Goal: Task Accomplishment & Management: Manage account settings

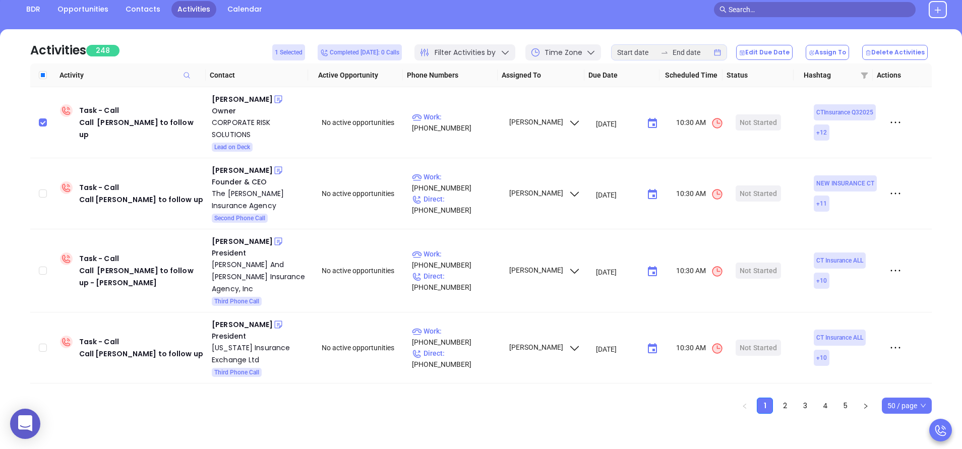
scroll to position [495, 0]
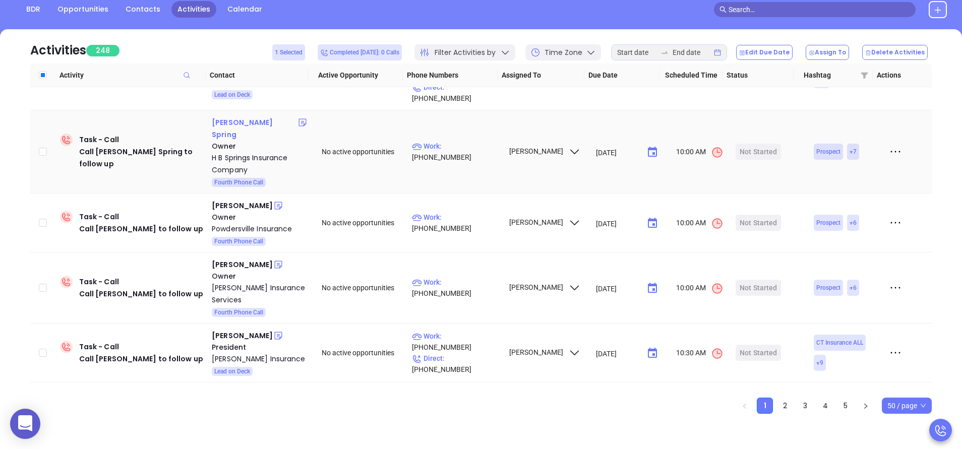
click at [231, 117] on div "Albert Spring" at bounding box center [255, 129] width 86 height 24
click at [239, 200] on div "Stan Knight" at bounding box center [242, 206] width 61 height 12
click at [243, 259] on div "Brent Herring" at bounding box center [242, 265] width 61 height 12
click at [251, 330] on div "Daniel Mcnamara" at bounding box center [242, 336] width 61 height 12
click at [250, 389] on div "Richard Herrington" at bounding box center [242, 395] width 61 height 12
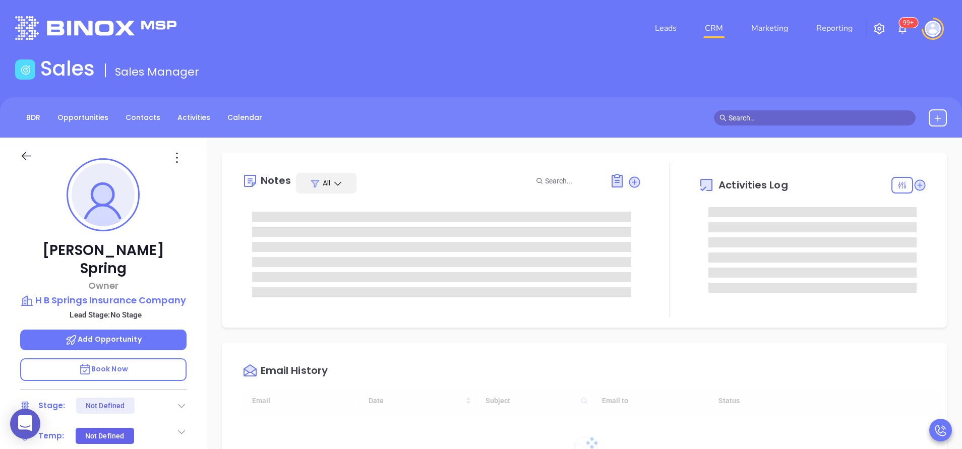
type input "09/11/2025"
type input "[PERSON_NAME]"
type input "[DATE]"
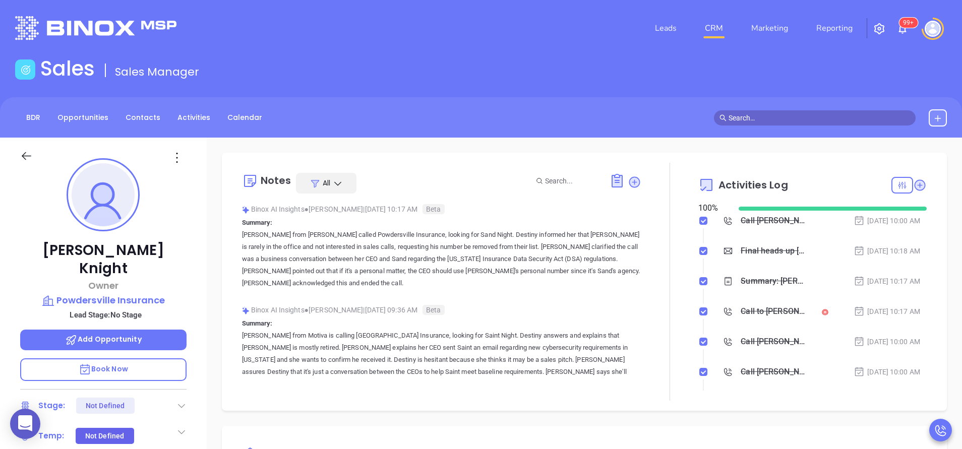
type input "[PERSON_NAME]"
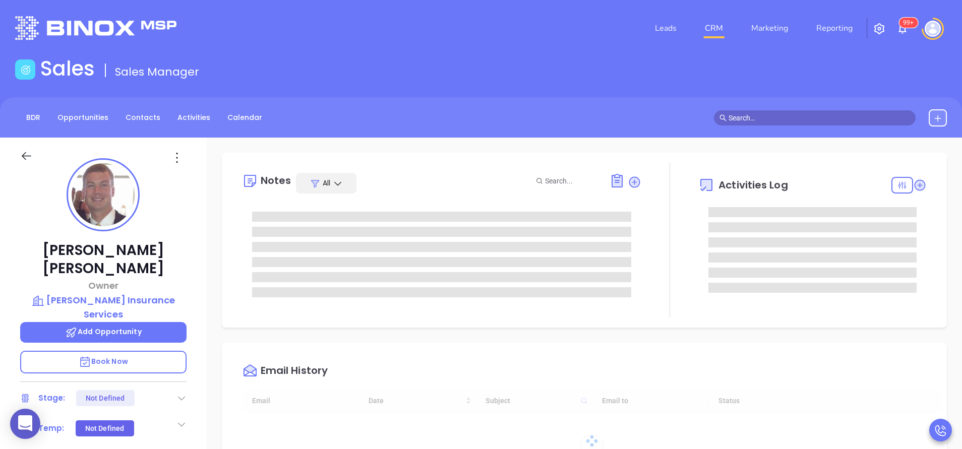
type input "10:00 am"
type input "[DATE]"
type input "[PERSON_NAME]"
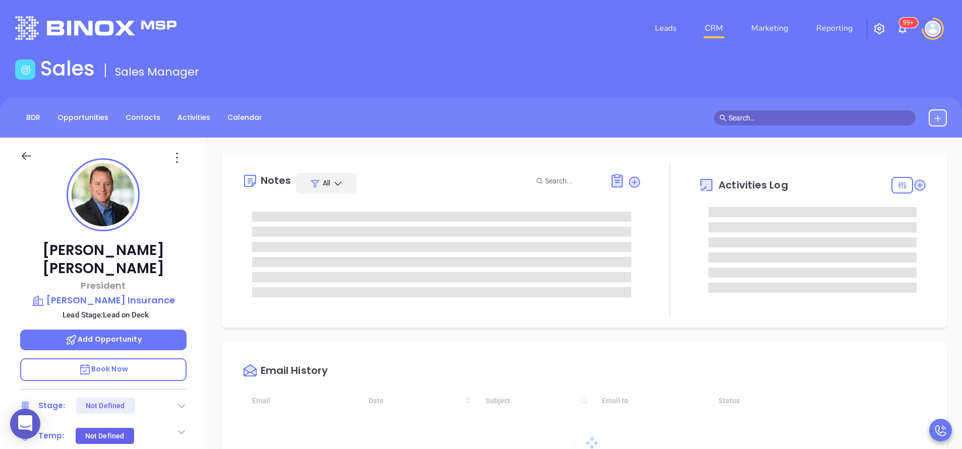
type input "10:00 am"
type input "[DATE]"
type input "[PERSON_NAME]"
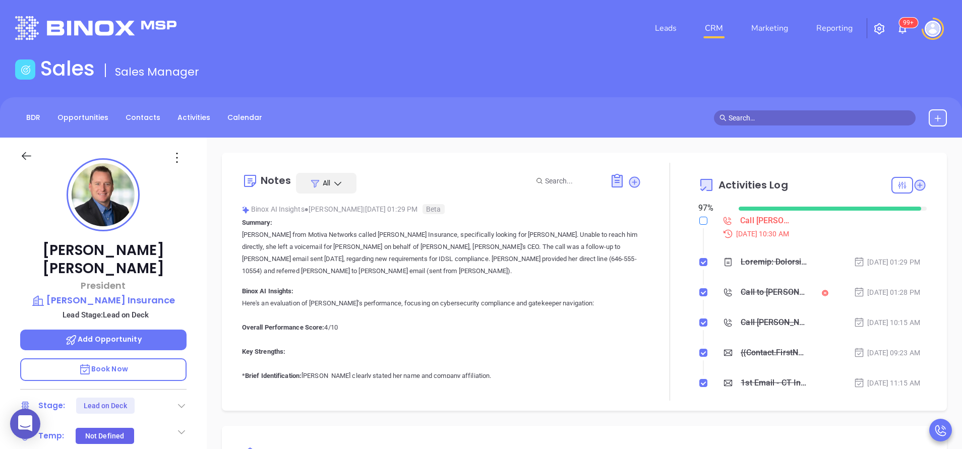
click at [700, 223] on input "checkbox" at bounding box center [704, 221] width 8 height 8
checkbox input "true"
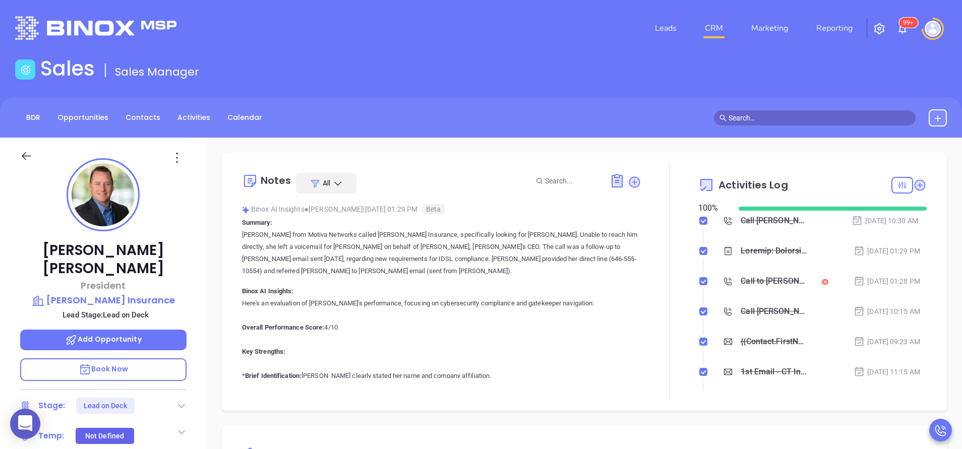
click at [186, 401] on icon at bounding box center [182, 406] width 10 height 10
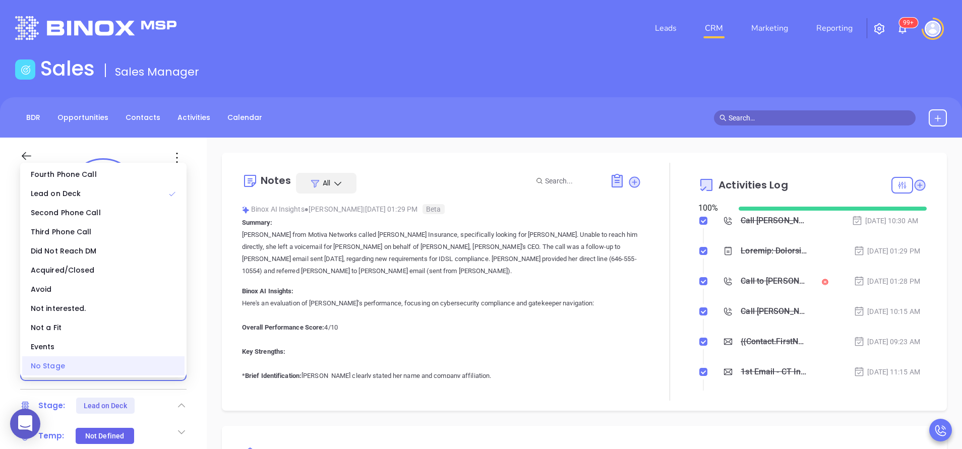
click at [151, 373] on div "No Stage" at bounding box center [103, 366] width 162 height 19
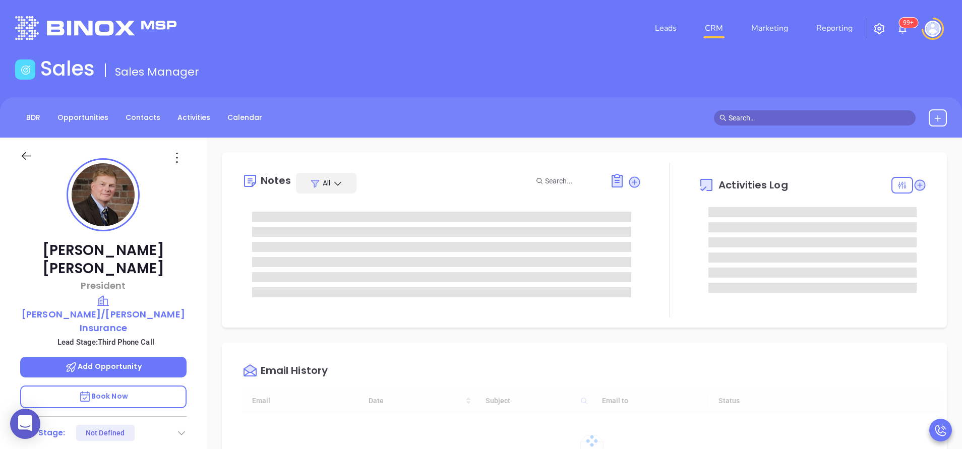
type input "[DATE]"
type input "[PERSON_NAME]"
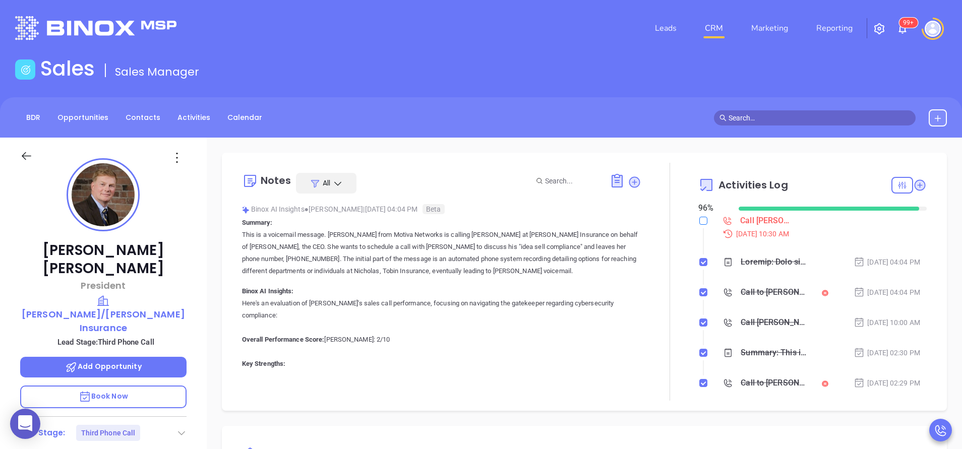
click at [700, 222] on input "checkbox" at bounding box center [704, 221] width 8 height 8
checkbox input "true"
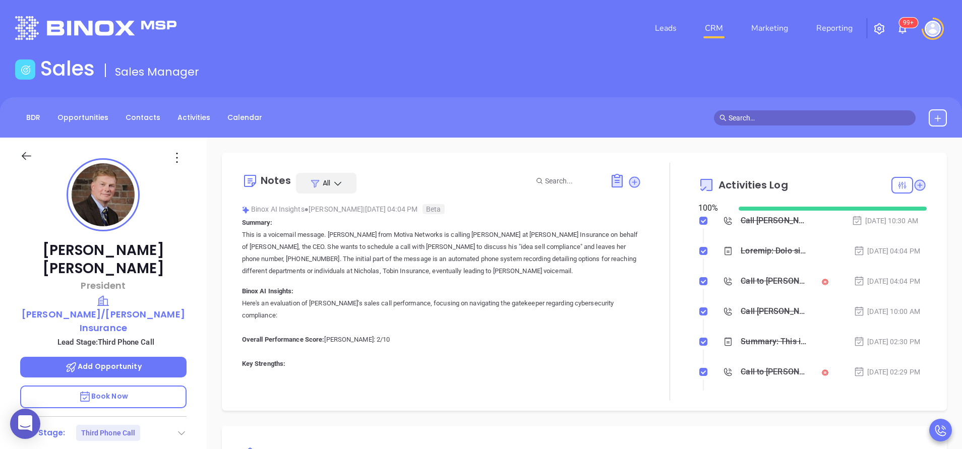
click at [183, 428] on icon at bounding box center [182, 433] width 10 height 10
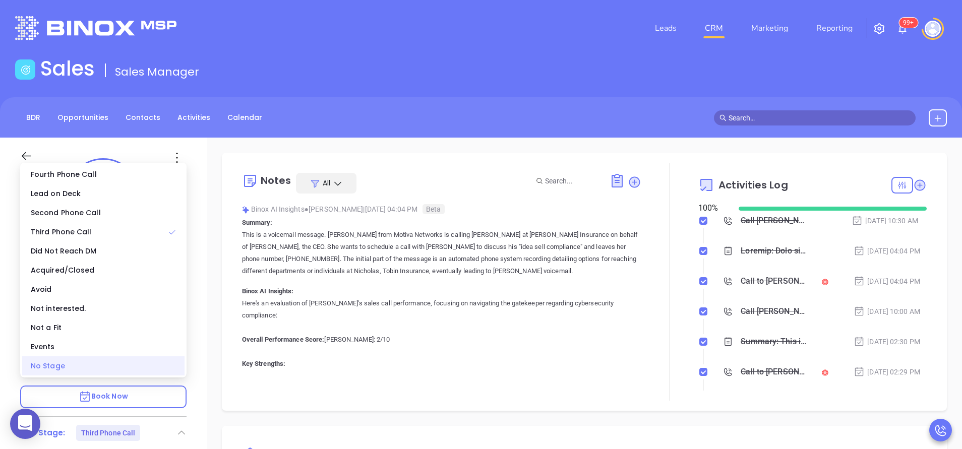
click at [147, 366] on div "No Stage" at bounding box center [103, 366] width 162 height 19
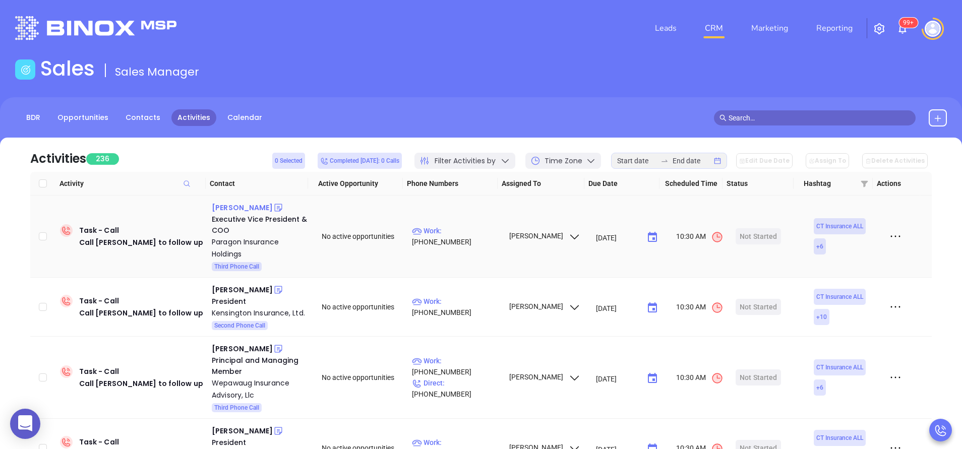
click at [223, 207] on div "Enrico Ferrante" at bounding box center [242, 208] width 61 height 12
click at [247, 287] on div "Michael Stanton" at bounding box center [242, 290] width 61 height 12
click at [245, 352] on div "Brian Lamorte" at bounding box center [242, 349] width 61 height 12
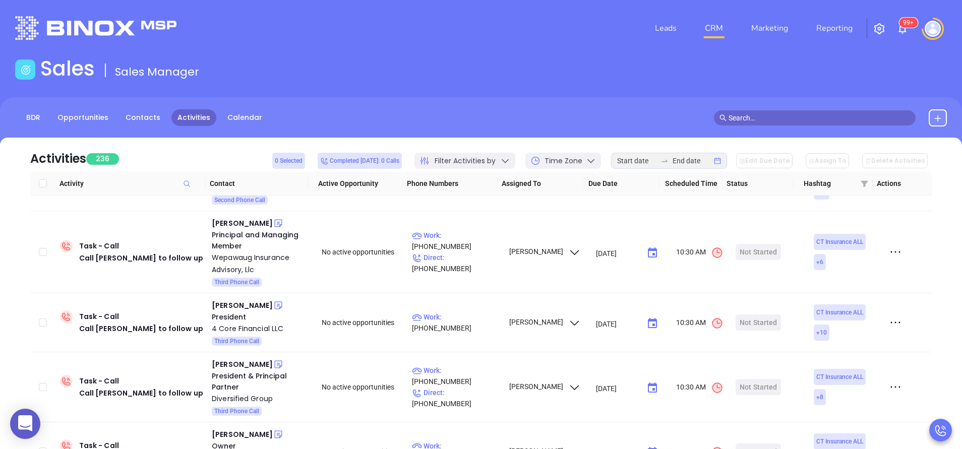
scroll to position [169, 0]
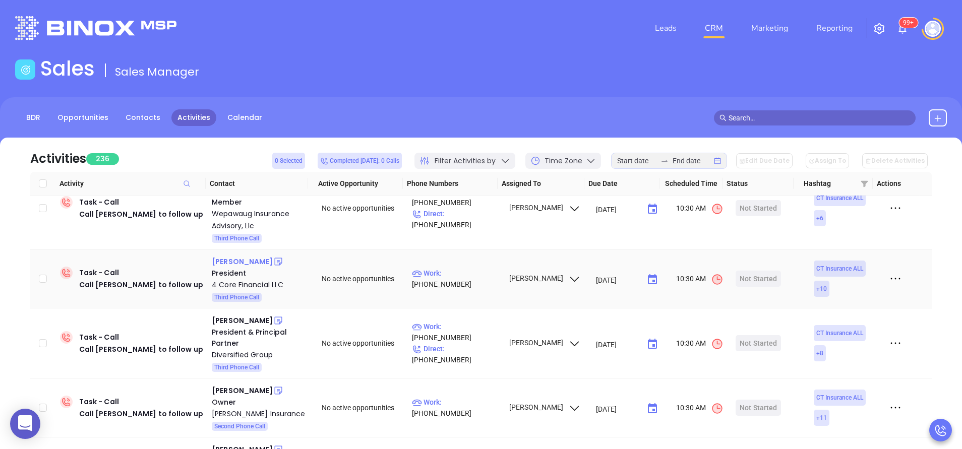
click at [223, 264] on div "Joe Violetta" at bounding box center [242, 262] width 61 height 12
click at [249, 320] on div "Brooks Goodison" at bounding box center [242, 321] width 61 height 12
click at [245, 391] on div "Barton Scott" at bounding box center [242, 391] width 61 height 12
drag, startPoint x: 920, startPoint y: 236, endPoint x: 926, endPoint y: 240, distance: 7.6
click at [926, 240] on div "Task - Call Call Enrico Ferrante to follow up Enrico Ferrante Executive Vice Pr…" at bounding box center [481, 347] width 902 height 303
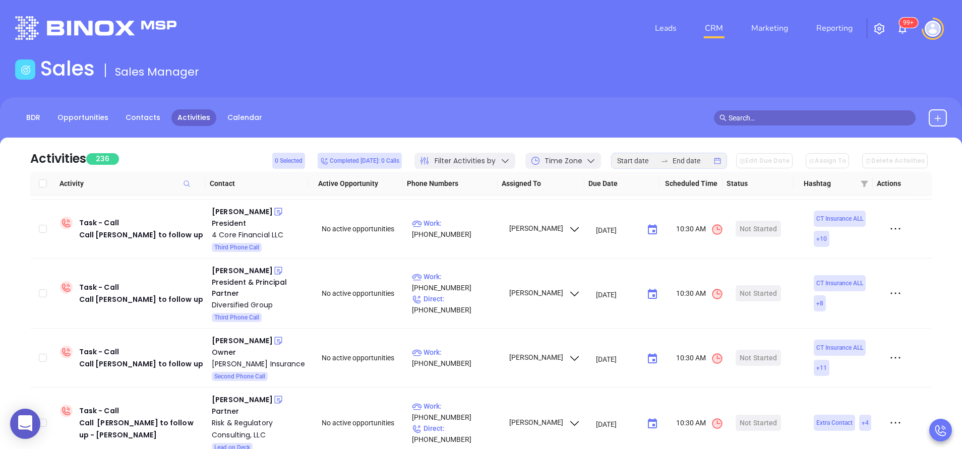
scroll to position [288, 0]
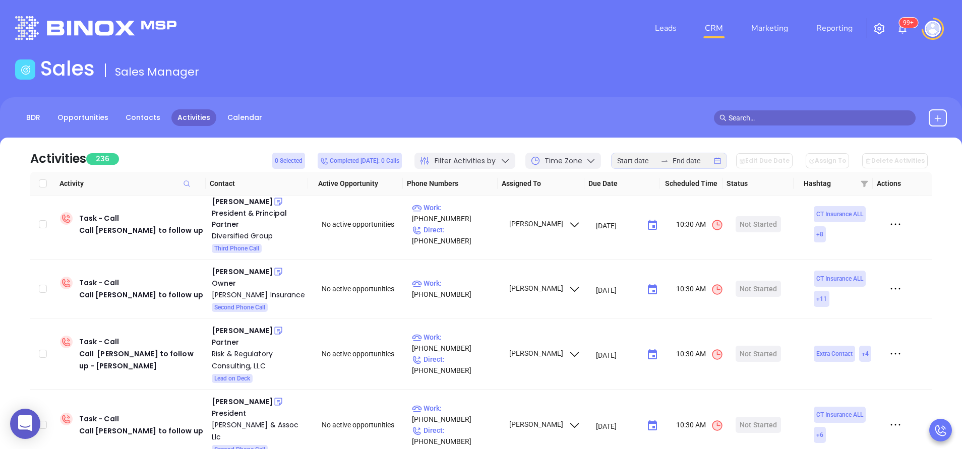
click at [938, 300] on div "Activities 236 0 Selected Completed today: 0 Calls Filter Activities by Time Zo…" at bounding box center [481, 330] width 932 height 385
click at [249, 334] on div "Joseph F. Clark" at bounding box center [242, 331] width 61 height 12
click at [246, 399] on div "Edward Crowe" at bounding box center [242, 402] width 61 height 12
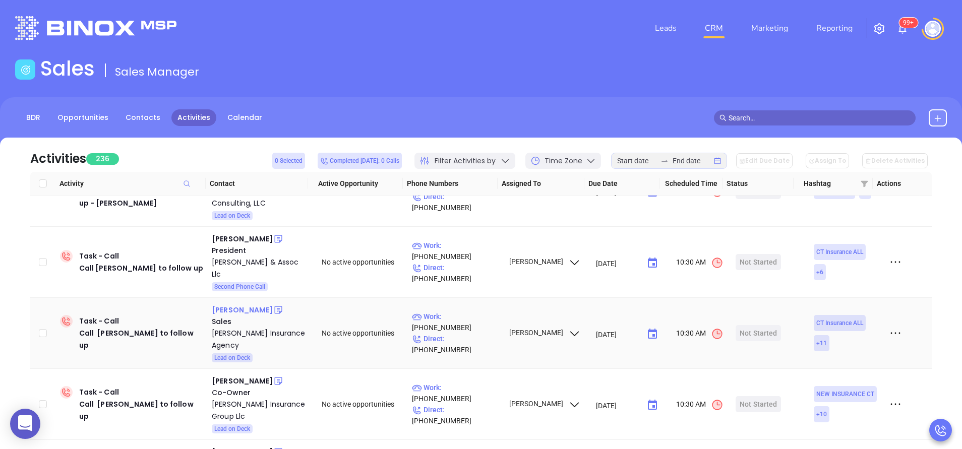
click at [253, 308] on div "Joe Lombardo" at bounding box center [242, 310] width 61 height 12
click at [244, 381] on div "David Pugliese" at bounding box center [242, 381] width 61 height 12
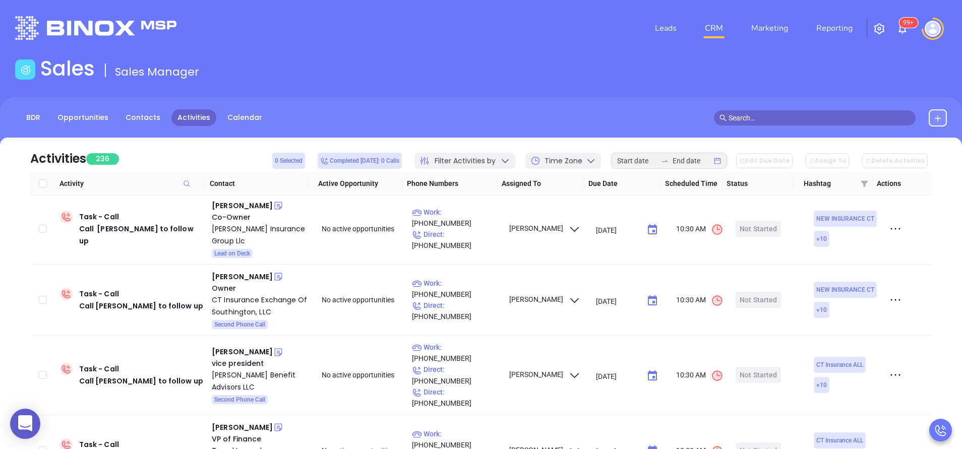
scroll to position [664, 0]
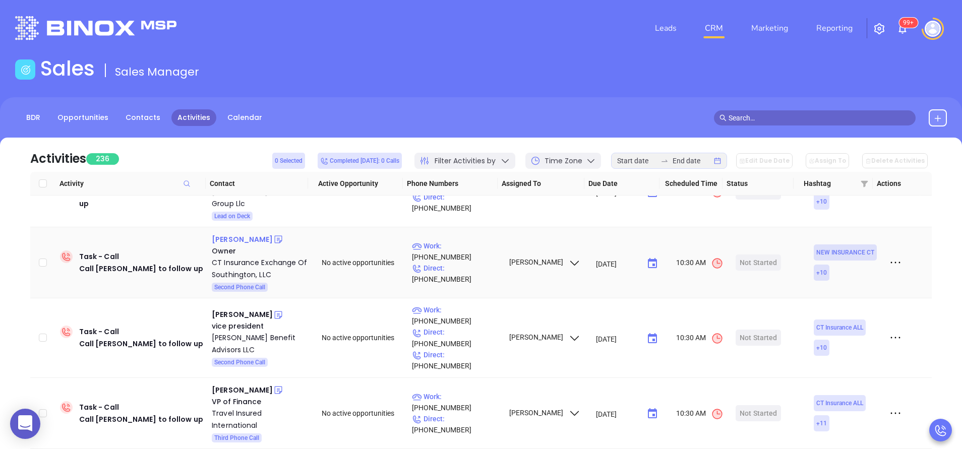
click at [242, 245] on div "Walter Tregoning" at bounding box center [242, 240] width 61 height 12
click at [247, 312] on div "Natalie DeMeis" at bounding box center [242, 315] width 61 height 12
click at [238, 384] on div "Maureen Young" at bounding box center [242, 390] width 61 height 12
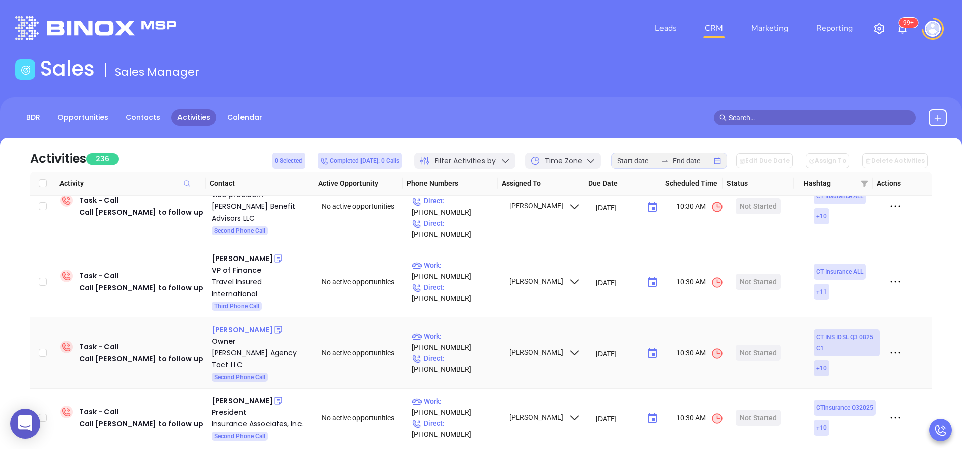
click at [228, 324] on div "Mark Dryden" at bounding box center [242, 330] width 61 height 12
click at [251, 395] on div "Paul D'Addabbo" at bounding box center [242, 401] width 61 height 12
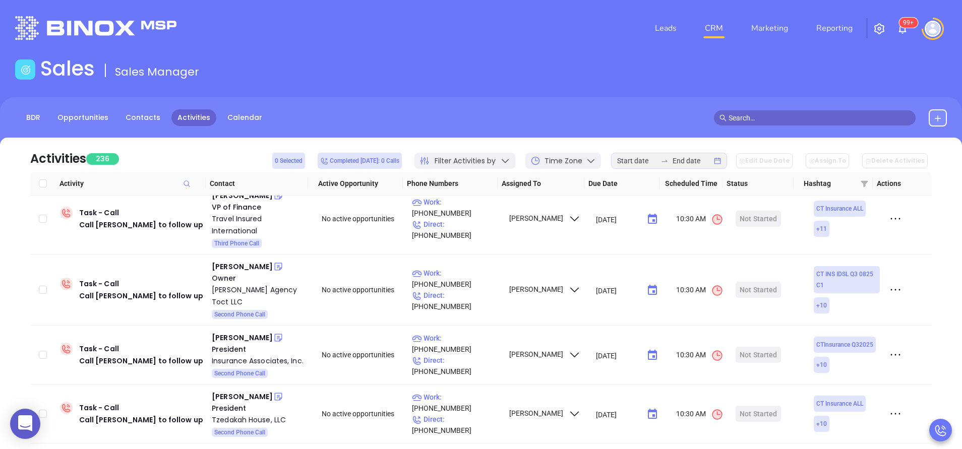
scroll to position [915, 0]
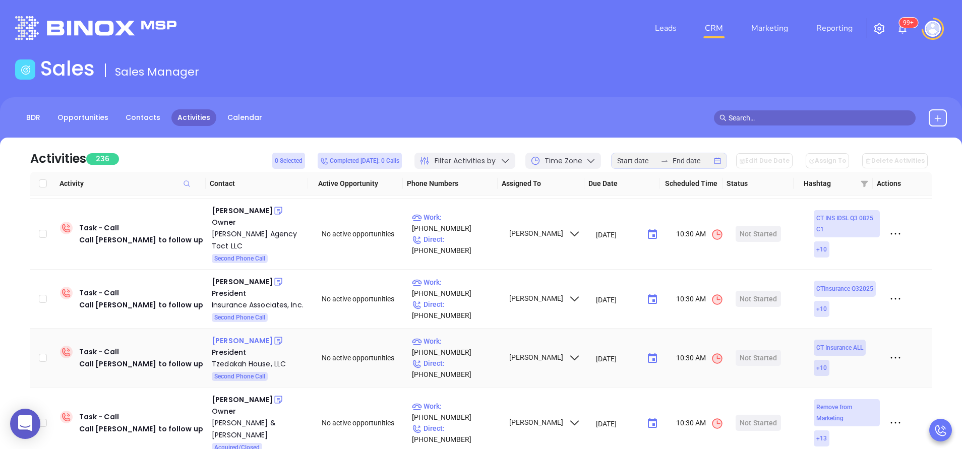
click at [232, 335] on div "Benjamin Klein" at bounding box center [242, 341] width 61 height 12
click at [241, 394] on div "Stan Prymas" at bounding box center [242, 400] width 61 height 12
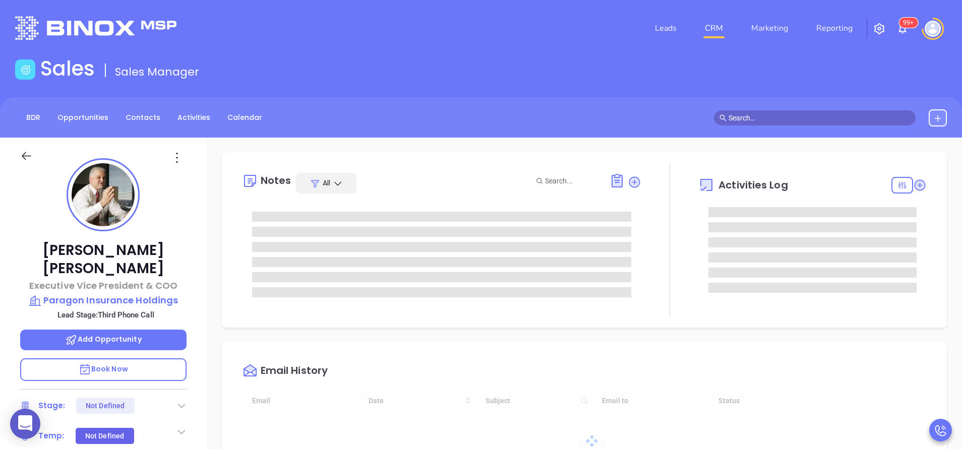
type input "[DATE]"
type input "[PERSON_NAME]"
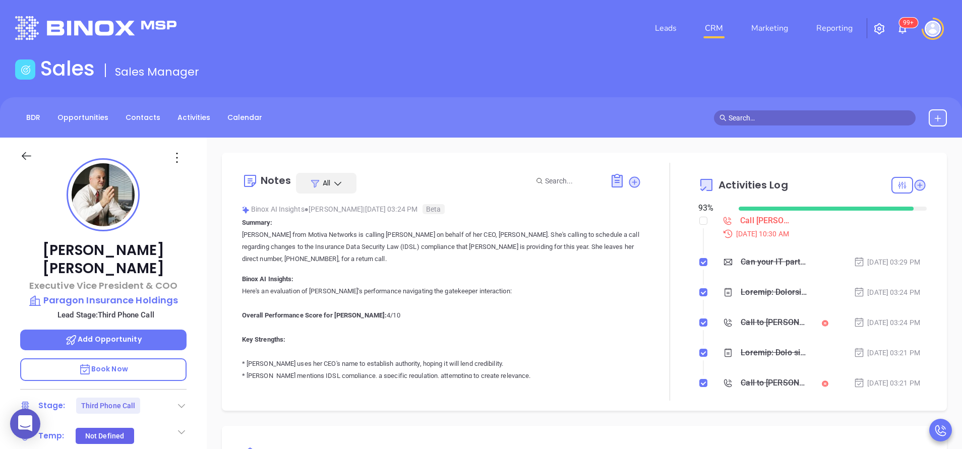
click at [701, 220] on li "Call Enrico Ferrante to follow up Sep 3, 2025 | 10:30 AM" at bounding box center [814, 236] width 226 height 39
click at [701, 221] on li "Call Enrico Ferrante to follow up Sep 3, 2025 | 10:30 AM" at bounding box center [814, 236] width 226 height 39
click at [700, 220] on input "checkbox" at bounding box center [704, 221] width 8 height 8
checkbox input "true"
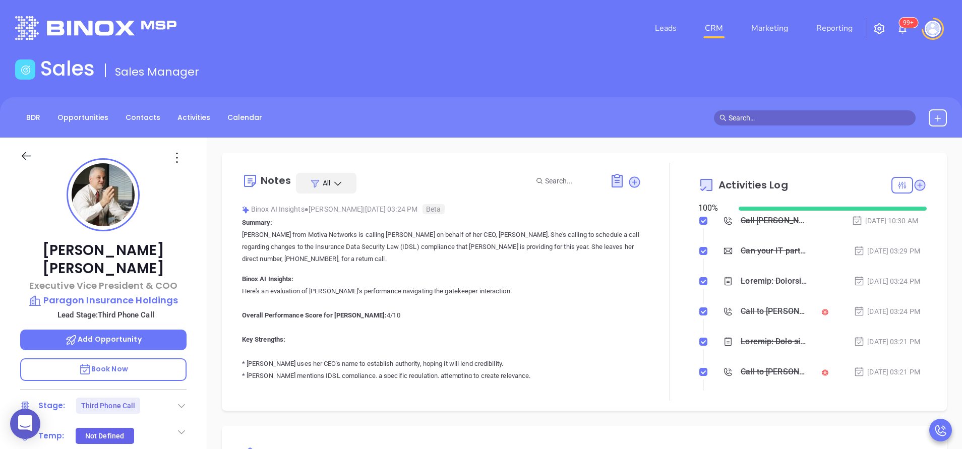
click at [179, 401] on icon at bounding box center [182, 406] width 10 height 10
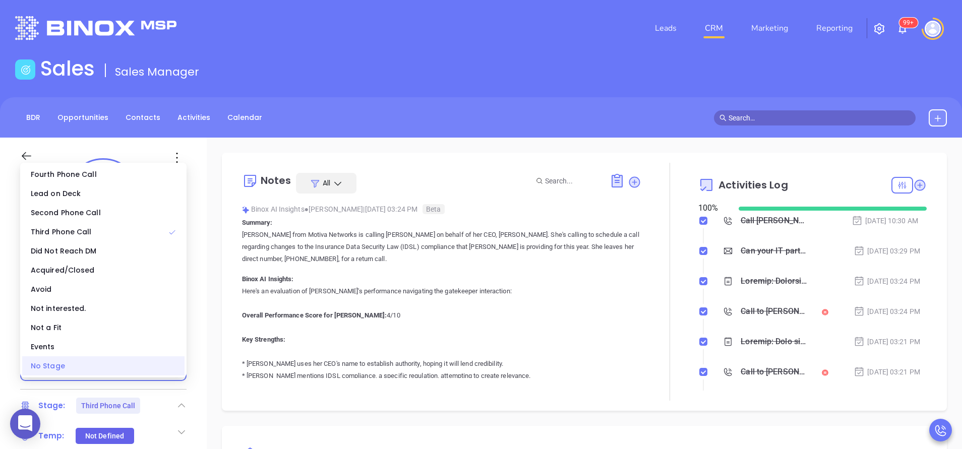
click at [143, 372] on div "No Stage" at bounding box center [103, 366] width 162 height 19
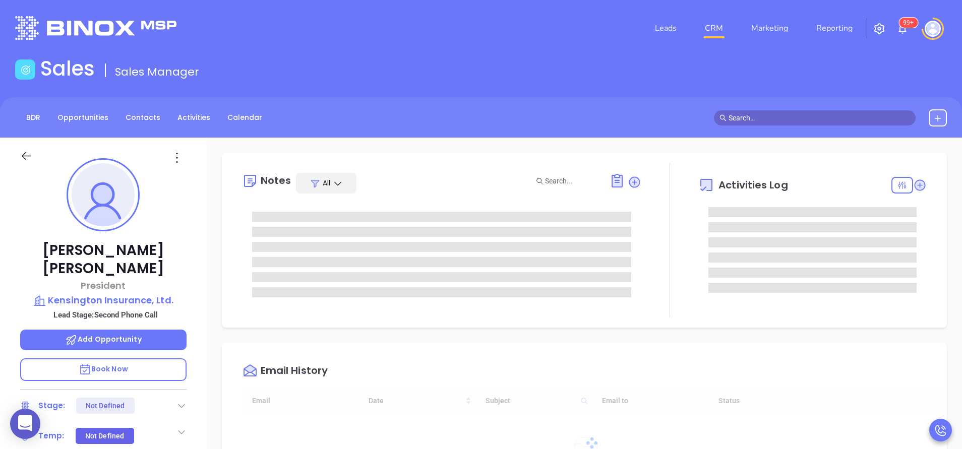
type input "[DATE]"
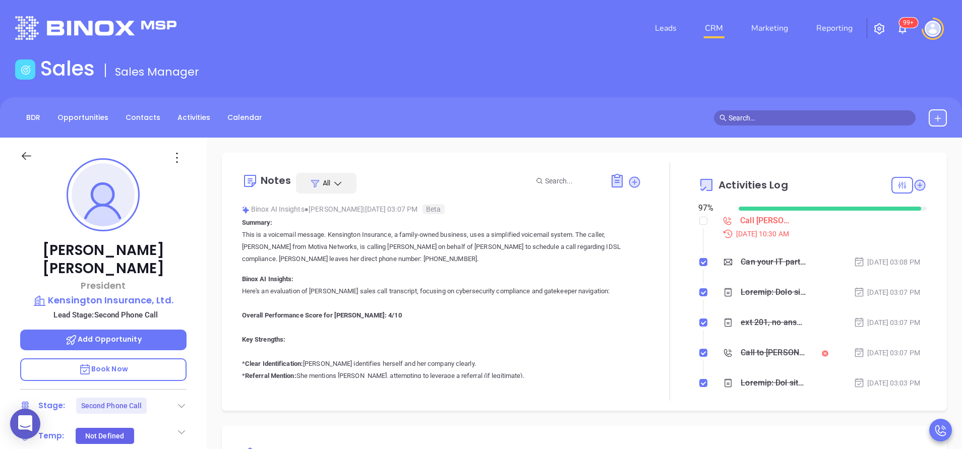
type input "[PERSON_NAME]"
click at [700, 222] on input "checkbox" at bounding box center [704, 221] width 8 height 8
checkbox input "true"
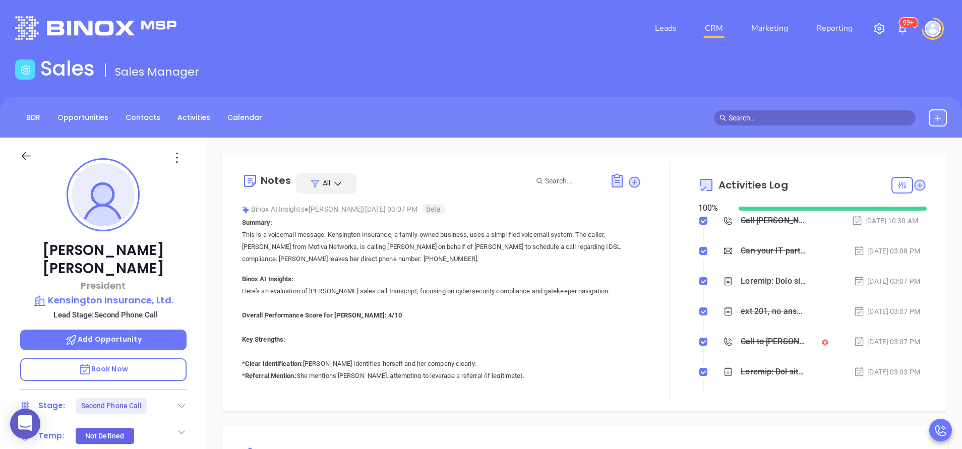
click at [184, 401] on icon at bounding box center [182, 406] width 10 height 10
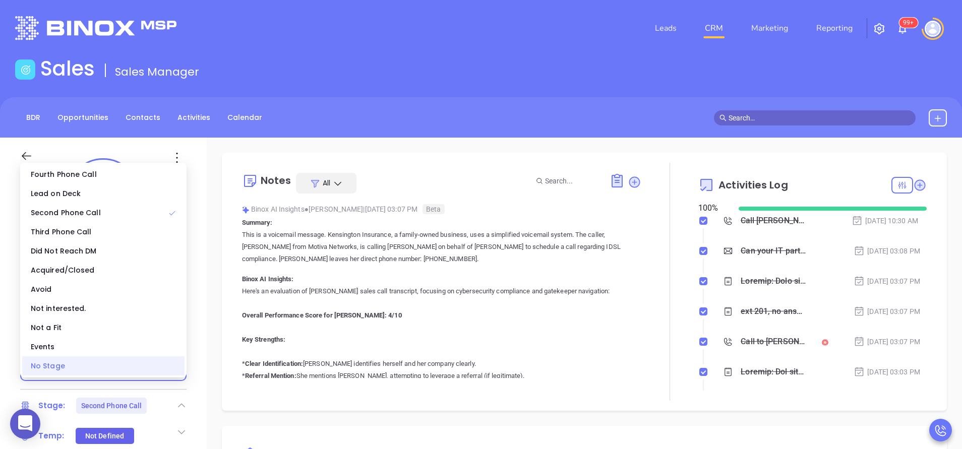
click at [153, 374] on div "No Stage" at bounding box center [103, 366] width 162 height 19
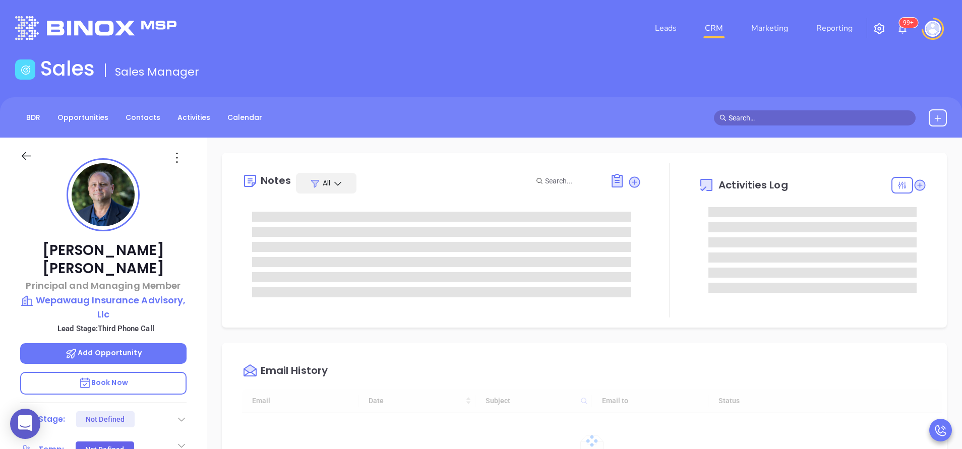
type input "[DATE]"
type input "[PERSON_NAME]"
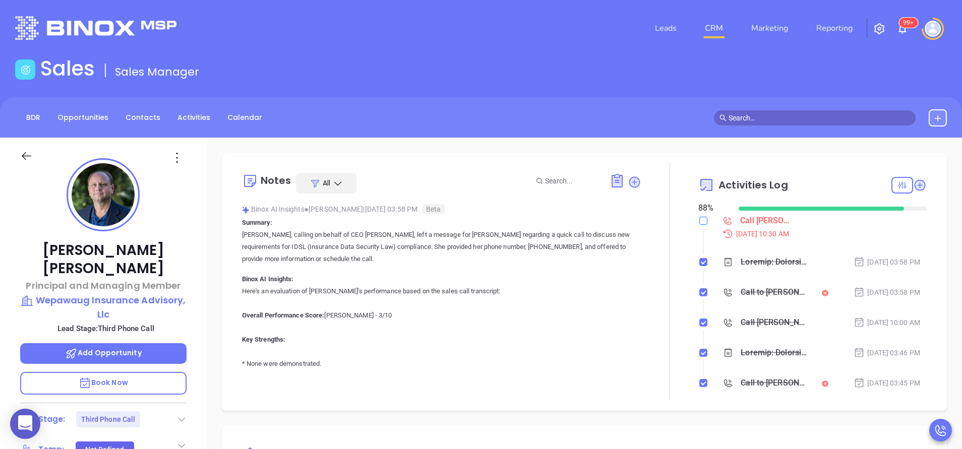
click at [700, 218] on input "checkbox" at bounding box center [704, 221] width 8 height 8
checkbox input "true"
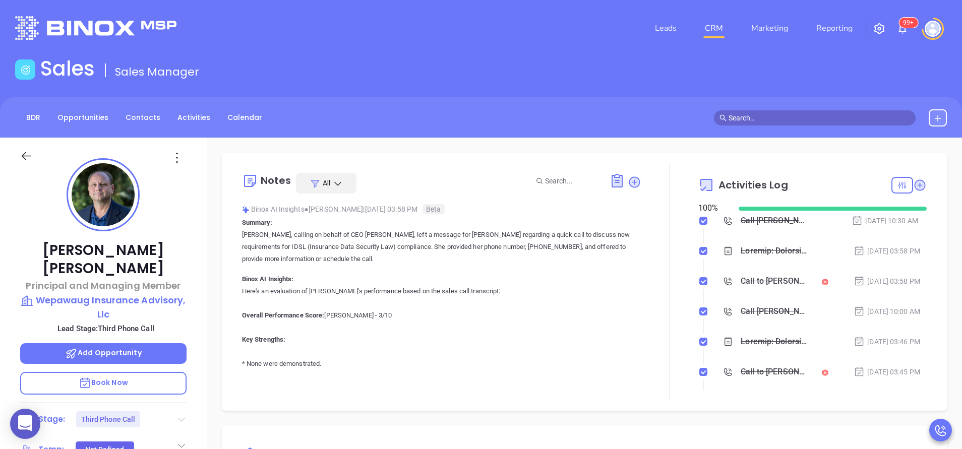
click at [178, 418] on icon at bounding box center [181, 420] width 7 height 4
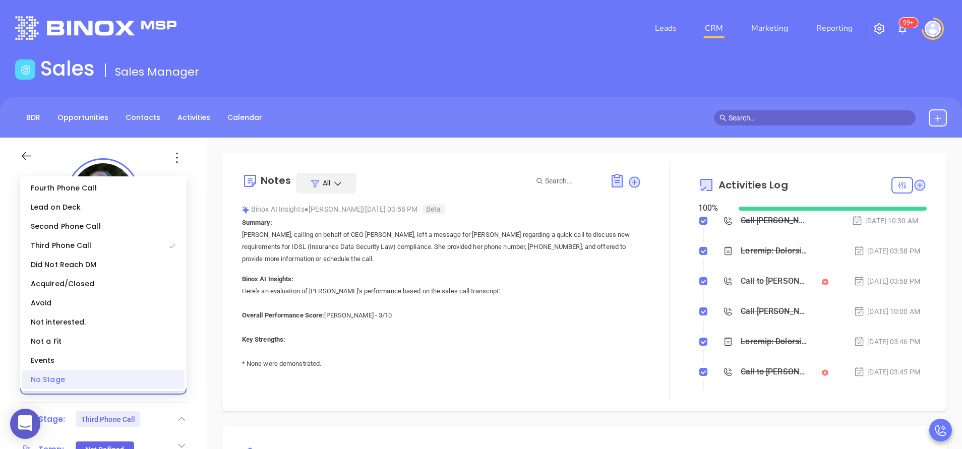
click at [151, 386] on div "No Stage" at bounding box center [103, 379] width 162 height 19
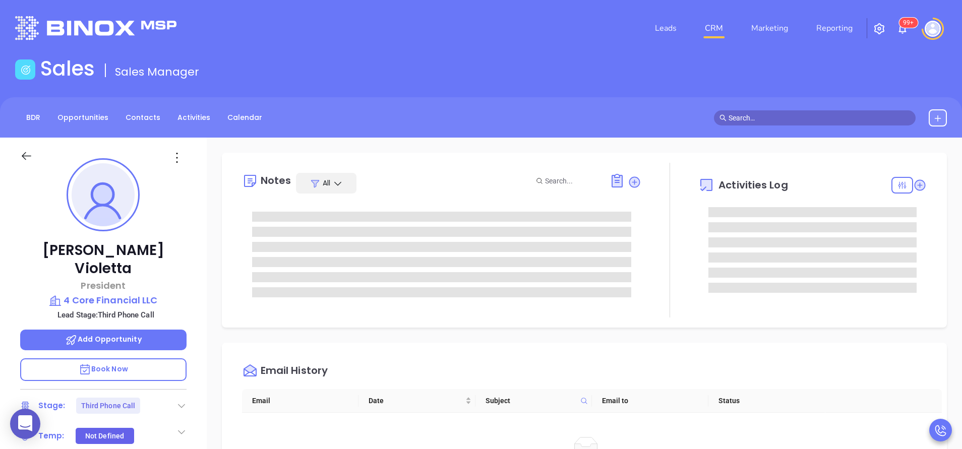
type input "[PERSON_NAME]"
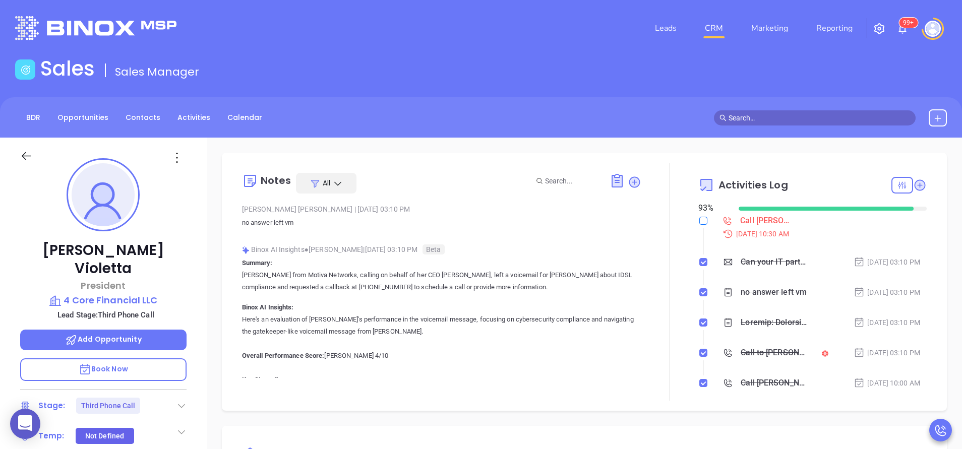
click at [700, 224] on input "checkbox" at bounding box center [704, 221] width 8 height 8
checkbox input "true"
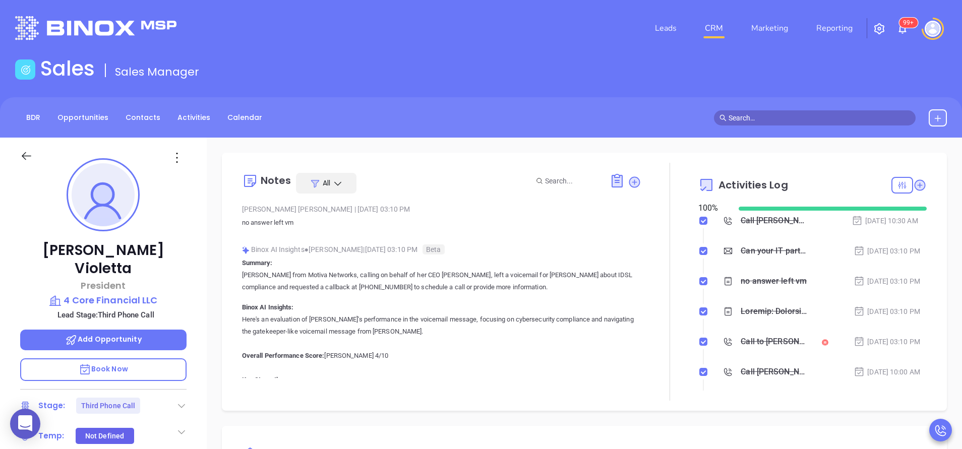
click at [182, 401] on icon at bounding box center [182, 406] width 10 height 10
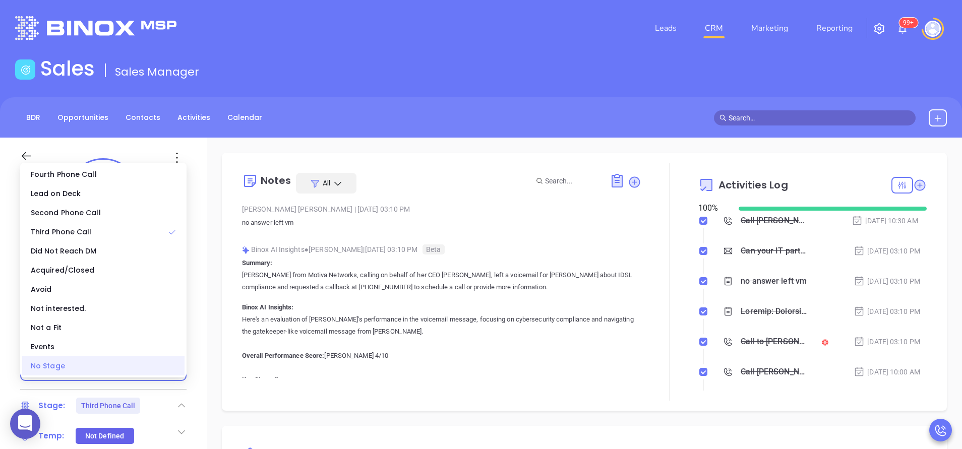
click at [148, 375] on div "No Stage" at bounding box center [103, 366] width 162 height 19
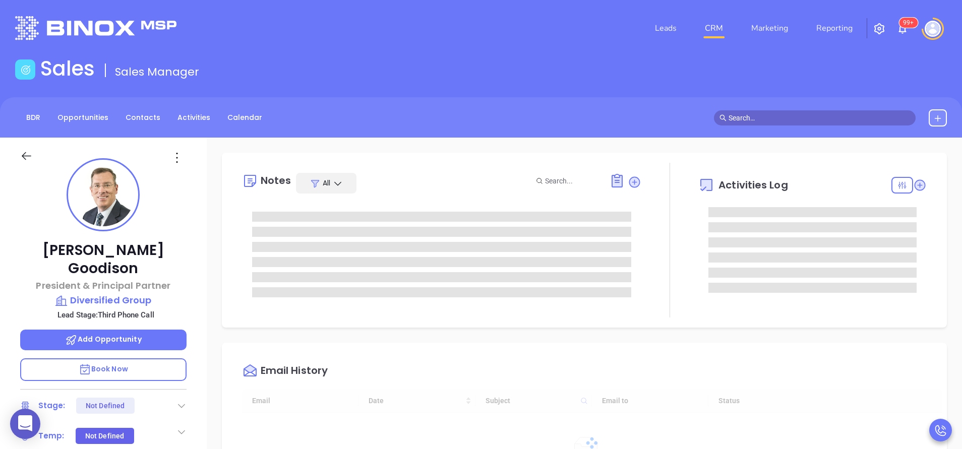
type input "[DATE]"
type input "[PERSON_NAME]"
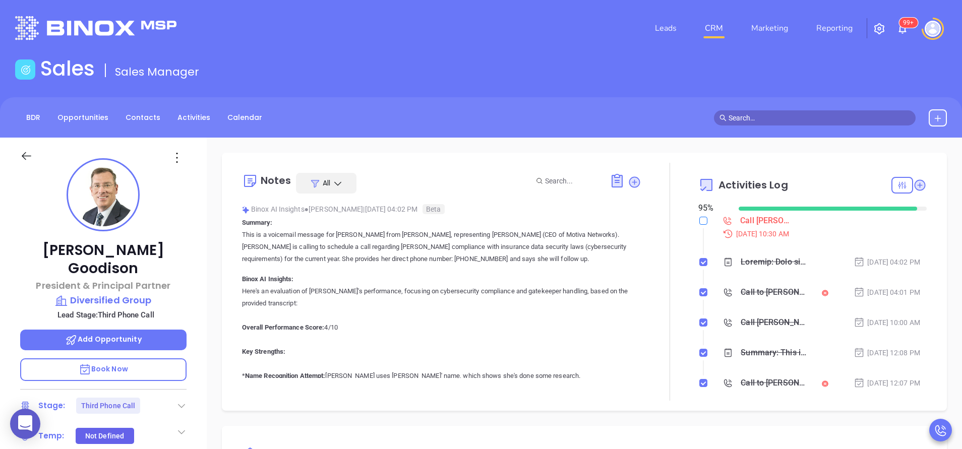
click at [700, 221] on input "checkbox" at bounding box center [704, 221] width 8 height 8
checkbox input "true"
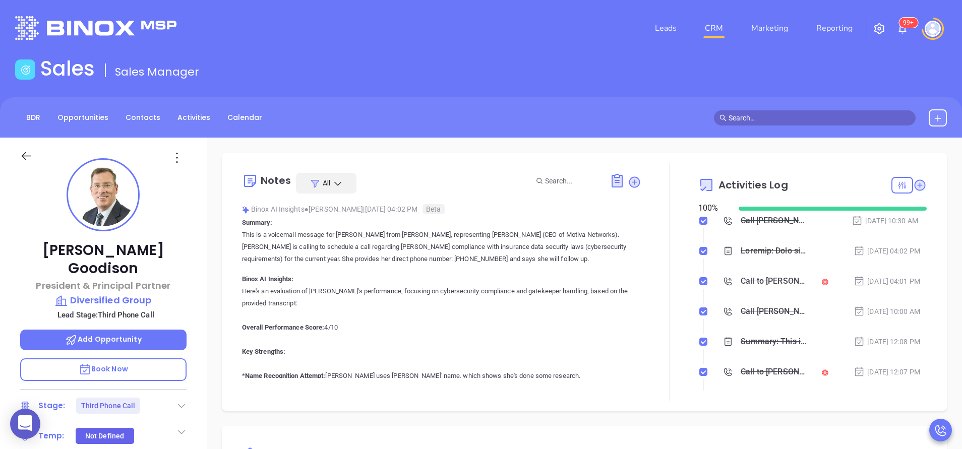
click at [181, 401] on icon at bounding box center [182, 406] width 10 height 10
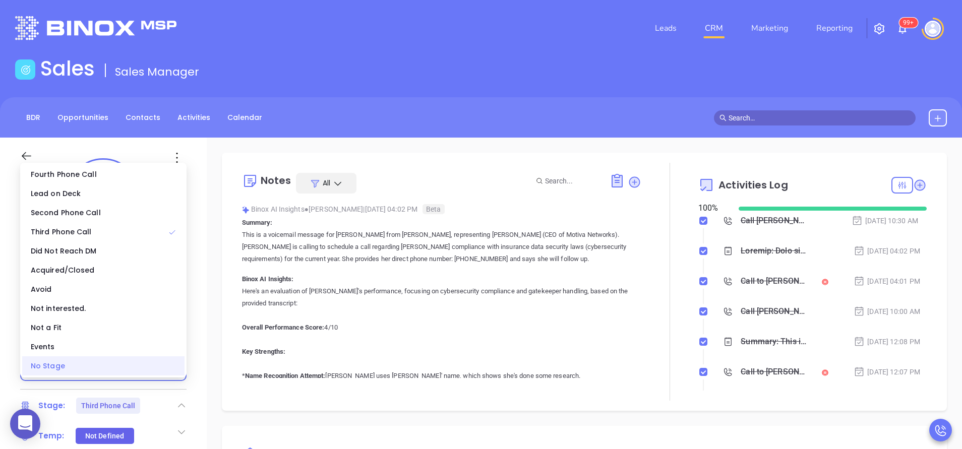
click at [159, 363] on div "No Stage" at bounding box center [103, 366] width 162 height 19
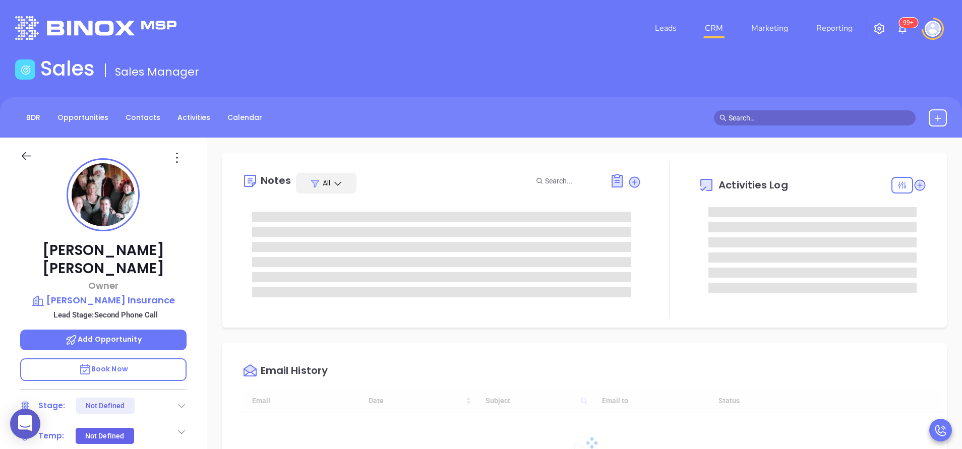
type input "[DATE]"
type input "[PERSON_NAME]"
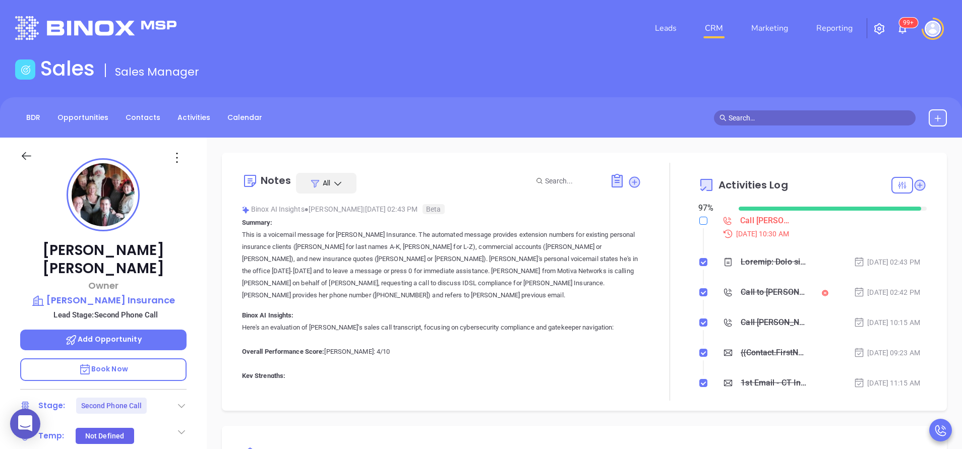
click at [700, 223] on input "checkbox" at bounding box center [704, 221] width 8 height 8
checkbox input "true"
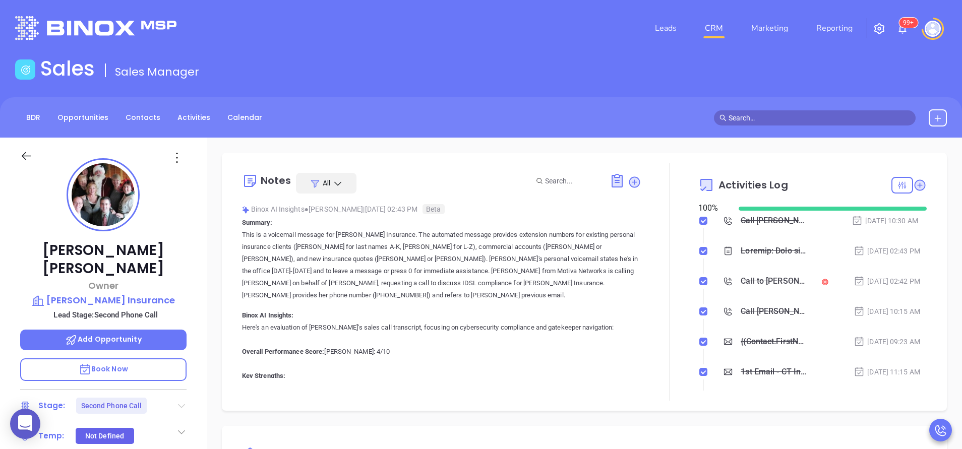
click at [181, 404] on icon at bounding box center [181, 406] width 7 height 4
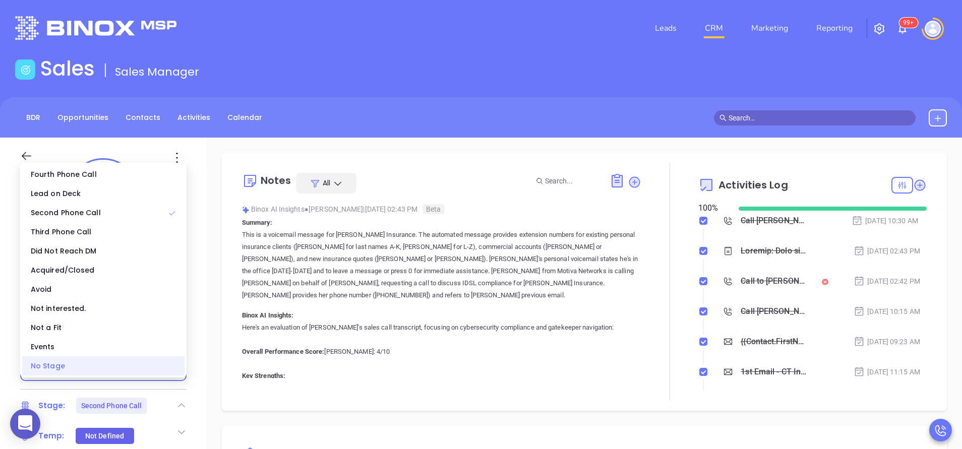
click at [160, 371] on div "No Stage" at bounding box center [103, 366] width 162 height 19
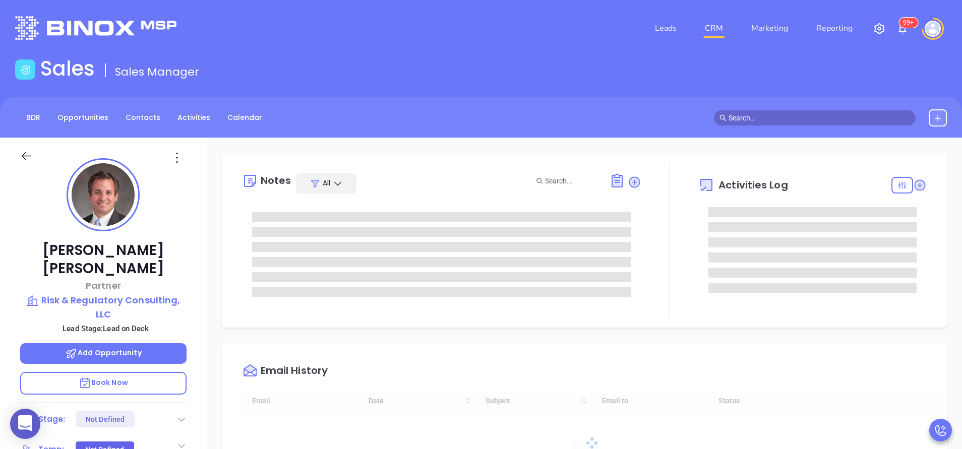
type input "[DATE]"
type input "[PERSON_NAME]"
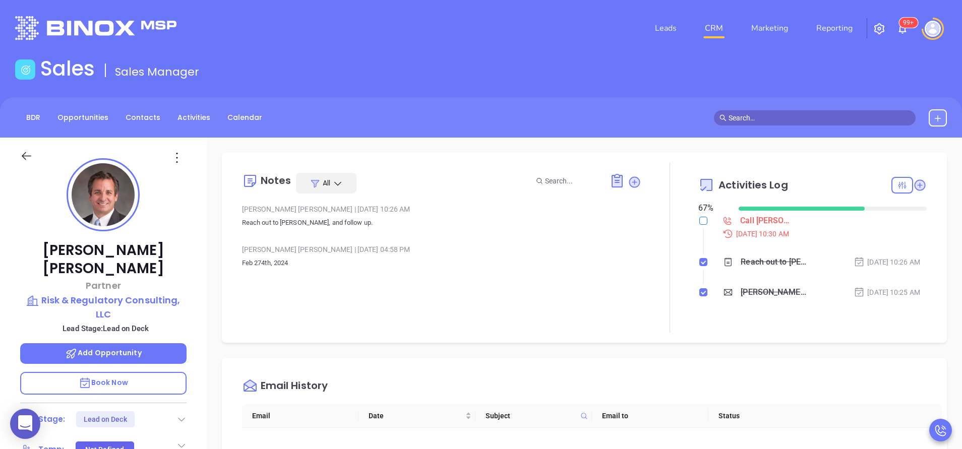
click at [700, 219] on input "checkbox" at bounding box center [704, 221] width 8 height 8
checkbox input "true"
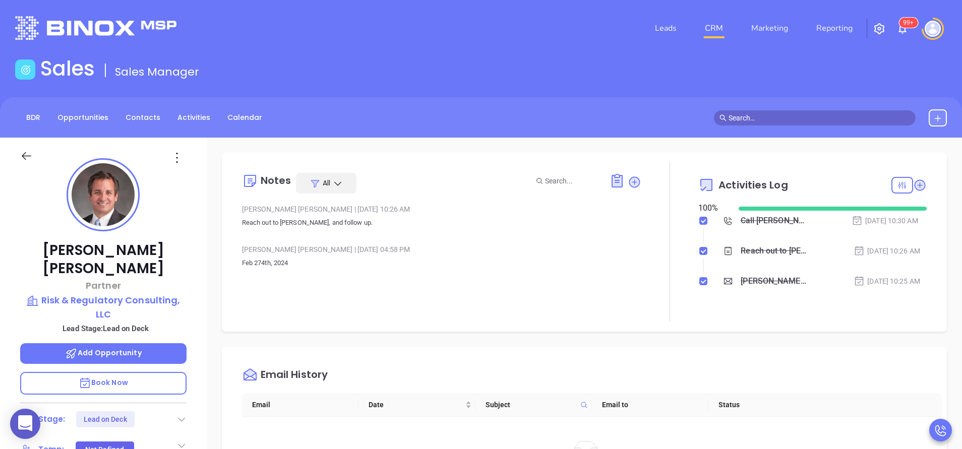
click at [183, 415] on icon at bounding box center [182, 420] width 10 height 10
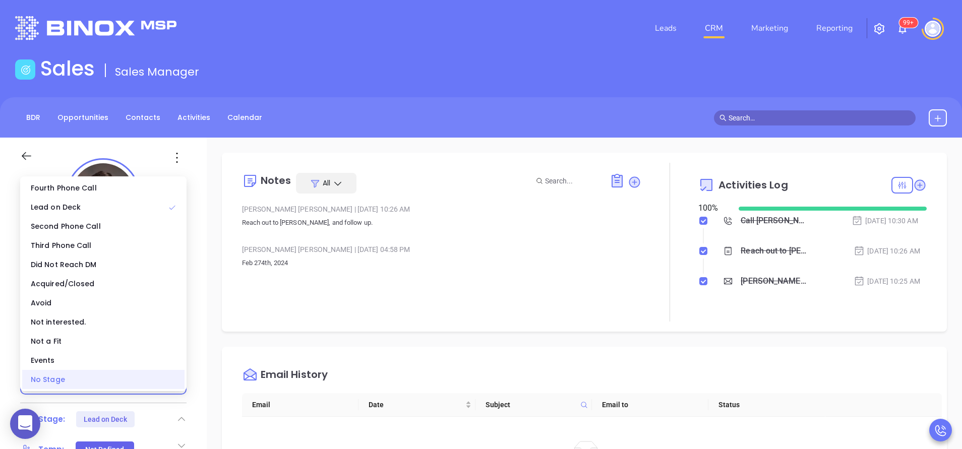
click at [147, 385] on div "No Stage" at bounding box center [103, 379] width 162 height 19
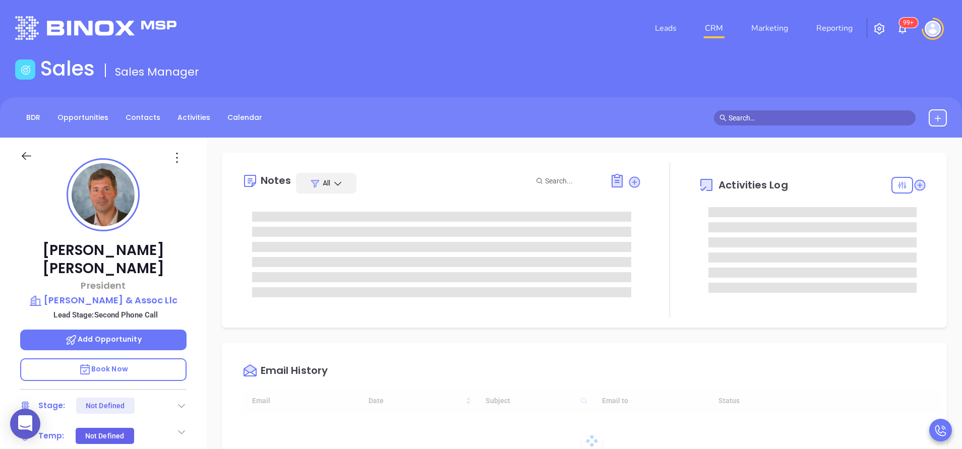
type input "[DATE]"
type input "[PERSON_NAME]"
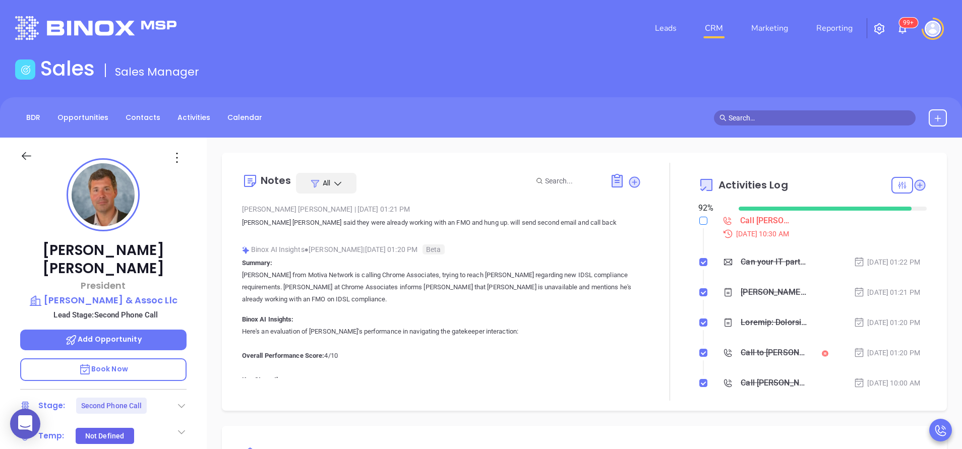
click at [700, 215] on div at bounding box center [704, 220] width 8 height 15
click at [700, 220] on input "checkbox" at bounding box center [704, 221] width 8 height 8
checkbox input "true"
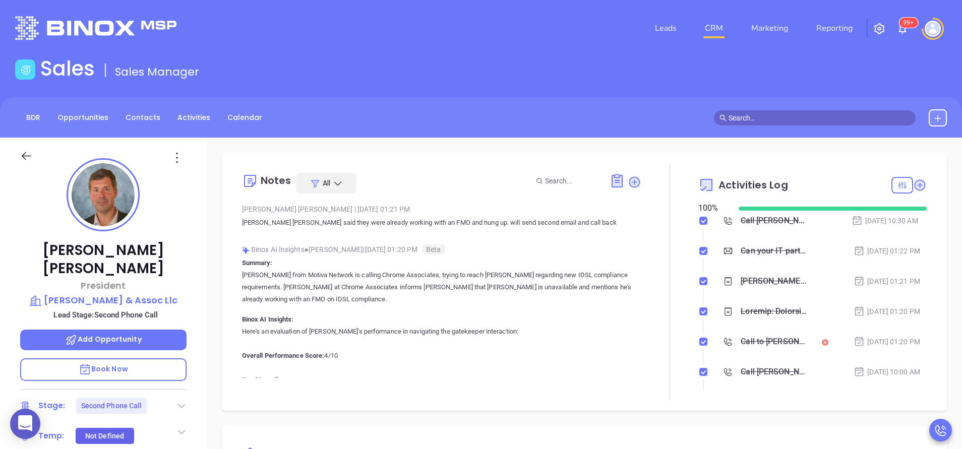
click at [177, 400] on div at bounding box center [182, 406] width 10 height 12
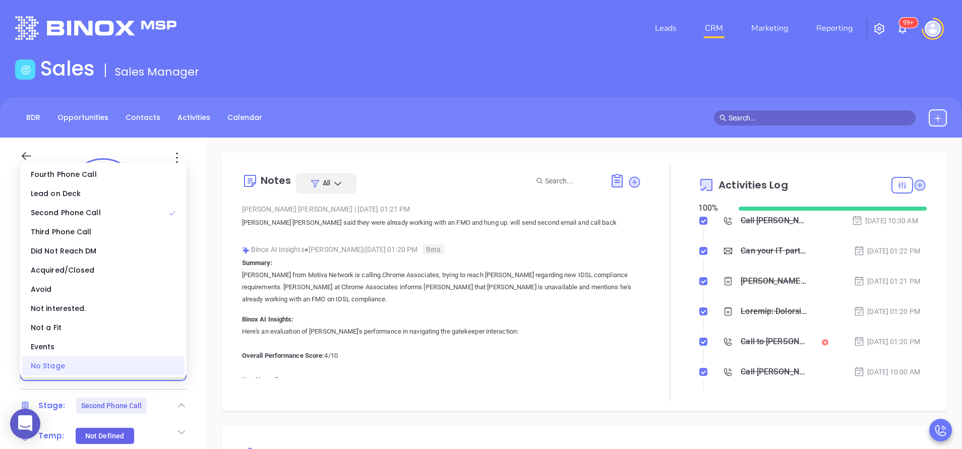
click at [139, 371] on div "No Stage" at bounding box center [103, 366] width 162 height 19
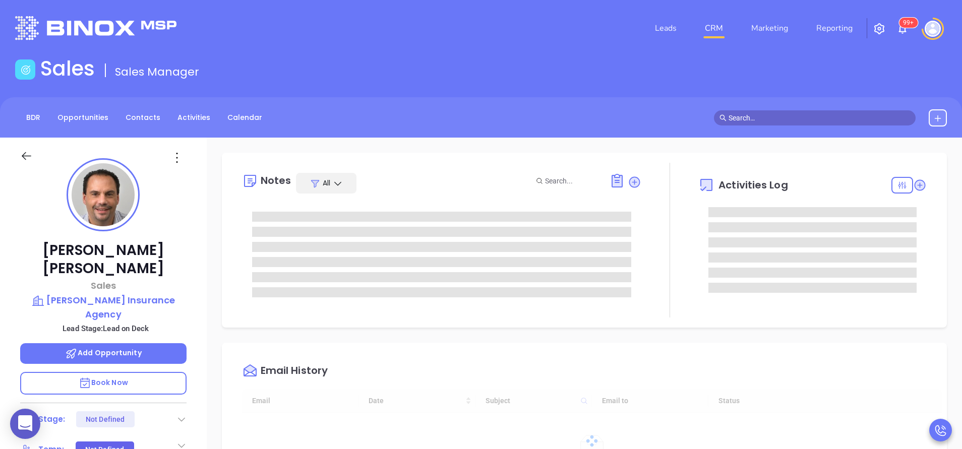
type input "10:00 am"
type input "[DATE]"
type input "[PERSON_NAME]"
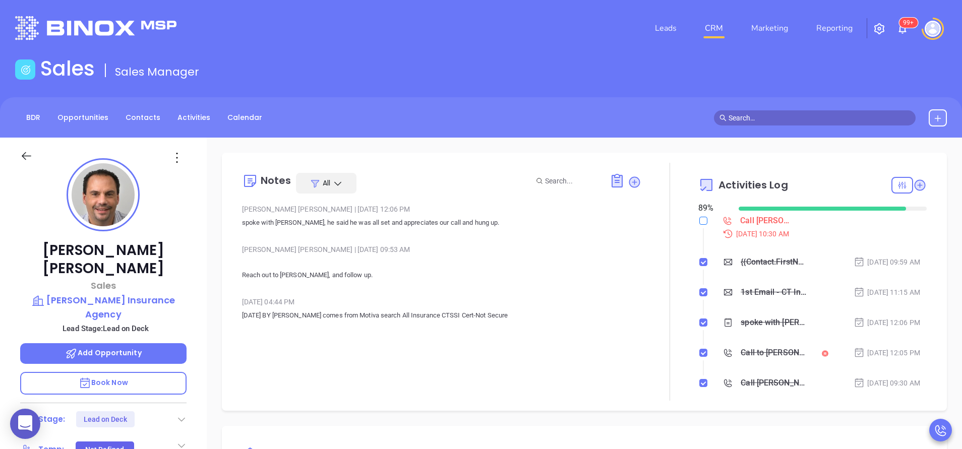
click at [700, 220] on input "checkbox" at bounding box center [704, 221] width 8 height 8
checkbox input "true"
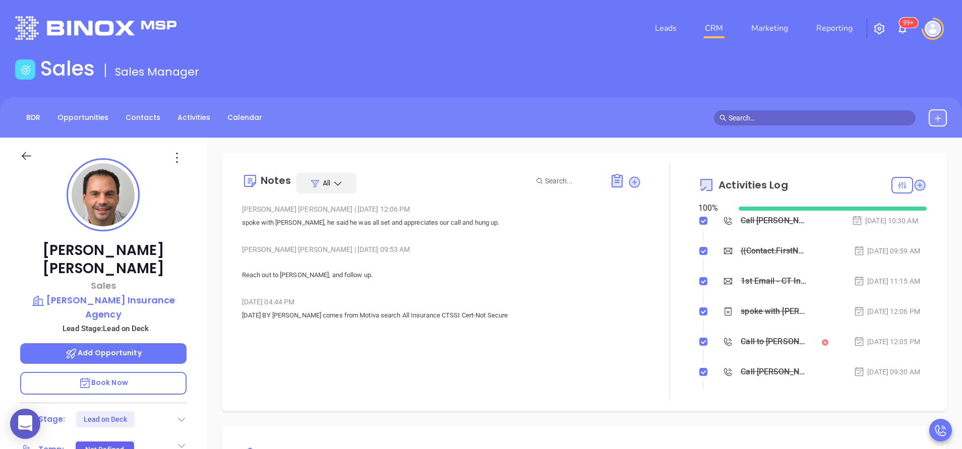
click at [185, 415] on icon at bounding box center [182, 420] width 10 height 10
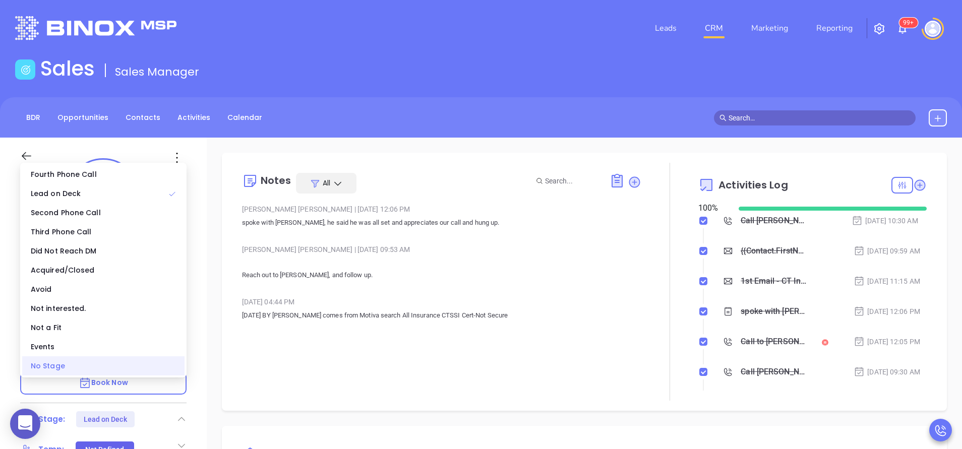
click at [158, 366] on div "No Stage" at bounding box center [103, 366] width 162 height 19
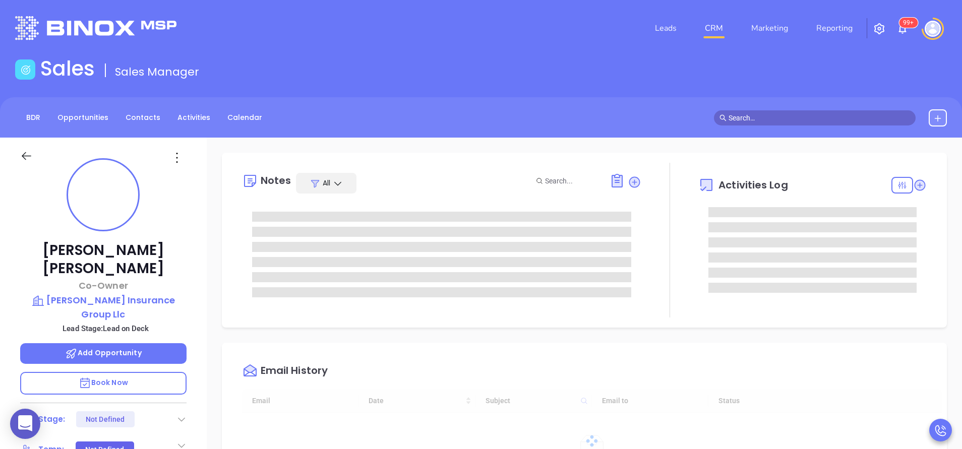
type input "[DATE]"
type input "[PERSON_NAME]"
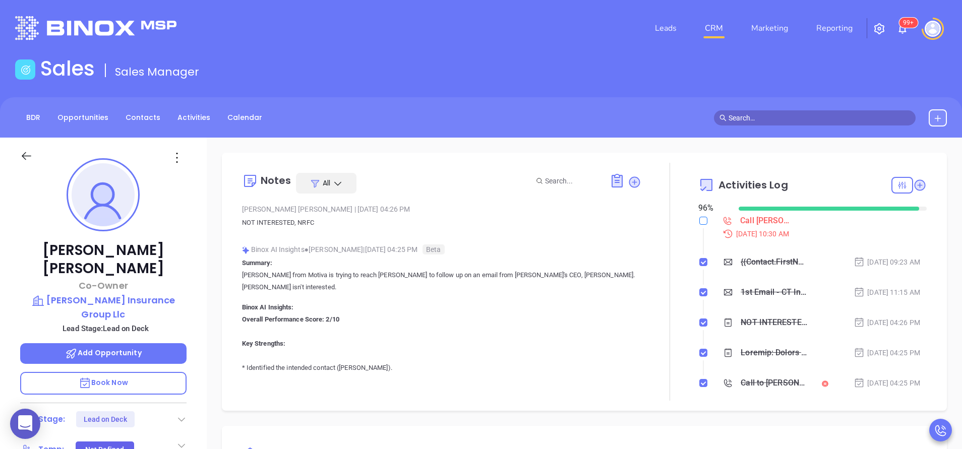
click at [700, 218] on input "checkbox" at bounding box center [704, 221] width 8 height 8
checkbox input "true"
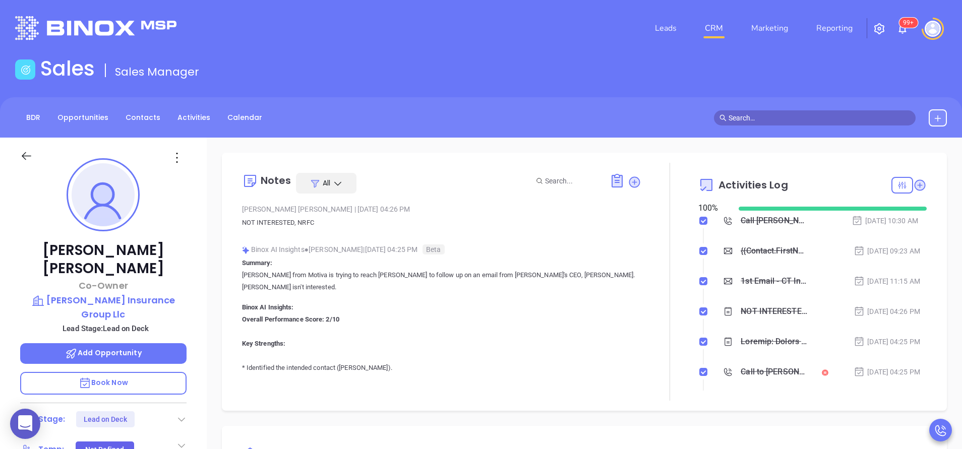
click at [180, 415] on icon at bounding box center [182, 420] width 10 height 10
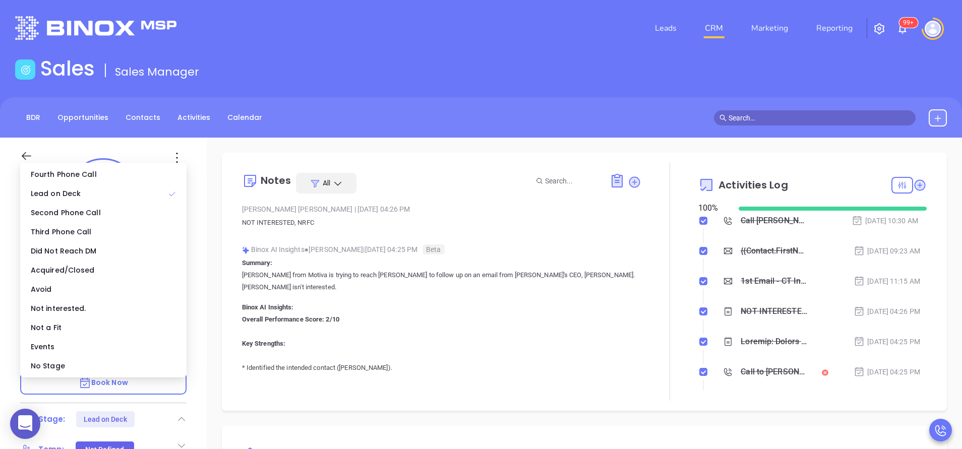
click at [164, 375] on div "No Stage" at bounding box center [103, 366] width 162 height 19
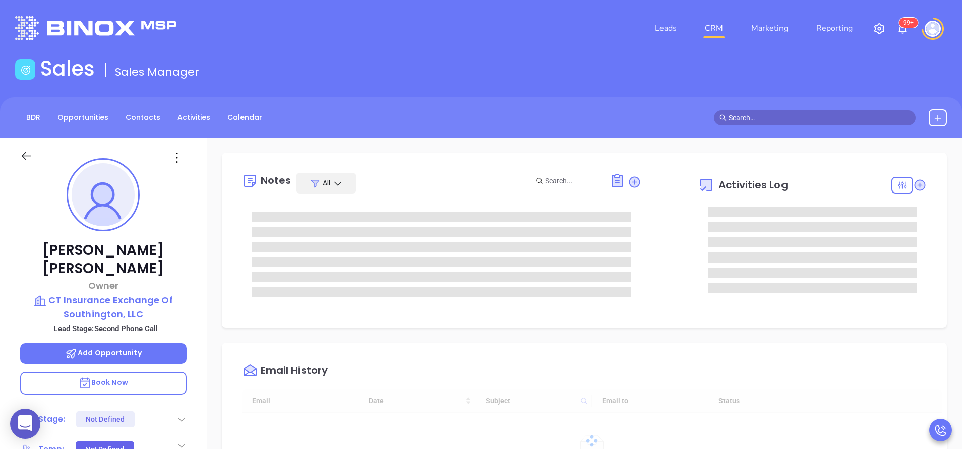
type input "10:00 am"
type input "[DATE]"
type input "[PERSON_NAME]"
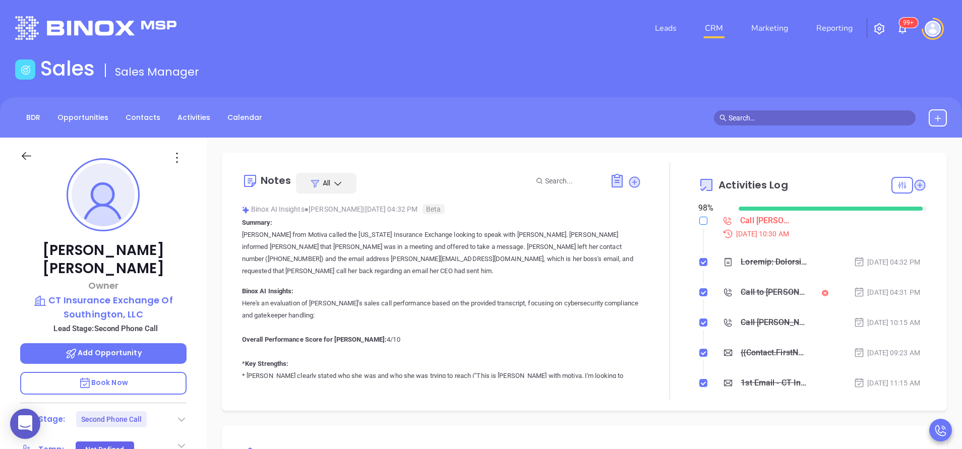
click at [700, 221] on input "checkbox" at bounding box center [704, 221] width 8 height 8
checkbox input "true"
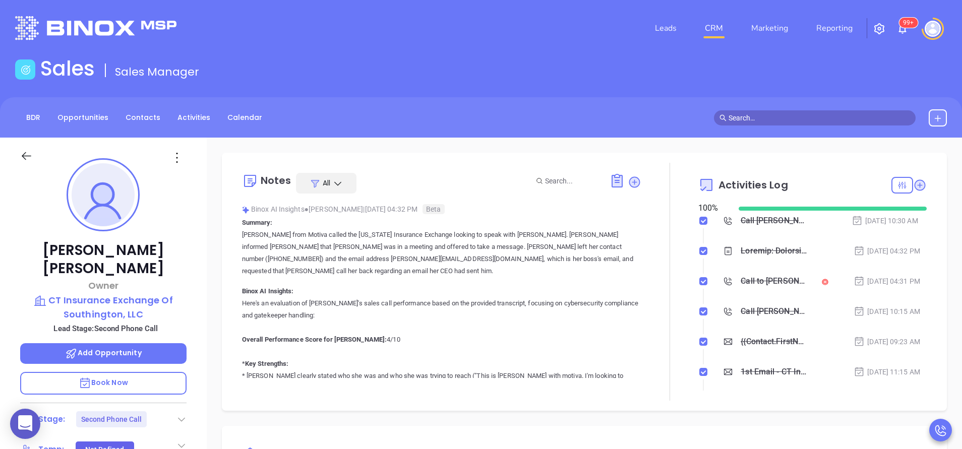
click at [180, 415] on icon at bounding box center [182, 420] width 10 height 10
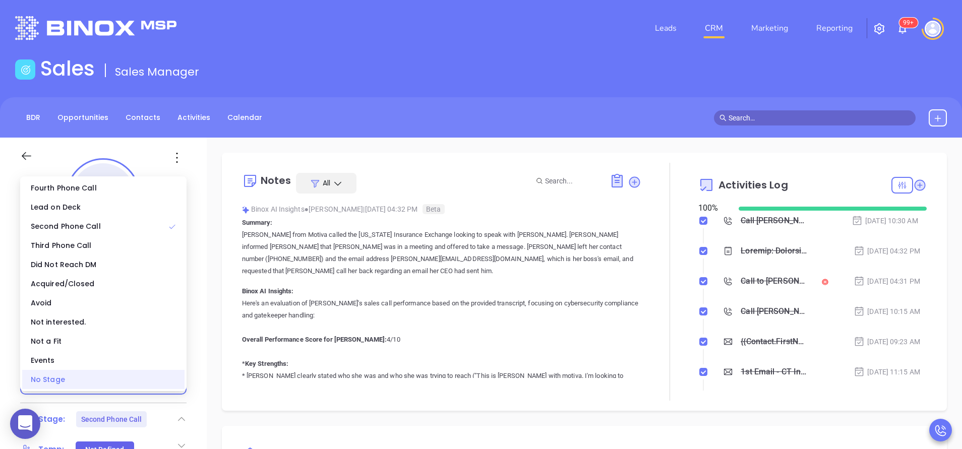
click at [172, 379] on div "No Stage" at bounding box center [103, 379] width 162 height 19
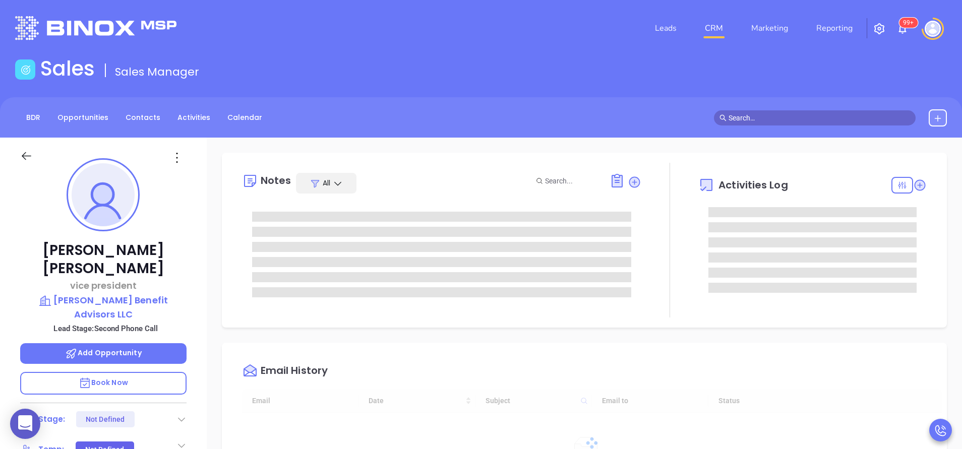
scroll to position [235, 0]
type input "[PERSON_NAME]"
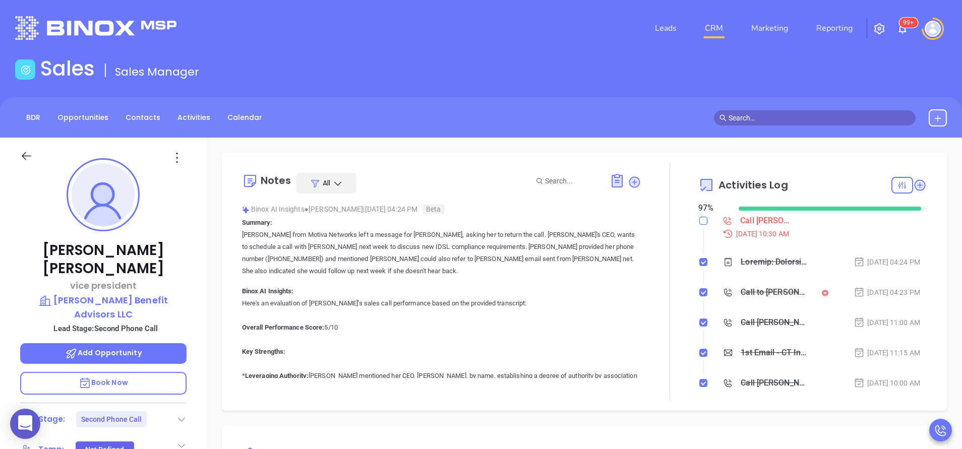
click at [700, 226] on label at bounding box center [704, 220] width 8 height 11
click at [700, 225] on input "checkbox" at bounding box center [704, 221] width 8 height 8
checkbox input "true"
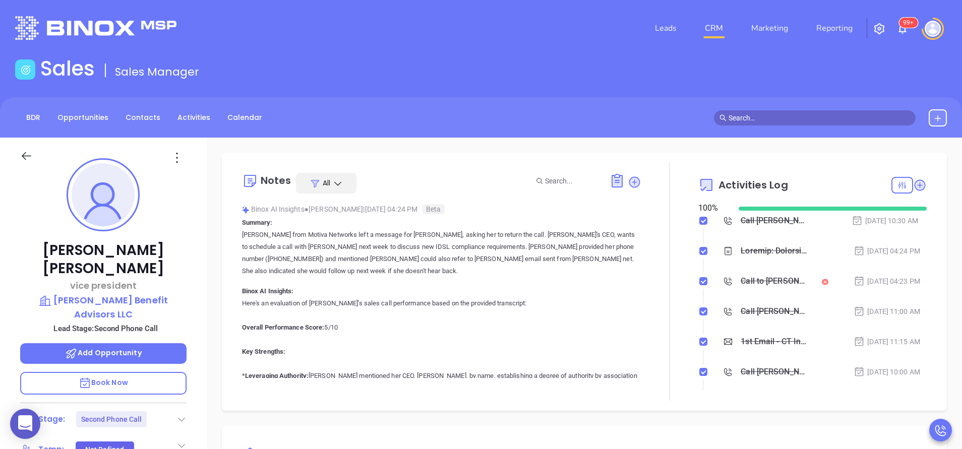
click at [180, 415] on icon at bounding box center [182, 420] width 10 height 10
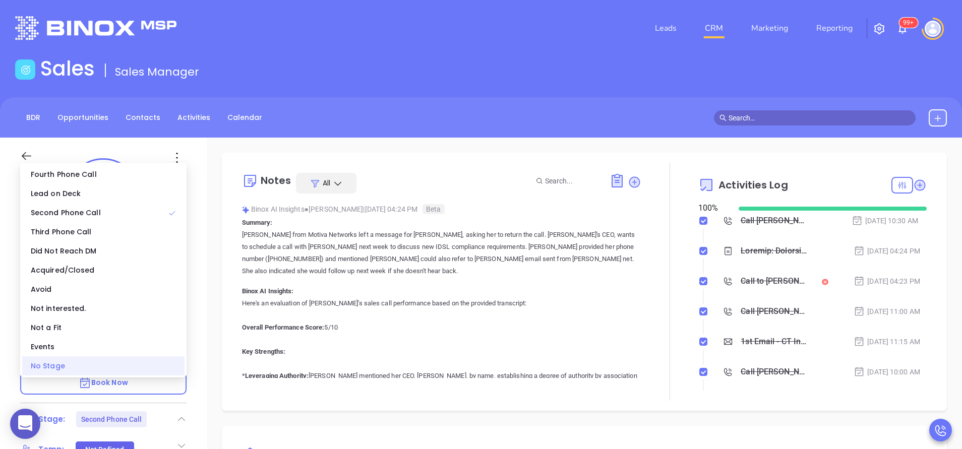
click at [177, 371] on div "No Stage" at bounding box center [103, 366] width 162 height 19
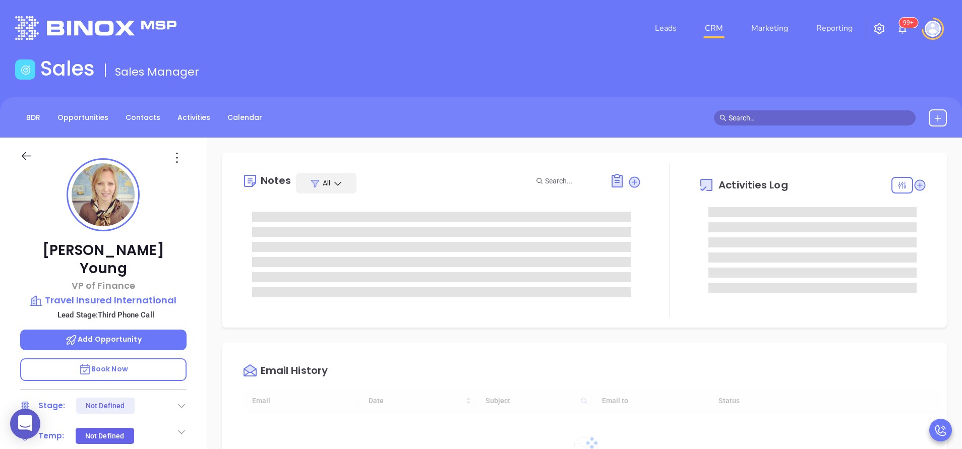
type input "[DATE]"
type input "[PERSON_NAME]"
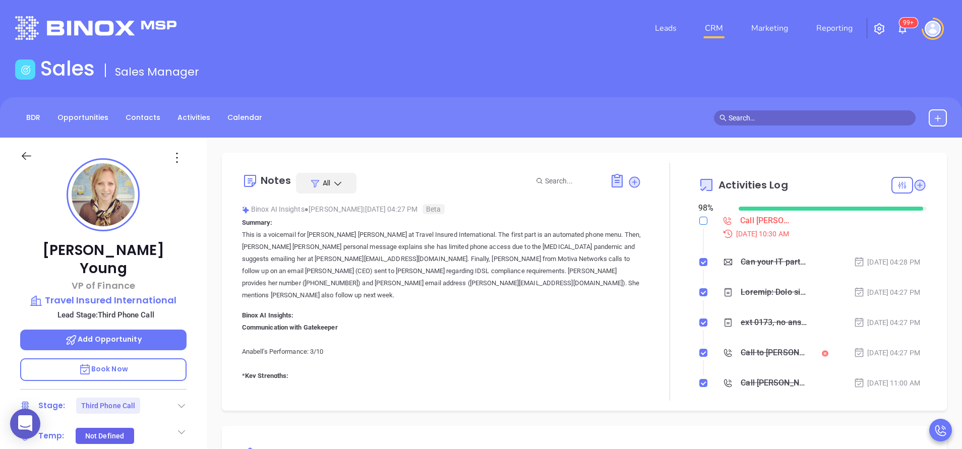
click at [700, 219] on input "checkbox" at bounding box center [704, 221] width 8 height 8
checkbox input "true"
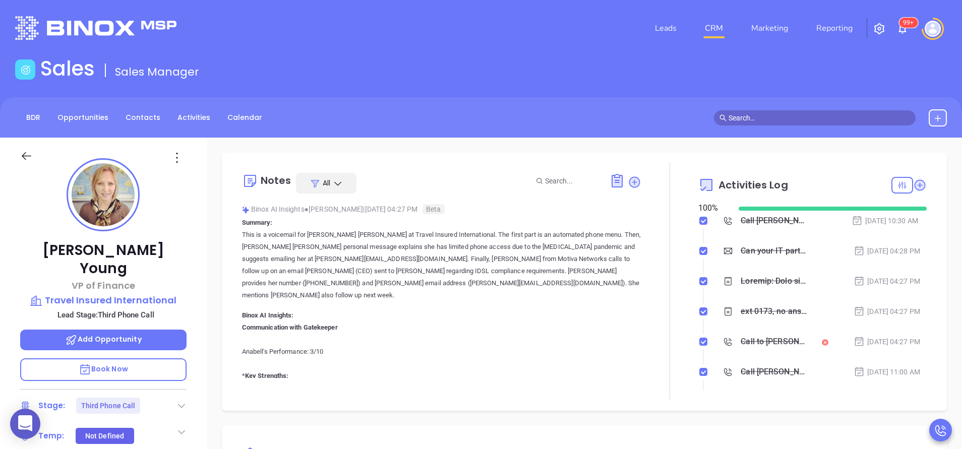
click at [186, 401] on icon at bounding box center [182, 406] width 10 height 10
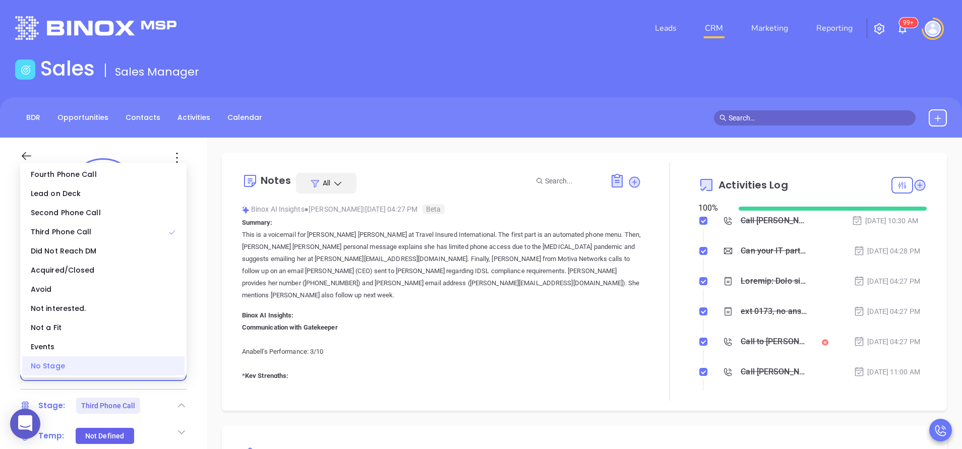
click at [168, 363] on div "No Stage" at bounding box center [103, 366] width 162 height 19
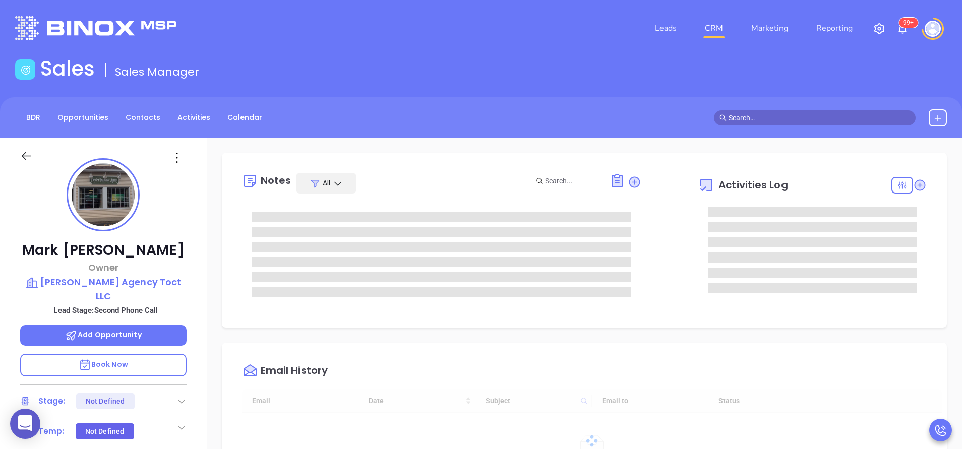
type input "10:00 am"
type input "[DATE]"
type input "[PERSON_NAME]"
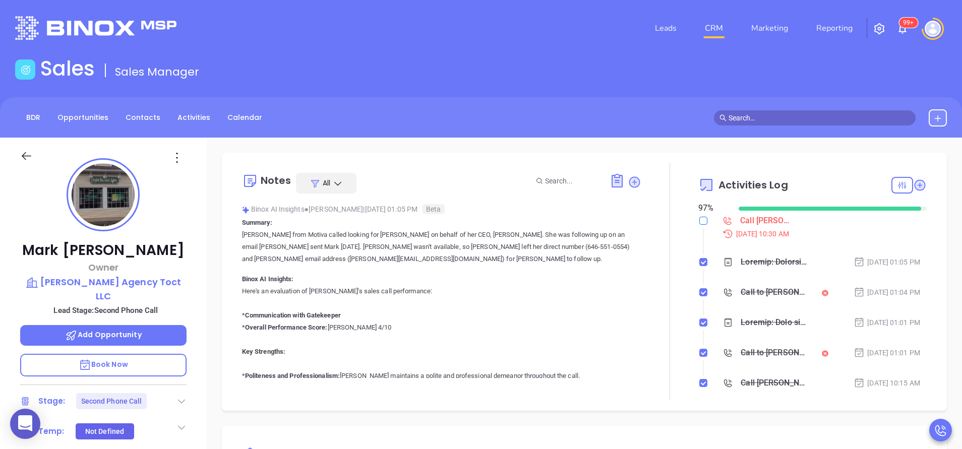
click at [700, 216] on label at bounding box center [704, 220] width 8 height 11
click at [700, 217] on input "checkbox" at bounding box center [704, 221] width 8 height 8
checkbox input "true"
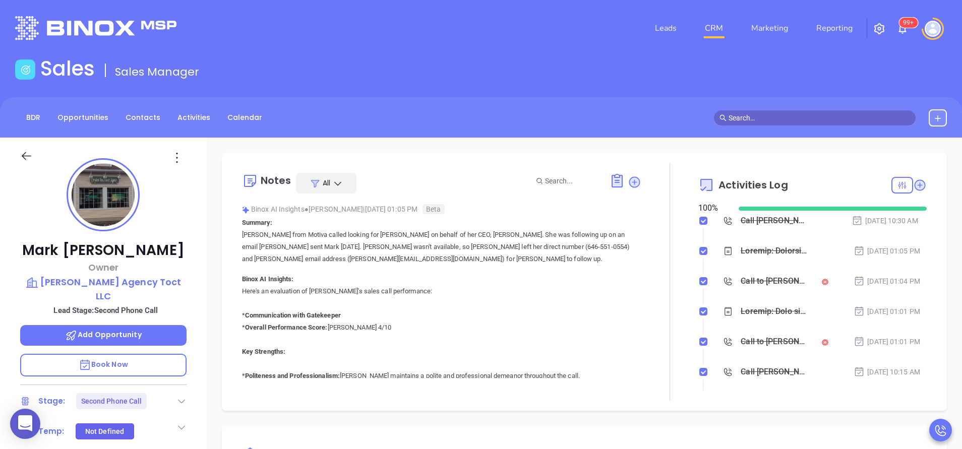
click at [177, 396] on icon at bounding box center [182, 401] width 10 height 10
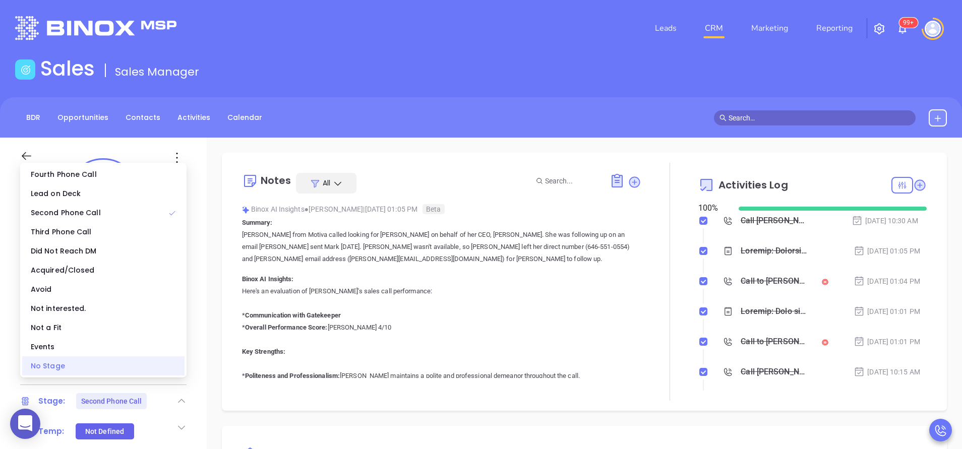
click at [179, 372] on div "No Stage" at bounding box center [103, 366] width 162 height 19
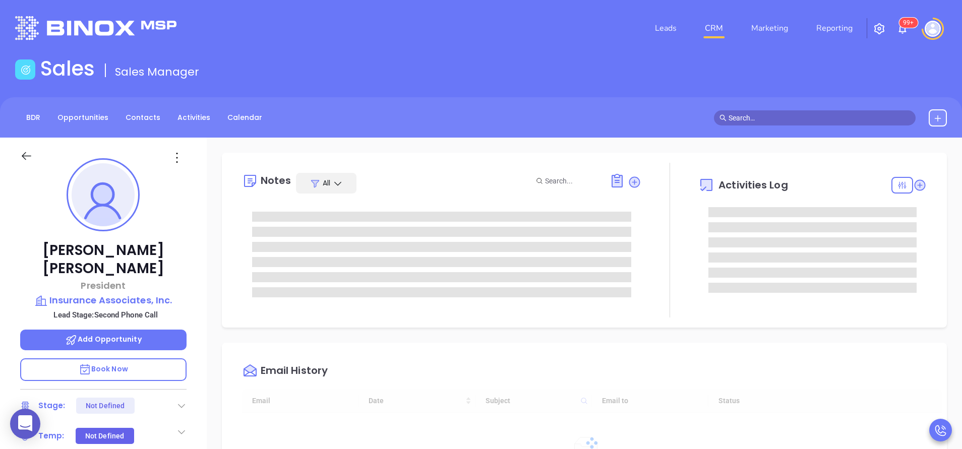
type input "[DATE]"
type input "[PERSON_NAME]"
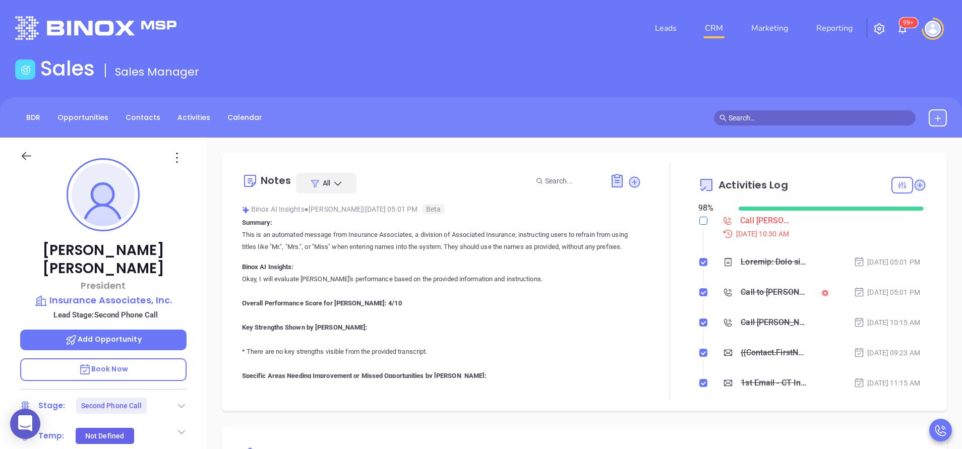
click at [700, 222] on input "checkbox" at bounding box center [704, 221] width 8 height 8
checkbox input "true"
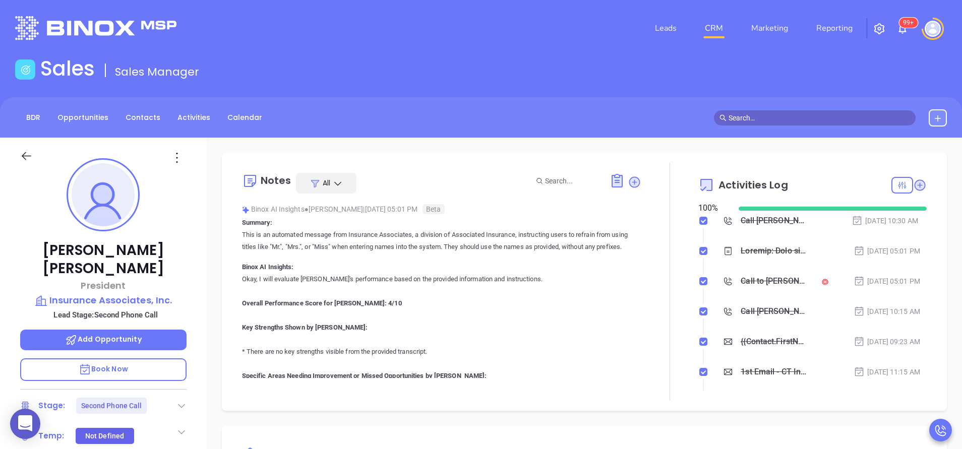
click at [180, 401] on icon at bounding box center [182, 406] width 10 height 10
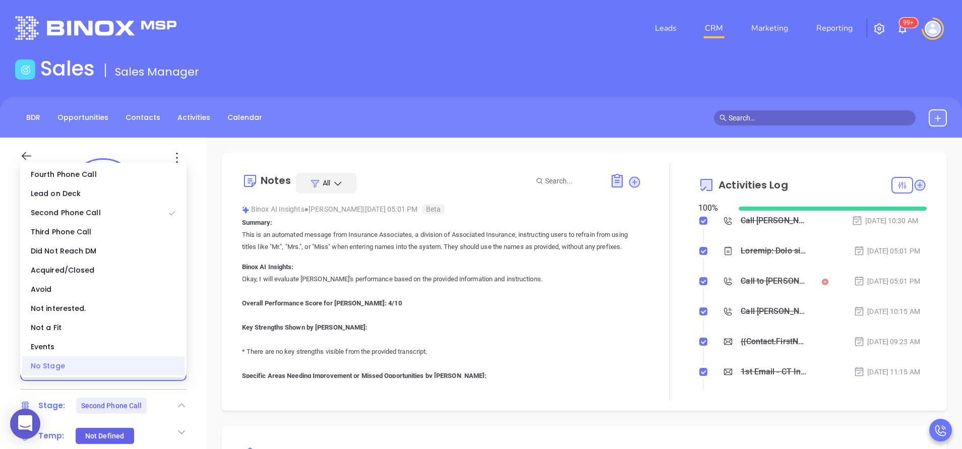
click at [175, 365] on div "No Stage" at bounding box center [103, 366] width 162 height 19
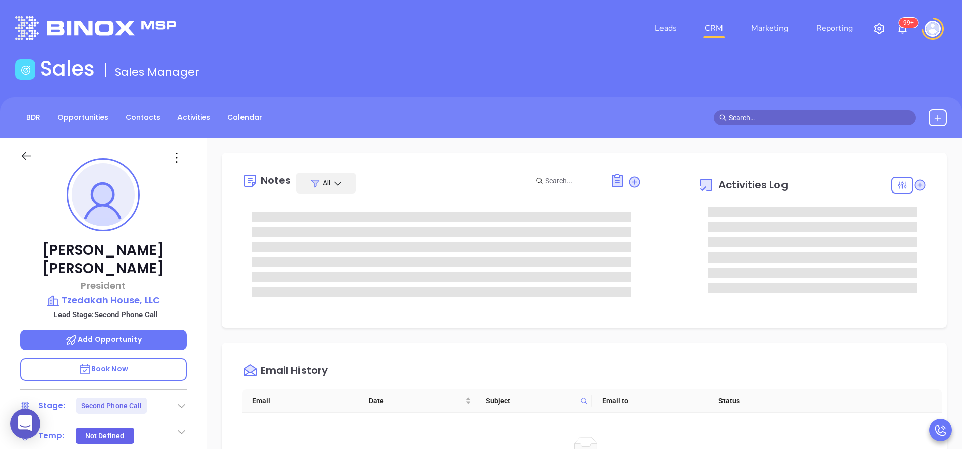
type input "[PERSON_NAME]"
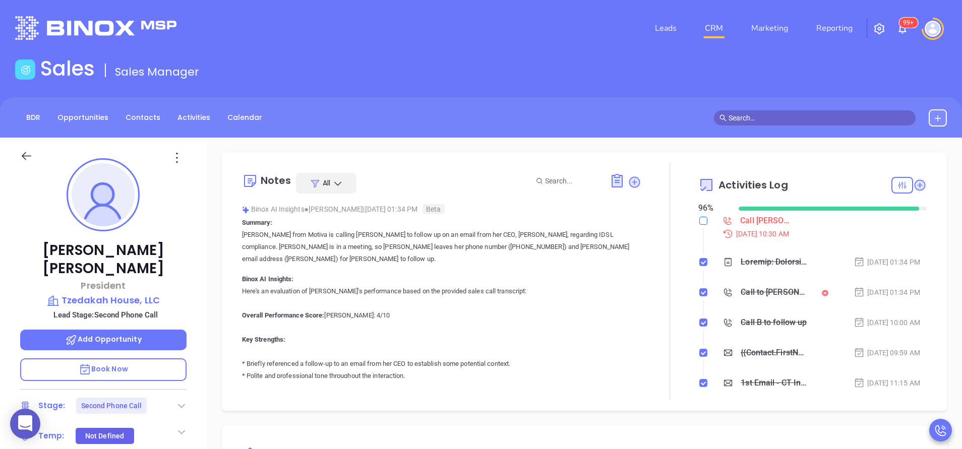
click at [700, 223] on input "checkbox" at bounding box center [704, 221] width 8 height 8
checkbox input "true"
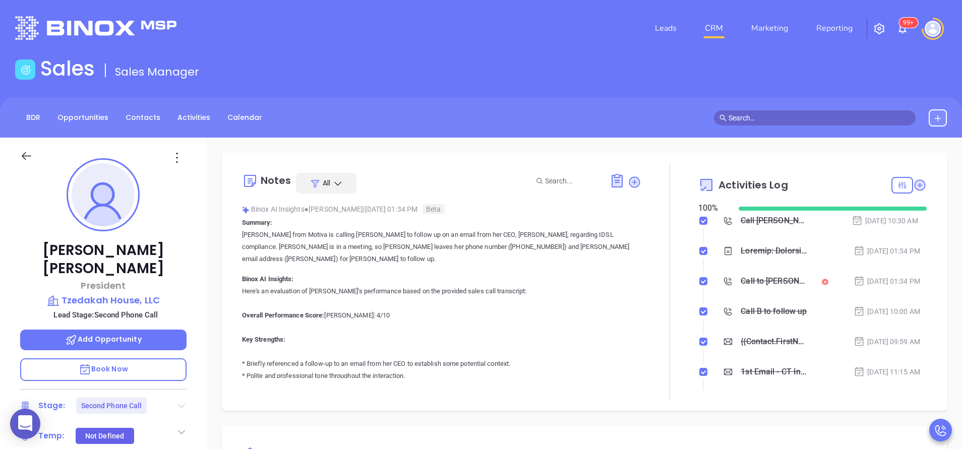
click at [181, 404] on icon at bounding box center [181, 406] width 7 height 4
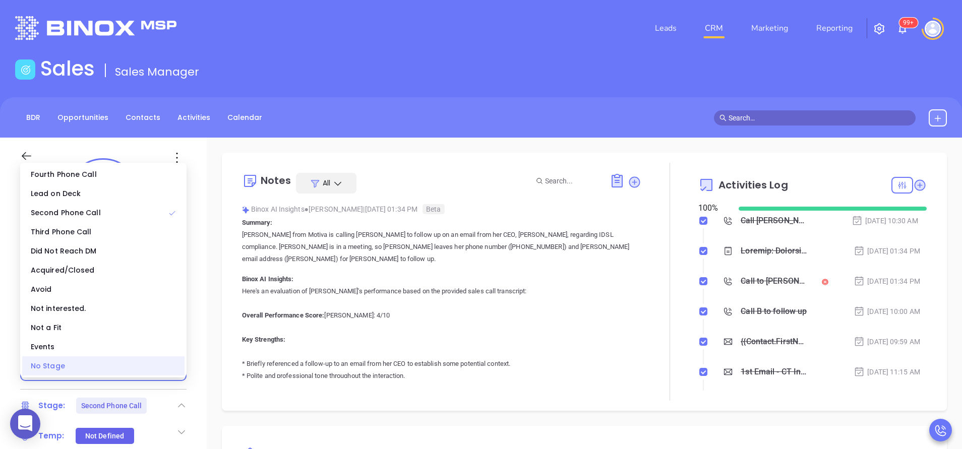
click at [181, 373] on div "No Stage" at bounding box center [103, 366] width 162 height 19
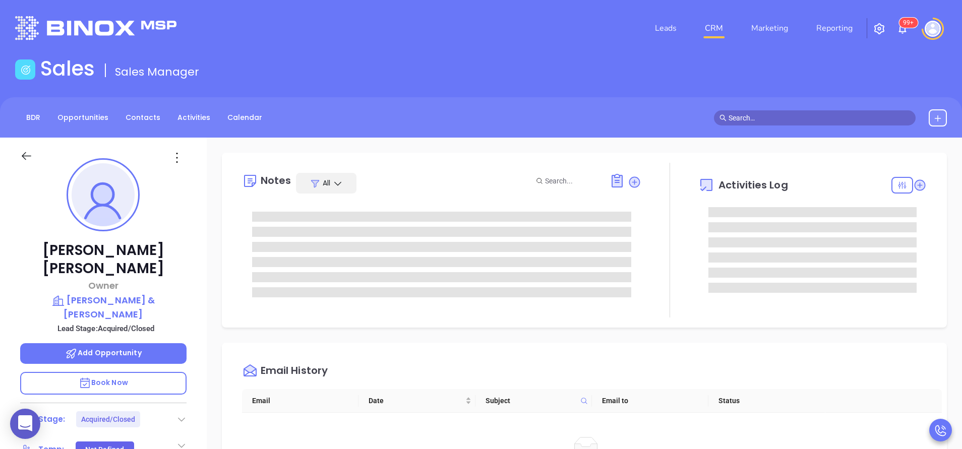
scroll to position [235, 0]
type input "[PERSON_NAME]"
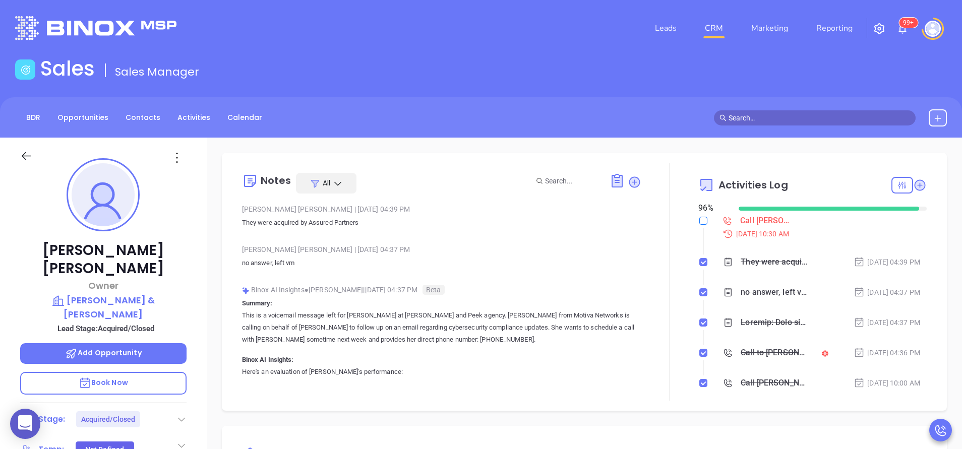
click at [700, 217] on input "checkbox" at bounding box center [704, 221] width 8 height 8
checkbox input "true"
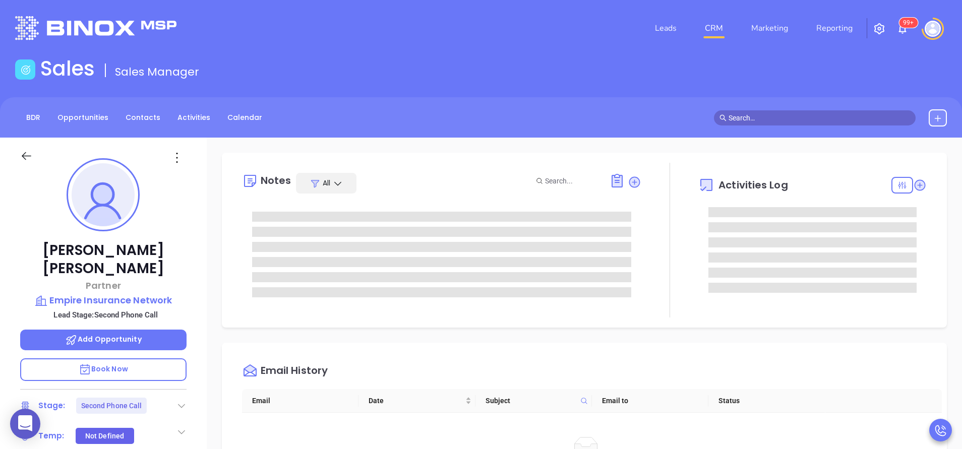
scroll to position [235, 0]
type input "[PERSON_NAME]"
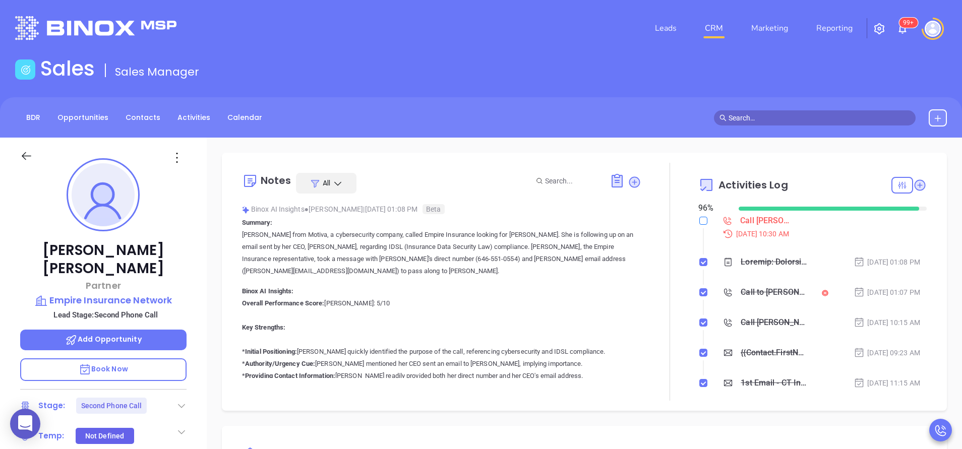
click at [700, 224] on input "checkbox" at bounding box center [704, 221] width 8 height 8
checkbox input "true"
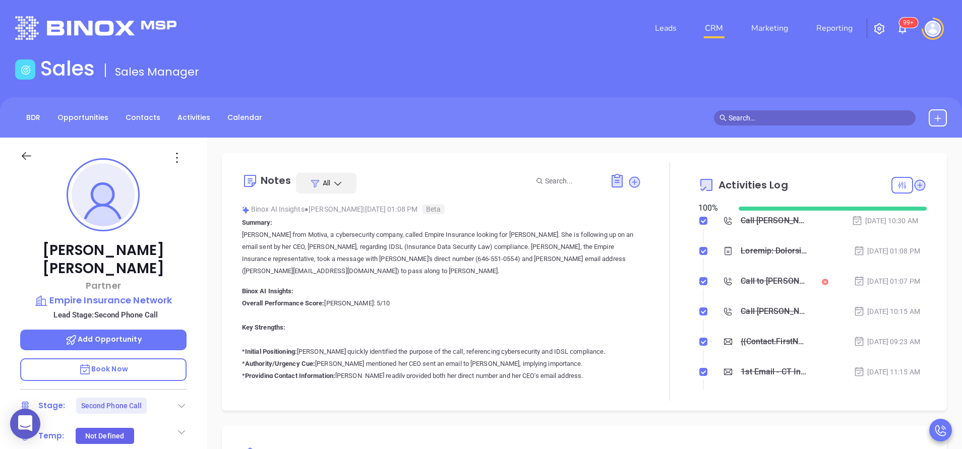
click at [184, 401] on icon at bounding box center [182, 406] width 10 height 10
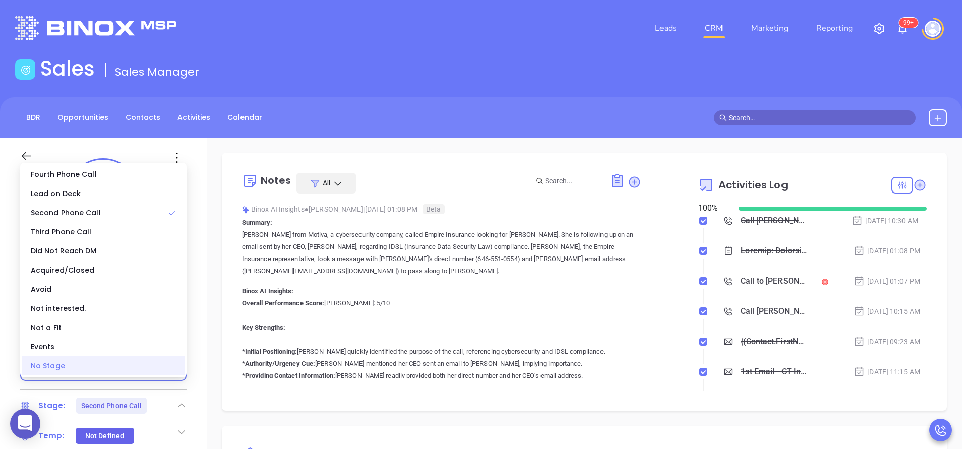
click at [170, 359] on div "No Stage" at bounding box center [103, 366] width 162 height 19
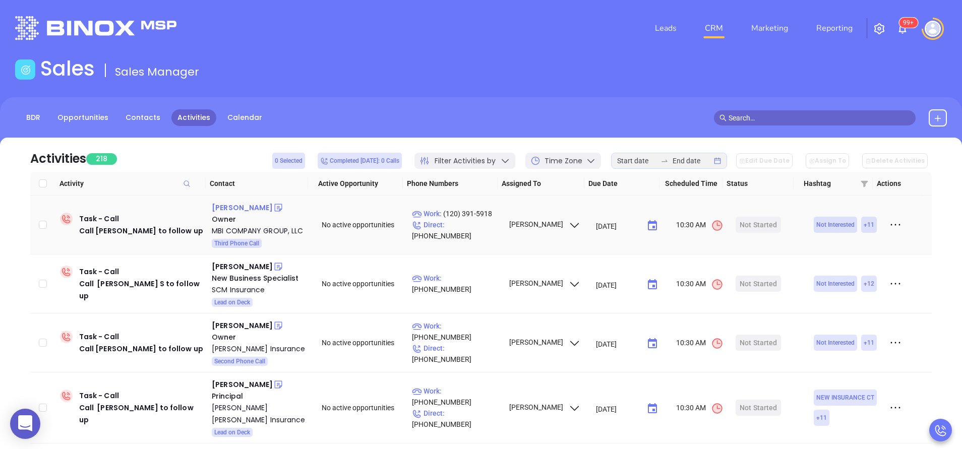
click at [246, 210] on div "Gus Marchetti" at bounding box center [242, 208] width 61 height 12
click at [244, 269] on div "Pamela S Beck" at bounding box center [242, 267] width 61 height 12
click at [244, 322] on div "Stephen F. Boccarossa" at bounding box center [242, 326] width 61 height 12
click at [246, 382] on div "David Belowsky" at bounding box center [242, 385] width 61 height 12
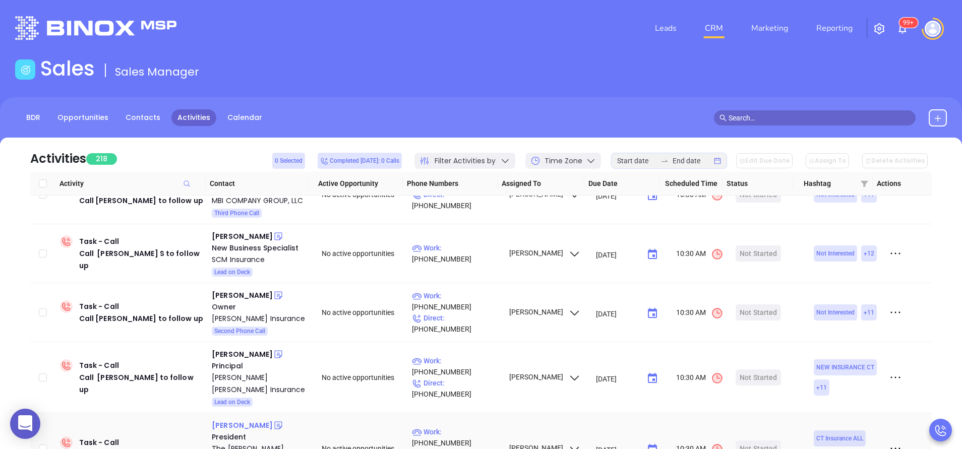
scroll to position [61, 0]
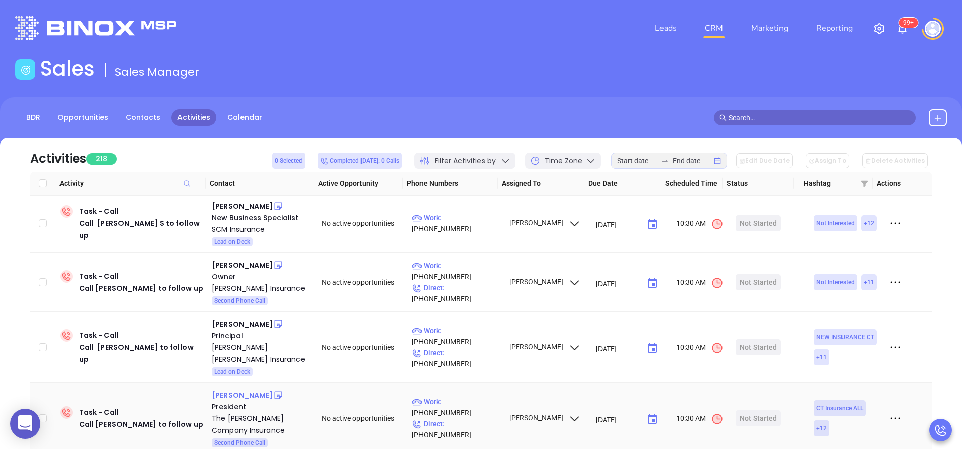
click at [244, 397] on div "Robert J Wright" at bounding box center [242, 395] width 61 height 12
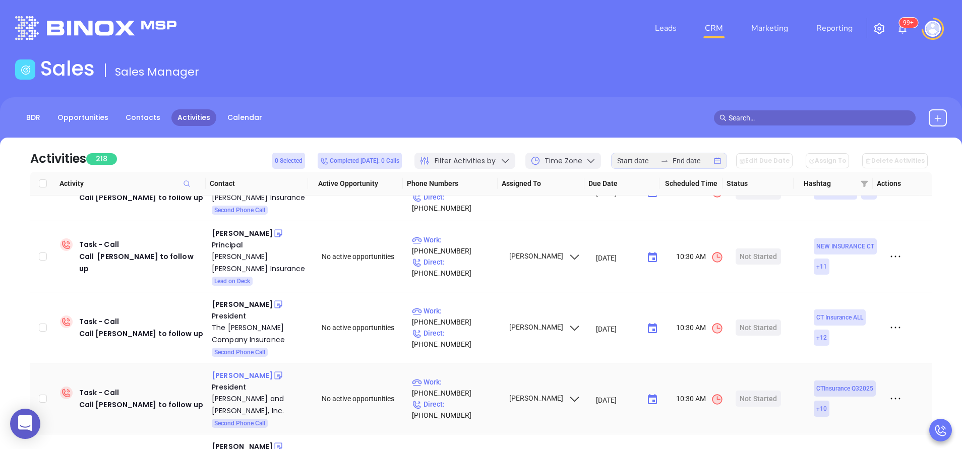
click at [247, 377] on div "Mary Beth Murphy" at bounding box center [242, 376] width 61 height 12
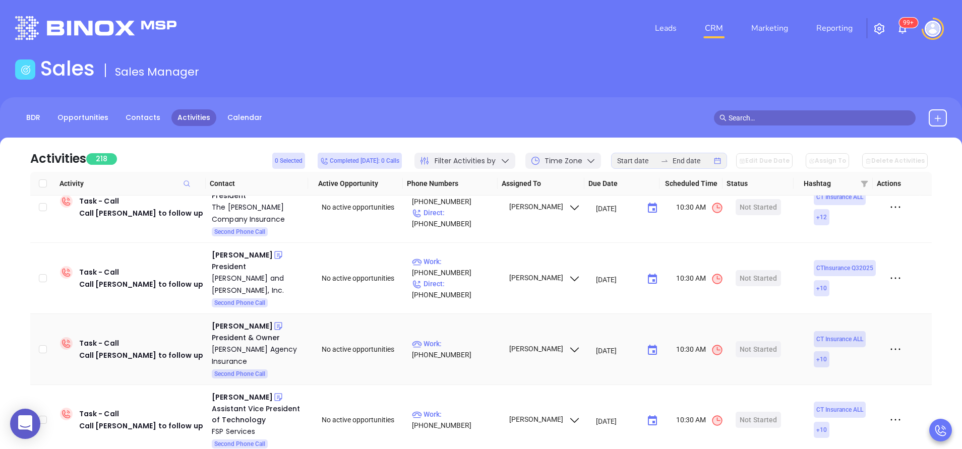
scroll to position [272, 0]
click at [248, 328] on div "Michael Keating" at bounding box center [242, 326] width 61 height 12
click at [220, 403] on div "Assistant Vice President of Technology" at bounding box center [260, 414] width 96 height 22
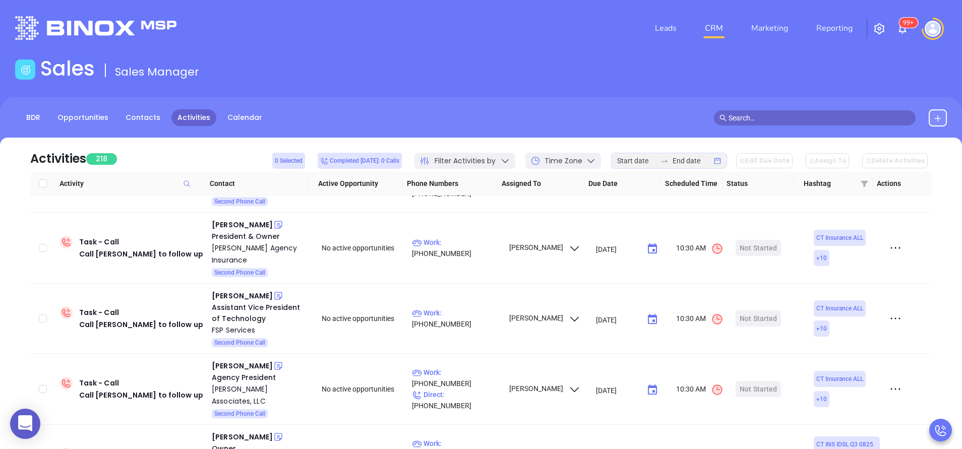
scroll to position [398, 0]
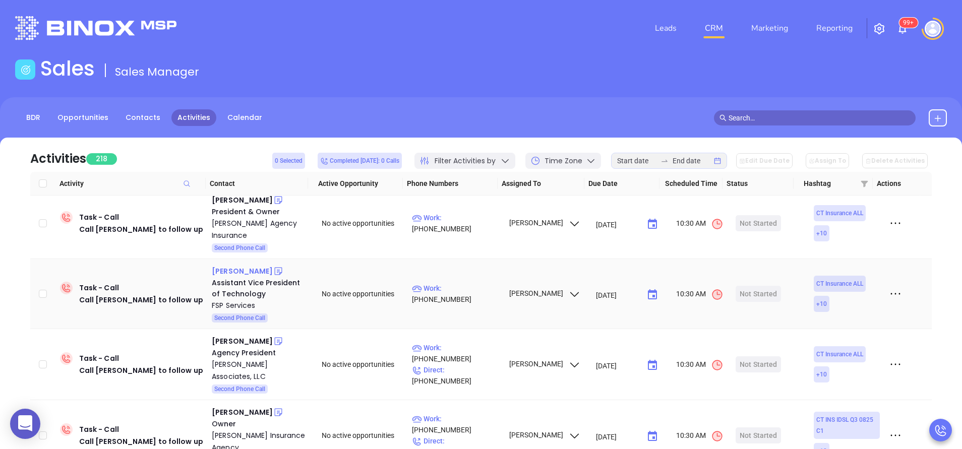
click at [239, 265] on div "Steven Walkuski" at bounding box center [242, 271] width 61 height 12
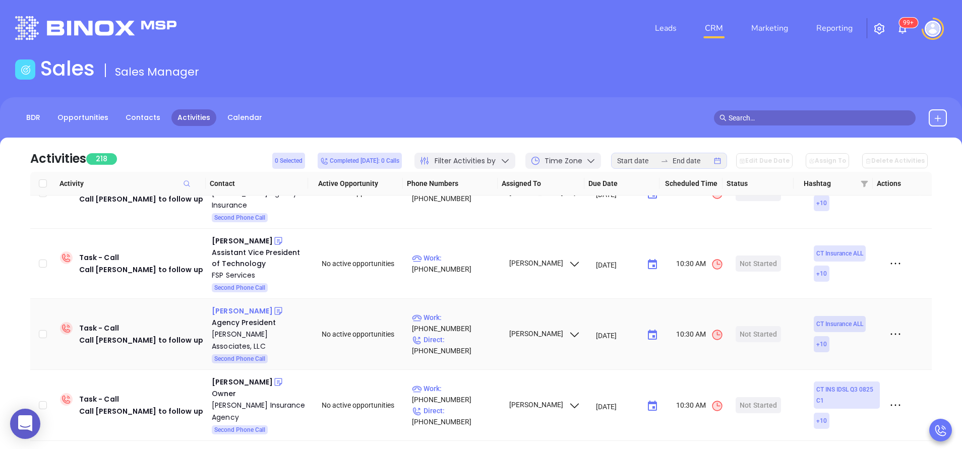
click at [228, 305] on div "Chris Gambardella" at bounding box center [242, 311] width 61 height 12
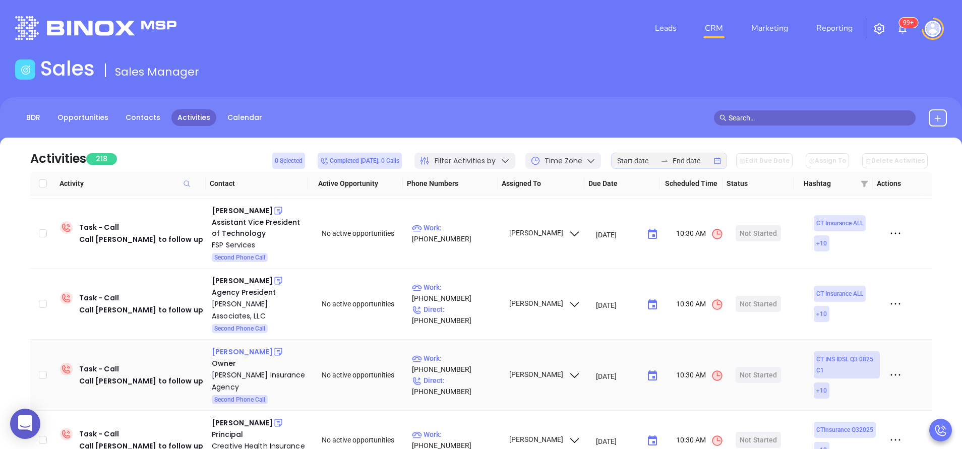
click at [222, 346] on div "Kevin Ray" at bounding box center [242, 352] width 61 height 12
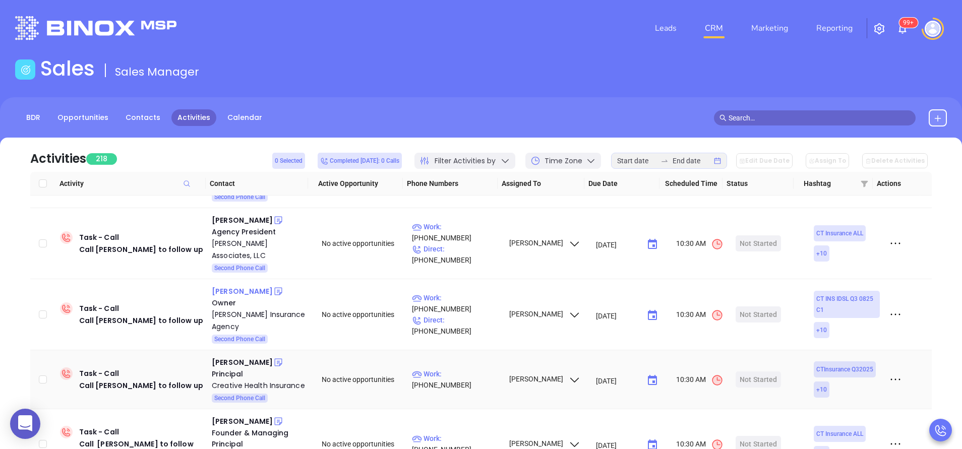
click at [222, 357] on div "Robin Dubord" at bounding box center [242, 363] width 61 height 12
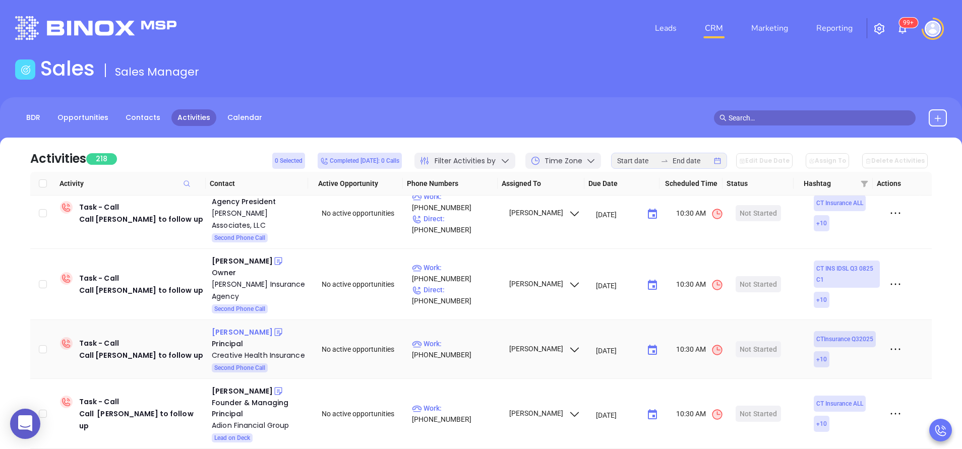
scroll to position [579, 0]
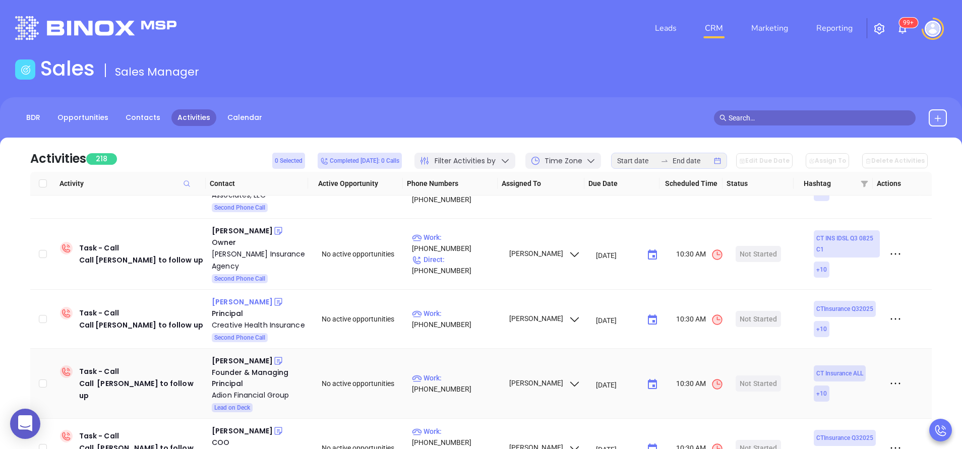
click at [222, 355] on div "Anton Reed" at bounding box center [242, 361] width 61 height 12
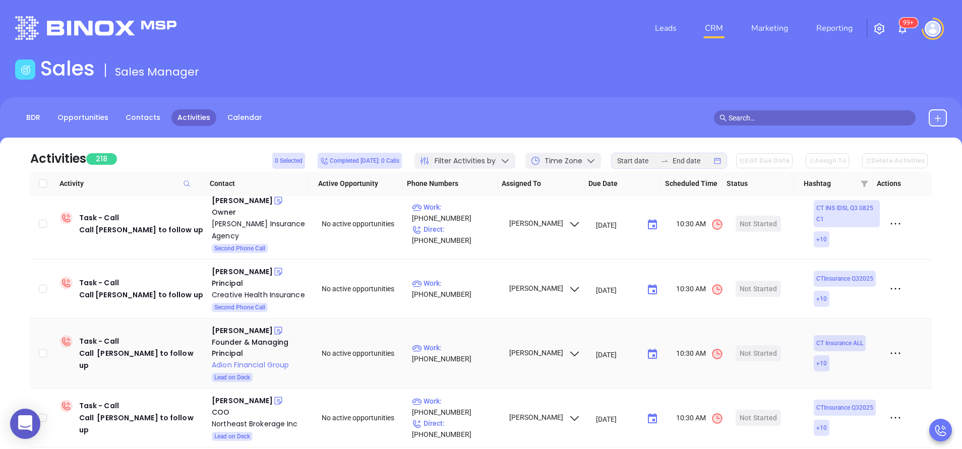
scroll to position [640, 0]
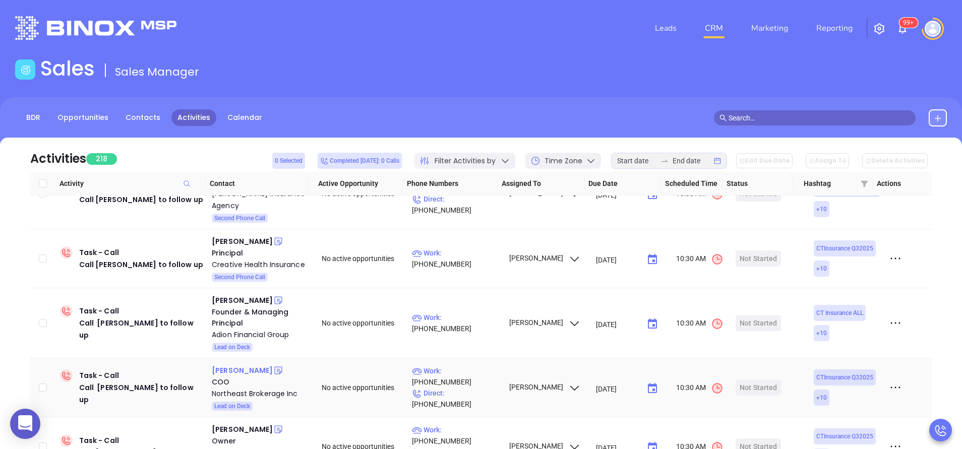
click at [230, 365] on div "Michelle Coppola" at bounding box center [242, 371] width 61 height 12
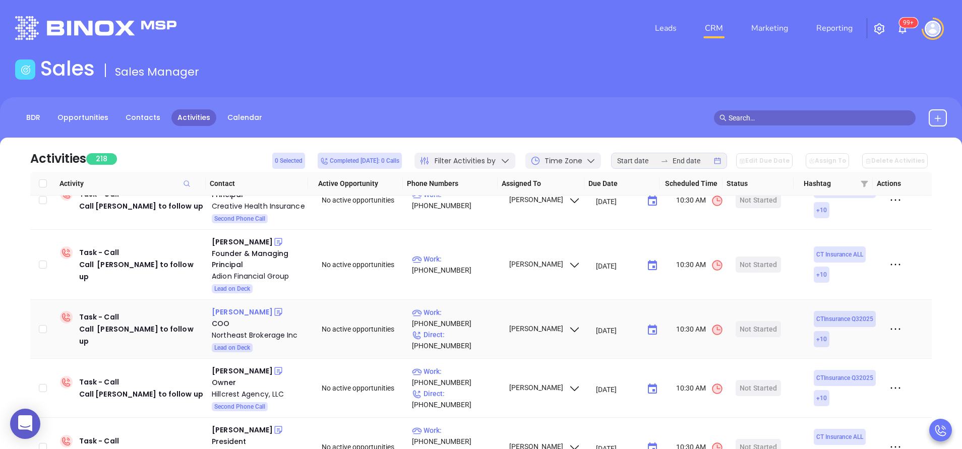
scroll to position [701, 0]
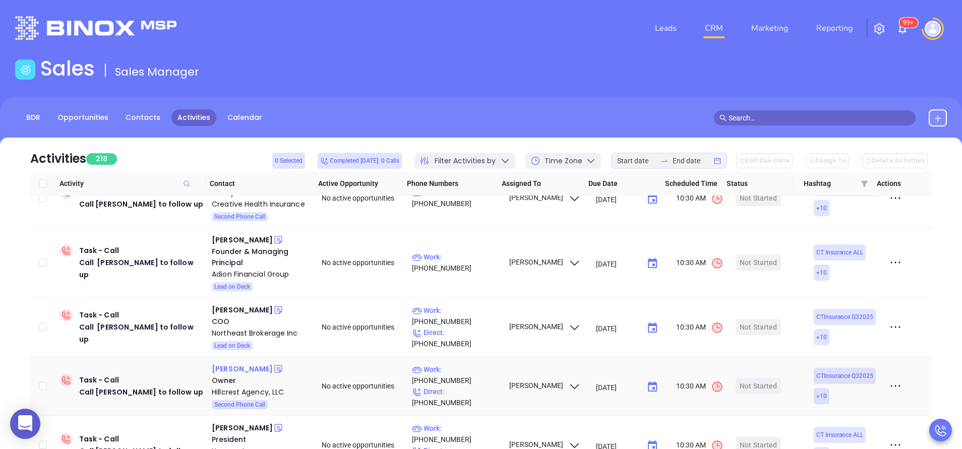
click at [228, 363] on div "Diane Vizzo" at bounding box center [242, 369] width 61 height 12
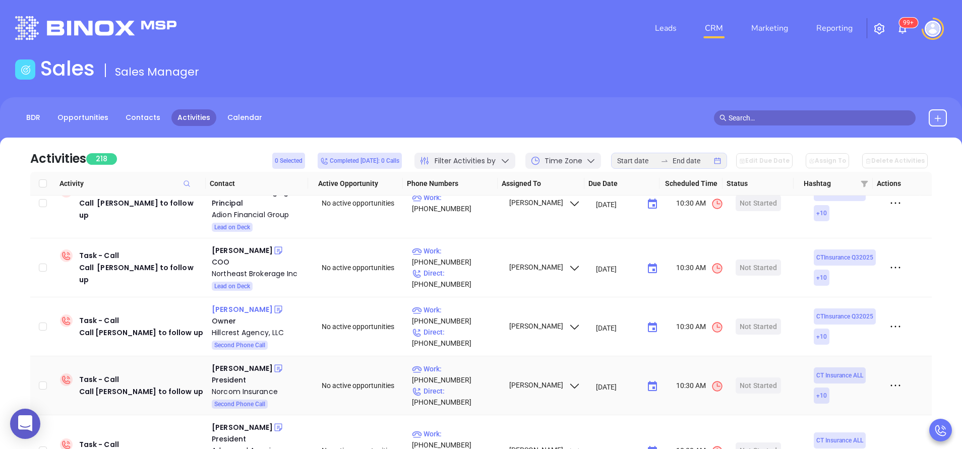
scroll to position [761, 0]
click at [228, 362] on div "Wesley J. Horbatuck" at bounding box center [242, 368] width 61 height 12
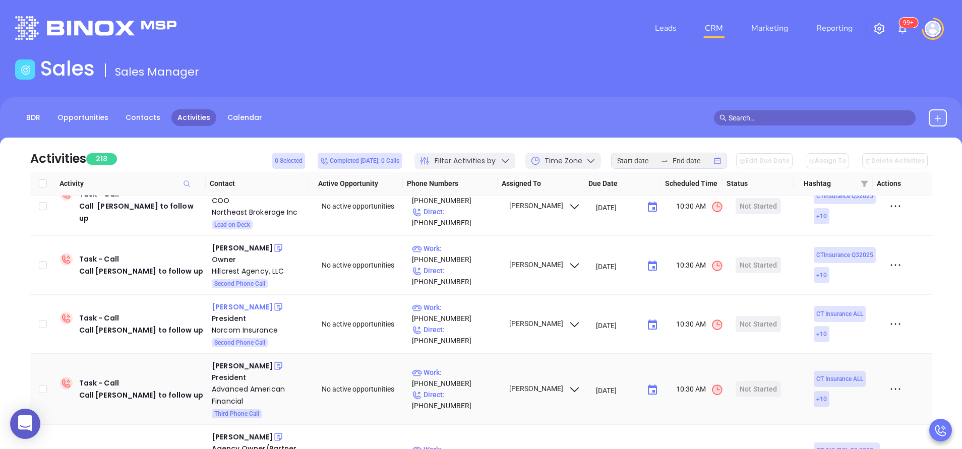
click at [228, 360] on div "Dino Digirolamo" at bounding box center [242, 366] width 61 height 12
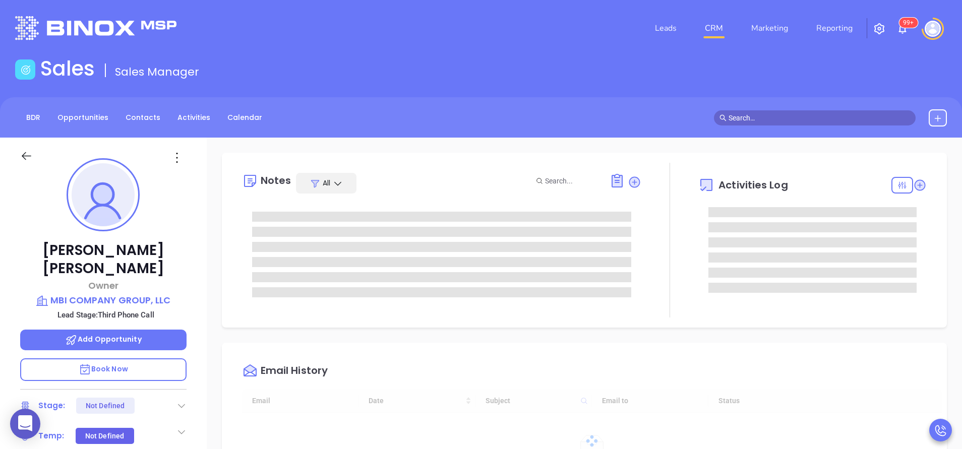
type input "[DATE]"
type input "[PERSON_NAME]"
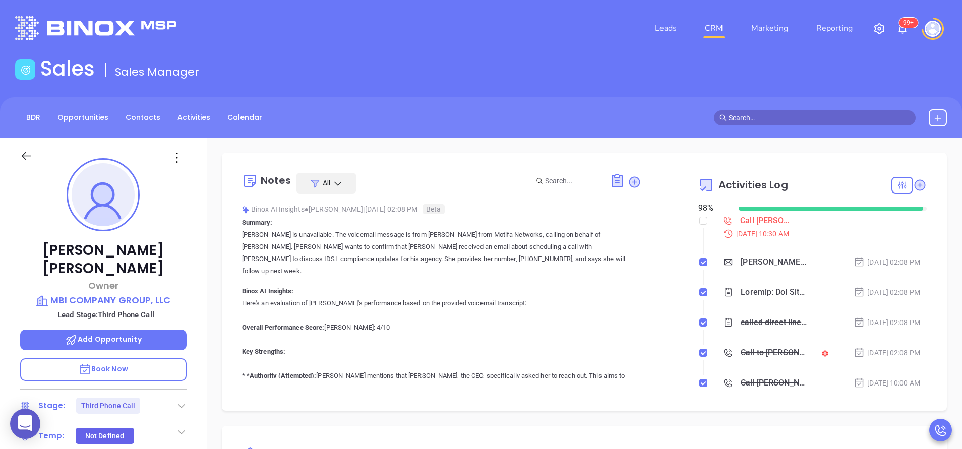
scroll to position [235, 0]
click at [700, 215] on label at bounding box center [704, 220] width 8 height 11
click at [700, 217] on input "checkbox" at bounding box center [704, 221] width 8 height 8
checkbox input "true"
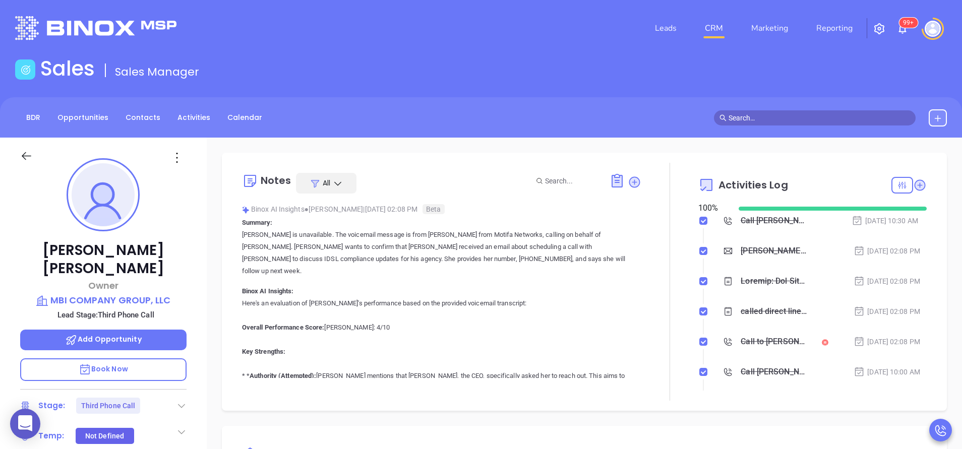
click at [178, 401] on icon at bounding box center [182, 406] width 10 height 10
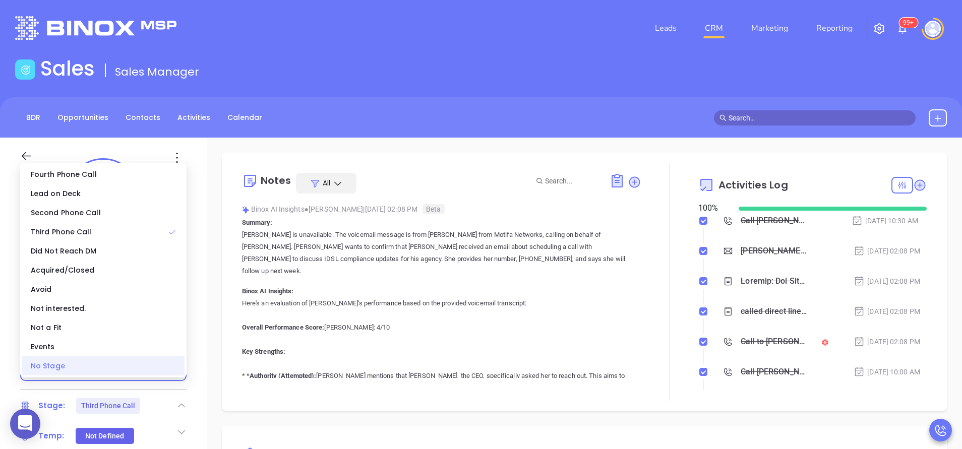
click at [158, 369] on div "No Stage" at bounding box center [103, 366] width 162 height 19
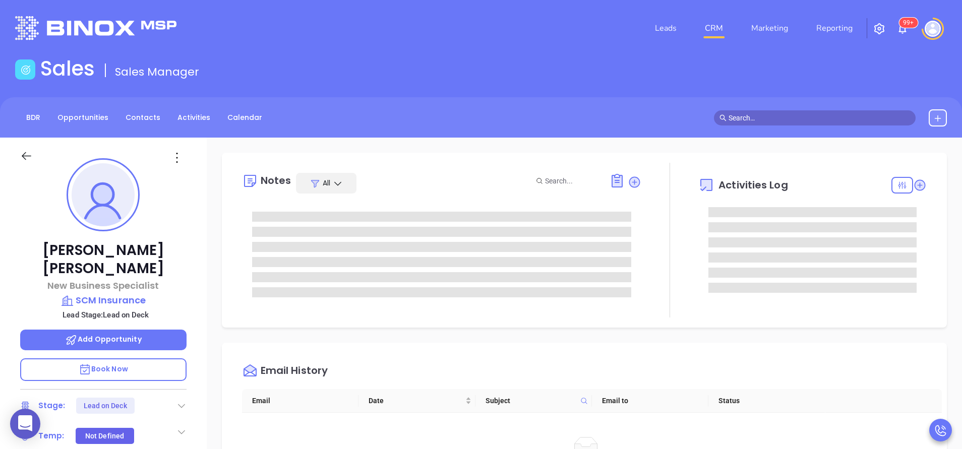
type input "[PERSON_NAME]"
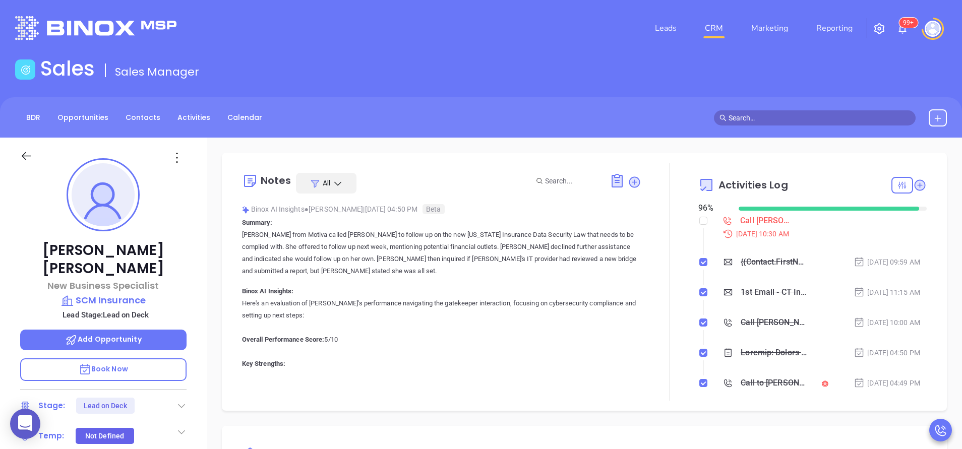
scroll to position [235, 0]
click at [700, 222] on input "checkbox" at bounding box center [704, 221] width 8 height 8
checkbox input "true"
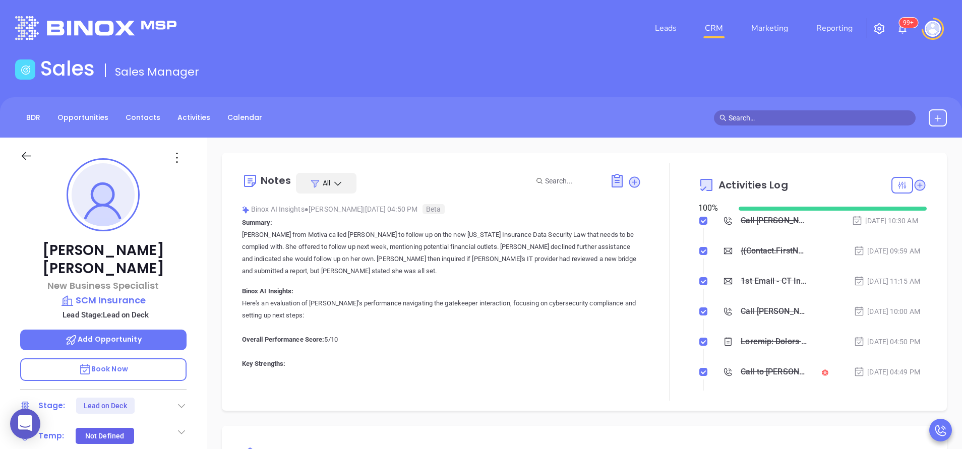
click at [180, 401] on icon at bounding box center [182, 406] width 10 height 10
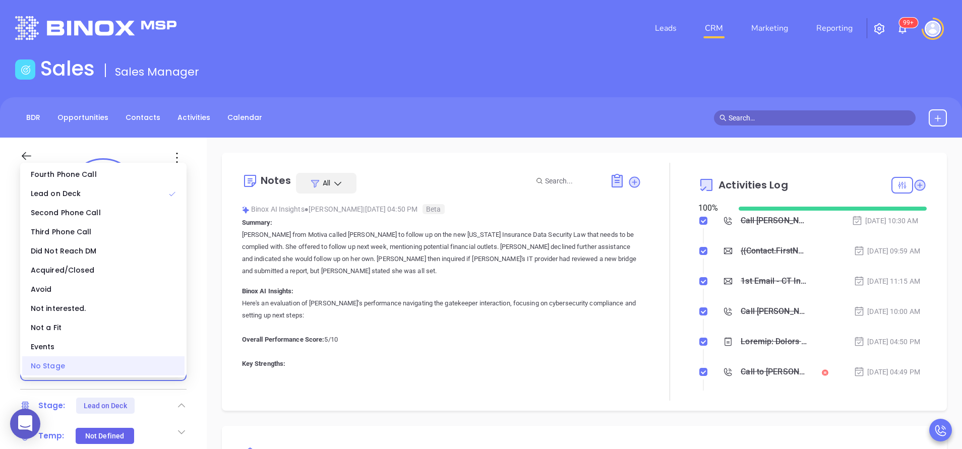
click at [158, 361] on div "No Stage" at bounding box center [103, 366] width 162 height 19
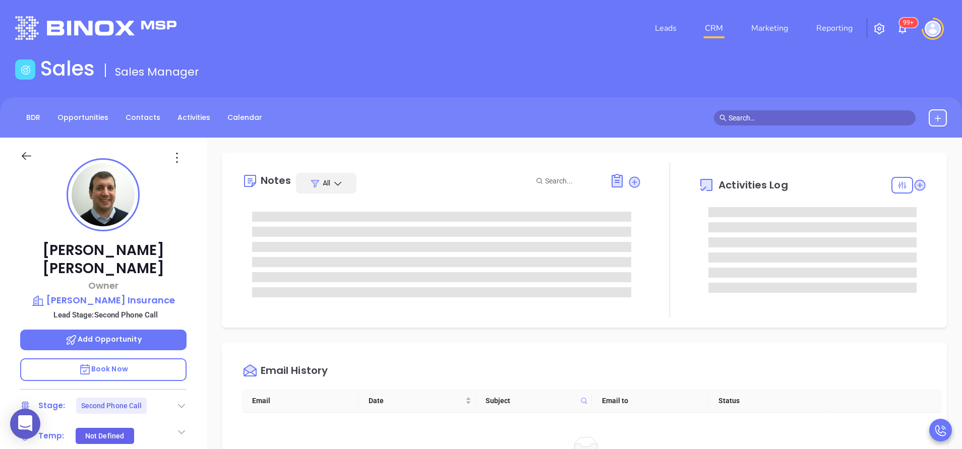
scroll to position [235, 0]
type input "[PERSON_NAME]"
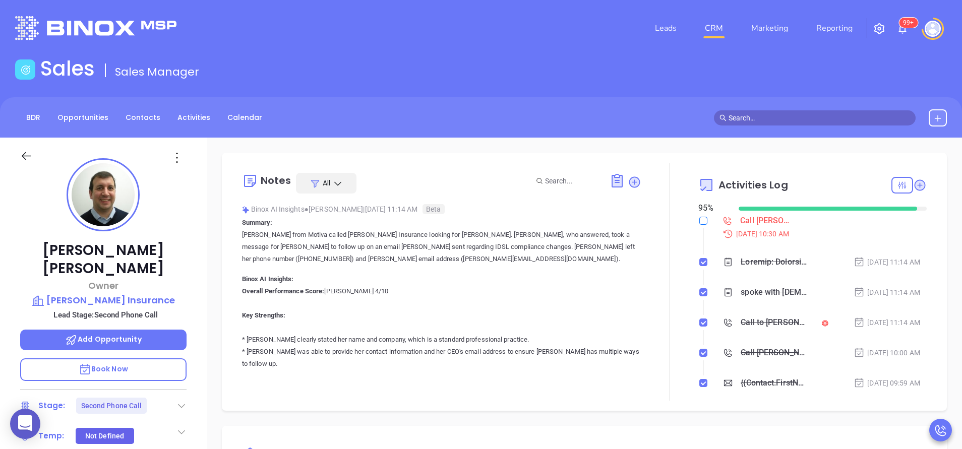
click at [700, 221] on input "checkbox" at bounding box center [704, 221] width 8 height 8
checkbox input "true"
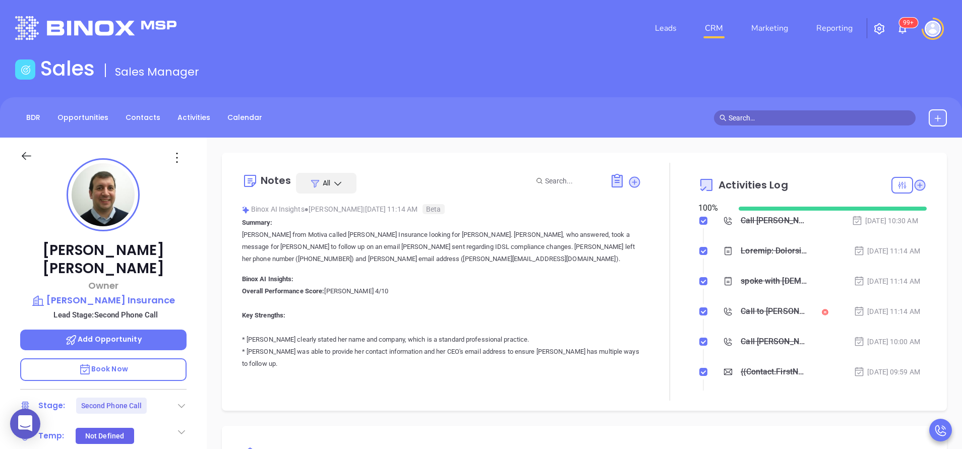
click at [186, 400] on div at bounding box center [182, 406] width 10 height 12
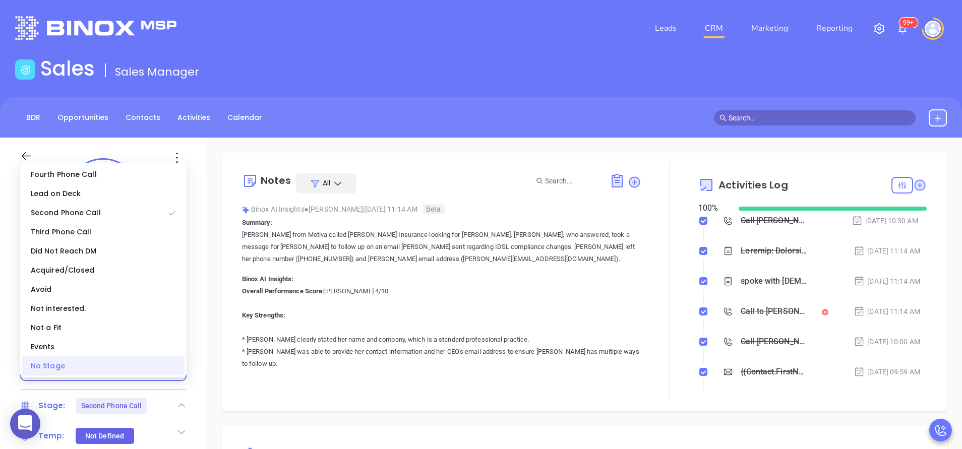
click at [165, 363] on div "No Stage" at bounding box center [103, 366] width 162 height 19
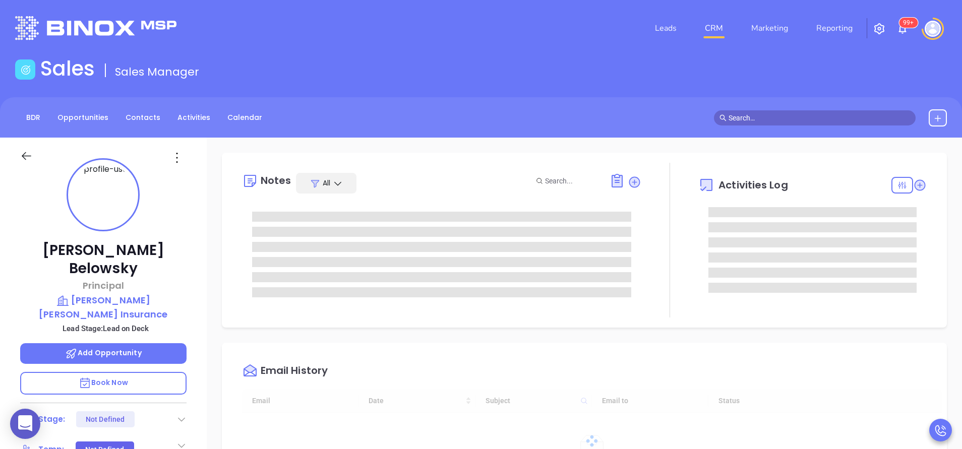
type input "[DATE]"
type input "[PERSON_NAME]"
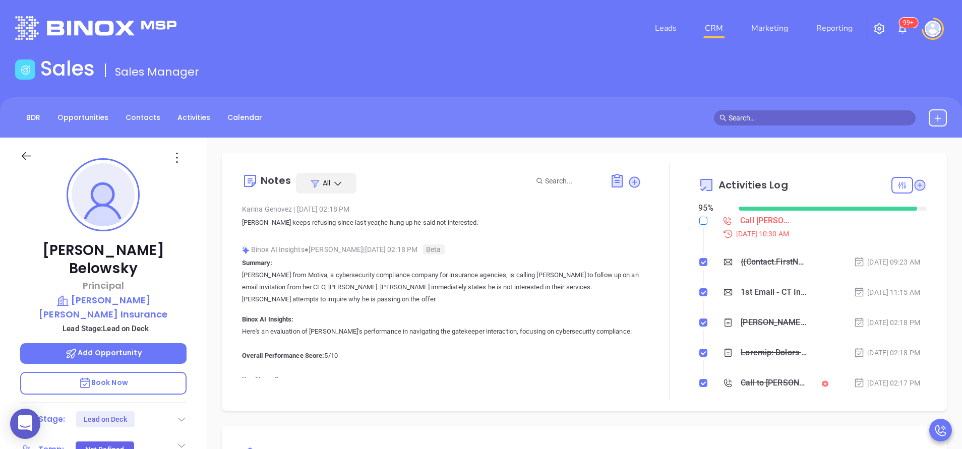
click at [700, 217] on input "checkbox" at bounding box center [704, 221] width 8 height 8
checkbox input "true"
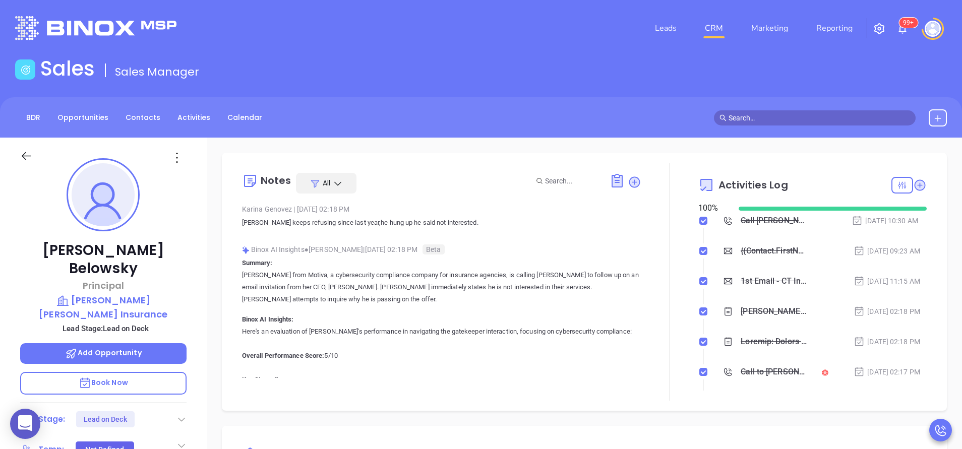
click at [184, 415] on icon at bounding box center [182, 420] width 10 height 10
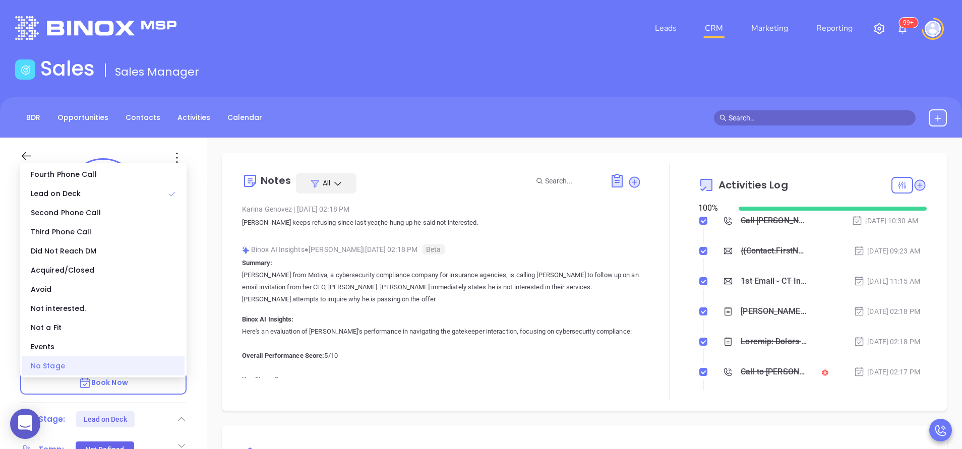
click at [173, 372] on div "No Stage" at bounding box center [103, 366] width 162 height 19
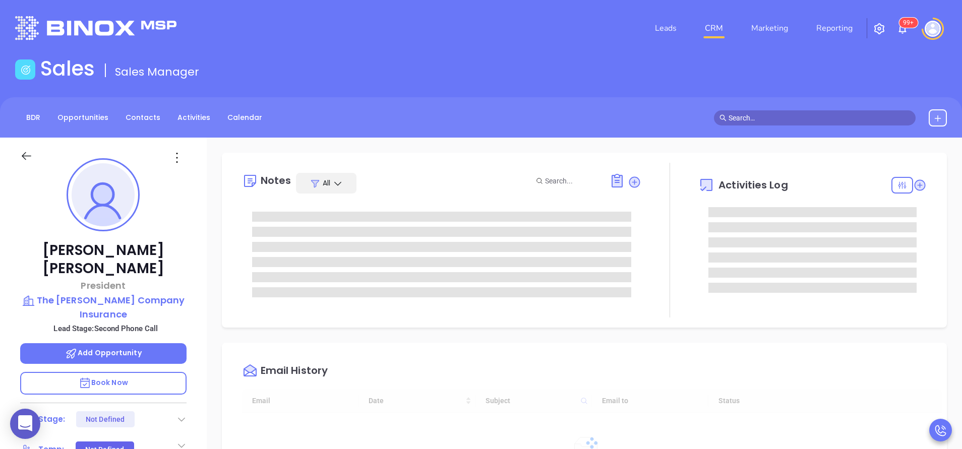
type input "[DATE]"
type input "[PERSON_NAME]"
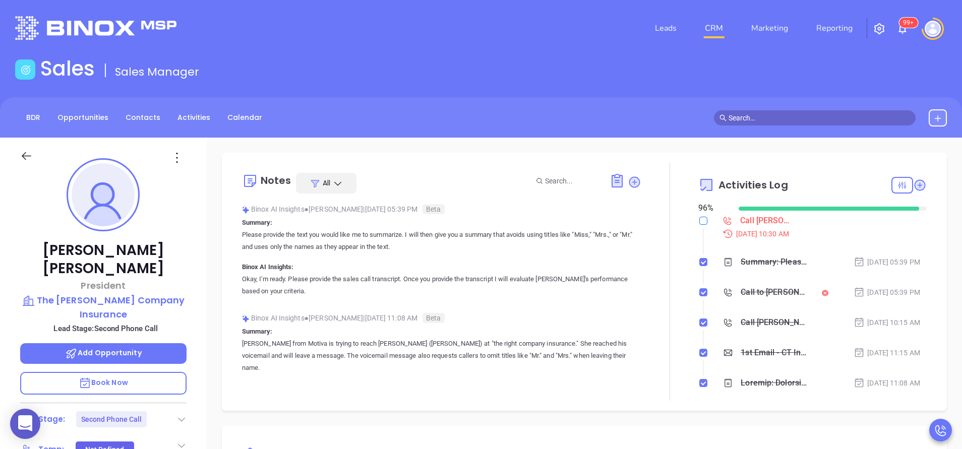
click at [700, 216] on label at bounding box center [704, 220] width 8 height 11
click at [700, 217] on input "checkbox" at bounding box center [704, 221] width 8 height 8
checkbox input "true"
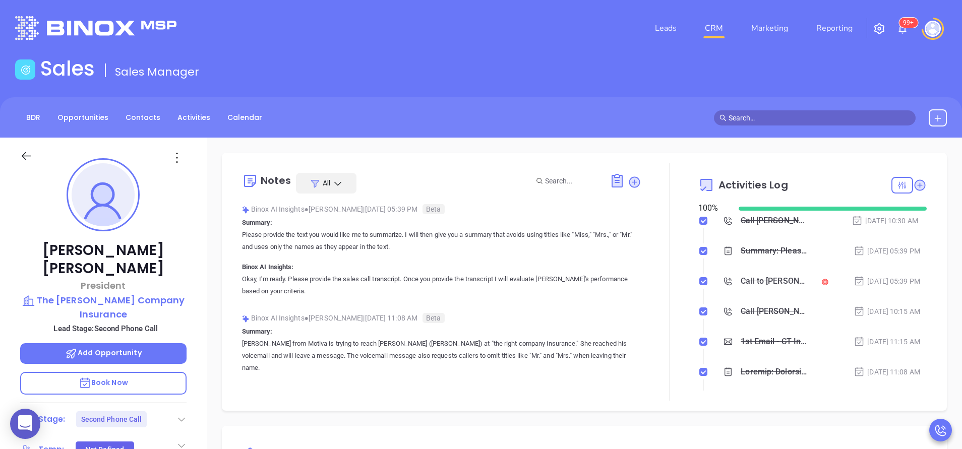
click at [186, 415] on icon at bounding box center [182, 420] width 10 height 10
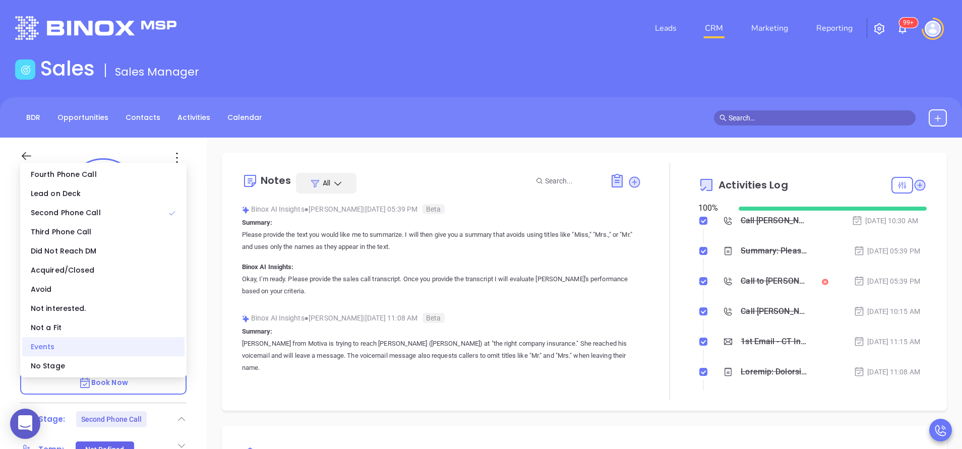
click at [157, 353] on div "Events" at bounding box center [103, 346] width 162 height 19
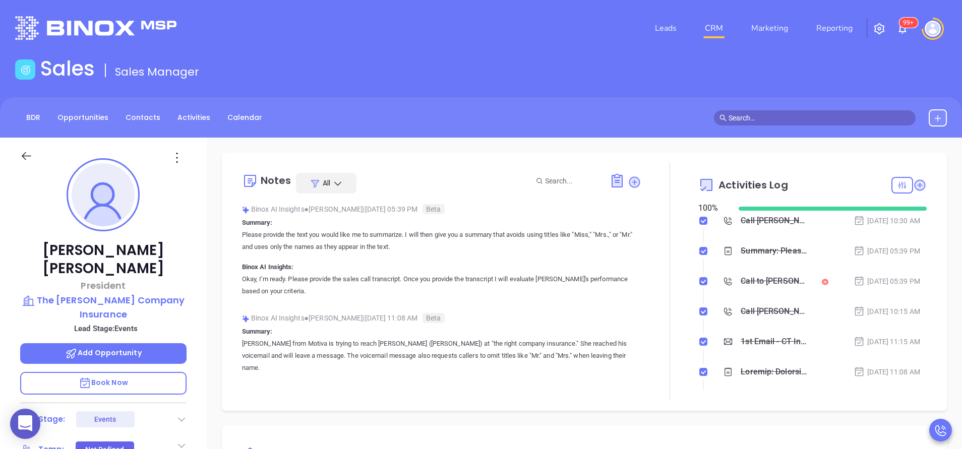
click at [179, 415] on icon at bounding box center [182, 420] width 10 height 10
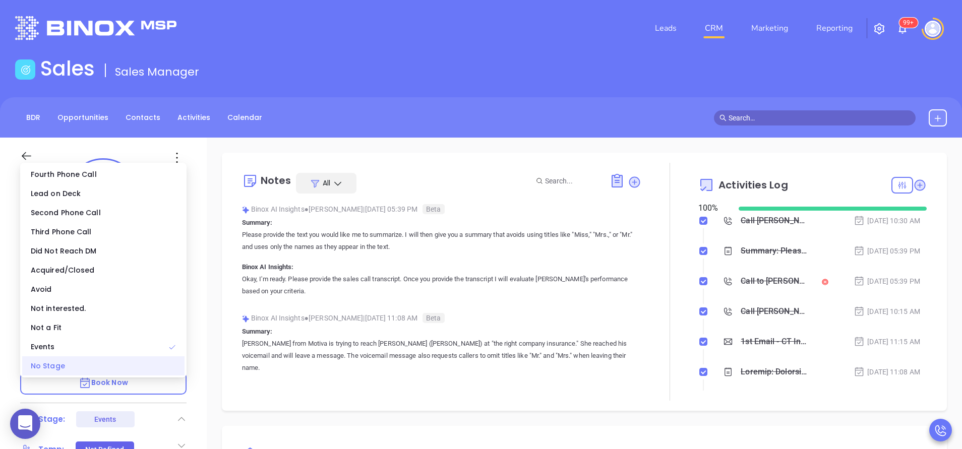
click at [183, 370] on div "No Stage" at bounding box center [103, 366] width 162 height 19
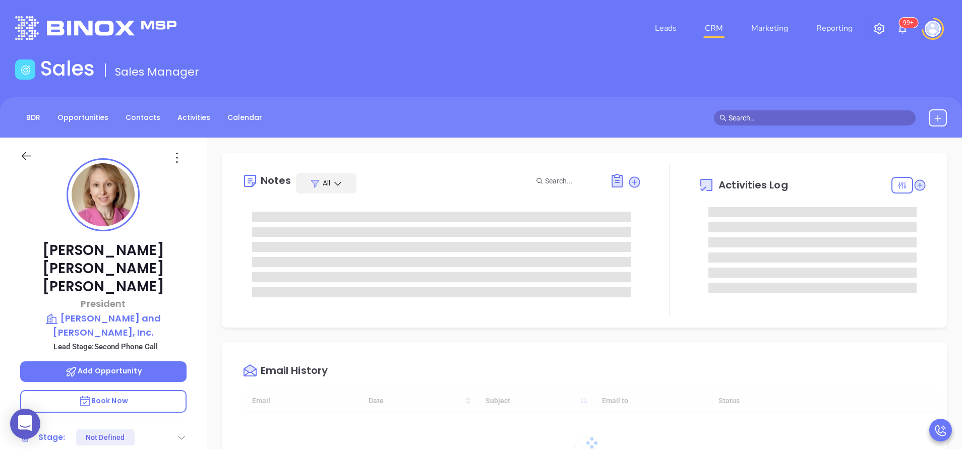
type input "[DATE]"
type input "[PERSON_NAME]"
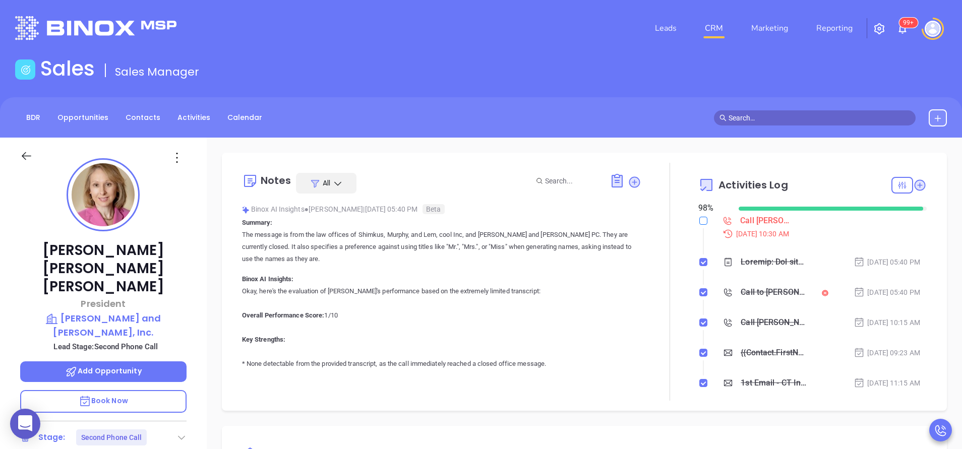
click at [700, 222] on input "checkbox" at bounding box center [704, 221] width 8 height 8
checkbox input "true"
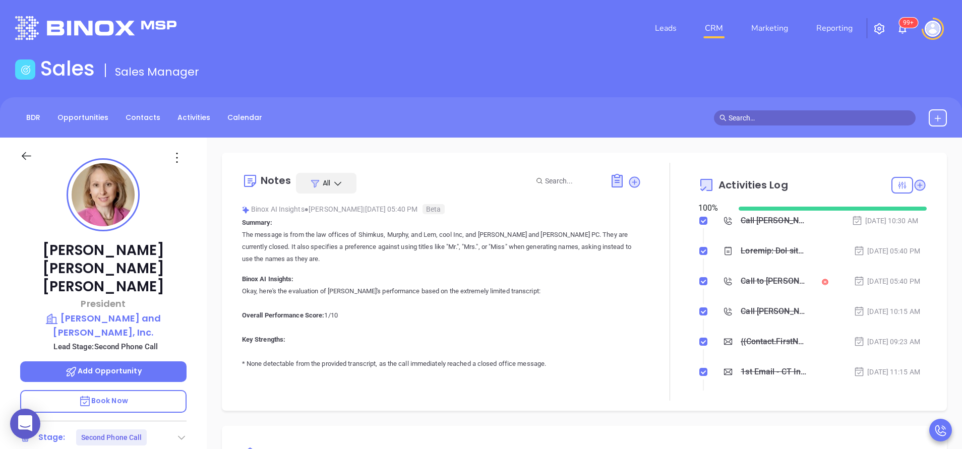
click at [177, 433] on icon at bounding box center [182, 438] width 10 height 10
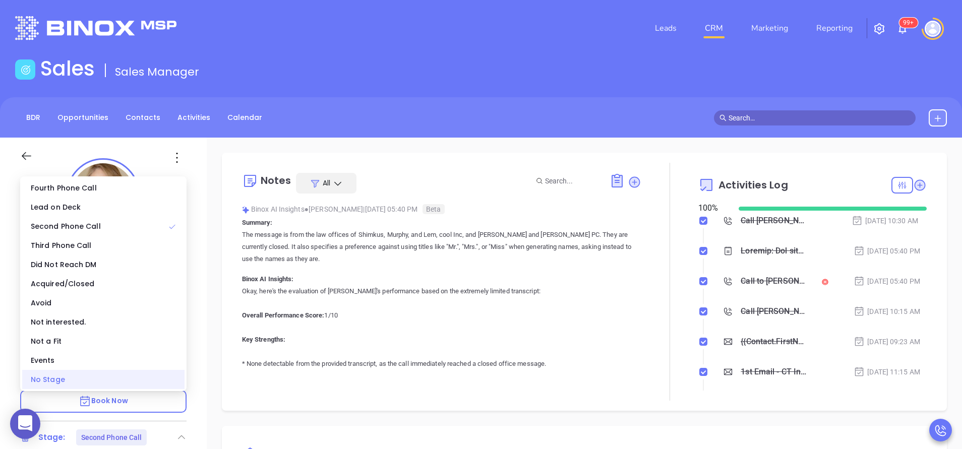
click at [176, 386] on div "No Stage" at bounding box center [103, 379] width 162 height 19
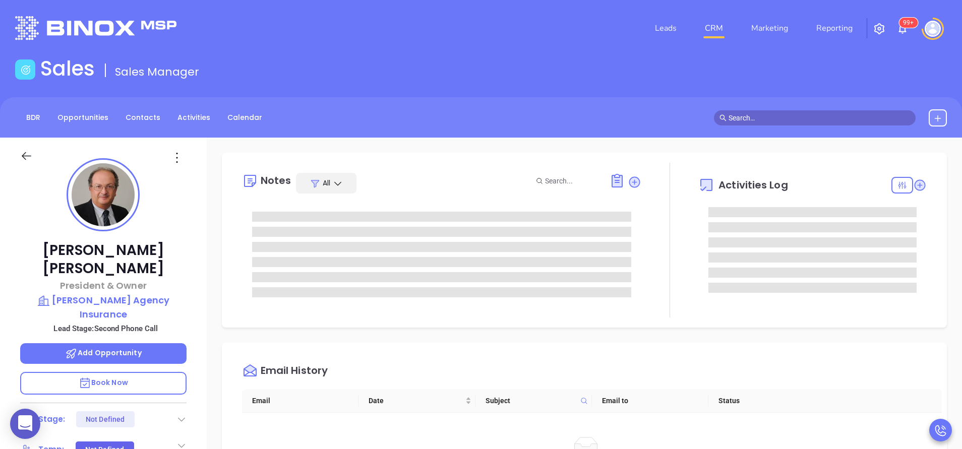
scroll to position [235, 0]
type input "[PERSON_NAME]"
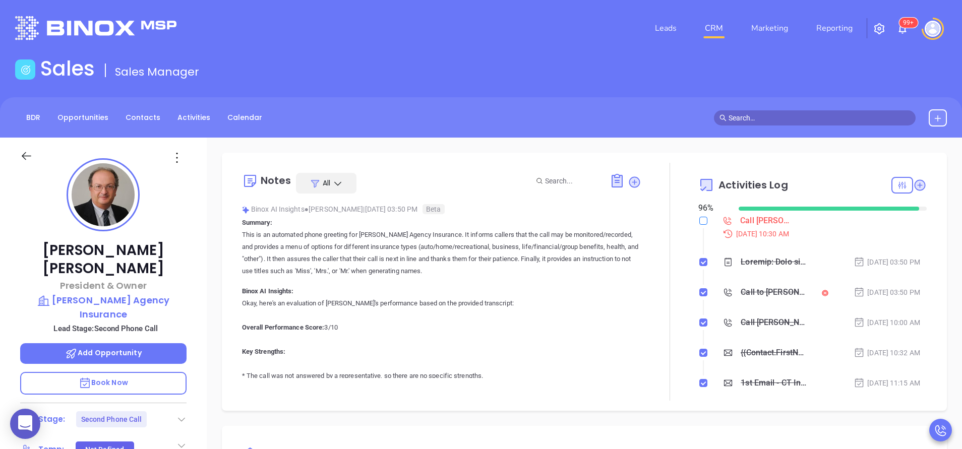
click at [700, 219] on input "checkbox" at bounding box center [704, 221] width 8 height 8
checkbox input "true"
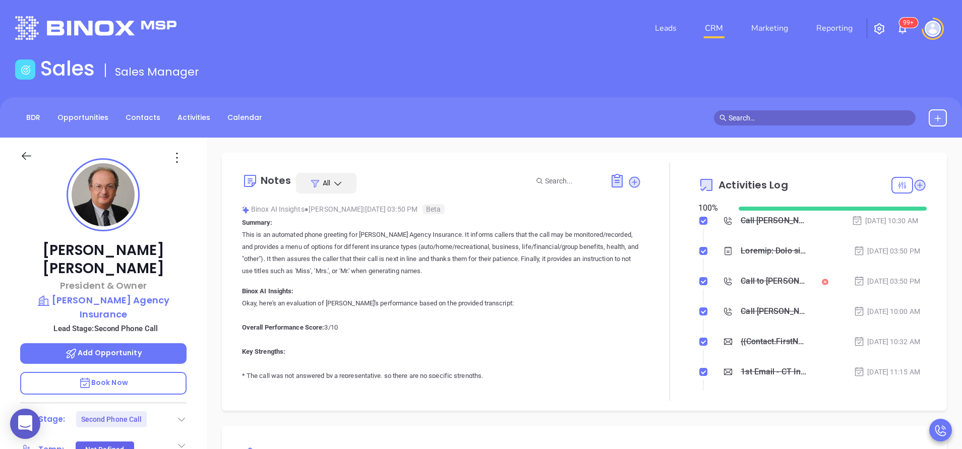
click at [185, 418] on icon at bounding box center [181, 420] width 7 height 4
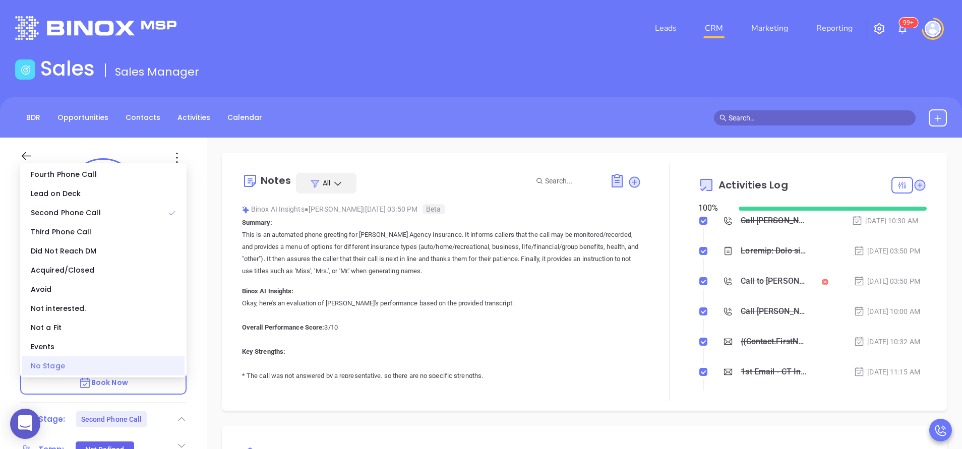
click at [178, 375] on div "No Stage" at bounding box center [103, 366] width 162 height 19
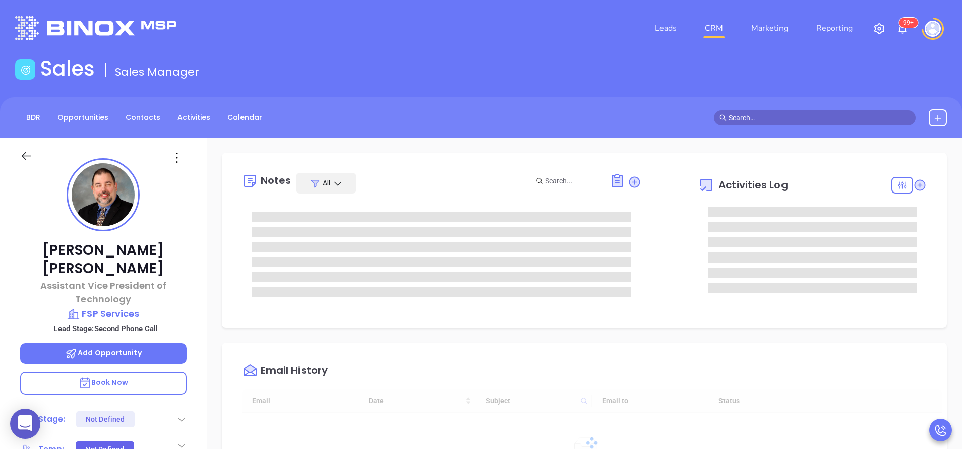
type input "[DATE]"
type input "[PERSON_NAME]"
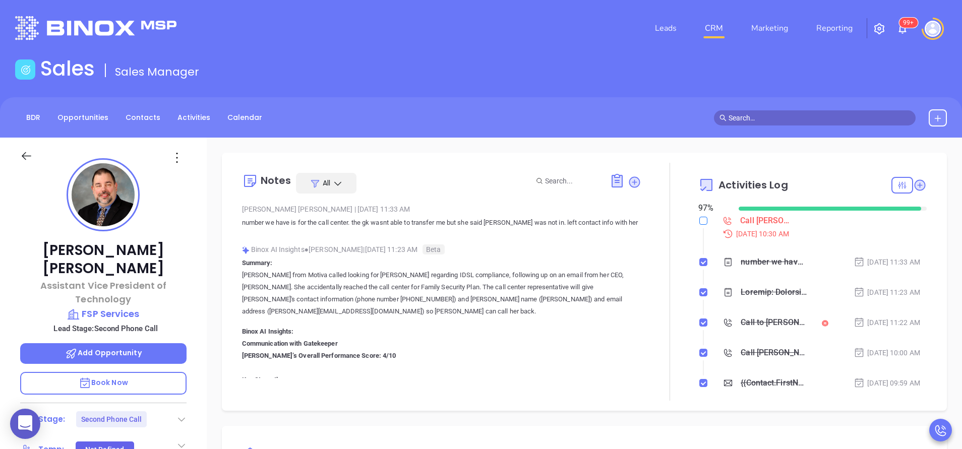
click at [700, 222] on input "checkbox" at bounding box center [704, 221] width 8 height 8
checkbox input "true"
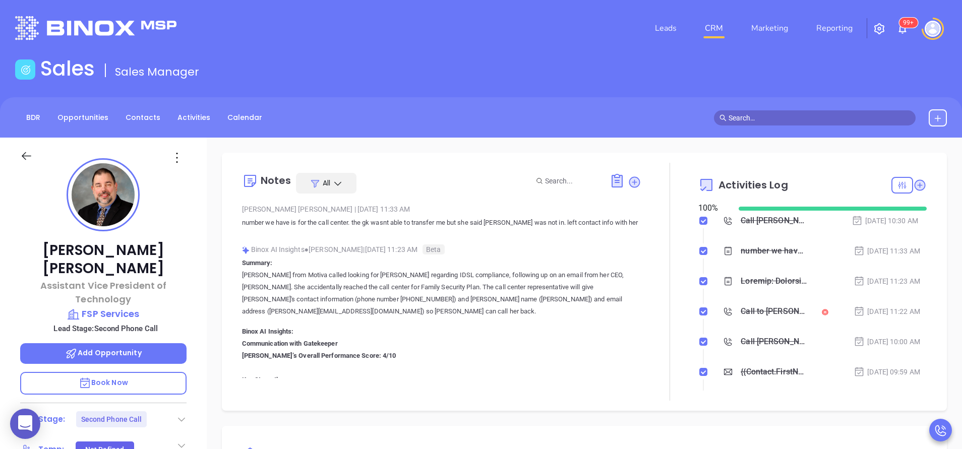
click at [181, 415] on icon at bounding box center [182, 420] width 10 height 10
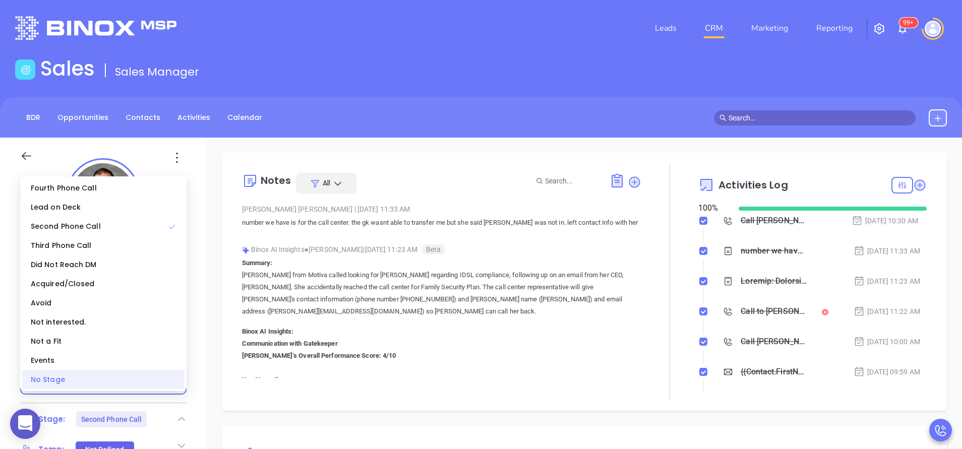
click at [164, 380] on div "No Stage" at bounding box center [103, 379] width 162 height 19
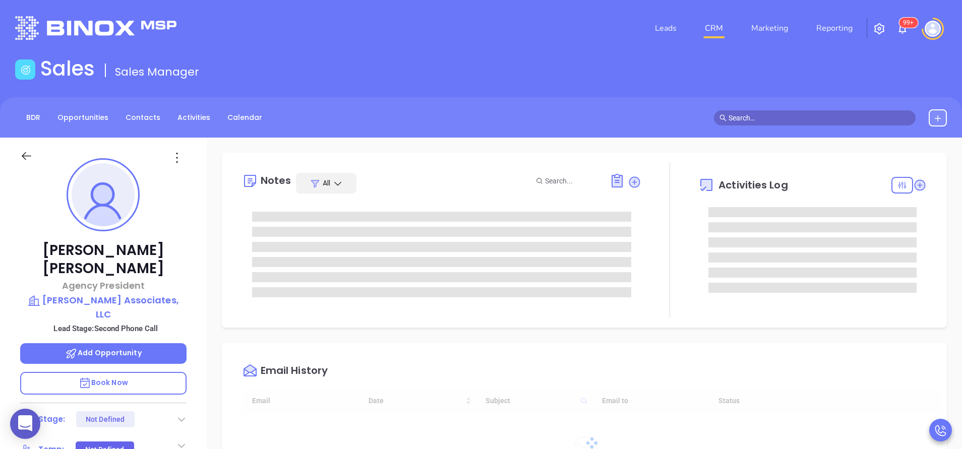
type input "[DATE]"
type input "[PERSON_NAME]"
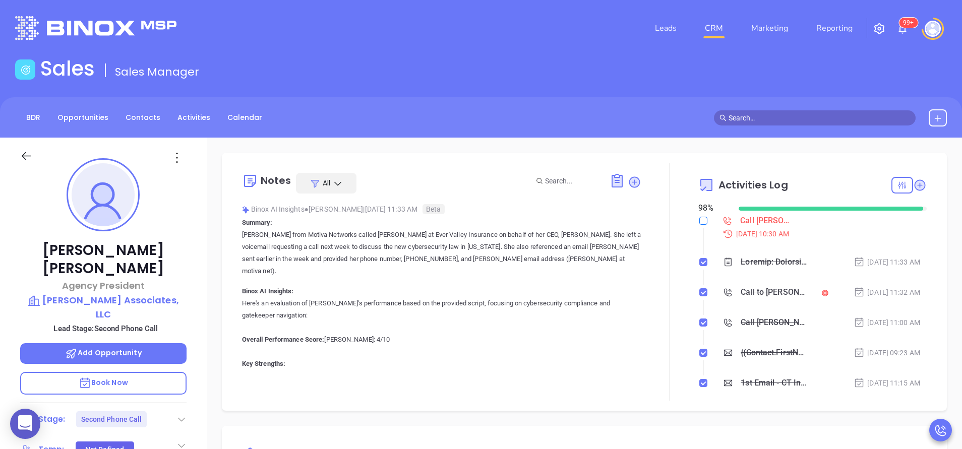
click at [700, 222] on input "checkbox" at bounding box center [704, 221] width 8 height 8
checkbox input "true"
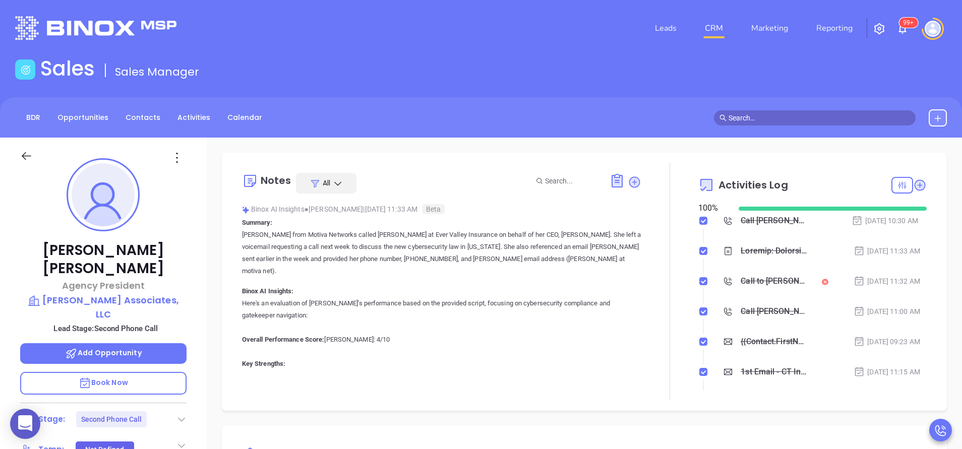
click at [181, 415] on icon at bounding box center [182, 420] width 10 height 10
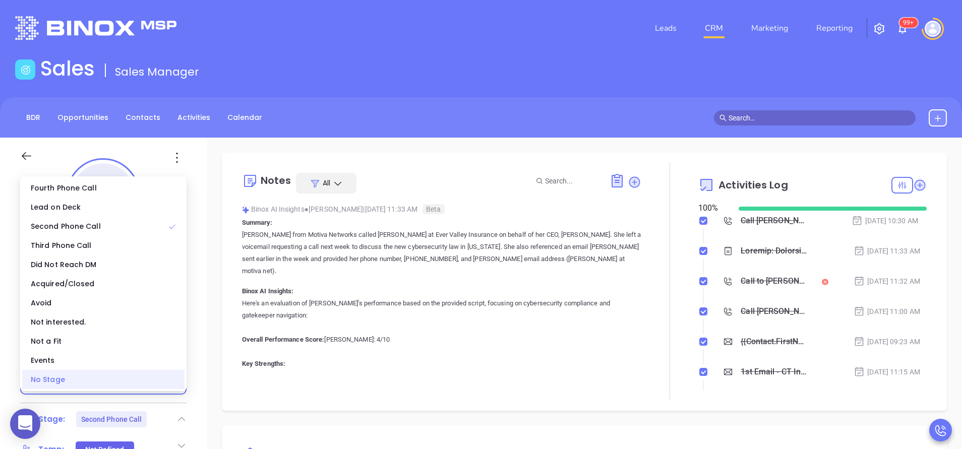
click at [171, 372] on div "No Stage" at bounding box center [103, 379] width 162 height 19
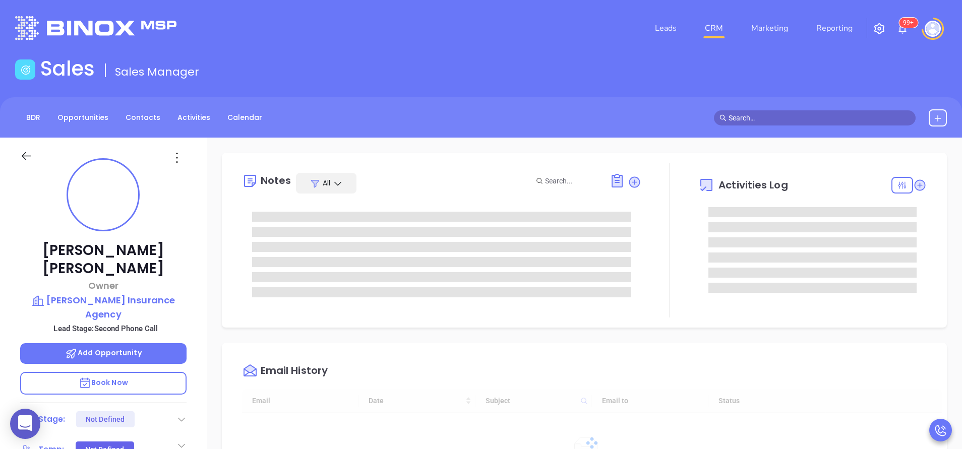
type input "[DATE]"
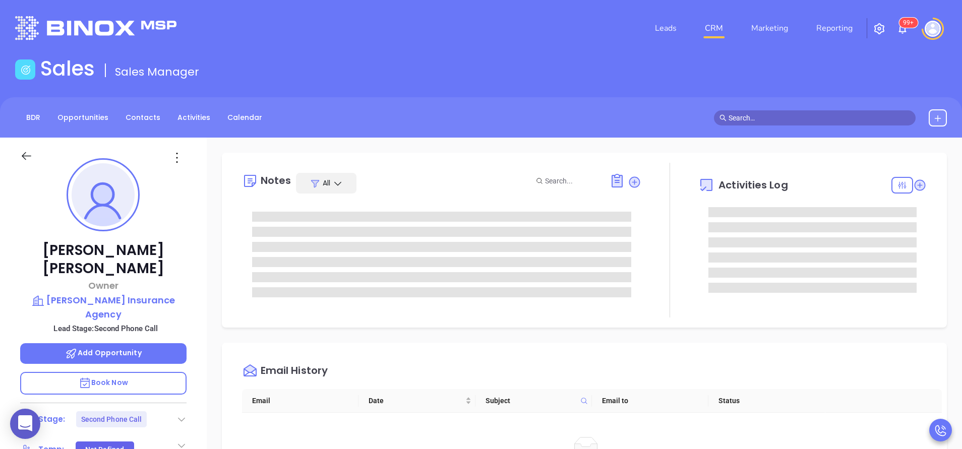
type input "[PERSON_NAME]"
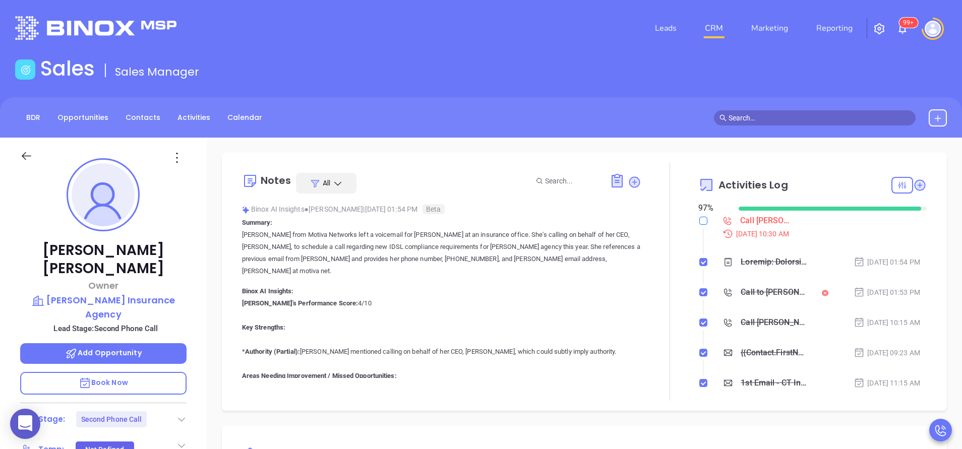
click at [700, 221] on input "checkbox" at bounding box center [704, 221] width 8 height 8
checkbox input "true"
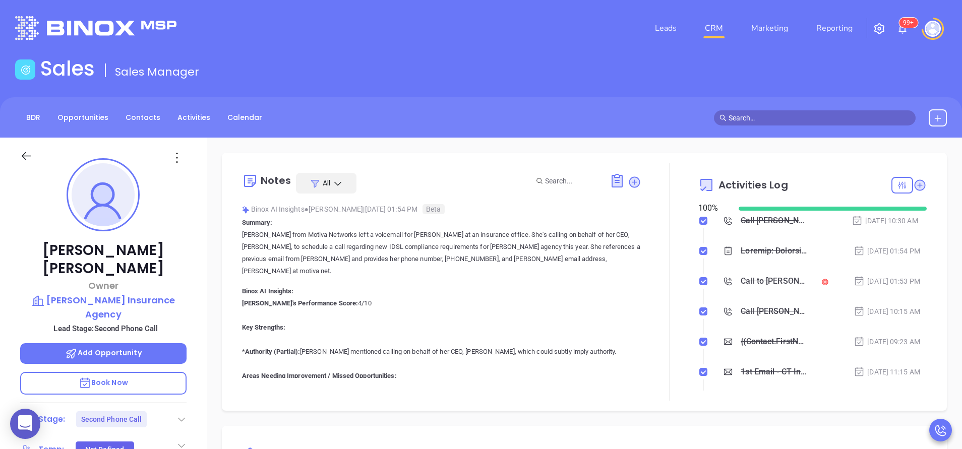
click at [185, 415] on icon at bounding box center [182, 420] width 10 height 10
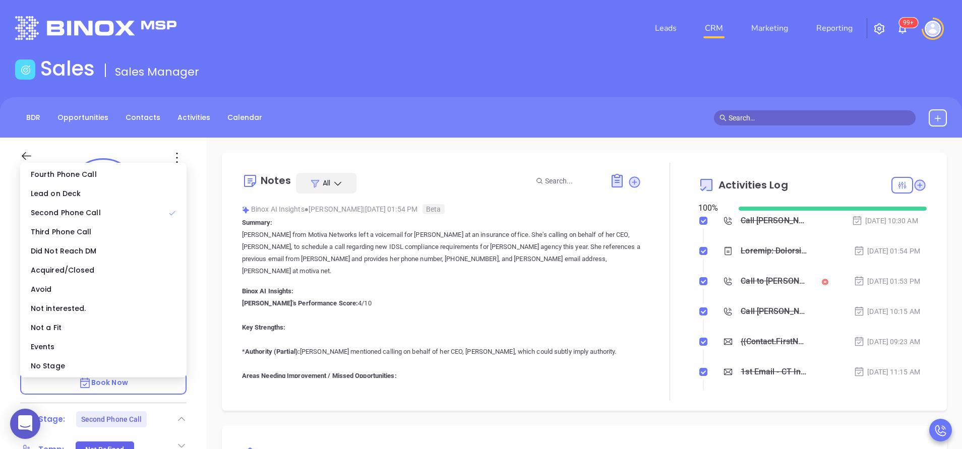
click at [171, 376] on ul "Fourth Phone Call Lead on Deck Second Phone Call Third Phone Call Did Not Reach…" at bounding box center [103, 270] width 166 height 215
click at [169, 365] on div "No Stage" at bounding box center [103, 366] width 162 height 19
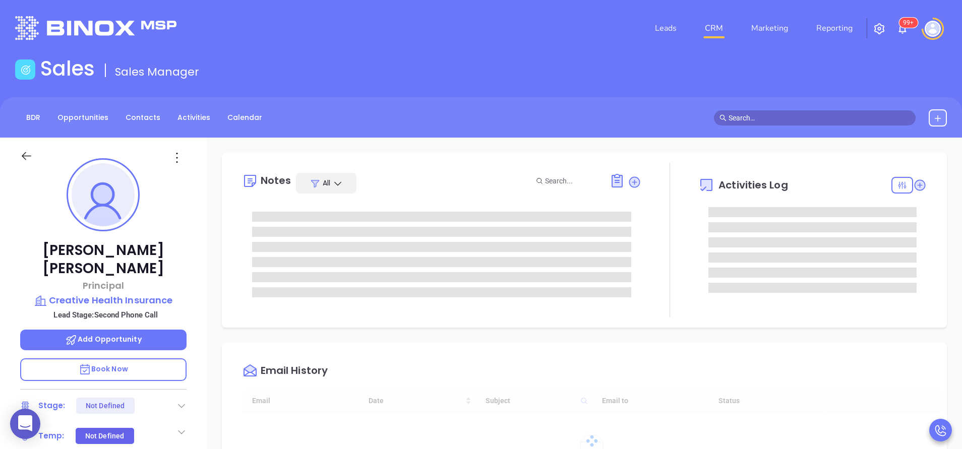
scroll to position [235, 0]
type input "[PERSON_NAME]"
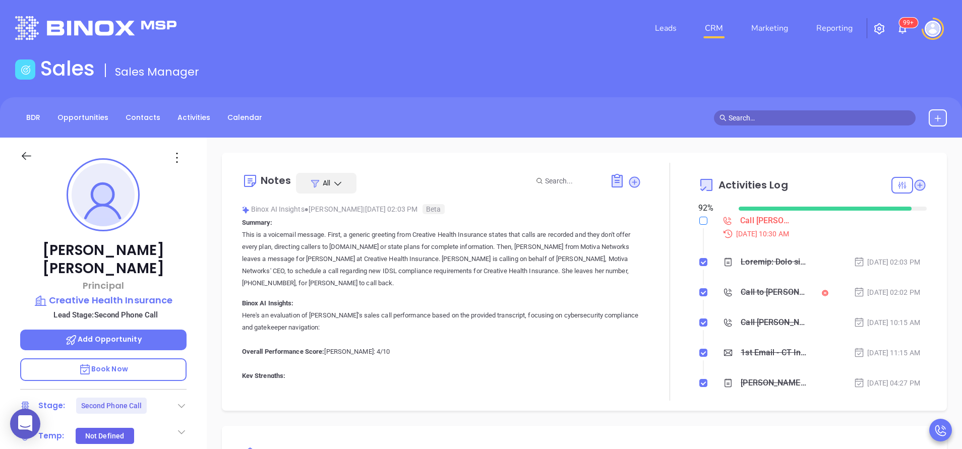
click at [700, 221] on input "checkbox" at bounding box center [704, 221] width 8 height 8
checkbox input "true"
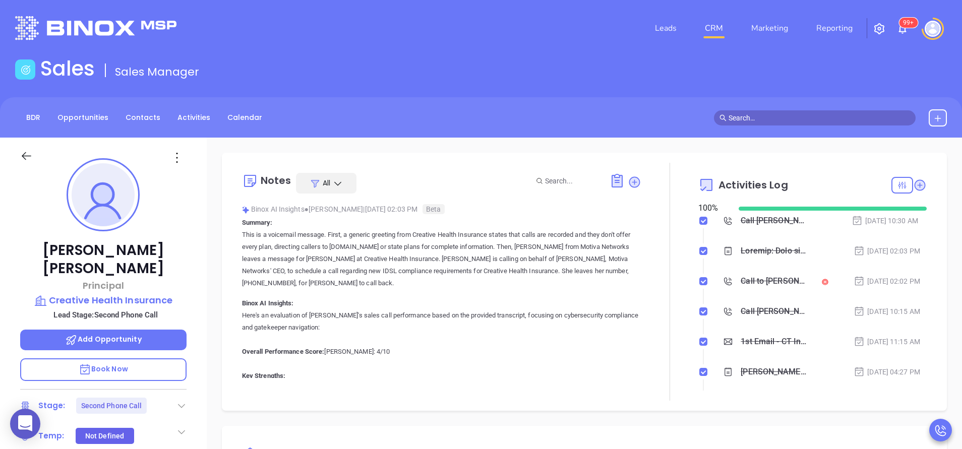
click at [183, 401] on icon at bounding box center [182, 406] width 10 height 10
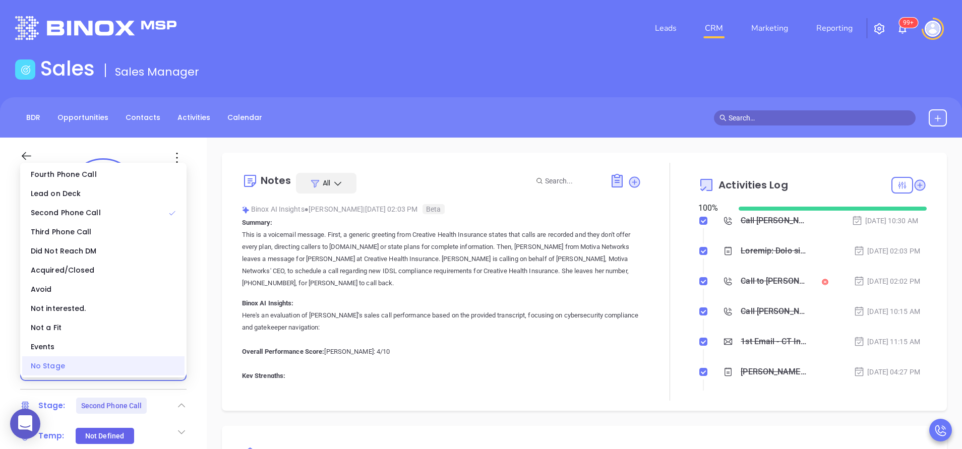
click at [152, 360] on div "No Stage" at bounding box center [103, 366] width 162 height 19
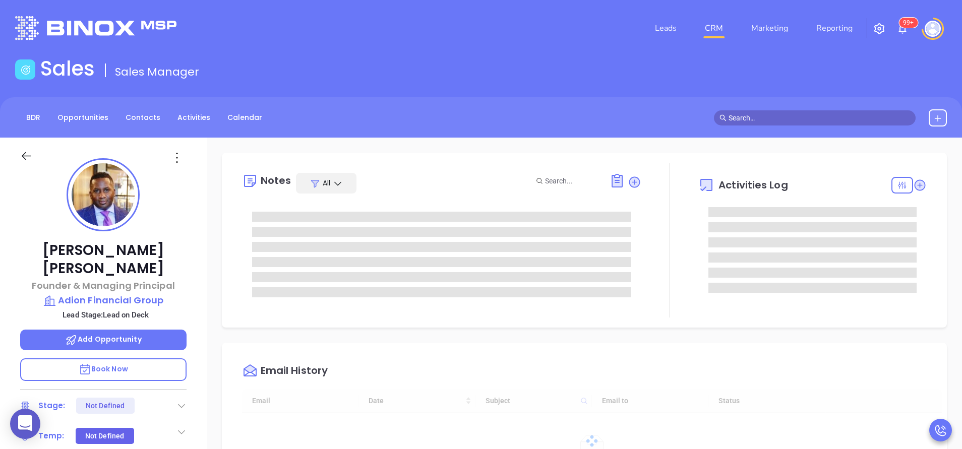
type input "[DATE]"
type input "[PERSON_NAME]"
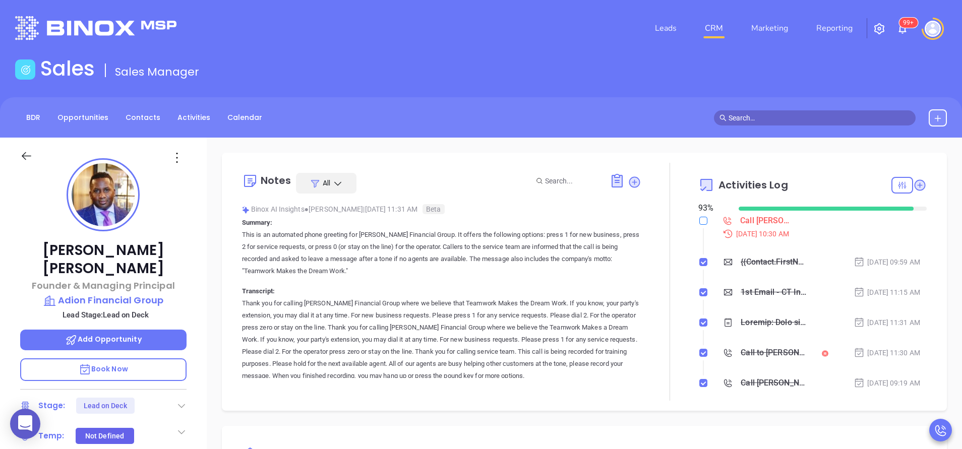
click at [700, 219] on input "checkbox" at bounding box center [704, 221] width 8 height 8
checkbox input "true"
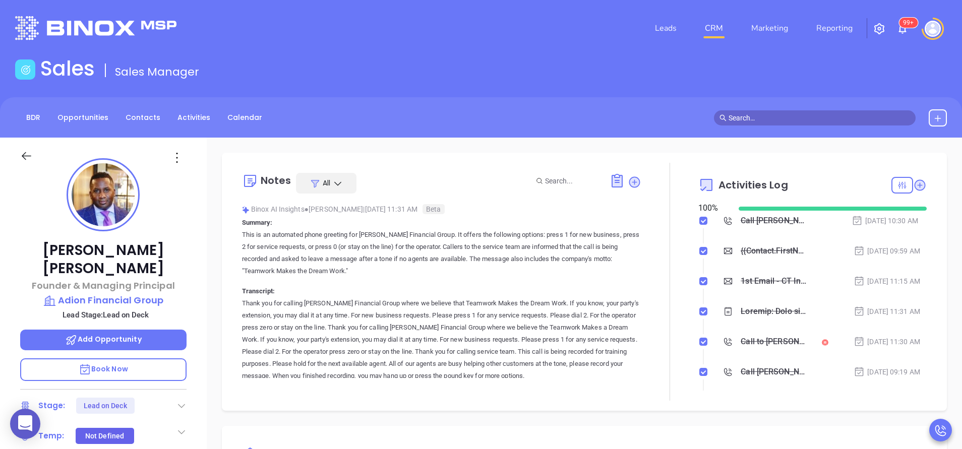
click at [184, 401] on icon at bounding box center [182, 406] width 10 height 10
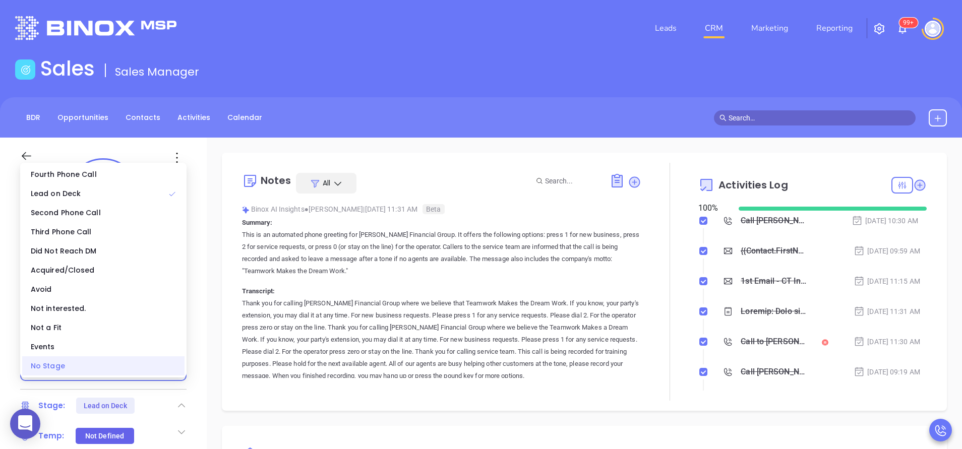
click at [174, 370] on div "No Stage" at bounding box center [103, 366] width 162 height 19
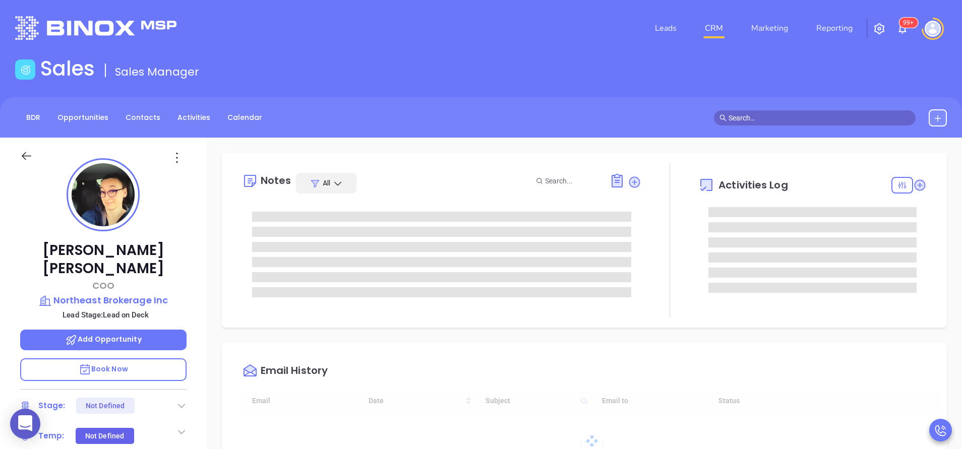
type input "[DATE]"
type input "[PERSON_NAME]"
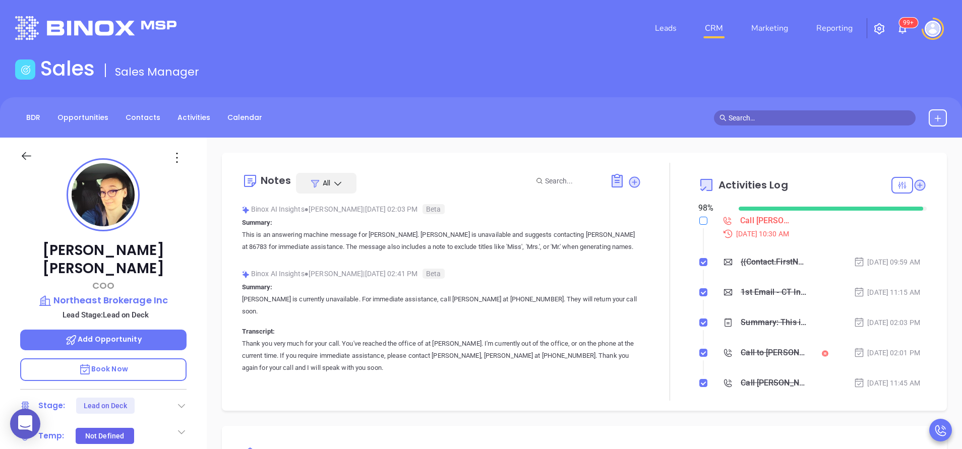
click at [700, 219] on input "checkbox" at bounding box center [704, 221] width 8 height 8
checkbox input "true"
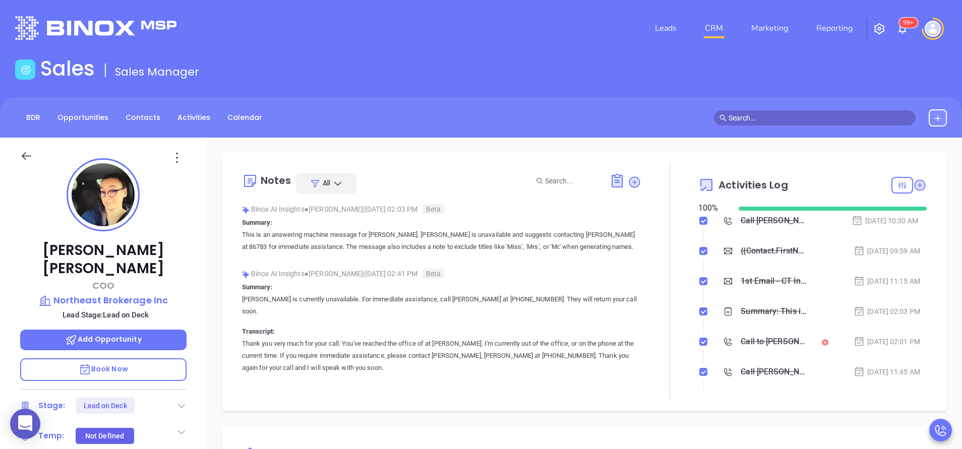
click at [178, 401] on icon at bounding box center [182, 406] width 10 height 10
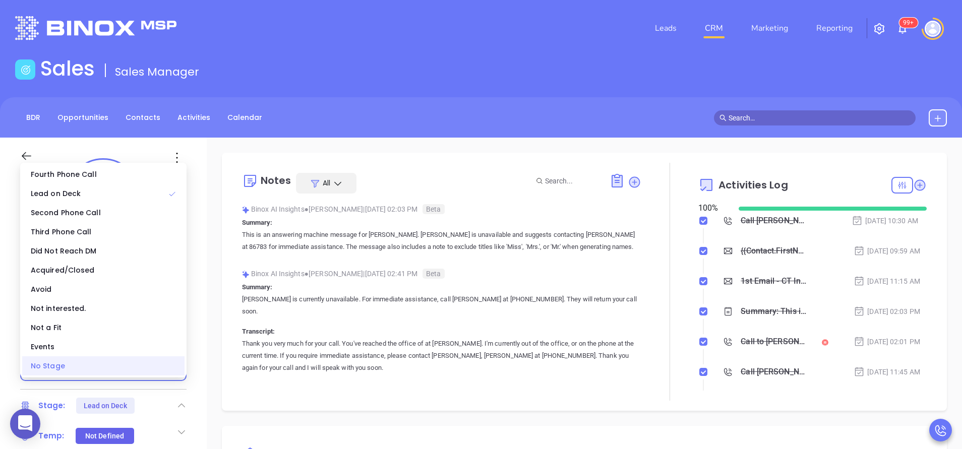
click at [144, 372] on div "No Stage" at bounding box center [103, 366] width 162 height 19
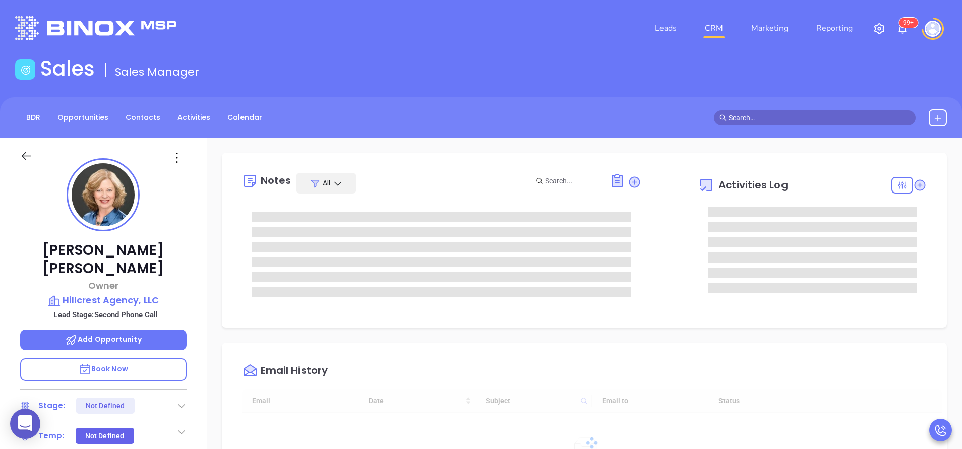
type input "[DATE]"
type input "[PERSON_NAME]"
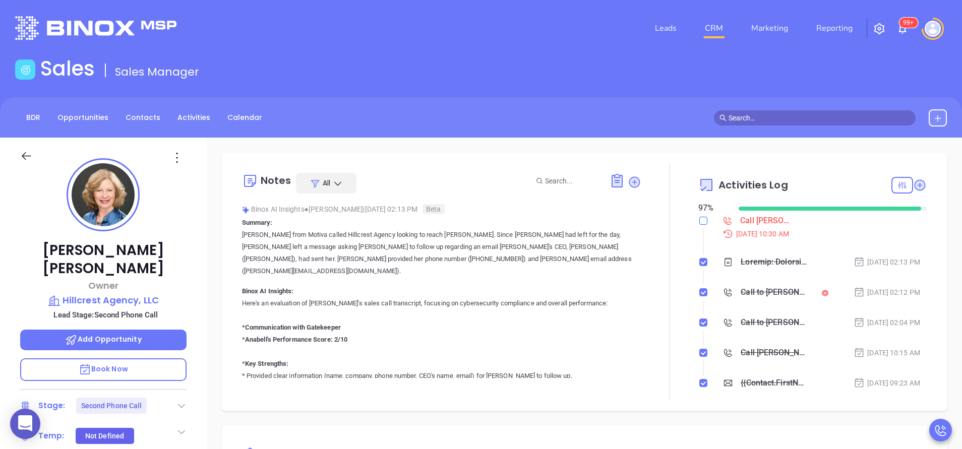
click at [700, 217] on input "checkbox" at bounding box center [704, 221] width 8 height 8
checkbox input "true"
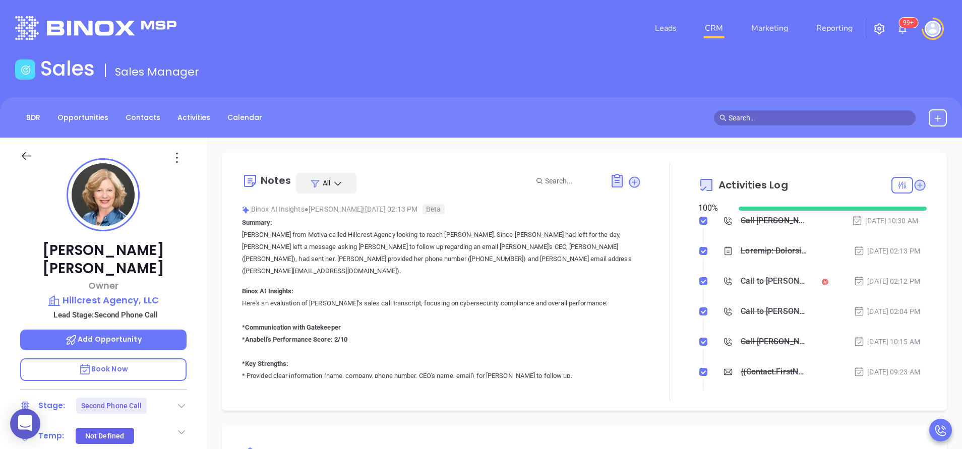
click at [183, 401] on icon at bounding box center [182, 406] width 10 height 10
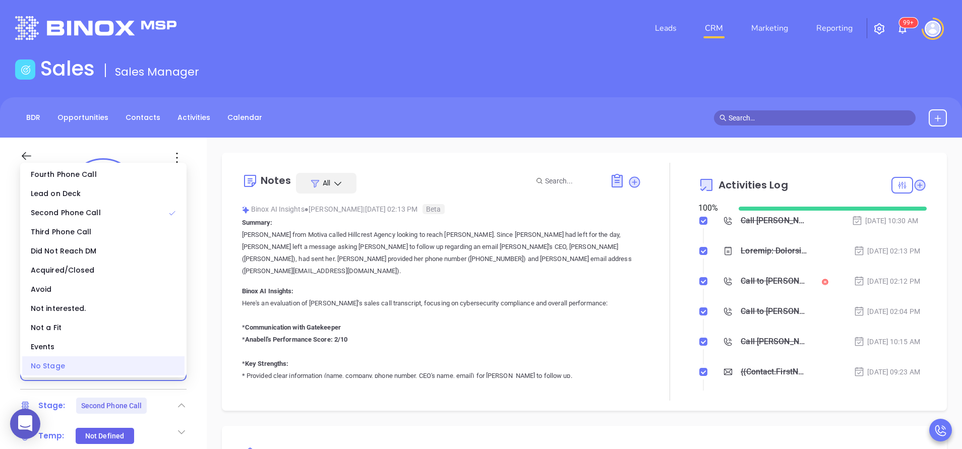
click at [136, 359] on div "No Stage" at bounding box center [103, 366] width 162 height 19
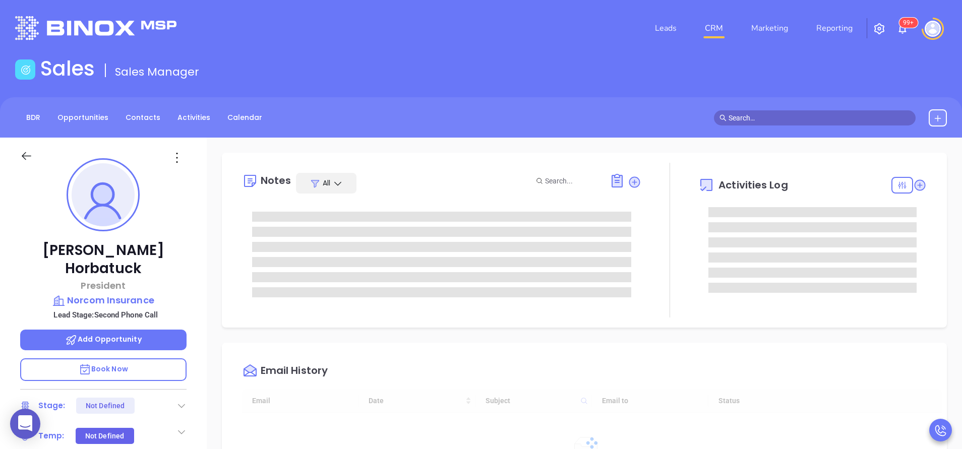
type input "[DATE]"
type input "[PERSON_NAME]"
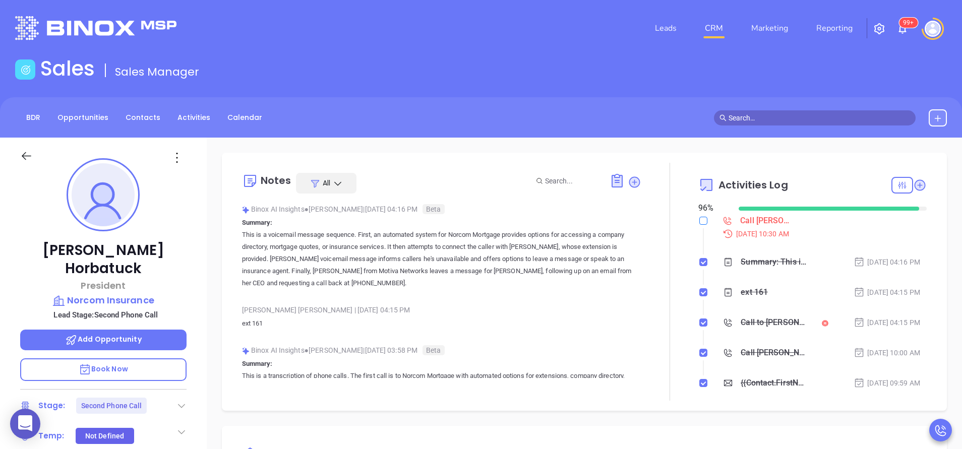
click at [700, 218] on input "checkbox" at bounding box center [704, 221] width 8 height 8
checkbox input "true"
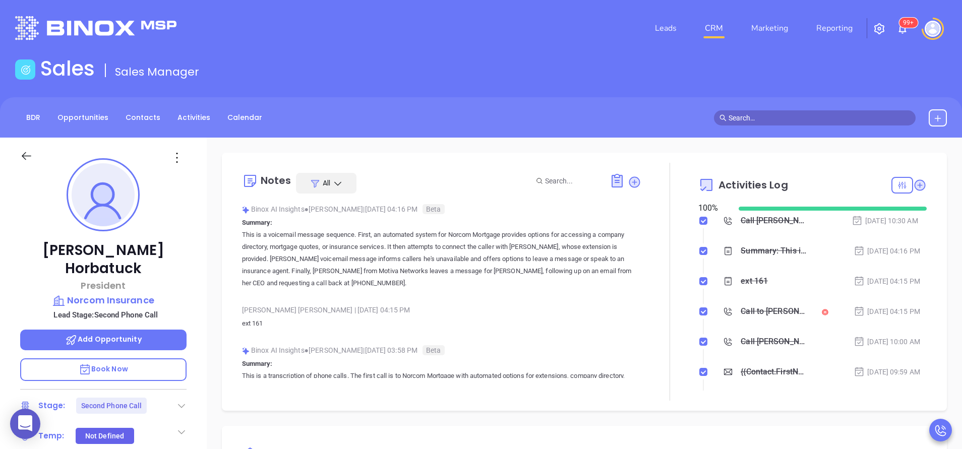
click at [187, 385] on div "Wesley J. Horbatuck President Norcom Insurance Lead Stage: Second Phone Call Ad…" at bounding box center [103, 419] width 207 height 562
click at [184, 401] on icon at bounding box center [182, 406] width 10 height 10
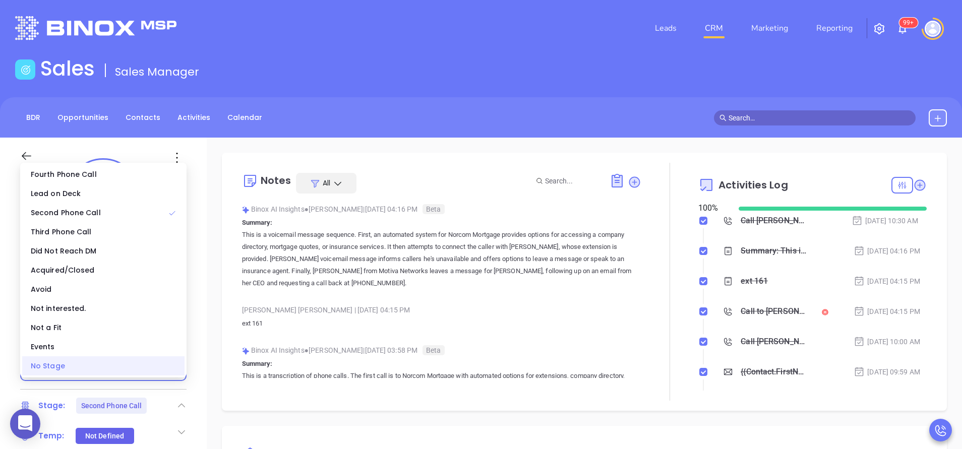
click at [172, 368] on div "No Stage" at bounding box center [103, 366] width 162 height 19
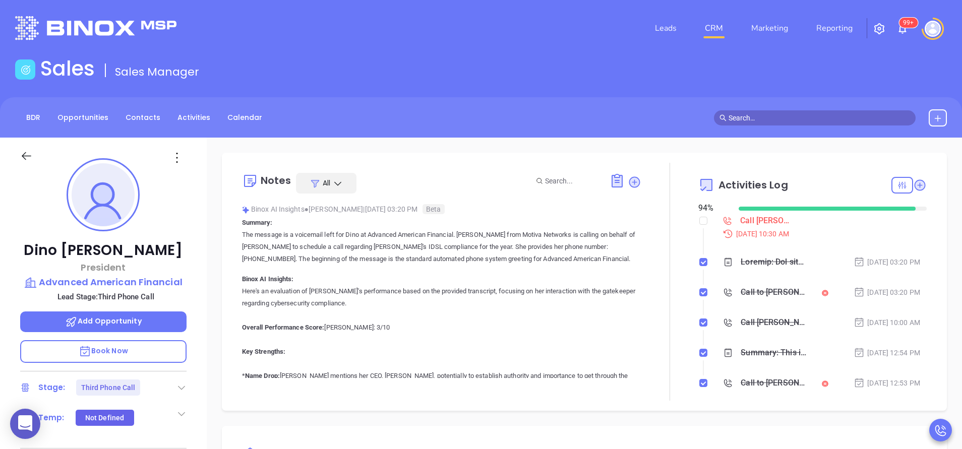
type input "[PERSON_NAME]"
click at [874, 34] on img "button" at bounding box center [880, 29] width 12 height 12
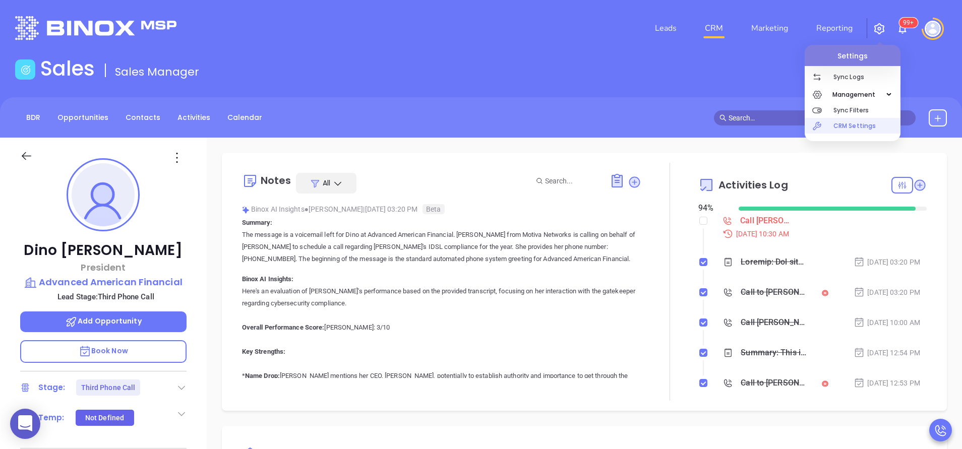
click at [866, 123] on p "CRM Settings" at bounding box center [867, 126] width 67 height 16
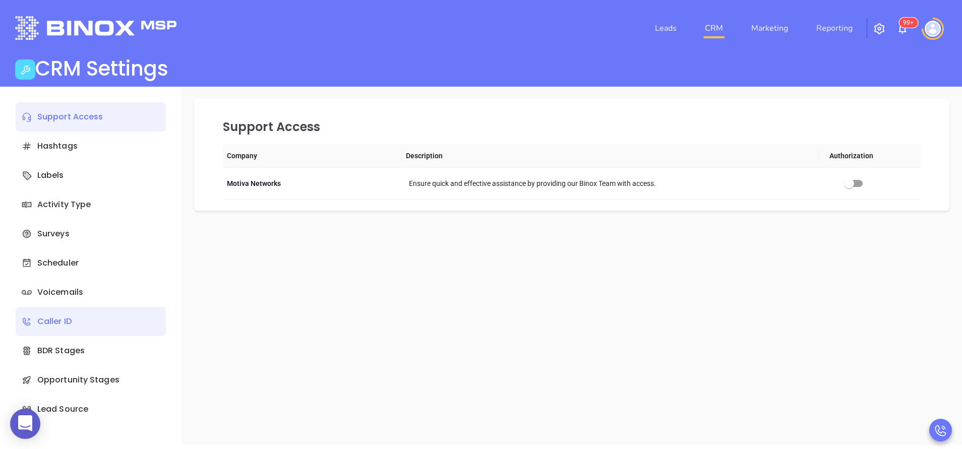
click at [72, 329] on div "Caller ID" at bounding box center [91, 321] width 150 height 29
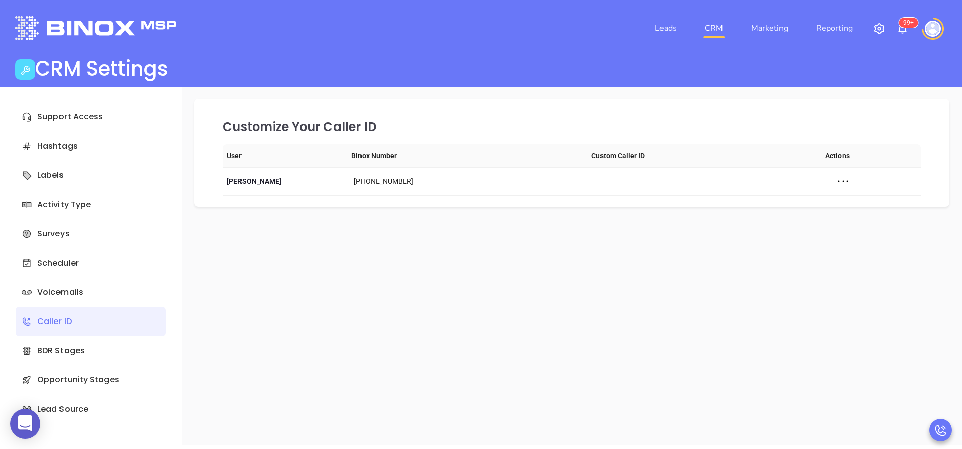
click at [935, 30] on img at bounding box center [933, 29] width 16 height 16
click at [908, 75] on p "My Account" at bounding box center [915, 78] width 68 height 11
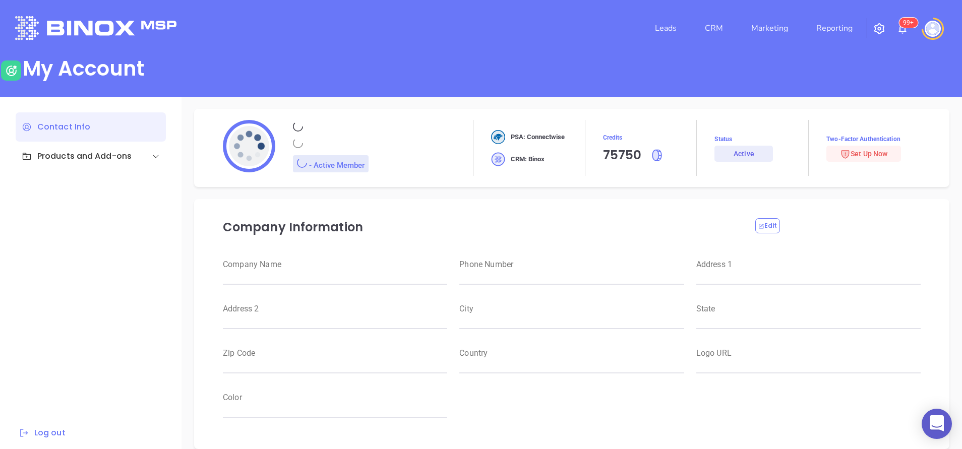
type input "Motiva Networks"
type input "(646) 374-1820"
type input "1100 Franklin Avenue"
type input "Garden City"
type input "New York"
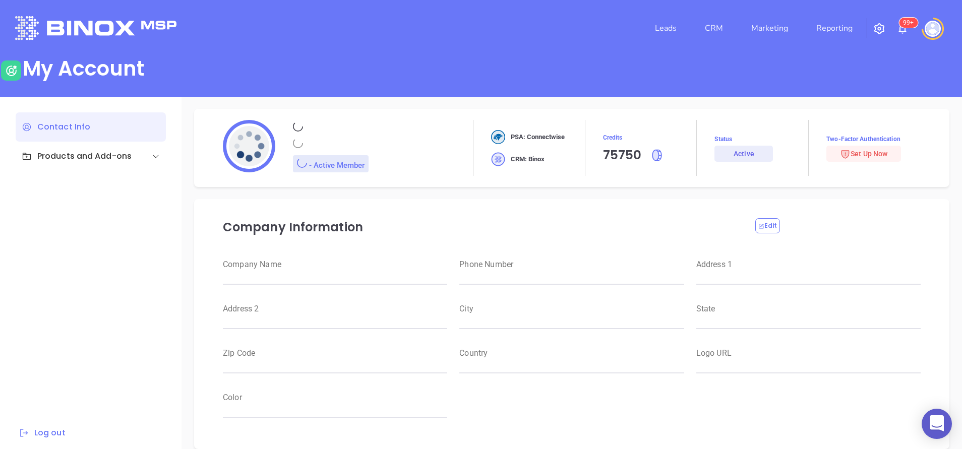
type input "11530"
type input "USA"
type input "https://motiva.net/wp-content/uploads/2024/02/Motiva-Networks-High-DPI.png"
type input "#007aff"
type input "[PERSON_NAME]"
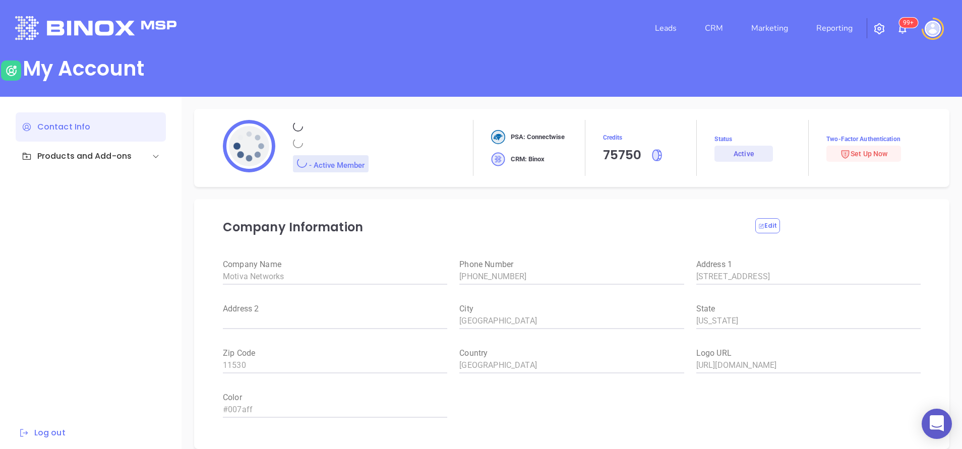
type input "[PERSON_NAME]"
type input "anabell@motiva.net"
type input "Motiva Networks"
type input "Marketing"
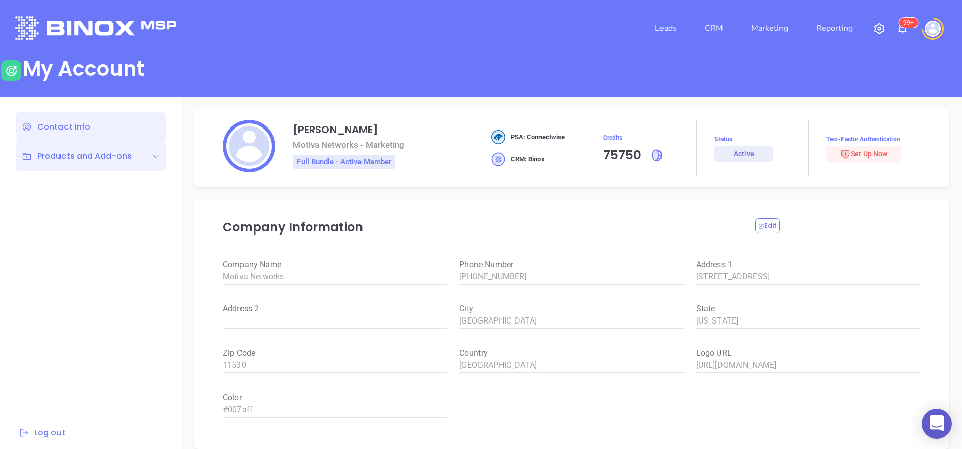
click at [125, 161] on div "Products and Add-ons" at bounding box center [77, 156] width 110 height 12
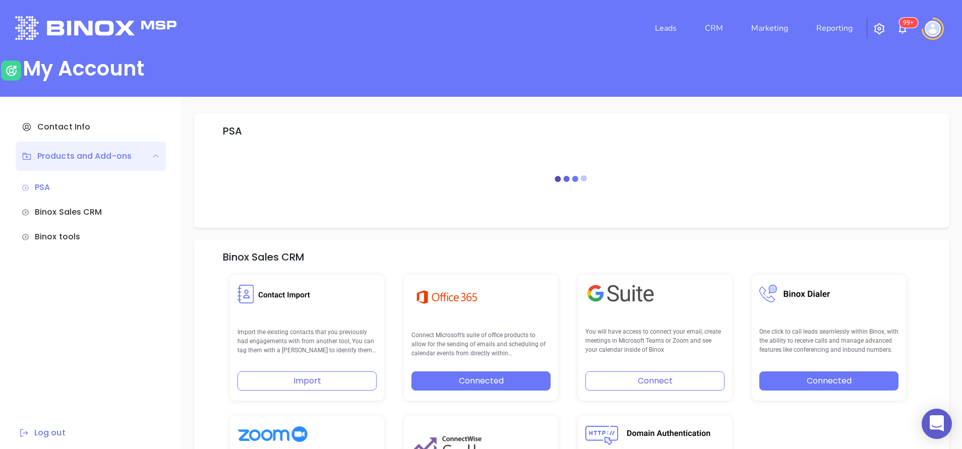
click at [955, 259] on div "PSA Binox Sales CRM Import the existing contacts that you previously had engage…" at bounding box center [572, 276] width 781 height 359
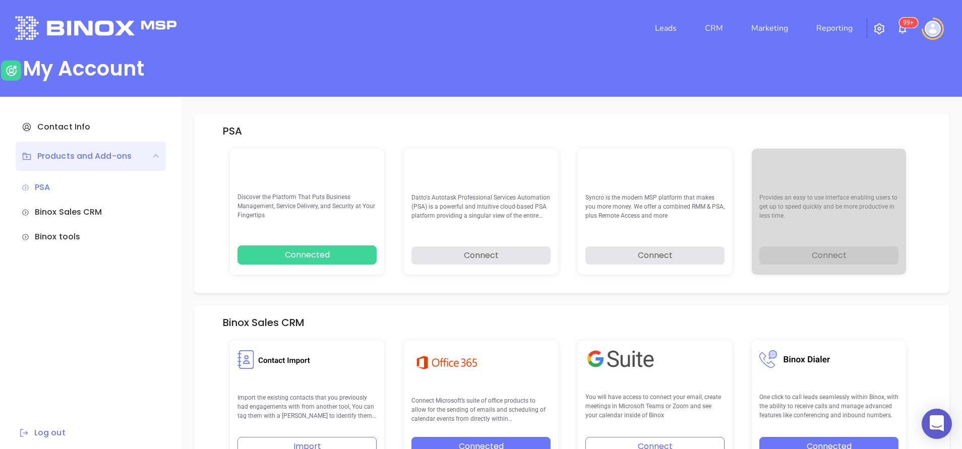
click at [932, 28] on img at bounding box center [933, 29] width 16 height 16
click at [908, 80] on p "My Account" at bounding box center [915, 78] width 68 height 11
click at [920, 80] on p "My Account" at bounding box center [915, 78] width 68 height 11
click at [930, 27] on img at bounding box center [933, 29] width 16 height 16
click at [878, 26] on img "button" at bounding box center [880, 29] width 12 height 12
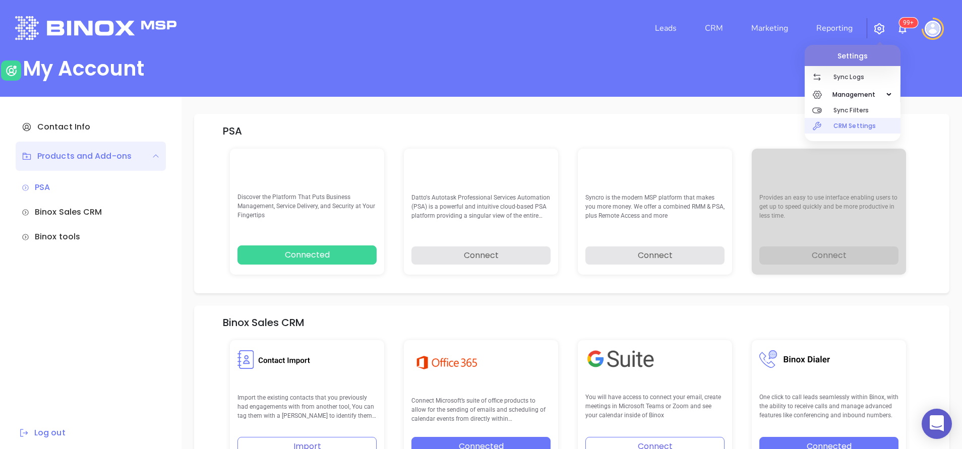
click at [867, 128] on p "CRM Settings" at bounding box center [867, 126] width 67 height 16
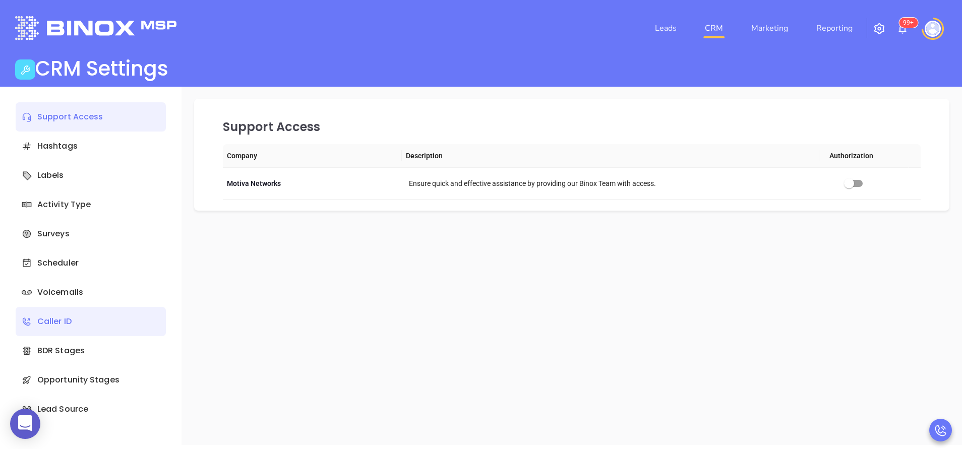
click at [84, 319] on div "Caller ID" at bounding box center [91, 321] width 150 height 29
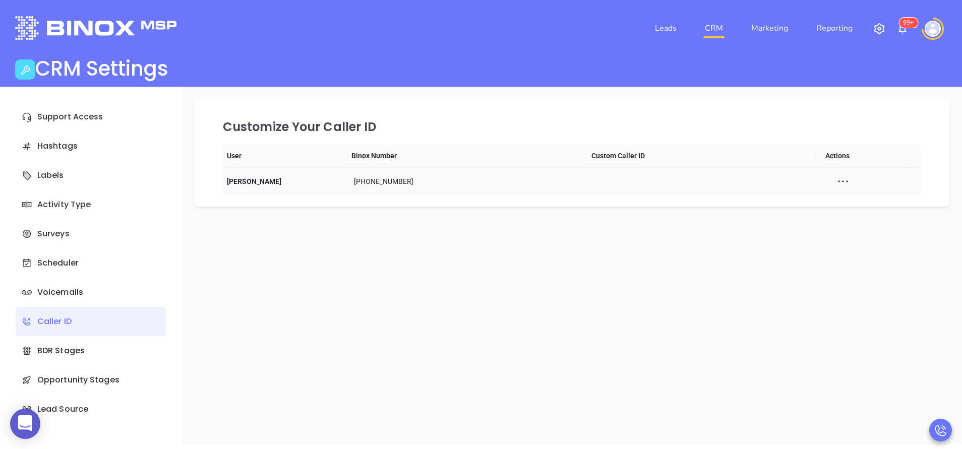
click at [836, 179] on icon at bounding box center [843, 181] width 15 height 15
click at [568, 297] on div "Customize Your Caller ID User Binox Number Custom Caller ID Actions Anabell Dom…" at bounding box center [572, 266] width 781 height 359
click at [924, 19] on div at bounding box center [933, 29] width 28 height 22
click at [936, 28] on img at bounding box center [933, 29] width 16 height 16
click at [921, 77] on p "My Account" at bounding box center [915, 78] width 68 height 11
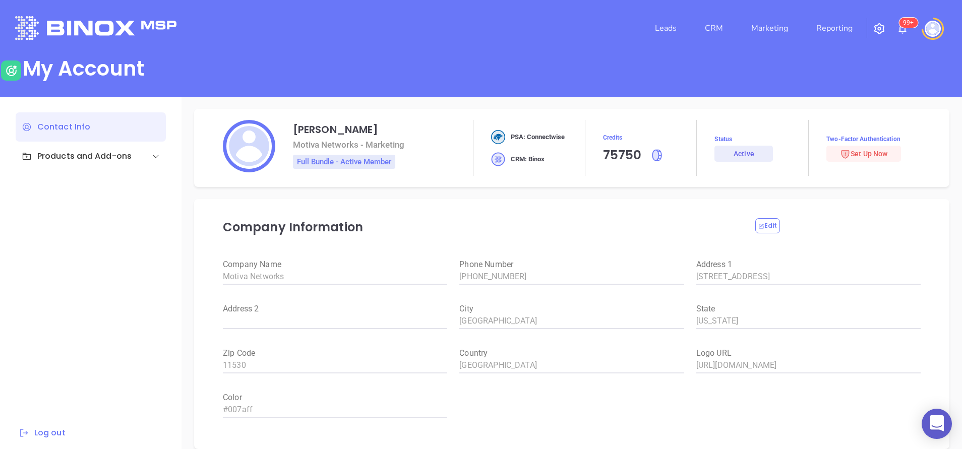
type input "Motiva Networks"
type input "(646) 374-1820"
type input "1100 Franklin Avenue"
type input "Garden City"
type input "New York"
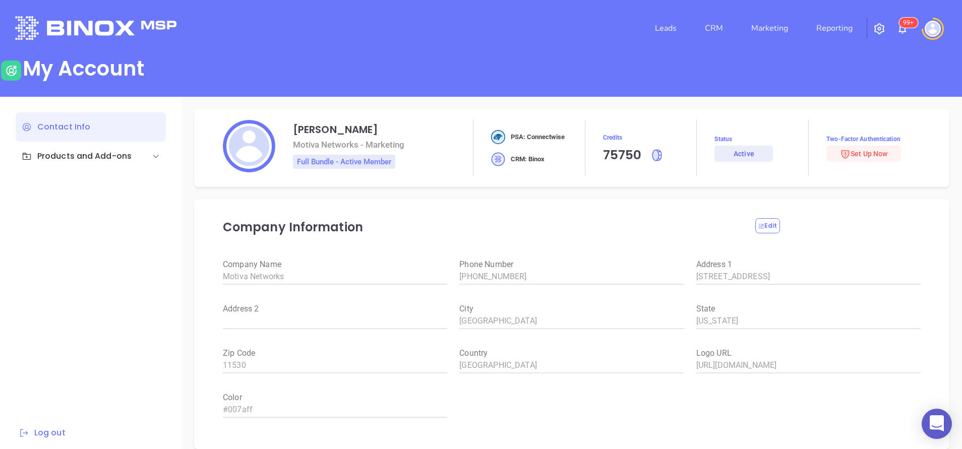
type input "11530"
type input "USA"
type input "https://motiva.net/wp-content/uploads/2024/02/Motiva-Networks-High-DPI.png"
type input "#007aff"
type input "Anabell"
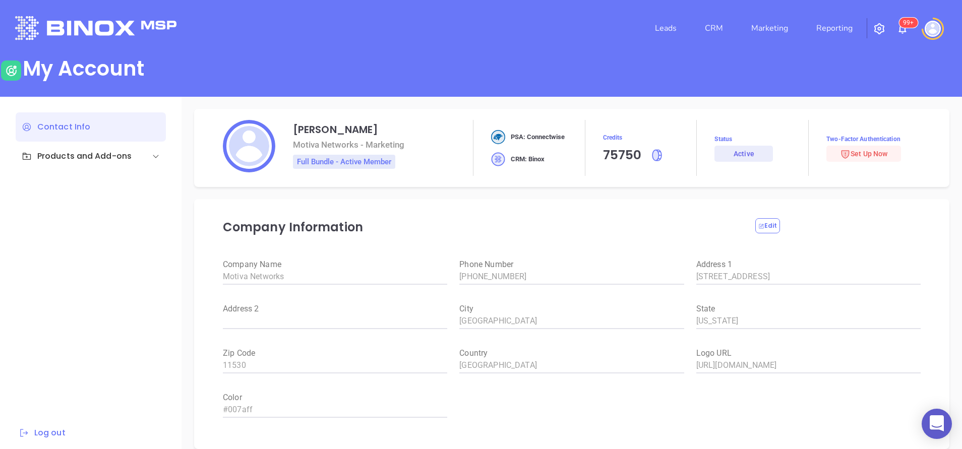
type input "Dominguez"
type input "anabell@motiva.net"
type input "Motiva Networks"
type input "Marketing"
click at [96, 161] on div "Products and Add-ons" at bounding box center [77, 156] width 110 height 12
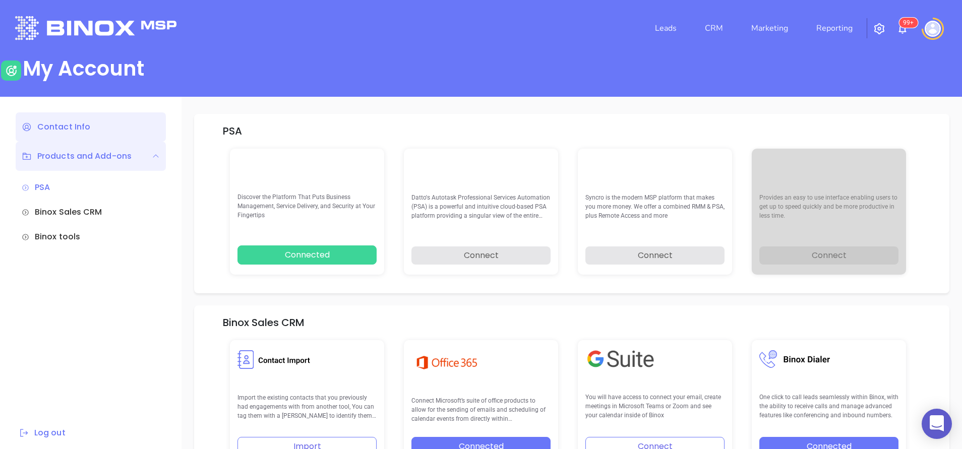
click at [91, 122] on div "Contact Info" at bounding box center [91, 126] width 150 height 29
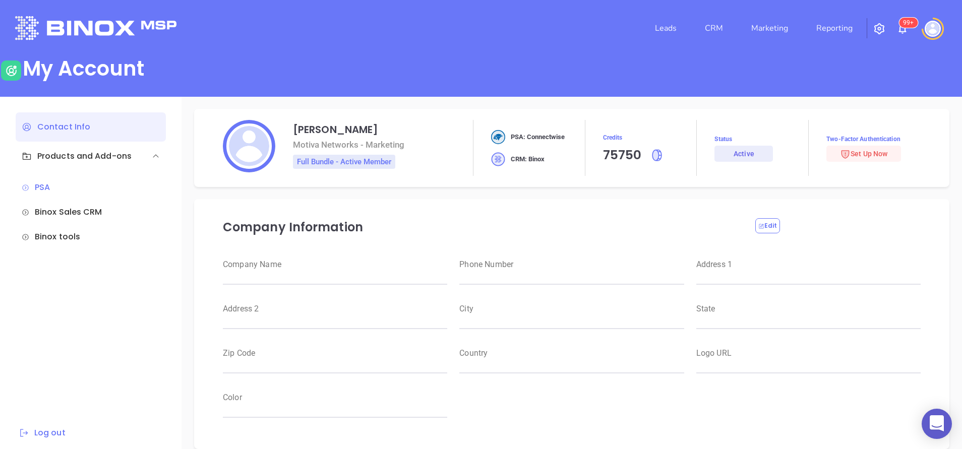
type input "Motiva Networks"
type input "(646) 374-1820"
type input "1100 Franklin Avenue"
type input "Garden City"
type input "New York"
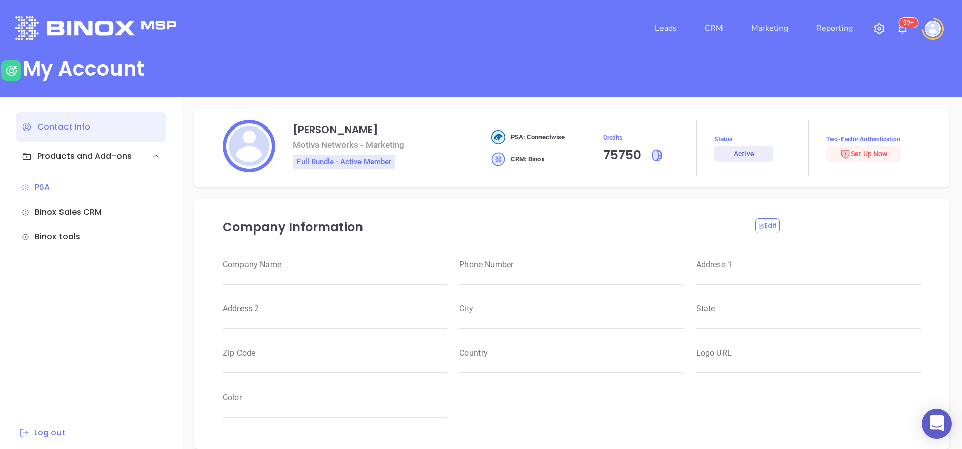
type input "11530"
type input "USA"
type input "https://motiva.net/wp-content/uploads/2024/02/Motiva-Networks-High-DPI.png"
type input "#007aff"
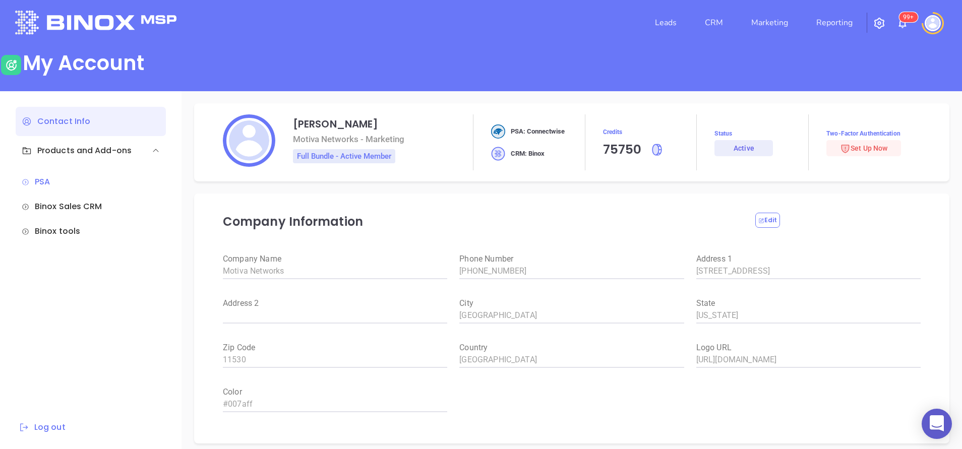
scroll to position [6, 0]
click at [911, 217] on div "Edit" at bounding box center [837, 220] width 165 height 16
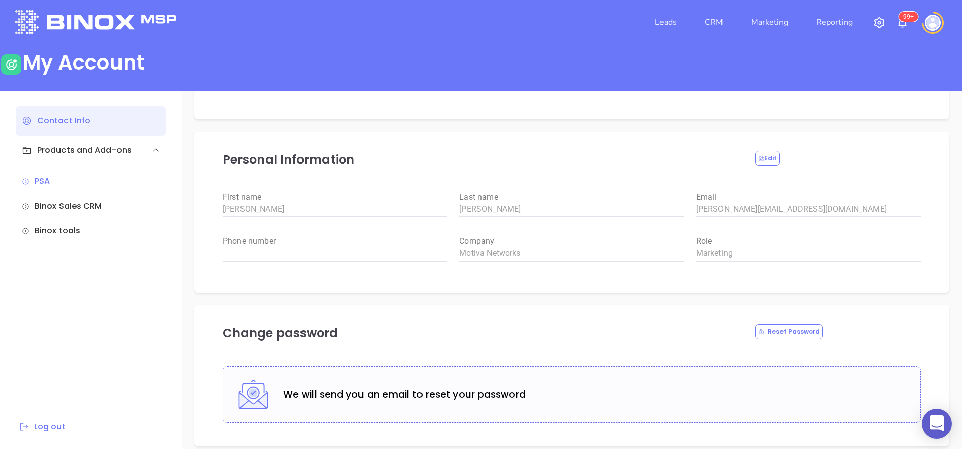
scroll to position [333, 0]
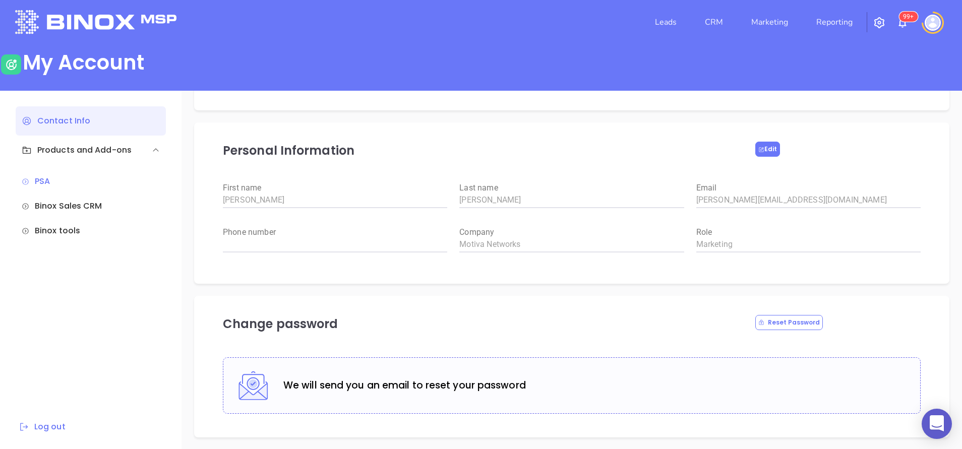
click at [766, 146] on button "Edit" at bounding box center [767, 149] width 25 height 15
click at [402, 245] on input "weight" at bounding box center [335, 245] width 224 height 16
click at [203, 269] on div "Personal Information Save Changes First name Anabell Last name Dominguez Email …" at bounding box center [571, 203] width 755 height 161
click at [272, 245] on input "weight" at bounding box center [335, 245] width 224 height 16
type input "6465510554"
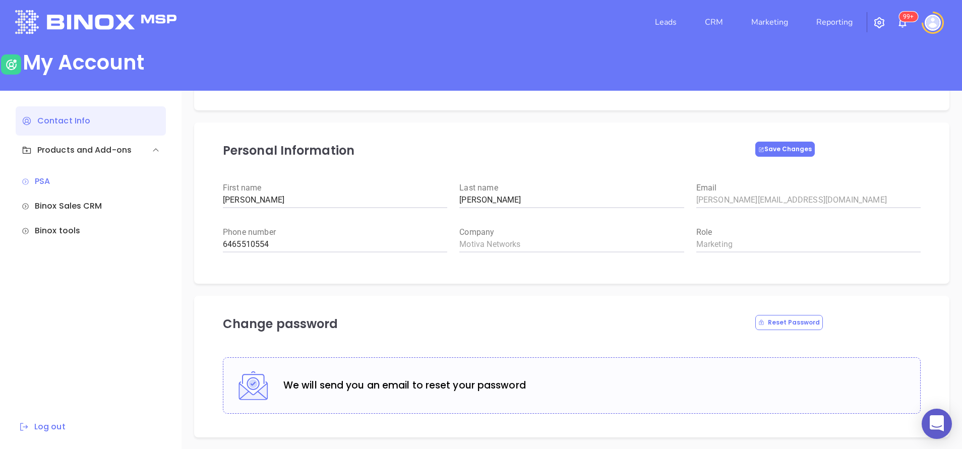
click at [786, 146] on button "Save Changes" at bounding box center [785, 149] width 60 height 15
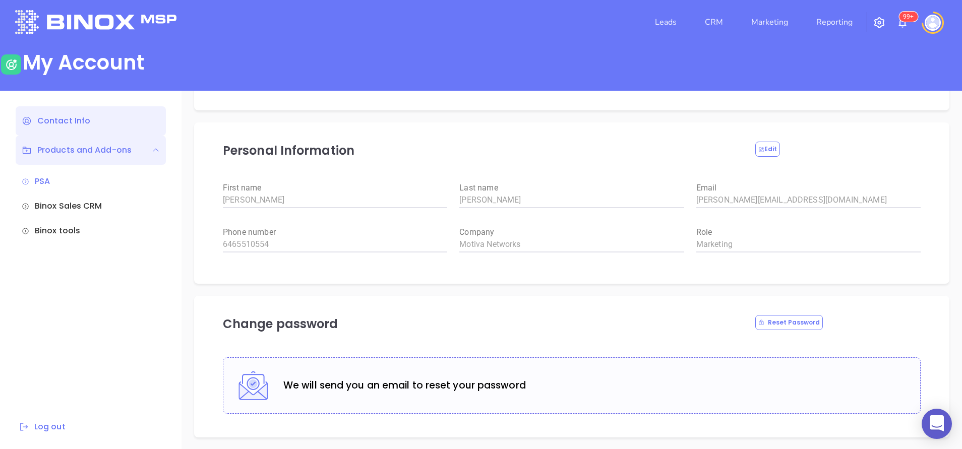
click at [89, 155] on div "Products and Add-ons" at bounding box center [77, 150] width 110 height 12
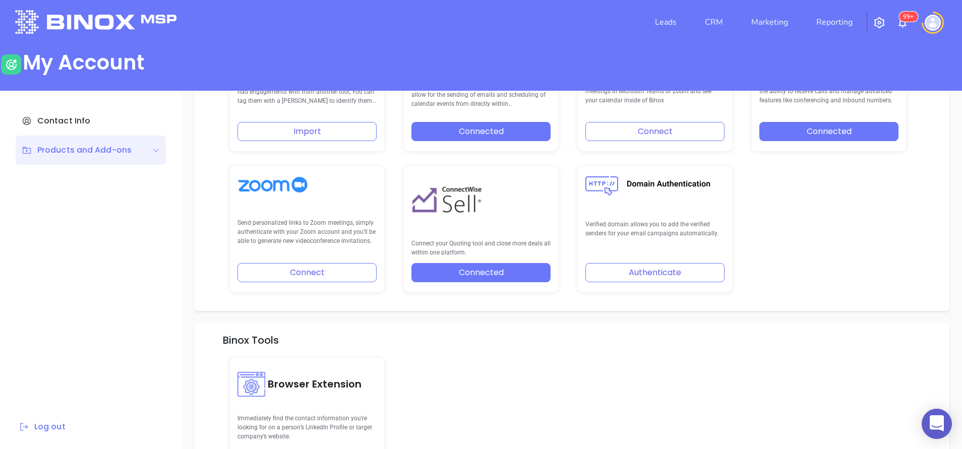
scroll to position [375, 0]
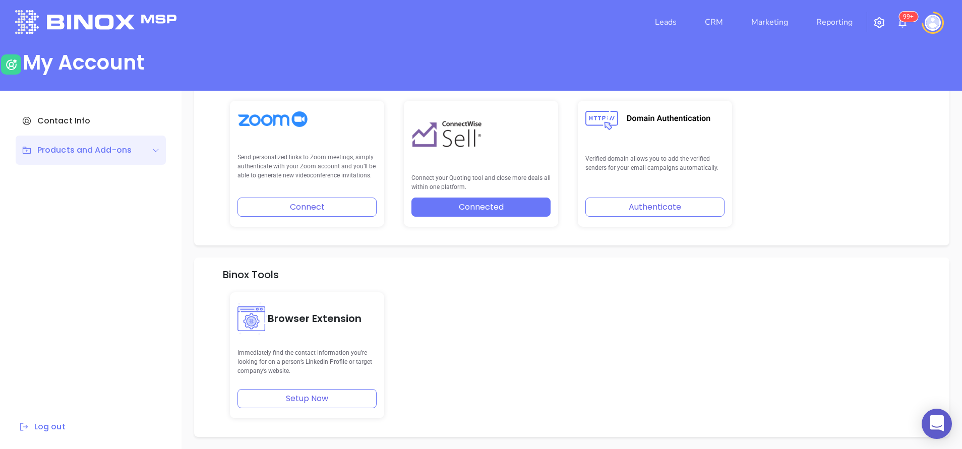
click at [934, 342] on div "Binox Tools Browser Extension Immediately find the contact information you’re l…" at bounding box center [571, 348] width 755 height 180
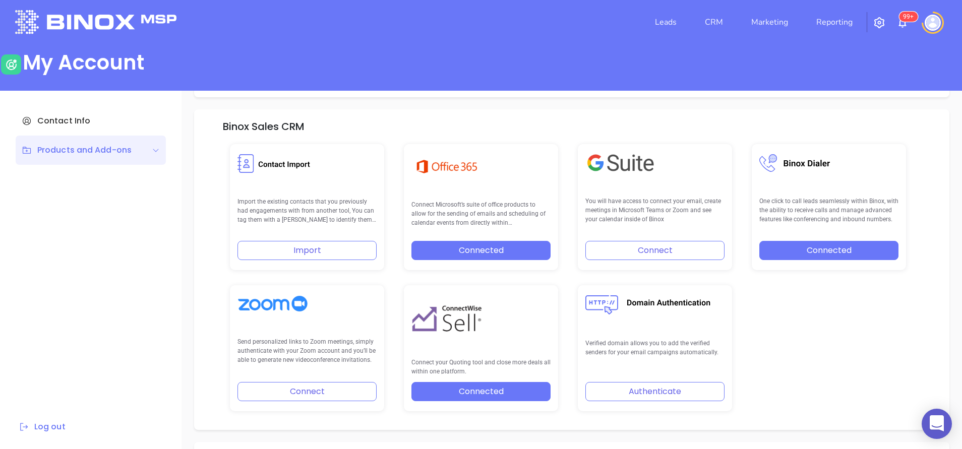
scroll to position [102, 0]
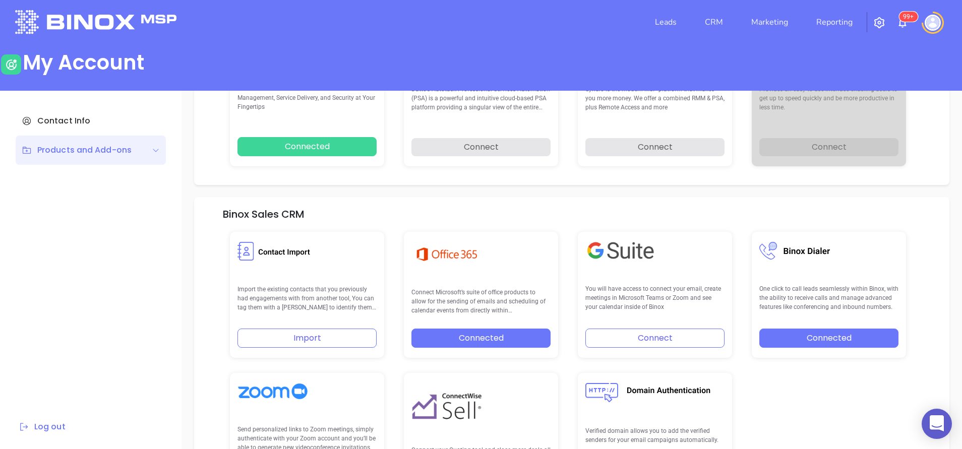
click at [875, 23] on img "button" at bounding box center [880, 23] width 12 height 12
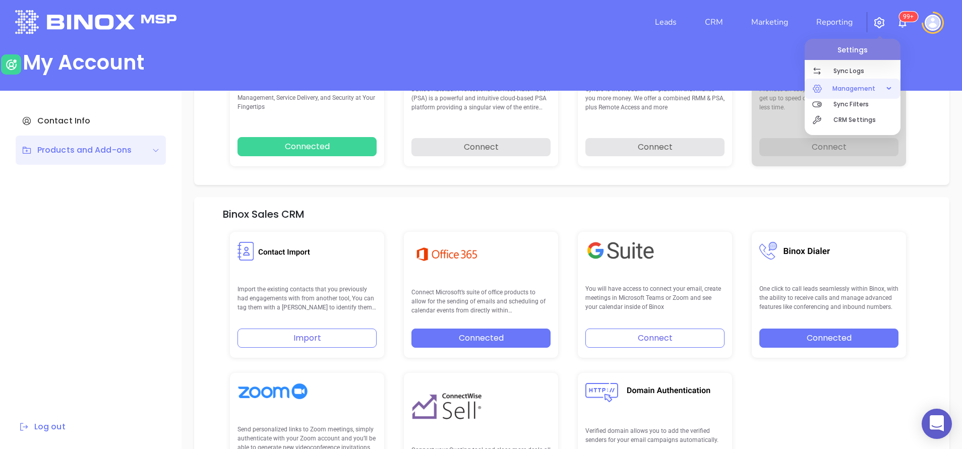
click at [887, 89] on icon "button" at bounding box center [887, 89] width 5 height 0
click at [869, 119] on p "CRM Settings" at bounding box center [867, 120] width 67 height 16
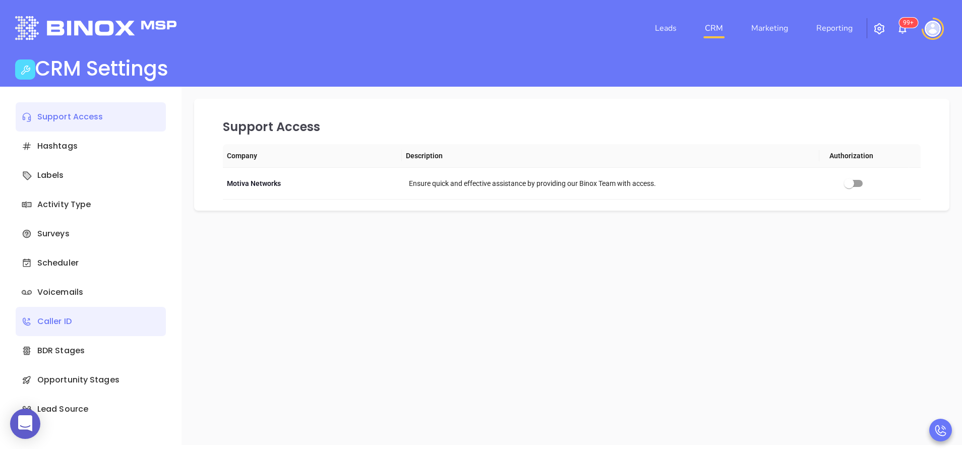
click at [89, 312] on div "Caller ID" at bounding box center [91, 321] width 150 height 29
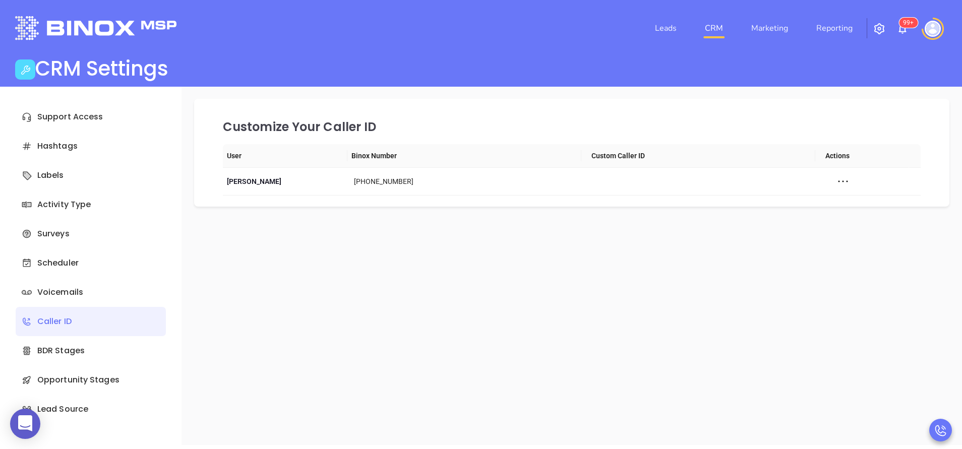
click at [883, 28] on img "button" at bounding box center [880, 29] width 12 height 12
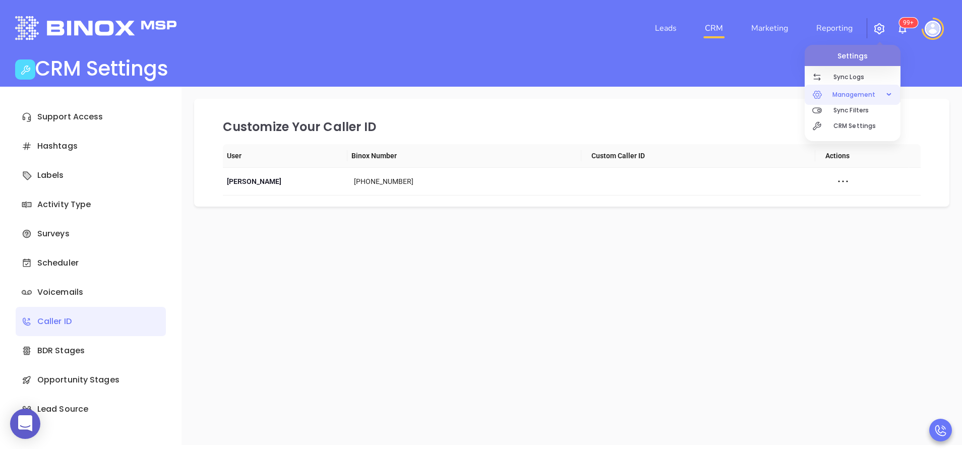
click at [870, 92] on span "Management" at bounding box center [854, 95] width 53 height 20
click at [883, 93] on div "Management" at bounding box center [852, 95] width 91 height 20
click at [861, 123] on p "CRM Settings" at bounding box center [867, 126] width 67 height 16
click at [941, 29] on img at bounding box center [933, 29] width 16 height 16
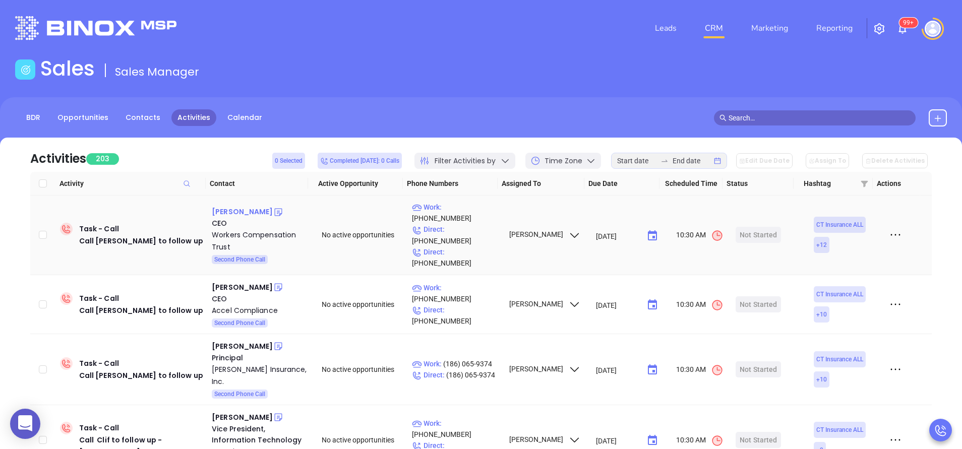
click at [246, 210] on div "[PERSON_NAME]" at bounding box center [242, 212] width 61 height 12
click at [228, 281] on div "[PERSON_NAME]" at bounding box center [242, 287] width 61 height 12
click at [247, 340] on div "[PERSON_NAME]" at bounding box center [242, 346] width 61 height 12
click at [239, 412] on div "[PERSON_NAME]" at bounding box center [242, 418] width 61 height 12
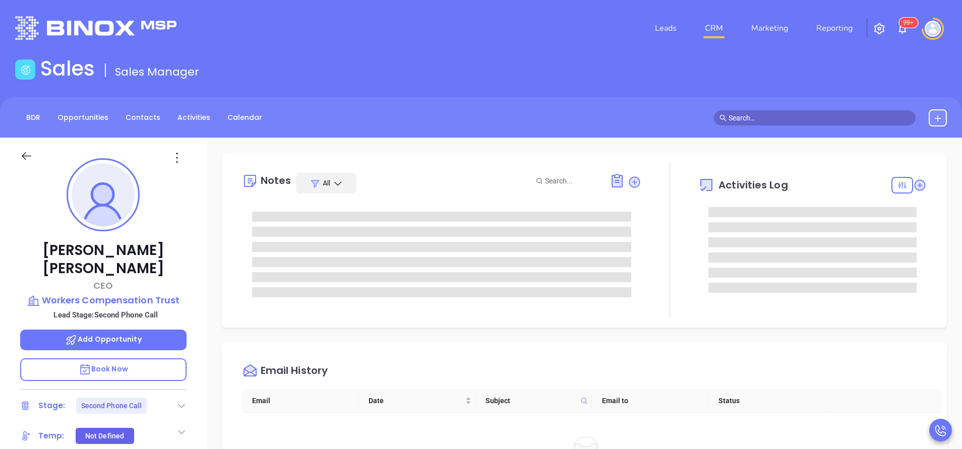
scroll to position [264, 0]
type input "[PERSON_NAME]"
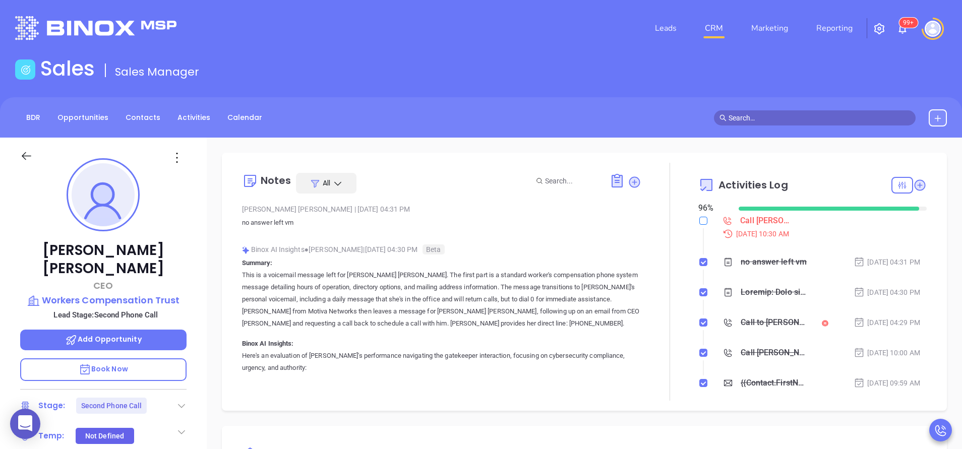
click at [700, 216] on label at bounding box center [704, 220] width 8 height 11
click at [700, 217] on input "checkbox" at bounding box center [704, 221] width 8 height 8
checkbox input "true"
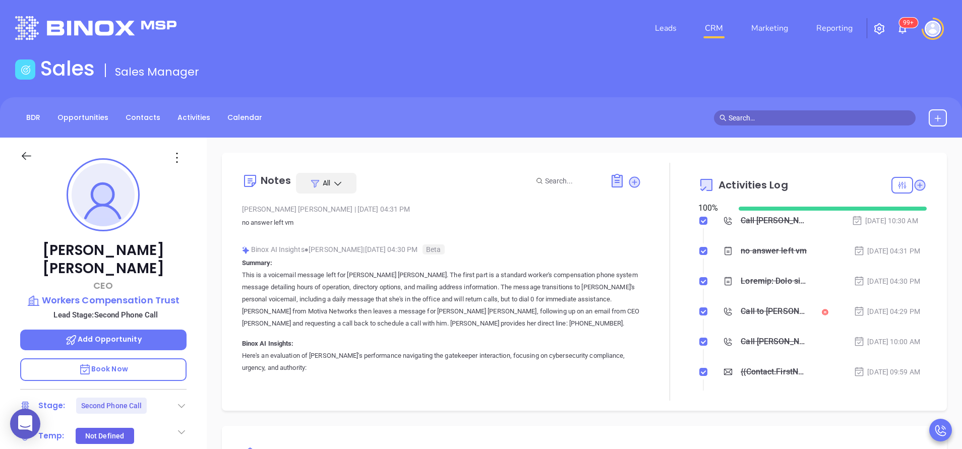
click at [179, 400] on div at bounding box center [182, 406] width 10 height 12
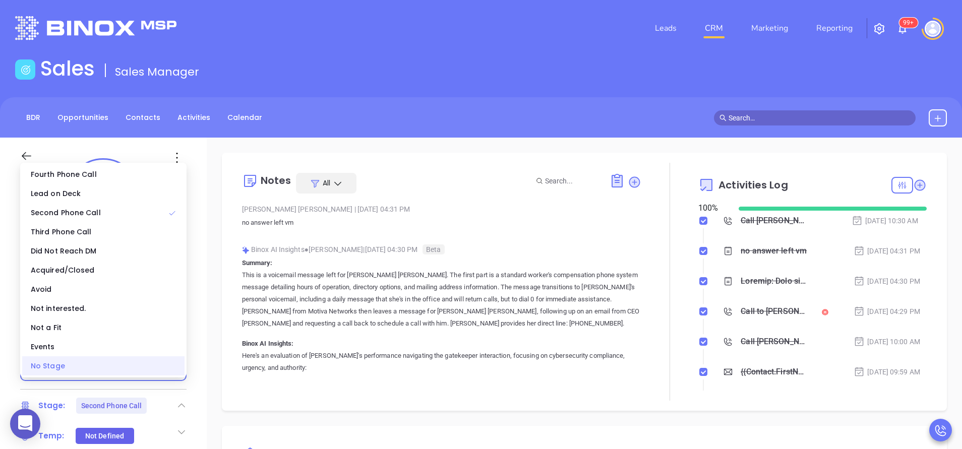
click at [155, 370] on div "No Stage" at bounding box center [103, 366] width 162 height 19
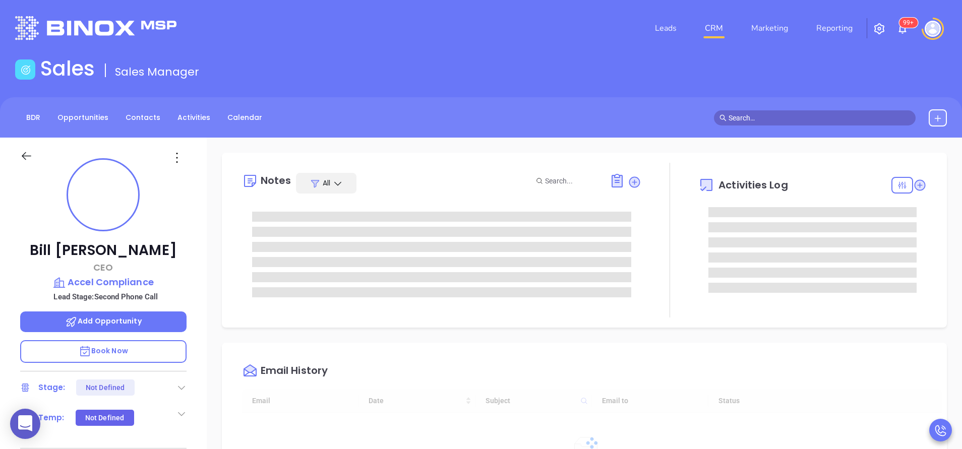
type input "[DATE]"
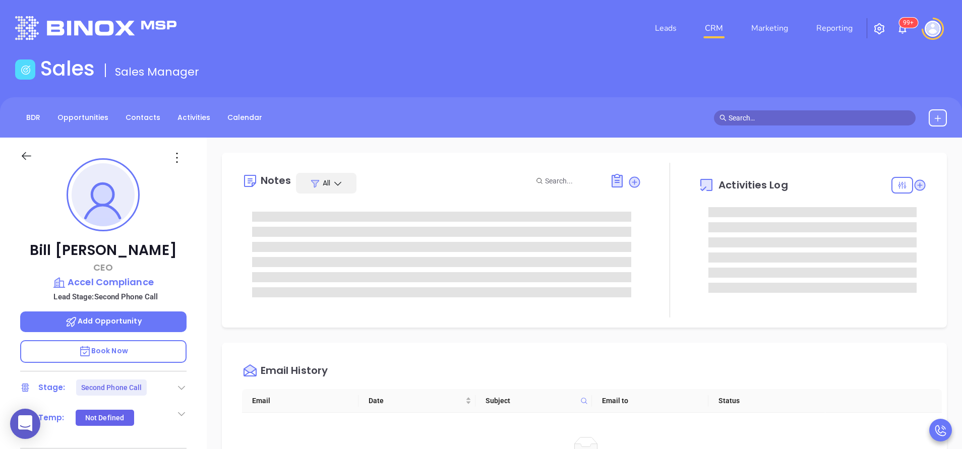
scroll to position [264, 0]
type input "[PERSON_NAME]"
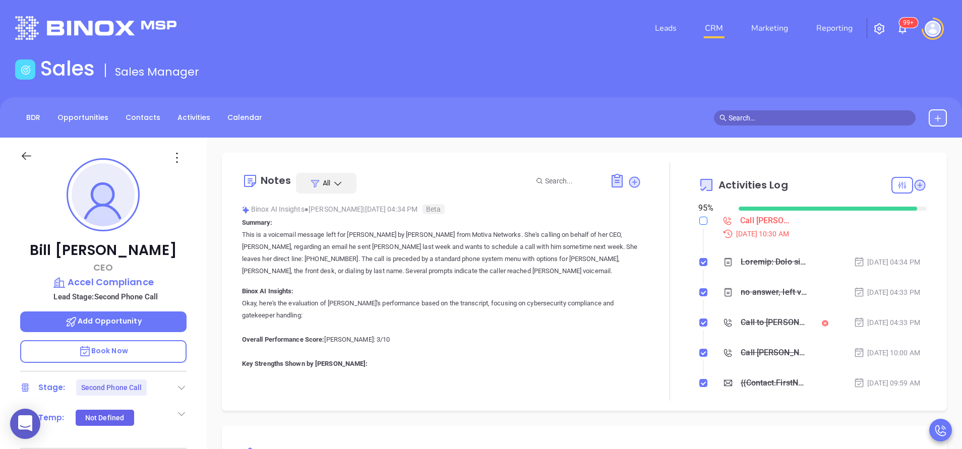
click at [700, 220] on input "checkbox" at bounding box center [704, 221] width 8 height 8
checkbox input "true"
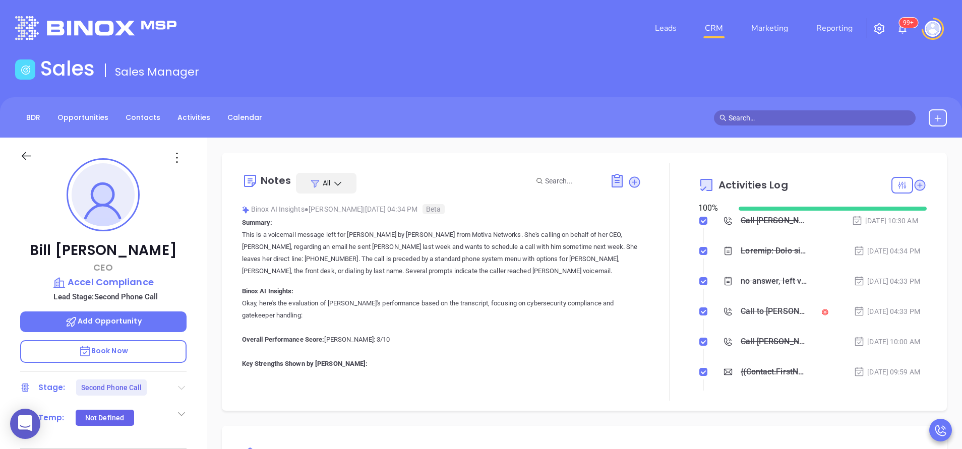
click at [183, 388] on icon at bounding box center [181, 388] width 7 height 4
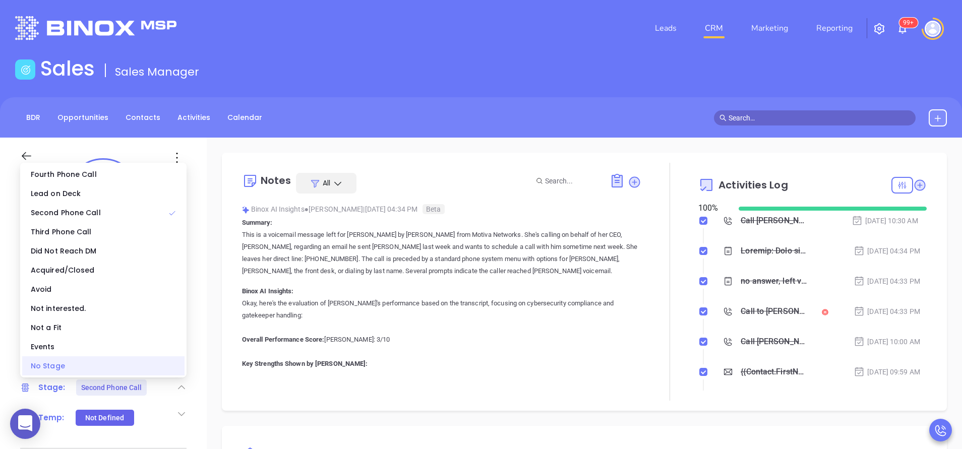
click at [140, 367] on div "No Stage" at bounding box center [103, 366] width 162 height 19
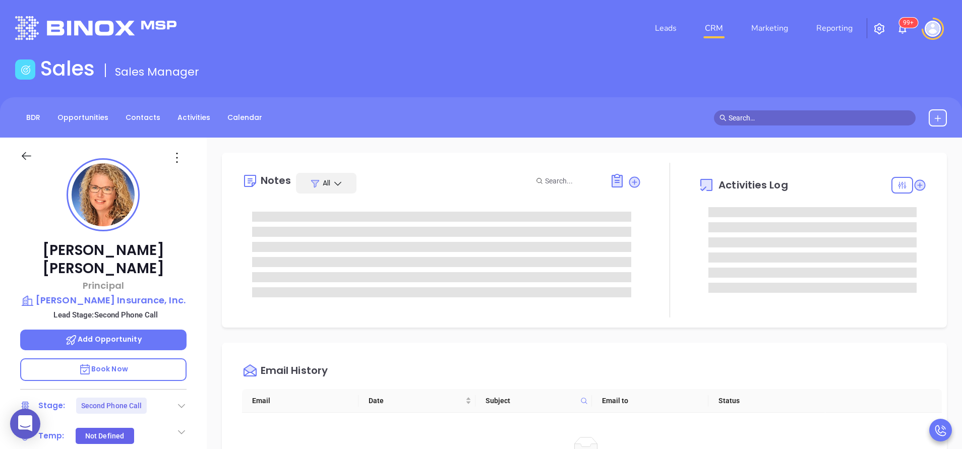
type input "[PERSON_NAME]"
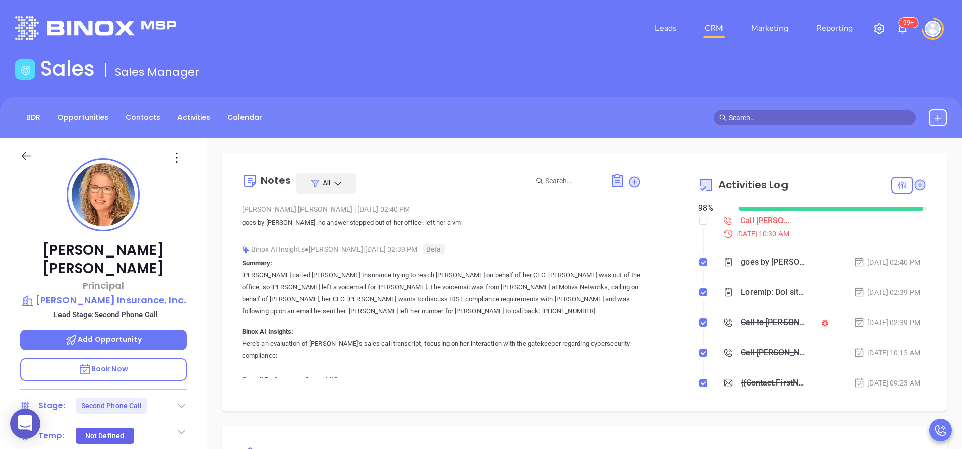
scroll to position [264, 0]
click at [700, 218] on input "checkbox" at bounding box center [704, 221] width 8 height 8
checkbox input "true"
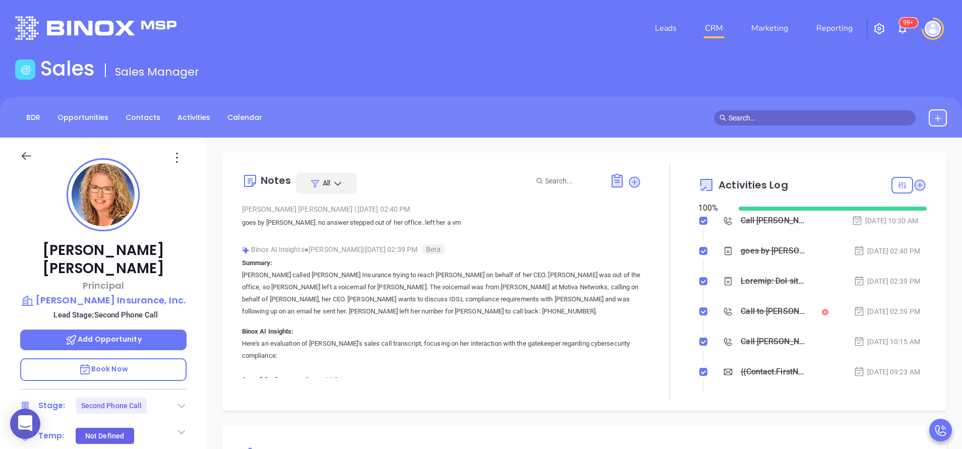
click at [178, 401] on icon at bounding box center [182, 406] width 10 height 10
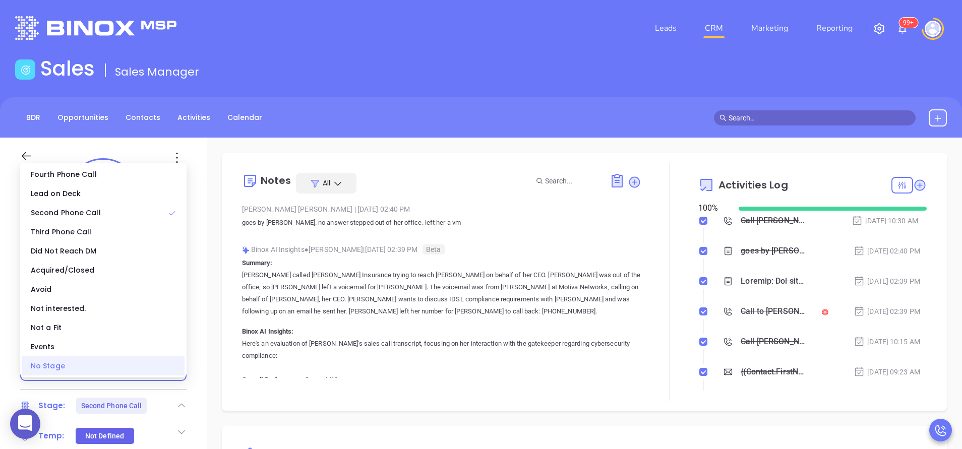
click at [158, 373] on div "No Stage" at bounding box center [103, 366] width 162 height 19
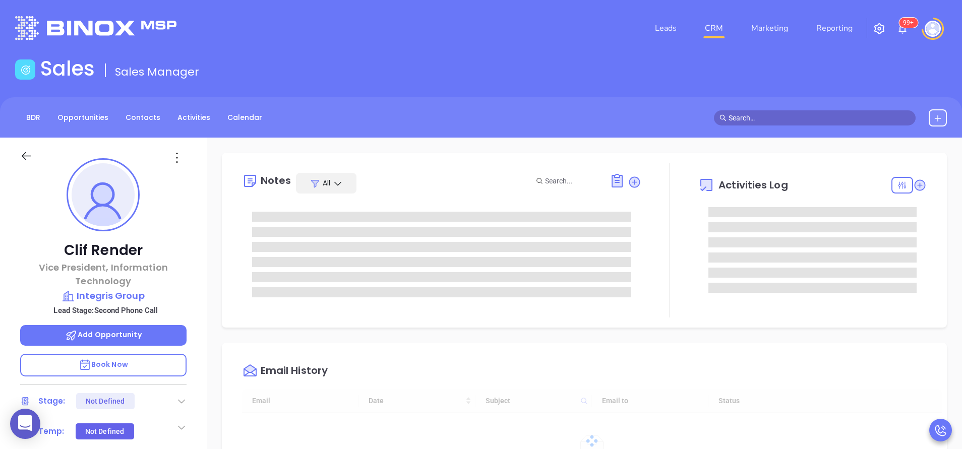
type input "[DATE]"
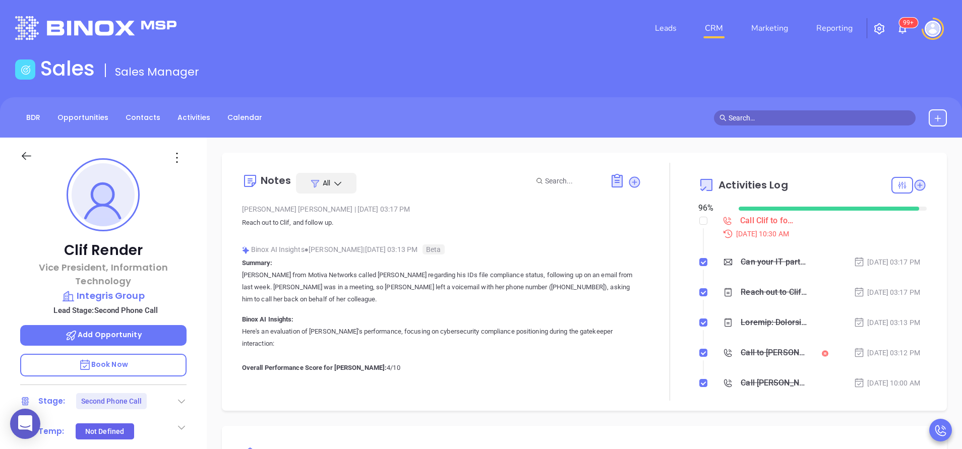
type input "[PERSON_NAME]"
click at [700, 221] on input "checkbox" at bounding box center [704, 221] width 8 height 8
checkbox input "true"
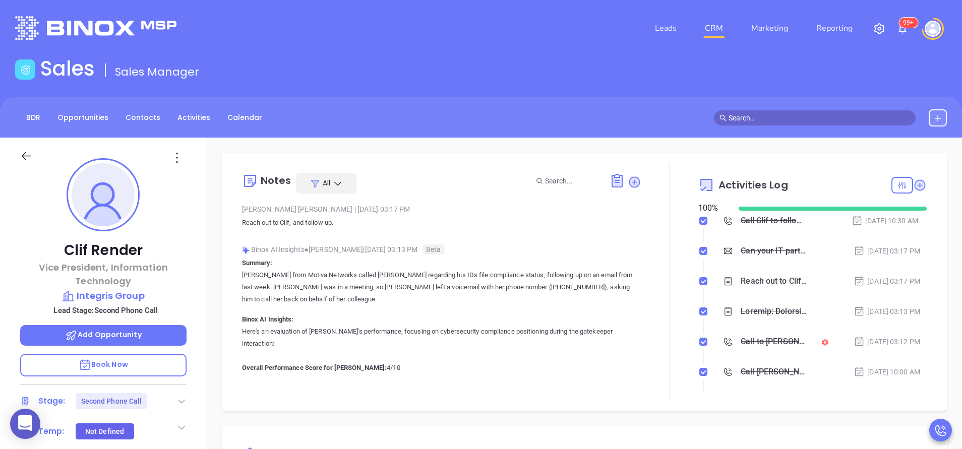
click at [181, 399] on icon at bounding box center [182, 401] width 10 height 10
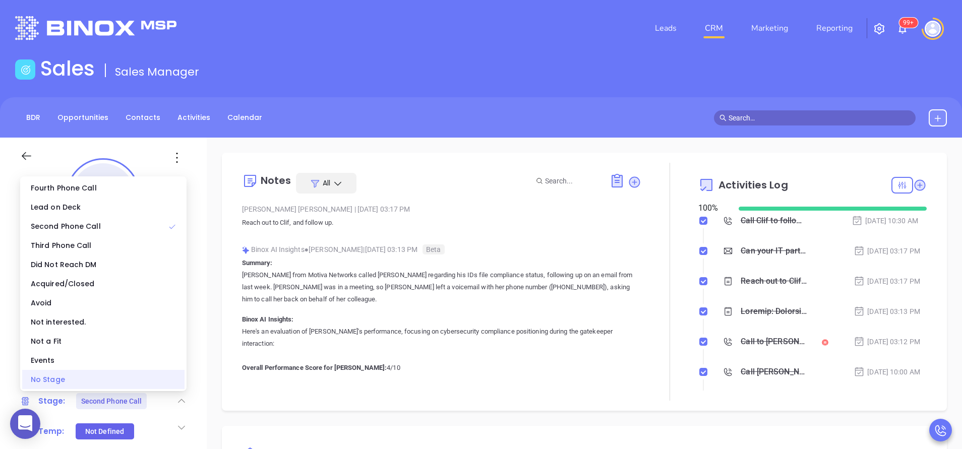
click at [159, 385] on div "No Stage" at bounding box center [103, 379] width 162 height 19
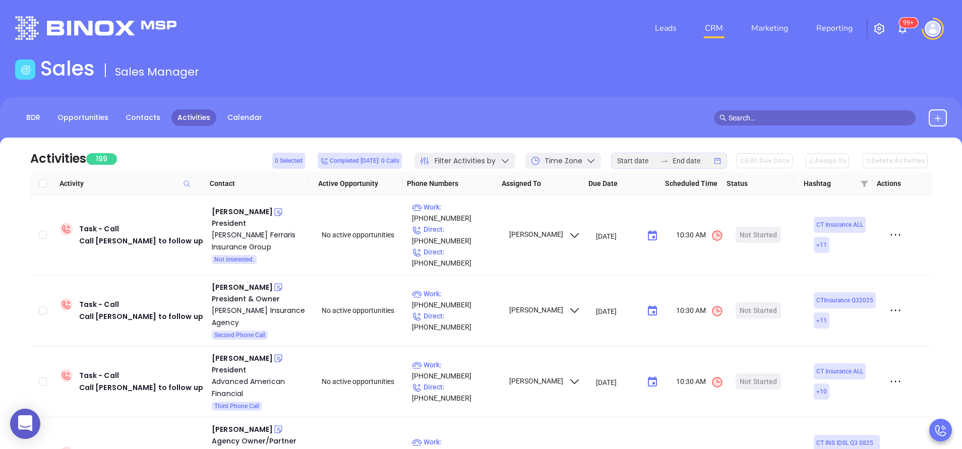
click at [930, 20] on div at bounding box center [933, 29] width 28 height 22
click at [935, 27] on img at bounding box center [933, 29] width 16 height 16
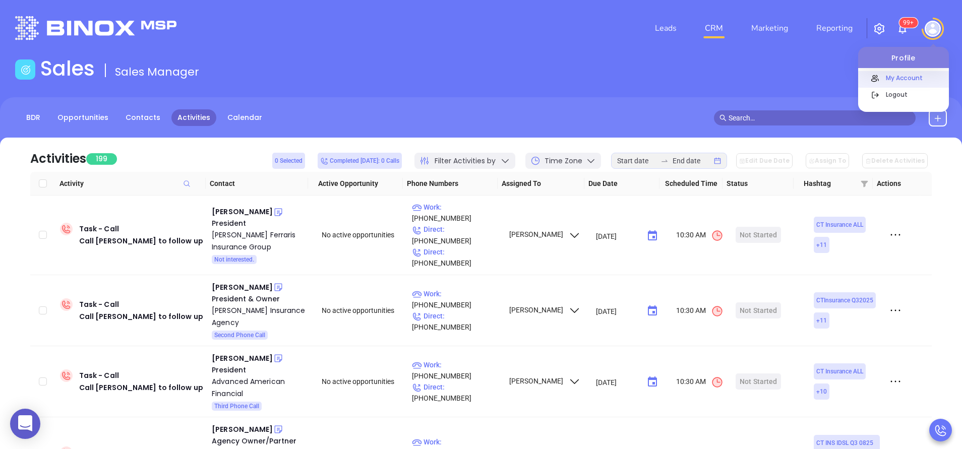
click at [907, 79] on p "My Account" at bounding box center [915, 78] width 68 height 11
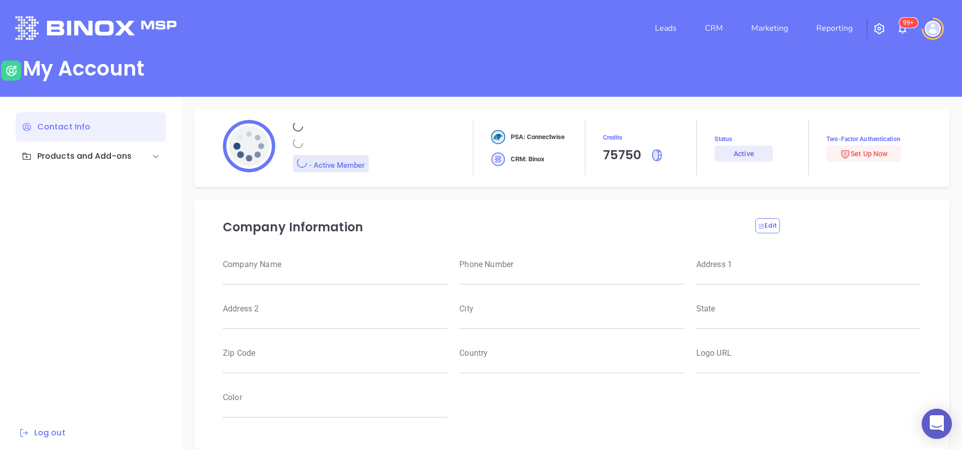
type input "Motiva Networks"
type input "(646) 374-1820"
type input "1100 Franklin Avenue"
type input "Garden City"
type input "New York"
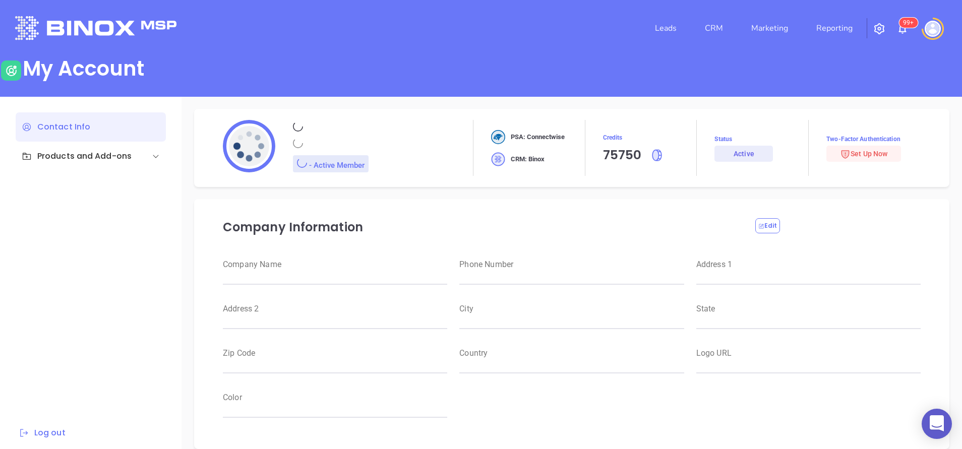
type input "11530"
type input "USA"
type input "https://motiva.net/wp-content/uploads/2024/02/Motiva-Networks-High-DPI.png"
type input "#007aff"
type input "[PERSON_NAME]"
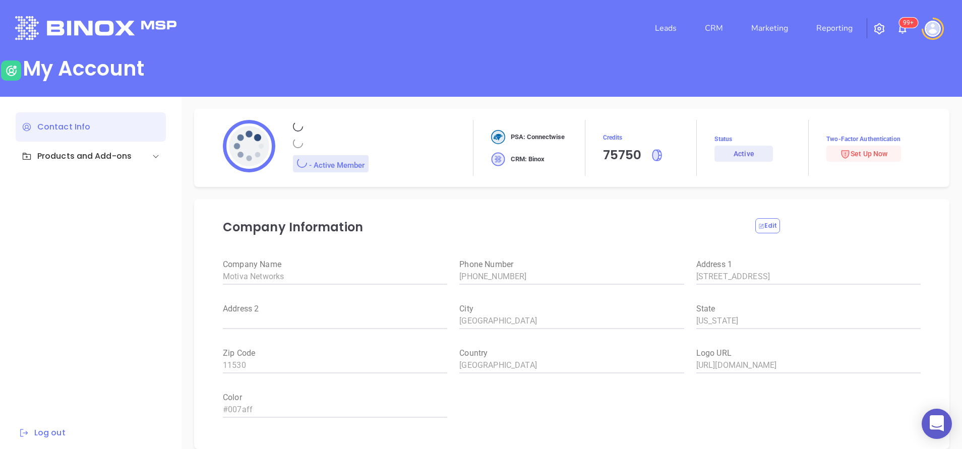
type input "[PERSON_NAME]"
type input "anabell@motiva.net"
type input "6465510554"
type input "Motiva Networks"
type input "Marketing"
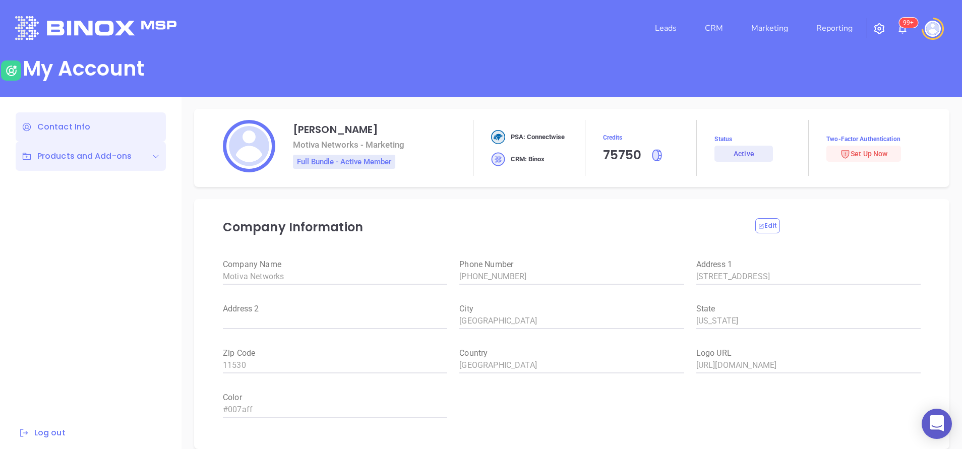
click at [126, 151] on div "Products and Add-ons" at bounding box center [77, 156] width 110 height 12
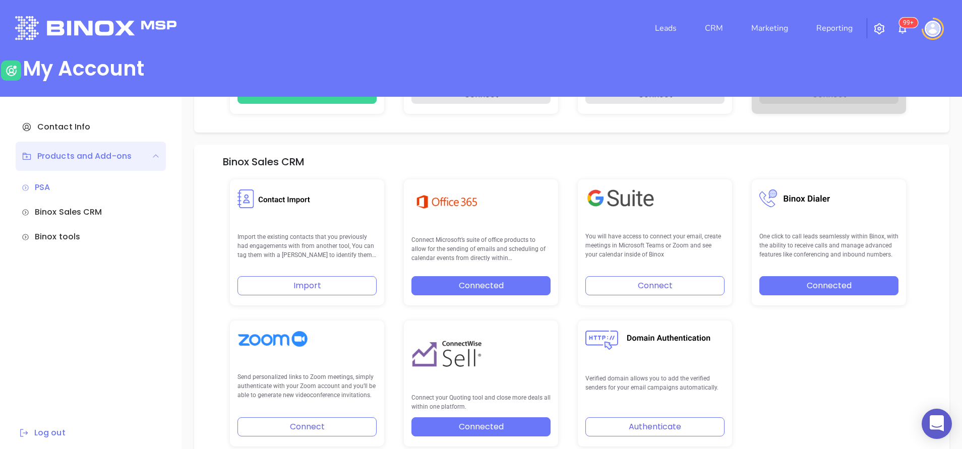
scroll to position [153, 0]
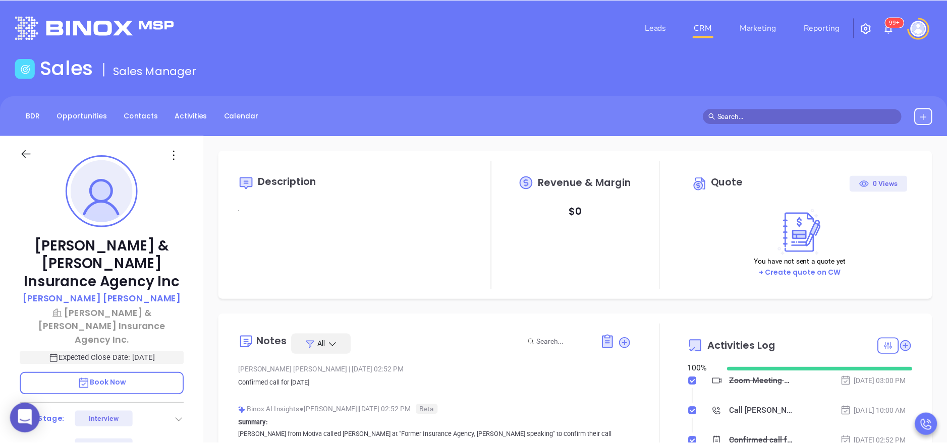
scroll to position [293, 0]
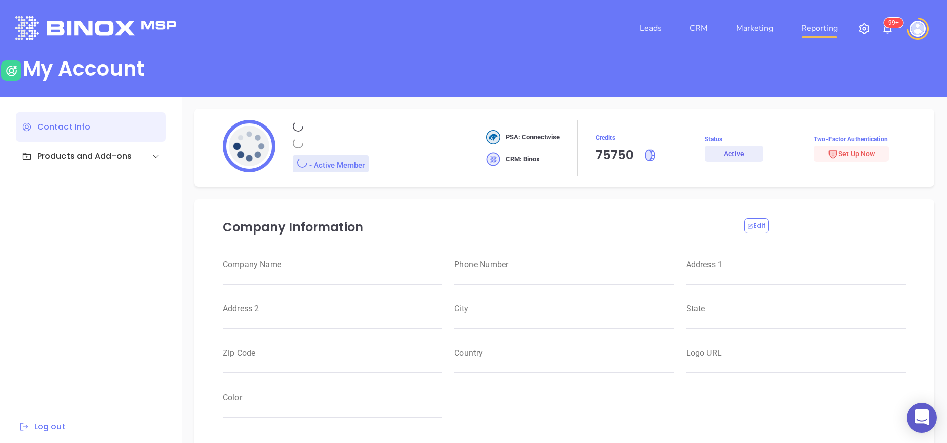
type input "Motiva Networks"
type input "(646) 374-1820"
type input "1100 Franklin Avenue"
type input "Garden City"
type input "New York"
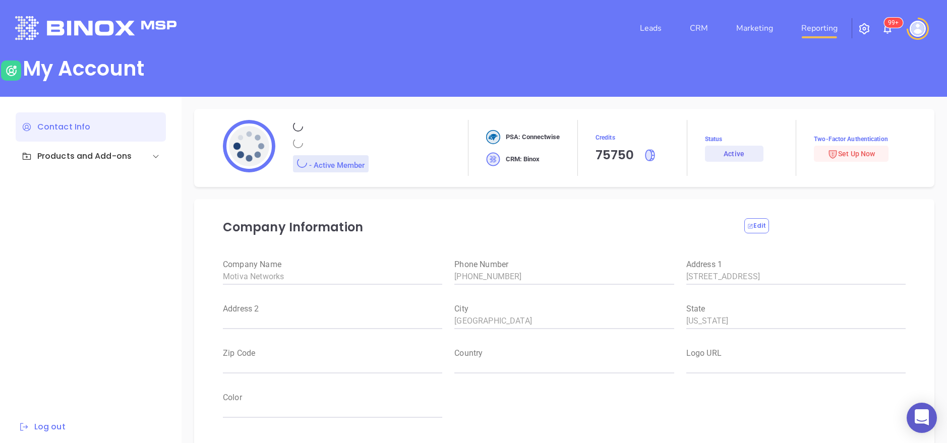
type input "11530"
type input "USA"
type input "https://motiva.net/wp-content/uploads/2024/02/Motiva-Networks-High-DPI.png"
type input "#007aff"
drag, startPoint x: 0, startPoint y: 0, endPoint x: 821, endPoint y: 26, distance: 821.5
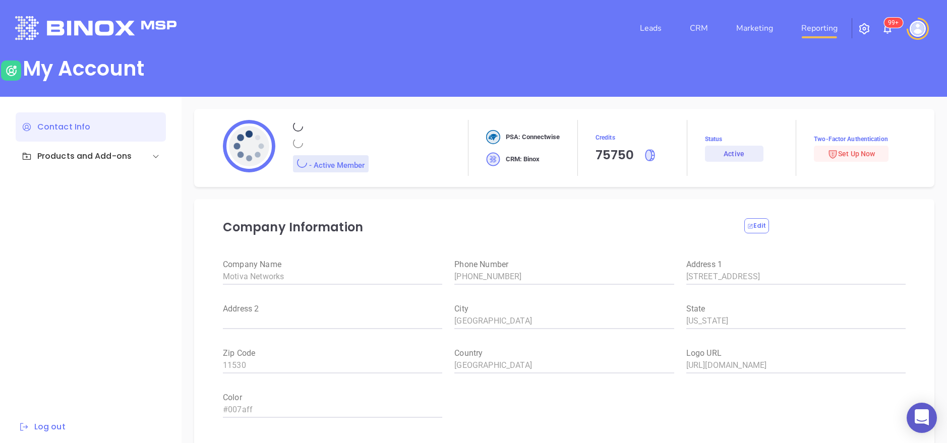
click at [821, 26] on link "Reporting" at bounding box center [819, 28] width 44 height 20
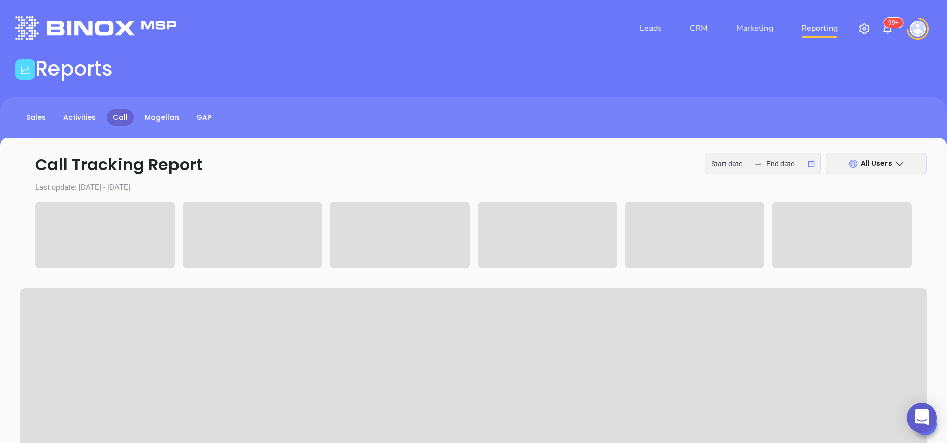
type input "2025-09-08"
type input "2025-09-10"
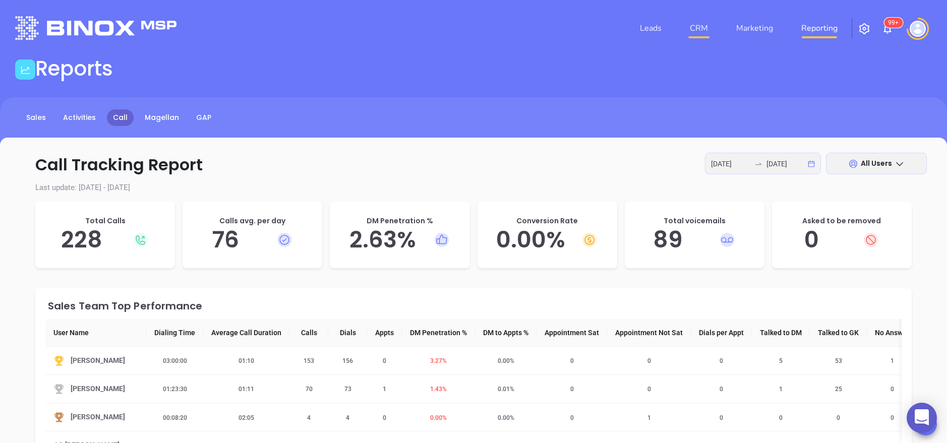
click at [702, 25] on link "CRM" at bounding box center [699, 28] width 26 height 20
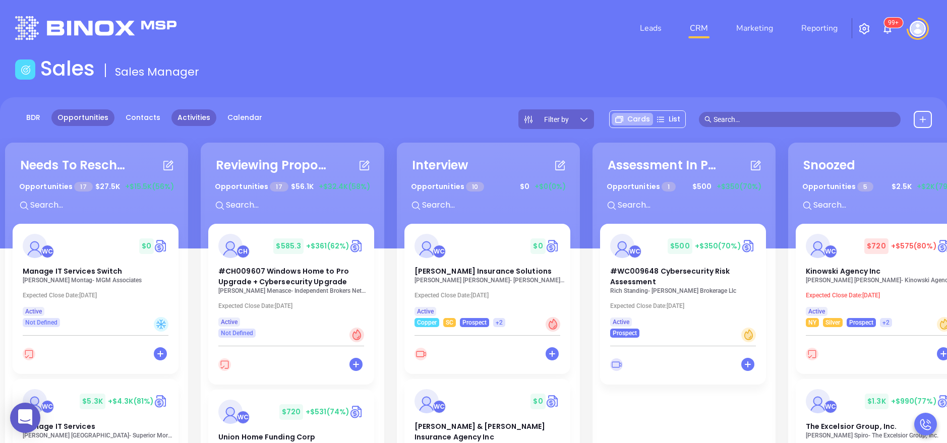
click at [185, 122] on link "Activities" at bounding box center [193, 117] width 45 height 17
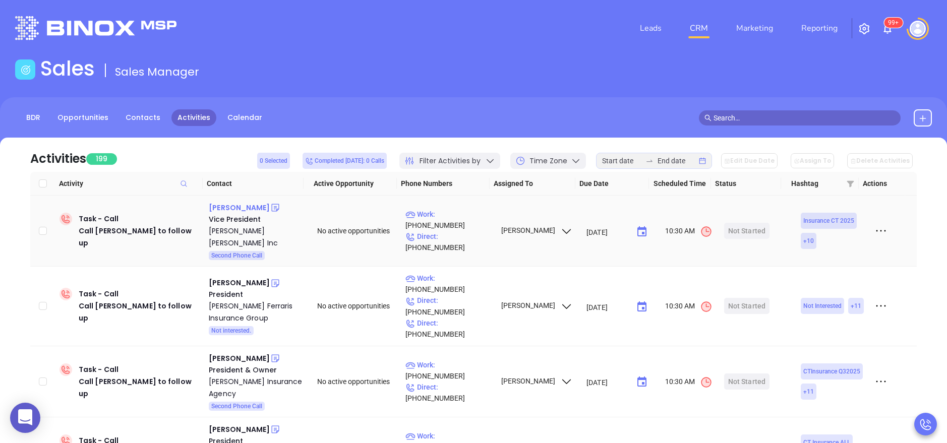
click at [241, 207] on div "Michael Krause" at bounding box center [239, 208] width 61 height 12
click at [240, 277] on div "Peter Ferraris" at bounding box center [239, 283] width 61 height 12
click at [237, 353] on div "James Quinlan" at bounding box center [239, 359] width 61 height 12
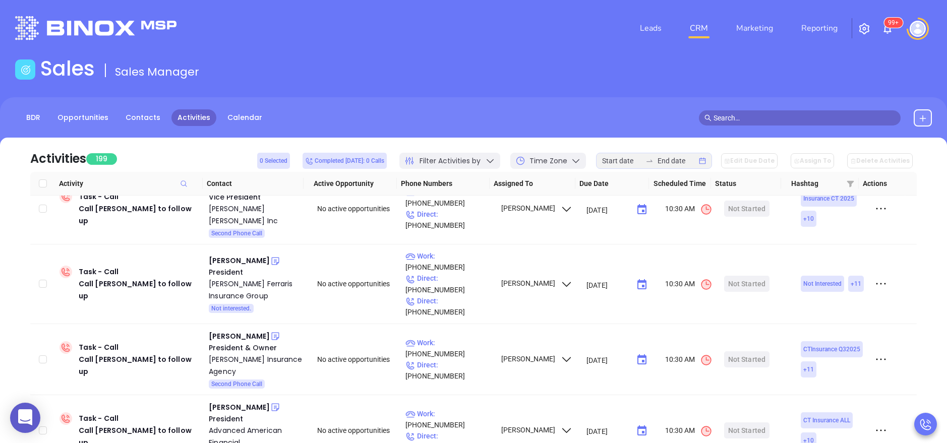
scroll to position [67, 0]
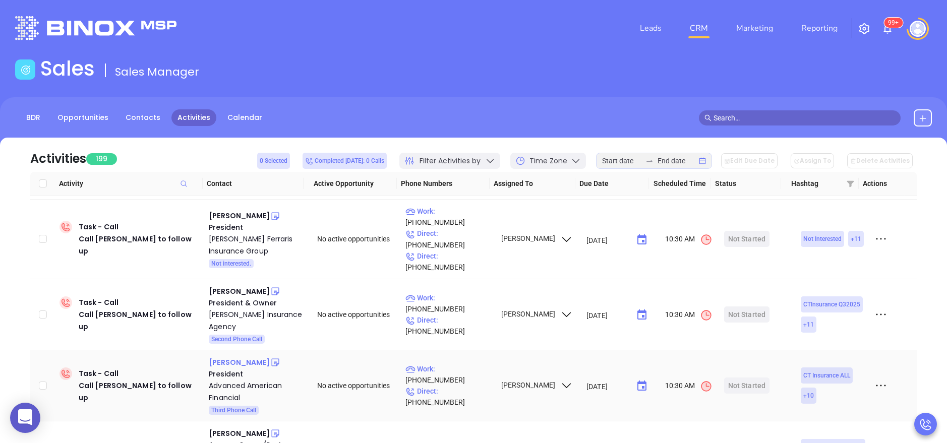
click at [255, 357] on div "Dino Digirolamo" at bounding box center [239, 363] width 61 height 12
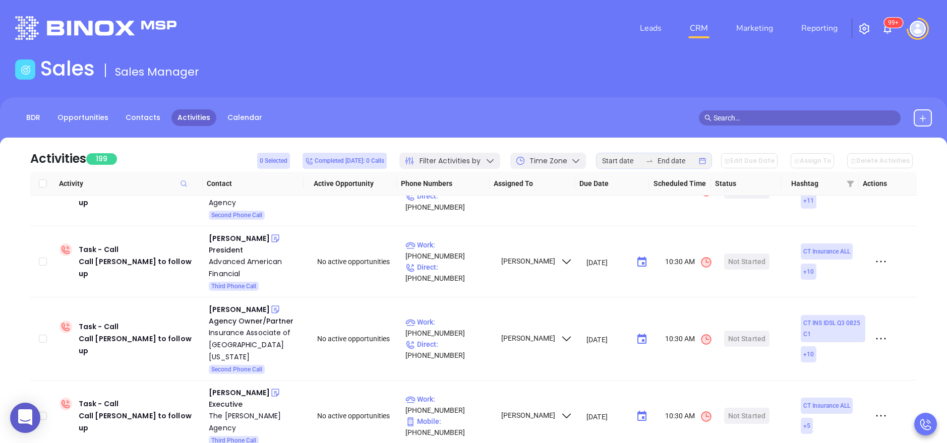
scroll to position [198, 0]
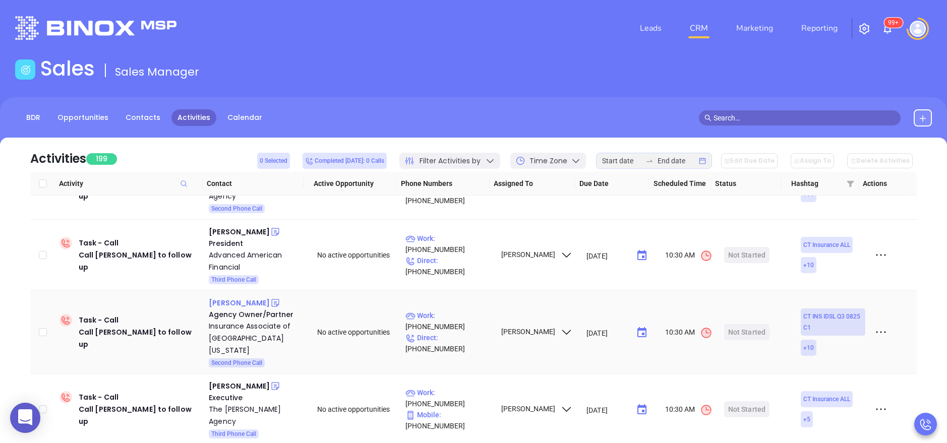
click at [254, 297] on div "Arthur Jennings" at bounding box center [239, 303] width 61 height 12
click at [234, 380] on div "Richard Lucibello" at bounding box center [239, 386] width 61 height 12
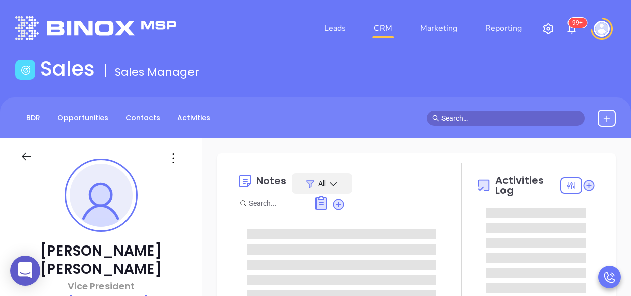
type input "[PERSON_NAME]"
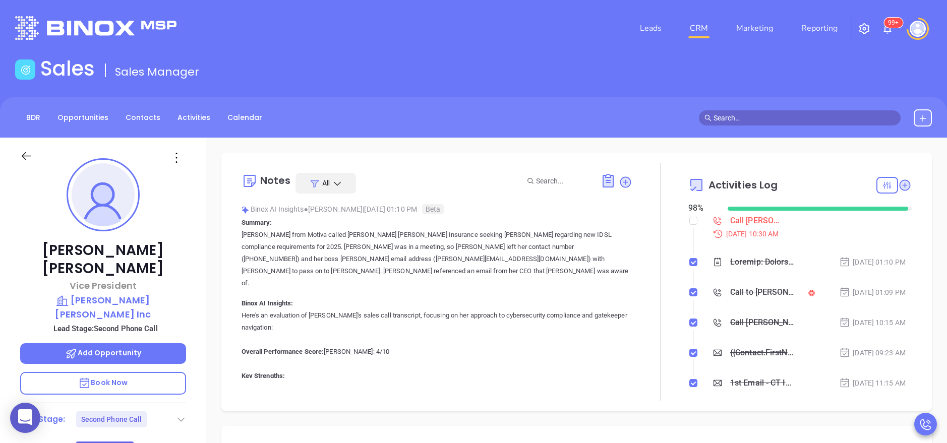
scroll to position [264, 0]
click at [631, 222] on input "checkbox" at bounding box center [693, 221] width 8 height 8
checkbox input "true"
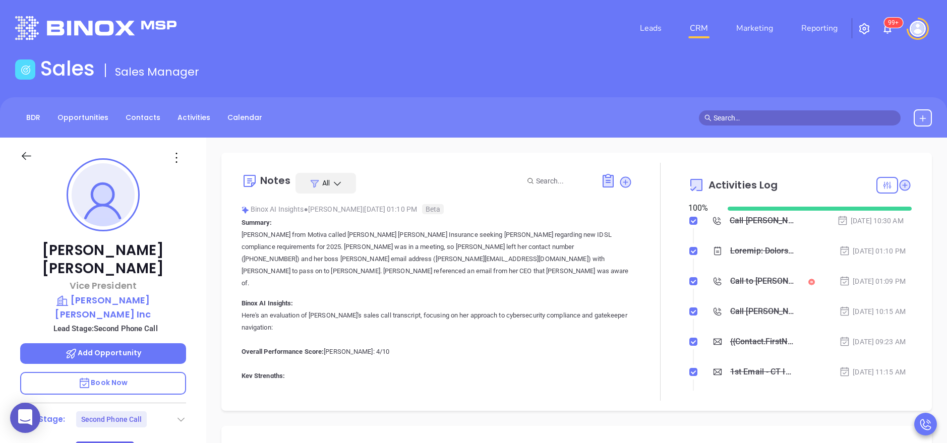
click at [177, 295] on icon at bounding box center [181, 420] width 10 height 10
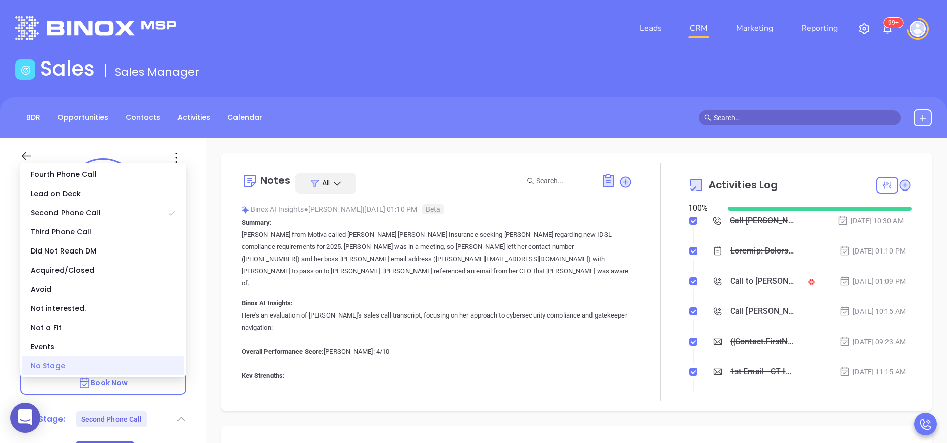
click at [135, 295] on div "No Stage" at bounding box center [103, 366] width 162 height 19
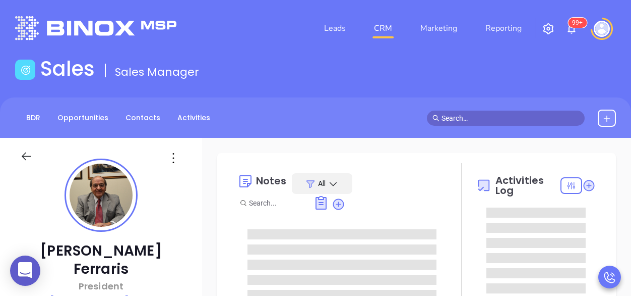
type input "[PERSON_NAME]"
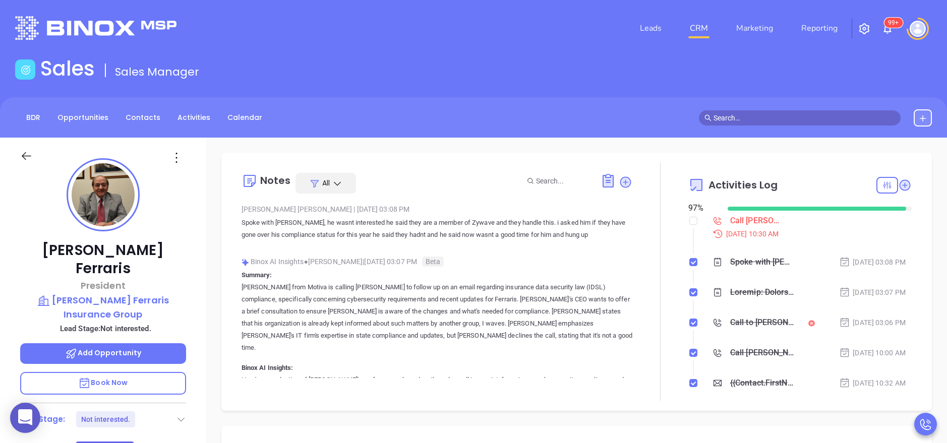
scroll to position [264, 0]
click at [631, 220] on input "checkbox" at bounding box center [693, 221] width 8 height 8
checkbox input "true"
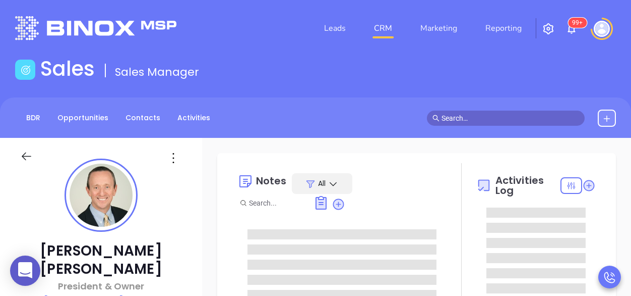
type input "[PERSON_NAME]"
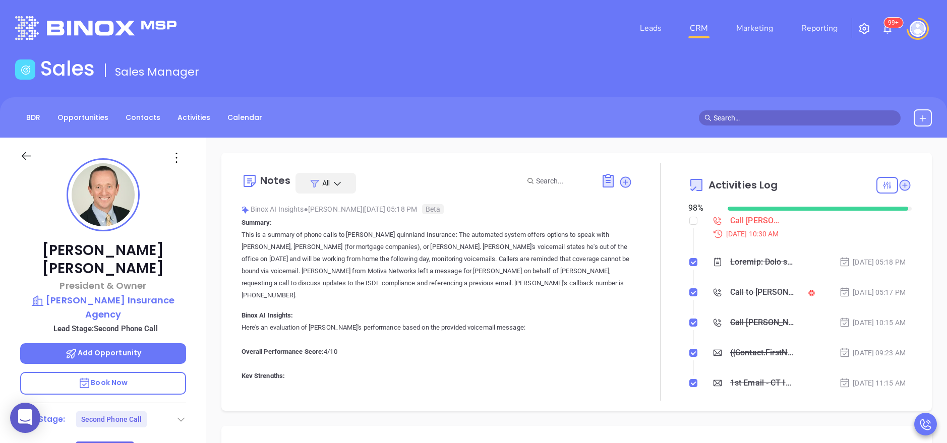
scroll to position [264, 0]
click at [631, 221] on input "checkbox" at bounding box center [693, 221] width 8 height 8
checkbox input "true"
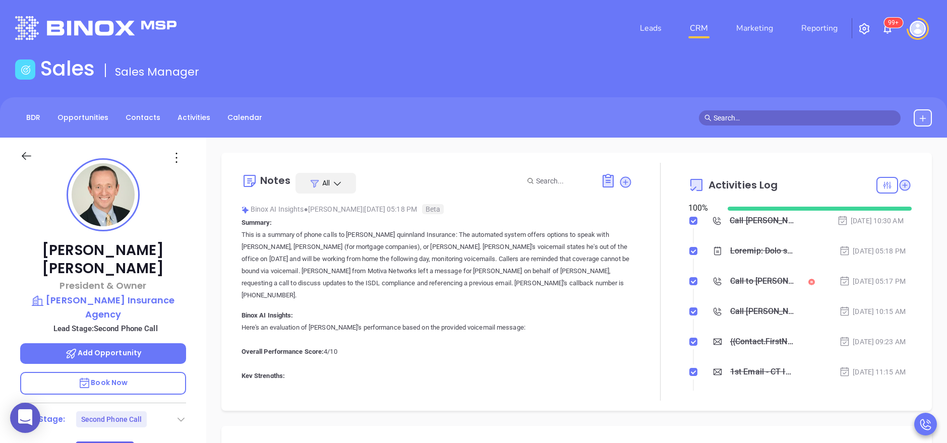
click at [180, 295] on icon at bounding box center [181, 420] width 10 height 10
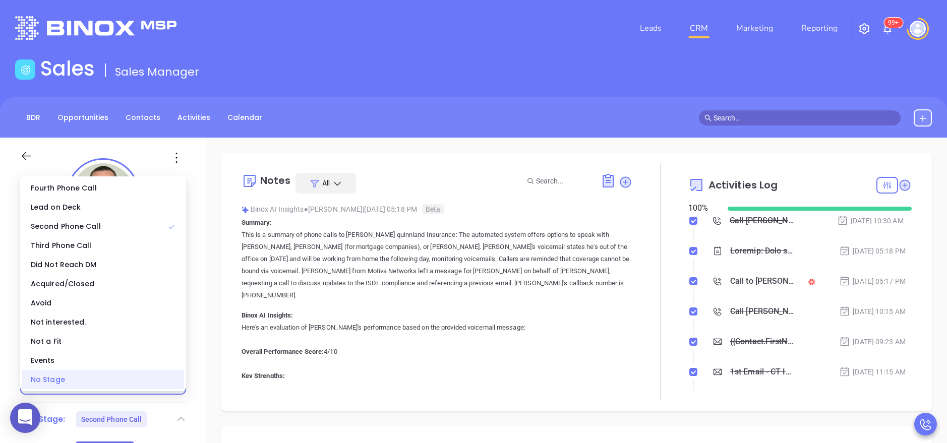
click at [170, 295] on div "No Stage" at bounding box center [103, 379] width 162 height 19
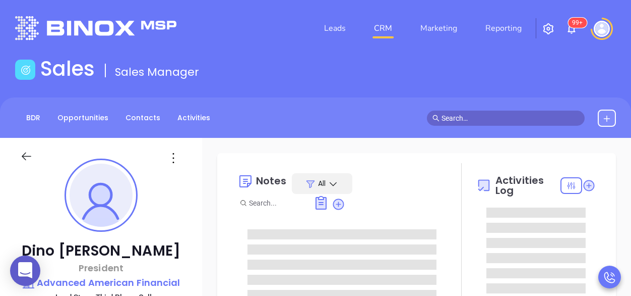
type input "[PERSON_NAME]"
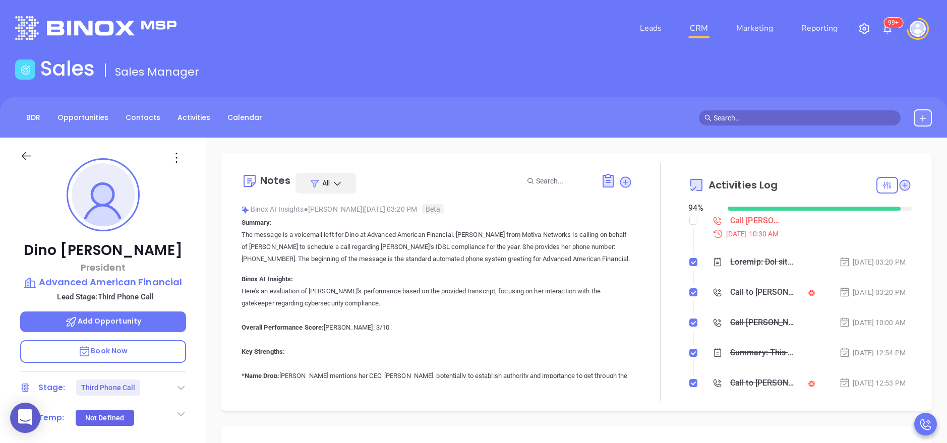
scroll to position [264, 0]
click at [631, 216] on label at bounding box center [693, 220] width 8 height 11
click at [631, 217] on input "checkbox" at bounding box center [693, 221] width 8 height 8
checkbox input "true"
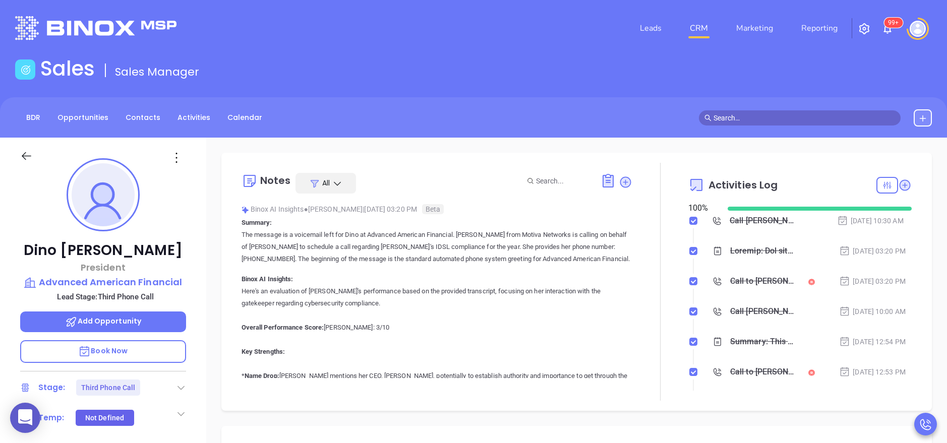
click at [181, 295] on icon at bounding box center [181, 388] width 10 height 10
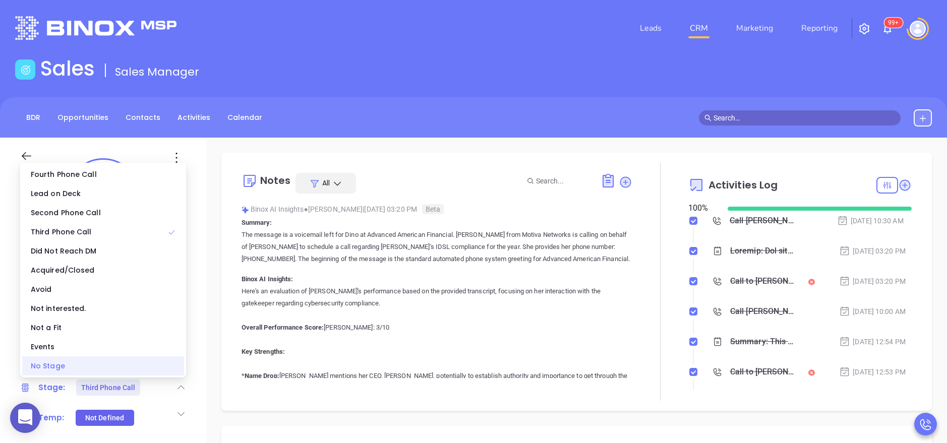
click at [154, 295] on div "No Stage" at bounding box center [103, 366] width 162 height 19
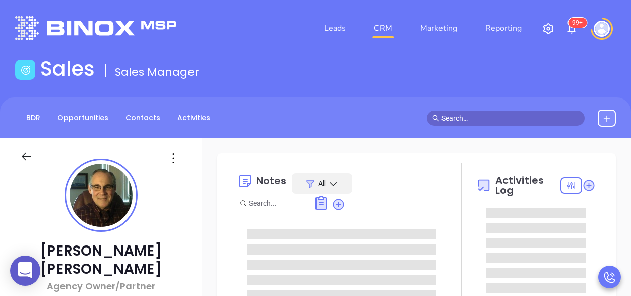
type input "[DATE]"
type input "[PERSON_NAME]"
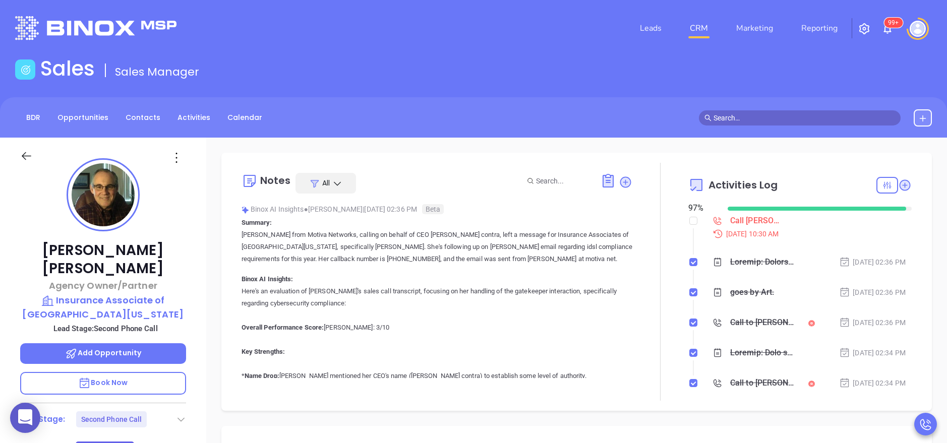
scroll to position [264, 0]
click at [631, 224] on input "checkbox" at bounding box center [693, 221] width 8 height 8
checkbox input "true"
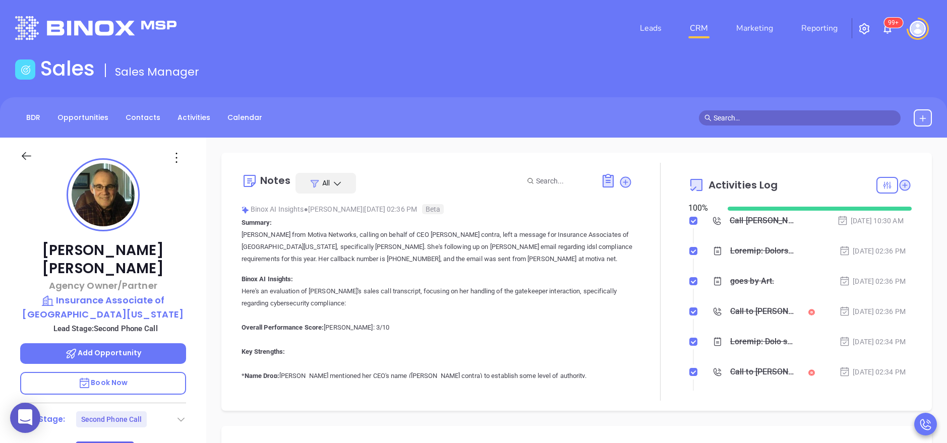
click at [183, 295] on icon at bounding box center [181, 420] width 10 height 10
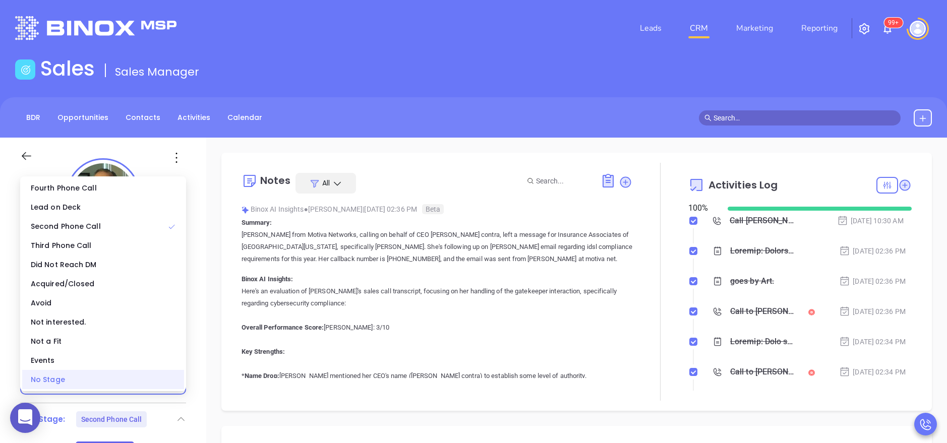
click at [127, 295] on div "No Stage" at bounding box center [103, 379] width 162 height 19
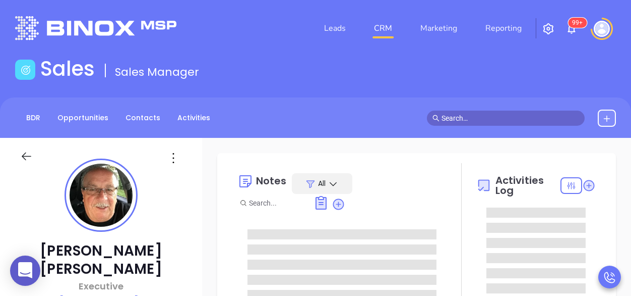
type input "[PERSON_NAME]"
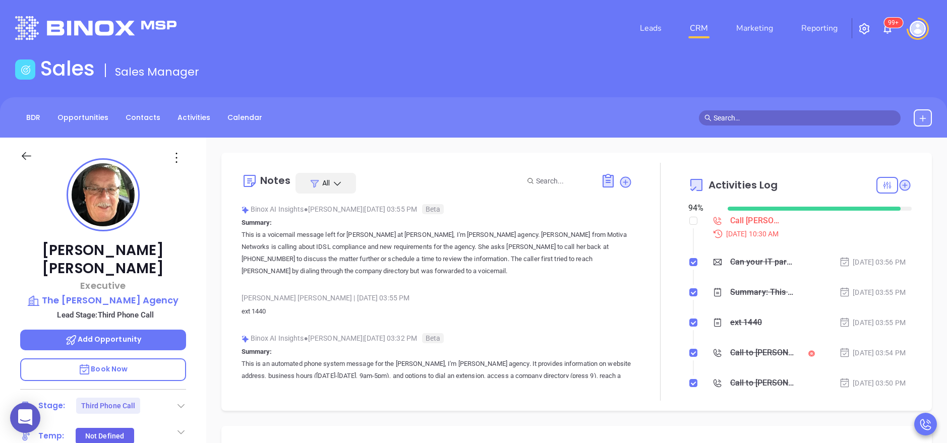
scroll to position [264, 0]
click at [631, 218] on input "checkbox" at bounding box center [693, 221] width 8 height 8
checkbox input "true"
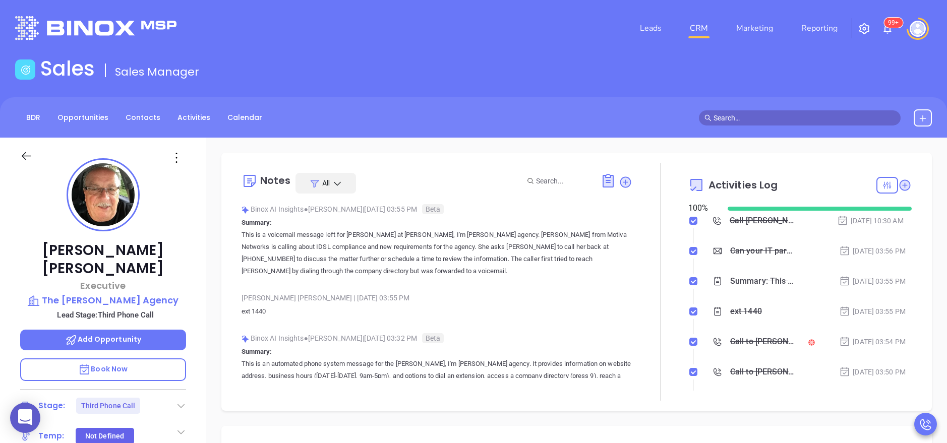
click at [182, 295] on icon at bounding box center [181, 406] width 10 height 10
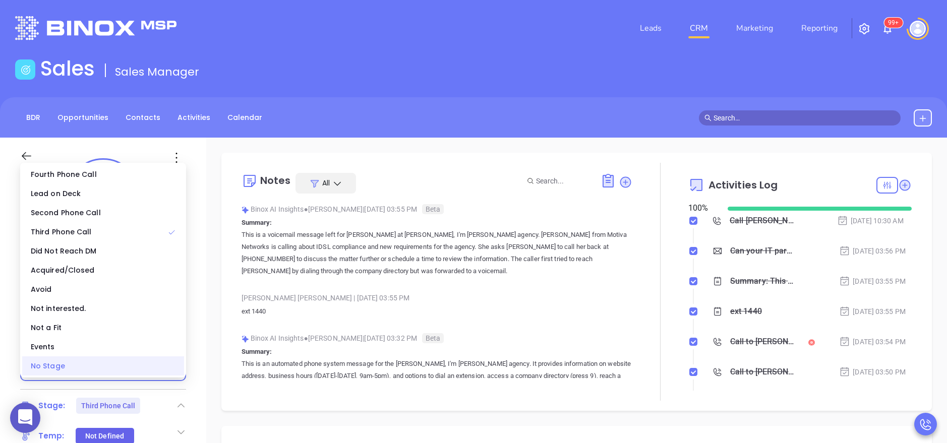
click at [141, 295] on div "No Stage" at bounding box center [103, 366] width 162 height 19
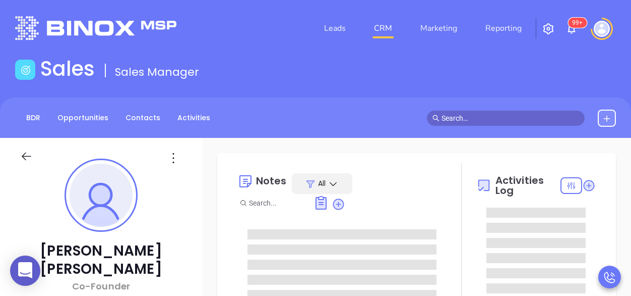
type input "[PERSON_NAME]"
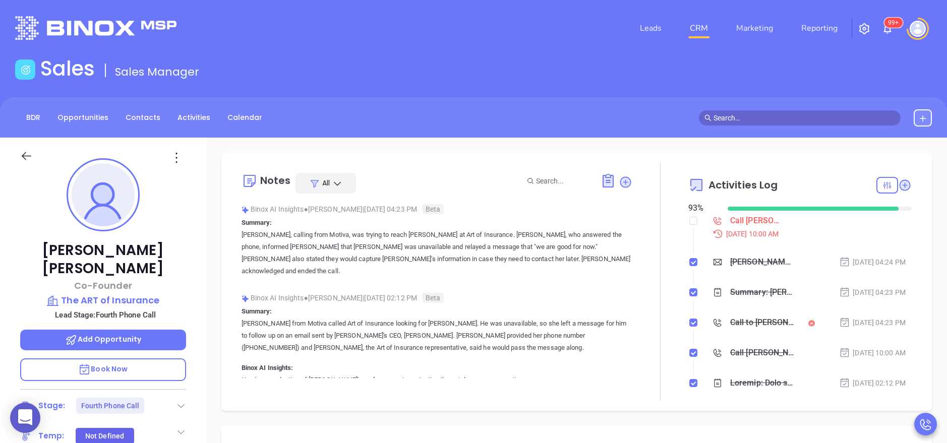
scroll to position [264, 0]
click at [631, 227] on div at bounding box center [693, 220] width 8 height 15
click at [631, 222] on input "checkbox" at bounding box center [693, 221] width 8 height 8
checkbox input "true"
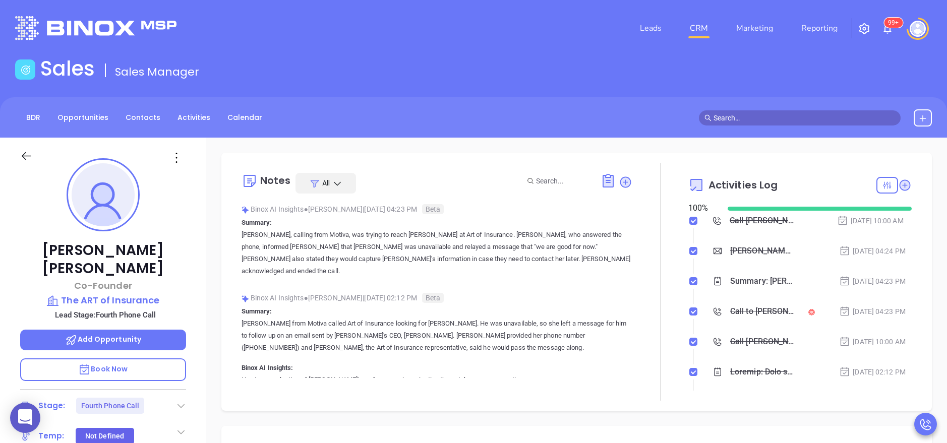
click at [174, 295] on div "Stage: Fourth Phone Call" at bounding box center [103, 406] width 166 height 16
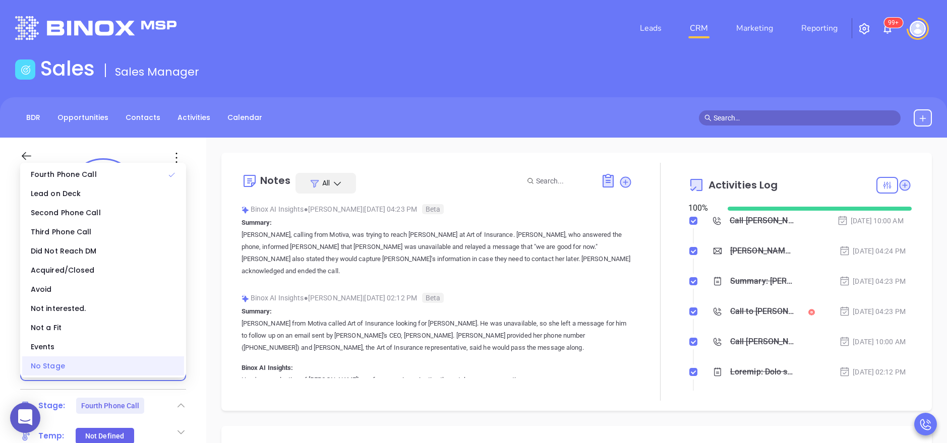
click at [131, 295] on div "No Stage" at bounding box center [103, 366] width 162 height 19
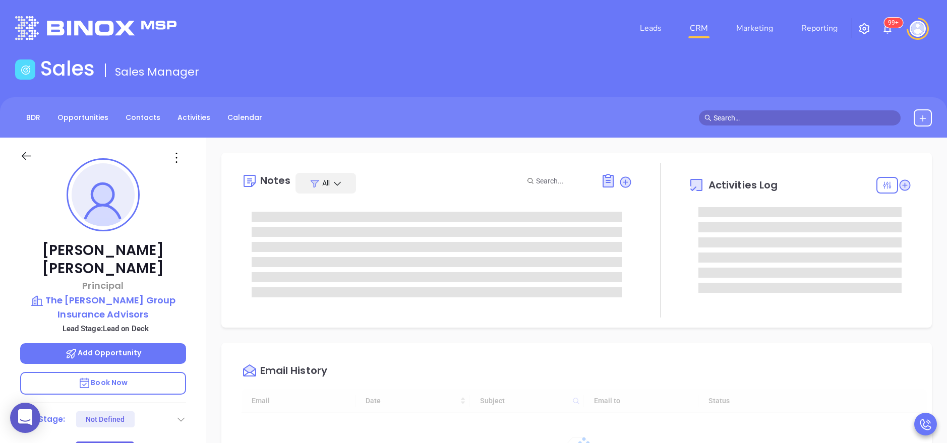
type input "[DATE]"
type input "[PERSON_NAME]"
type input "[DATE]"
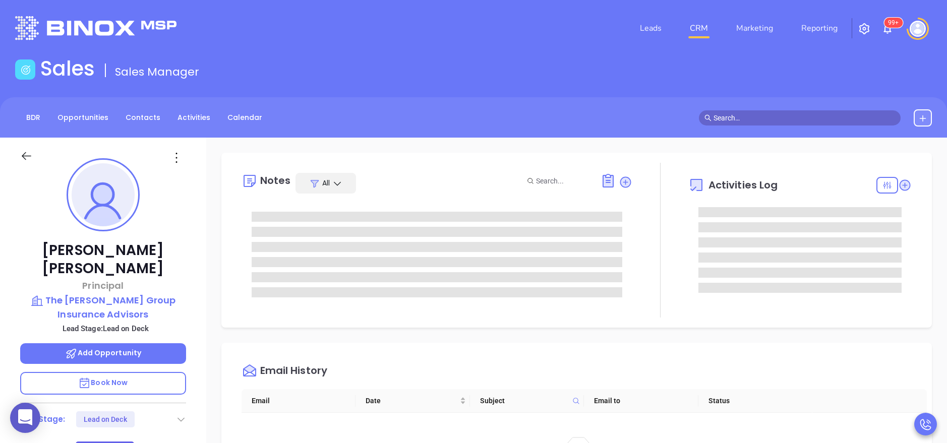
type input "[PERSON_NAME]"
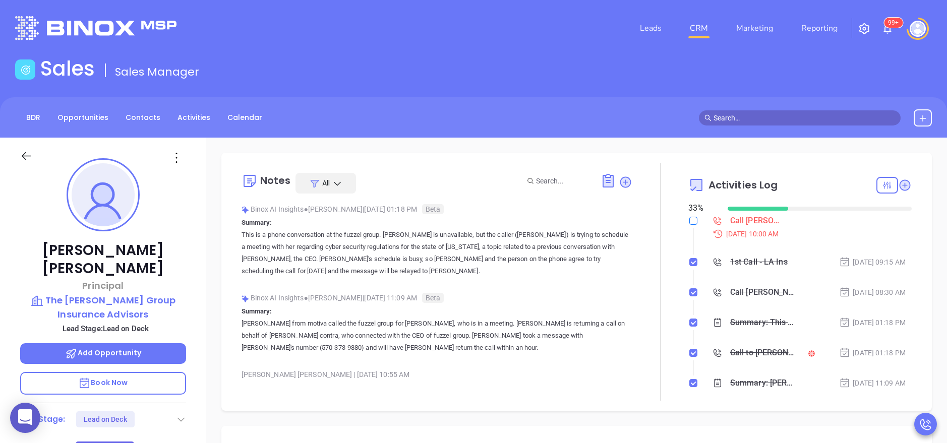
click at [689, 223] on input "checkbox" at bounding box center [693, 221] width 8 height 8
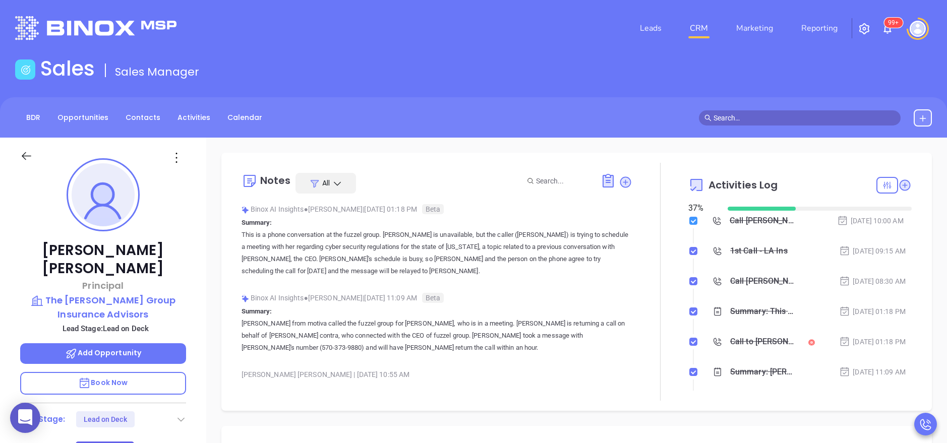
click at [689, 221] on input "checkbox" at bounding box center [693, 221] width 8 height 8
checkbox input "false"
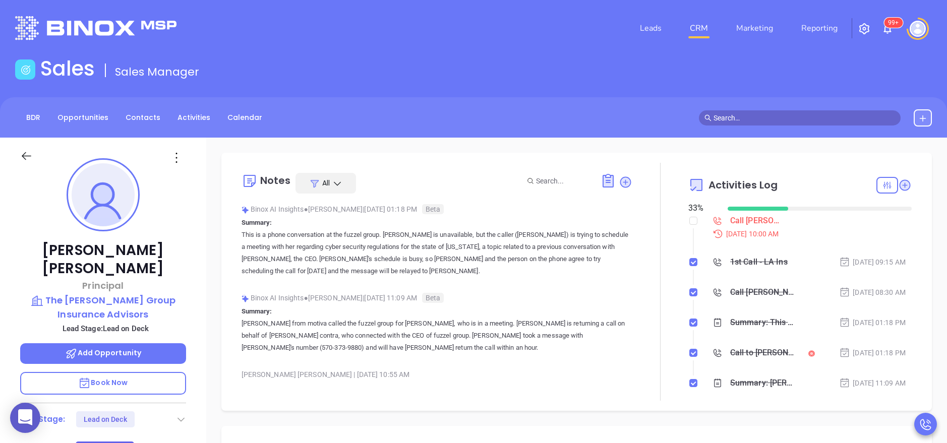
click at [733, 224] on div "Call [PERSON_NAME] to follow up" at bounding box center [756, 220] width 52 height 15
click at [604, 203] on div "Binox AI Insights ● [PERSON_NAME] | [DATE] 01:18 PM Beta" at bounding box center [437, 209] width 391 height 15
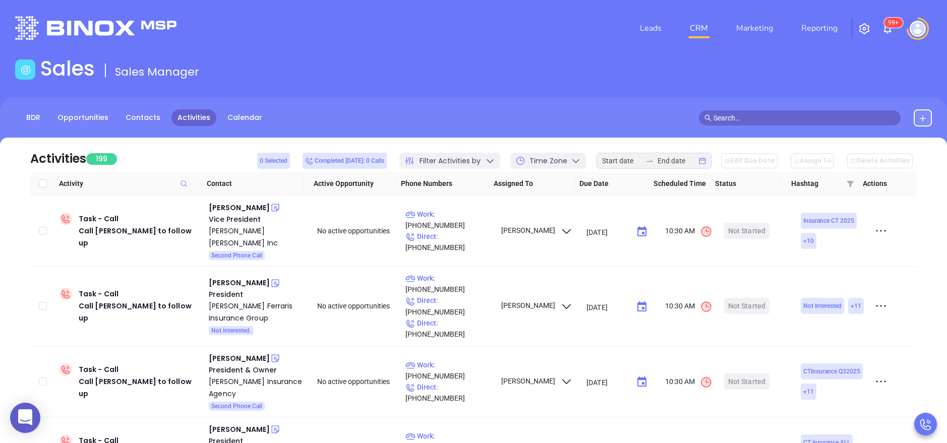
scroll to position [198, 0]
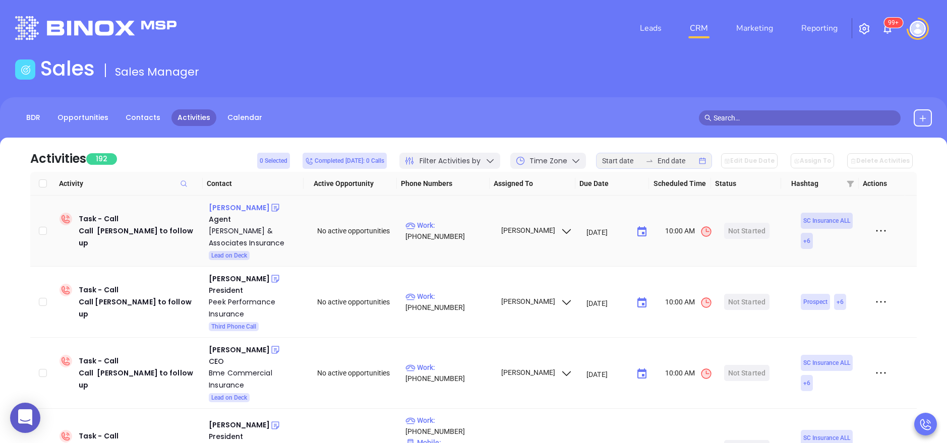
click at [226, 206] on div "Wes Standish" at bounding box center [239, 208] width 61 height 12
click at [231, 278] on div "Clay Peek" at bounding box center [239, 279] width 61 height 12
click at [234, 349] on div "Patrick Moore" at bounding box center [239, 350] width 61 height 12
click at [229, 419] on div "Arthur Yex" at bounding box center [239, 425] width 61 height 12
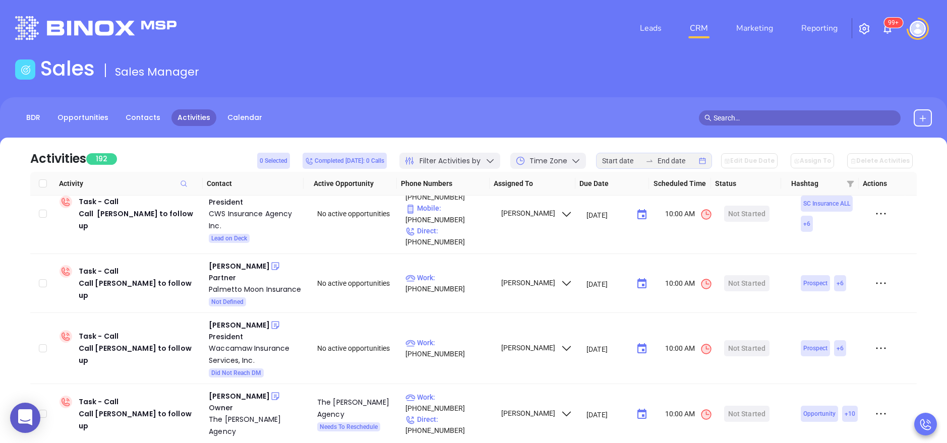
scroll to position [241, 0]
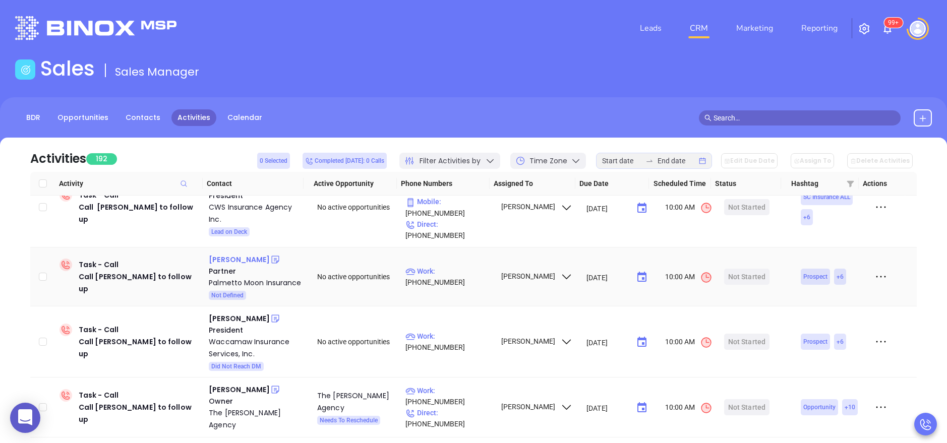
click at [223, 254] on div "Mackall Horres" at bounding box center [239, 260] width 61 height 12
click at [235, 313] on div "Mike Carriker" at bounding box center [239, 319] width 61 height 12
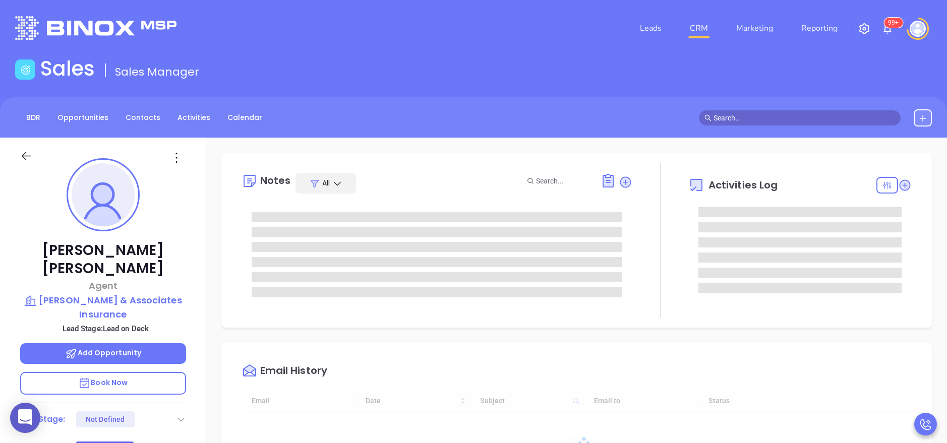
type input "[DATE]"
type input "[PERSON_NAME]"
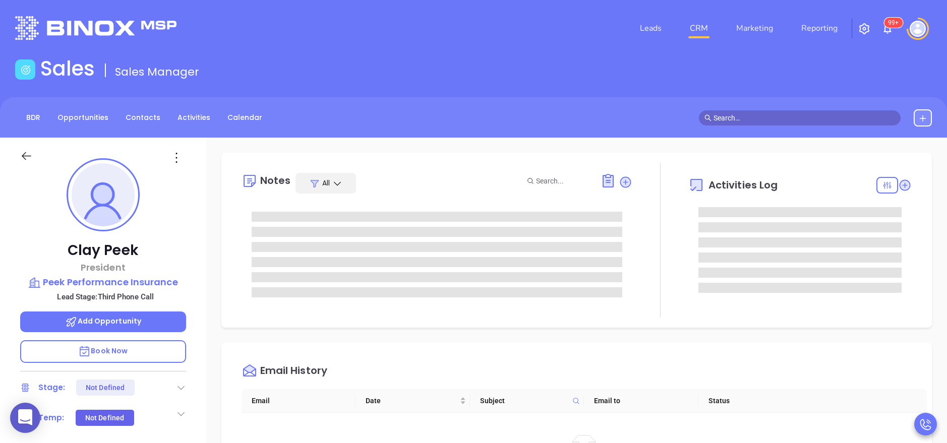
type input "Anabell Dominguez"
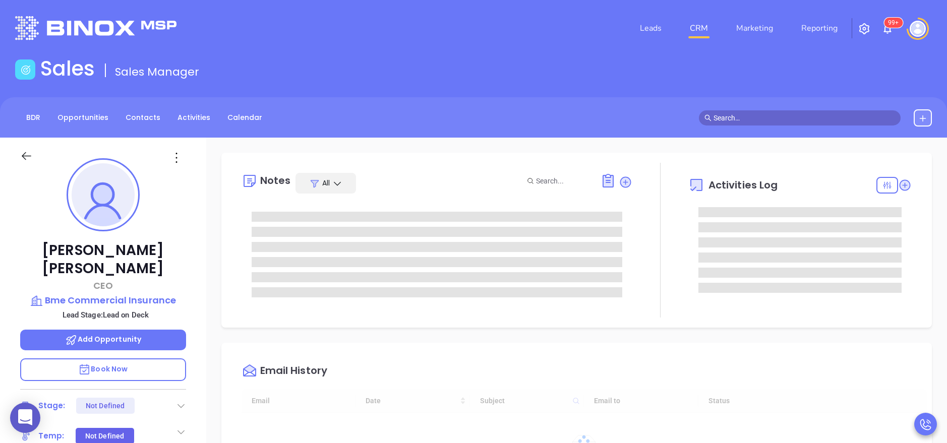
type input "[PERSON_NAME]"
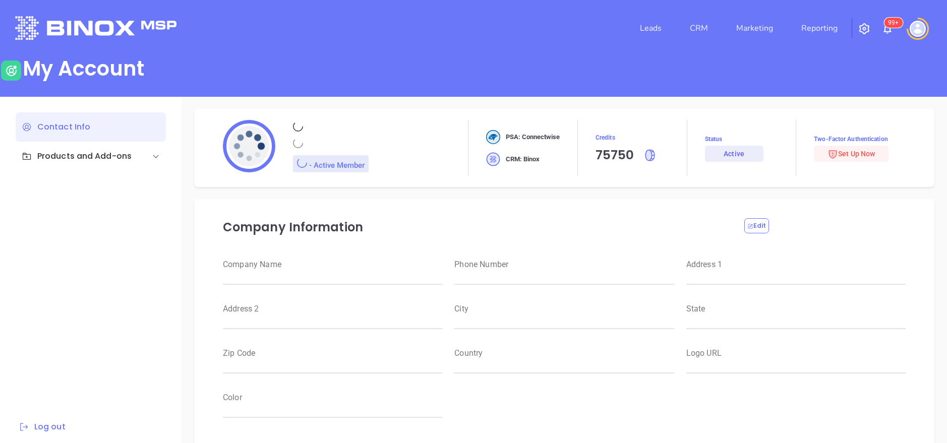
type input "Motiva Networks"
type input "(646) 374-1820"
type input "1100 Franklin Avenue"
type input "Garden City"
type input "New York"
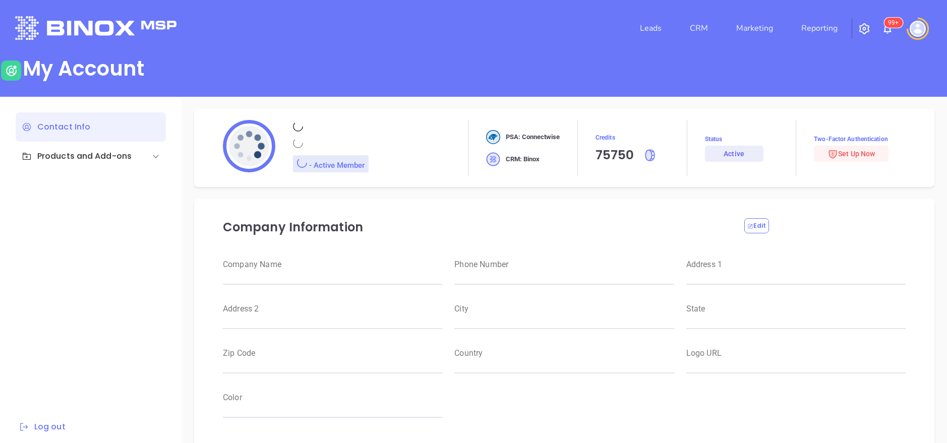
type input "11530"
type input "USA"
type input "https://motiva.net/wp-content/uploads/2024/02/Motiva-Networks-High-DPI.png"
type input "#007aff"
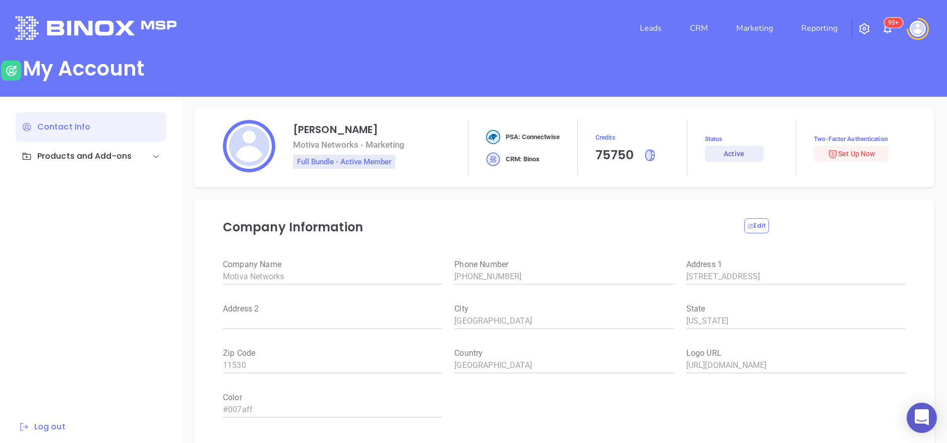
type input "[PERSON_NAME]"
type input "anabell@motiva.net"
type input "6465510554"
type input "Motiva Networks"
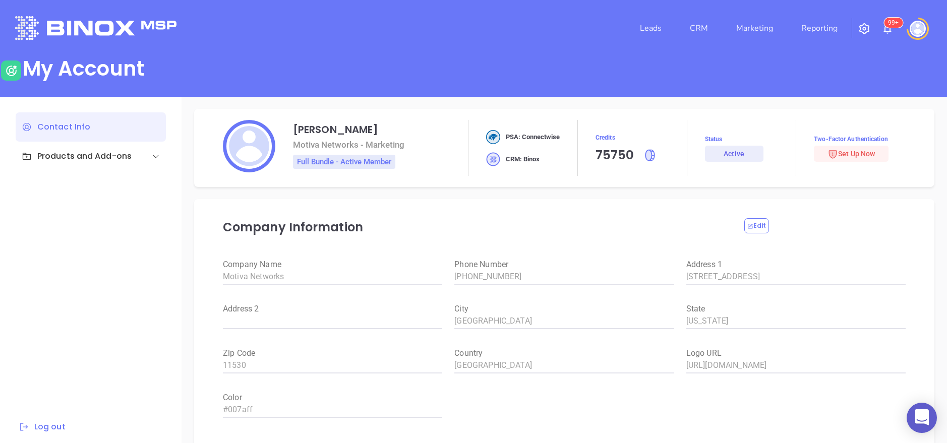
type input "Marketing"
click at [707, 28] on link "CRM" at bounding box center [699, 28] width 26 height 20
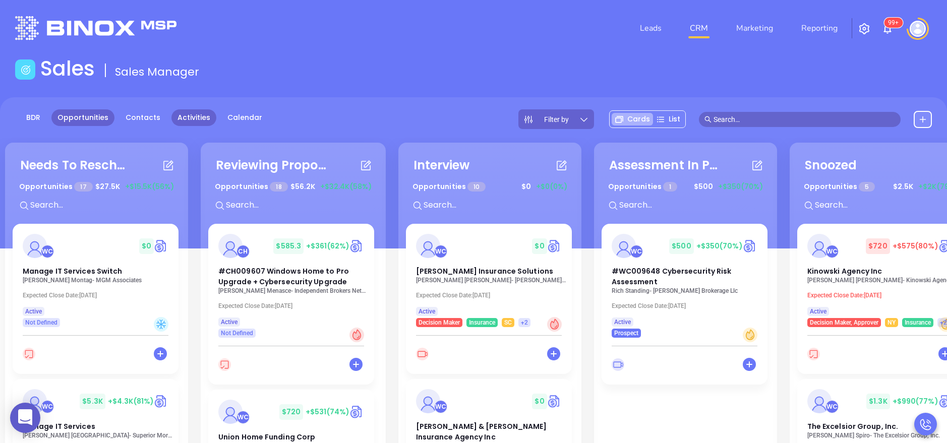
click at [186, 118] on link "Activities" at bounding box center [193, 117] width 45 height 17
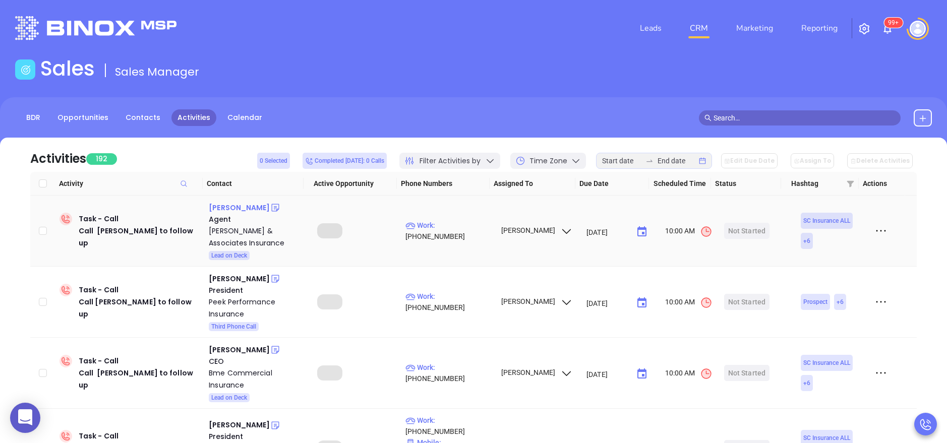
click at [225, 208] on div "Wes Standish" at bounding box center [239, 208] width 61 height 12
click at [223, 275] on div "Clay Peek" at bounding box center [239, 279] width 61 height 12
click at [217, 346] on div "Patrick Moore" at bounding box center [239, 350] width 61 height 12
click at [223, 419] on div "Arthur Yex" at bounding box center [239, 425] width 61 height 12
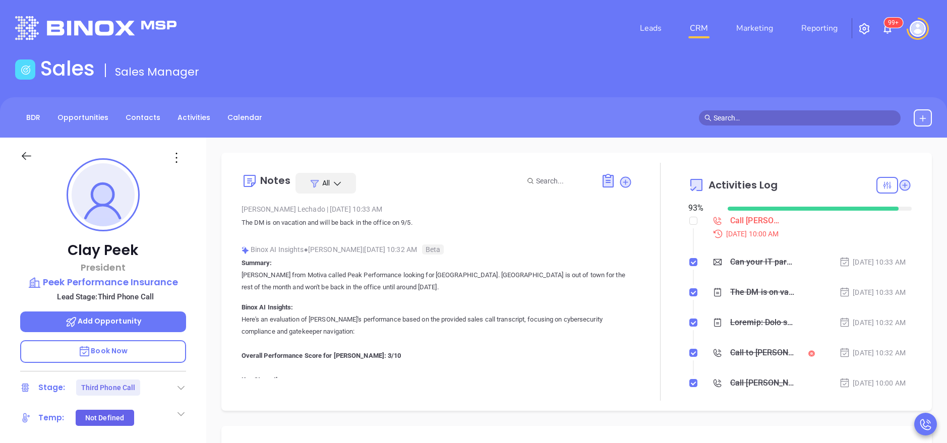
scroll to position [293, 0]
click at [631, 218] on input "checkbox" at bounding box center [693, 221] width 8 height 8
checkbox input "true"
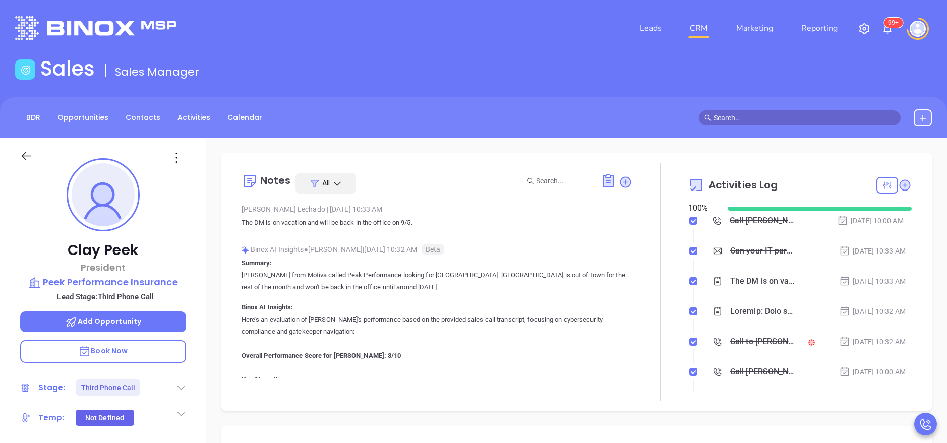
click at [181, 295] on icon at bounding box center [181, 388] width 10 height 10
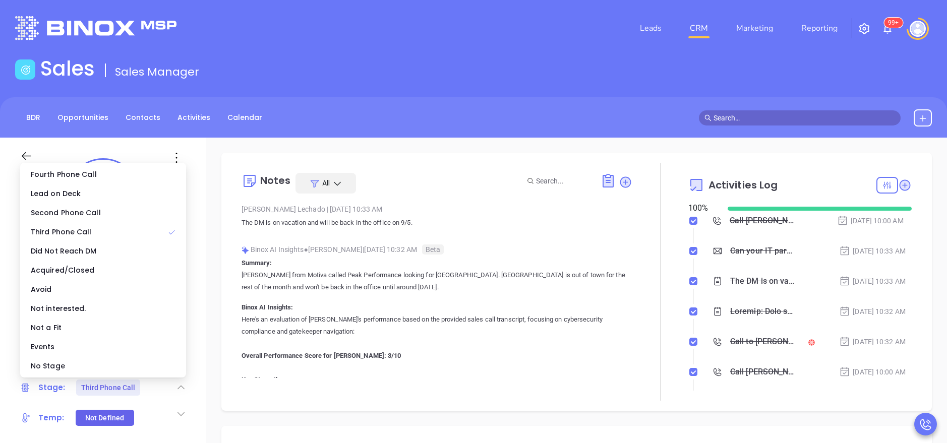
click at [159, 295] on ul "Fourth Phone Call Lead on Deck Second Phone Call Third Phone Call Did Not Reach…" at bounding box center [103, 270] width 166 height 215
click at [152, 295] on div "No Stage" at bounding box center [103, 366] width 162 height 19
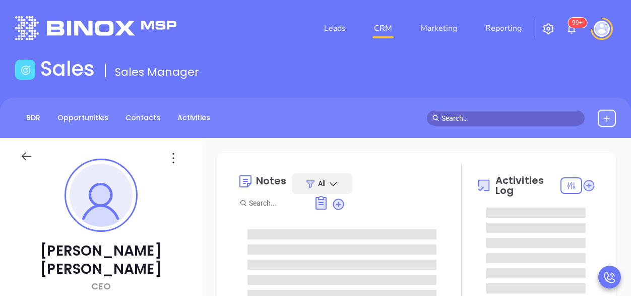
type input "[PERSON_NAME]"
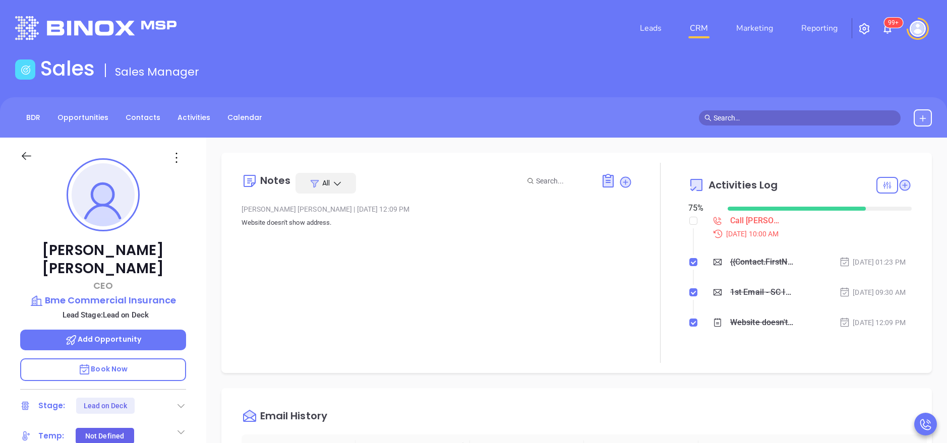
scroll to position [293, 0]
click at [631, 220] on input "checkbox" at bounding box center [693, 221] width 8 height 8
checkbox input "true"
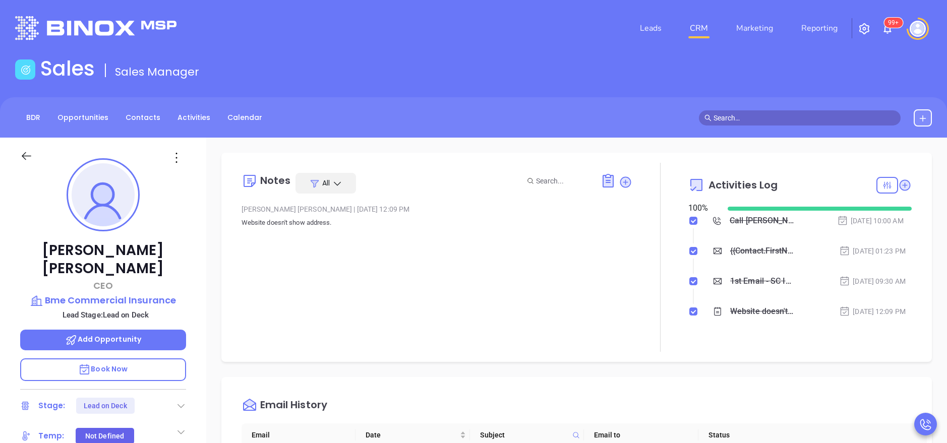
click at [181, 295] on icon at bounding box center [181, 406] width 10 height 10
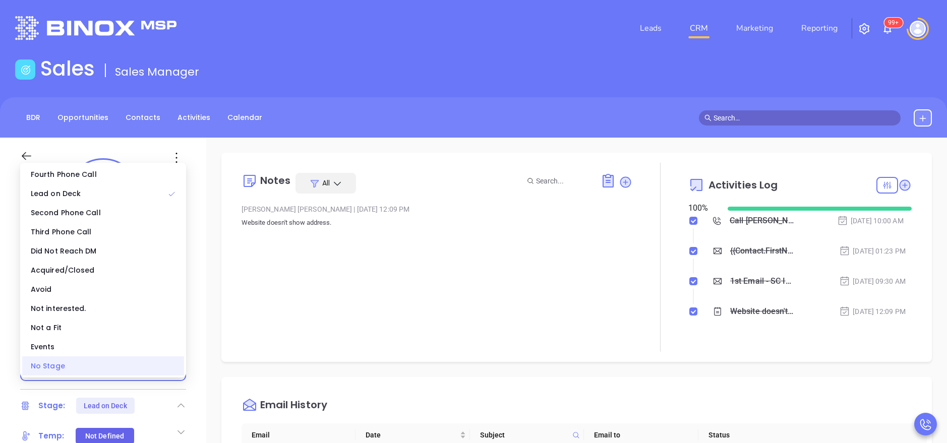
click at [155, 295] on div "No Stage" at bounding box center [103, 366] width 162 height 19
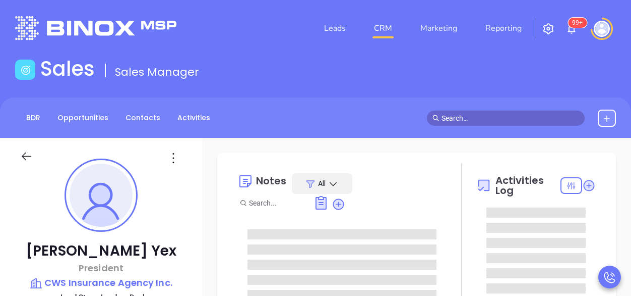
type input "[PERSON_NAME]"
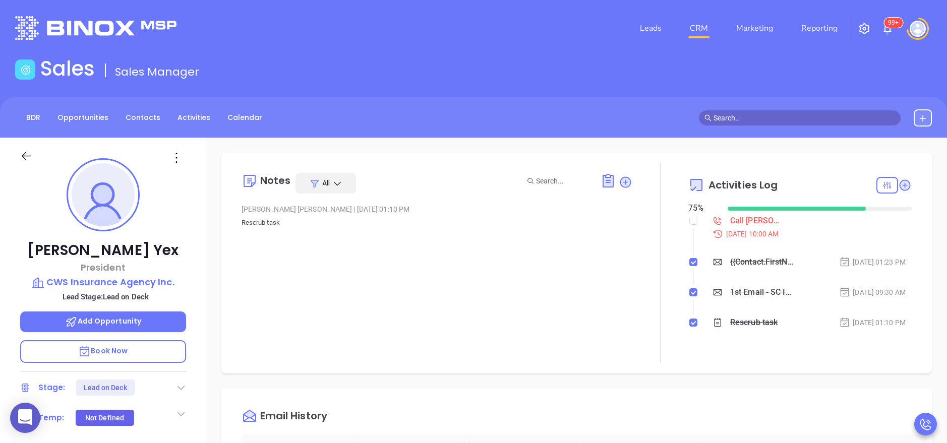
scroll to position [293, 0]
click at [631, 219] on input "checkbox" at bounding box center [693, 221] width 8 height 8
checkbox input "true"
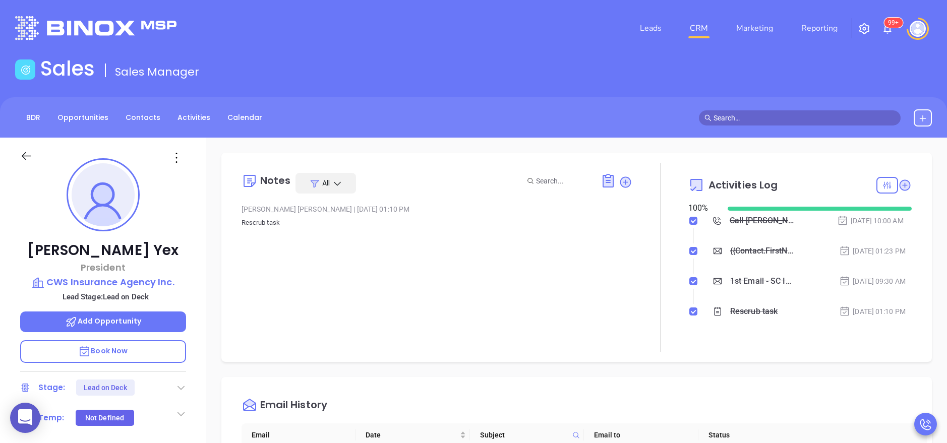
click at [181, 295] on icon at bounding box center [181, 388] width 10 height 10
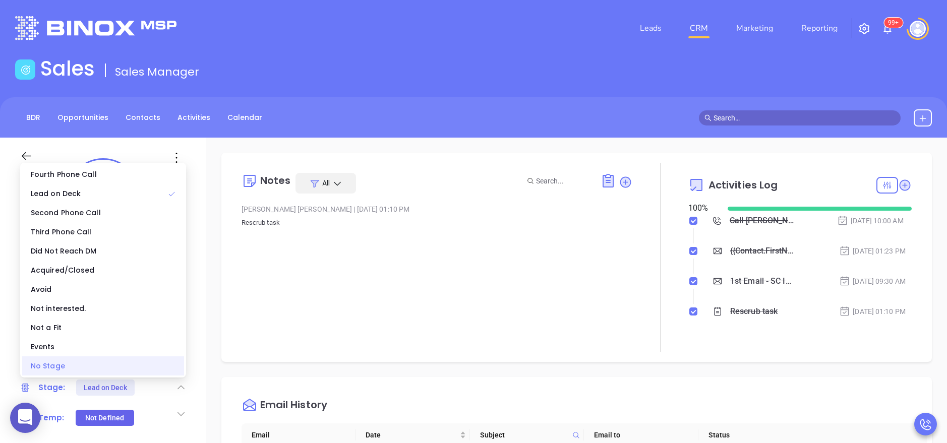
click at [150, 295] on div "No Stage" at bounding box center [103, 366] width 162 height 19
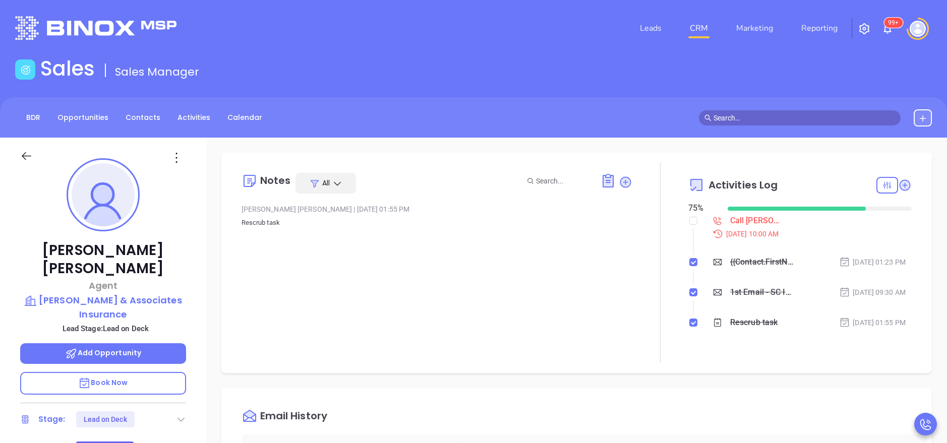
scroll to position [293, 0]
click at [631, 221] on input "checkbox" at bounding box center [693, 221] width 8 height 8
checkbox input "true"
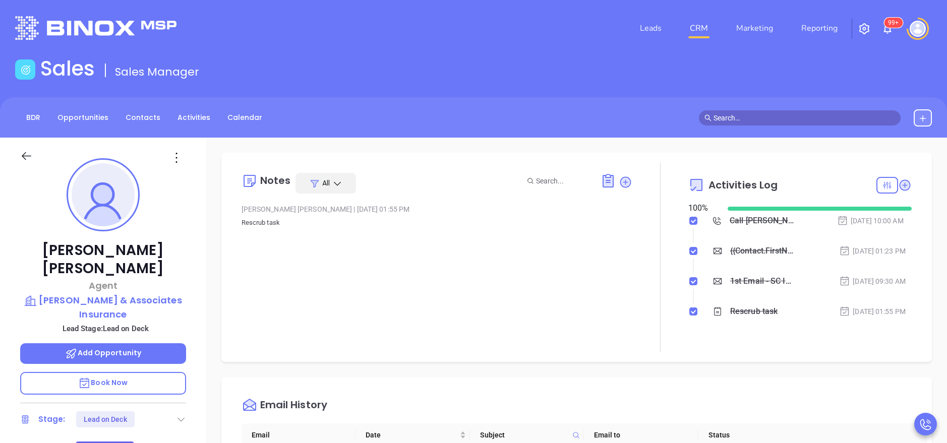
click at [182, 295] on icon at bounding box center [181, 420] width 10 height 10
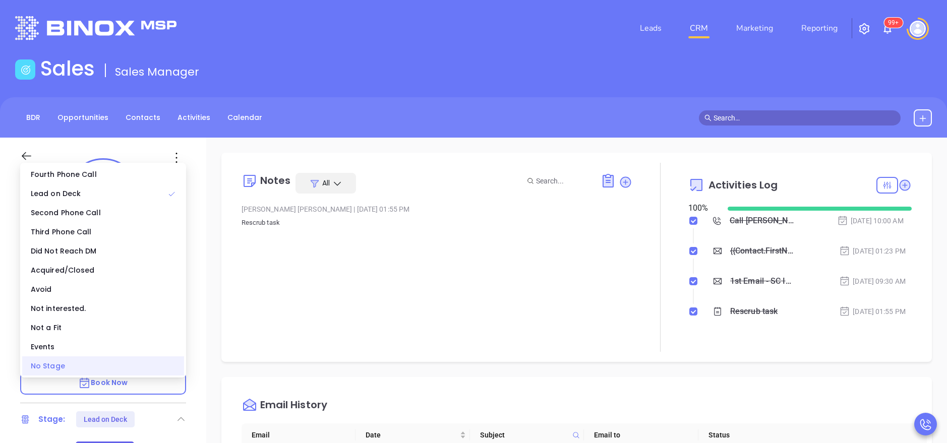
click at [157, 295] on div "No Stage" at bounding box center [103, 366] width 162 height 19
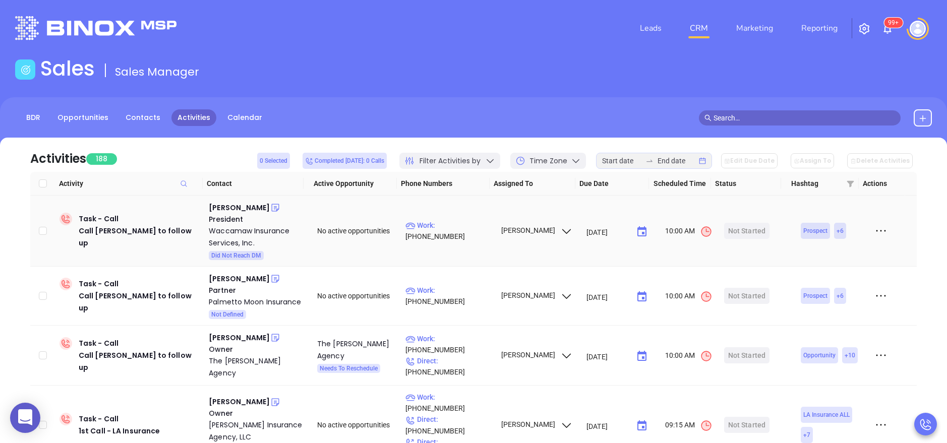
click at [874, 233] on icon at bounding box center [881, 230] width 15 height 15
click at [846, 284] on div "Mark As Completed" at bounding box center [824, 286] width 91 height 11
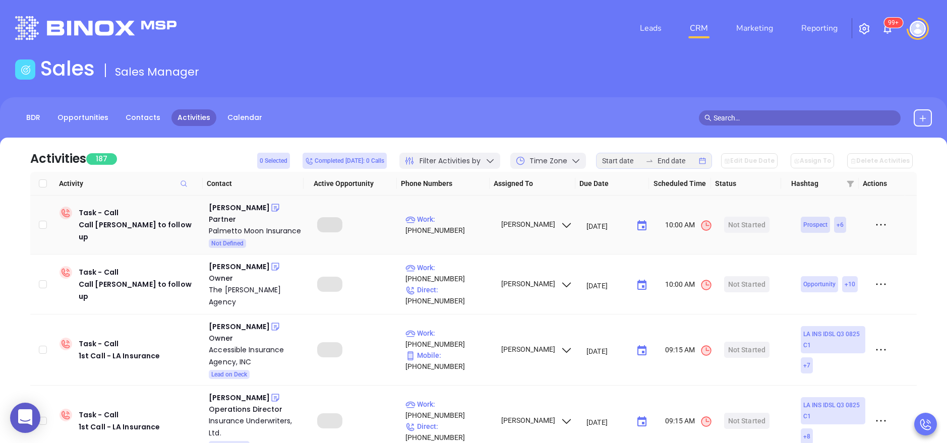
click at [877, 220] on icon at bounding box center [881, 224] width 15 height 15
click at [824, 282] on div "Mark As Completed" at bounding box center [824, 280] width 91 height 11
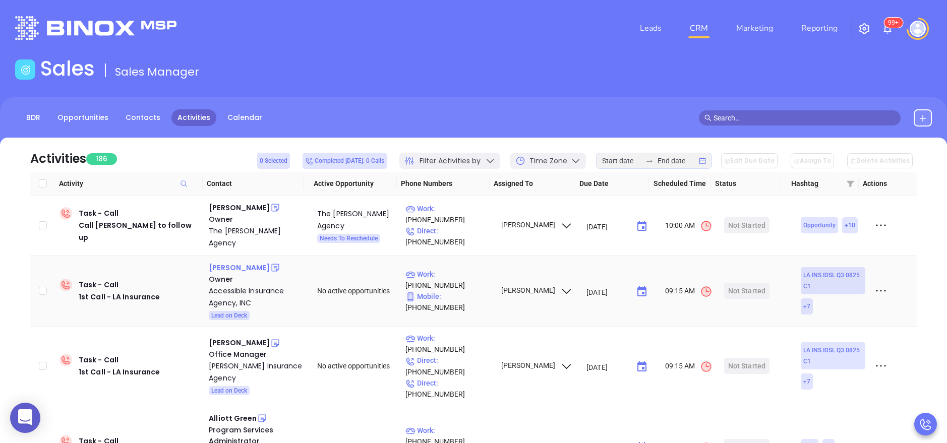
click at [242, 262] on div "Clinton Dauzat" at bounding box center [239, 268] width 61 height 12
click at [232, 337] on div "[PERSON_NAME]" at bounding box center [239, 343] width 61 height 12
click at [220, 285] on div "Accessible Insurance Agency, INC" at bounding box center [256, 297] width 94 height 24
click at [239, 337] on div "[PERSON_NAME]" at bounding box center [239, 343] width 61 height 12
click at [240, 360] on div "Harlan Insurance Agency" at bounding box center [256, 372] width 94 height 24
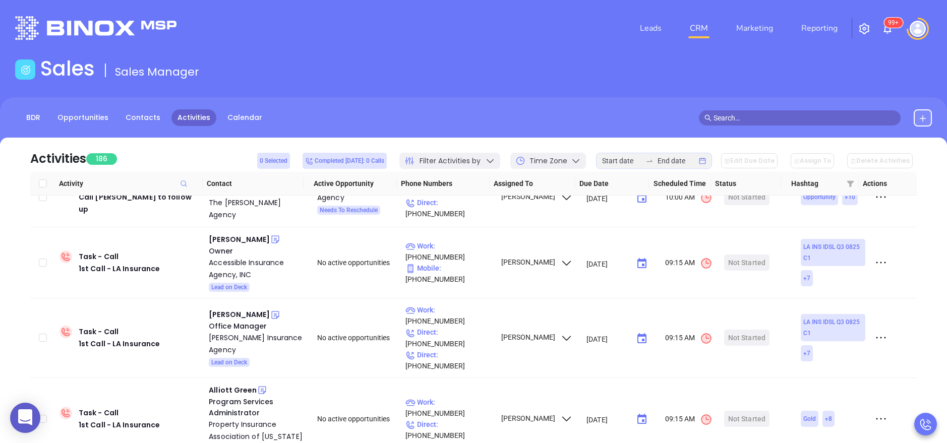
scroll to position [53, 0]
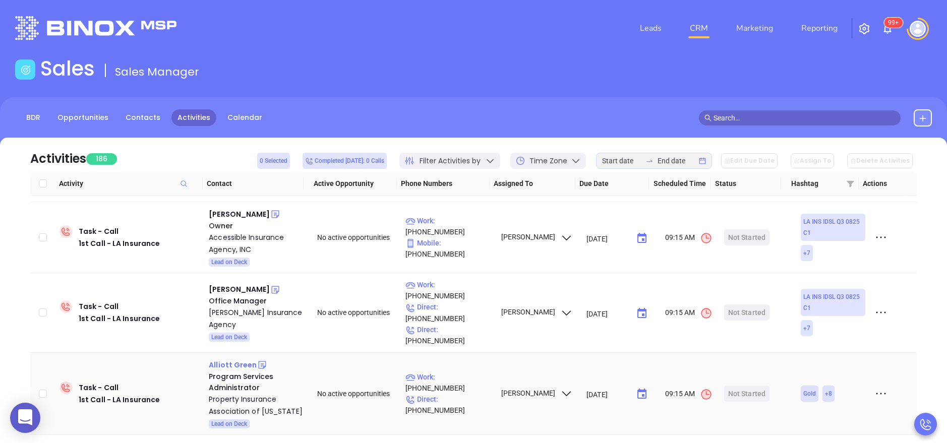
click at [241, 359] on div "Alliott Green" at bounding box center [233, 365] width 48 height 12
click at [243, 393] on div "Property Insurance Association of Louisiana" at bounding box center [256, 405] width 94 height 24
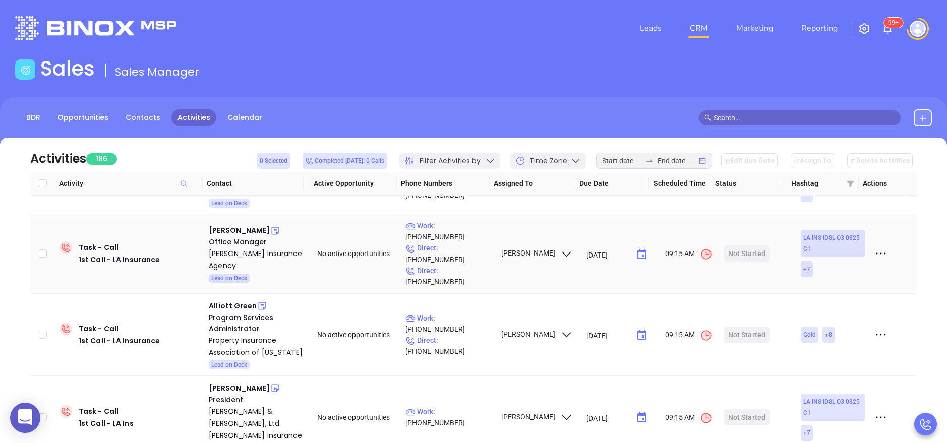
scroll to position [114, 0]
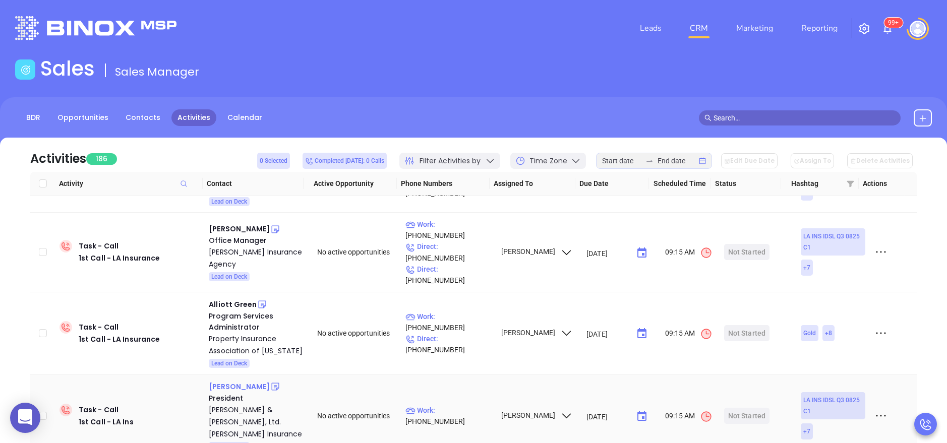
click at [231, 381] on div "Brian Gohres" at bounding box center [239, 387] width 61 height 12
click at [235, 404] on div "Emery & James, Ltd. Gohres Insurance" at bounding box center [256, 422] width 94 height 36
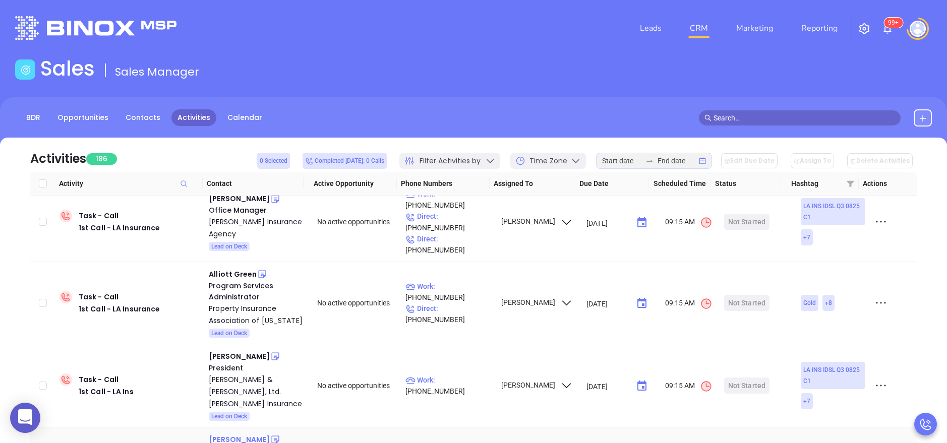
click at [251, 434] on div "[PERSON_NAME]" at bounding box center [239, 440] width 61 height 12
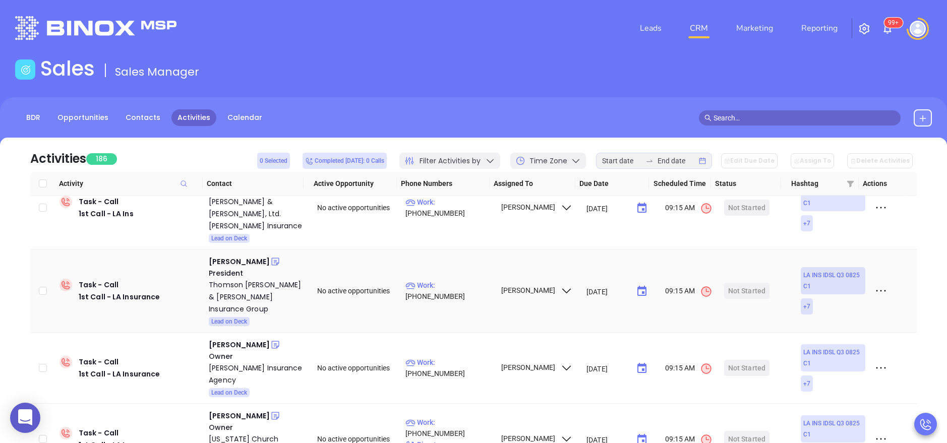
scroll to position [326, 0]
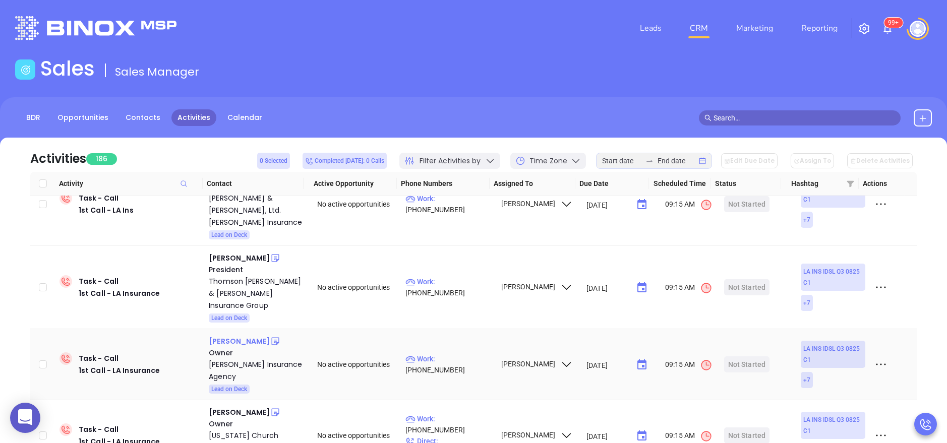
click at [243, 335] on div "Caleb V. Stark" at bounding box center [239, 341] width 61 height 12
click at [258, 359] on div "Hays Insurance Agency" at bounding box center [256, 371] width 94 height 24
click at [271, 338] on icon at bounding box center [275, 342] width 8 height 8
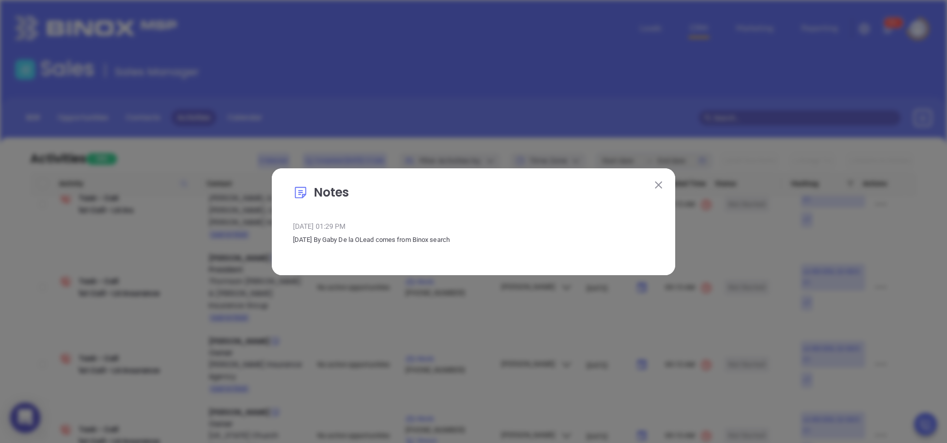
click at [660, 189] on button at bounding box center [658, 185] width 13 height 13
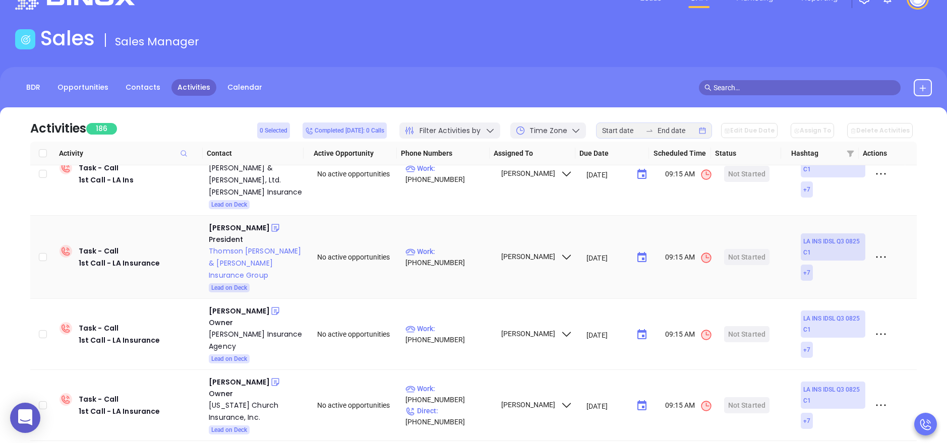
scroll to position [61, 0]
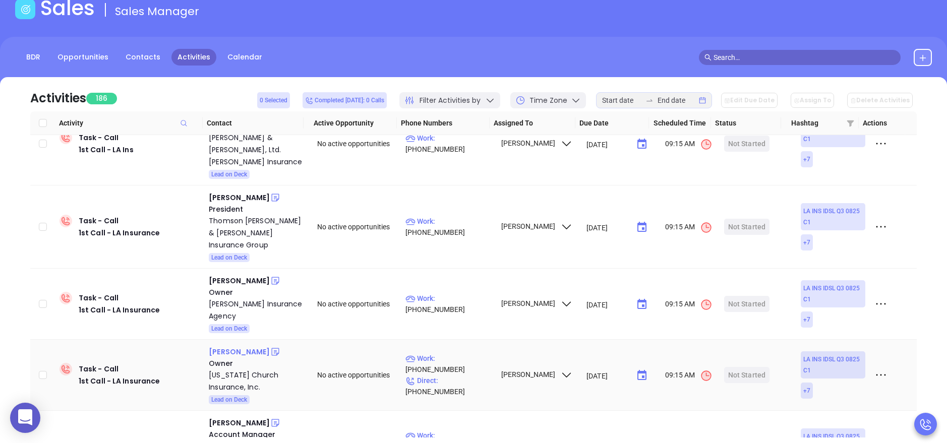
click at [231, 346] on div "David Galloway" at bounding box center [239, 352] width 61 height 12
click at [222, 369] on div "Louisiana Church Insurance, Inc." at bounding box center [256, 381] width 94 height 24
click at [270, 347] on icon at bounding box center [275, 352] width 10 height 10
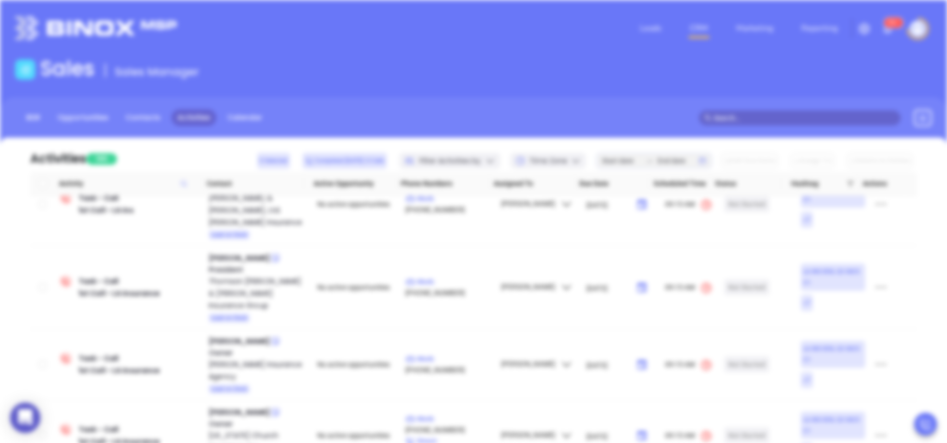
scroll to position [0, 0]
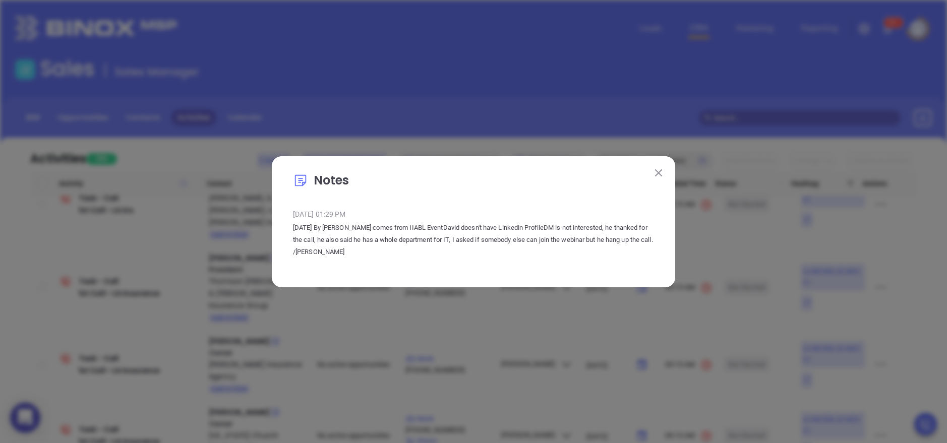
click at [655, 168] on button at bounding box center [658, 172] width 13 height 13
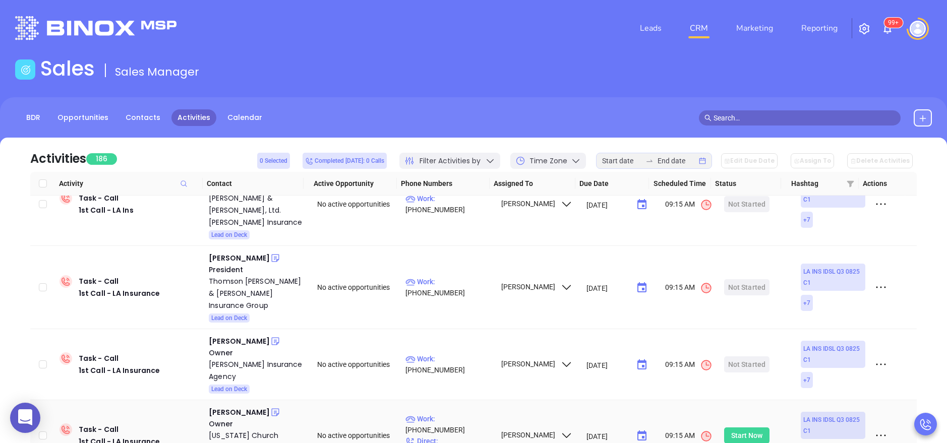
click at [750, 428] on div "Start Now" at bounding box center [747, 436] width 32 height 16
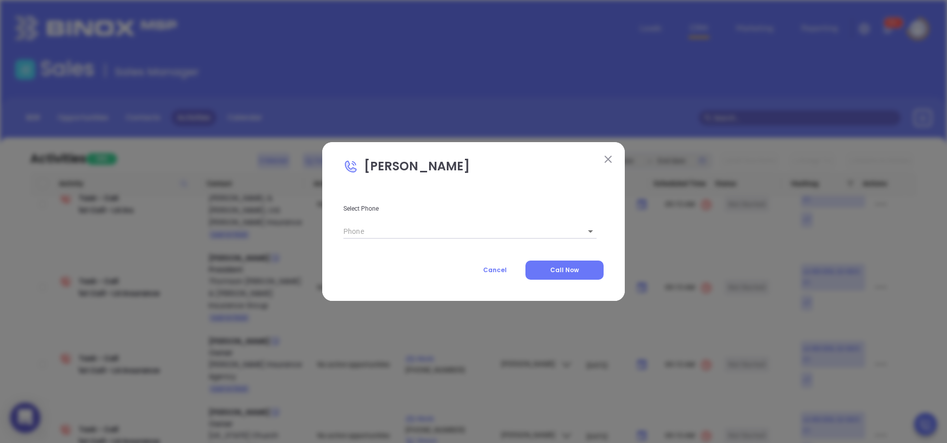
type input "(318) 445-6010"
type input "1"
click at [564, 274] on span "Call Now" at bounding box center [564, 270] width 29 height 9
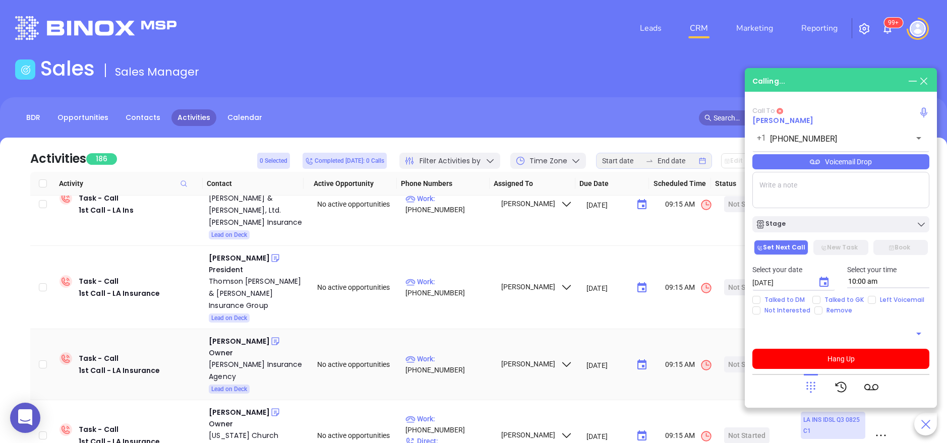
type input "(318) 445-6010"
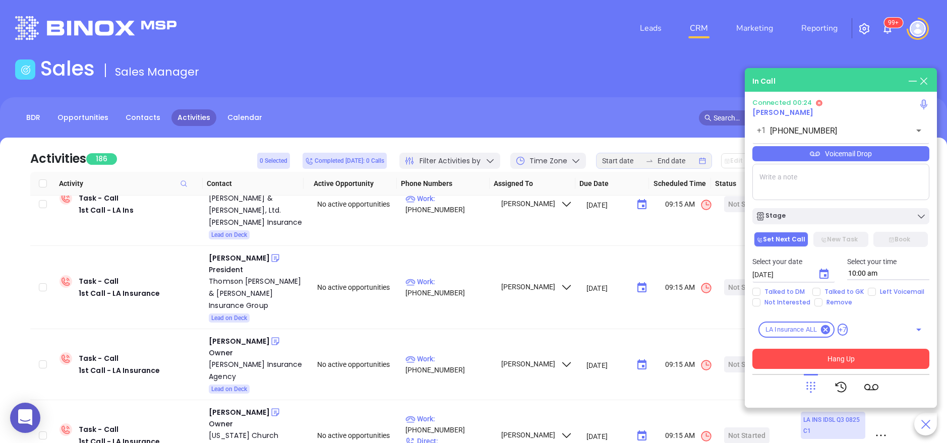
click at [855, 366] on button "Hang Up" at bounding box center [840, 359] width 177 height 20
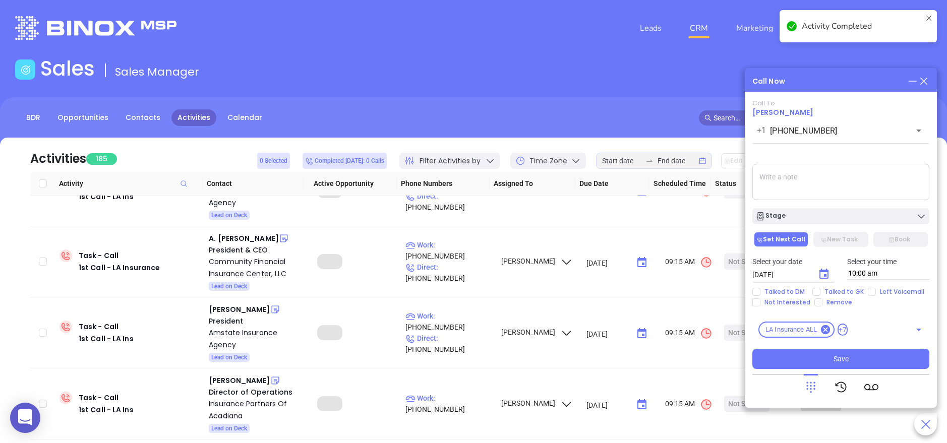
click at [799, 178] on textarea at bounding box center [840, 182] width 177 height 36
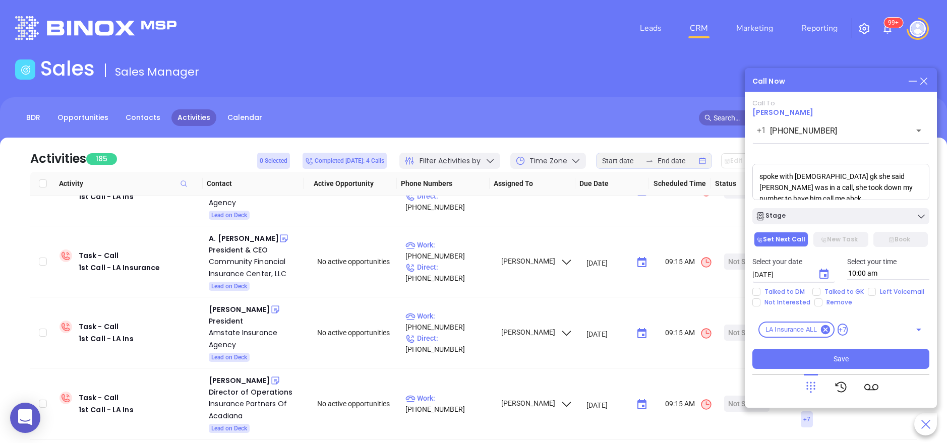
scroll to position [4, 0]
type textarea "spoke with female gk she said David was in a call, she took down my number to h…"
click at [830, 292] on span "Talked to GK" at bounding box center [844, 292] width 47 height 8
click at [821, 292] on input "Talked to GK" at bounding box center [816, 292] width 8 height 8
checkbox input "true"
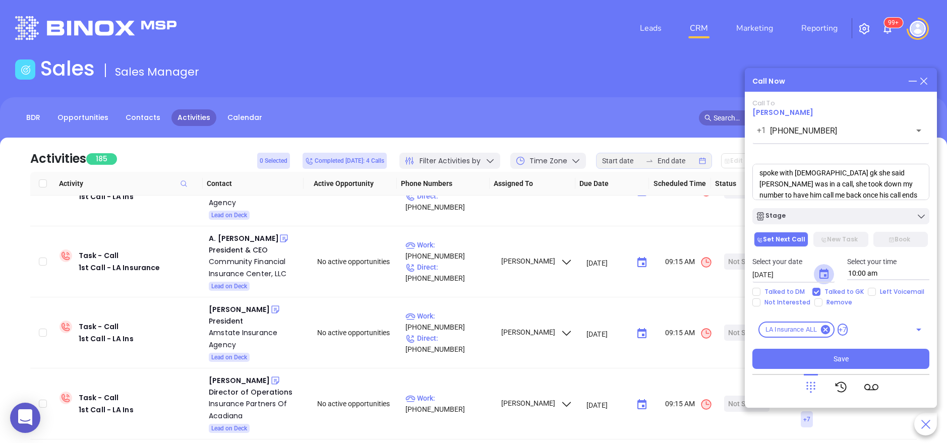
click at [829, 276] on icon "Choose date, selected date is Sep 11, 2025" at bounding box center [824, 274] width 12 height 12
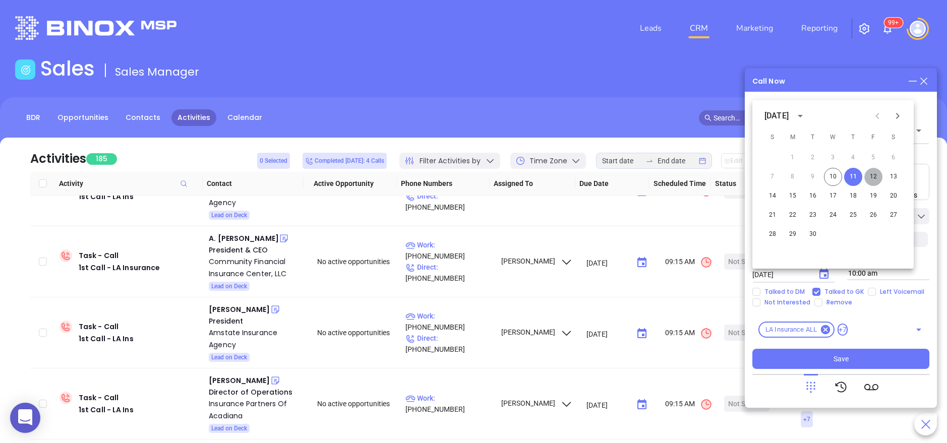
click at [873, 178] on button "12" at bounding box center [873, 177] width 18 height 18
type input "[DATE]"
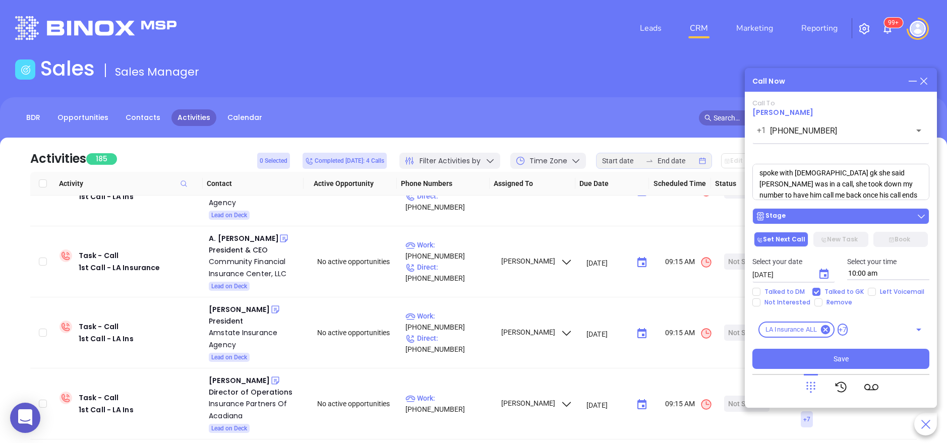
click at [824, 215] on div "Stage" at bounding box center [840, 216] width 171 height 10
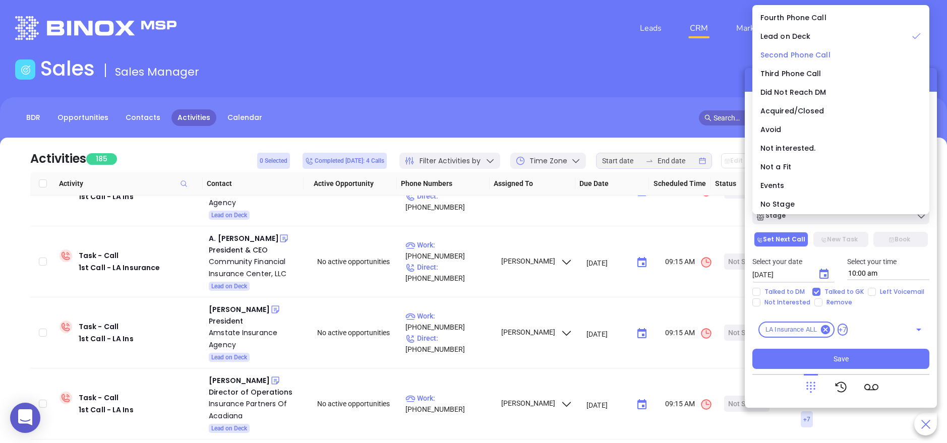
click at [809, 52] on span "Second Phone Call" at bounding box center [796, 55] width 70 height 10
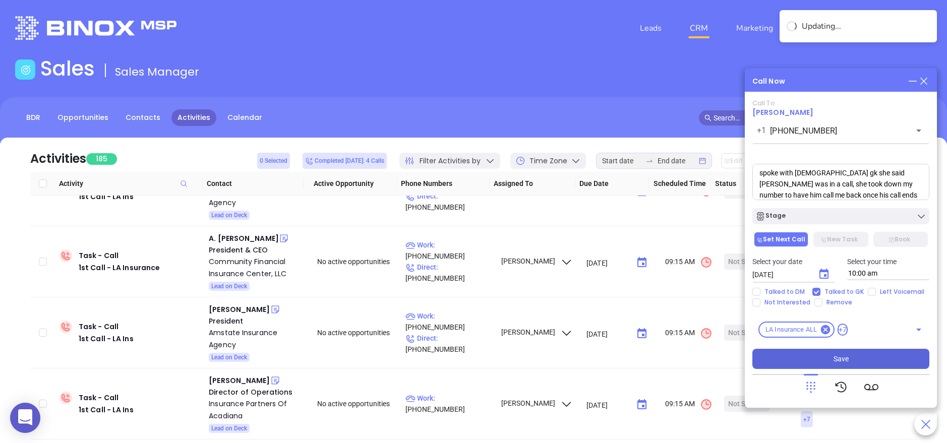
click at [837, 359] on span "Save" at bounding box center [841, 359] width 15 height 11
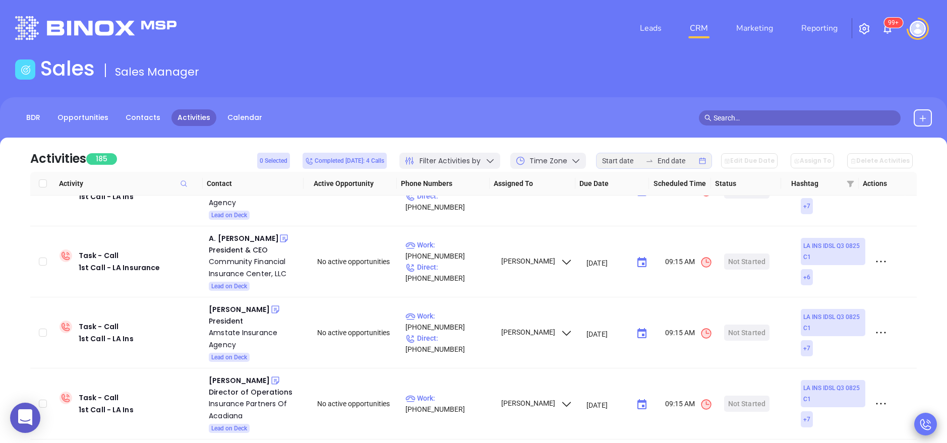
click at [935, 426] on div at bounding box center [925, 424] width 23 height 23
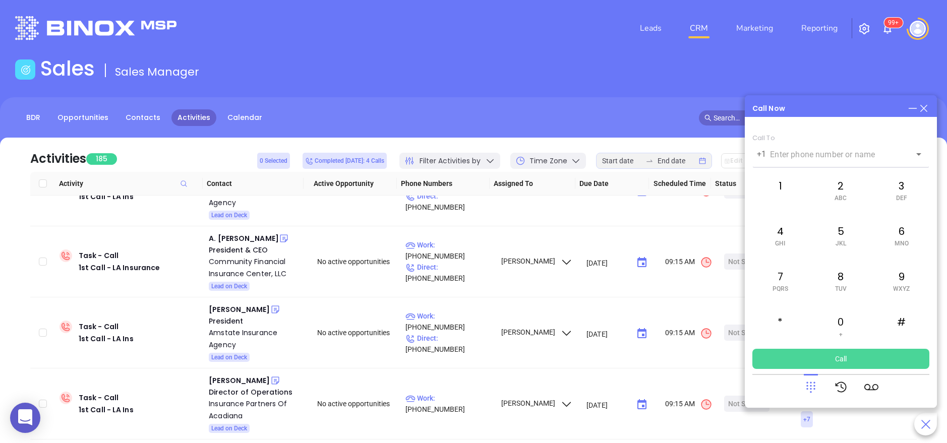
click at [810, 382] on icon at bounding box center [811, 387] width 14 height 14
click at [928, 107] on icon at bounding box center [923, 108] width 11 height 11
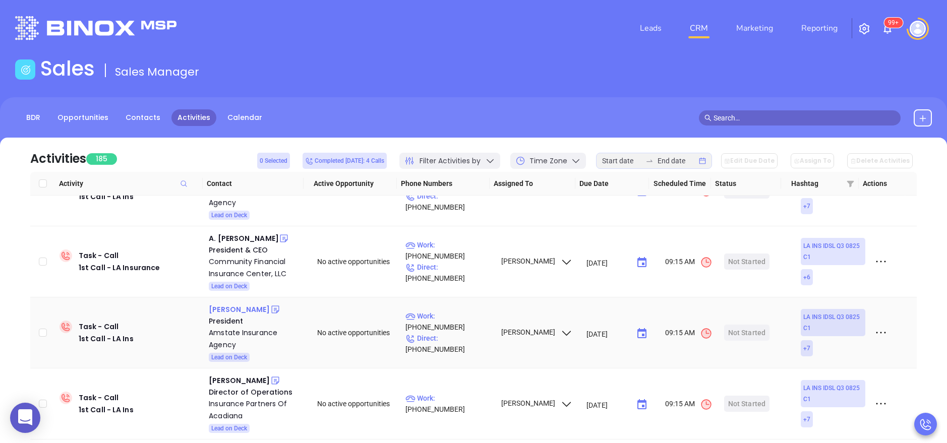
click at [240, 304] on div "Mel Fayard" at bounding box center [239, 310] width 61 height 12
click at [222, 328] on div "Amstate Insurance Agency" at bounding box center [256, 339] width 94 height 24
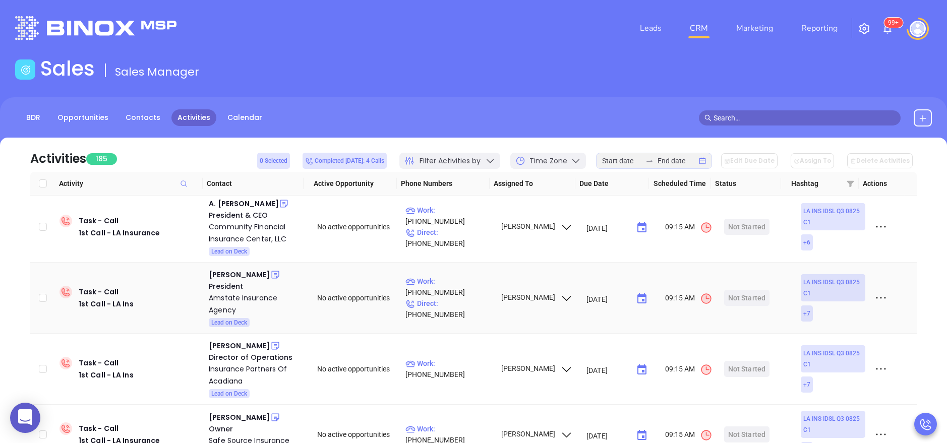
scroll to position [386, 0]
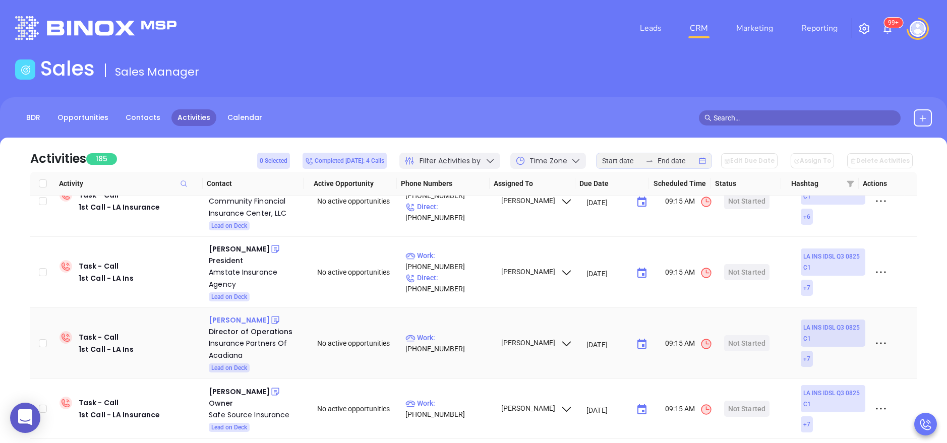
click at [229, 314] on div "Starla Gladden" at bounding box center [239, 320] width 61 height 12
click at [215, 345] on div "Insurance Partners Of Acadiana" at bounding box center [256, 349] width 94 height 24
click at [270, 315] on icon at bounding box center [275, 320] width 10 height 10
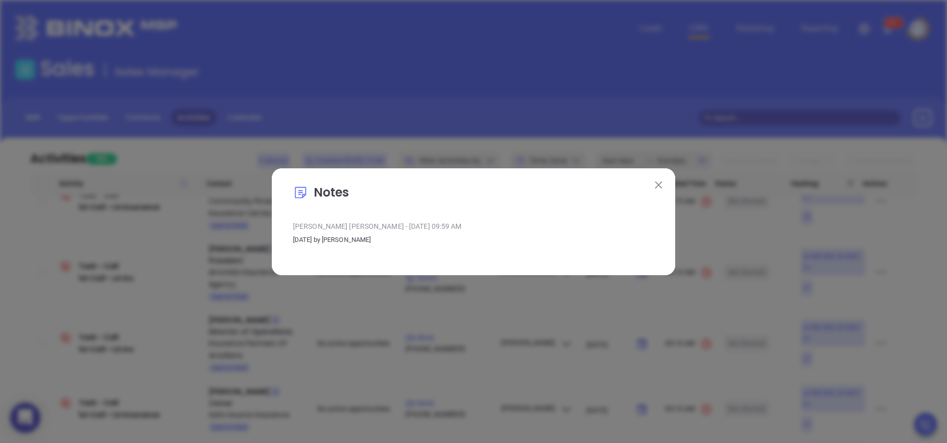
click at [659, 180] on button at bounding box center [658, 185] width 13 height 13
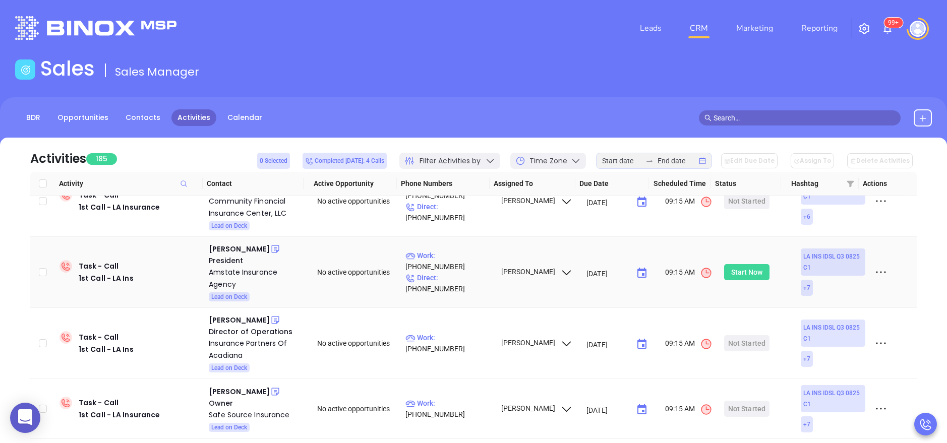
click at [738, 264] on div "Start Now" at bounding box center [747, 272] width 32 height 16
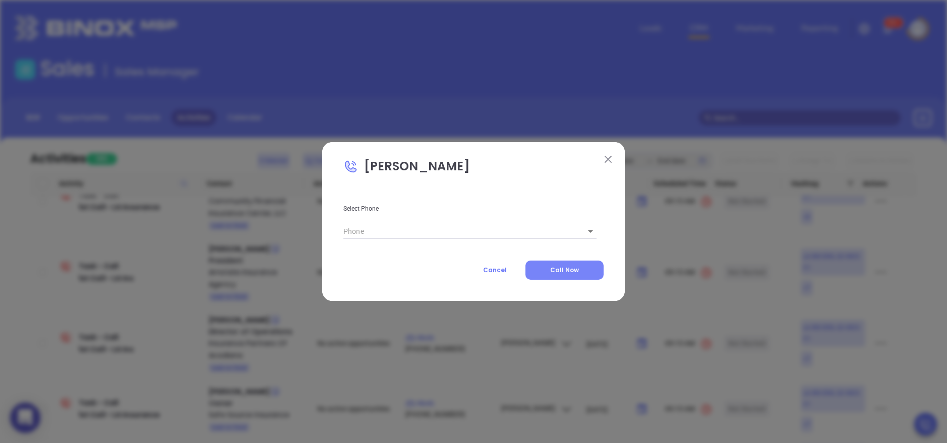
type input "(985) 646-0211"
type input "1"
click at [567, 259] on div "Select Phone (985) 646-0211 Work 1 Cancel Call Now" at bounding box center [473, 234] width 260 height 92
click at [567, 272] on span "Call Now" at bounding box center [564, 270] width 29 height 9
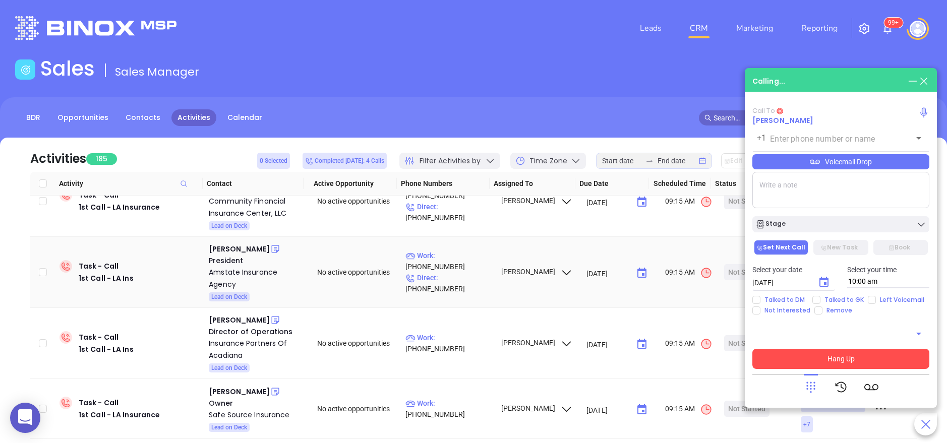
type input "(985) 646-0211"
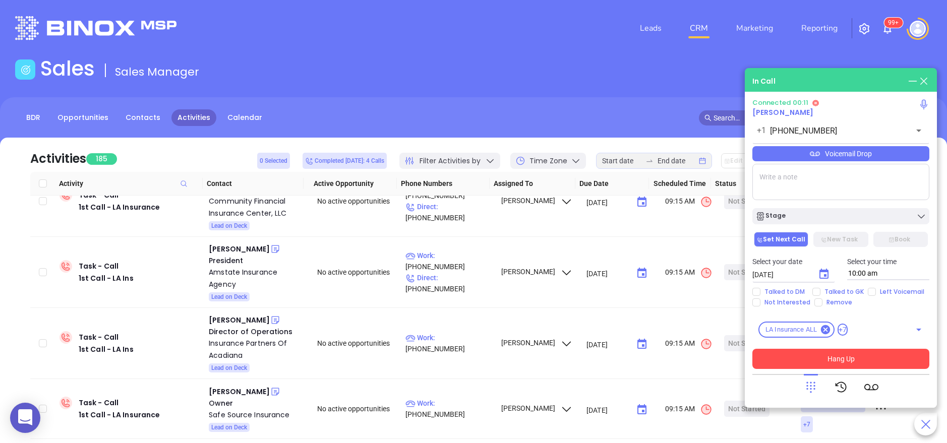
click at [820, 353] on button "Hang Up" at bounding box center [840, 359] width 177 height 20
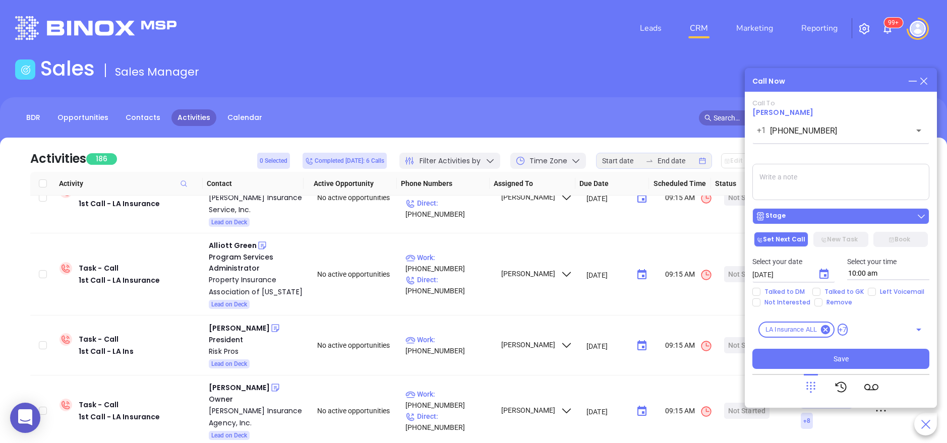
click at [828, 212] on div "Stage" at bounding box center [840, 216] width 171 height 10
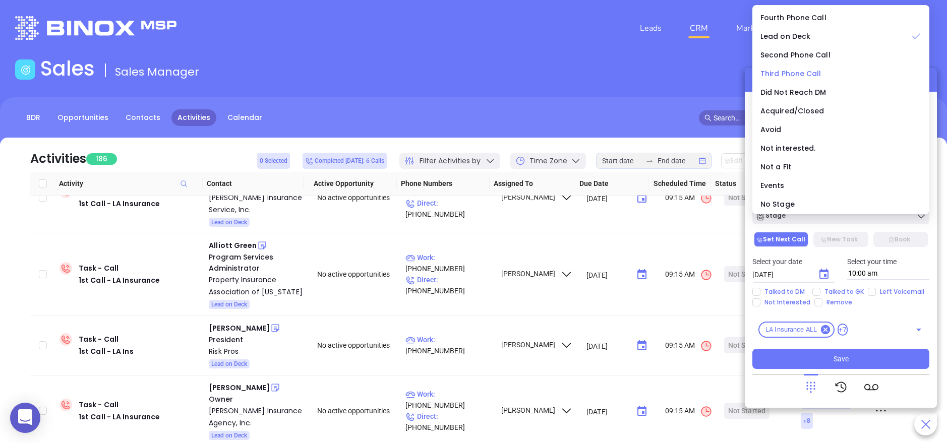
click at [808, 74] on span "Third Phone Call" at bounding box center [791, 74] width 61 height 10
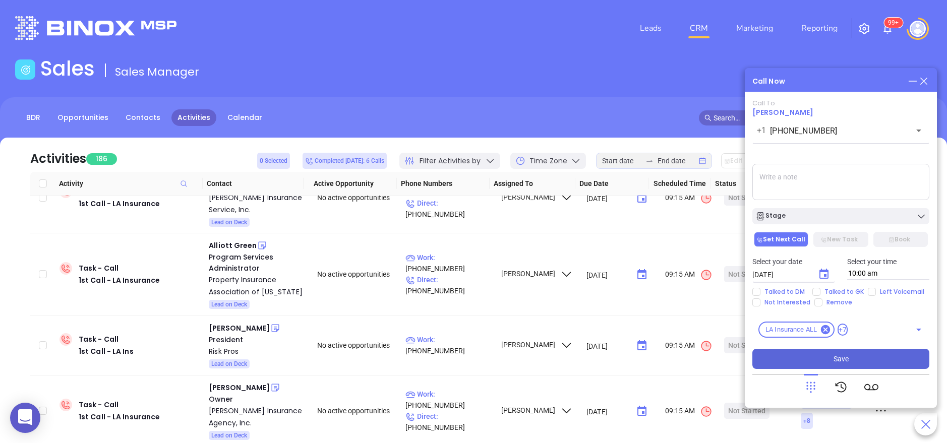
click at [805, 357] on button "Save" at bounding box center [840, 359] width 177 height 20
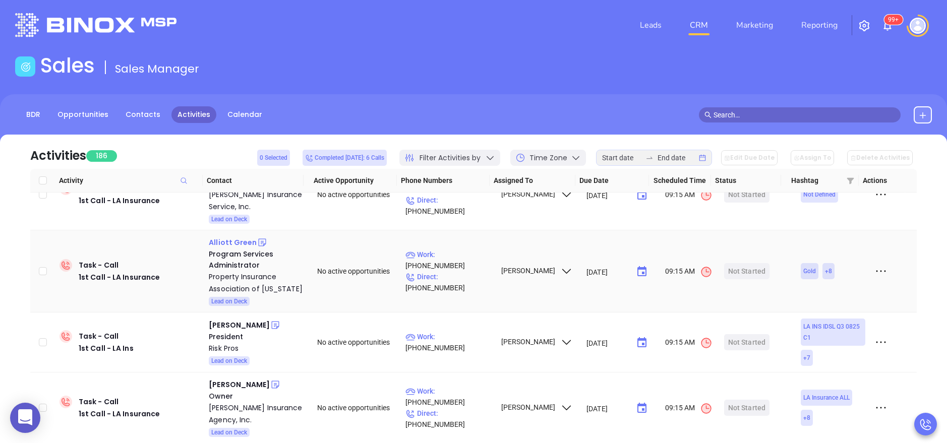
scroll to position [0, 0]
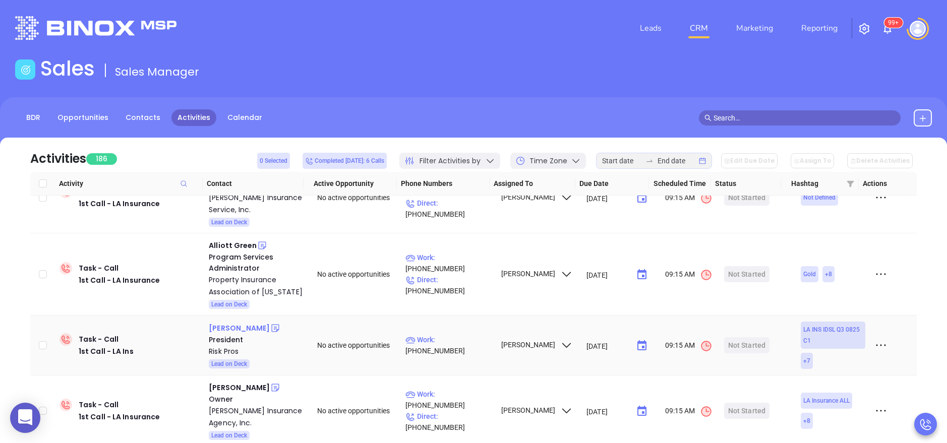
click at [235, 322] on div "Doug Rogers" at bounding box center [239, 328] width 61 height 12
click at [217, 345] on div "Risk Pros" at bounding box center [256, 351] width 94 height 12
click at [271, 325] on icon at bounding box center [275, 329] width 8 height 8
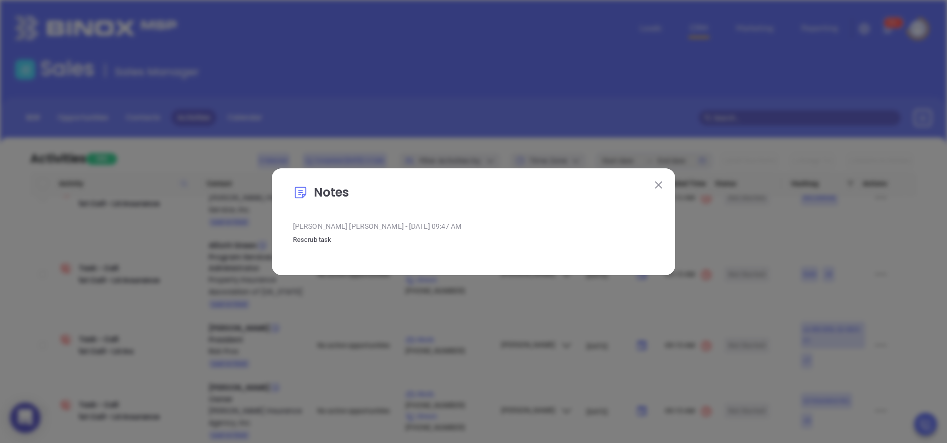
click at [660, 188] on img at bounding box center [658, 185] width 7 height 7
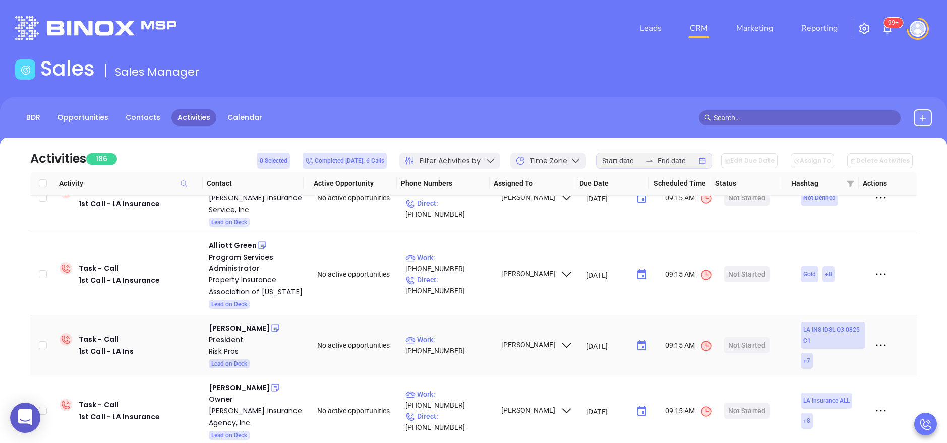
click at [874, 338] on icon at bounding box center [881, 345] width 15 height 15
click at [829, 368] on div "Mark As Completed" at bounding box center [824, 369] width 91 height 11
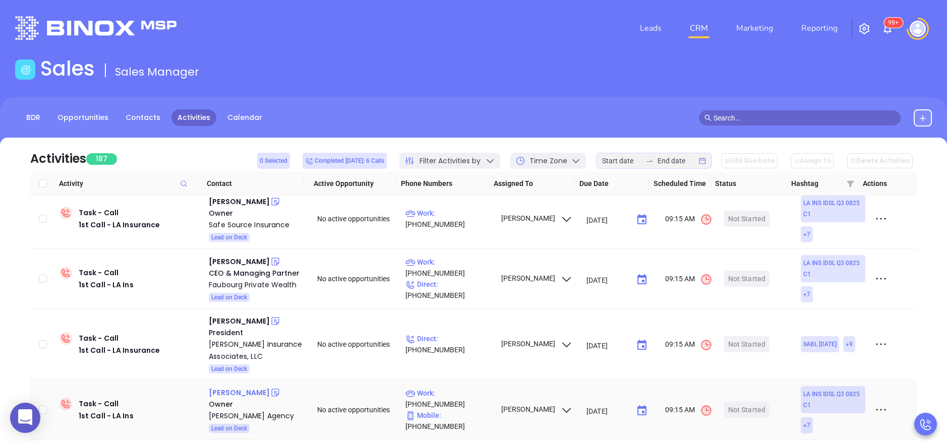
click at [248, 387] on div "Adam Peterson" at bounding box center [239, 393] width 61 height 12
click at [246, 410] on div "Peterson Agency" at bounding box center [256, 416] width 94 height 12
click at [271, 389] on icon at bounding box center [275, 393] width 8 height 8
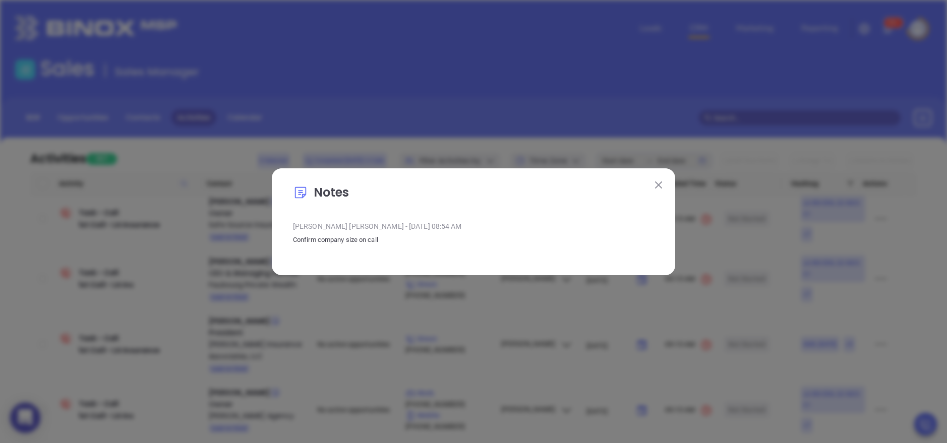
click at [662, 183] on img at bounding box center [658, 185] width 7 height 7
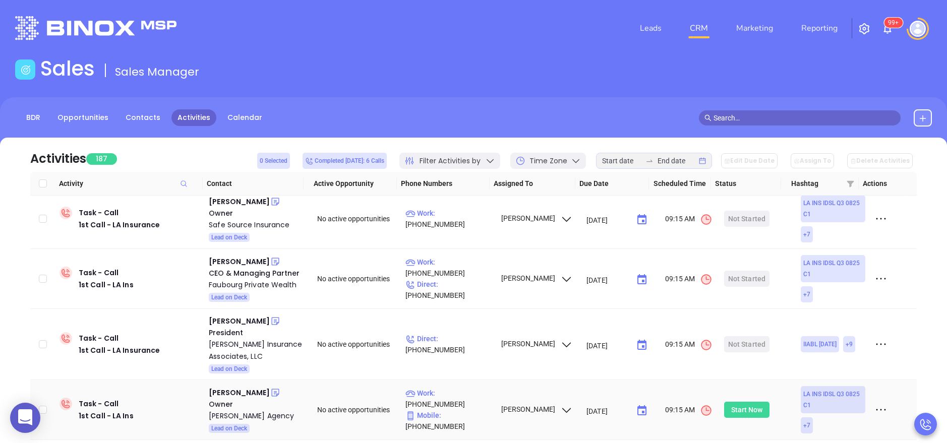
click at [746, 402] on div "Start Now" at bounding box center [747, 410] width 32 height 16
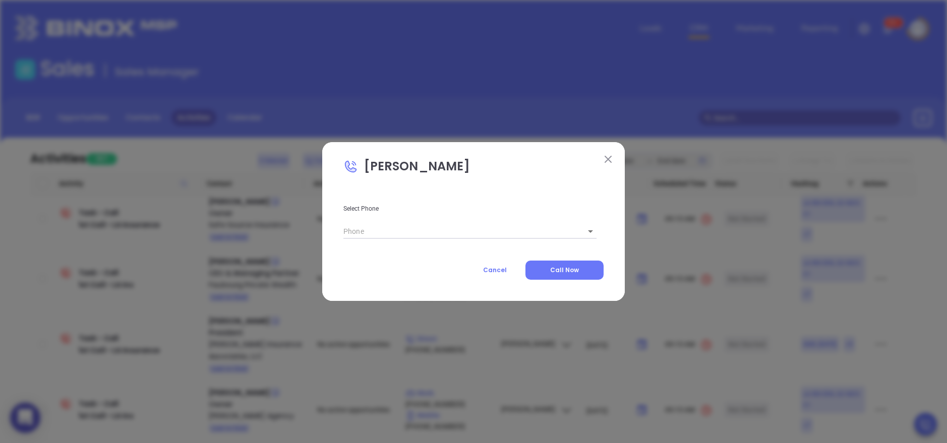
type input "(985) 395-3557"
type input "1"
click at [565, 267] on span "Call Now" at bounding box center [564, 270] width 29 height 9
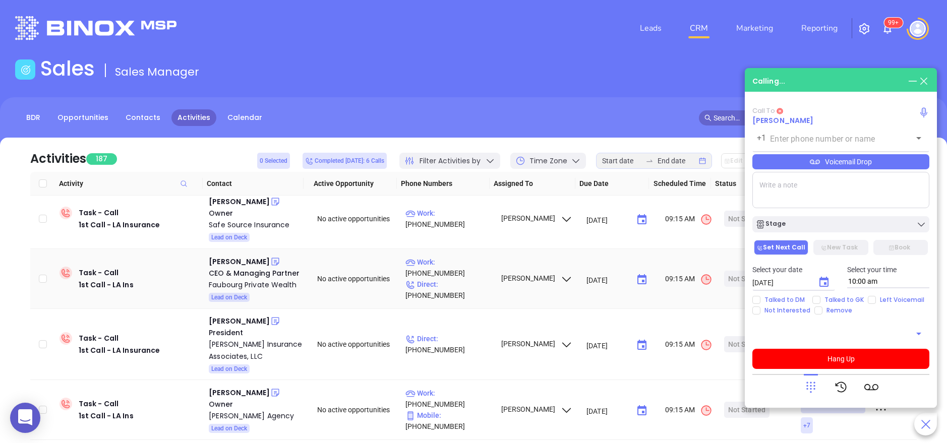
type input "(985) 395-3557"
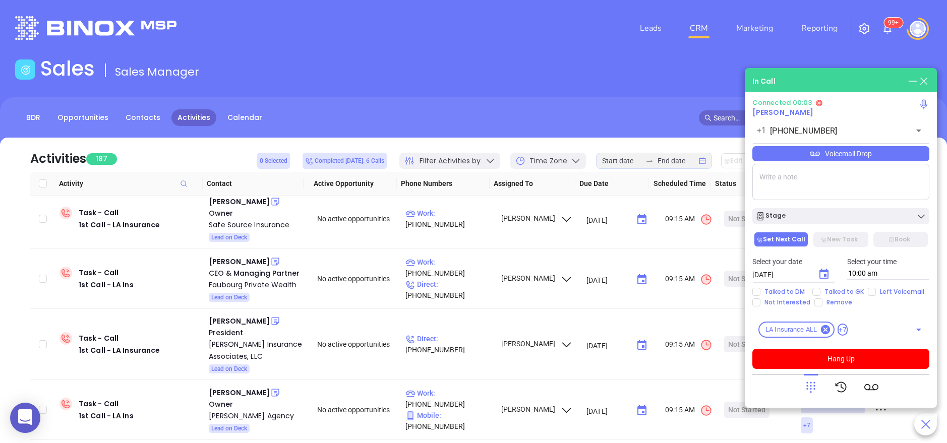
click at [769, 176] on textarea at bounding box center [840, 182] width 177 height 36
click at [864, 361] on button "Hang Up" at bounding box center [840, 359] width 177 height 20
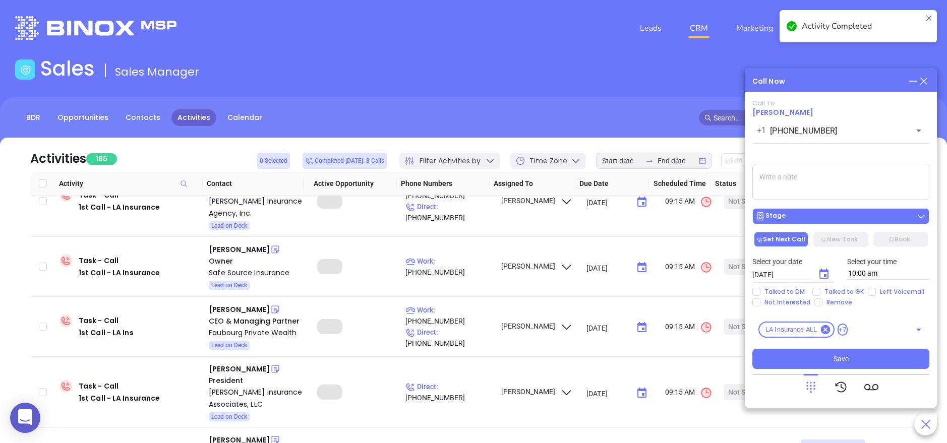
click at [805, 216] on div "Stage" at bounding box center [840, 216] width 171 height 10
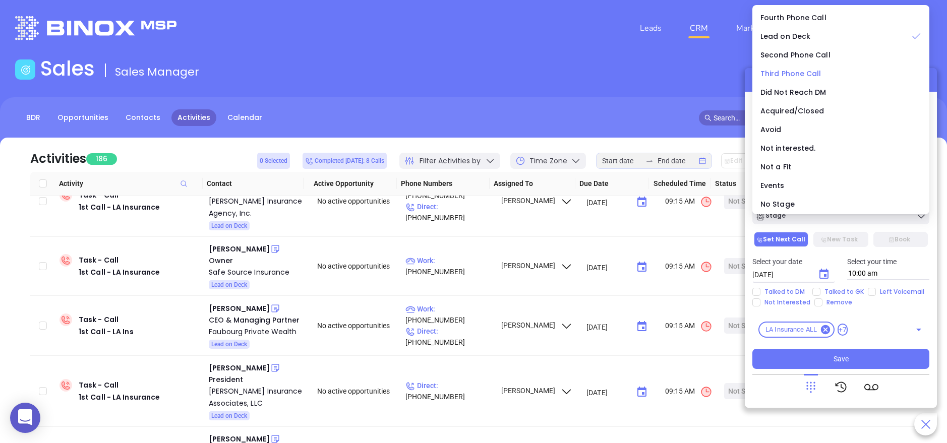
click at [800, 70] on span "Third Phone Call" at bounding box center [791, 74] width 61 height 10
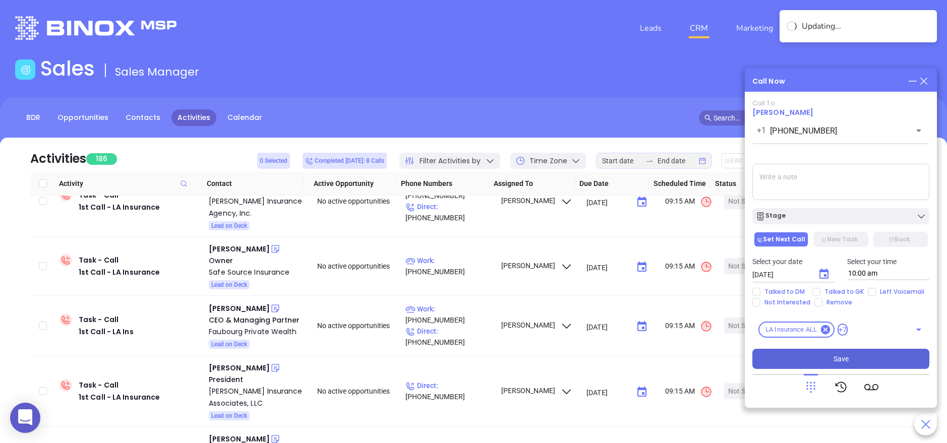
click at [837, 362] on span "Save" at bounding box center [841, 359] width 15 height 11
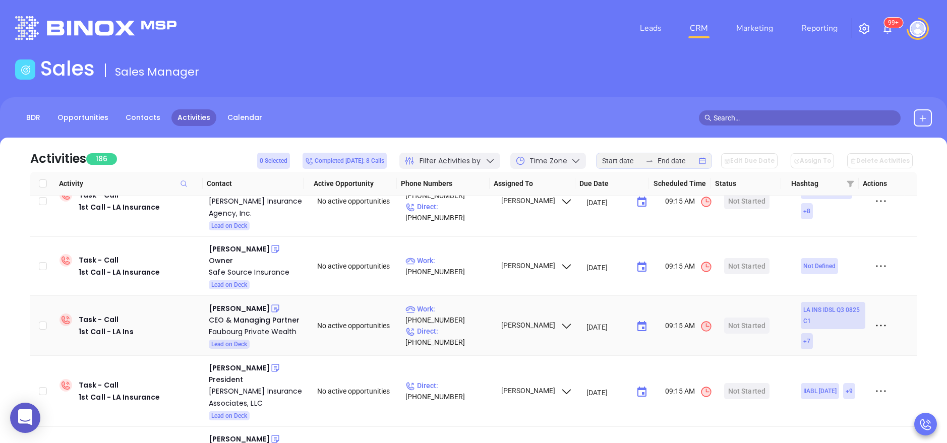
scroll to position [30, 0]
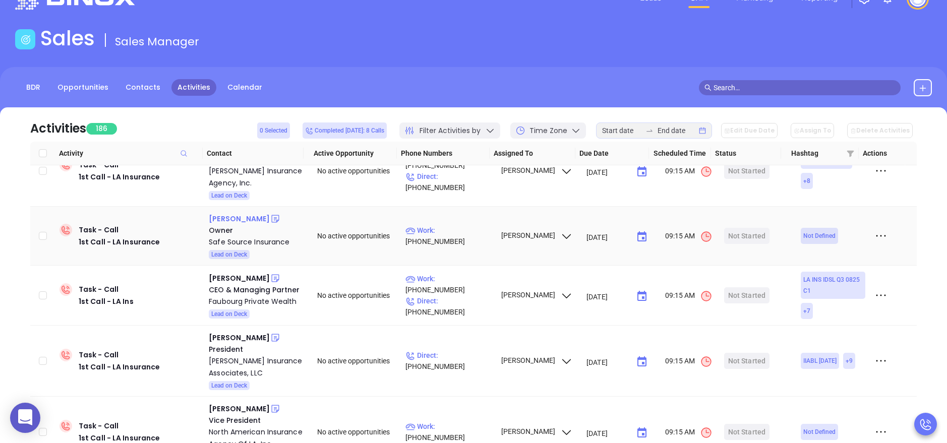
click at [239, 213] on div "Aundrea Allen" at bounding box center [239, 219] width 61 height 12
click at [239, 236] on div "Safe Source Insurance" at bounding box center [256, 242] width 94 height 12
click at [223, 272] on div "John B" at bounding box center [239, 278] width 61 height 12
click at [230, 296] on div "Faubourg Private Wealth" at bounding box center [256, 302] width 94 height 12
click at [271, 275] on icon at bounding box center [275, 279] width 8 height 8
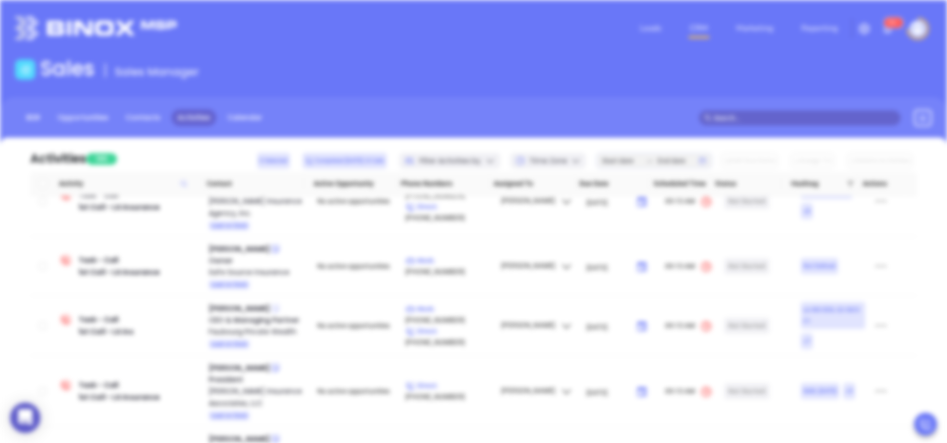
scroll to position [0, 0]
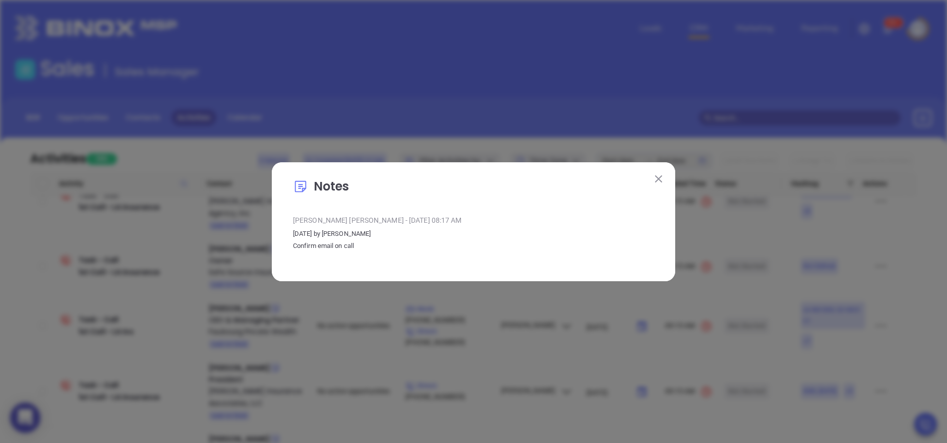
click at [651, 181] on p "Notes" at bounding box center [473, 189] width 361 height 23
click at [662, 180] on button at bounding box center [658, 178] width 13 height 13
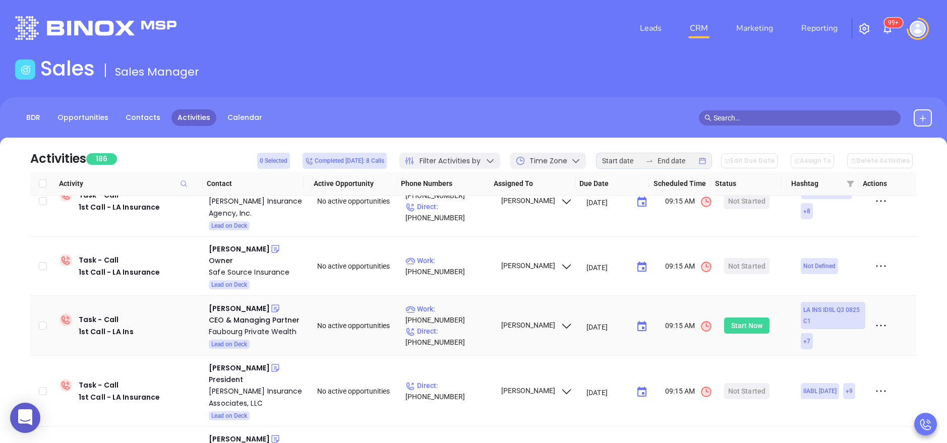
click at [752, 318] on div "Start Now" at bounding box center [747, 326] width 32 height 16
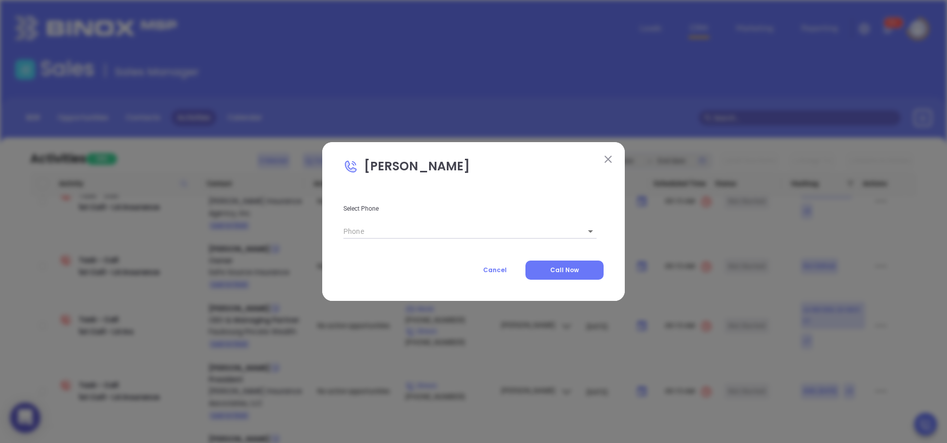
type input "(504) 321-0923"
type input "1"
click at [590, 274] on button "Call Now" at bounding box center [565, 270] width 78 height 19
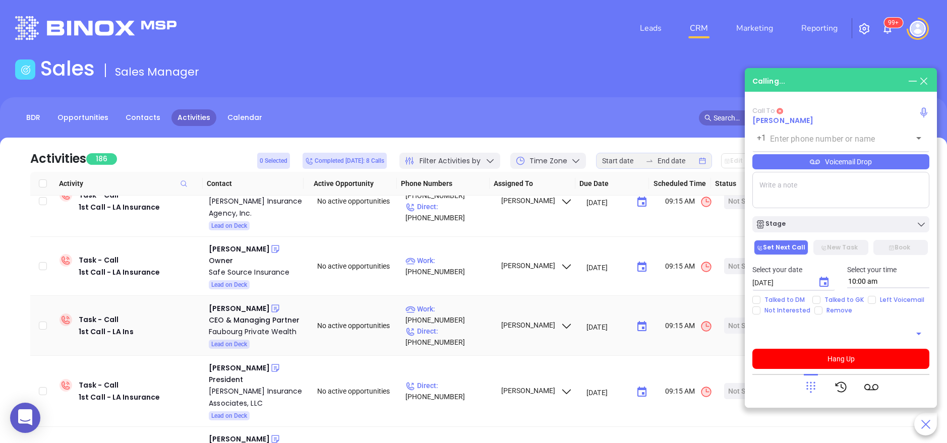
type input "(504) 321-0923"
click at [590, 296] on td "09/08/2025 ​" at bounding box center [620, 326] width 75 height 60
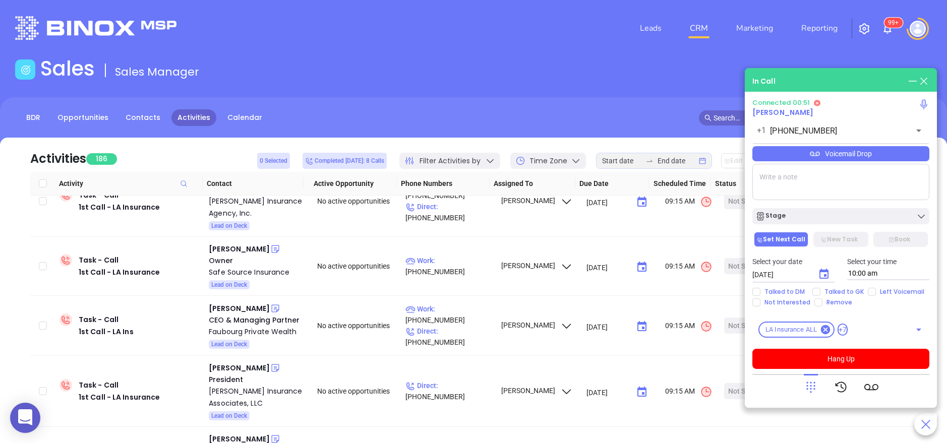
click at [845, 157] on div "Voicemail Drop" at bounding box center [840, 153] width 177 height 15
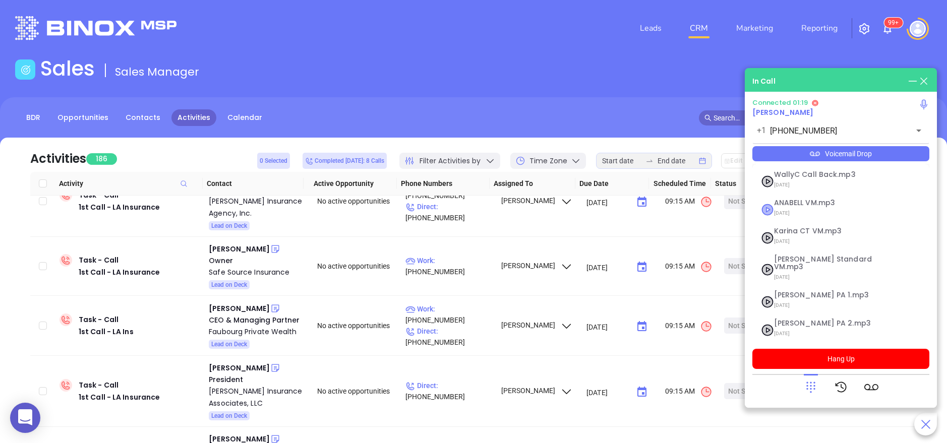
click at [766, 209] on icon at bounding box center [768, 209] width 11 height 11
checkbox input "true"
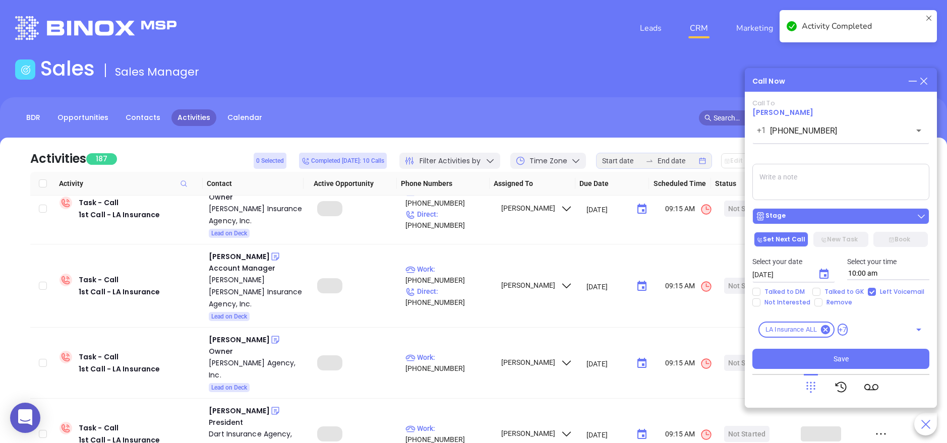
click at [825, 217] on div "Stage" at bounding box center [840, 216] width 171 height 10
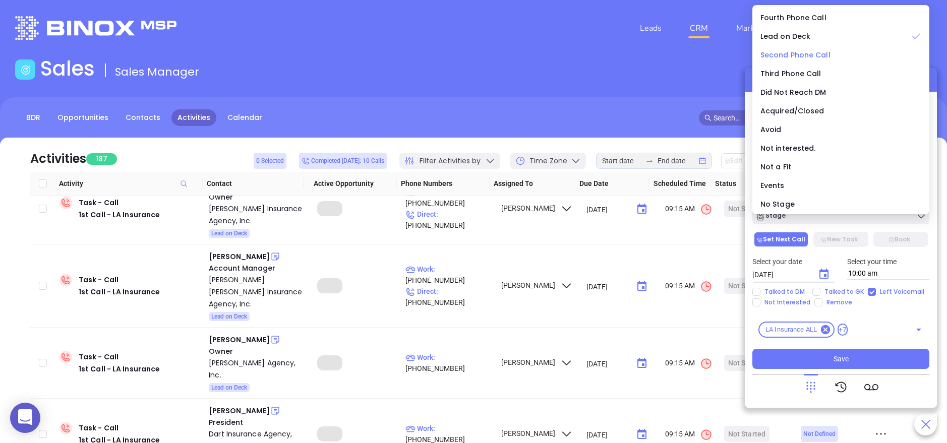
click at [802, 57] on span "Second Phone Call" at bounding box center [796, 55] width 70 height 10
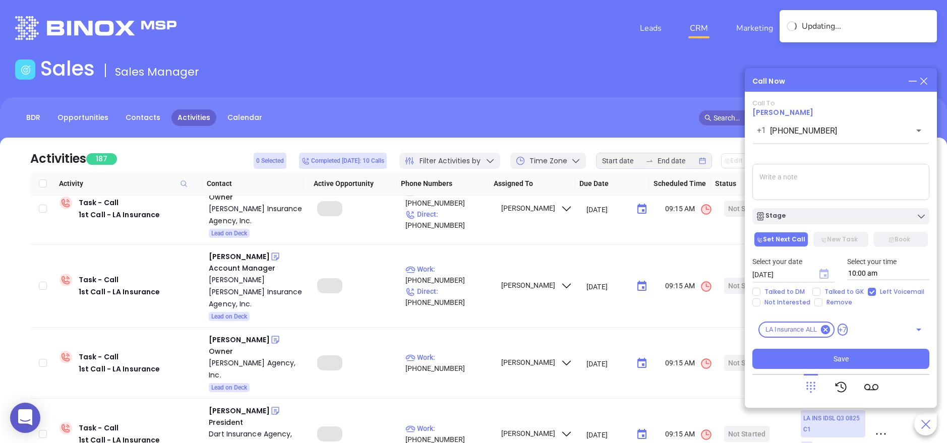
click at [827, 276] on icon "Choose date, selected date is Sep 11, 2025" at bounding box center [824, 274] width 9 height 10
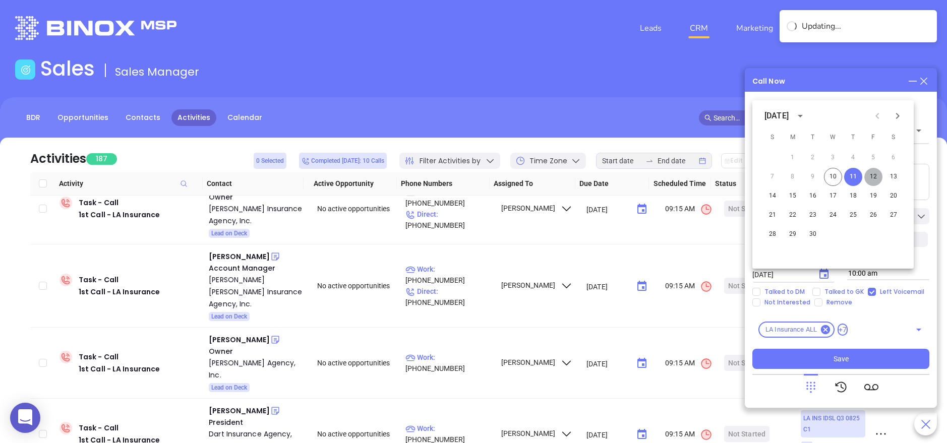
click at [872, 177] on button "12" at bounding box center [873, 177] width 18 height 18
type input "09/12/2025"
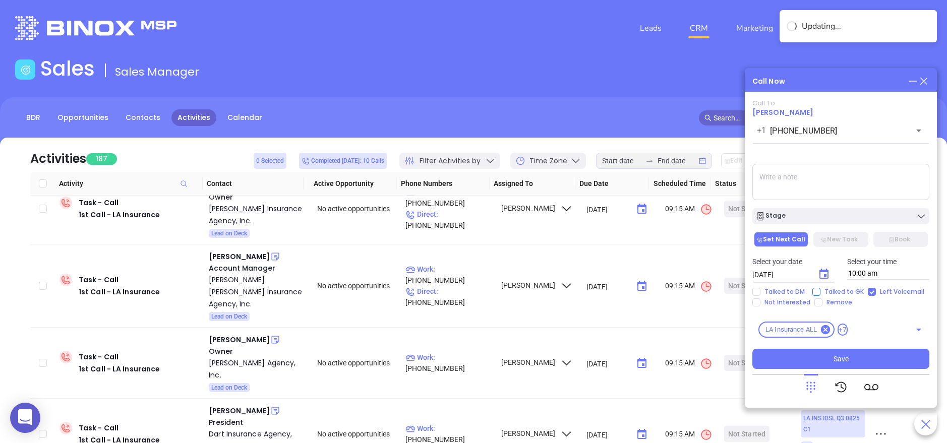
click at [841, 292] on span "Talked to GK" at bounding box center [844, 292] width 47 height 8
click at [821, 292] on input "Talked to GK" at bounding box center [816, 292] width 8 height 8
checkbox input "true"
click at [839, 356] on span "Save" at bounding box center [841, 359] width 15 height 11
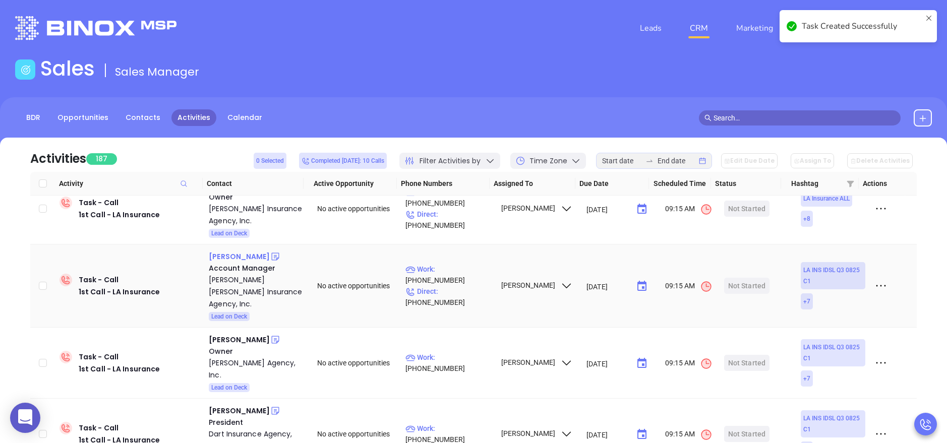
click at [237, 251] on div "Taylor Robert" at bounding box center [239, 257] width 61 height 12
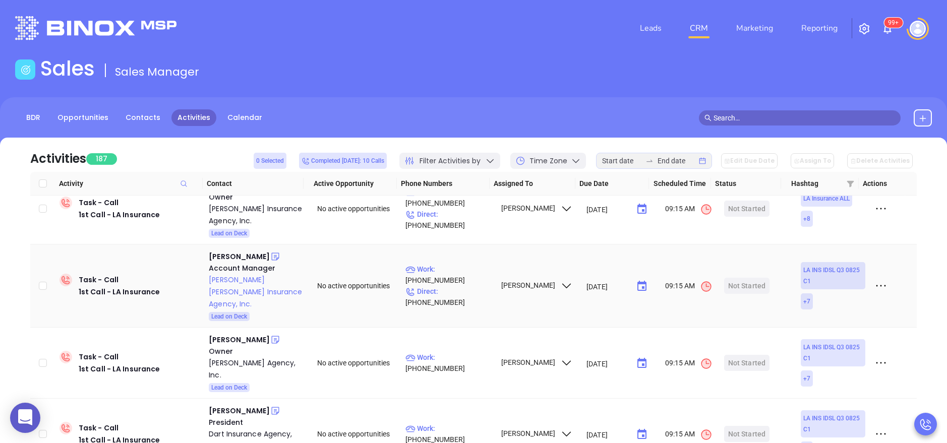
click at [231, 274] on div "Harry Robert Insurance Agency, Inc." at bounding box center [256, 292] width 94 height 36
click at [270, 252] on icon at bounding box center [275, 257] width 10 height 10
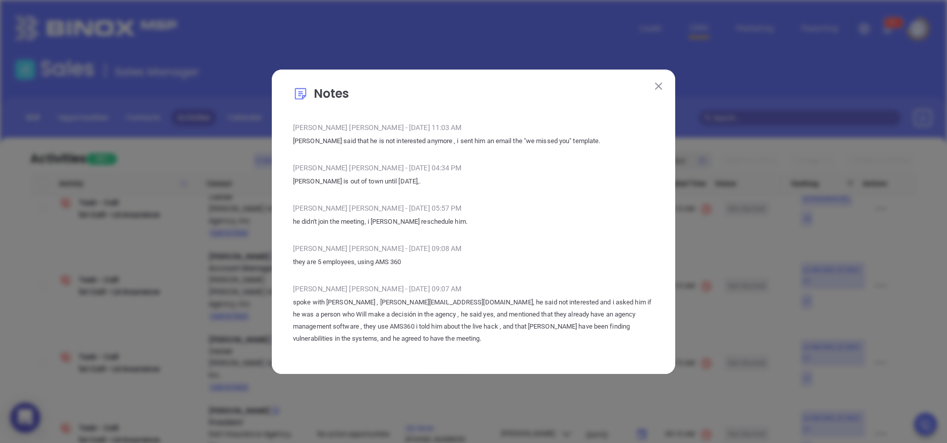
click at [656, 85] on img at bounding box center [658, 86] width 7 height 7
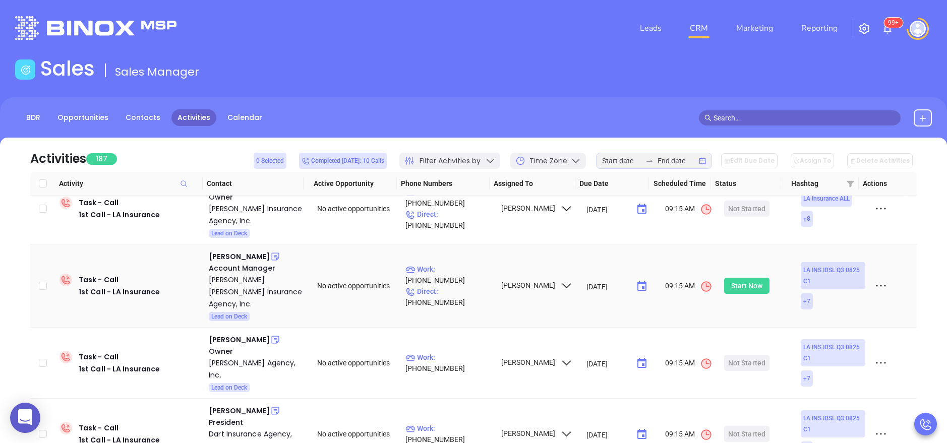
click at [736, 278] on div "Start Now" at bounding box center [747, 286] width 32 height 16
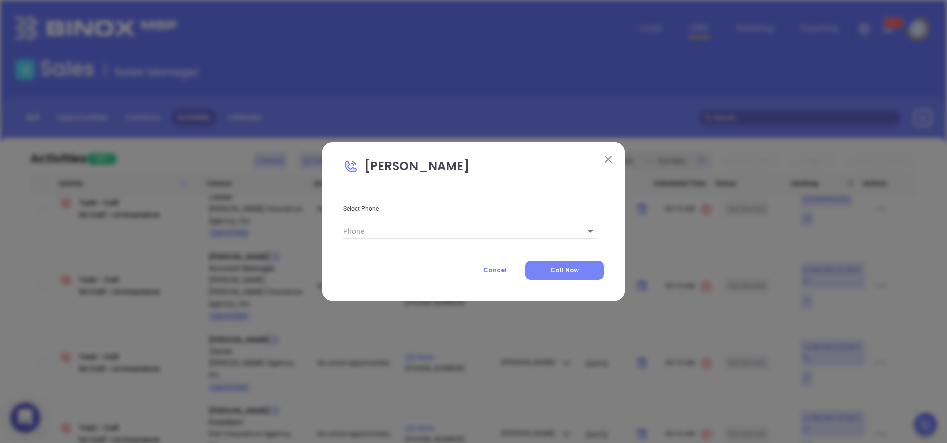
type input "(225) 647-2168"
type input "1"
click at [574, 266] on span "Call Now" at bounding box center [564, 270] width 29 height 9
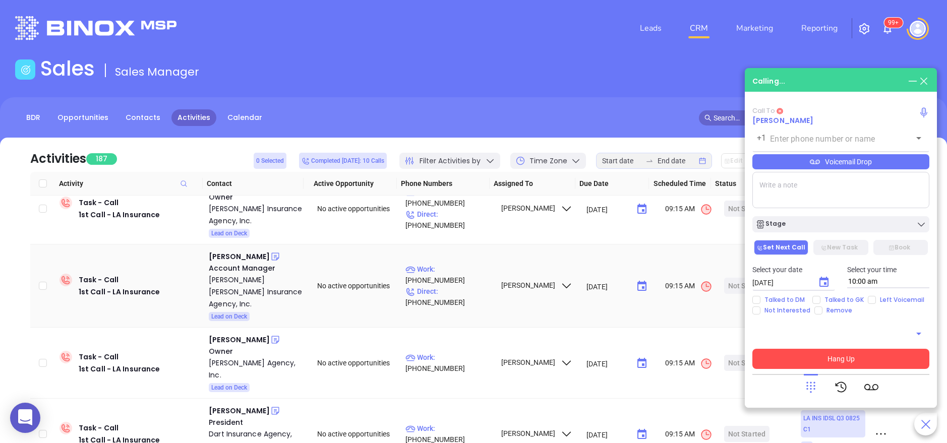
type input "(225) 647-2168"
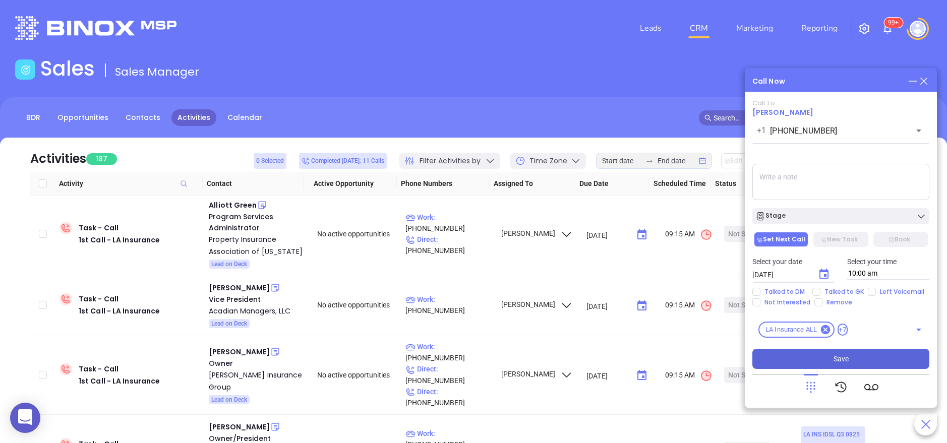
click at [854, 185] on textarea at bounding box center [840, 182] width 177 height 36
click at [804, 384] on icon at bounding box center [811, 387] width 14 height 14
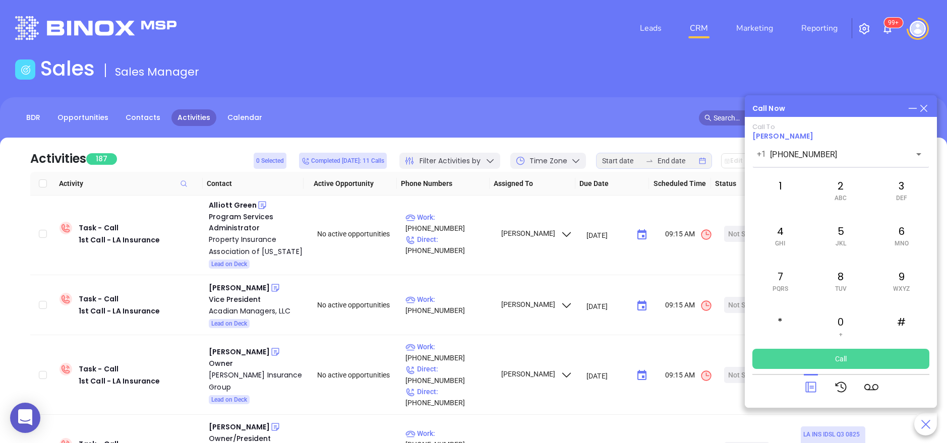
click at [822, 362] on button "Call" at bounding box center [840, 359] width 177 height 20
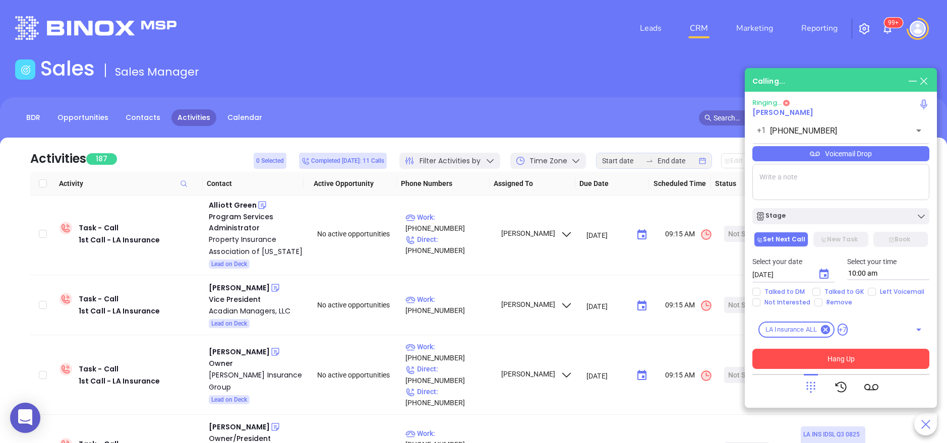
click at [887, 362] on button "Hang Up" at bounding box center [840, 359] width 177 height 20
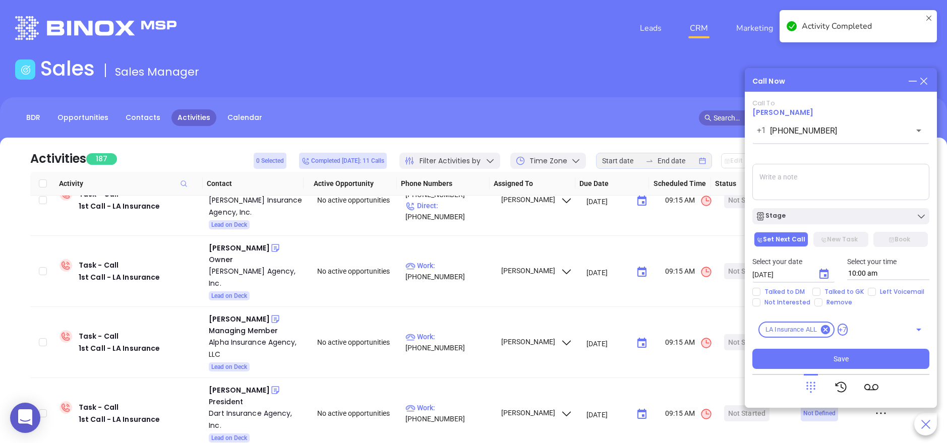
click at [822, 181] on textarea at bounding box center [840, 182] width 177 height 36
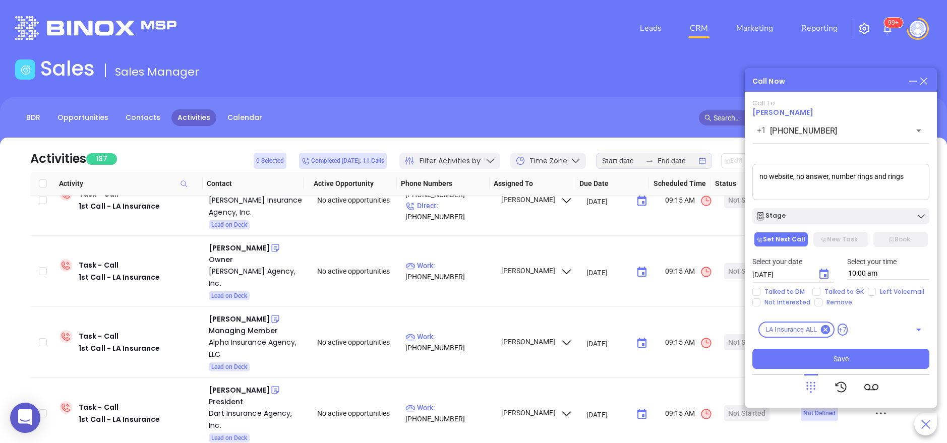
type textarea "no website, no answer, number rings and rings"
click at [823, 276] on icon "Choose date, selected date is Sep 11, 2025" at bounding box center [824, 274] width 12 height 12
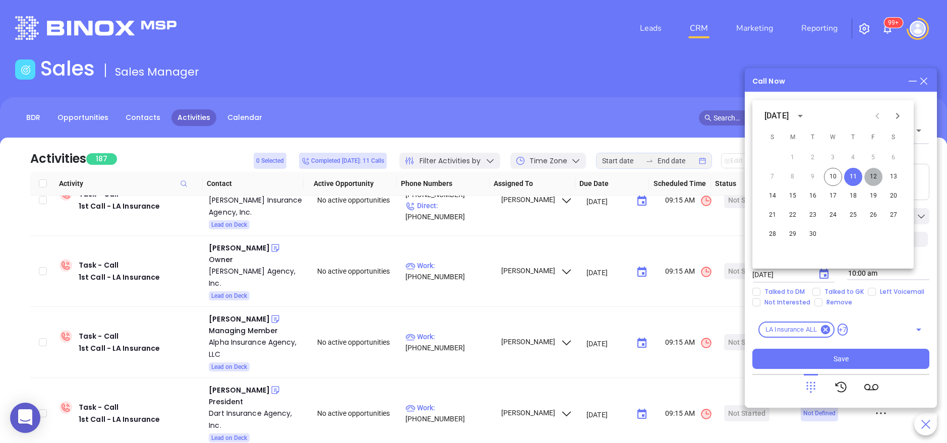
click at [874, 174] on button "12" at bounding box center [873, 177] width 18 height 18
type input "09/12/2025"
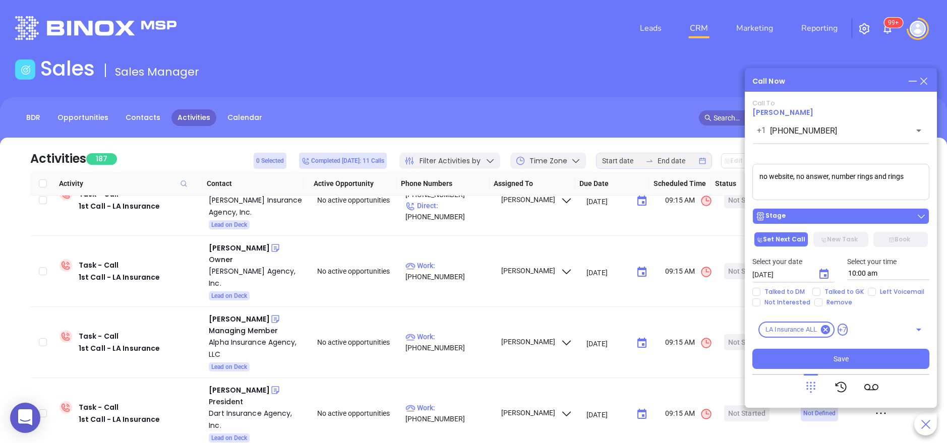
click at [814, 219] on div "Stage" at bounding box center [840, 216] width 171 height 10
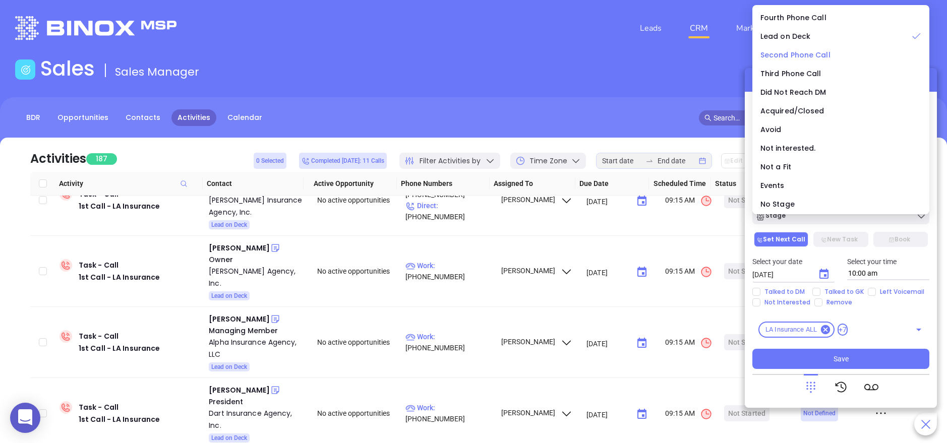
click at [805, 59] on span "Second Phone Call" at bounding box center [796, 55] width 70 height 10
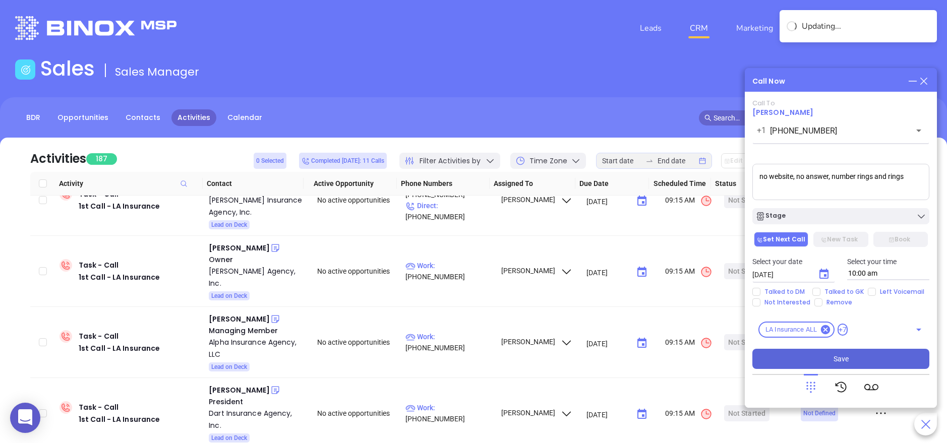
click at [855, 355] on button "Save" at bounding box center [840, 359] width 177 height 20
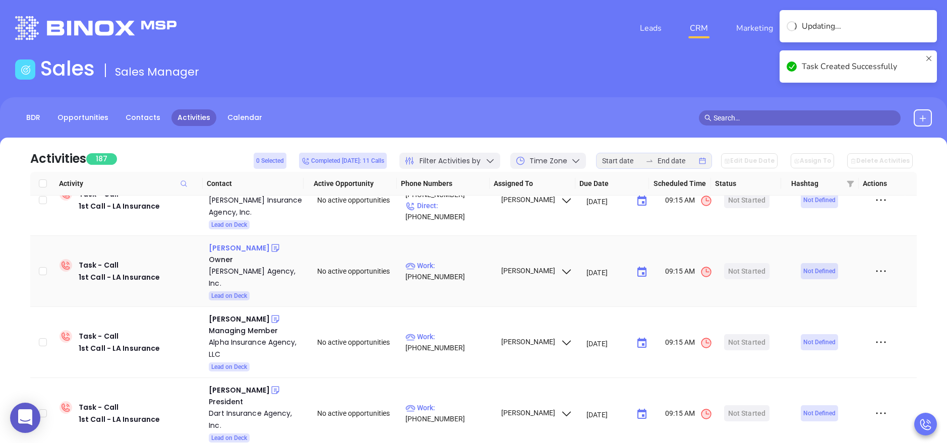
click at [256, 242] on div "David Montgomery" at bounding box center [239, 248] width 61 height 12
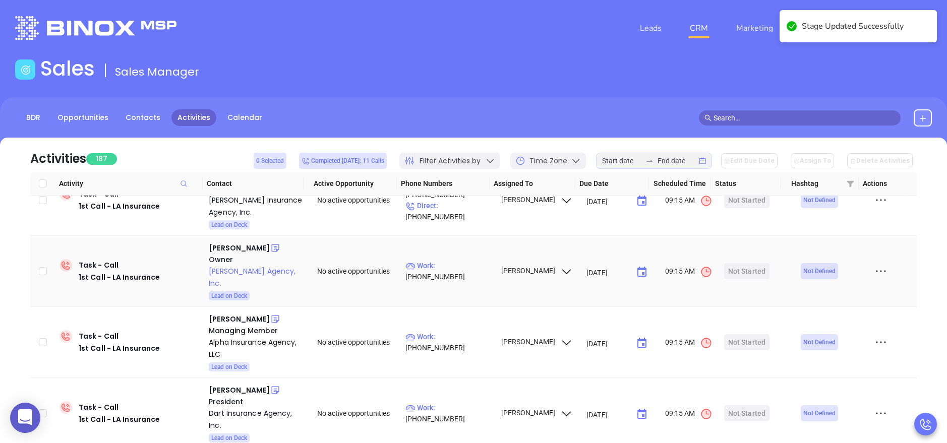
click at [263, 265] on div "Montgomery Agency, Inc." at bounding box center [256, 277] width 94 height 24
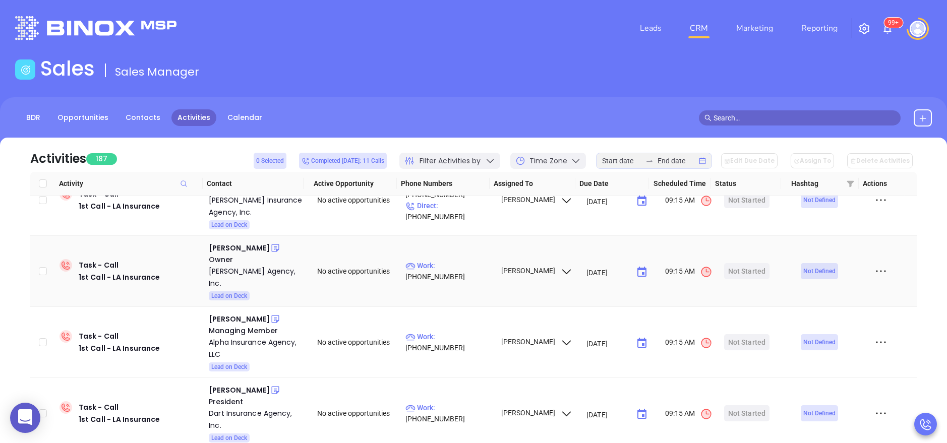
click at [280, 243] on icon at bounding box center [275, 248] width 10 height 10
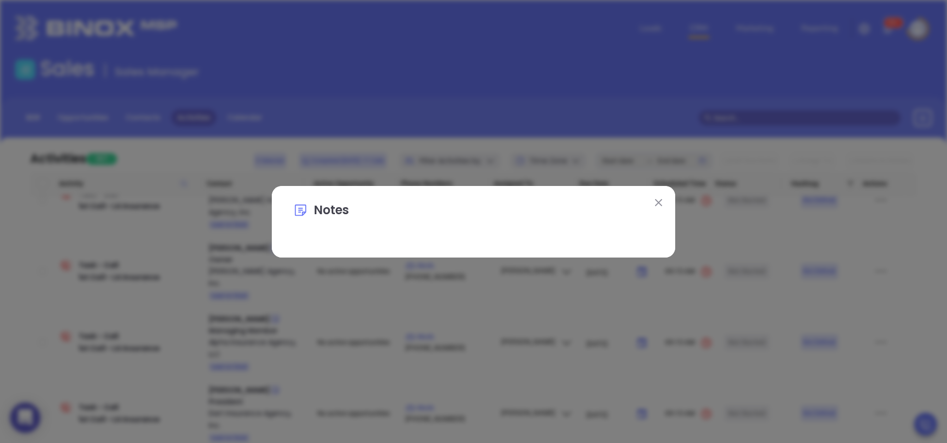
click at [662, 202] on button at bounding box center [658, 202] width 13 height 13
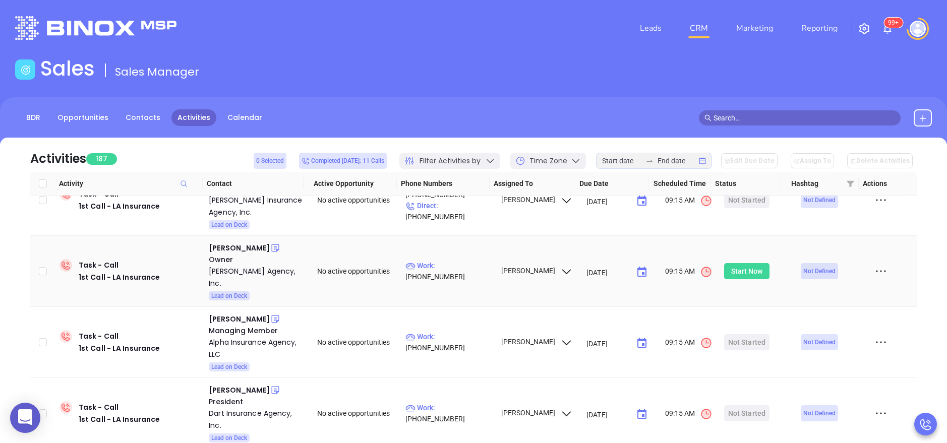
click at [738, 263] on div "Start Now" at bounding box center [747, 271] width 32 height 16
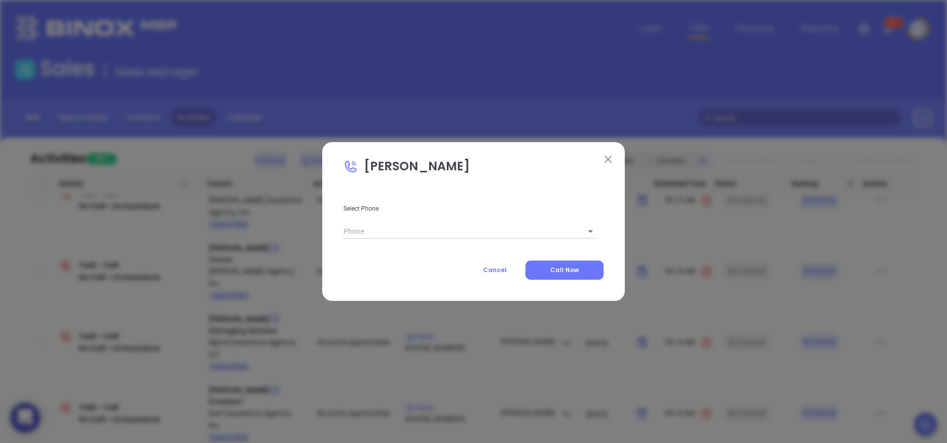
type input "(318) 424-1414"
type input "1"
click at [561, 267] on span "Call Now" at bounding box center [564, 270] width 29 height 9
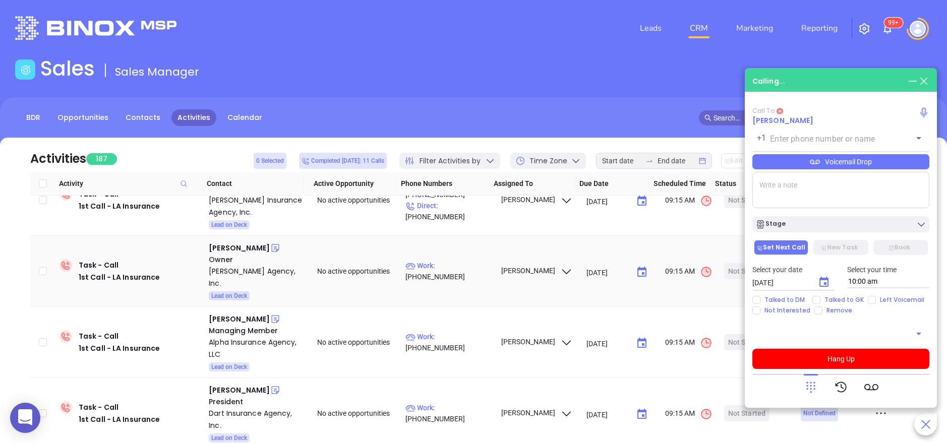
type input "(318) 424-1414"
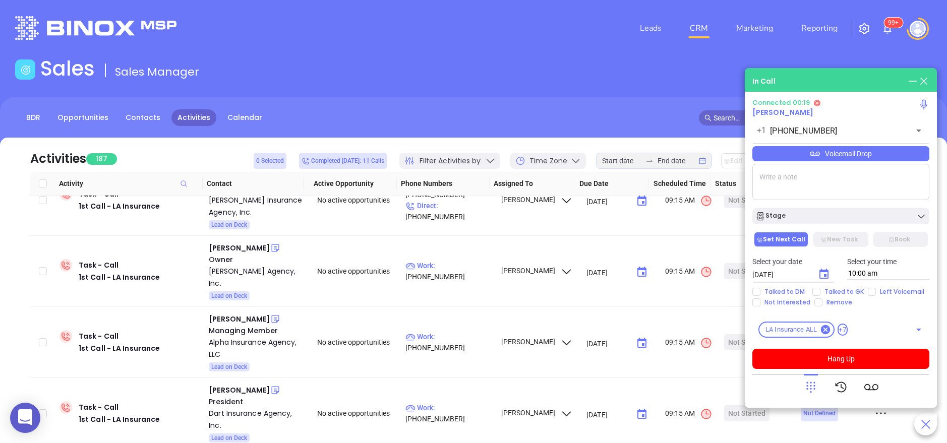
click at [835, 189] on textarea at bounding box center [840, 182] width 177 height 36
click at [820, 153] on icon at bounding box center [815, 154] width 10 height 5
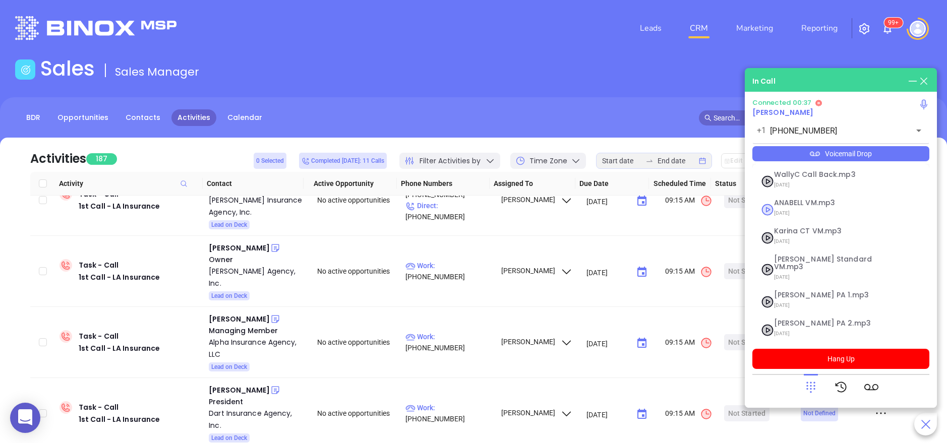
click at [770, 206] on div "ANABELL VM.mp3 04/30/2025" at bounding box center [828, 209] width 121 height 21
checkbox input "true"
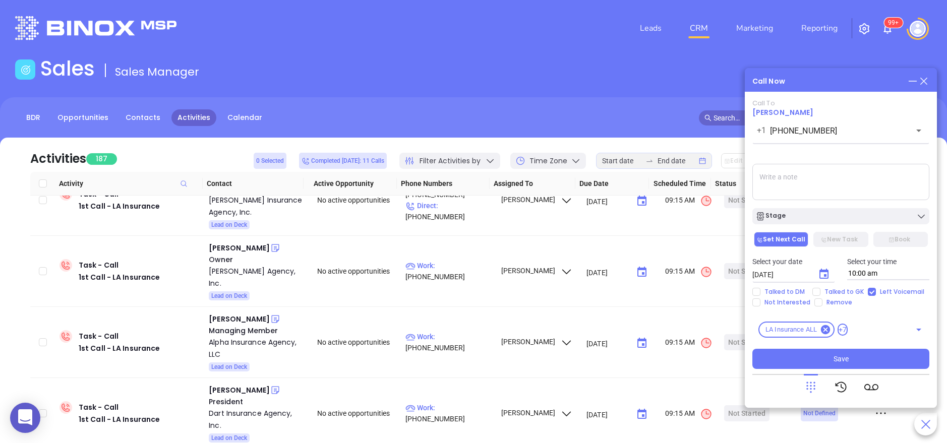
click at [798, 185] on main "Sales Sales Manager BDR Opportunities Contacts Activities Calendar Call Now Cal…" at bounding box center [473, 306] width 947 height 501
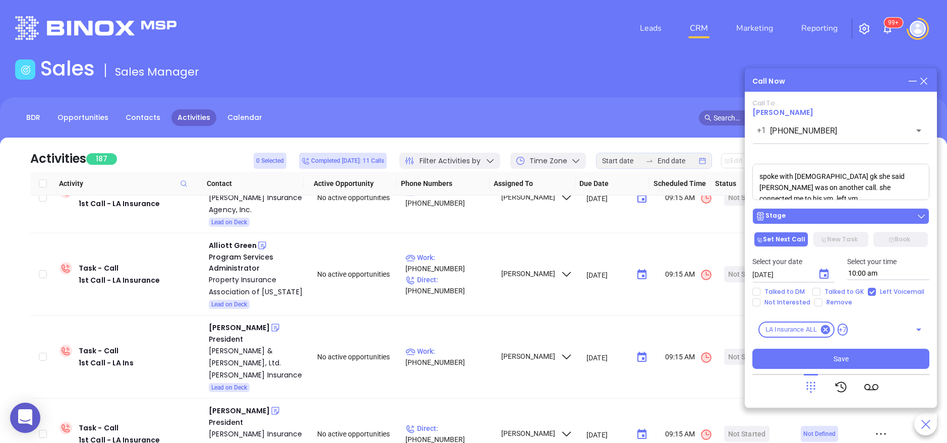
type textarea "spoke with female gk she said David was on another call. she connected me to hi…"
click at [838, 217] on div "Stage" at bounding box center [840, 216] width 171 height 10
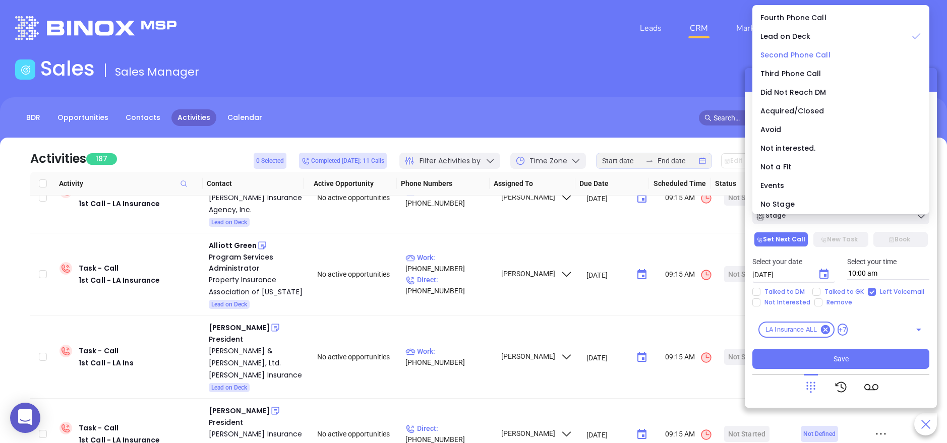
click at [814, 59] on span "Second Phone Call" at bounding box center [796, 55] width 70 height 10
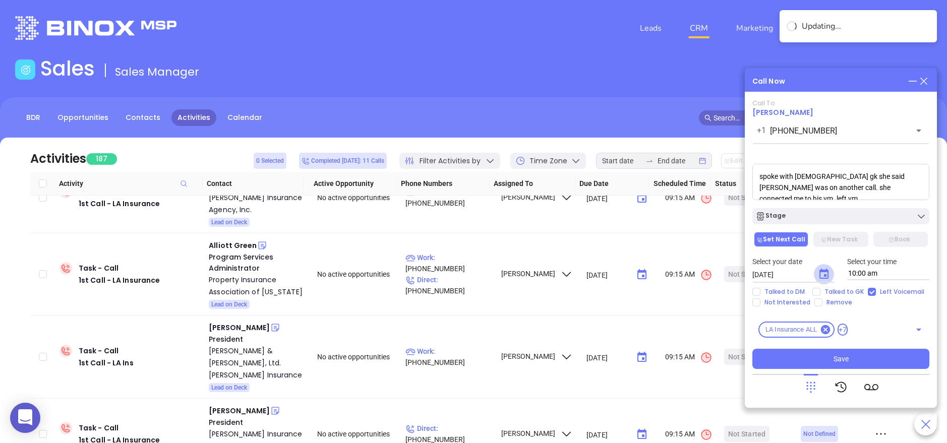
click at [825, 267] on button "Choose date, selected date is Sep 11, 2025" at bounding box center [824, 274] width 20 height 20
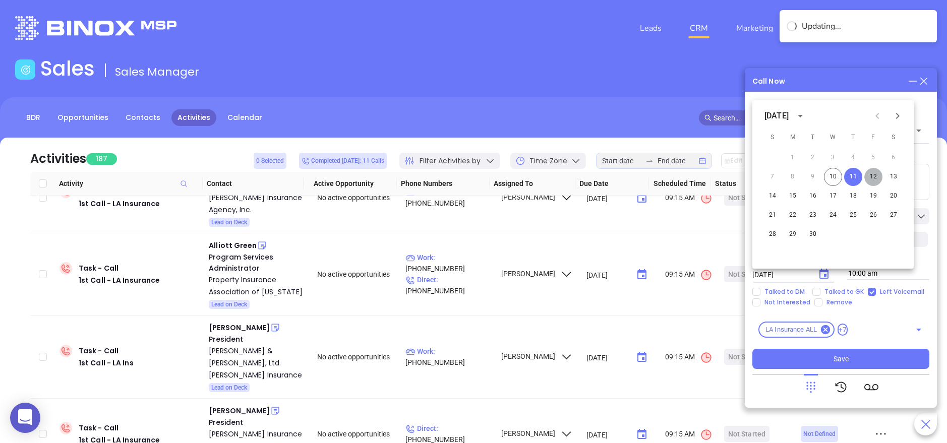
click at [871, 175] on button "12" at bounding box center [873, 177] width 18 height 18
type input "09/12/2025"
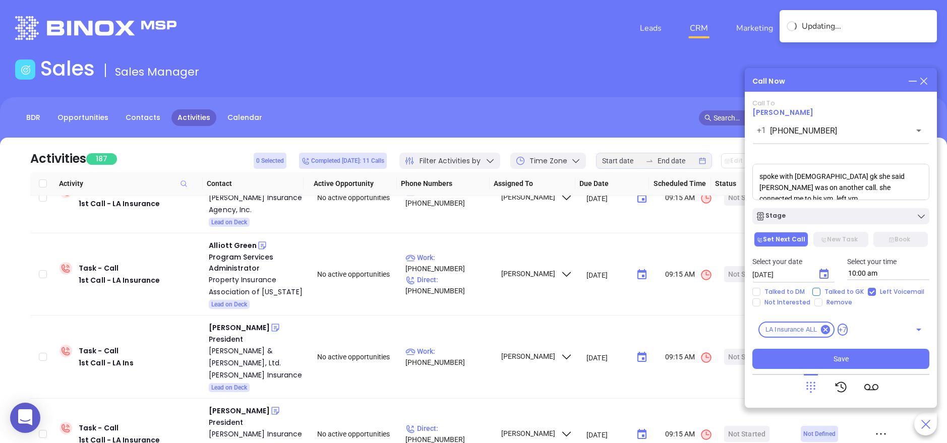
click at [830, 289] on span "Talked to GK" at bounding box center [844, 292] width 47 height 8
click at [821, 289] on input "Talked to GK" at bounding box center [816, 292] width 8 height 8
checkbox input "true"
click at [851, 359] on button "Save" at bounding box center [840, 359] width 177 height 20
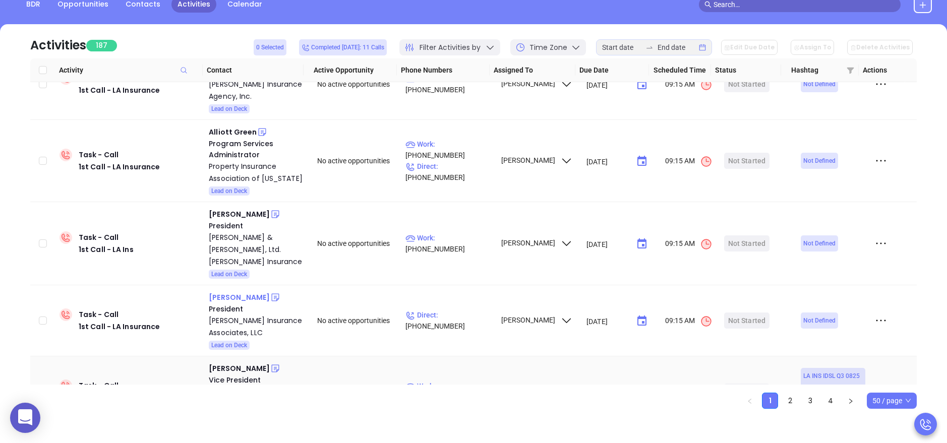
scroll to position [114, 0]
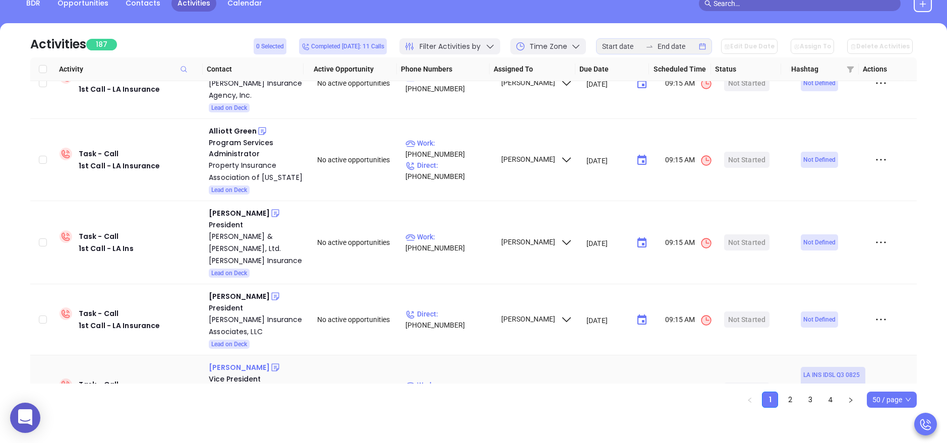
click at [225, 362] on div "Daniel Luke" at bounding box center [239, 368] width 61 height 12
click at [217, 385] on div "North American Insurance Agency Of LA, Inc" at bounding box center [256, 397] width 94 height 24
click at [874, 383] on icon at bounding box center [881, 390] width 15 height 15
click at [836, 404] on div "Mark As Completed" at bounding box center [824, 407] width 91 height 11
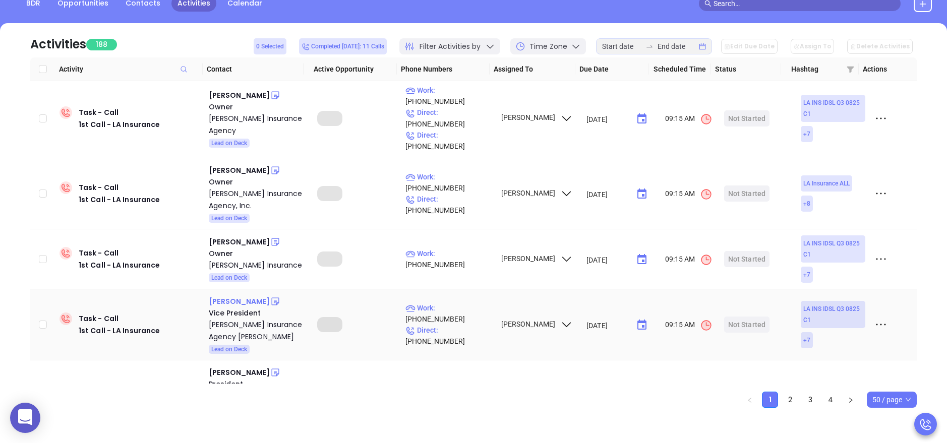
click at [241, 296] on div "Greg Swanson" at bounding box center [239, 302] width 61 height 12
click at [229, 319] on div "Swanson Insurance Agency Nola" at bounding box center [256, 331] width 94 height 24
click at [270, 297] on icon at bounding box center [275, 302] width 10 height 10
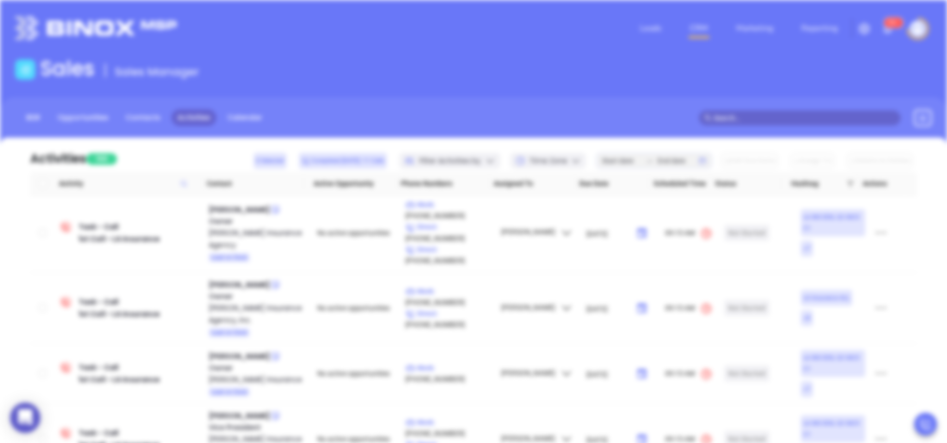
scroll to position [0, 0]
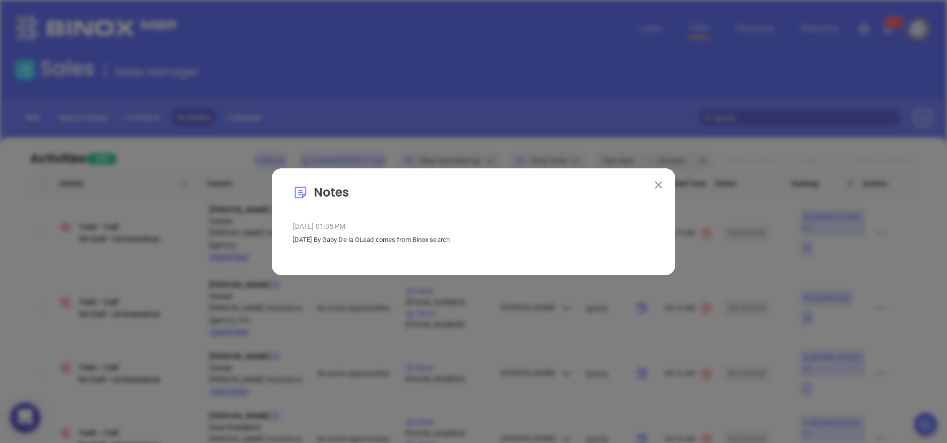
click at [665, 180] on button at bounding box center [658, 185] width 13 height 13
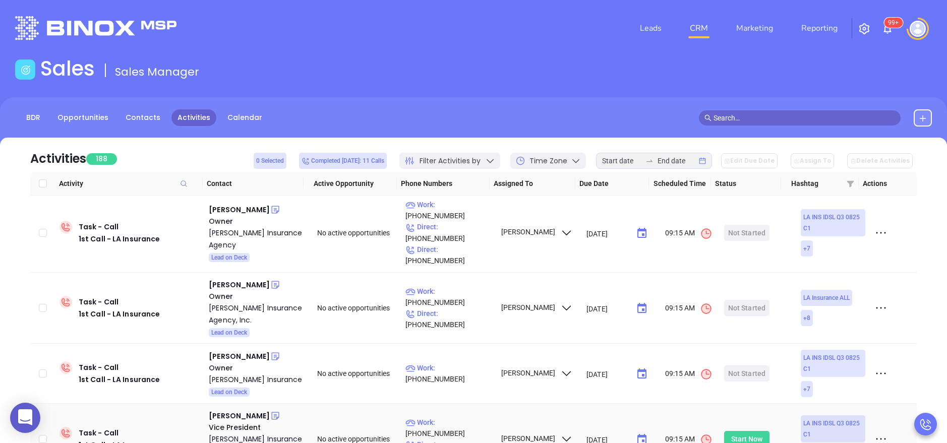
click at [743, 431] on div "Start Now" at bounding box center [747, 439] width 32 height 16
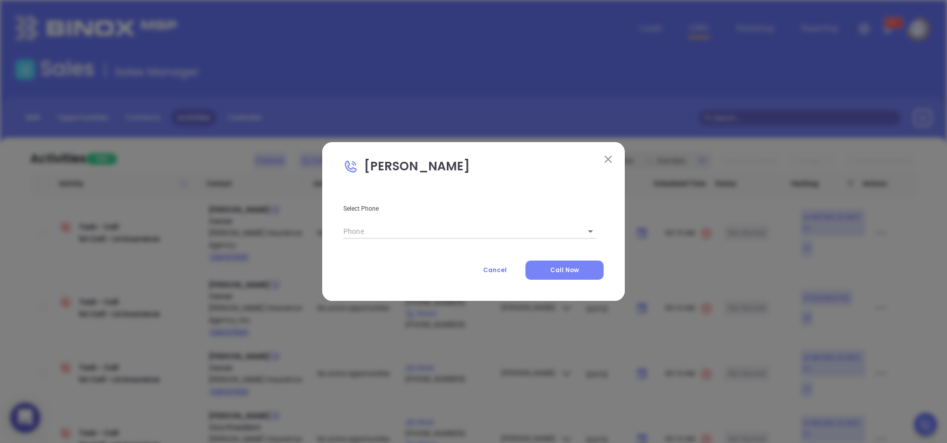
click at [560, 268] on span "Call Now" at bounding box center [564, 270] width 29 height 9
type input "(504) 821-0303"
type input "1"
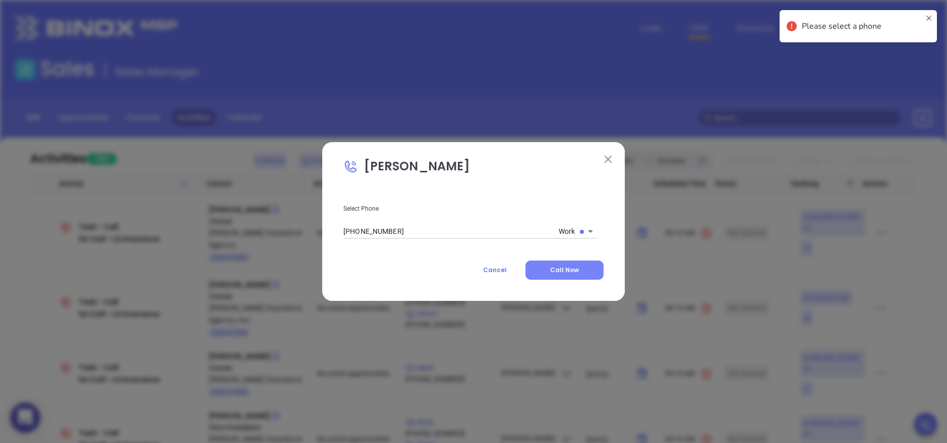
click at [569, 266] on span "Call Now" at bounding box center [564, 270] width 29 height 9
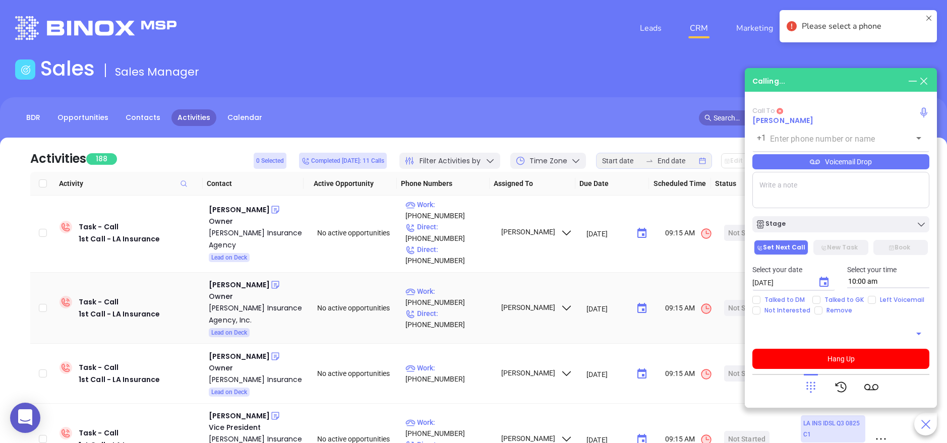
type input "(504) 821-0303"
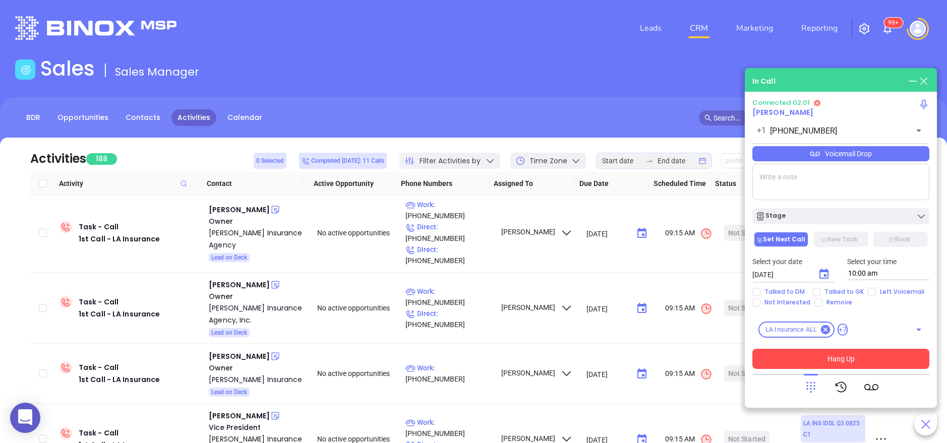
click at [866, 362] on button "Hang Up" at bounding box center [840, 359] width 177 height 20
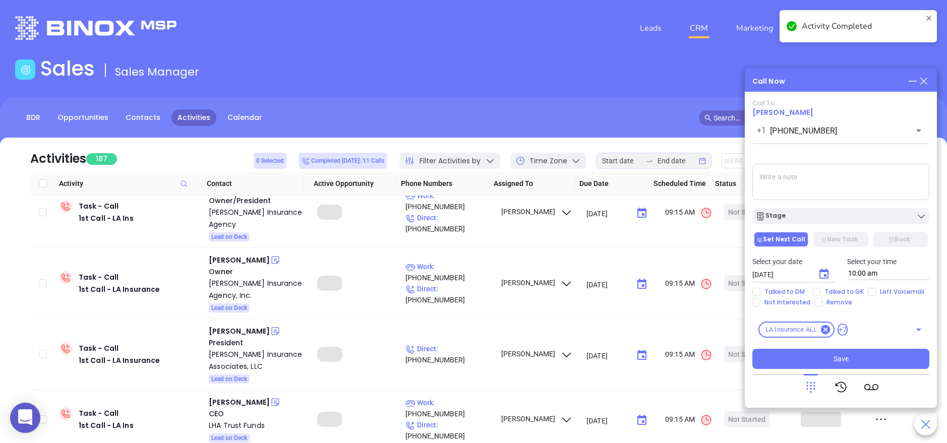
click at [787, 185] on textarea at bounding box center [840, 182] width 177 height 36
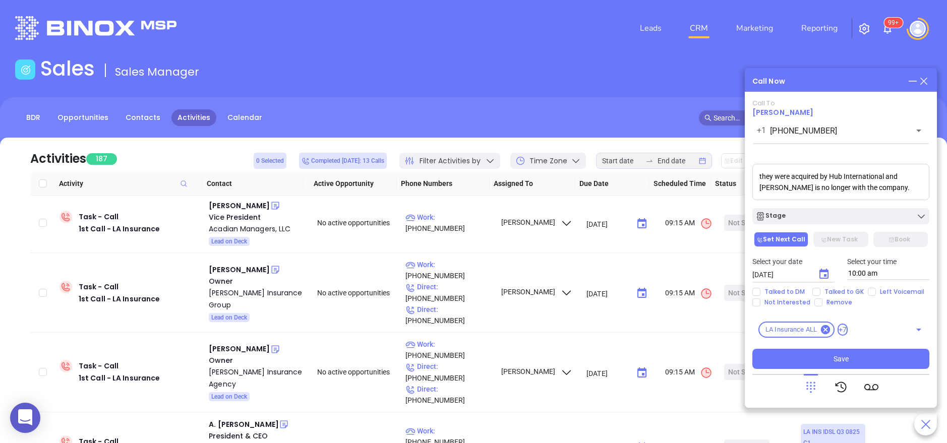
type textarea "they were acquired by Hub International and Greg Swanson is no longer with the …"
click at [776, 110] on span "Greg Swanson" at bounding box center [782, 112] width 61 height 10
drag, startPoint x: 909, startPoint y: 186, endPoint x: 716, endPoint y: 142, distance: 198.6
click at [716, 142] on main "Sales Sales Manager BDR Opportunities Contacts Activities Calendar Call Now Cal…" at bounding box center [473, 306] width 947 height 501
click at [922, 81] on icon at bounding box center [923, 81] width 11 height 11
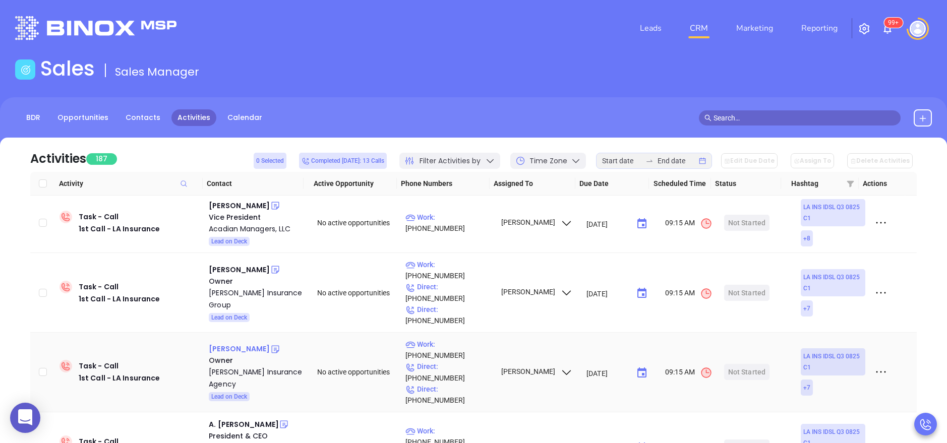
click at [244, 343] on div "Duane Dimattia" at bounding box center [239, 349] width 61 height 12
click at [223, 366] on div "Dimattia Insurance Agency" at bounding box center [256, 378] width 94 height 24
click at [271, 345] on icon at bounding box center [275, 349] width 8 height 8
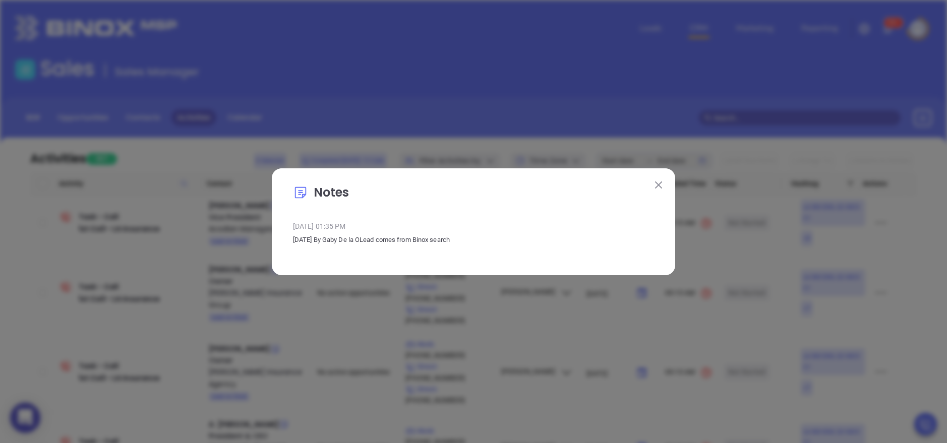
click at [659, 185] on img at bounding box center [658, 185] width 7 height 7
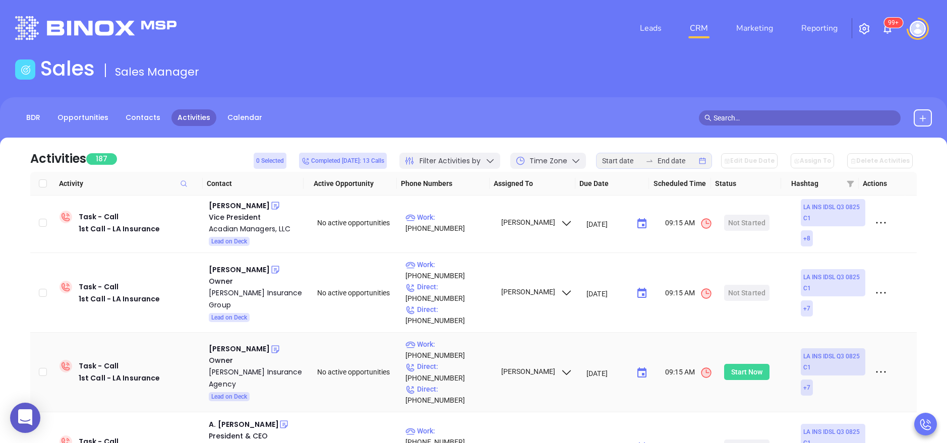
click at [740, 364] on div "Start Now" at bounding box center [747, 372] width 32 height 16
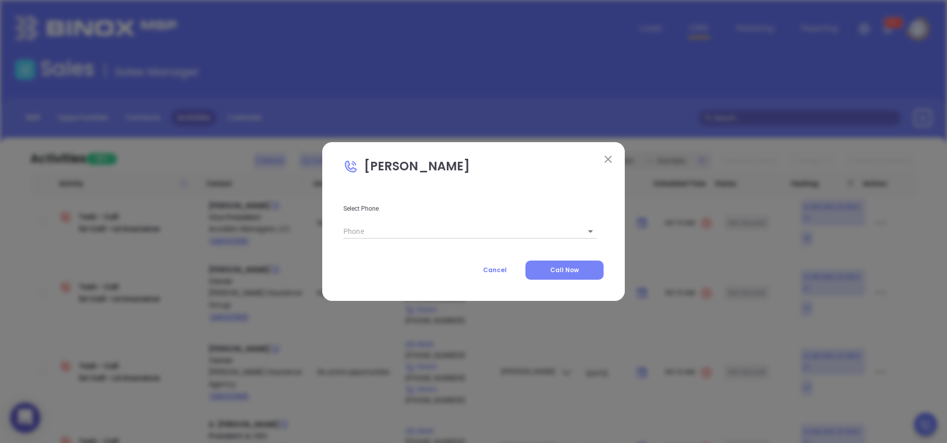
type input "(225) 924-7259"
type input "1"
click at [565, 272] on span "Call Now" at bounding box center [564, 270] width 29 height 9
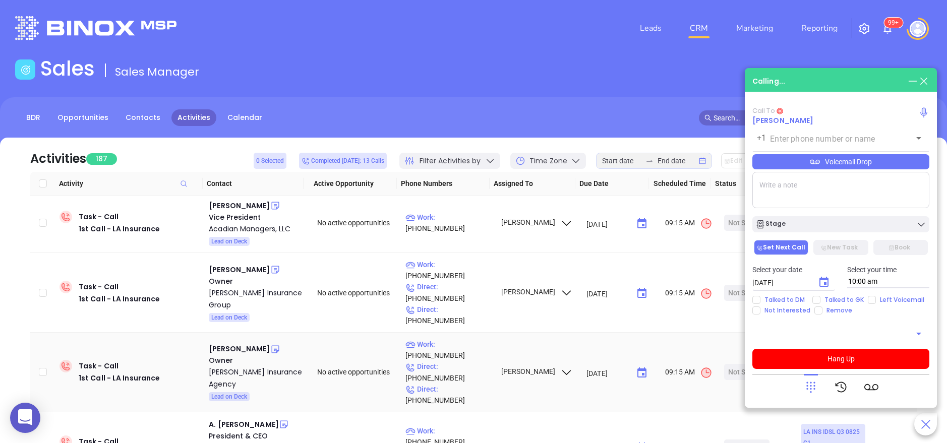
type input "(225) 924-7259"
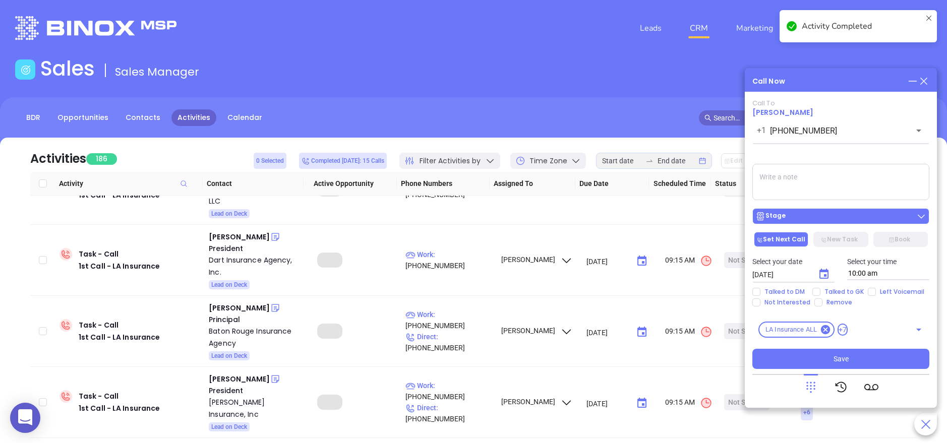
click at [831, 209] on button "Stage" at bounding box center [840, 216] width 177 height 16
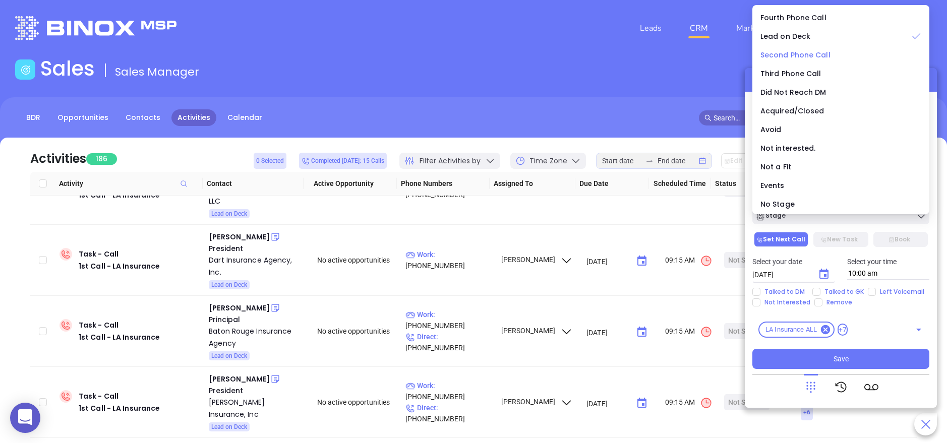
click at [798, 60] on span "Second Phone Call" at bounding box center [796, 55] width 70 height 10
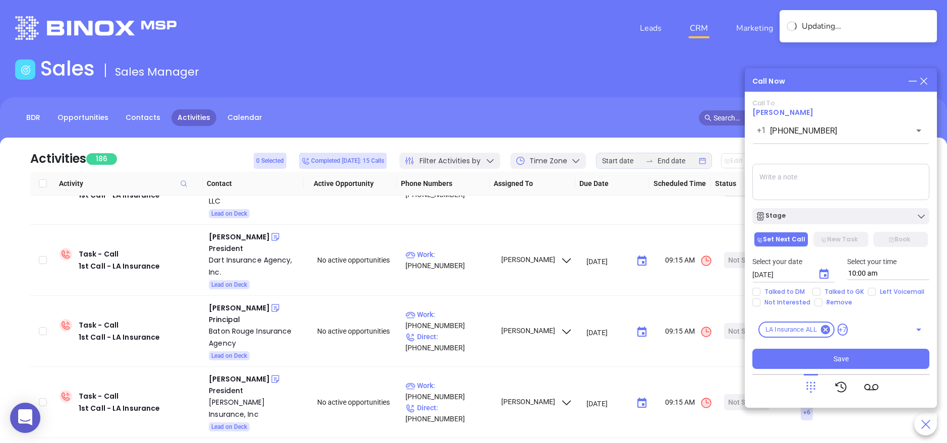
click at [817, 189] on textarea at bounding box center [840, 182] width 177 height 36
click at [826, 273] on icon "Choose date, selected date is Sep 11, 2025" at bounding box center [824, 274] width 12 height 12
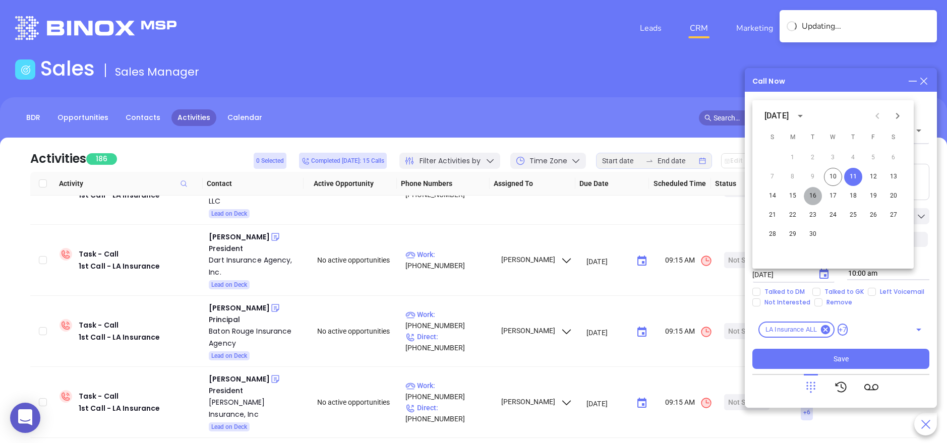
click at [811, 196] on button "16" at bounding box center [813, 196] width 18 height 18
type input "09/16/2025"
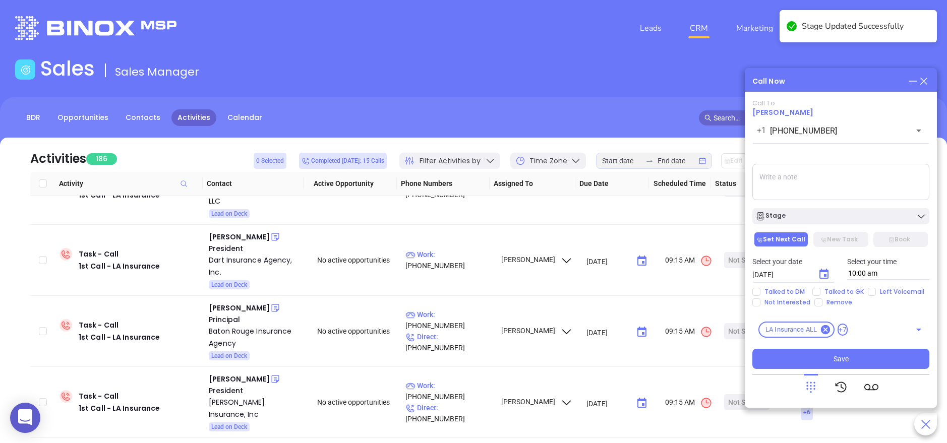
click at [808, 188] on textarea at bounding box center [840, 182] width 177 height 36
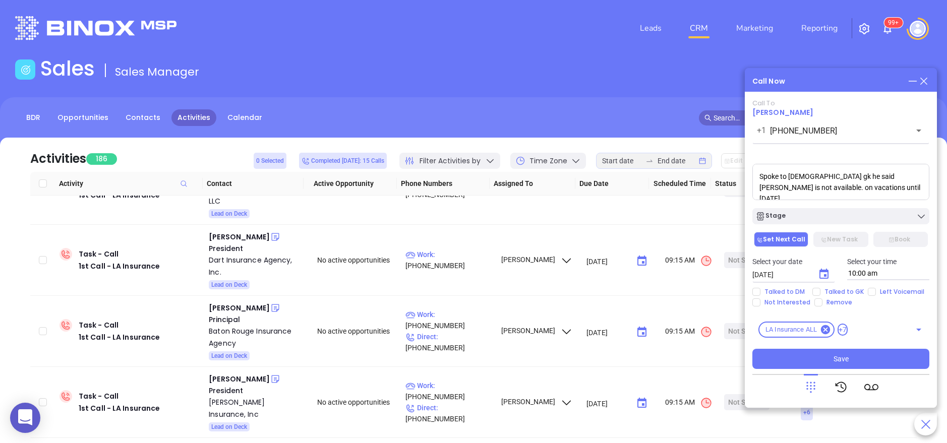
type textarea "Spoke to male gk he said Duane is not available. on vacations until tuesday nex…"
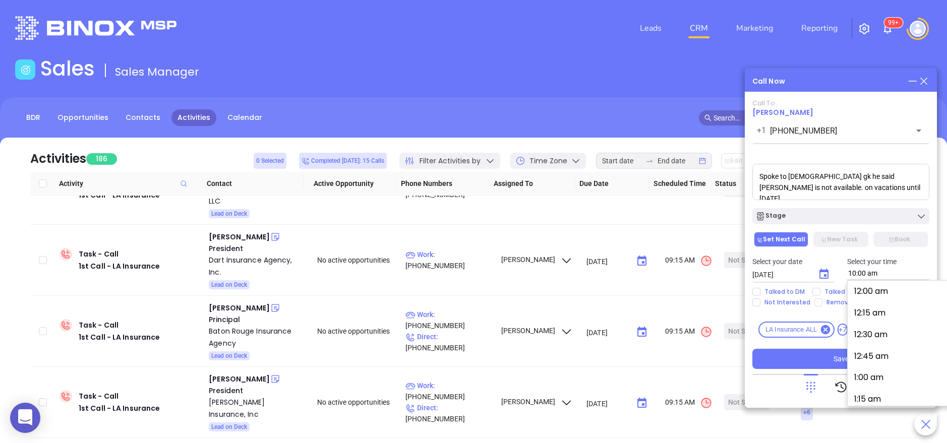
click at [874, 275] on input "10:00 am" at bounding box center [888, 273] width 83 height 13
click at [874, 305] on button "9:45 am" at bounding box center [930, 311] width 156 height 22
type input "9:45 am"
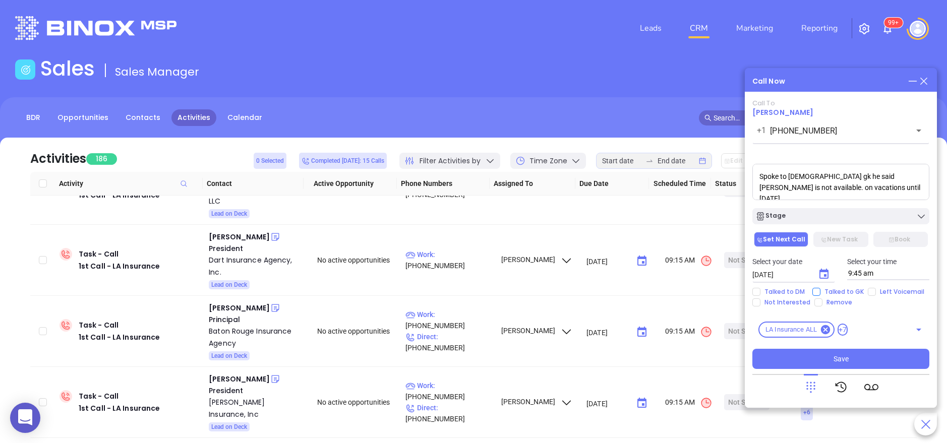
click at [828, 292] on span "Talked to GK" at bounding box center [844, 292] width 47 height 8
click at [821, 292] on input "Talked to GK" at bounding box center [816, 292] width 8 height 8
checkbox input "true"
click at [850, 360] on button "Save" at bounding box center [840, 359] width 177 height 20
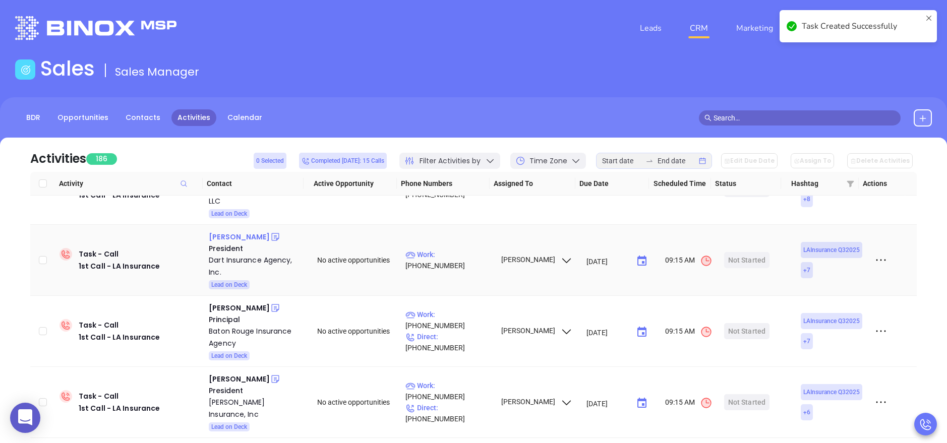
click at [232, 231] on div "Will Andrews" at bounding box center [239, 237] width 61 height 12
click at [232, 254] on div "Dart Insurance Agency, Inc." at bounding box center [256, 266] width 94 height 24
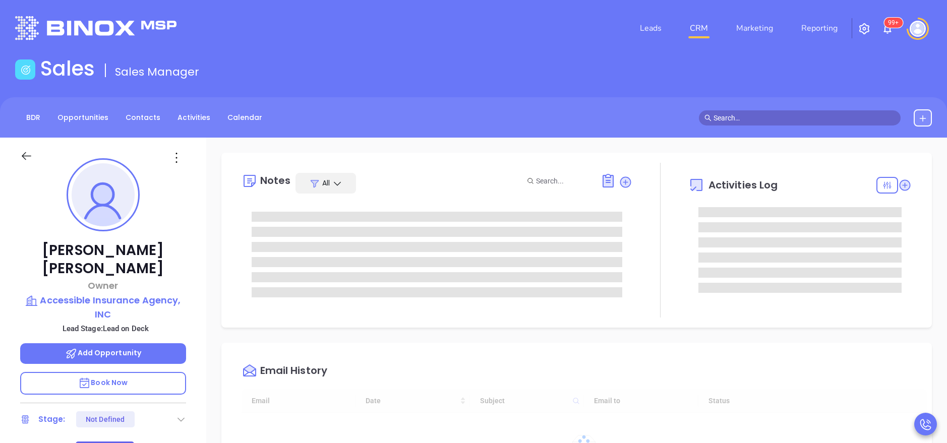
type input "10:00 am"
type input "[DATE]"
type input "[PERSON_NAME]"
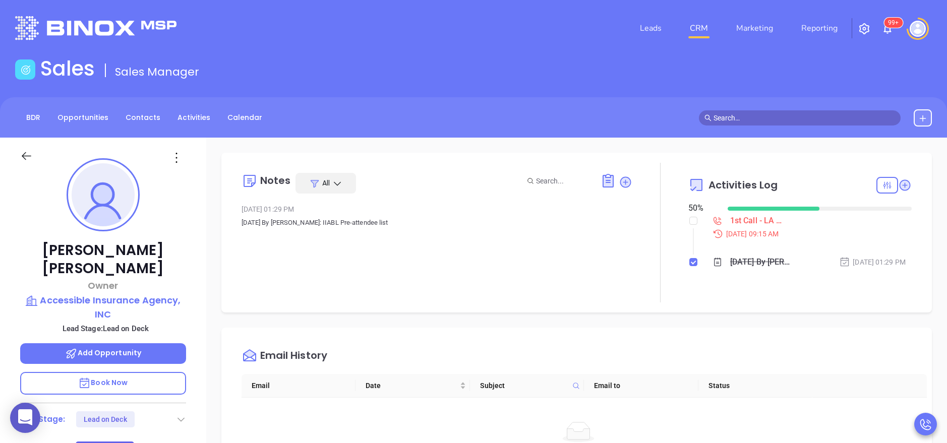
click at [195, 246] on div "[PERSON_NAME] Owner Accessible Insurance Agency, INC Lead Stage: Lead on Deck A…" at bounding box center [103, 415] width 206 height 554
click at [900, 187] on icon at bounding box center [905, 185] width 10 height 10
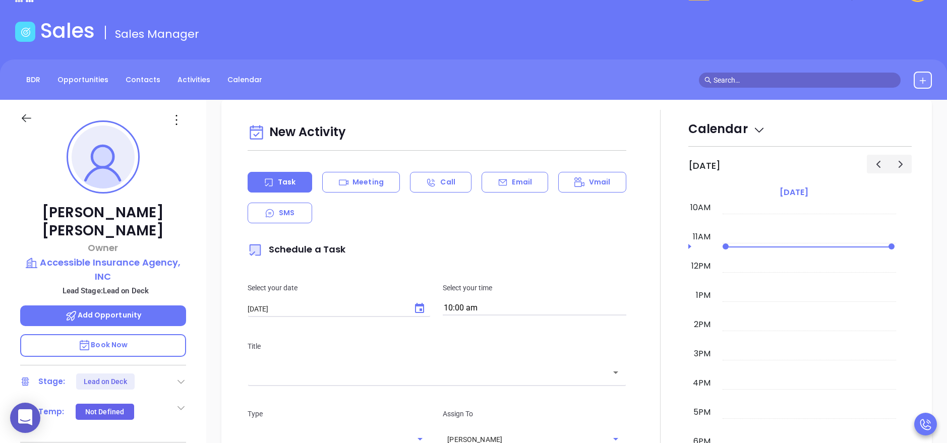
scroll to position [138, 0]
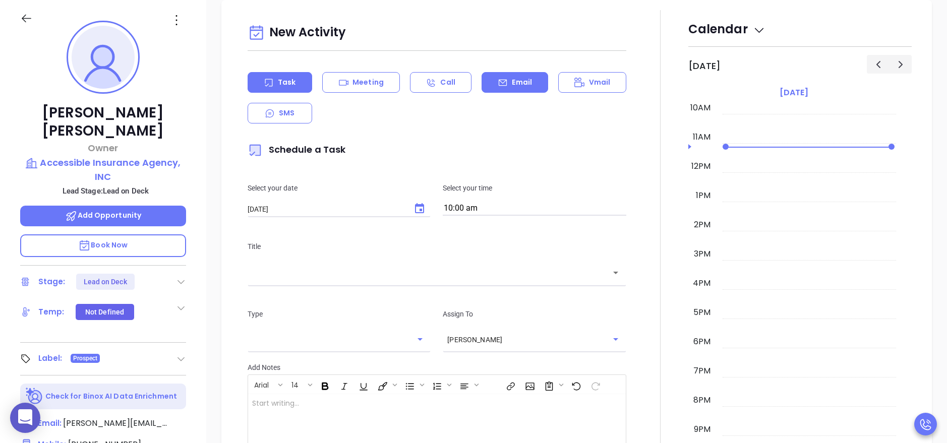
click at [504, 85] on div "Email" at bounding box center [515, 82] width 67 height 21
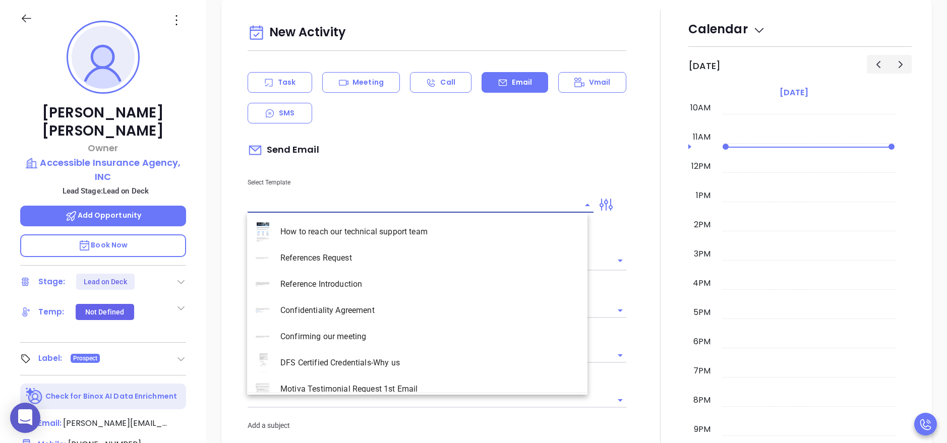
type input "[PERSON_NAME]"
click at [378, 198] on input "text" at bounding box center [413, 205] width 331 height 15
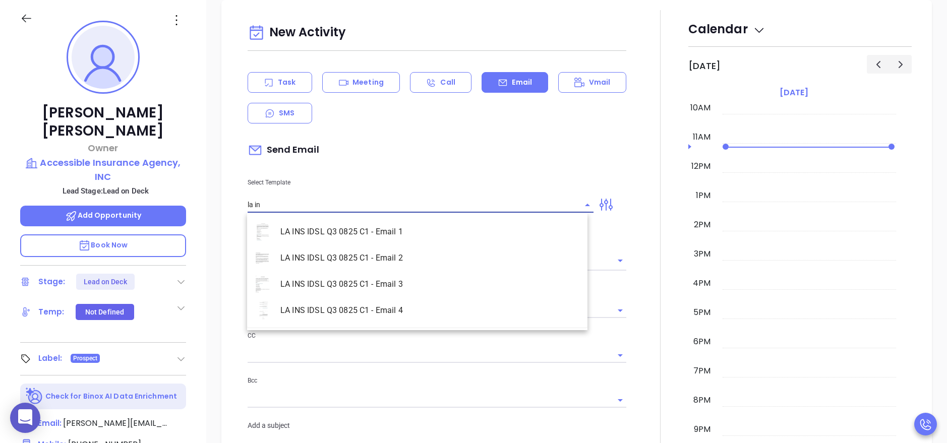
click at [350, 243] on li "LA INS IDSL Q3 0825 C1 - Email 1" at bounding box center [417, 232] width 340 height 26
type input "LA INS IDSL Q3 0825 C1 - Email 1"
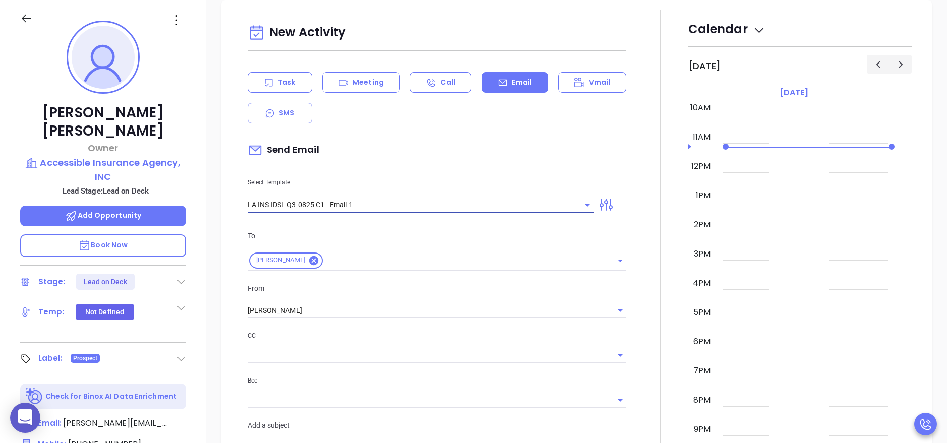
type input "Clinton, did you know Louisiana's Data Protection Law is now being enforced?"
type input "LA INS IDSL Q3 0825 C1 - Email 1"
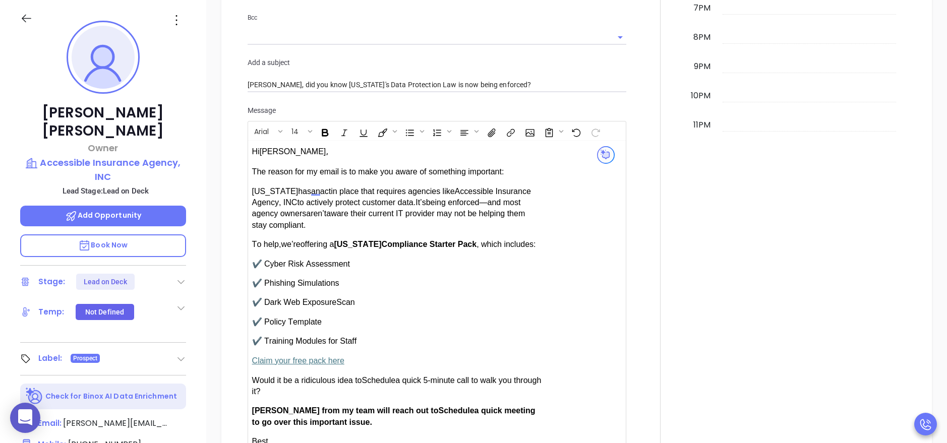
scroll to position [768, 0]
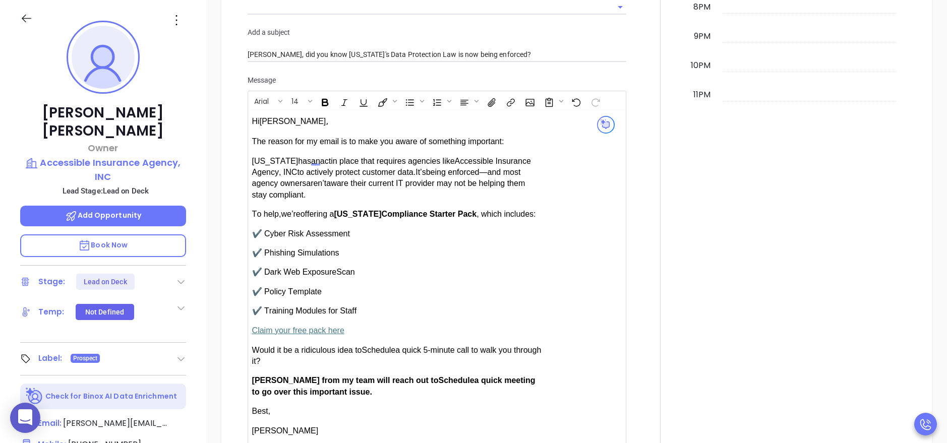
click at [312, 161] on span "an" at bounding box center [315, 161] width 9 height 9
click at [569, 174] on div "Hi Clinton , Louisiana has an act It’s" at bounding box center [423, 301] width 343 height 374
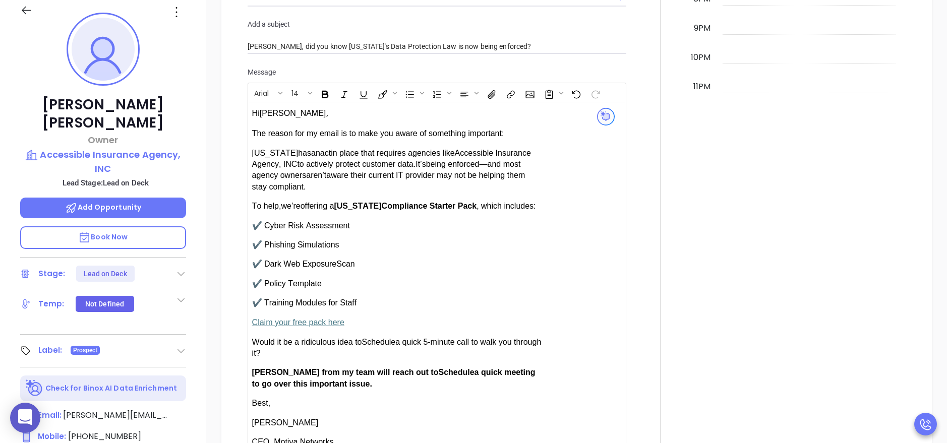
click at [655, 201] on div at bounding box center [660, 75] width 56 height 932
click at [647, 198] on div at bounding box center [660, 75] width 56 height 932
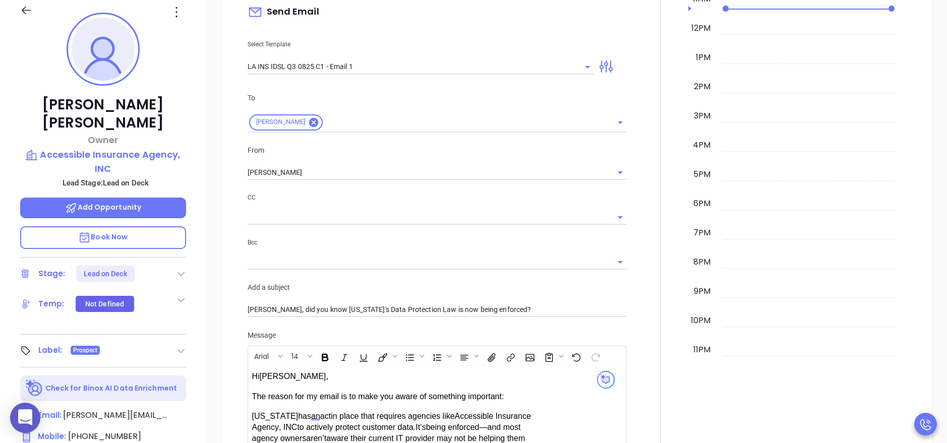
scroll to position [496, 0]
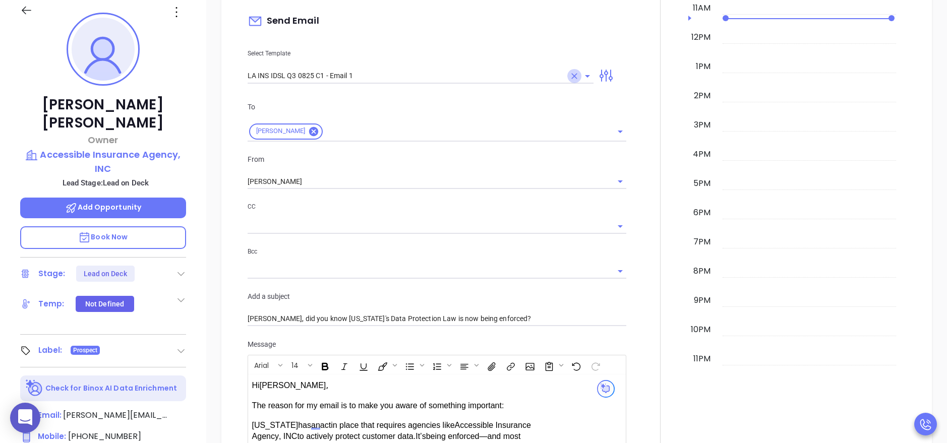
click at [571, 77] on icon "Clear" at bounding box center [574, 76] width 10 height 10
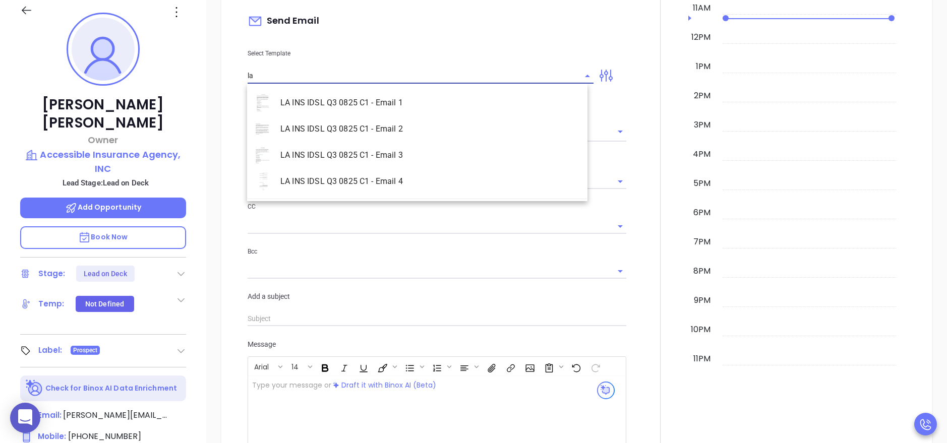
click at [440, 123] on li "LA INS IDSL Q3 0825 C1 - Email 2" at bounding box center [417, 129] width 340 height 26
type input "LA INS IDSL Q3 0825 C1 - Email 2"
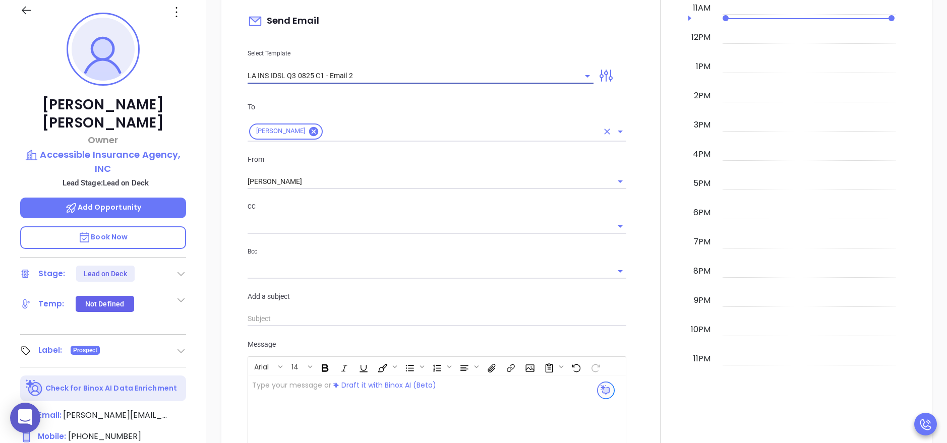
type input "February is coming fast—will Accessible Insurance Agency, INC be compliant?"
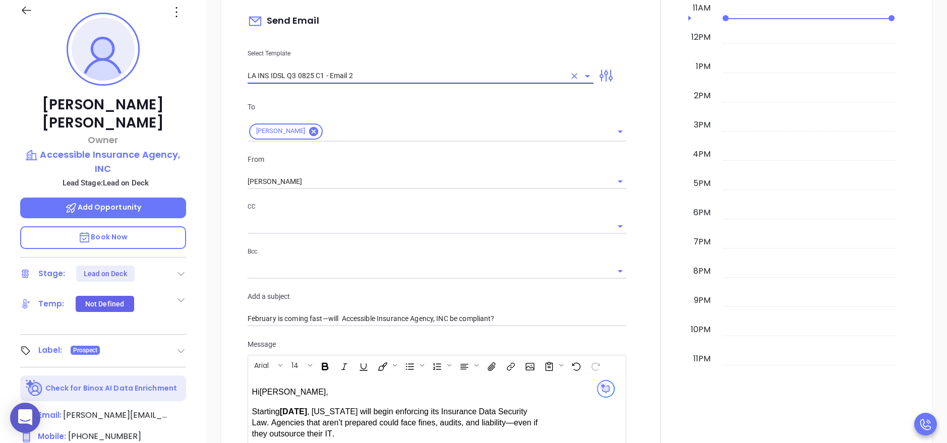
type input "LA INS IDSL Q3 0825 C1 - Email 2"
click at [639, 172] on div at bounding box center [660, 268] width 56 height 774
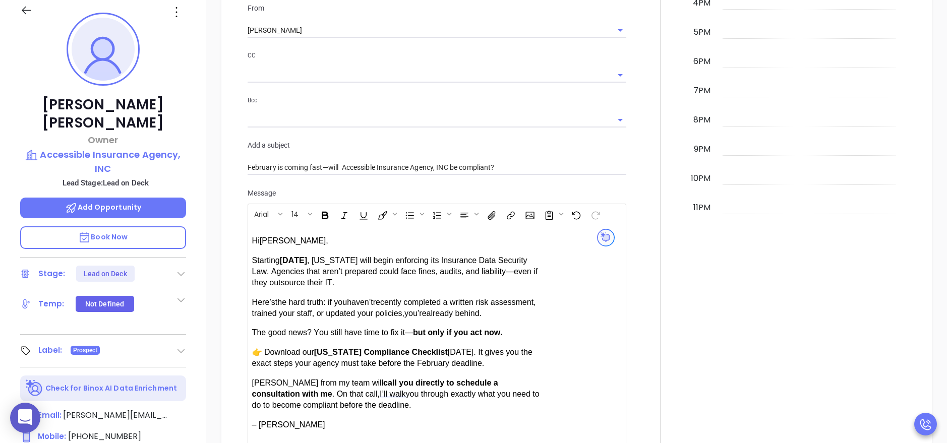
scroll to position [677, 0]
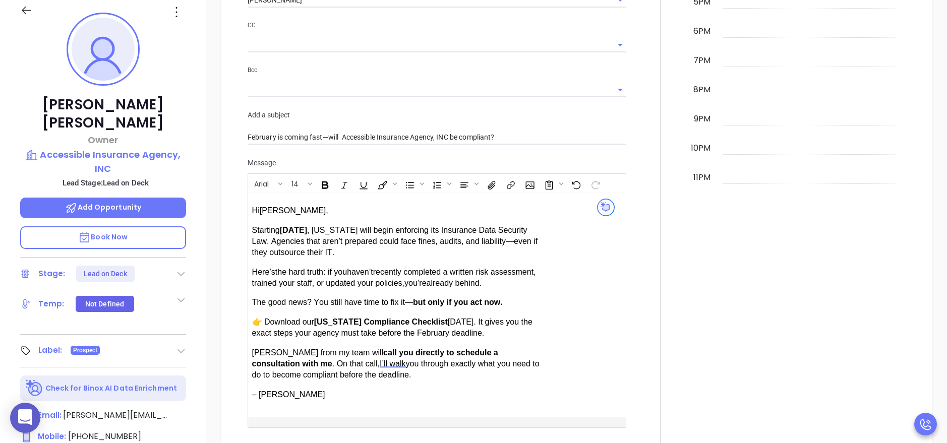
click at [649, 241] on div at bounding box center [660, 86] width 56 height 774
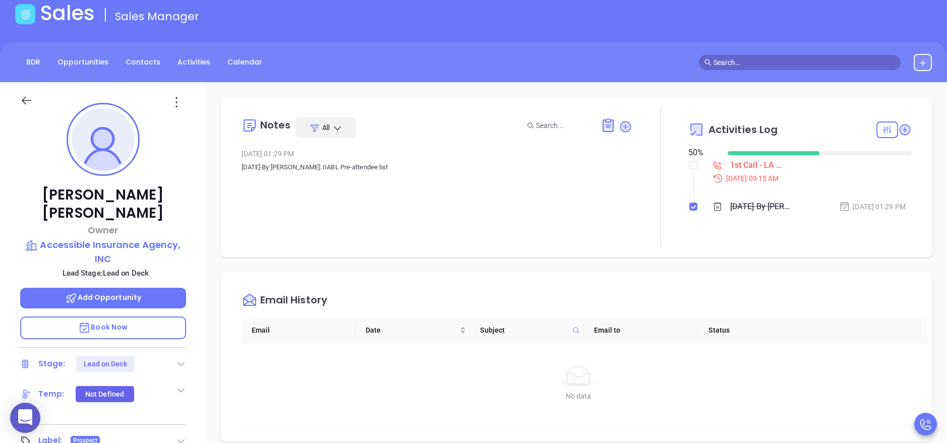
scroll to position [0, 0]
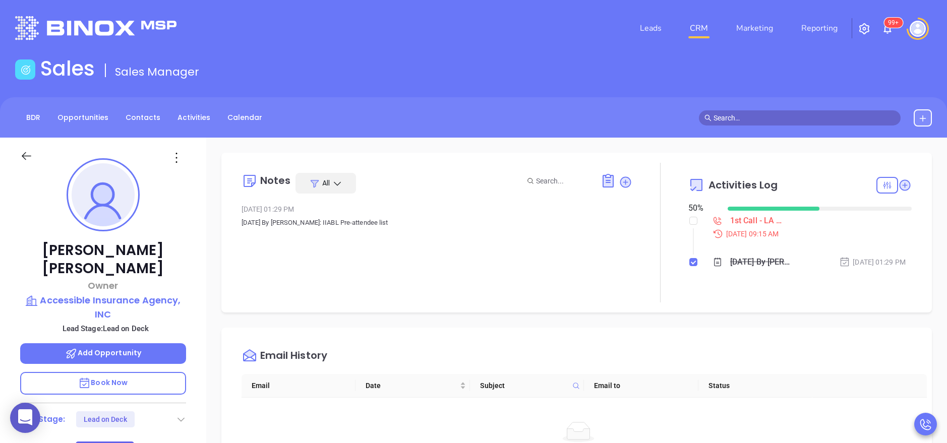
click at [197, 286] on div "Clinton Dauzat Owner Accessible Insurance Agency, INC Lead Stage: Lead on Deck …" at bounding box center [103, 415] width 206 height 554
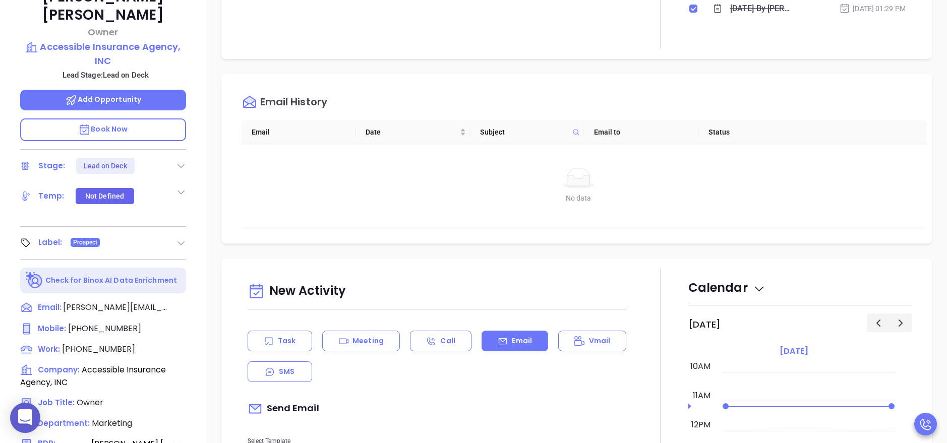
scroll to position [272, 0]
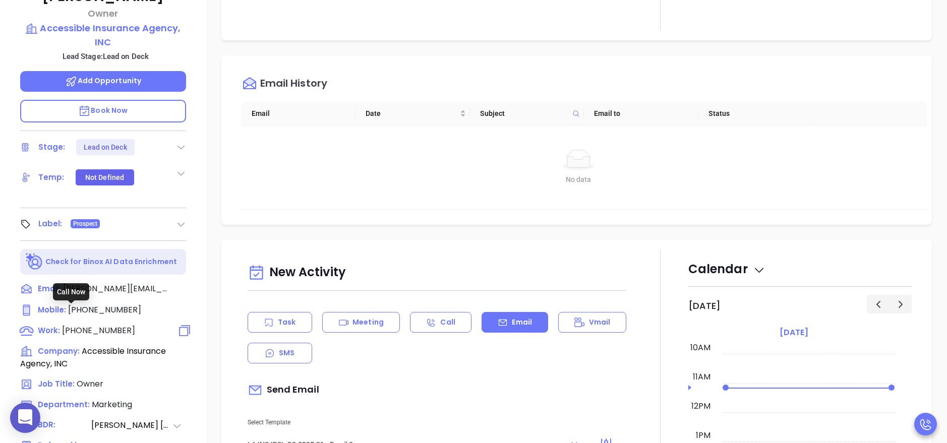
click at [99, 325] on span "[PHONE_NUMBER]" at bounding box center [98, 331] width 73 height 12
type input "[PHONE_NUMBER]"
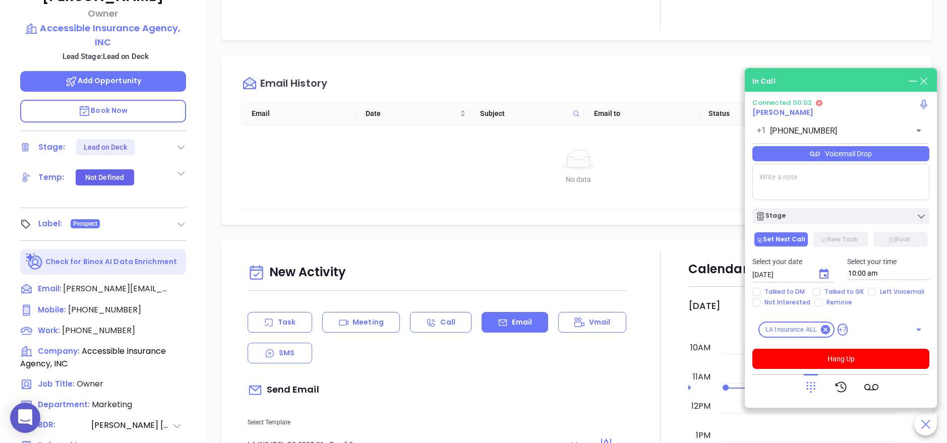
click at [198, 270] on div "Clinton Dauzat Owner Accessible Insurance Agency, INC Lead Stage: Lead on Deck …" at bounding box center [103, 142] width 206 height 554
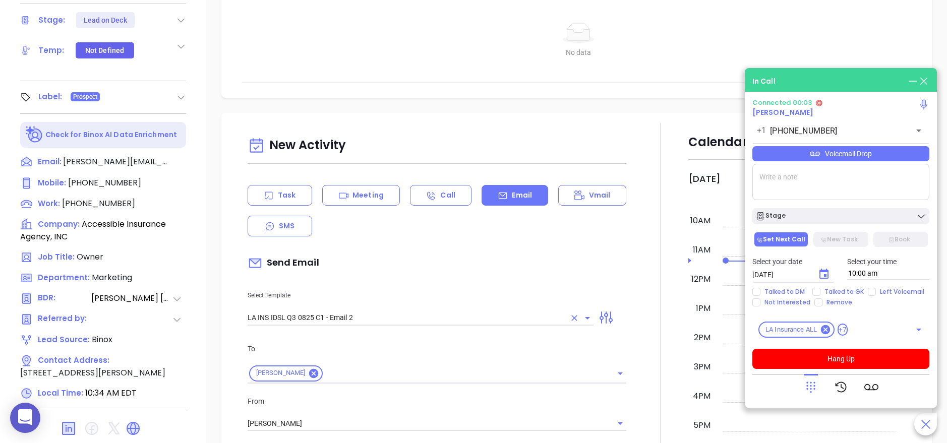
scroll to position [400, 0]
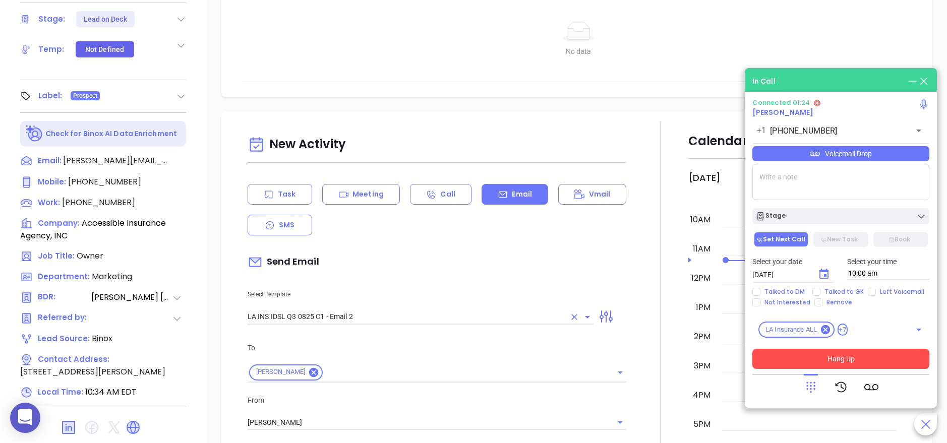
click at [878, 363] on button "Hang Up" at bounding box center [840, 359] width 177 height 20
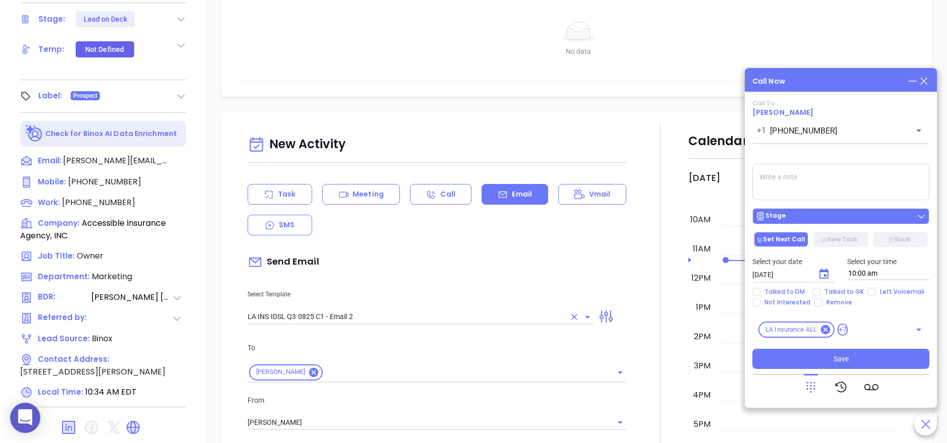
click at [797, 215] on div "Stage" at bounding box center [840, 216] width 171 height 10
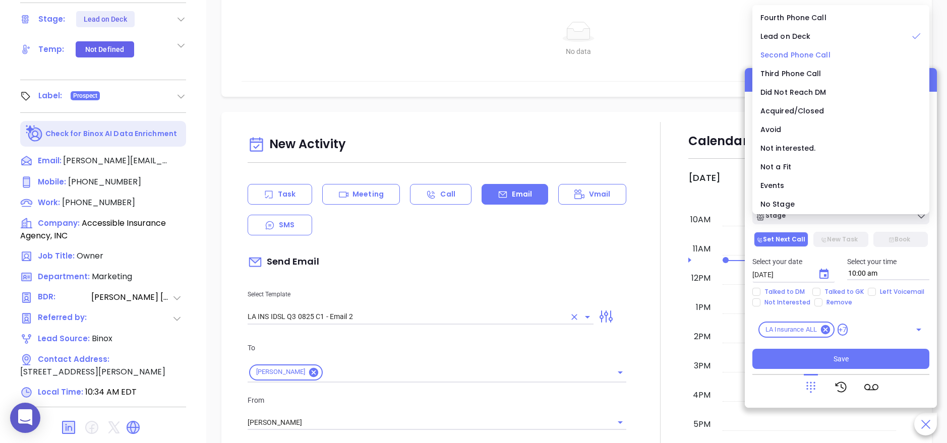
click at [804, 52] on span "Second Phone Call" at bounding box center [796, 55] width 70 height 10
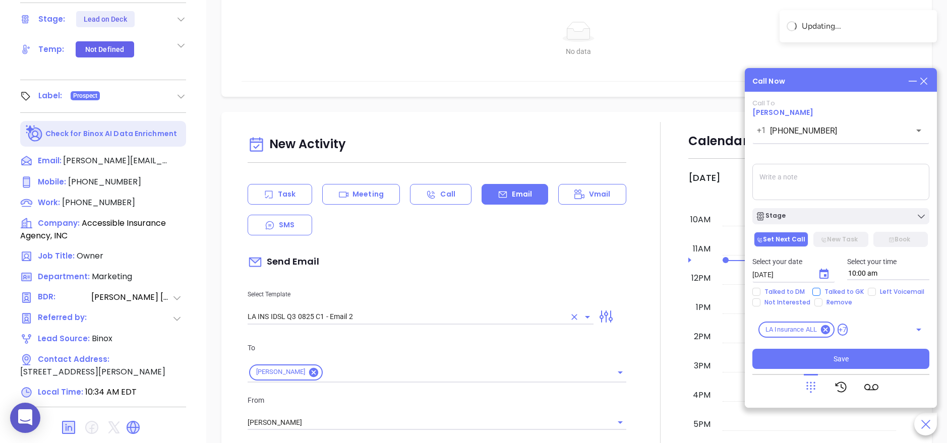
click at [823, 288] on span "Talked to GK" at bounding box center [844, 292] width 47 height 8
click at [821, 288] on input "Talked to GK" at bounding box center [816, 292] width 8 height 8
checkbox input "true"
click at [825, 274] on icon "Choose date, selected date is Sep 11, 2025" at bounding box center [824, 274] width 12 height 12
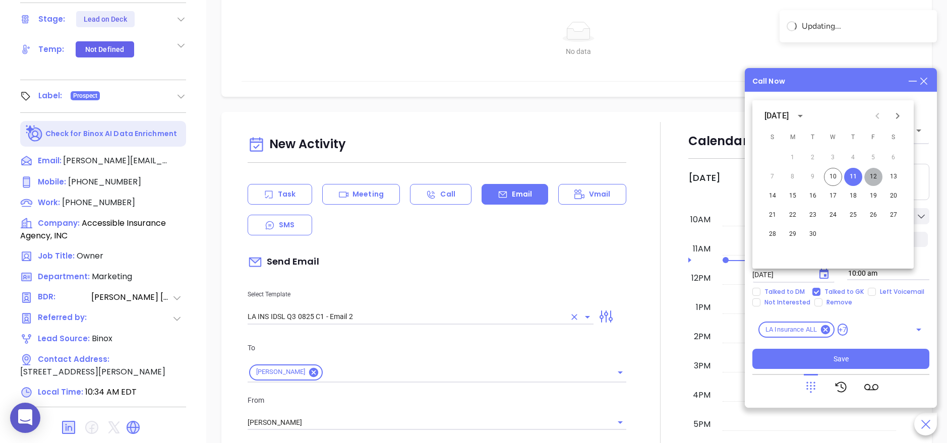
click at [875, 176] on button "12" at bounding box center [873, 177] width 18 height 18
type input "[DATE]"
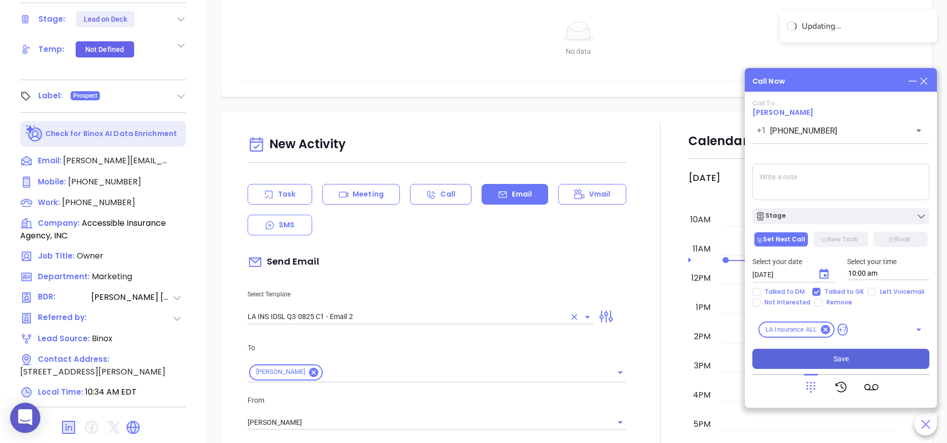
click at [836, 357] on span "Save" at bounding box center [841, 359] width 15 height 11
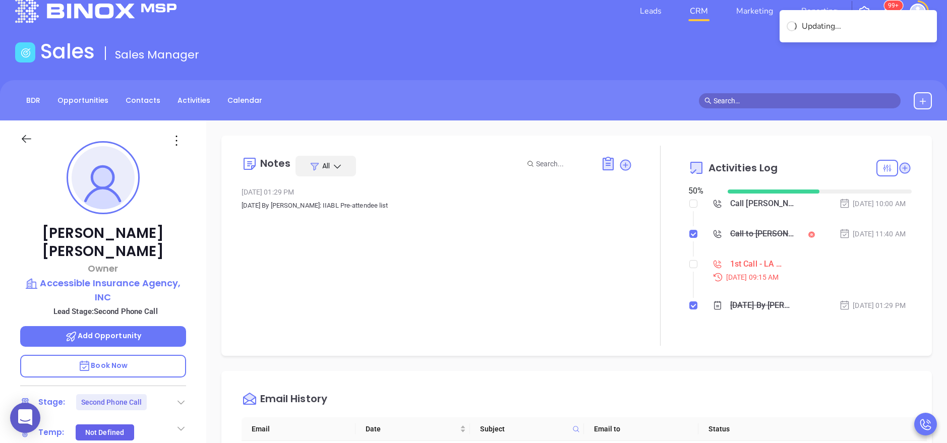
scroll to position [0, 0]
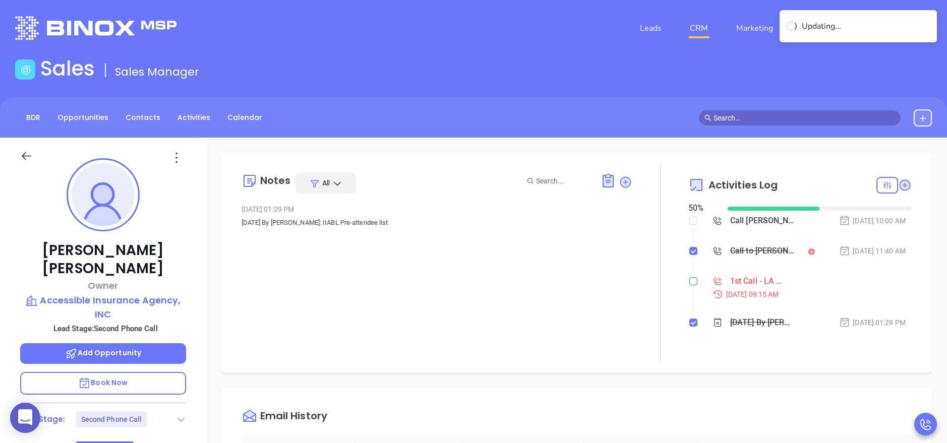
click at [689, 285] on label at bounding box center [693, 281] width 8 height 11
click at [689, 285] on input "checkbox" at bounding box center [693, 281] width 8 height 8
checkbox input "true"
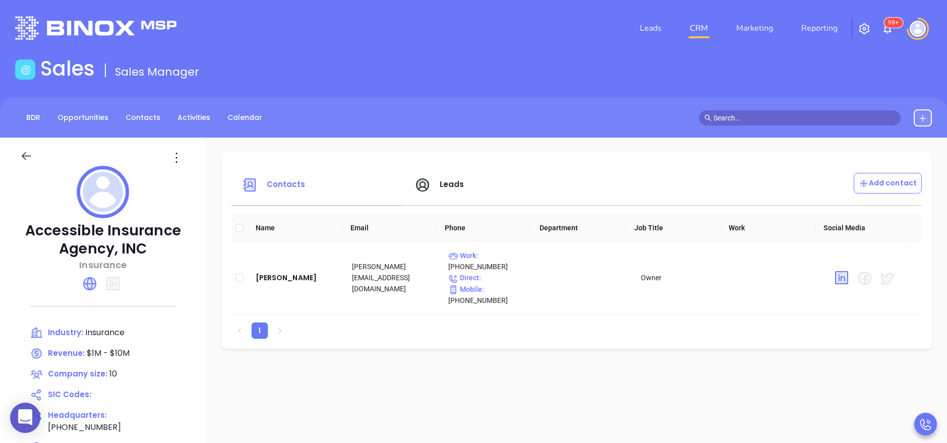
click at [563, 330] on ul "1" at bounding box center [576, 331] width 690 height 16
click at [87, 285] on icon at bounding box center [90, 284] width 12 height 12
click at [442, 181] on span "Leads" at bounding box center [452, 184] width 25 height 11
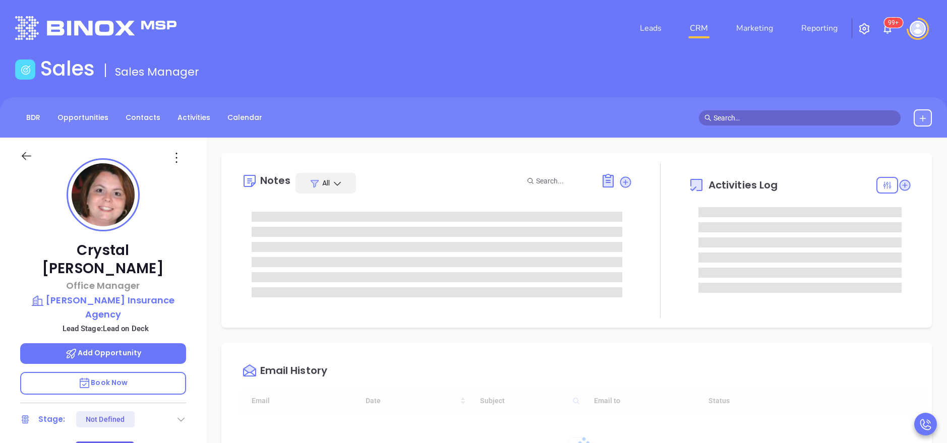
type input "[DATE]"
type input "[PERSON_NAME]"
click at [192, 276] on div "[PERSON_NAME] Office Manager [PERSON_NAME] Insurance Agency Lead Stage: Lead on…" at bounding box center [103, 415] width 206 height 554
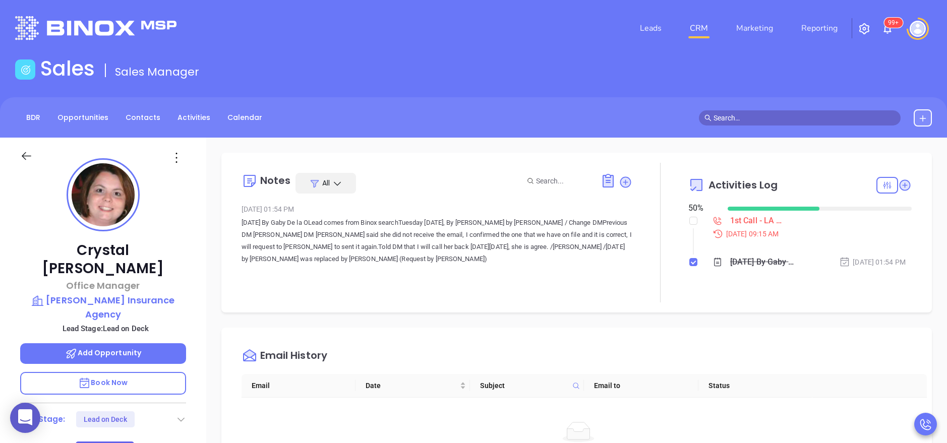
click at [414, 311] on div "Notes All Jun 11, 2024 01:54 PM [DATE] By Gaby De la OLead comes from Binox sea…" at bounding box center [576, 233] width 711 height 160
click at [194, 324] on div "[PERSON_NAME] Office Manager [PERSON_NAME] Insurance Agency Lead Stage: Lead on…" at bounding box center [103, 415] width 206 height 554
click at [200, 297] on div "[PERSON_NAME] Office Manager [PERSON_NAME] Insurance Agency Lead Stage: Lead on…" at bounding box center [103, 415] width 206 height 554
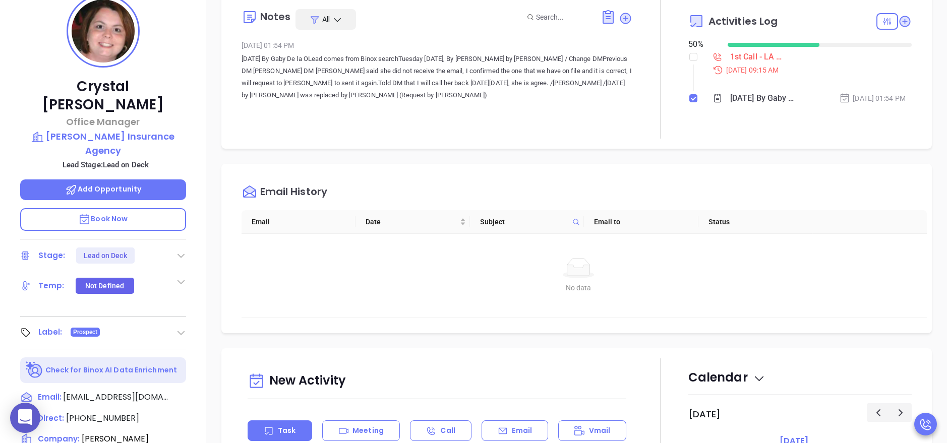
scroll to position [333, 0]
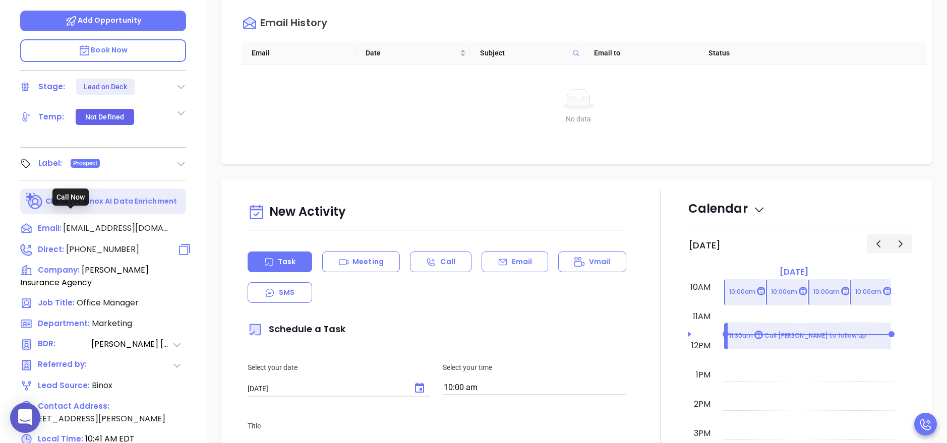
click at [105, 244] on span "[PHONE_NUMBER]" at bounding box center [102, 250] width 73 height 12
type input "[PHONE_NUMBER]"
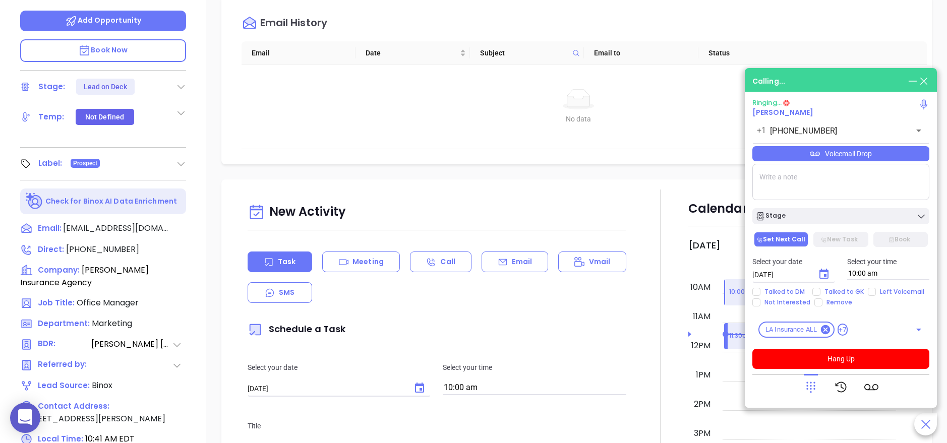
click at [125, 45] on span "Book Now" at bounding box center [102, 50] width 49 height 10
click at [780, 183] on textarea at bounding box center [840, 182] width 177 height 36
click at [858, 359] on button "Hang Up" at bounding box center [840, 359] width 177 height 20
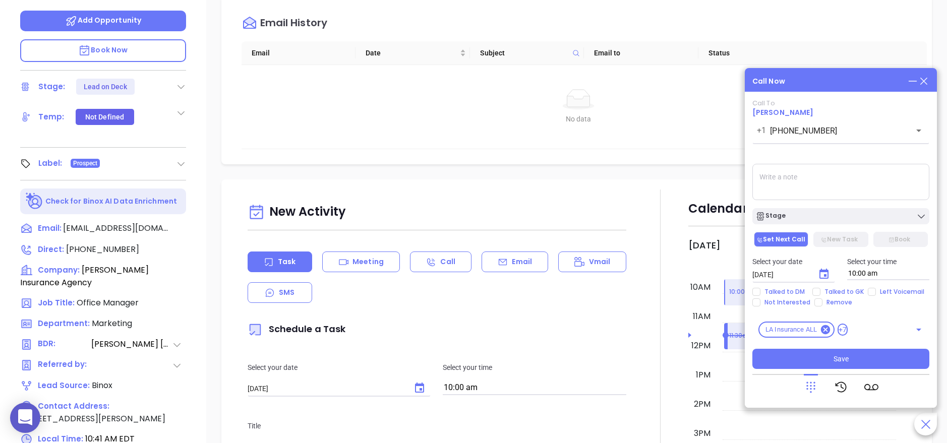
click at [808, 187] on textarea at bounding box center [840, 182] width 177 height 36
click at [179, 224] on icon at bounding box center [183, 228] width 9 height 9
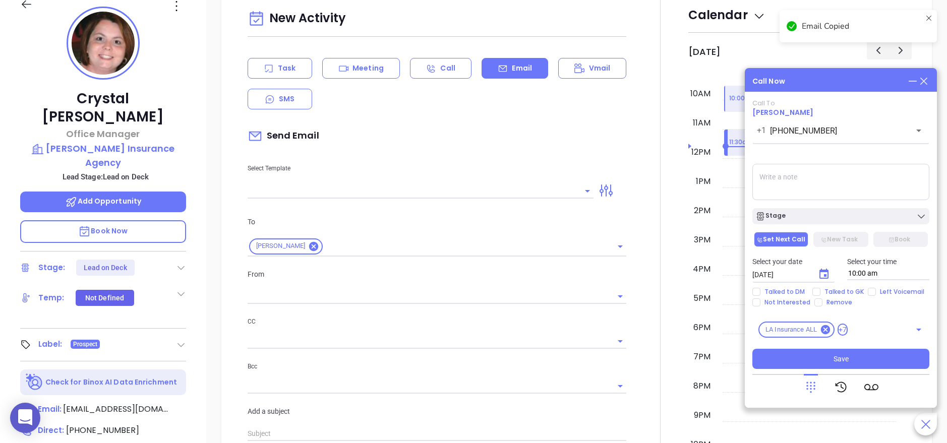
scroll to position [138, 0]
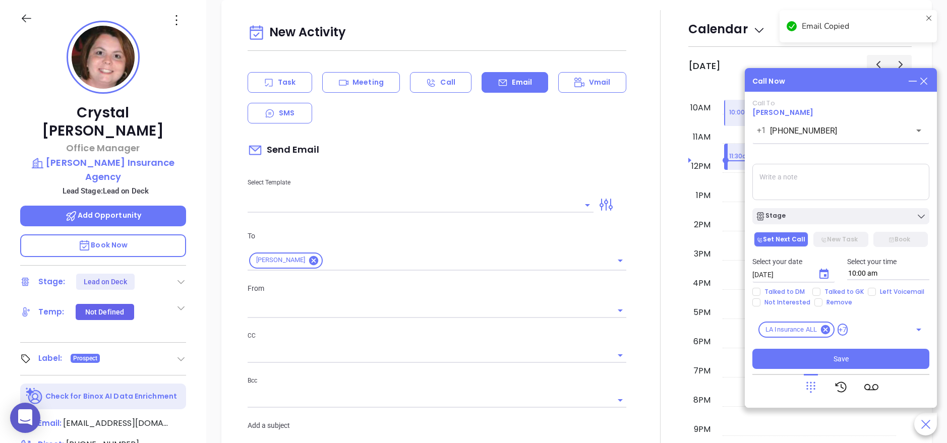
type input "[PERSON_NAME]"
click at [780, 292] on span "Talked to DM" at bounding box center [785, 292] width 48 height 8
click at [761, 292] on input "Talked to DM" at bounding box center [756, 292] width 8 height 8
checkbox input "true"
click at [820, 276] on icon "Choose date, selected date is Sep 11, 2025" at bounding box center [824, 274] width 9 height 10
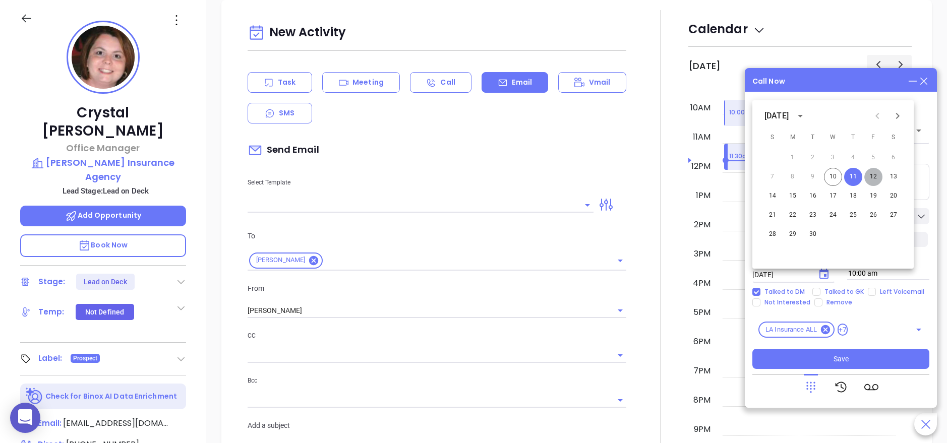
click at [874, 178] on button "12" at bounding box center [873, 177] width 18 height 18
type input "[DATE]"
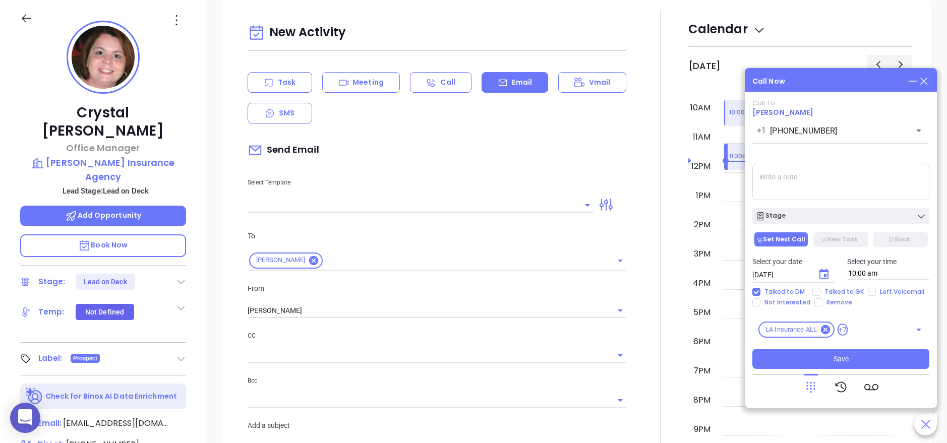
drag, startPoint x: 814, startPoint y: 203, endPoint x: 803, endPoint y: 184, distance: 22.4
click at [803, 184] on div "Call To [PERSON_NAME] [PHONE_NUMBER] ​ Voicemail Drop Stage Set Next Call New T…" at bounding box center [840, 234] width 177 height 270
click at [803, 184] on textarea at bounding box center [840, 182] width 177 height 36
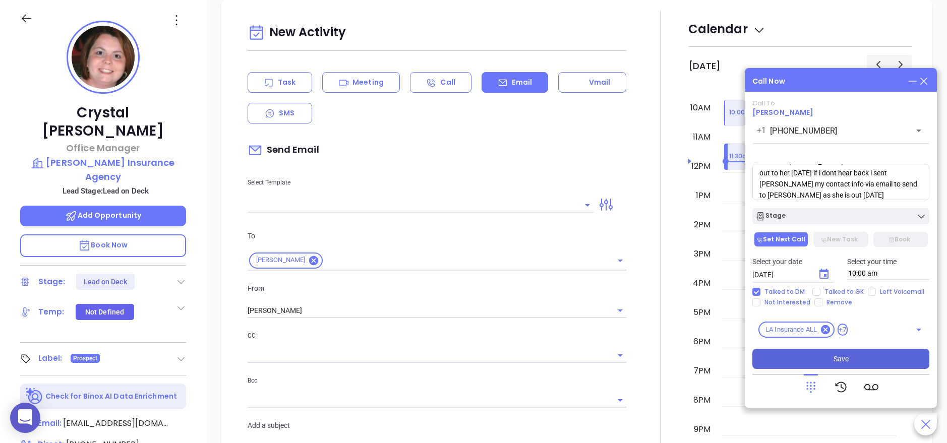
type textarea "spoke to [PERSON_NAME] she said this would no longer be with her but with [PERS…"
click at [838, 355] on span "Save" at bounding box center [841, 359] width 15 height 11
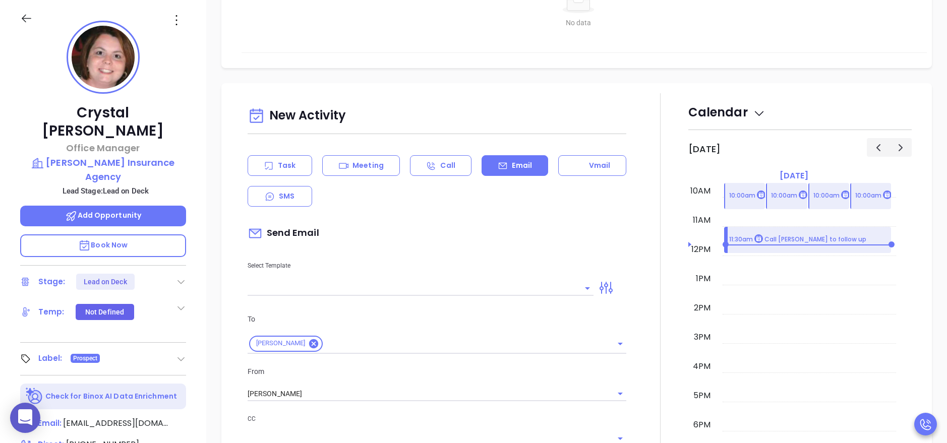
scroll to position [473, 0]
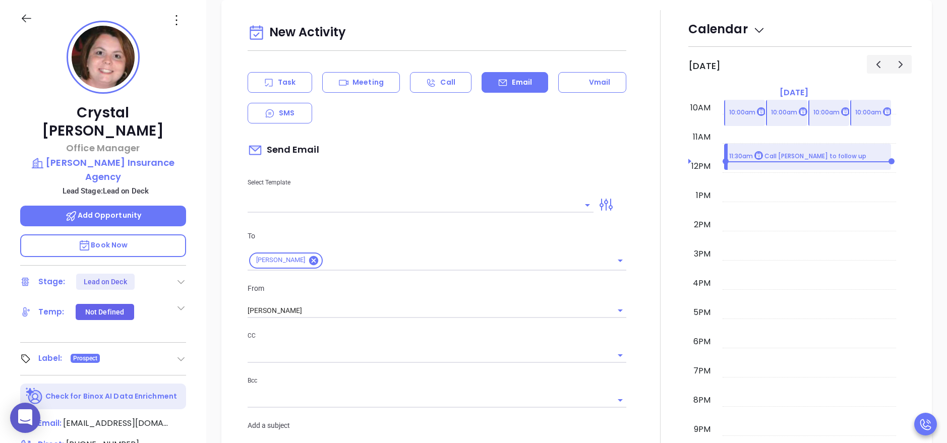
click at [182, 276] on div at bounding box center [181, 282] width 10 height 12
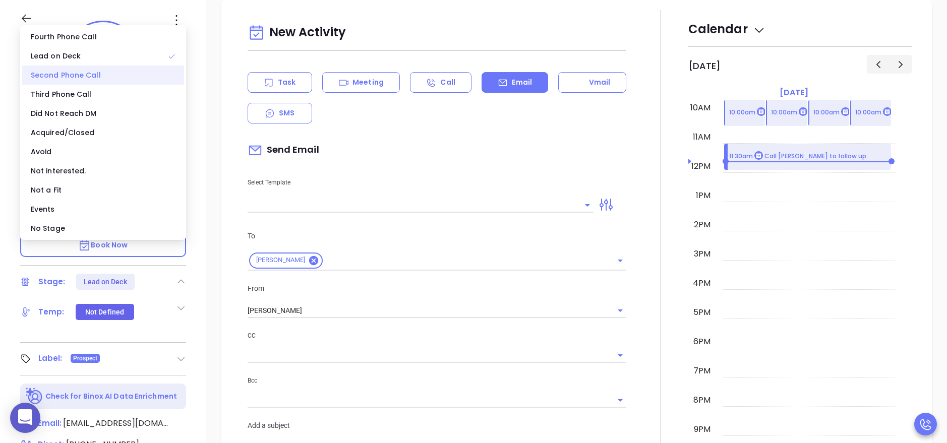
click at [103, 76] on div "Second Phone Call" at bounding box center [103, 75] width 162 height 19
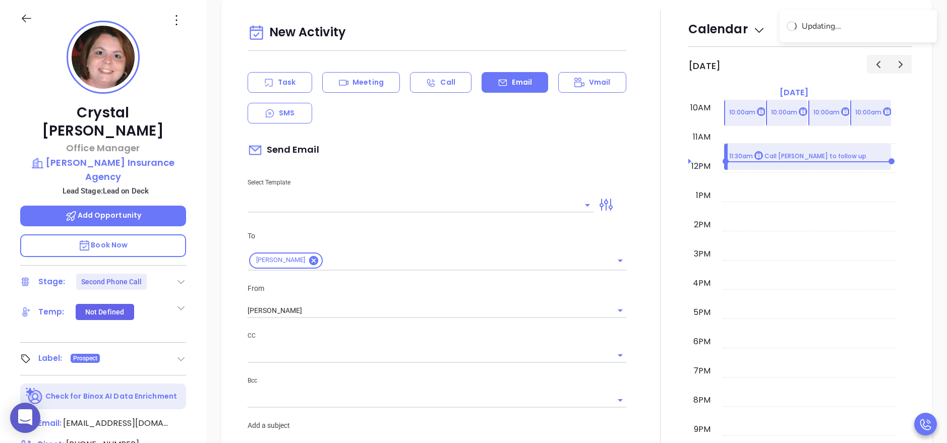
click at [660, 195] on div at bounding box center [660, 346] width 56 height 672
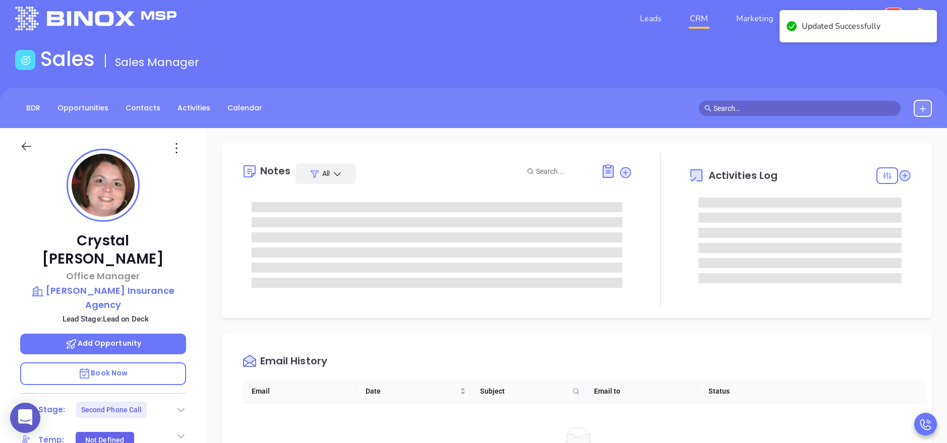
scroll to position [0, 0]
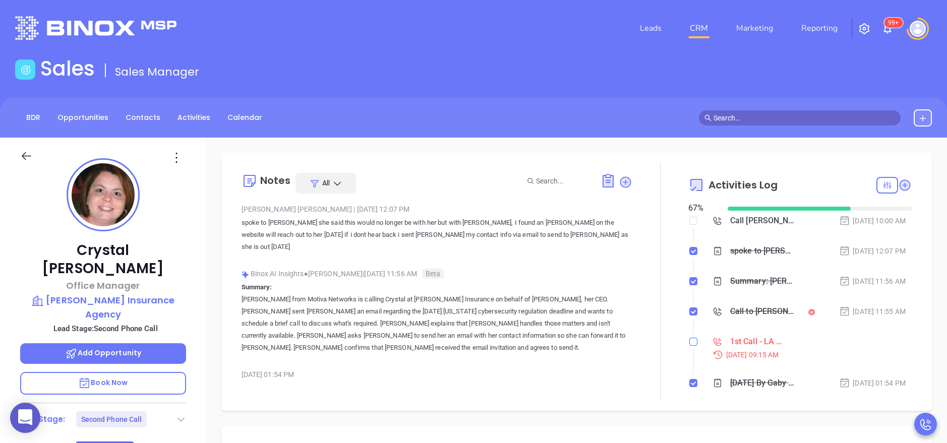
click at [689, 345] on input "checkbox" at bounding box center [693, 342] width 8 height 8
checkbox input "true"
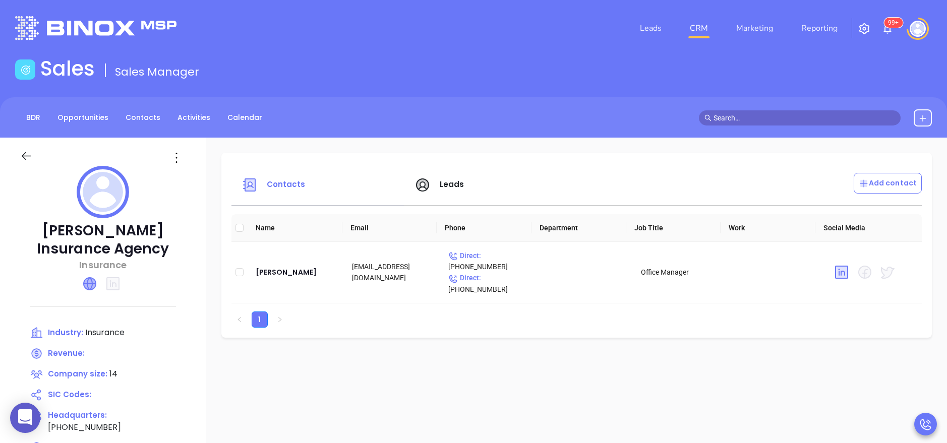
click at [85, 283] on icon at bounding box center [90, 284] width 12 height 12
click at [450, 188] on span "Leads" at bounding box center [452, 184] width 25 height 11
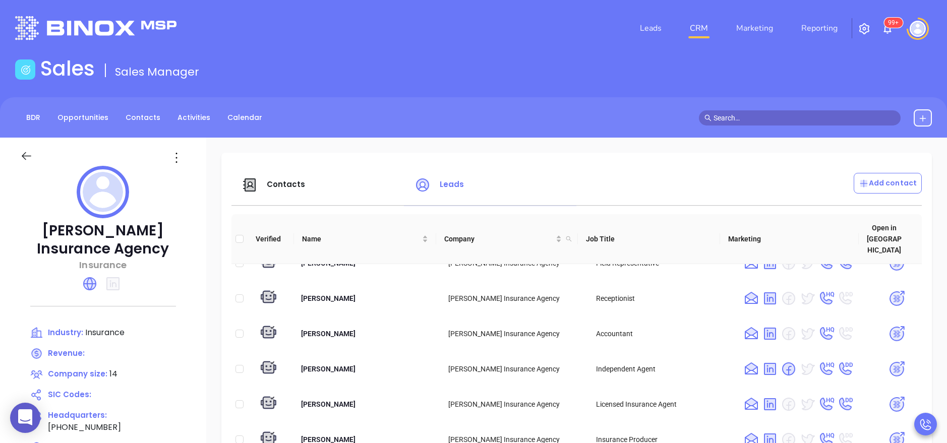
scroll to position [159, 0]
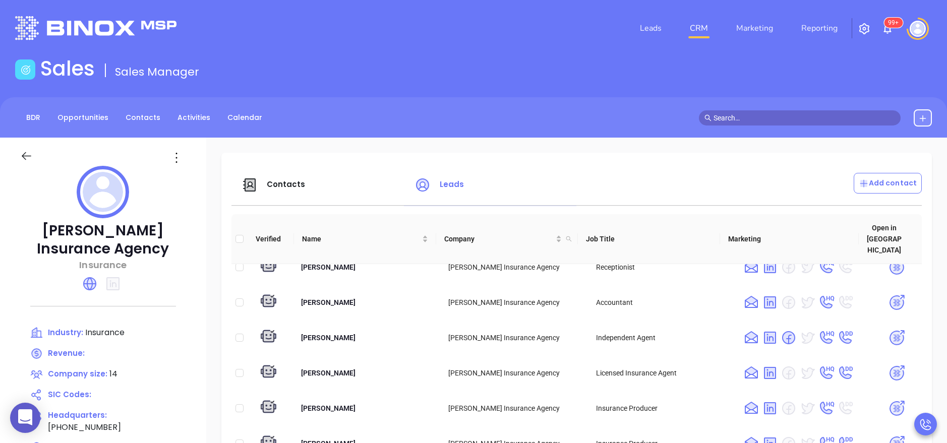
click at [203, 337] on div "[PERSON_NAME] Insurance Agency Insurance Industry: Insurance Revenue: Company s…" at bounding box center [103, 352] width 206 height 429
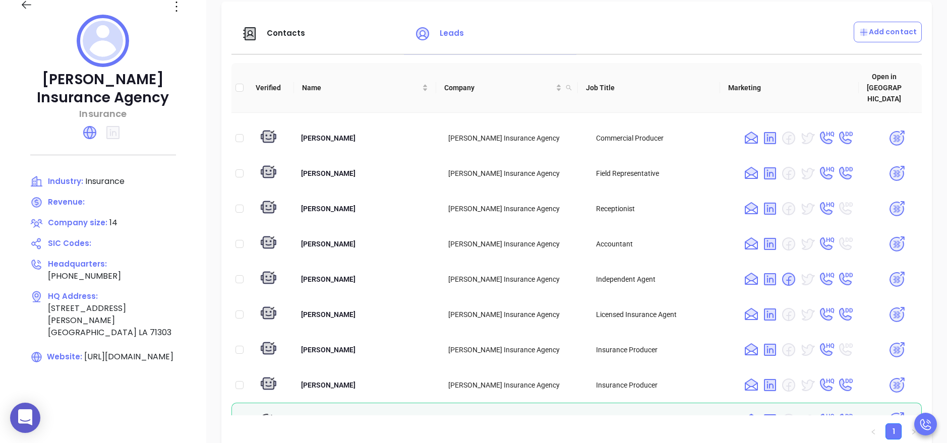
scroll to position [0, 0]
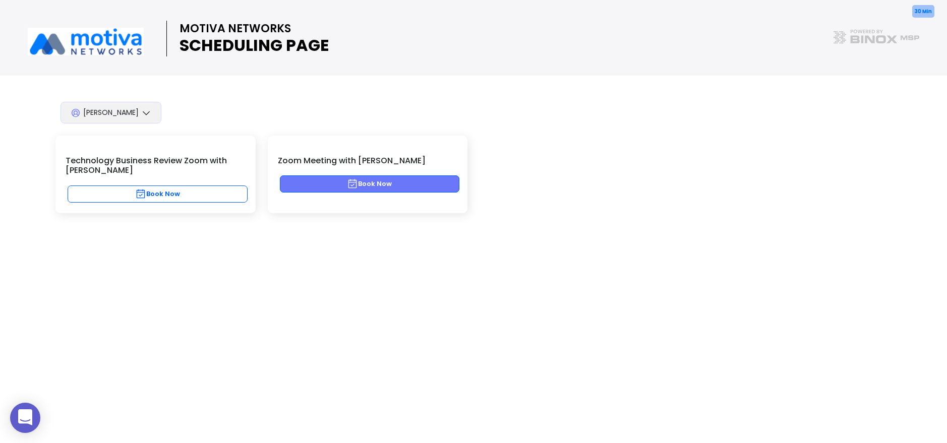
click at [343, 188] on button "Book Now" at bounding box center [370, 184] width 180 height 17
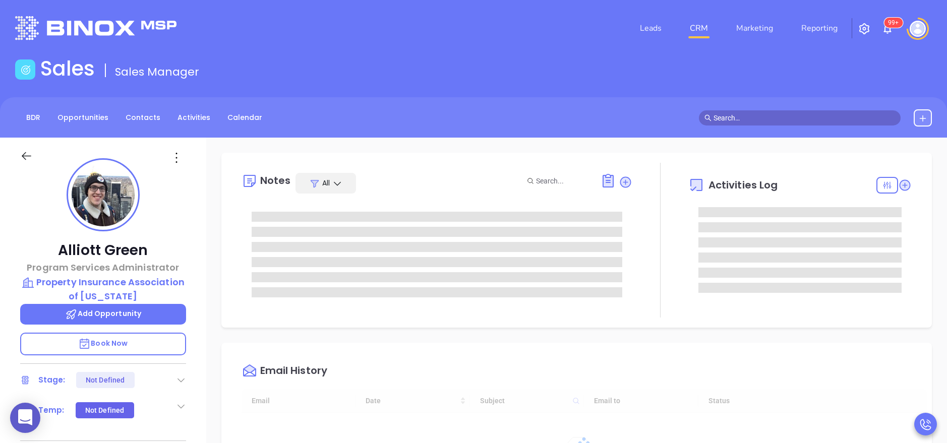
type input "[DATE]"
type input "[PERSON_NAME]"
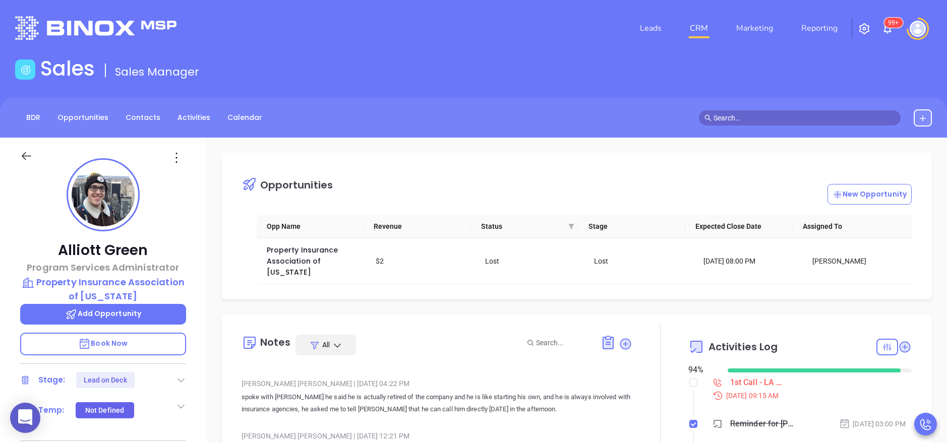
scroll to position [30, 0]
click at [195, 363] on div "Alliott Green Program Services Administrator Property Insurance Association of …" at bounding box center [103, 415] width 206 height 554
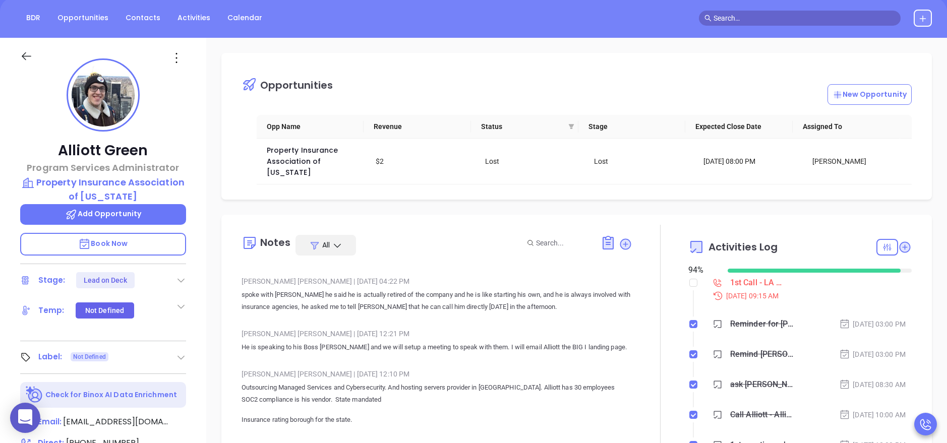
scroll to position [98, 0]
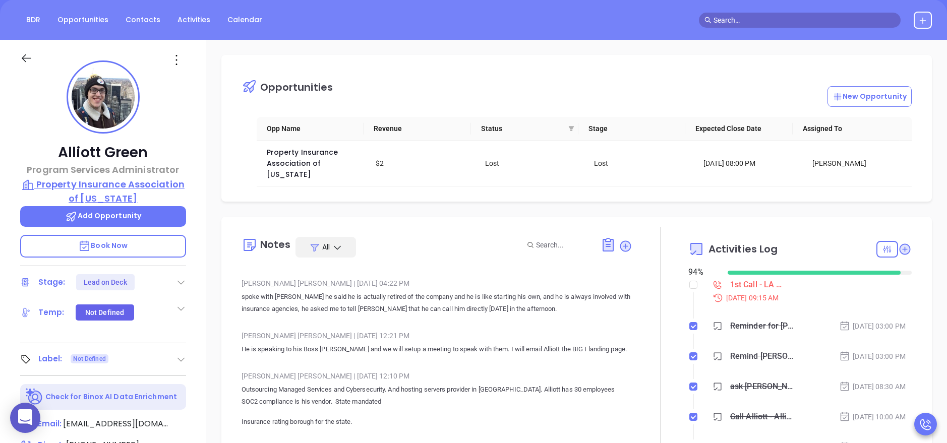
click at [113, 192] on p "Property Insurance Association of [US_STATE]" at bounding box center [103, 192] width 166 height 28
click at [368, 307] on div "[PERSON_NAME] | [DATE] 04:22 PM spoke with [PERSON_NAME] he said he is actually…" at bounding box center [437, 299] width 391 height 47
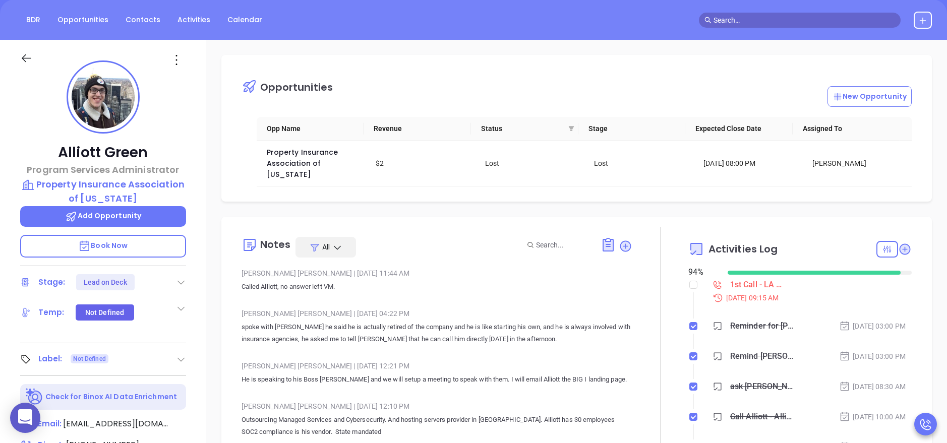
scroll to position [68, 0]
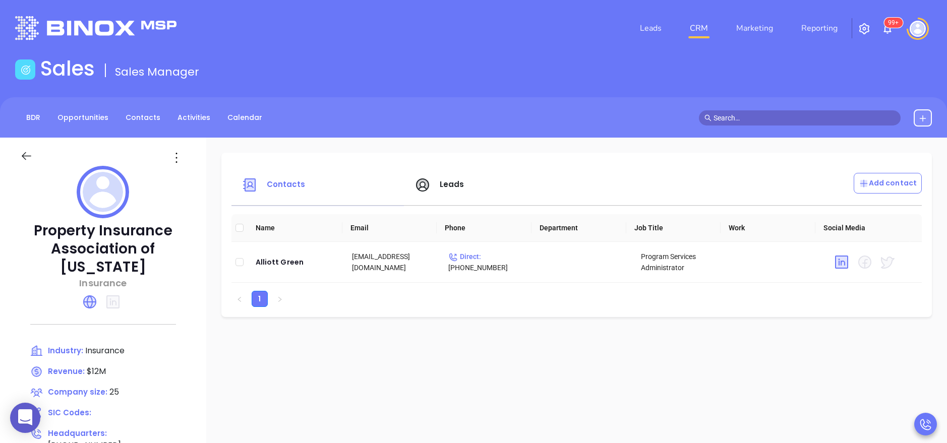
click at [451, 189] on span "Leads" at bounding box center [452, 184] width 25 height 11
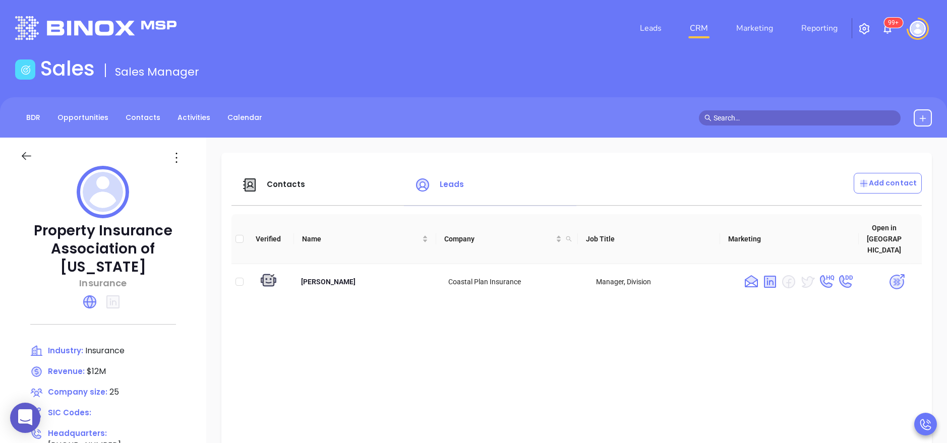
click at [85, 298] on icon at bounding box center [90, 302] width 16 height 16
click at [283, 188] on span "Contacts" at bounding box center [286, 184] width 39 height 11
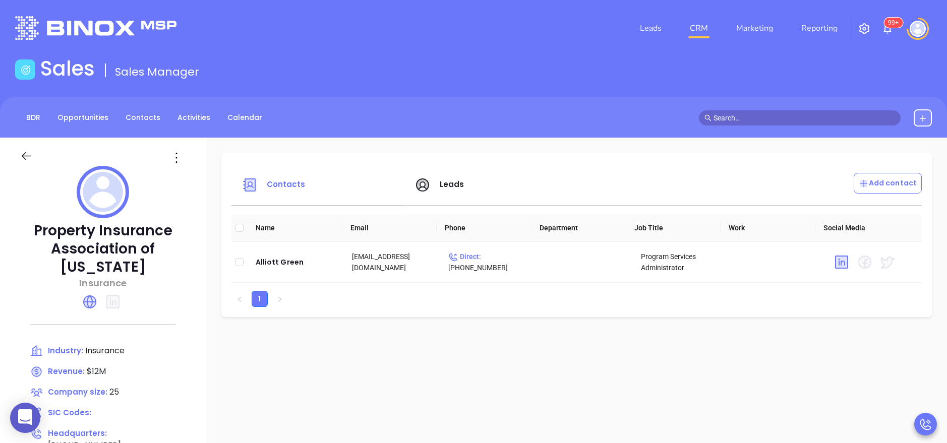
click at [440, 179] on span "Leads" at bounding box center [452, 184] width 25 height 11
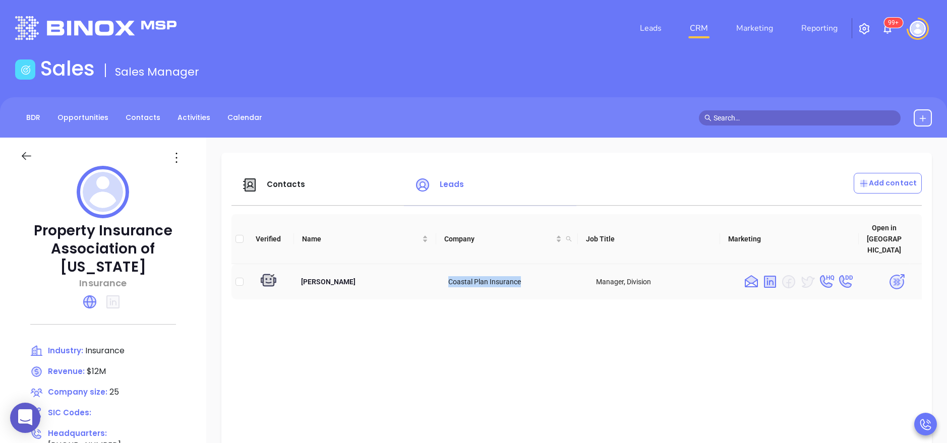
drag, startPoint x: 517, startPoint y: 274, endPoint x: 442, endPoint y: 275, distance: 75.1
click at [442, 275] on td "Coastal Plan Insurance" at bounding box center [513, 281] width 147 height 35
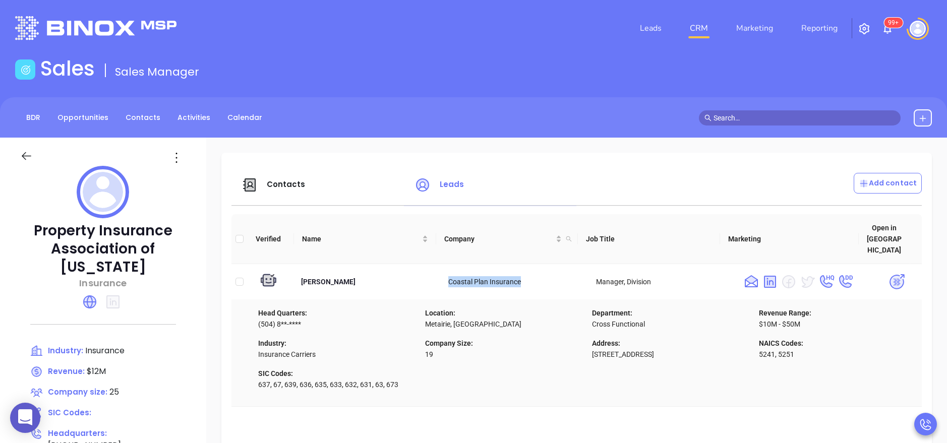
copy td "Coastal Plan Insurance"
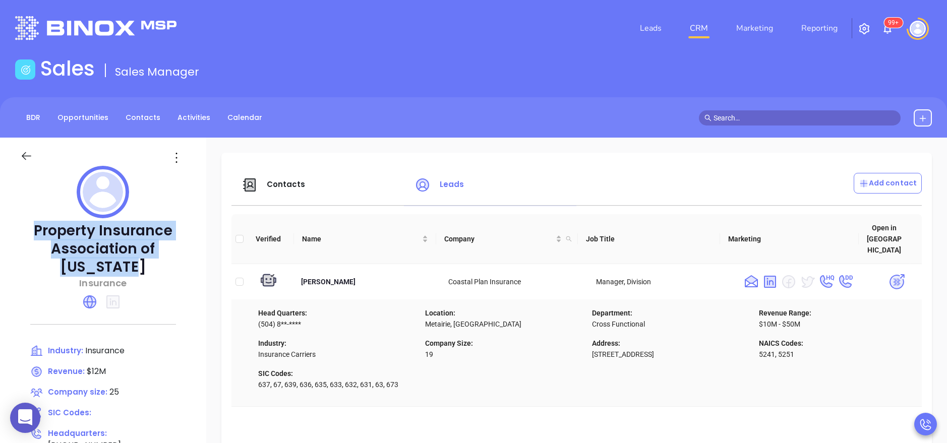
drag, startPoint x: 147, startPoint y: 270, endPoint x: 37, endPoint y: 227, distance: 118.0
click at [37, 227] on p "Property Insurance Association of Louisiana" at bounding box center [103, 249] width 166 height 54
copy p "Property Insurance Association of Louisiana"
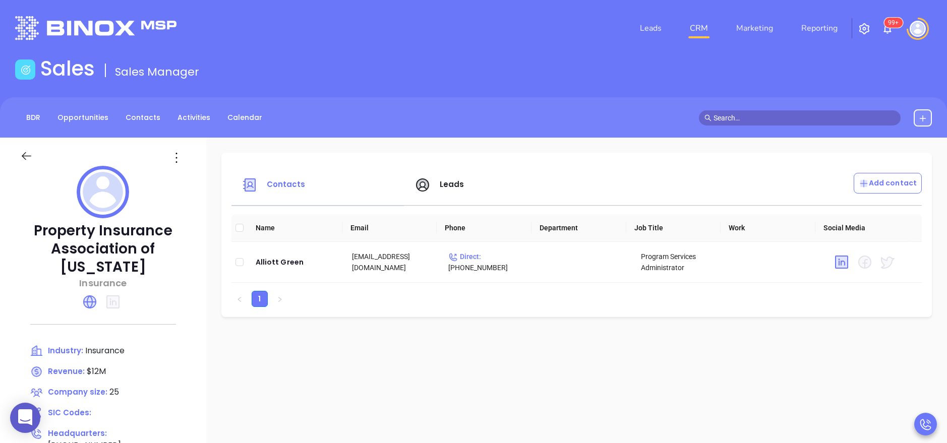
click at [439, 190] on span "Leads" at bounding box center [440, 185] width 50 height 12
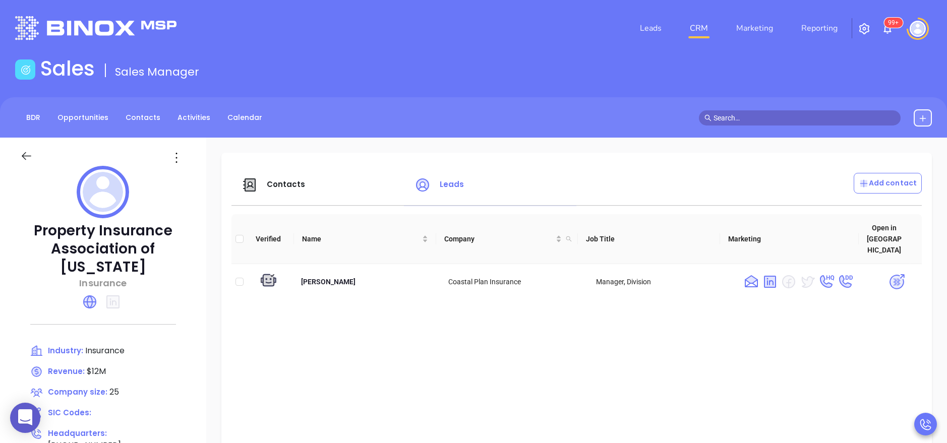
click at [284, 185] on span "Contacts" at bounding box center [286, 184] width 39 height 11
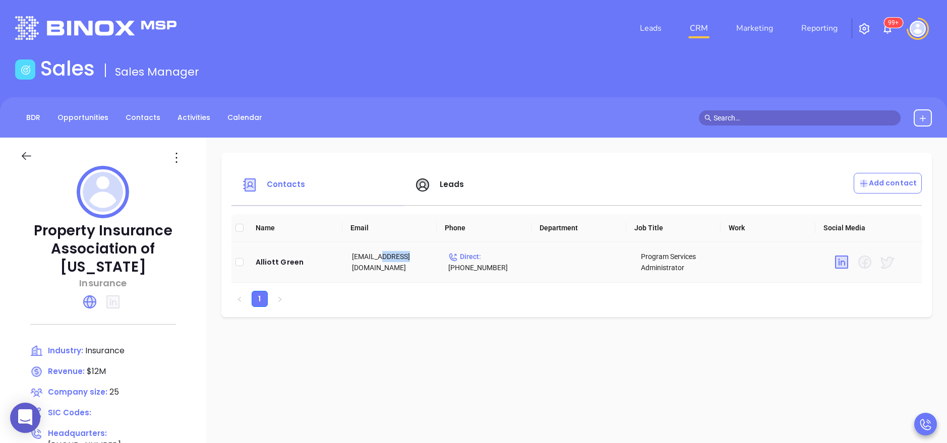
drag, startPoint x: 408, startPoint y: 262, endPoint x: 379, endPoint y: 265, distance: 28.5
click at [379, 265] on td "[EMAIL_ADDRESS][DOMAIN_NAME]" at bounding box center [392, 262] width 96 height 41
drag, startPoint x: 379, startPoint y: 265, endPoint x: 398, endPoint y: 271, distance: 20.1
click at [398, 271] on td "[EMAIL_ADDRESS][DOMAIN_NAME]" at bounding box center [392, 262] width 96 height 41
click at [404, 264] on td "[EMAIL_ADDRESS][DOMAIN_NAME]" at bounding box center [392, 262] width 96 height 41
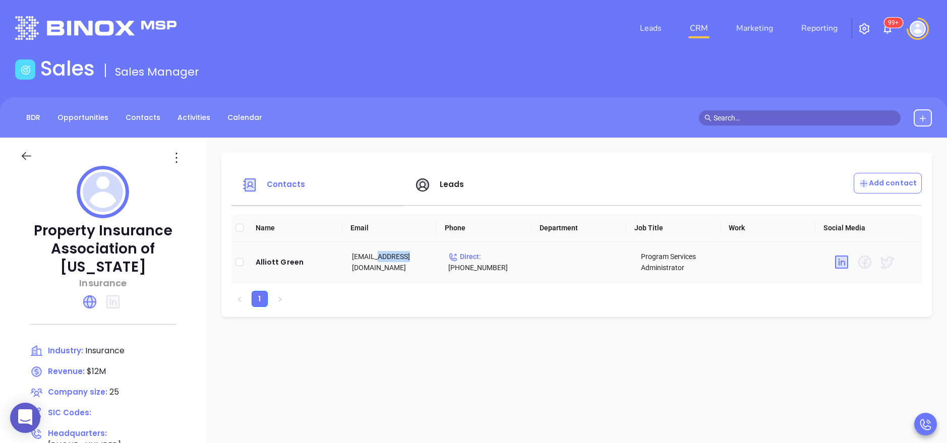
drag, startPoint x: 409, startPoint y: 263, endPoint x: 375, endPoint y: 262, distance: 33.8
click at [375, 262] on td "[EMAIL_ADDRESS][DOMAIN_NAME]" at bounding box center [392, 262] width 96 height 41
copy td "[DOMAIN_NAME]"
click at [740, 27] on link "Marketing" at bounding box center [754, 28] width 45 height 20
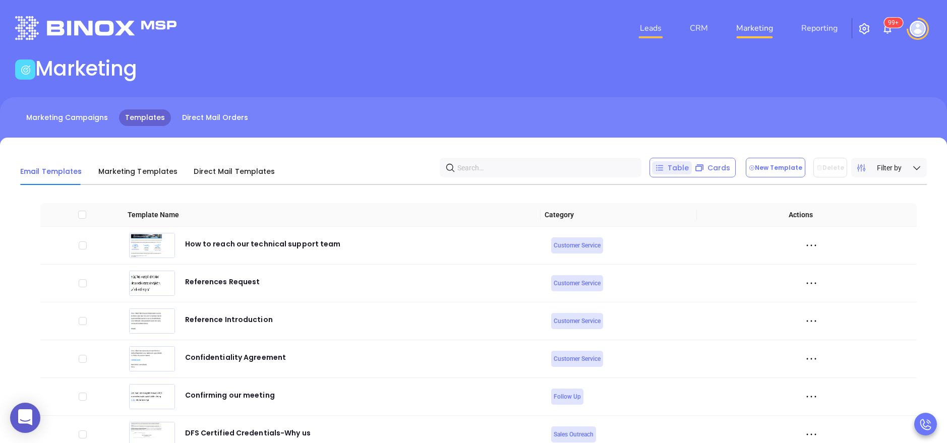
click at [643, 26] on link "Leads" at bounding box center [651, 28] width 30 height 20
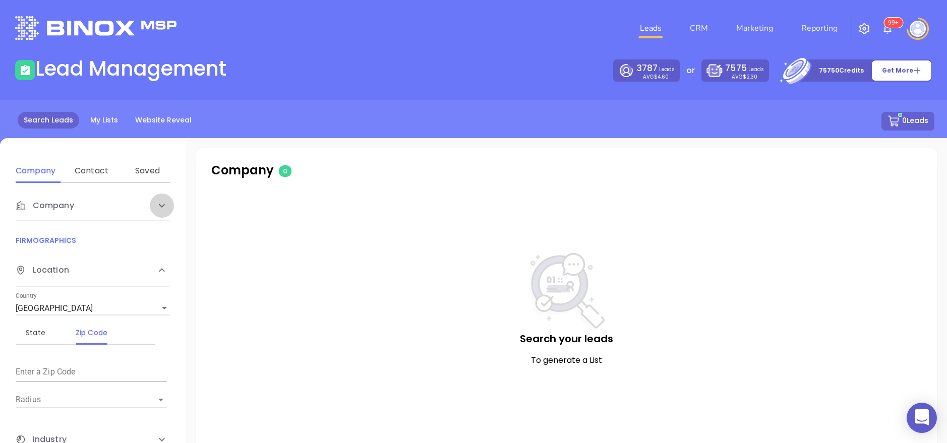
click at [156, 200] on icon at bounding box center [162, 206] width 12 height 12
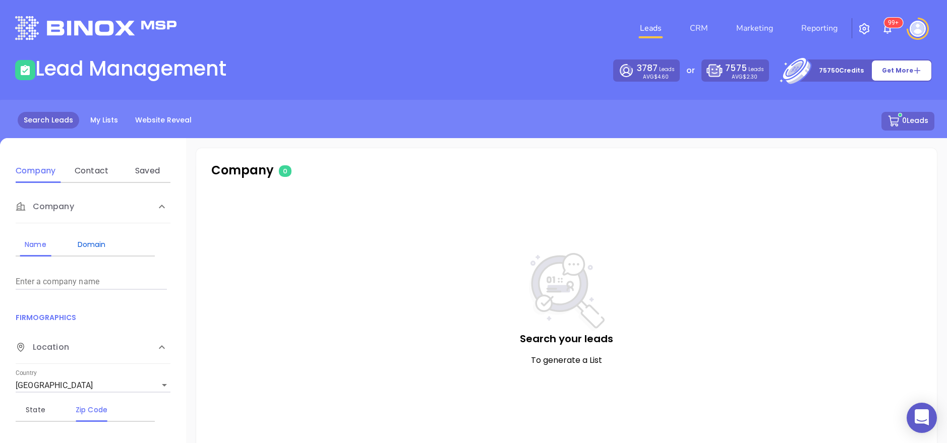
click at [100, 243] on div "Domain" at bounding box center [92, 245] width 40 height 12
click at [80, 277] on input "Enter a company name" at bounding box center [91, 282] width 151 height 16
paste input "[DOMAIN_NAME]"
type input "[DOMAIN_NAME]"
click at [173, 304] on div "Company Name Domain Enter a company name Enter a company domain [DOMAIN_NAME] F…" at bounding box center [93, 342] width 186 height 318
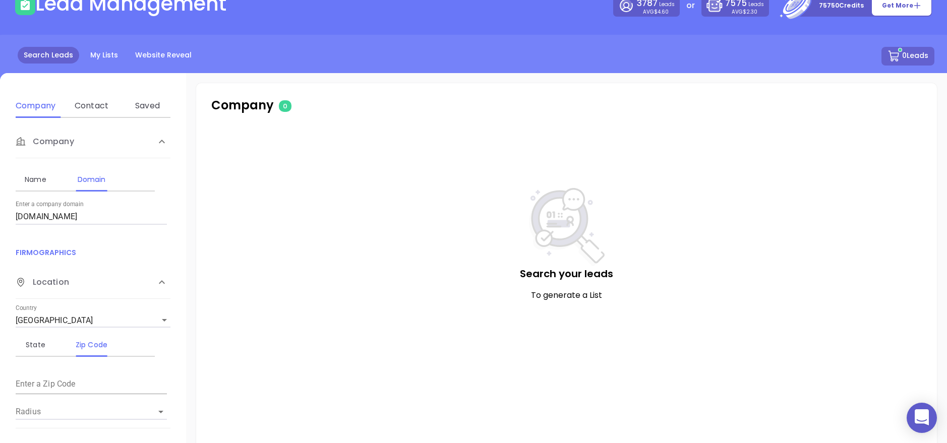
scroll to position [119, 0]
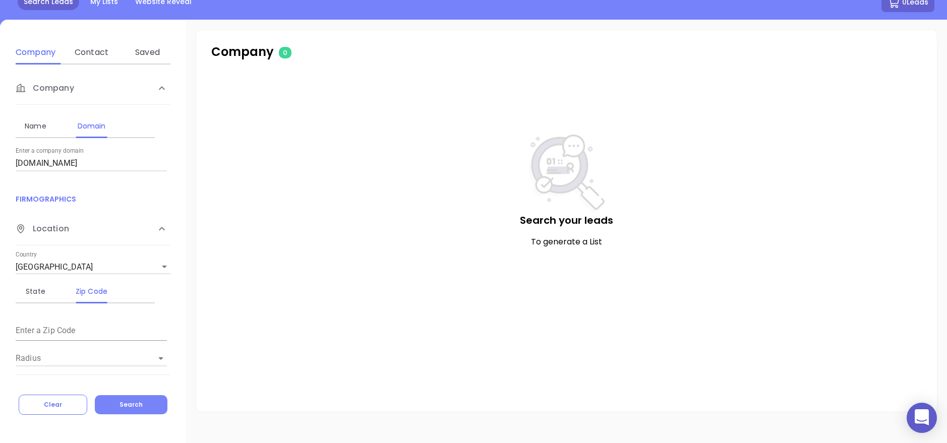
click at [134, 400] on span "Search" at bounding box center [131, 404] width 23 height 9
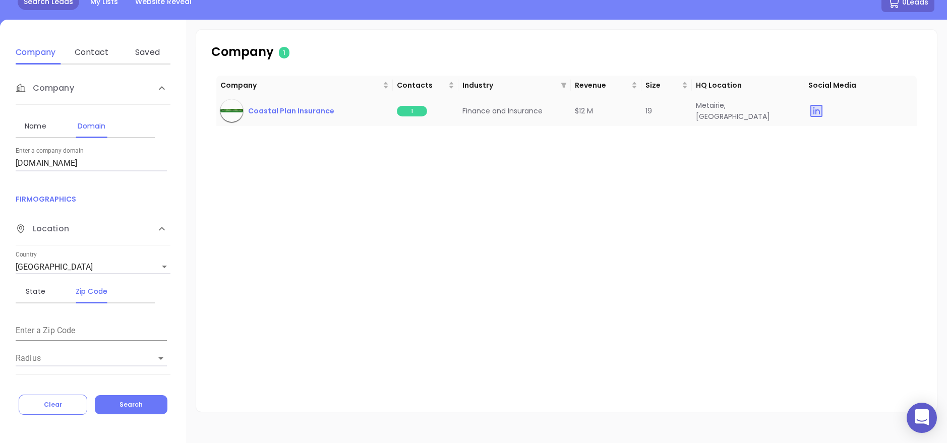
click at [304, 110] on span "Coastal Plan Insurance" at bounding box center [291, 110] width 86 height 11
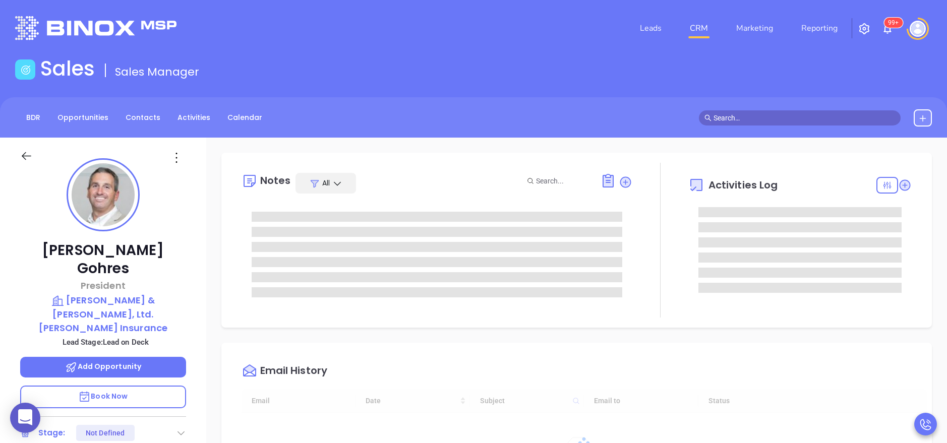
type input "[DATE]"
type input "[PERSON_NAME]"
click at [202, 294] on div "Brian Gohres President Emery & James, Ltd. Gohres Insurance Lead Stage: Lead on…" at bounding box center [103, 415] width 206 height 554
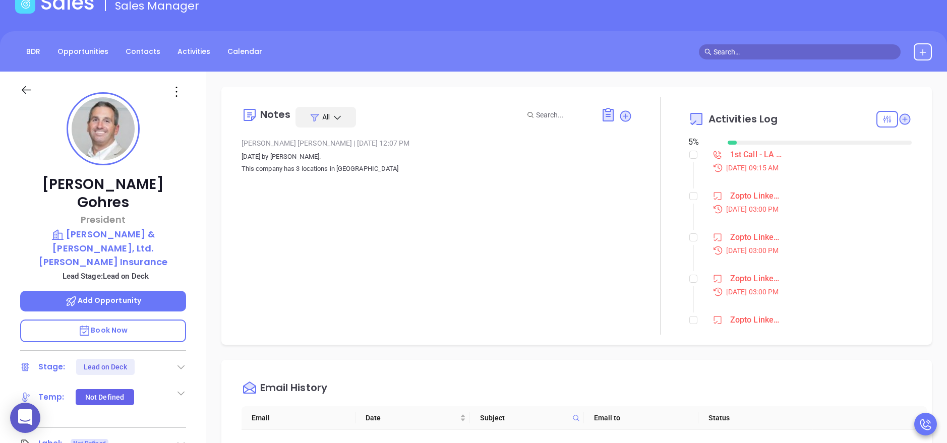
scroll to position [61, 0]
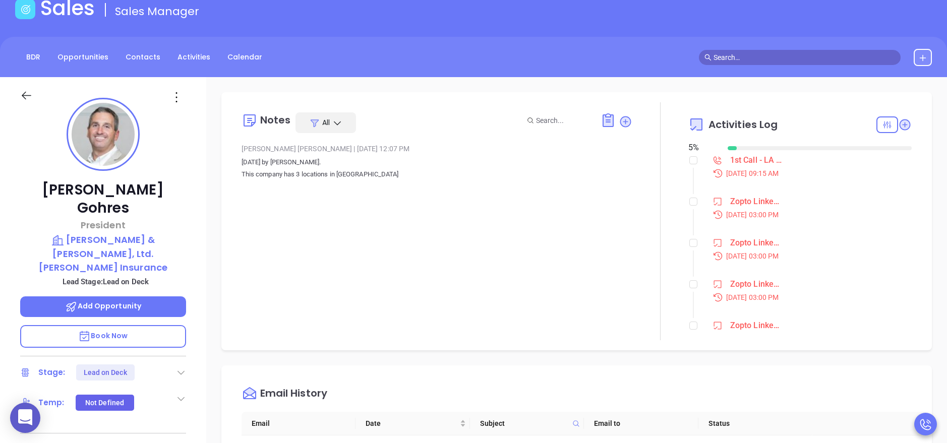
click at [859, 258] on div "Aug 19, 2025 | 03:00 PM" at bounding box center [809, 256] width 205 height 11
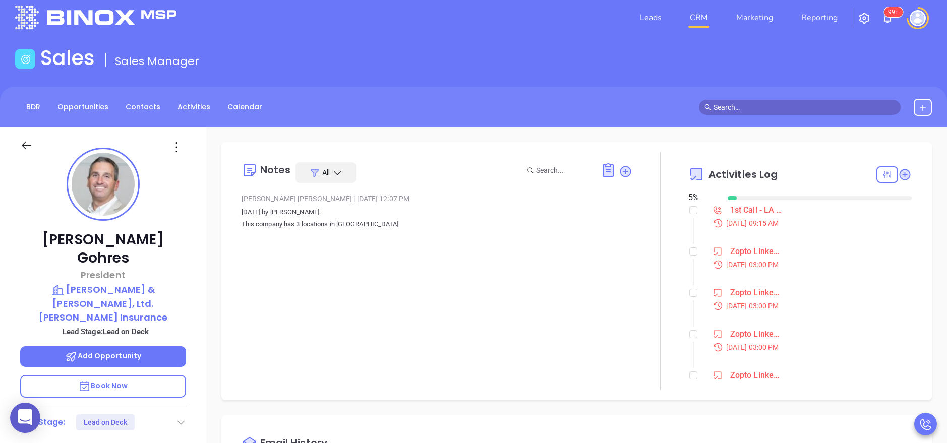
scroll to position [0, 0]
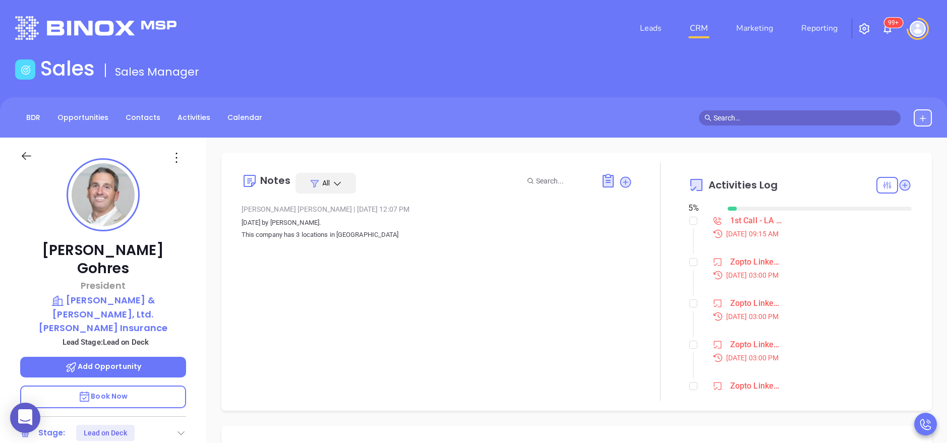
click at [747, 263] on div "Zopto LinkedIn Campaign" at bounding box center [756, 262] width 52 height 15
click at [592, 283] on div "Notes All Alejandra Lara | Mar 11, 2025 12:07 PM Mar 11, 2025 by Alejandra Lara…" at bounding box center [437, 282] width 391 height 238
click at [739, 259] on div "Zopto LinkedIn Campaign" at bounding box center [756, 262] width 52 height 15
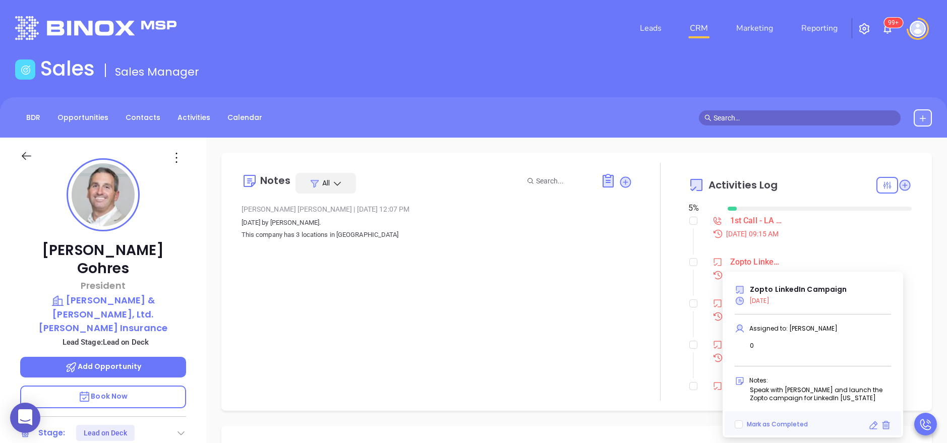
click at [602, 256] on div "Notes All Alejandra Lara | Mar 11, 2025 12:07 PM Mar 11, 2025 by Alejandra Lara…" at bounding box center [437, 282] width 391 height 238
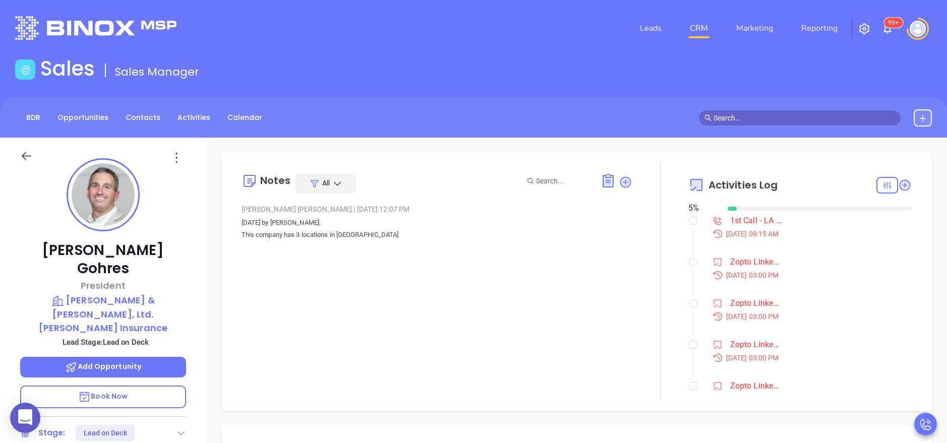
click at [821, 268] on div "Zopto LinkedIn Campaign Aug 19, 2025 | 03:00 PM" at bounding box center [809, 268] width 205 height 26
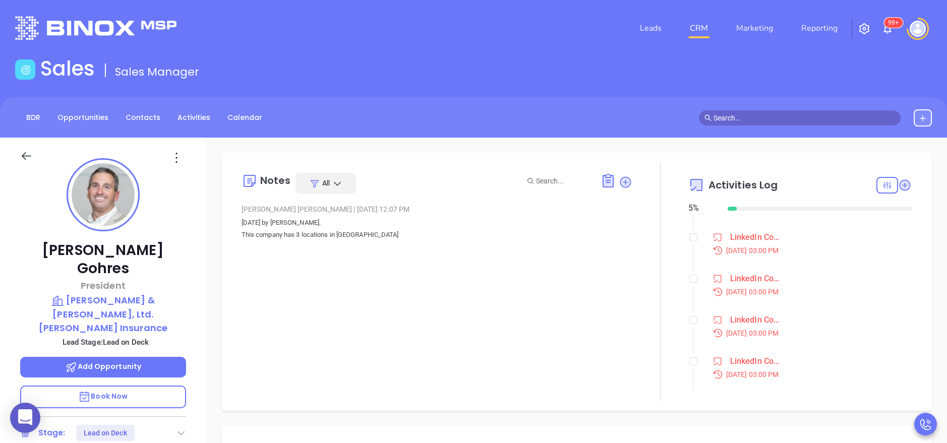
scroll to position [575, 0]
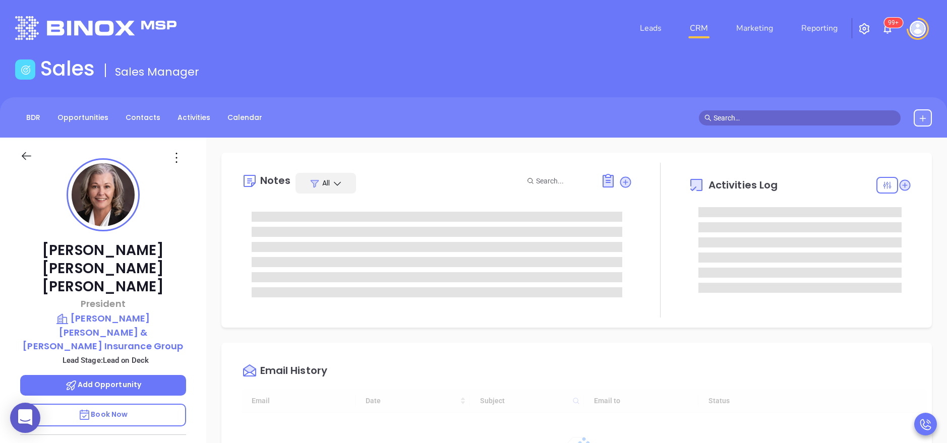
type input "[DATE]"
type input "[PERSON_NAME]"
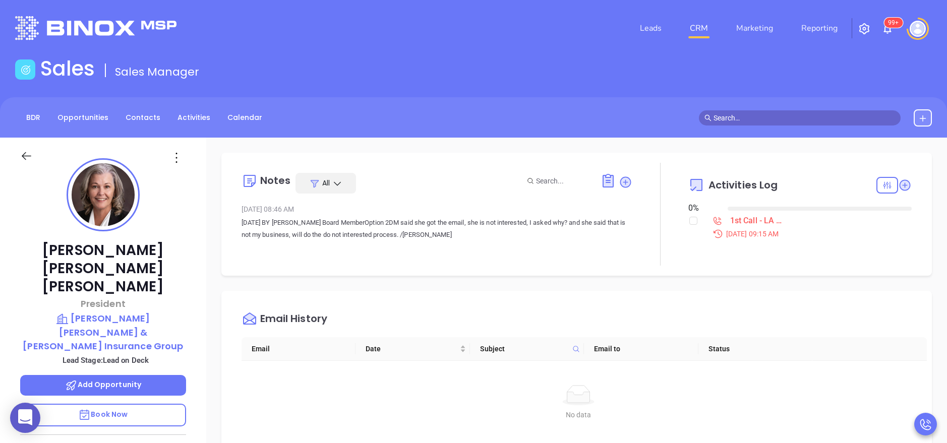
click at [266, 256] on div "Notes All Mar 7, 2024 08:46 AM [DATE] BY [PERSON_NAME] Board MemberOption 2DM s…" at bounding box center [437, 214] width 391 height 103
click at [199, 263] on div "[PERSON_NAME] President [PERSON_NAME] [PERSON_NAME] & [PERSON_NAME] Insurance G…" at bounding box center [103, 415] width 206 height 554
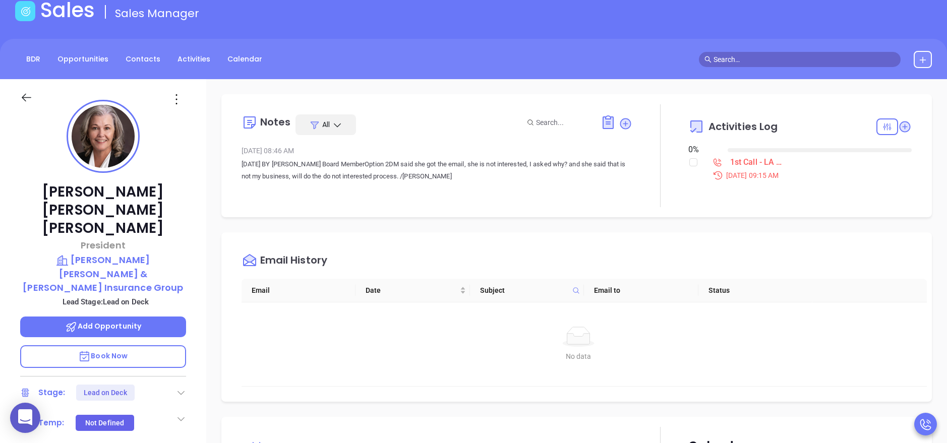
scroll to position [61, 0]
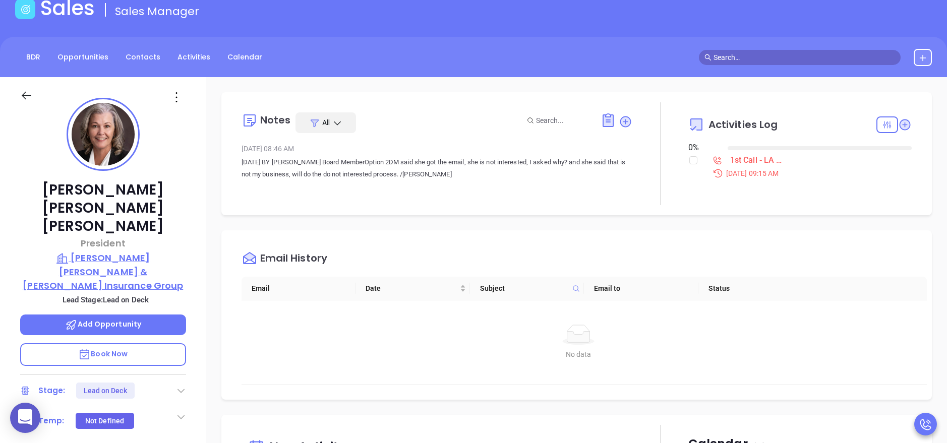
click at [127, 251] on p "Thomson [PERSON_NAME] & [PERSON_NAME] Insurance Group" at bounding box center [103, 265] width 166 height 28
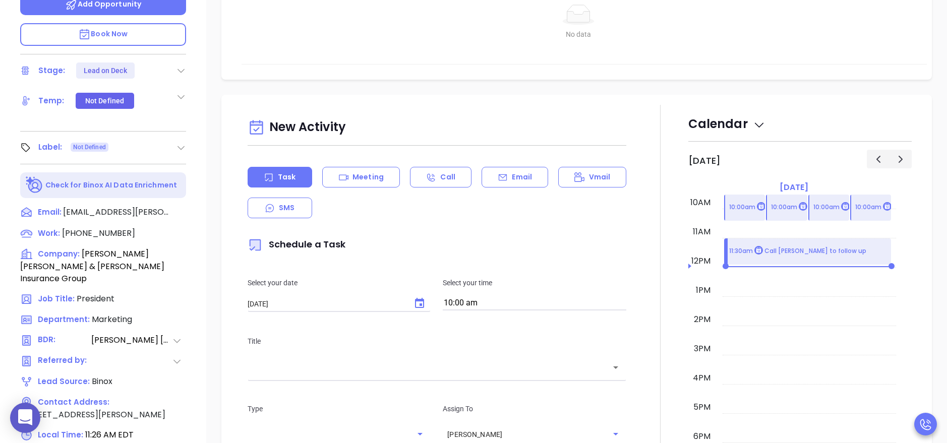
scroll to position [400, 0]
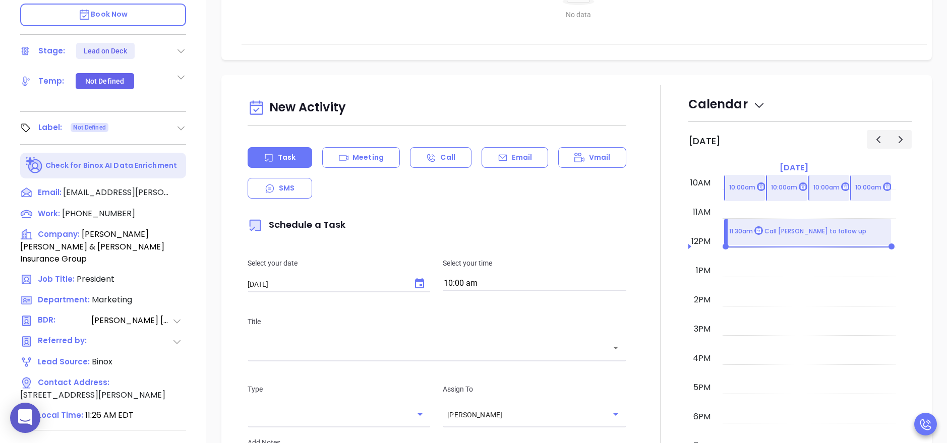
click at [134, 431] on icon at bounding box center [133, 437] width 13 height 13
click at [645, 168] on div at bounding box center [660, 365] width 56 height 561
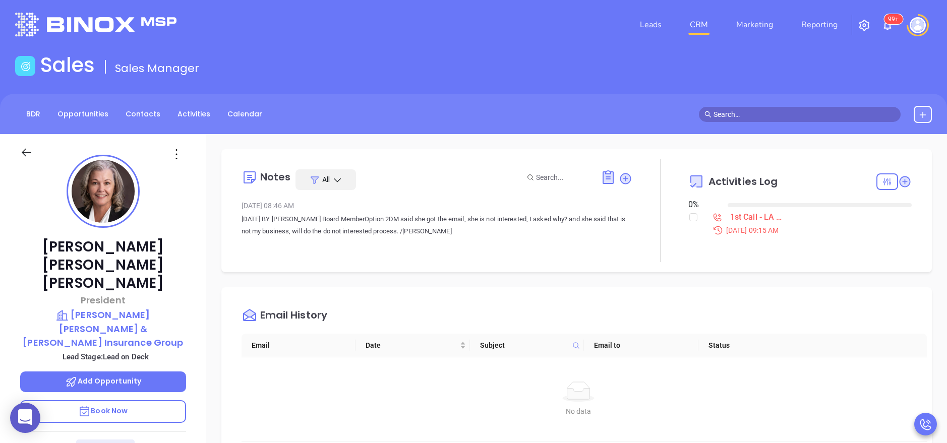
scroll to position [0, 0]
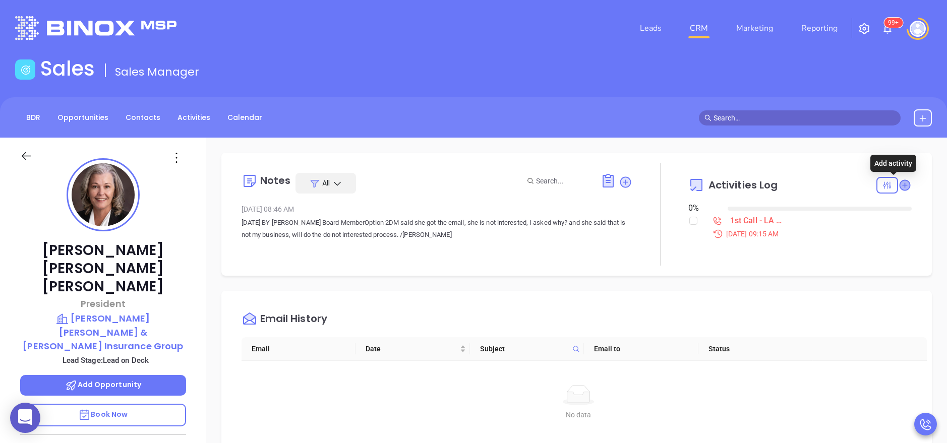
click at [900, 188] on icon at bounding box center [905, 185] width 10 height 10
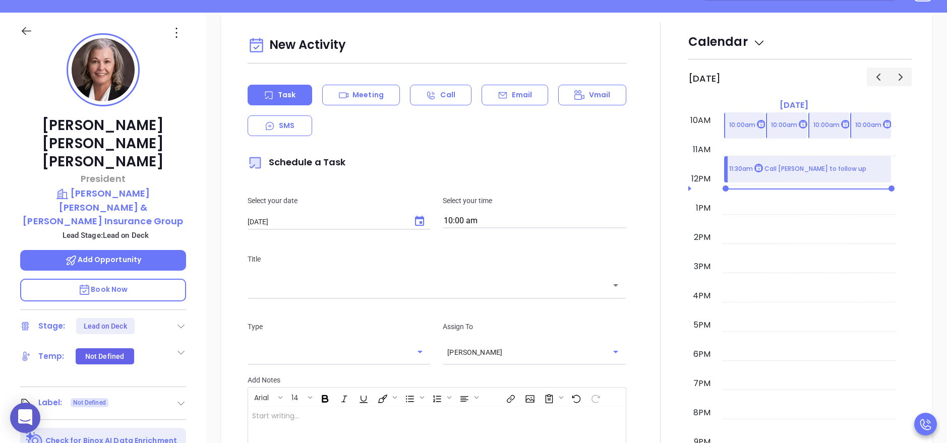
scroll to position [138, 0]
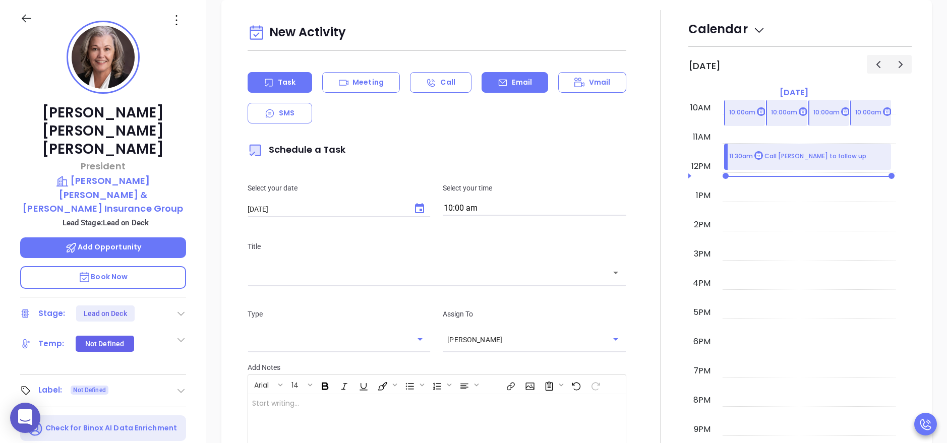
click at [512, 83] on p "Email" at bounding box center [522, 82] width 20 height 11
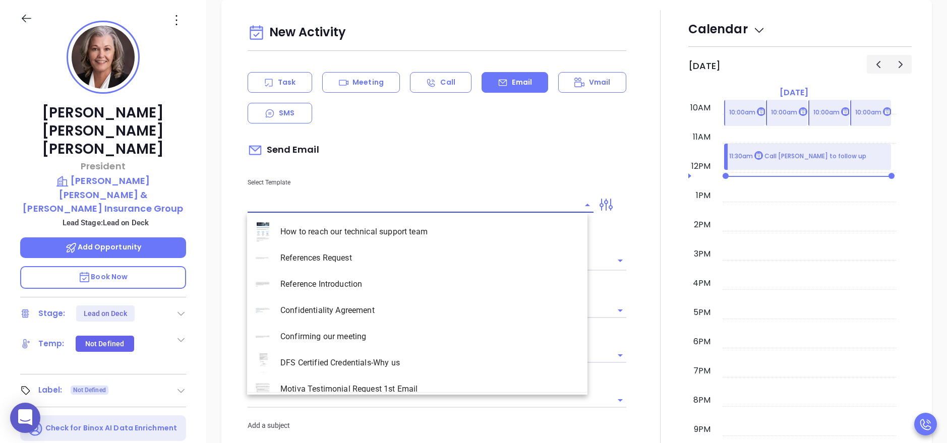
click at [345, 207] on input "text" at bounding box center [413, 205] width 331 height 15
type input "[PERSON_NAME]"
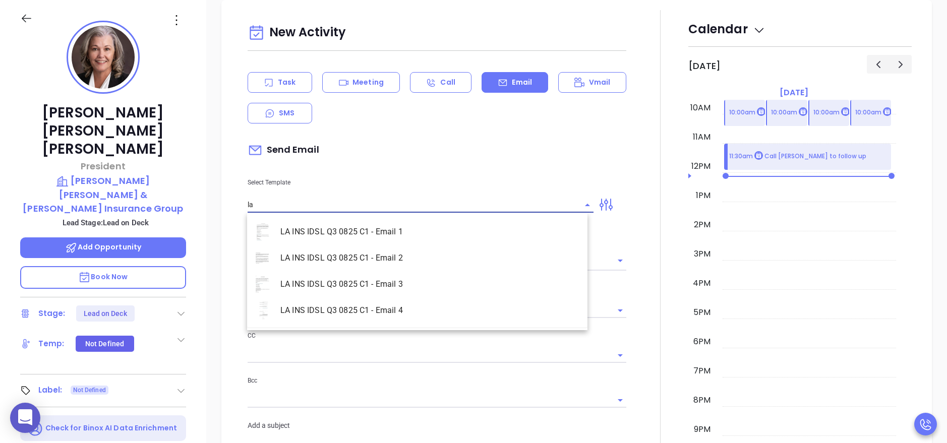
click at [361, 248] on li "LA INS IDSL Q3 0825 C1 - Email 2" at bounding box center [417, 258] width 340 height 26
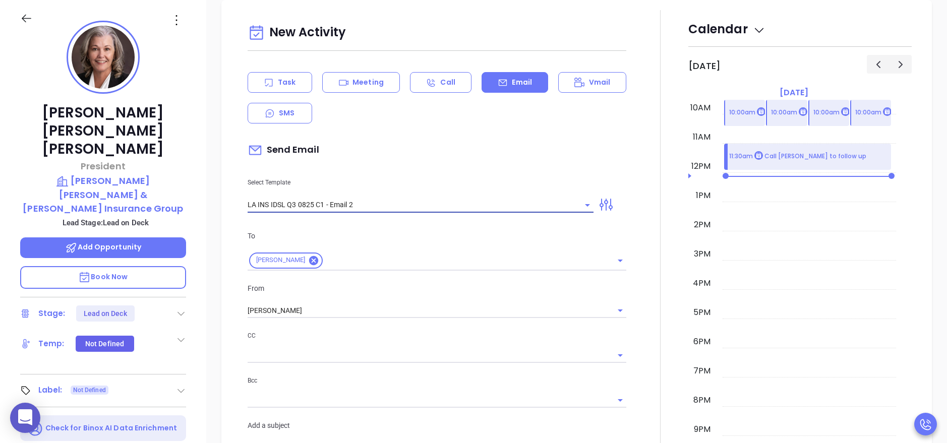
type input "LA INS IDSL Q3 0825 C1 - Email 2"
type input "February is coming fast—will [PERSON_NAME] [PERSON_NAME] & [PERSON_NAME] Insura…"
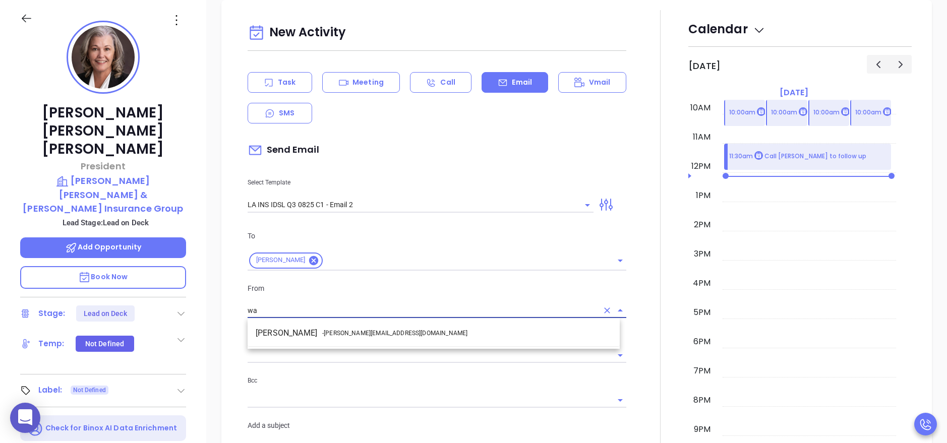
click at [364, 341] on li "Walter Contreras - [EMAIL_ADDRESS][DOMAIN_NAME]" at bounding box center [434, 333] width 372 height 18
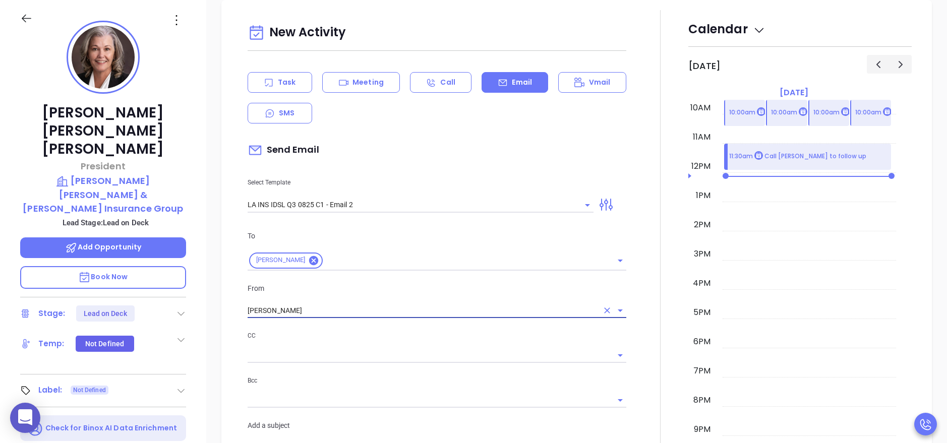
type input "[PERSON_NAME]"
click at [632, 323] on div at bounding box center [660, 397] width 56 height 774
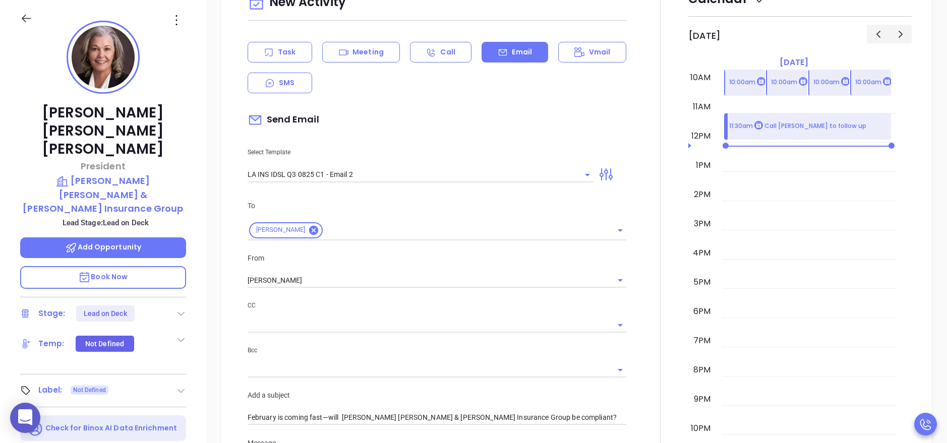
click at [646, 204] on div at bounding box center [660, 367] width 56 height 774
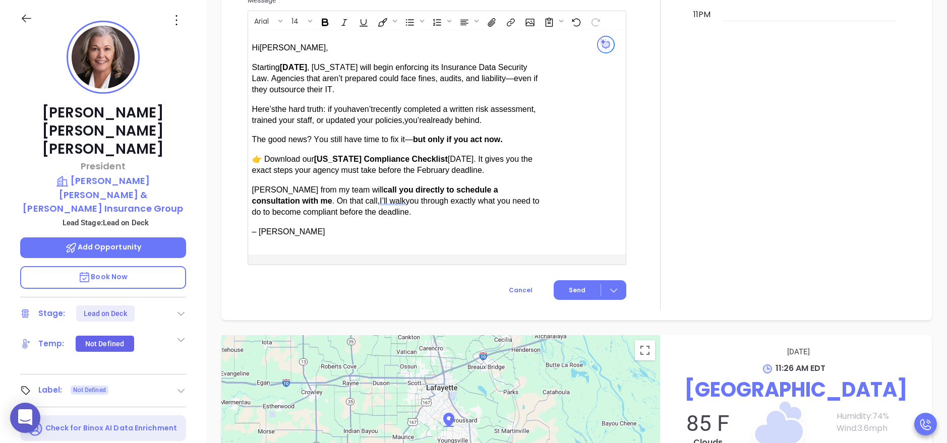
scroll to position [852, 0]
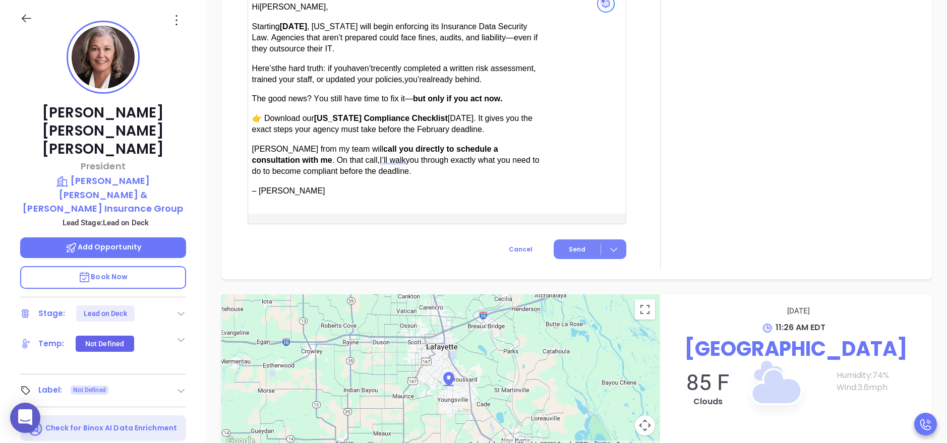
click at [569, 249] on span "Send" at bounding box center [577, 249] width 17 height 9
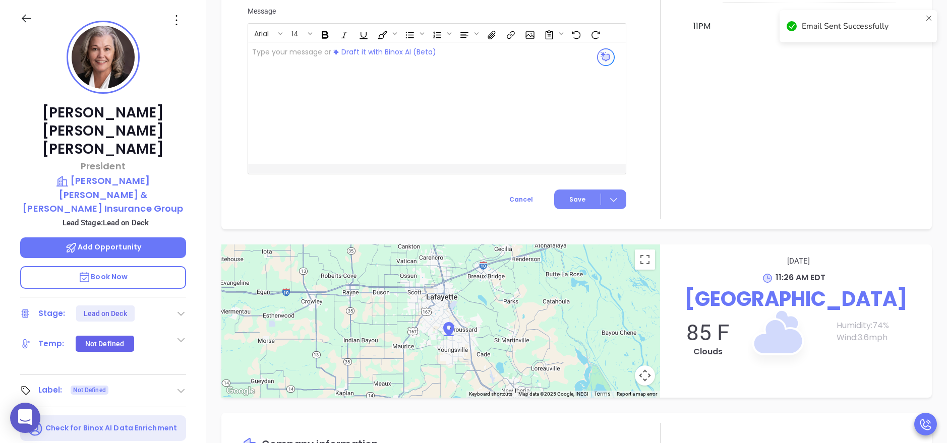
scroll to position [758, 0]
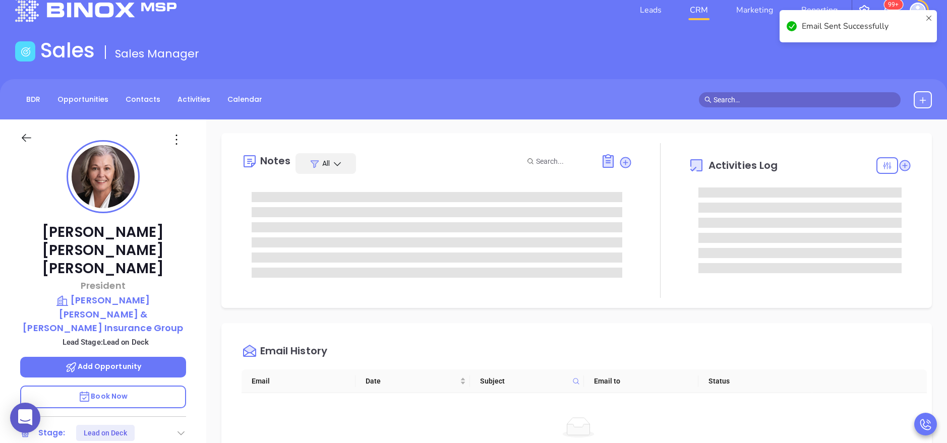
scroll to position [0, 0]
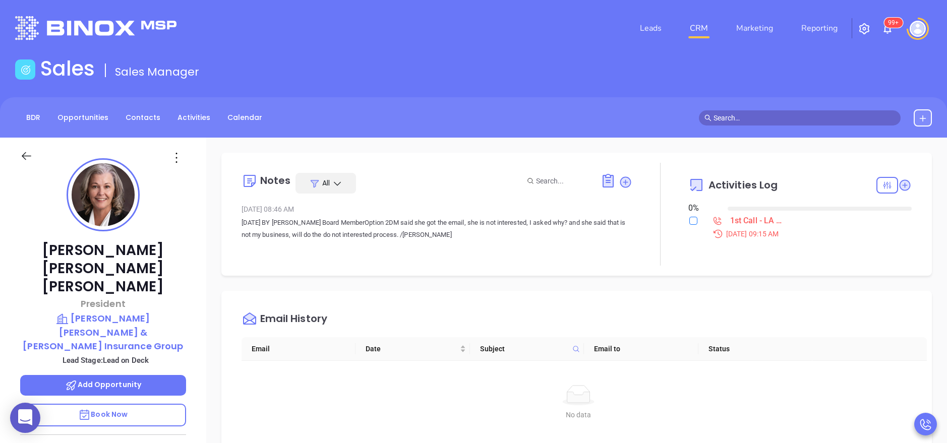
click at [689, 219] on input "checkbox" at bounding box center [693, 221] width 8 height 8
checkbox input "true"
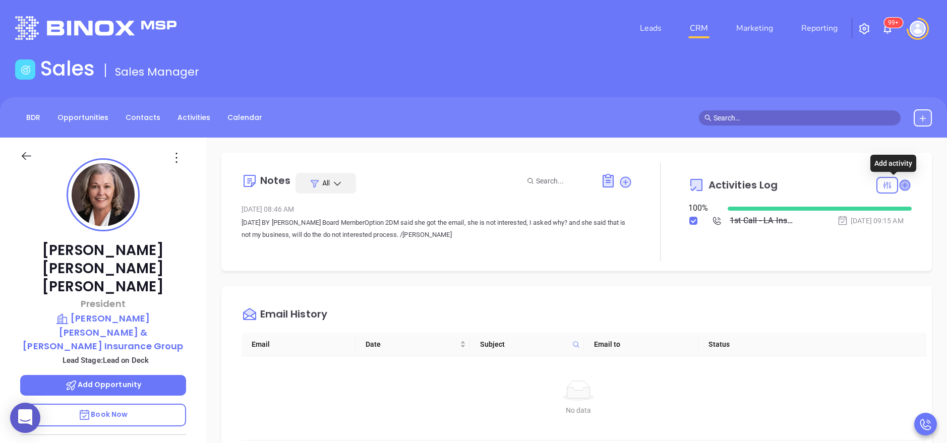
click at [900, 187] on icon at bounding box center [905, 185] width 10 height 10
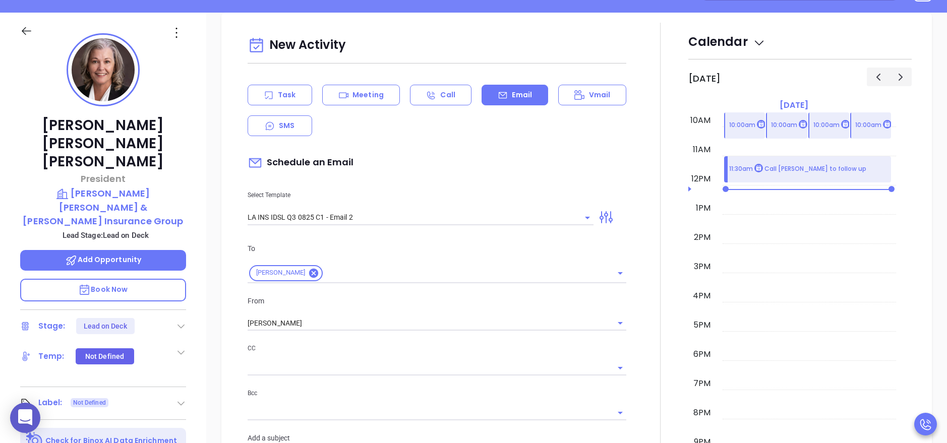
scroll to position [138, 0]
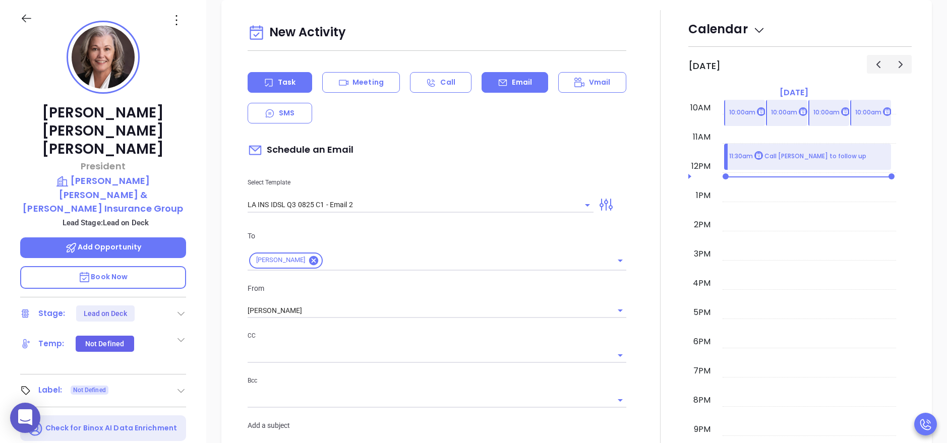
click at [283, 81] on p "Task" at bounding box center [287, 82] width 18 height 11
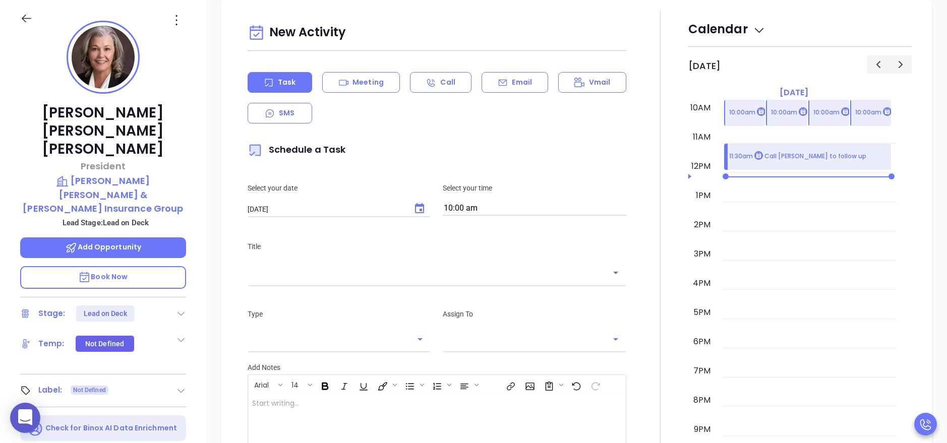
type input "[PERSON_NAME]"
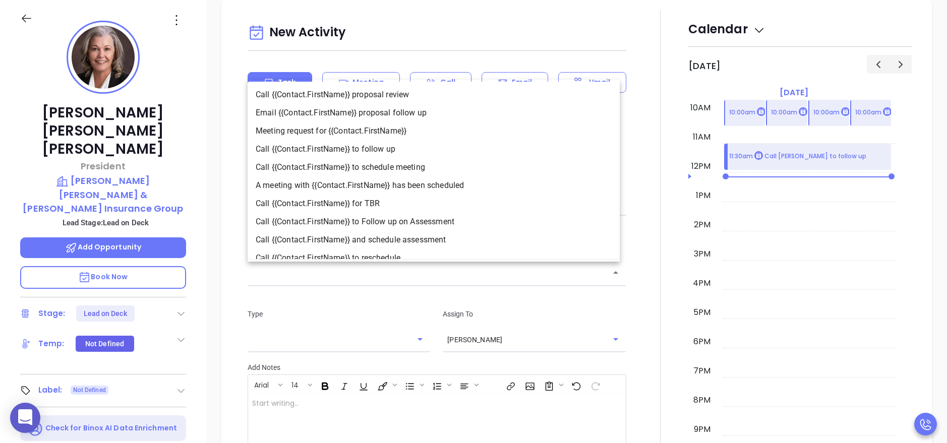
click at [428, 277] on input "text" at bounding box center [429, 273] width 355 height 12
click at [375, 145] on li "Call {{Contact.FirstName}} to follow up" at bounding box center [434, 149] width 372 height 18
type input "Call [PERSON_NAME] to follow up"
type input "Call"
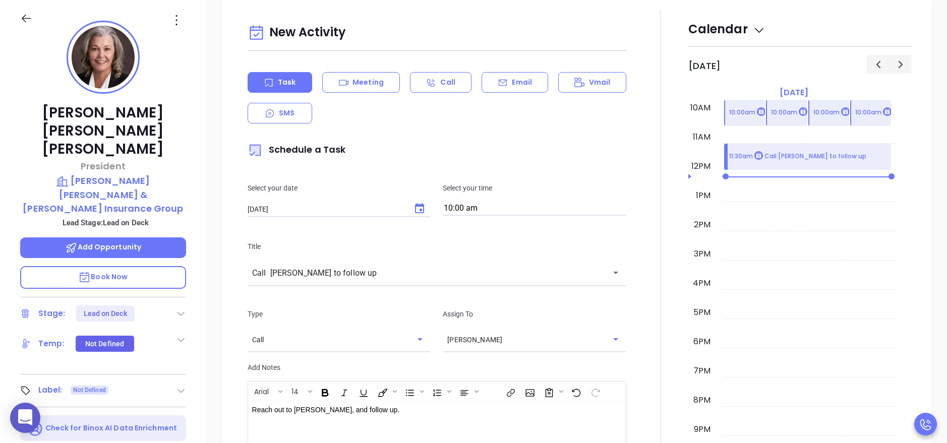
click at [621, 315] on div "Assign To [PERSON_NAME] ​" at bounding box center [535, 329] width 196 height 41
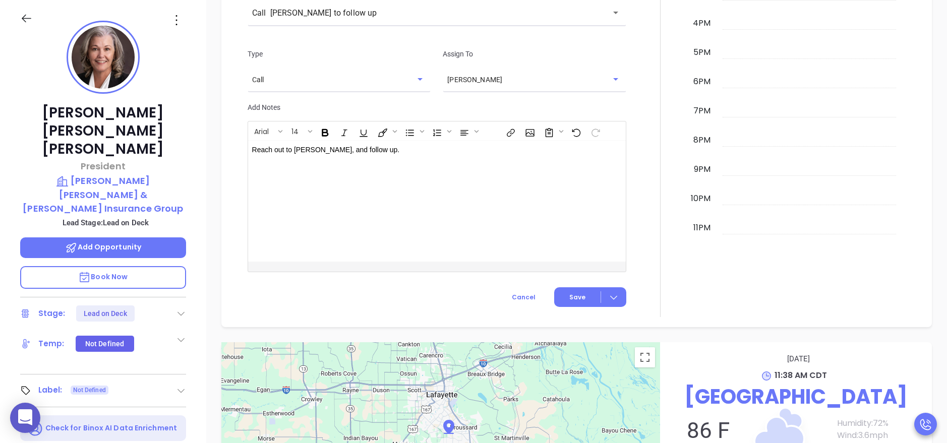
scroll to position [606, 0]
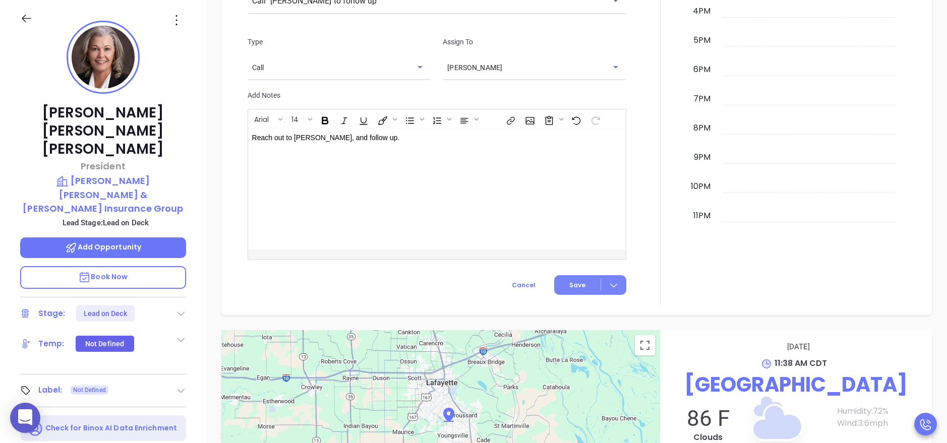
click at [571, 286] on span "Save" at bounding box center [577, 285] width 16 height 9
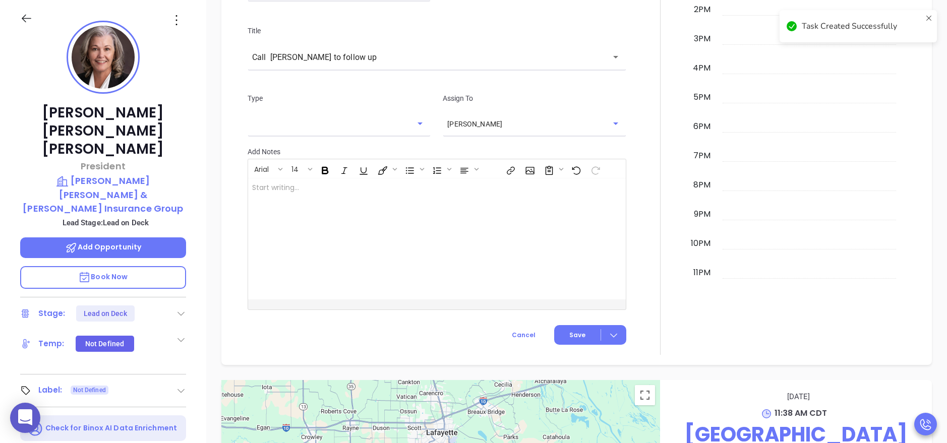
click at [181, 295] on icon at bounding box center [181, 300] width 10 height 10
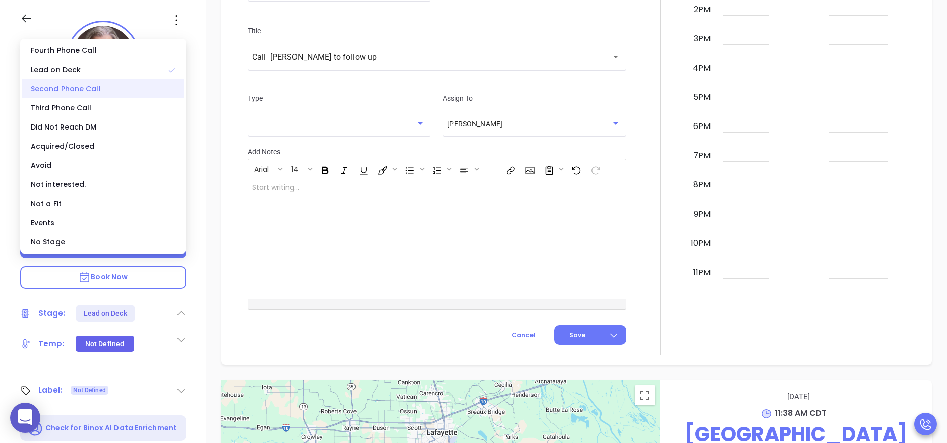
click at [102, 87] on div "Second Phone Call" at bounding box center [103, 88] width 162 height 19
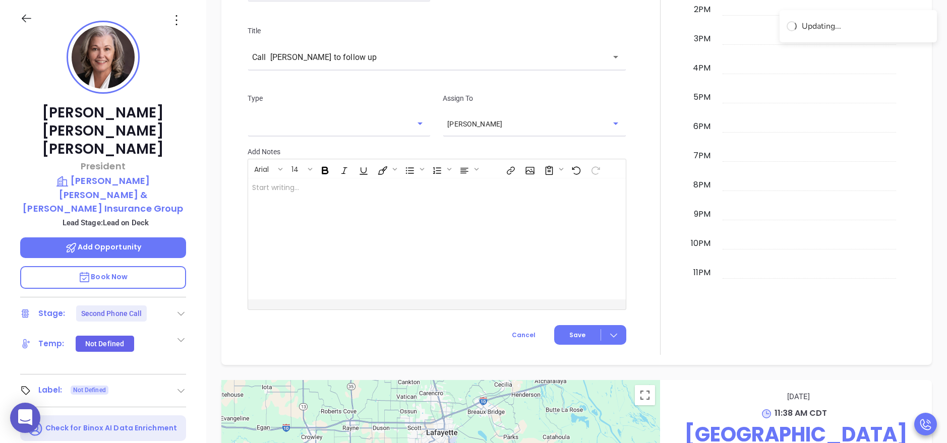
scroll to position [640, 0]
click at [201, 108] on div "[PERSON_NAME] President [PERSON_NAME] [PERSON_NAME] & [PERSON_NAME] Insurance G…" at bounding box center [103, 277] width 206 height 554
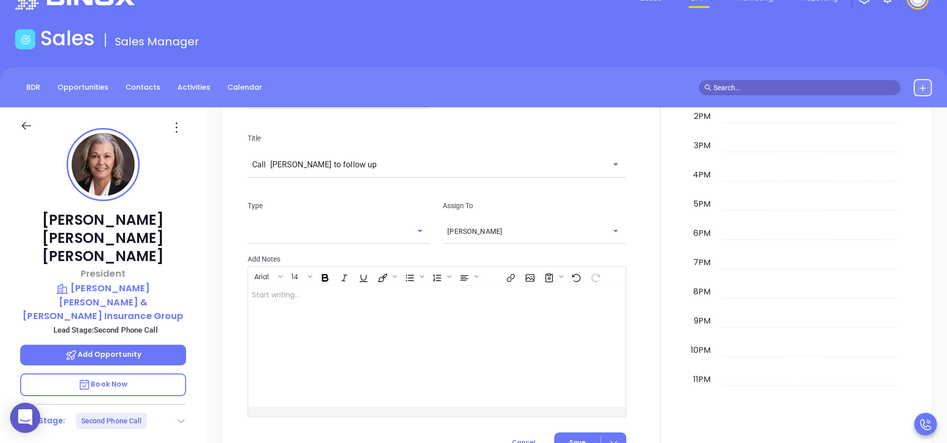
click at [194, 96] on div "BDR Opportunities Contacts Activities Calendar" at bounding box center [141, 87] width 253 height 17
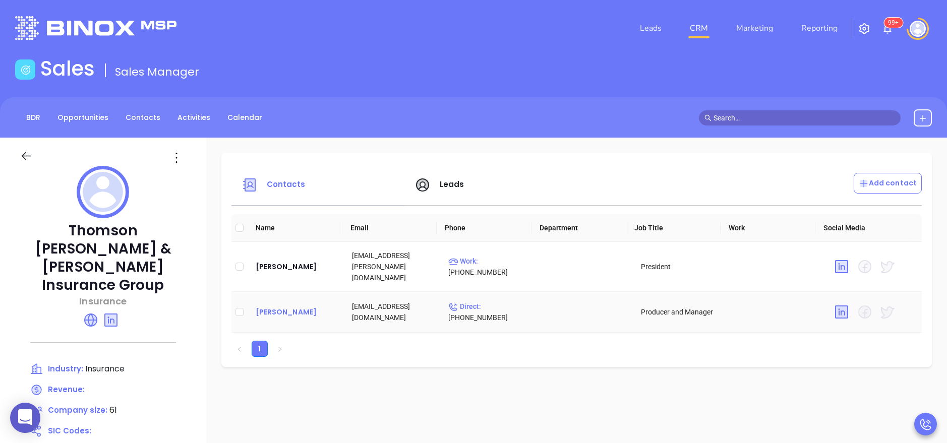
click at [289, 306] on div "[PERSON_NAME]" at bounding box center [296, 312] width 80 height 12
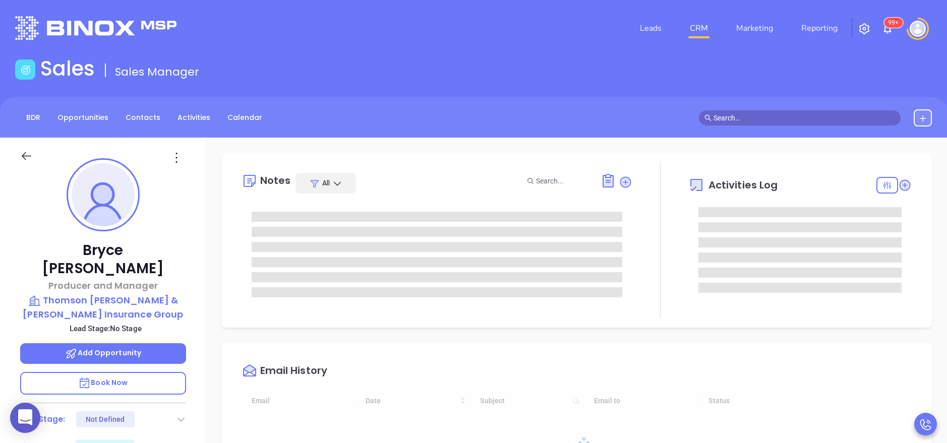
type input "[DATE]"
type input "[PERSON_NAME]"
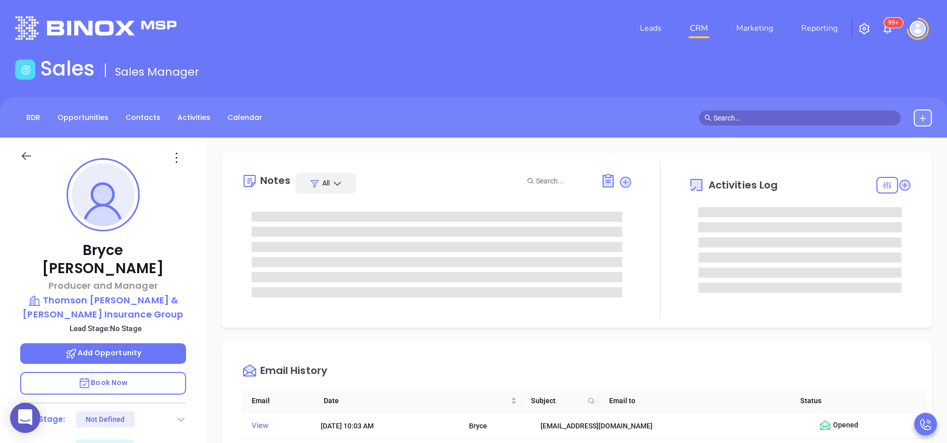
click at [641, 277] on div at bounding box center [660, 240] width 56 height 155
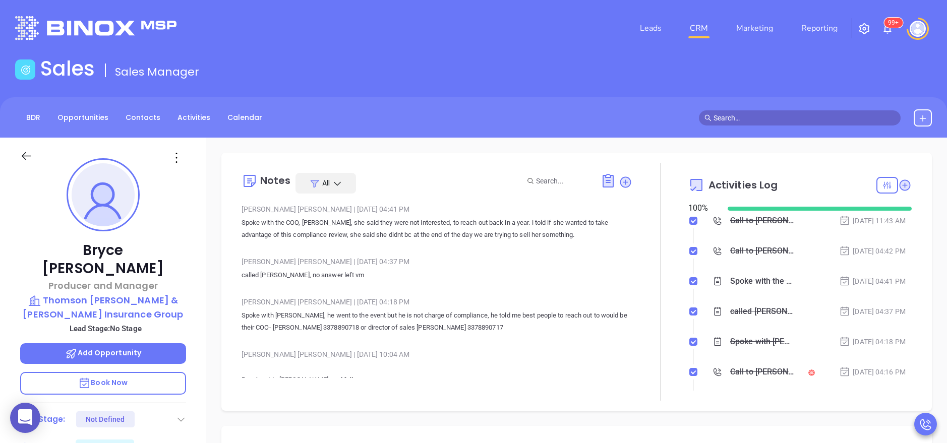
click at [593, 237] on p "Spoke with the COO, [PERSON_NAME], she said they were not interested, to reach …" at bounding box center [437, 229] width 391 height 24
click at [543, 335] on div "[PERSON_NAME] | [DATE] 04:18 PM Spoke with [PERSON_NAME], he went to the event …" at bounding box center [437, 318] width 391 height 47
click at [133, 294] on p "Thomson [PERSON_NAME] & [PERSON_NAME] Insurance Group" at bounding box center [103, 308] width 166 height 28
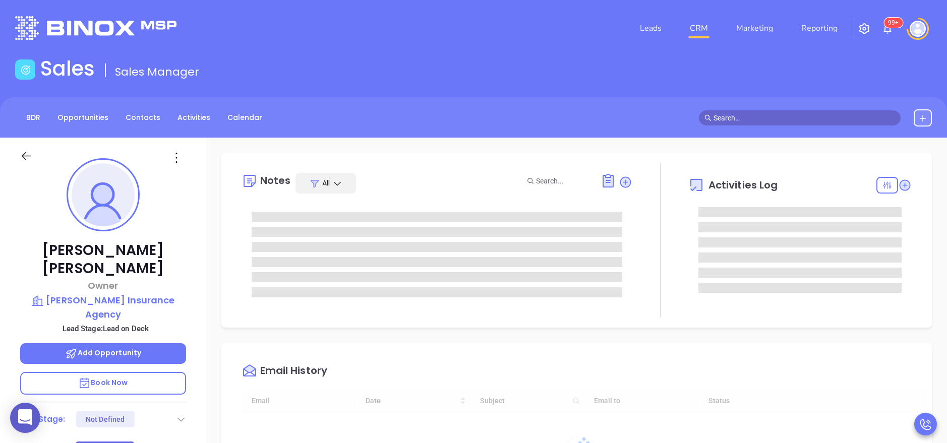
type input "[DATE]"
type input "[PERSON_NAME]"
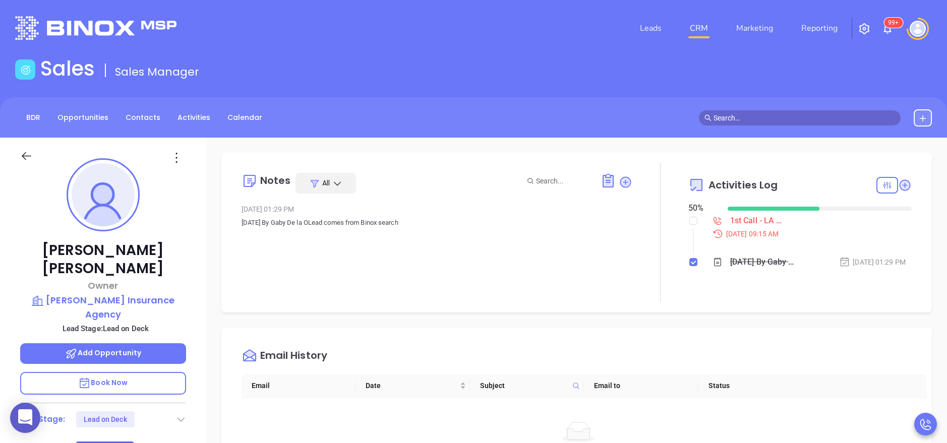
click at [189, 279] on div "[PERSON_NAME] Owner [PERSON_NAME] Insurance Agency Lead Stage: Lead on Deck Add…" at bounding box center [103, 415] width 206 height 554
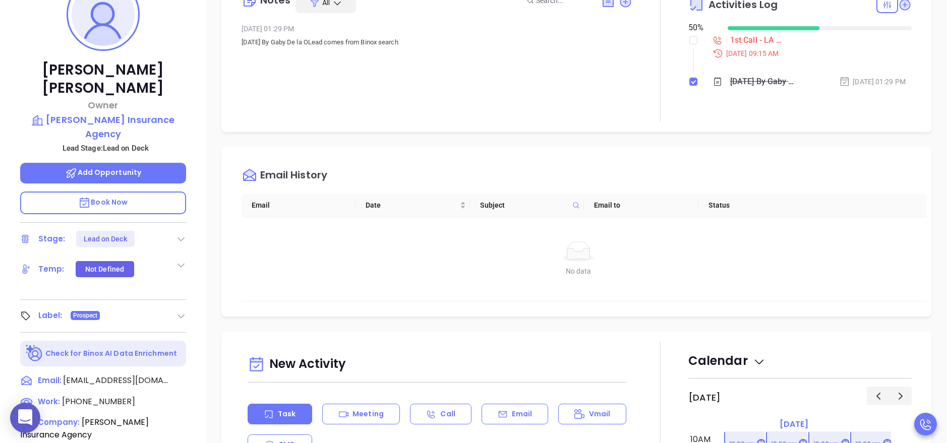
scroll to position [212, 0]
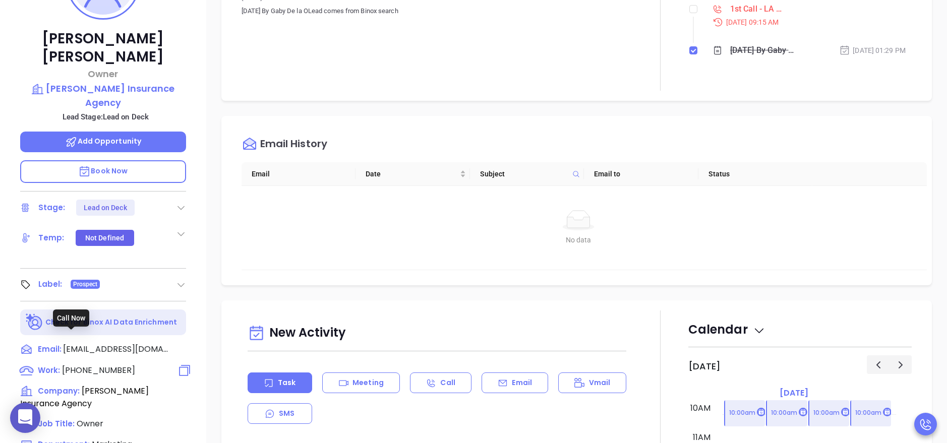
click at [87, 365] on span "[PHONE_NUMBER]" at bounding box center [98, 371] width 73 height 12
type input "[PHONE_NUMBER]"
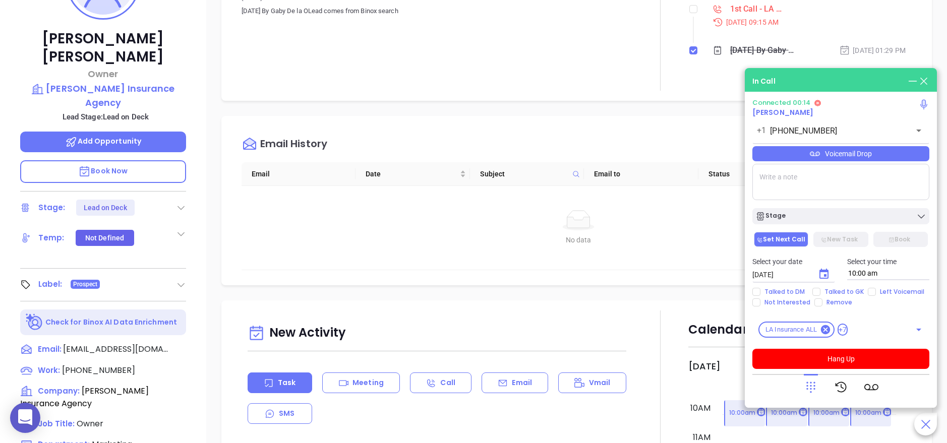
click at [200, 337] on div "[PERSON_NAME] Owner [PERSON_NAME] Insurance Agency Lead Stage: Lead on Deck Add…" at bounding box center [103, 203] width 206 height 554
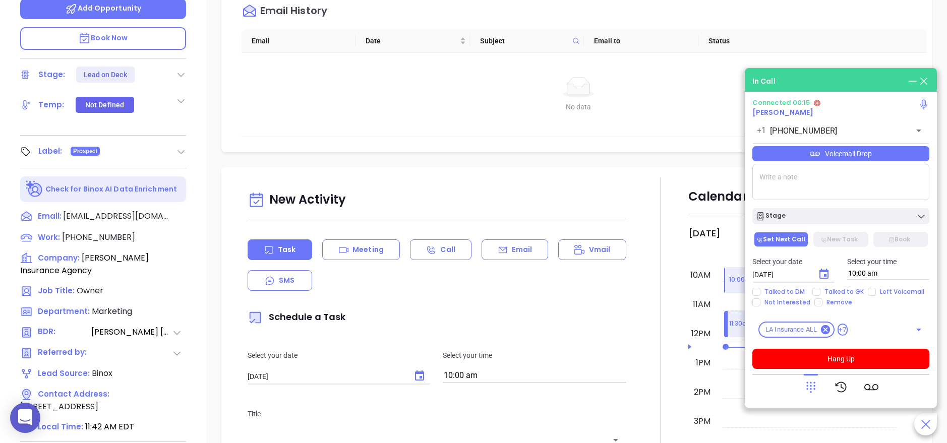
scroll to position [400, 0]
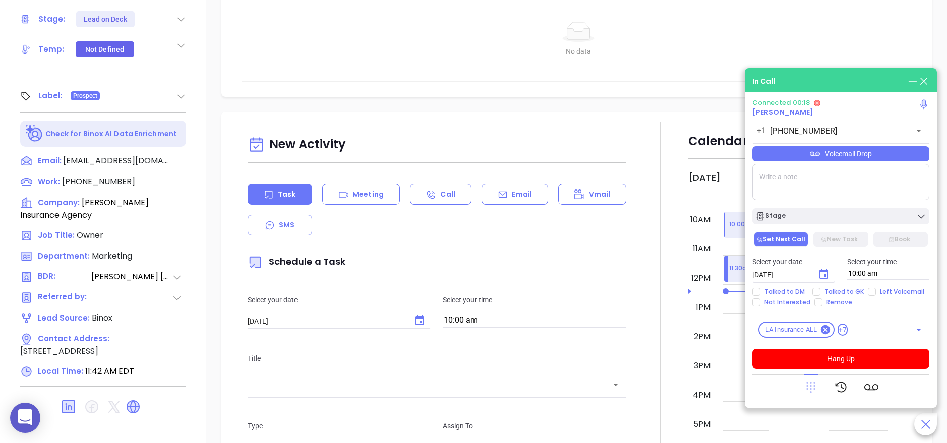
click at [807, 388] on icon at bounding box center [810, 387] width 9 height 11
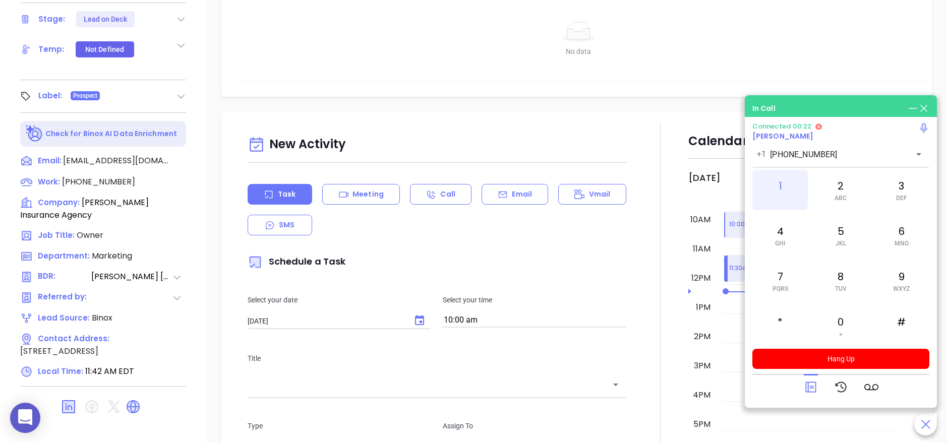
click at [787, 199] on div "1" at bounding box center [779, 190] width 55 height 40
click at [813, 390] on icon at bounding box center [811, 387] width 14 height 14
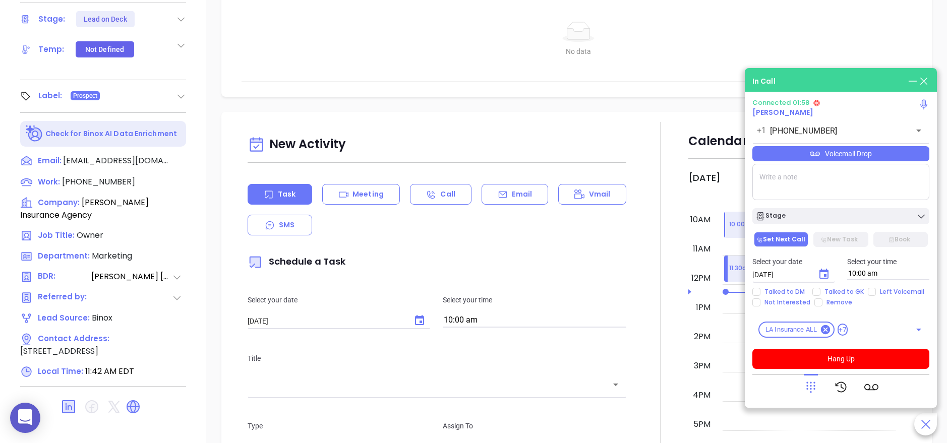
click at [800, 188] on textarea at bounding box center [840, 182] width 177 height 36
type textarea "cstark"
click at [848, 352] on button "Hang Up" at bounding box center [840, 359] width 177 height 20
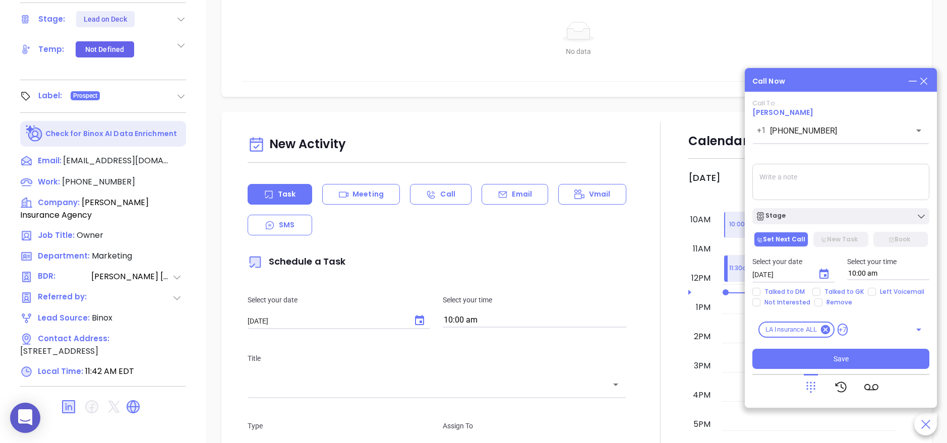
click at [851, 171] on textarea at bounding box center [840, 182] width 177 height 36
type textarea "spoke with [DEMOGRAPHIC_DATA] gk she said [PERSON_NAME] was in a meeting, she c…"
click at [840, 76] on div "Call Now" at bounding box center [840, 81] width 177 height 11
click at [831, 293] on span "Talked to GK" at bounding box center [844, 292] width 47 height 8
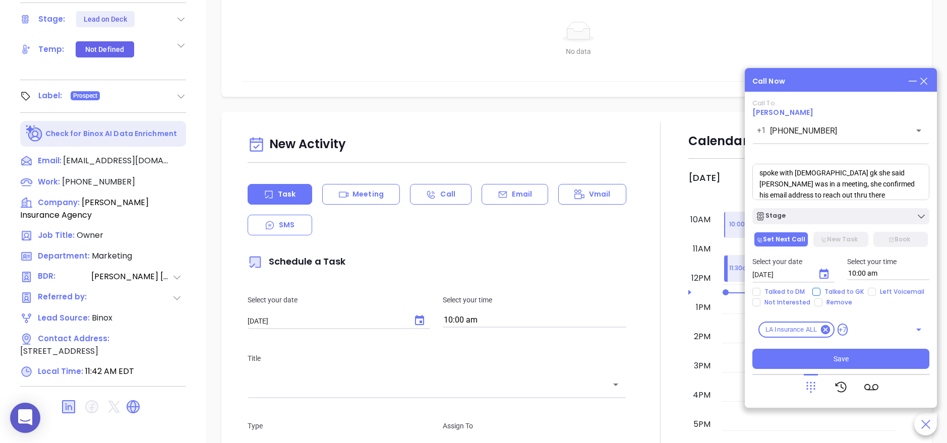
click at [821, 293] on input "Talked to GK" at bounding box center [816, 292] width 8 height 8
checkbox input "true"
click at [826, 280] on icon "Choose date, selected date is Sep 11, 2025" at bounding box center [824, 274] width 12 height 12
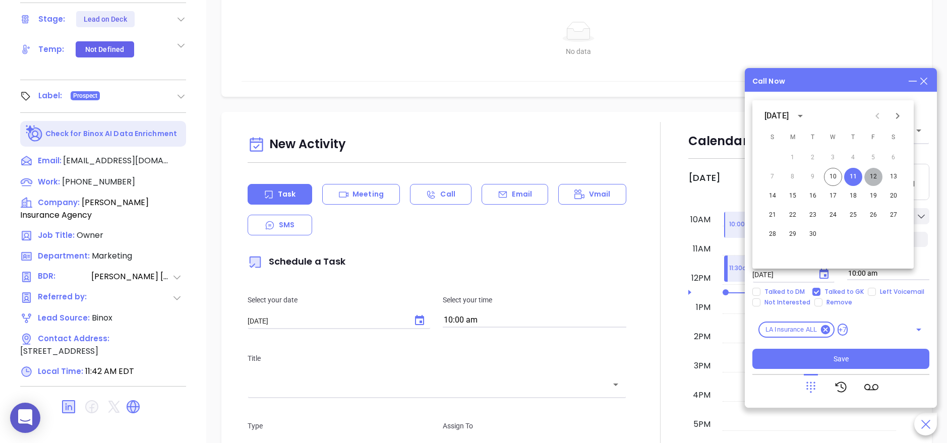
click at [880, 176] on button "12" at bounding box center [873, 177] width 18 height 18
type input "[DATE]"
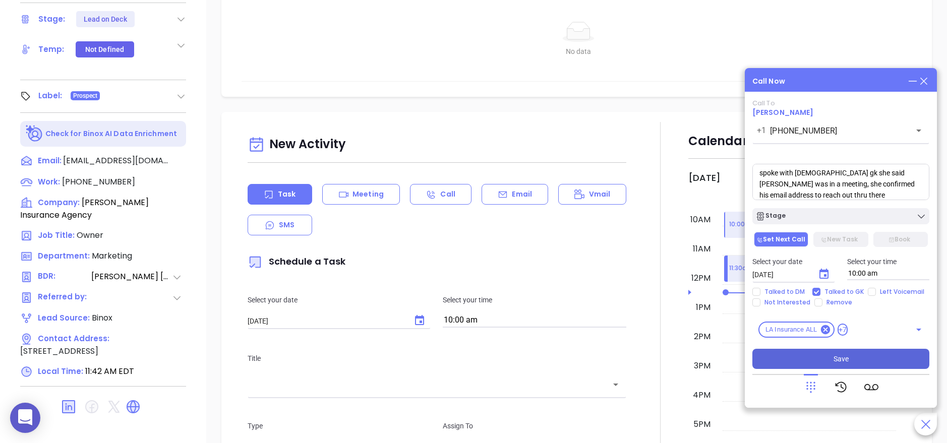
click at [827, 356] on button "Save" at bounding box center [840, 359] width 177 height 20
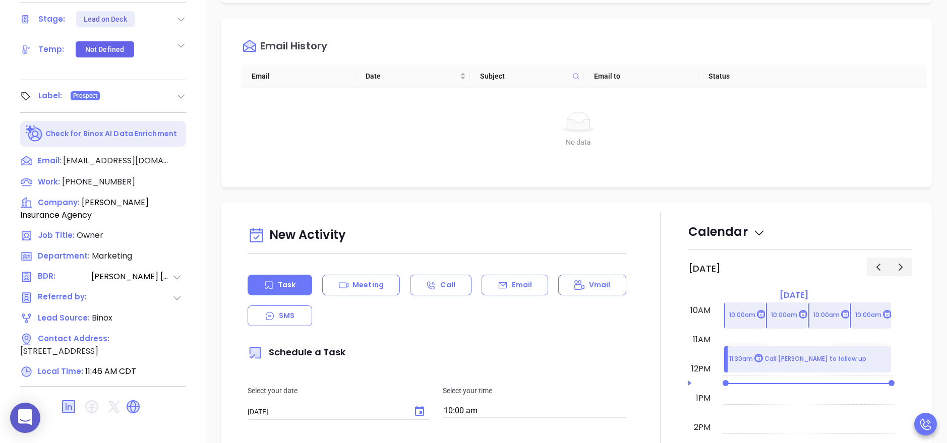
click at [200, 219] on div "[PERSON_NAME] Owner [PERSON_NAME] Insurance Agency Lead Stage: Lead on Deck Add…" at bounding box center [103, 14] width 206 height 554
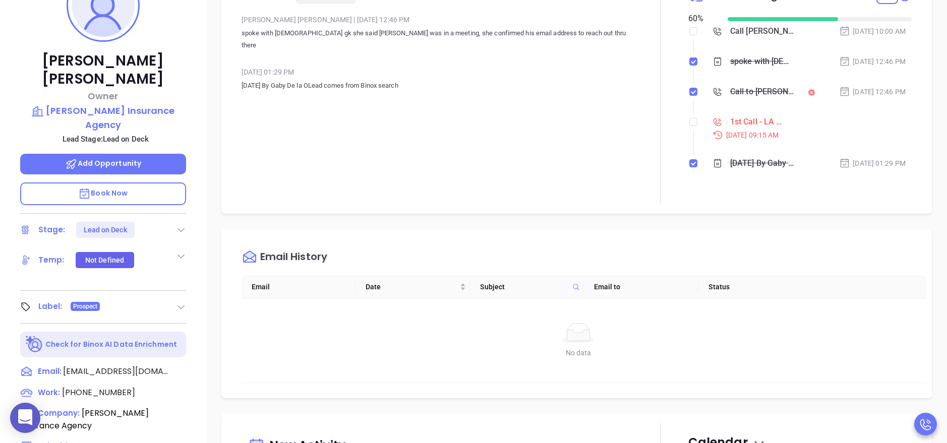
scroll to position [128, 0]
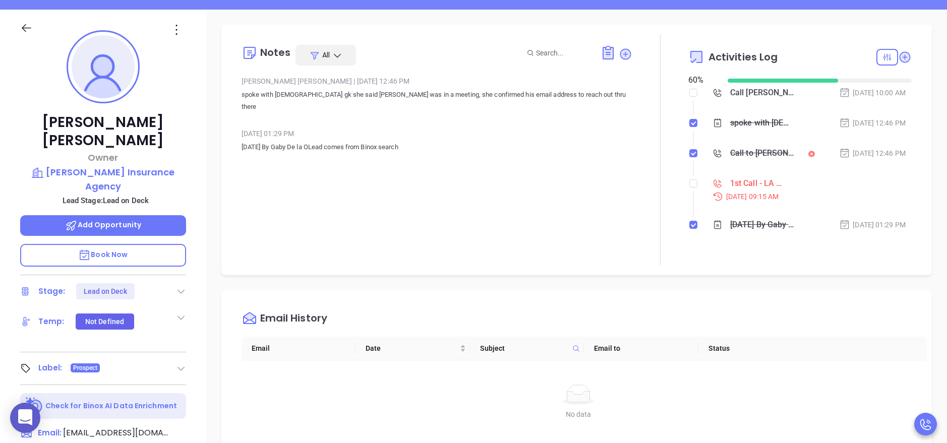
click at [176, 286] on icon at bounding box center [181, 291] width 10 height 10
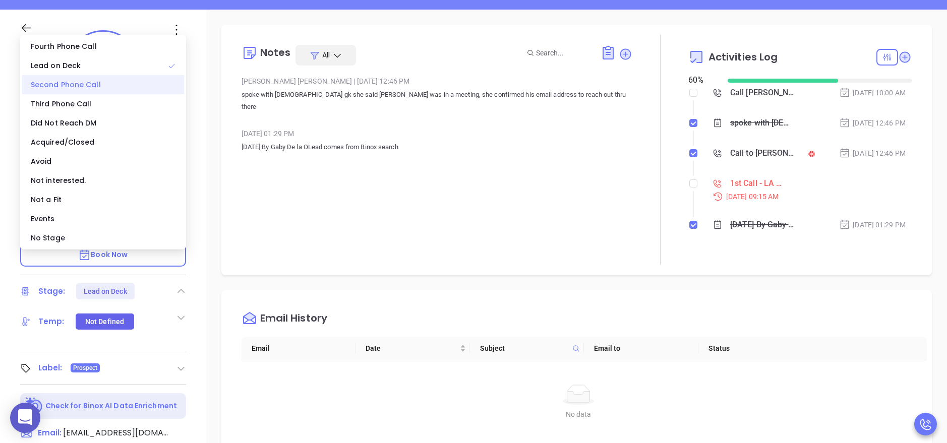
click at [100, 84] on div "Second Phone Call" at bounding box center [103, 84] width 162 height 19
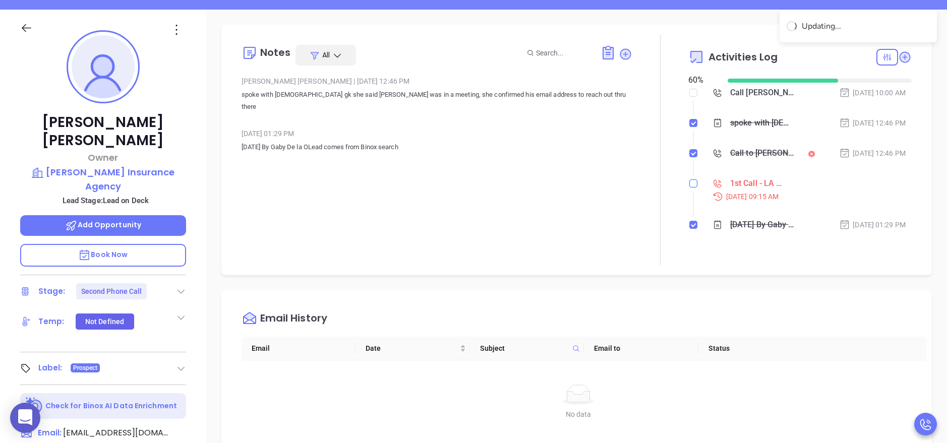
click at [689, 180] on input "checkbox" at bounding box center [693, 184] width 8 height 8
checkbox input "true"
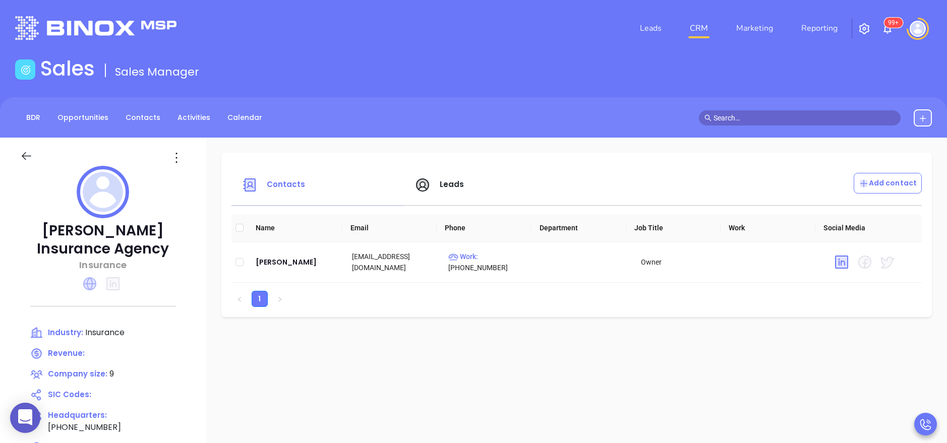
click at [89, 277] on icon at bounding box center [89, 283] width 13 height 13
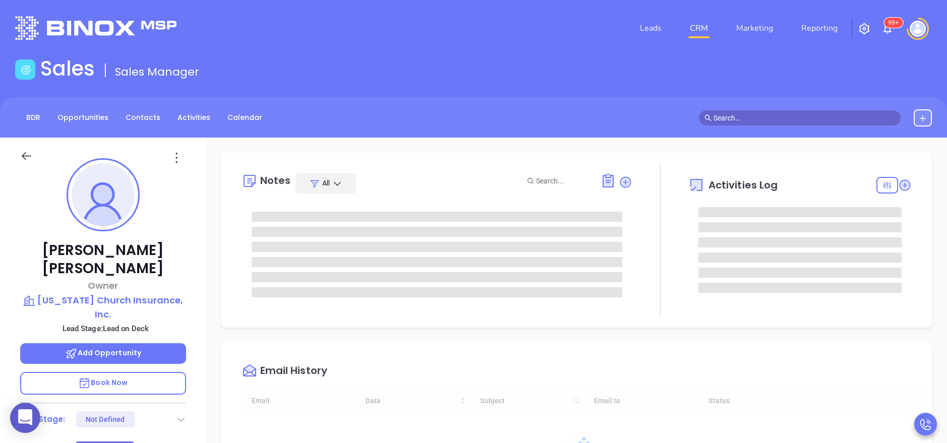
type input "09/11/2025"
type input "Anabell Dominguez"
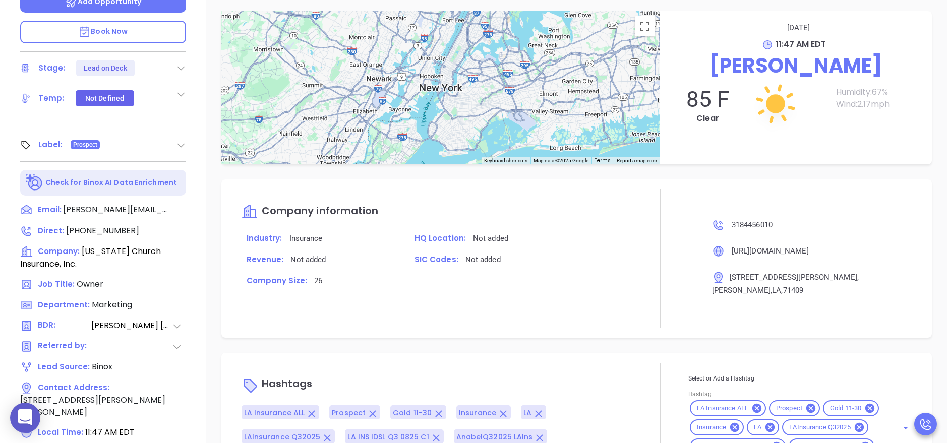
scroll to position [400, 0]
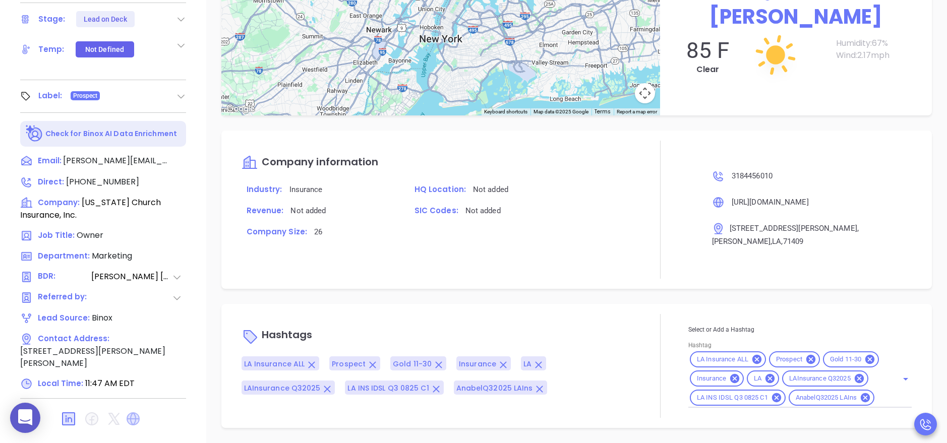
click at [132, 413] on icon at bounding box center [133, 419] width 13 height 13
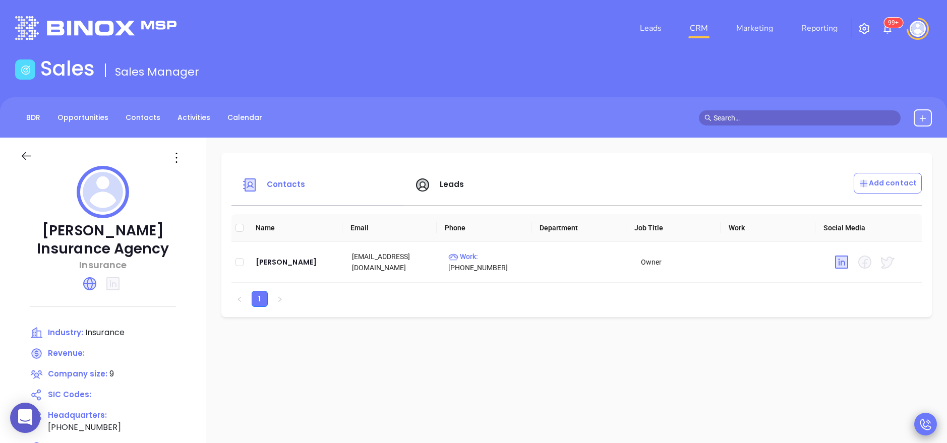
click at [920, 429] on icon at bounding box center [926, 425] width 14 height 14
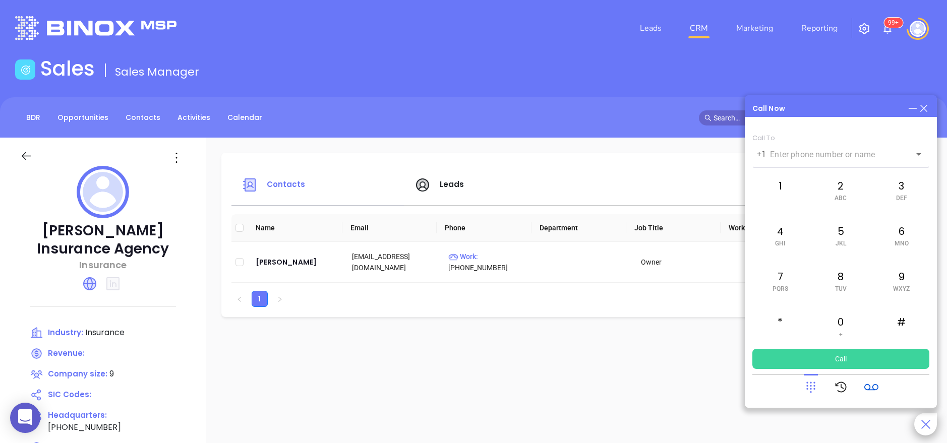
click at [870, 385] on icon at bounding box center [871, 387] width 14 height 14
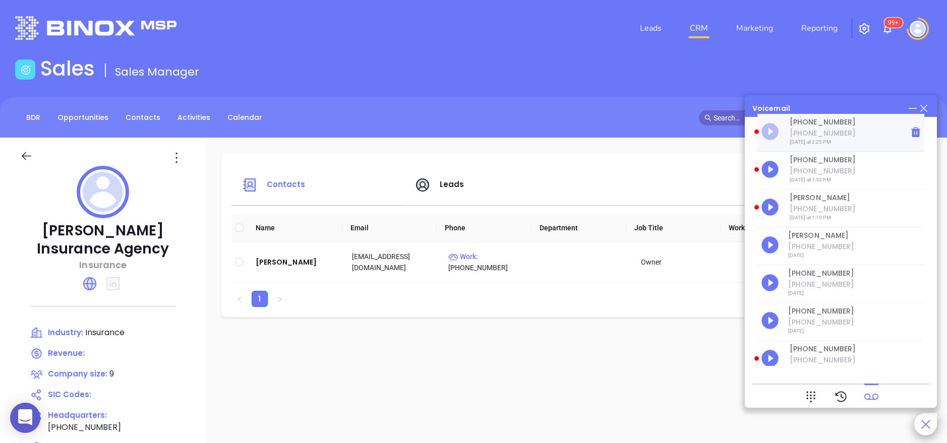
click at [767, 132] on icon "Play" at bounding box center [770, 131] width 17 height 17
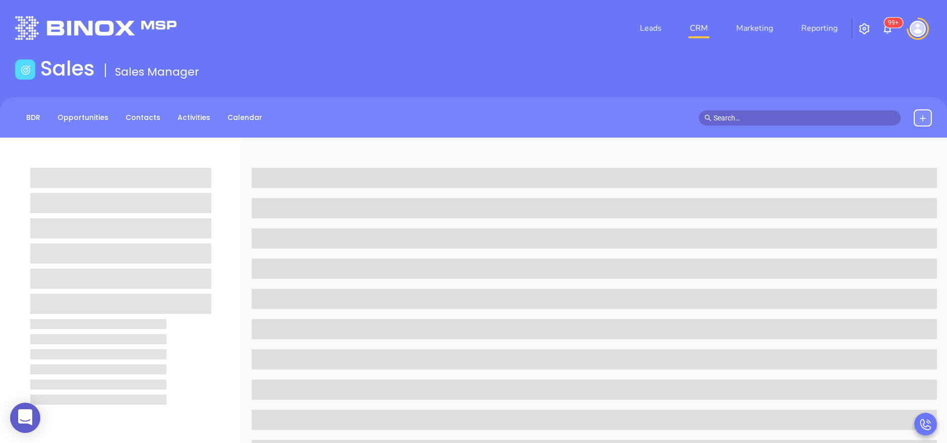
scroll to position [128, 0]
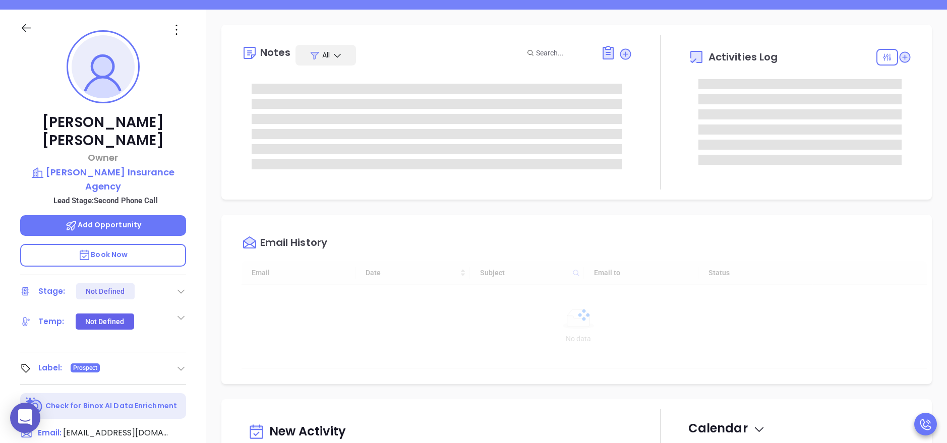
type input "[DATE]"
type input "[PERSON_NAME]"
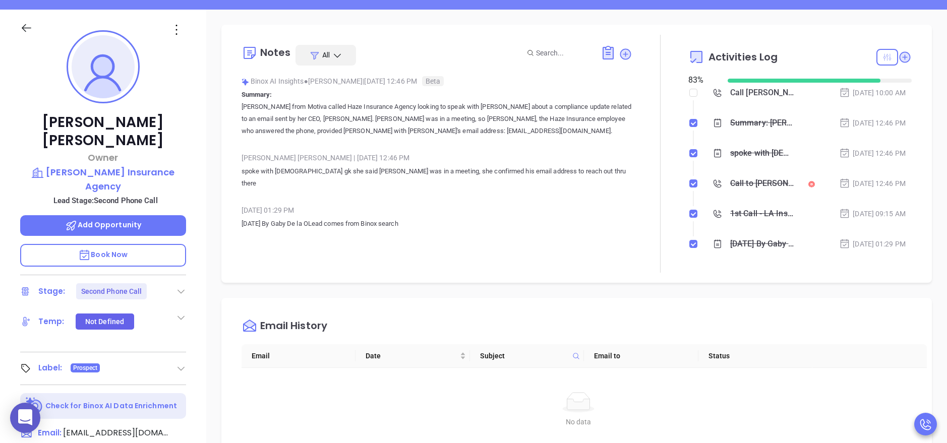
click at [884, 57] on icon at bounding box center [888, 56] width 8 height 7
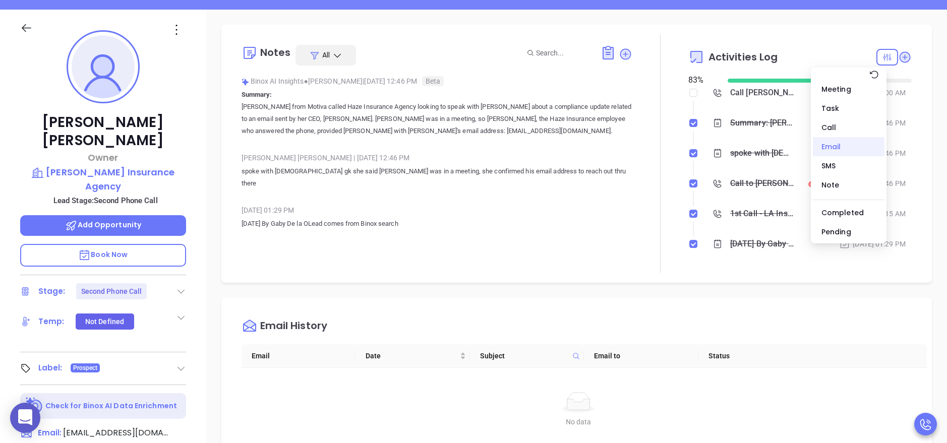
click at [876, 141] on div "Email" at bounding box center [849, 146] width 72 height 19
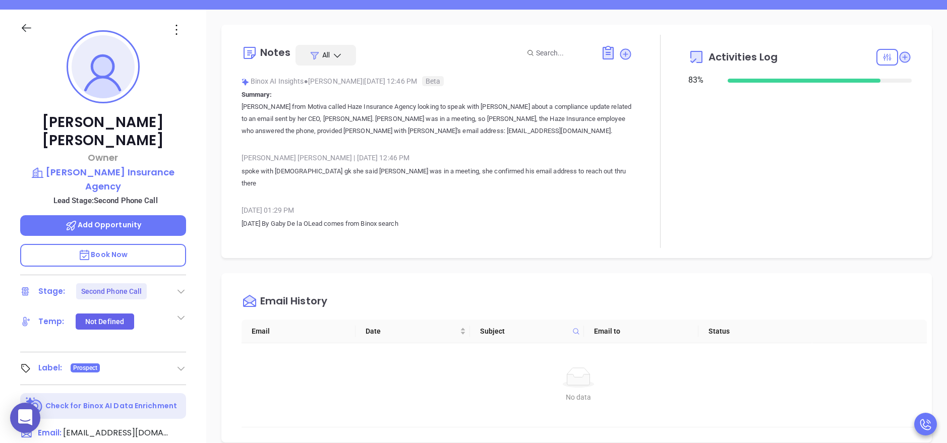
click at [772, 148] on div "Activities Log 83 %" at bounding box center [799, 141] width 223 height 213
click at [900, 57] on icon at bounding box center [905, 56] width 11 height 11
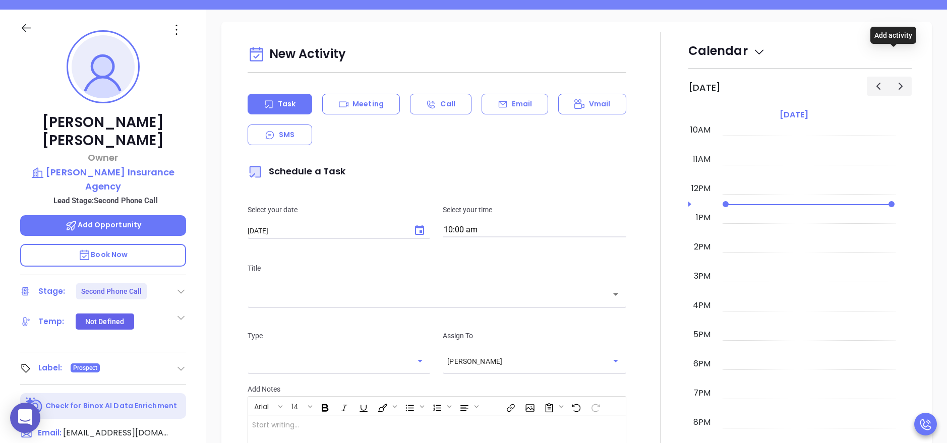
scroll to position [138, 0]
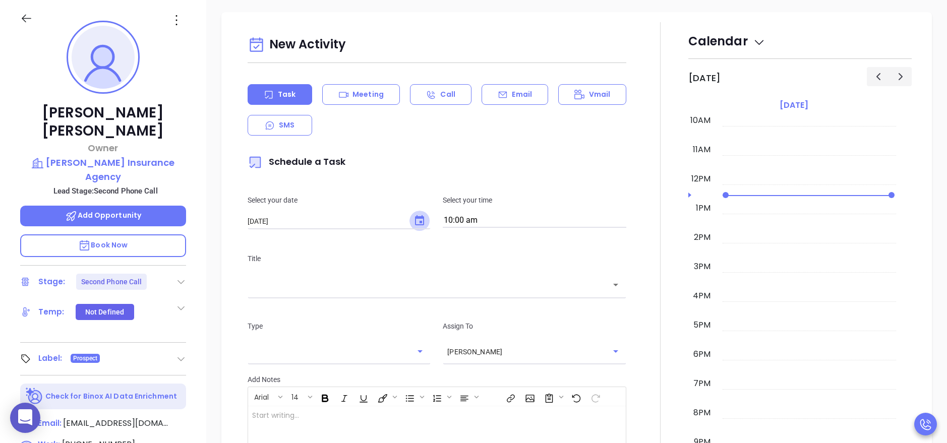
click at [419, 215] on icon "Choose date, selected date is Sep 11, 2025" at bounding box center [420, 221] width 12 height 12
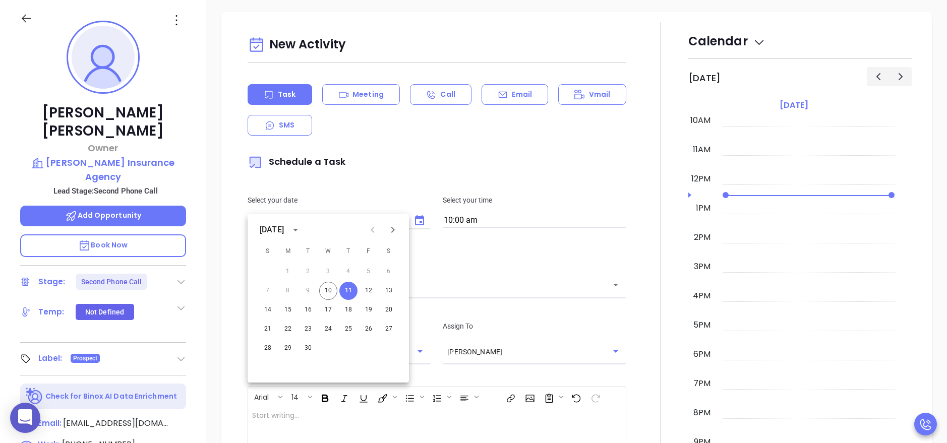
click at [452, 254] on div "Title ​" at bounding box center [437, 274] width 391 height 42
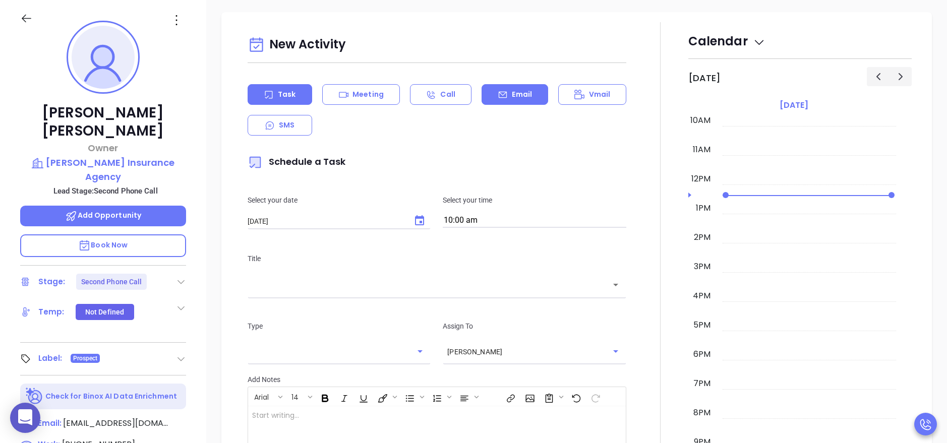
click at [512, 89] on p "Email" at bounding box center [522, 94] width 20 height 11
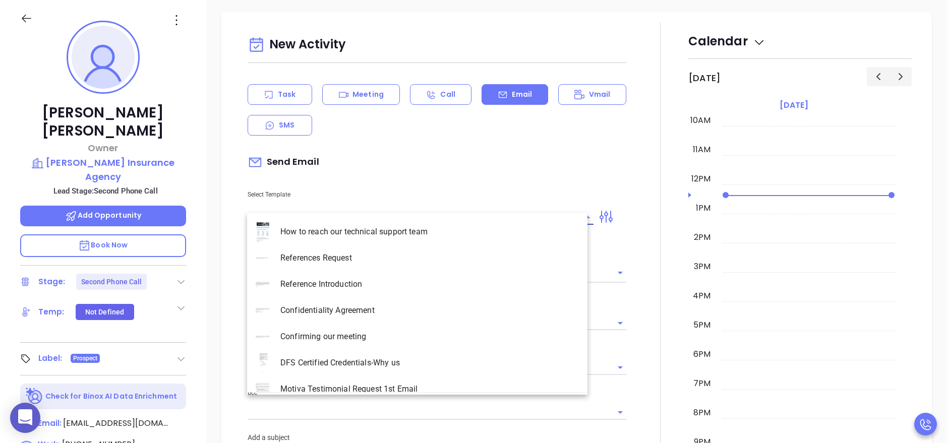
type input "[PERSON_NAME]"
click at [301, 210] on input "text" at bounding box center [413, 217] width 331 height 15
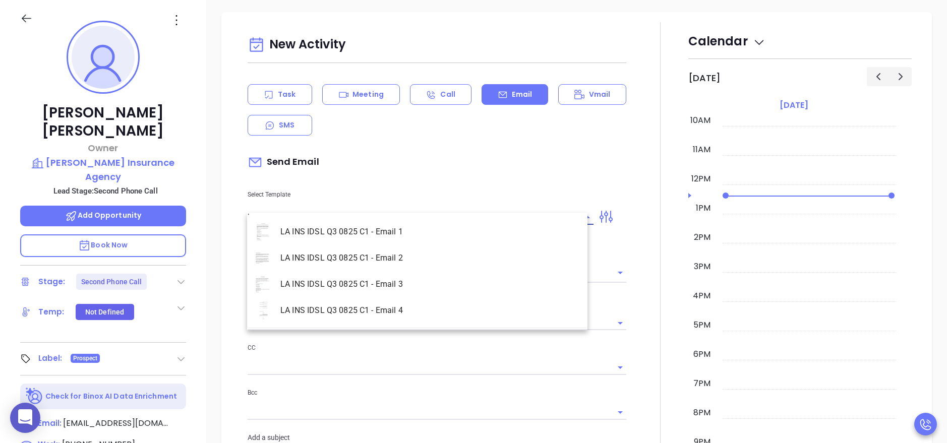
click at [329, 249] on li "LA INS IDSL Q3 0825 C1 - Email 2" at bounding box center [417, 258] width 340 height 26
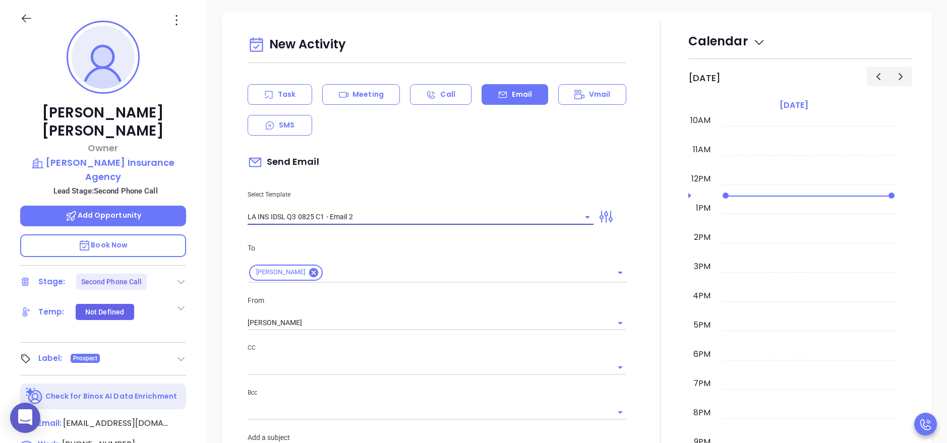
type input "LA INS IDSL Q3 0825 C1 - Email 2"
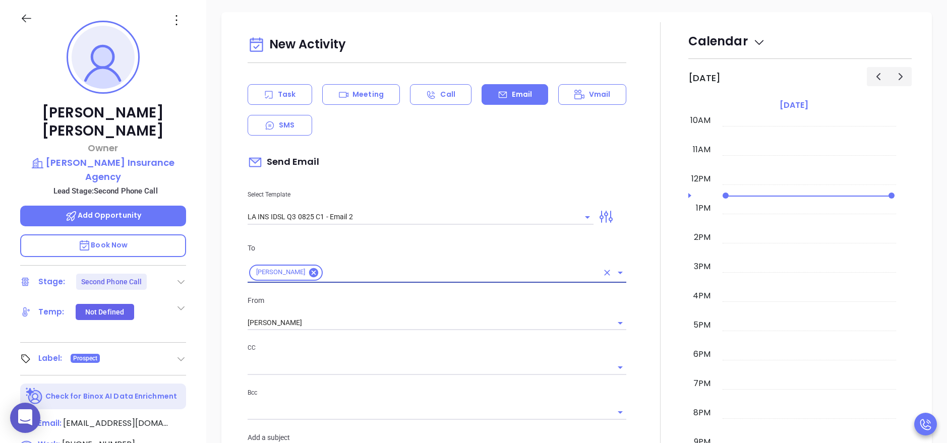
type input "February is coming fast—will Hays Insurance Agency be compliant?"
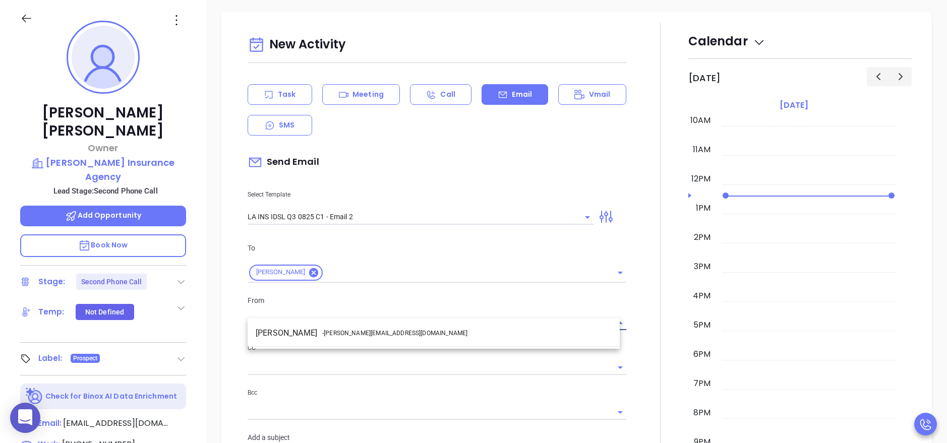
click at [327, 337] on span "- [PERSON_NAME][EMAIL_ADDRESS][DOMAIN_NAME]" at bounding box center [394, 333] width 145 height 9
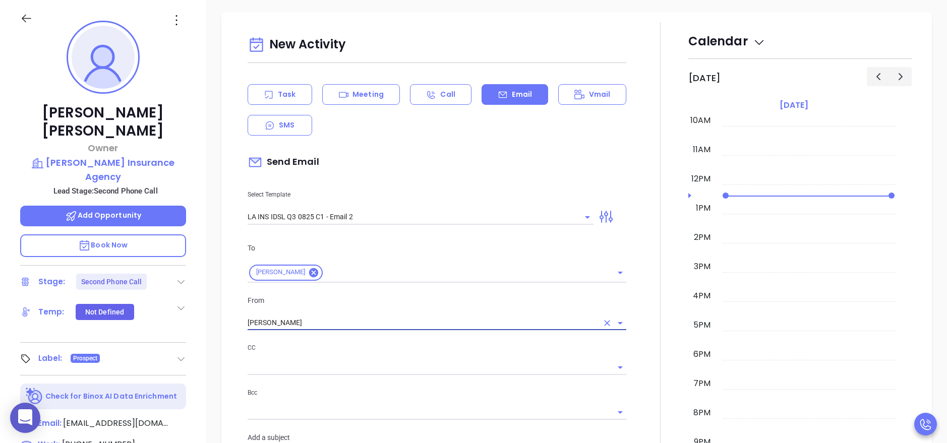
type input "[PERSON_NAME]"
click at [638, 314] on div at bounding box center [660, 409] width 56 height 774
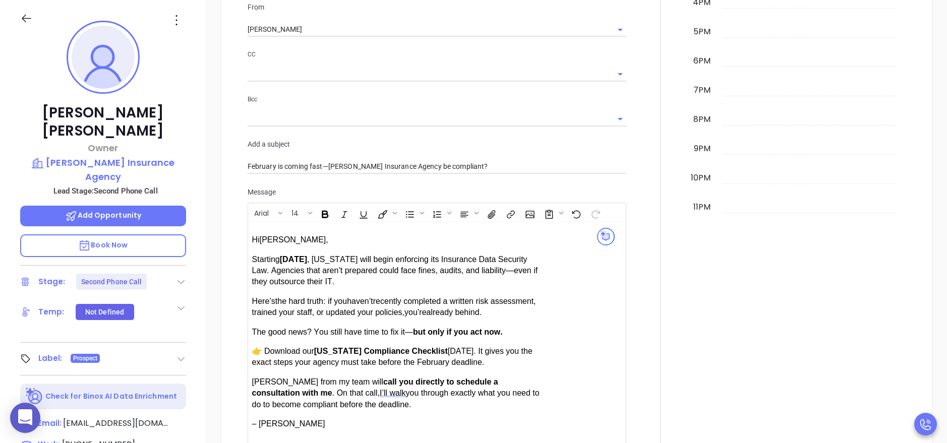
scroll to position [739, 0]
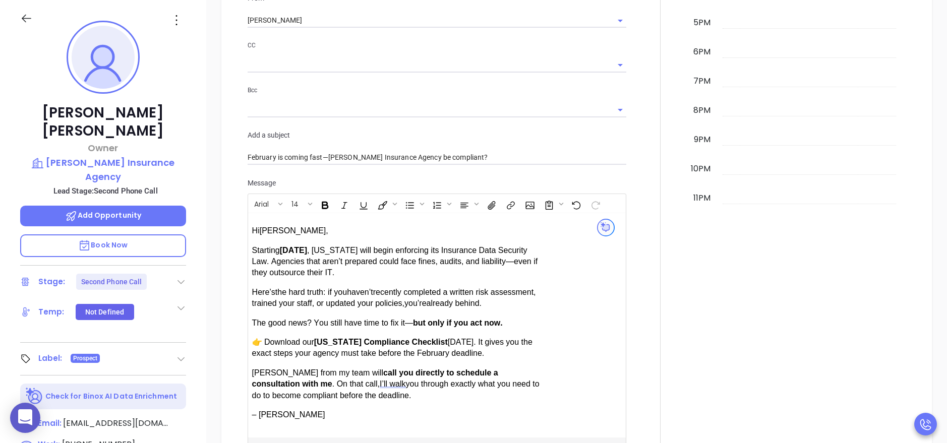
click at [299, 225] on p "Hi Caleb V. ," at bounding box center [397, 230] width 290 height 11
click at [634, 288] on div at bounding box center [660, 107] width 56 height 774
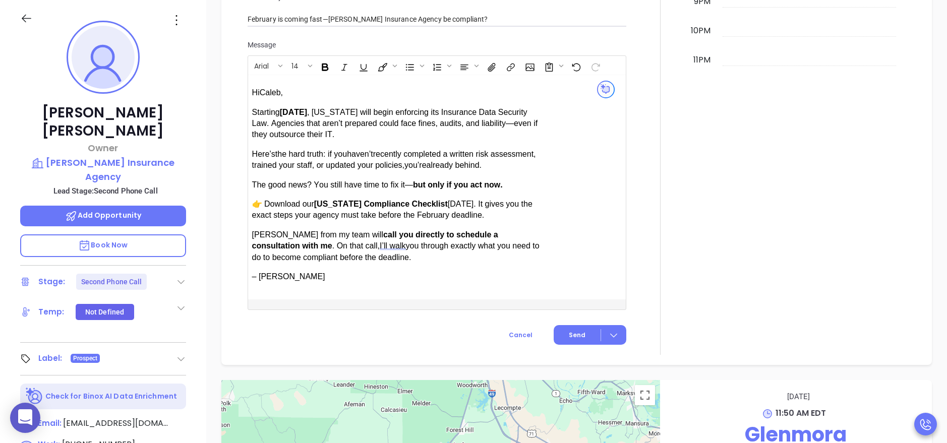
scroll to position [890, 0]
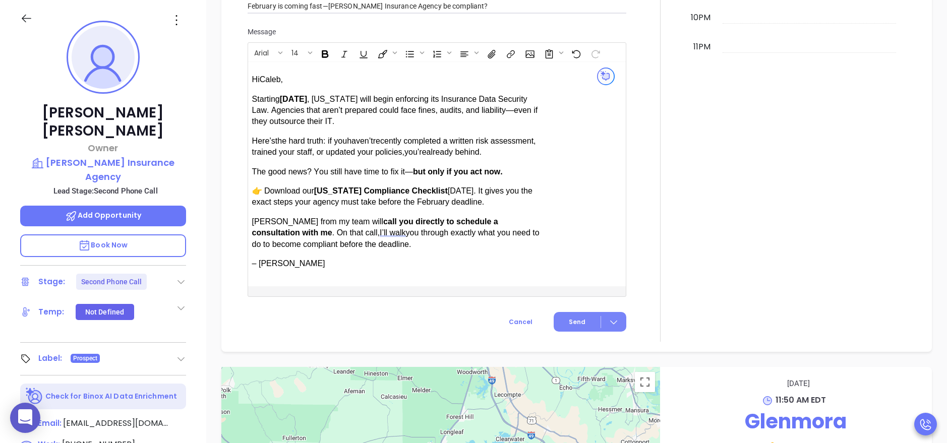
click at [566, 313] on button "Send" at bounding box center [590, 322] width 73 height 20
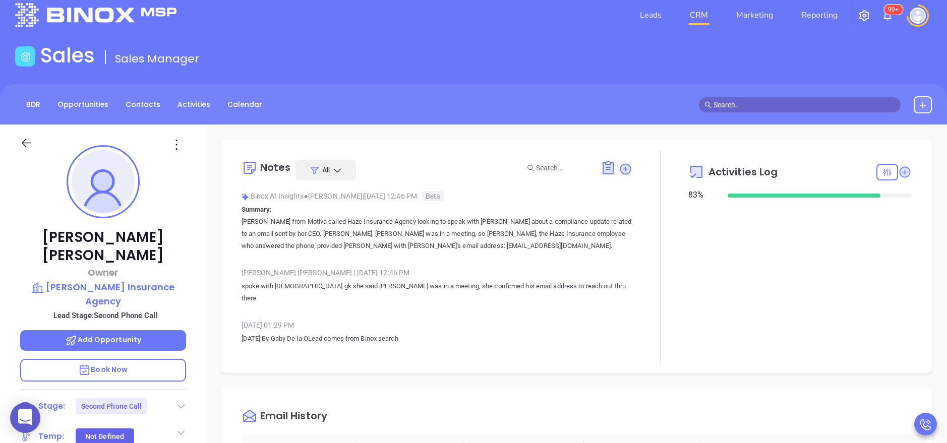
scroll to position [0, 0]
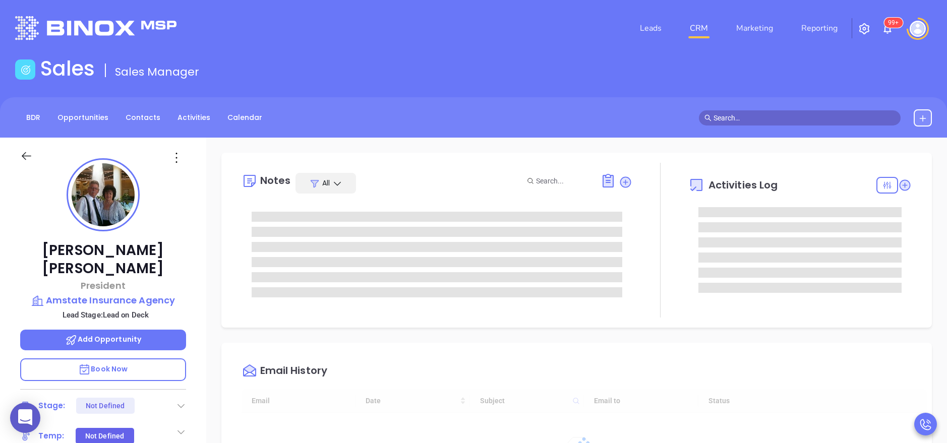
type input "[DATE]"
type input "[PERSON_NAME]"
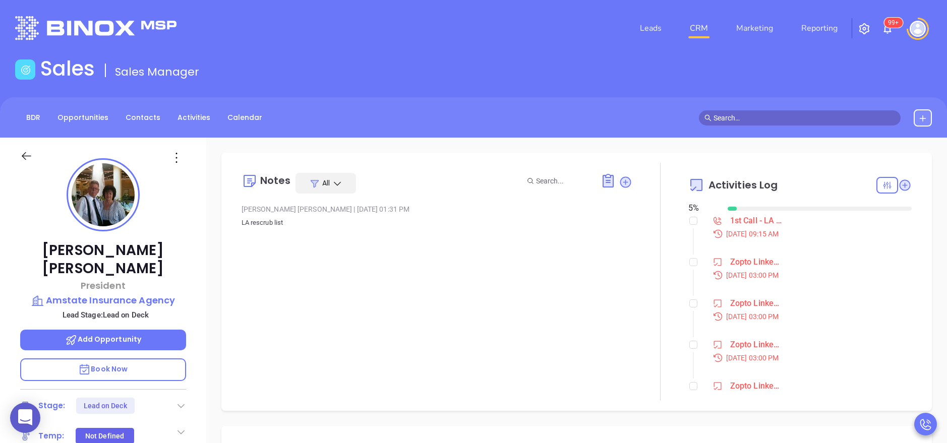
click at [203, 290] on div "[PERSON_NAME] President Amstate Insurance Agency Lead Stage: Lead on Deck Add O…" at bounding box center [103, 415] width 206 height 554
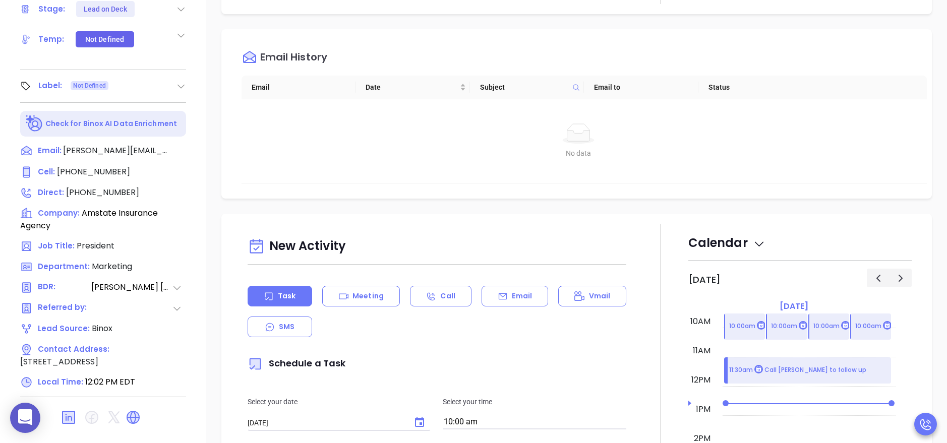
scroll to position [400, 0]
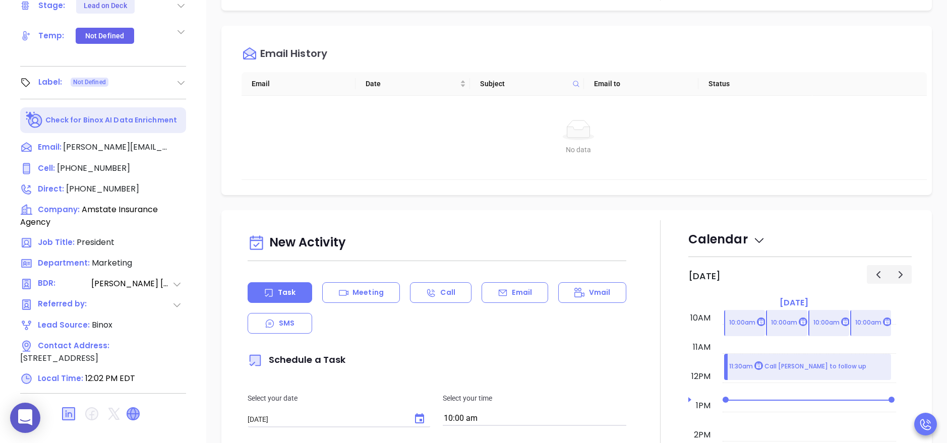
click at [133, 408] on icon at bounding box center [133, 414] width 12 height 12
click at [200, 130] on div "[PERSON_NAME] President Amstate Insurance Agency Lead Stage: Lead on Deck Add O…" at bounding box center [103, 14] width 206 height 554
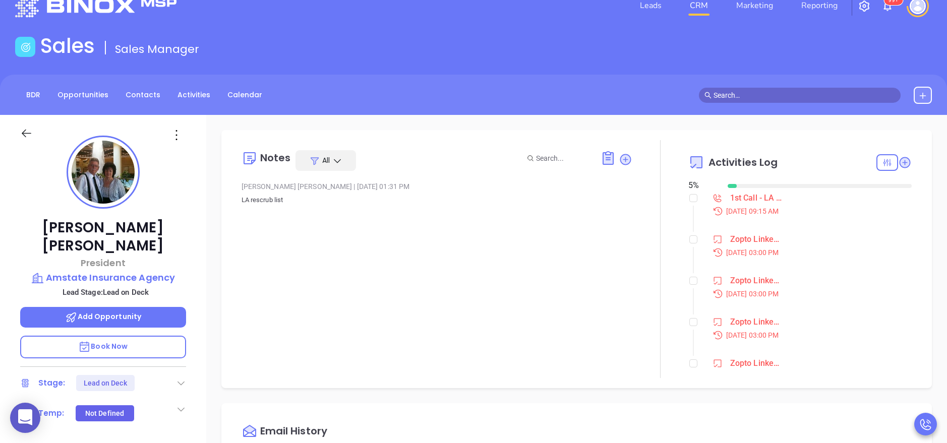
scroll to position [0, 0]
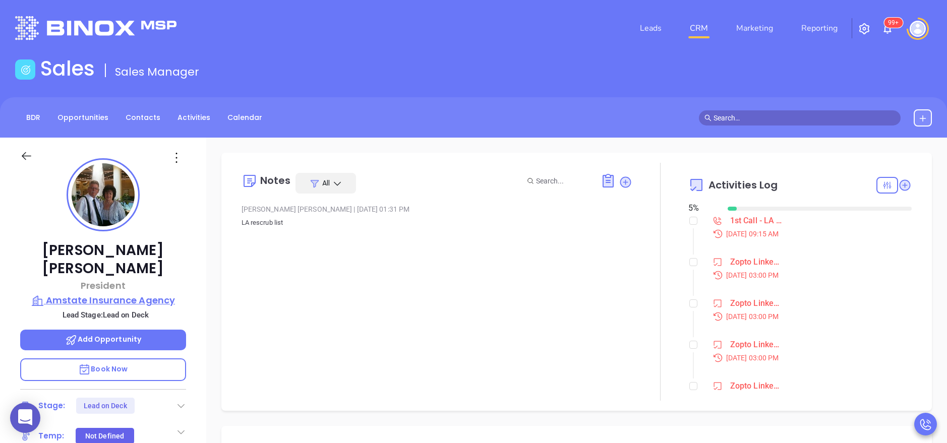
click at [119, 294] on p "Amstate Insurance Agency" at bounding box center [103, 301] width 166 height 14
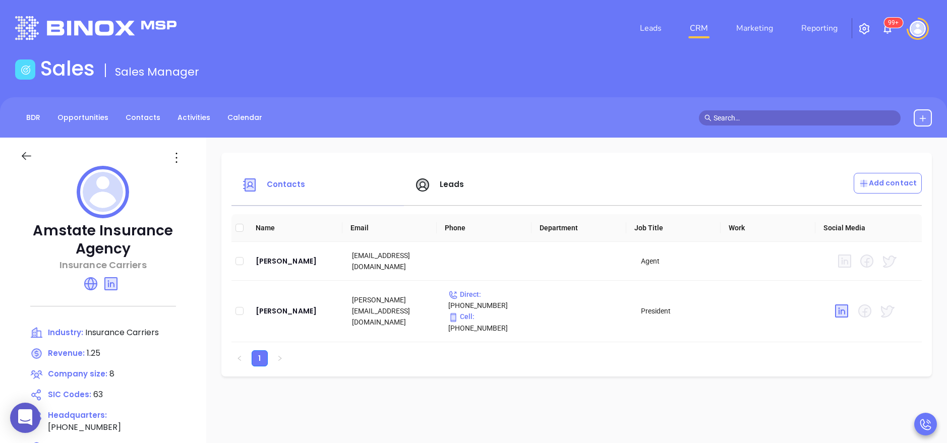
click at [447, 183] on span "Leads" at bounding box center [452, 184] width 25 height 11
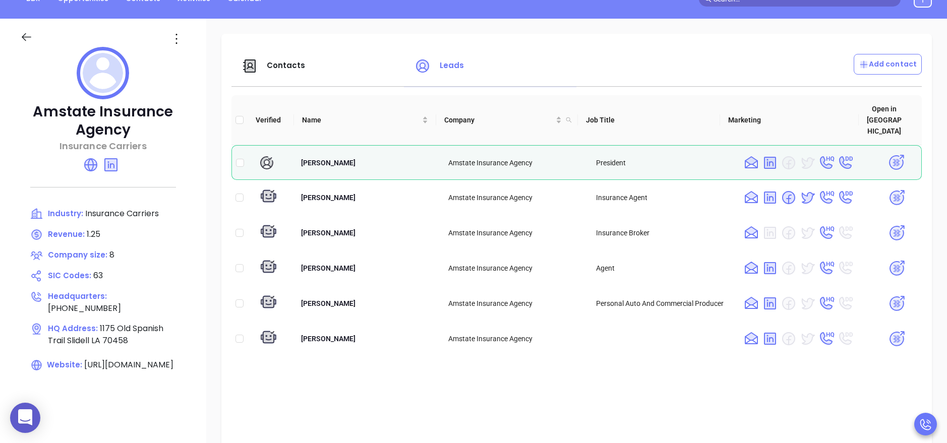
scroll to position [121, 0]
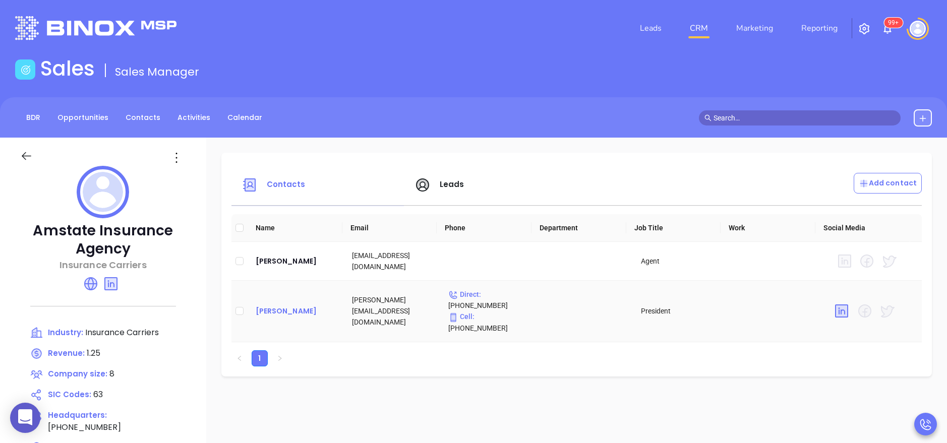
drag, startPoint x: 286, startPoint y: 297, endPoint x: 288, endPoint y: 305, distance: 8.0
click at [288, 305] on td "[PERSON_NAME]" at bounding box center [296, 312] width 96 height 62
click at [288, 305] on div "[PERSON_NAME]" at bounding box center [296, 311] width 80 height 12
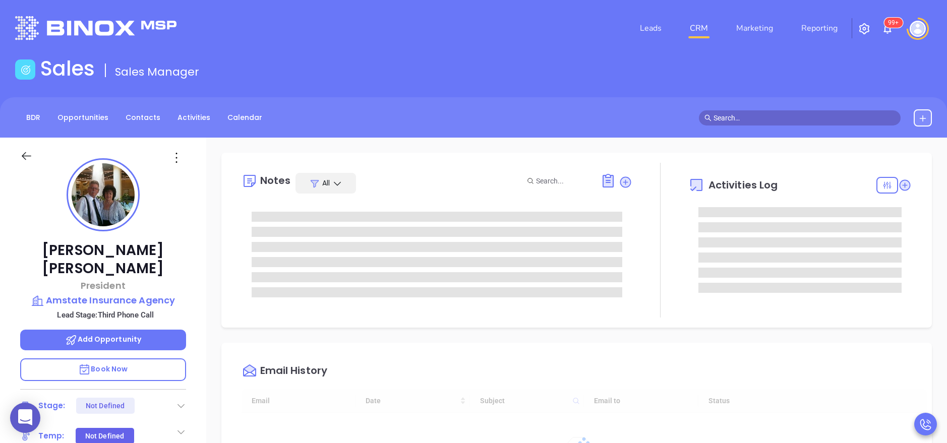
type input "[DATE]"
type input "[PERSON_NAME]"
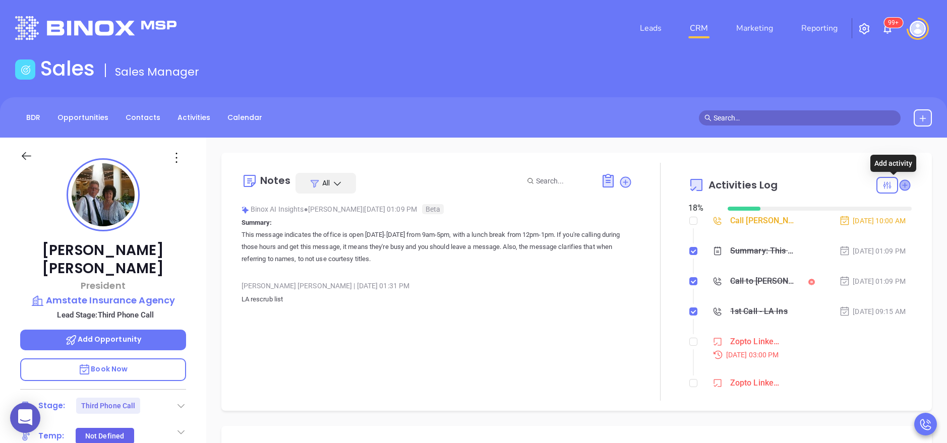
click at [900, 186] on icon at bounding box center [905, 185] width 10 height 10
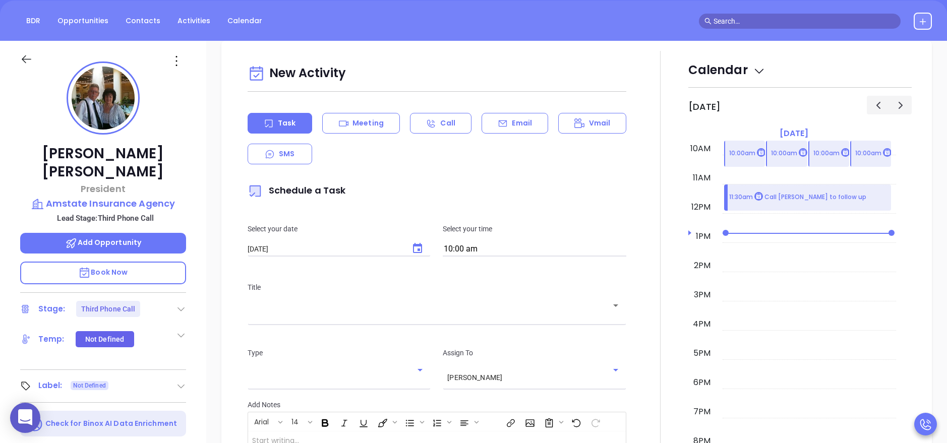
scroll to position [138, 0]
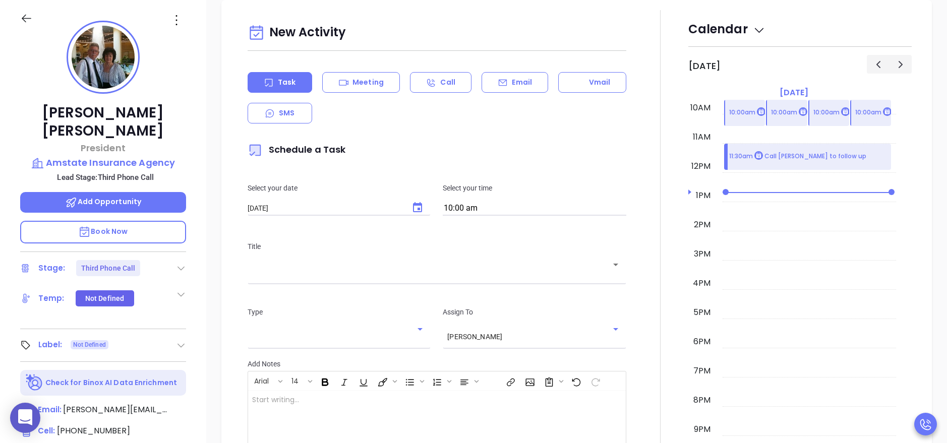
click at [513, 87] on p "Email" at bounding box center [522, 82] width 20 height 11
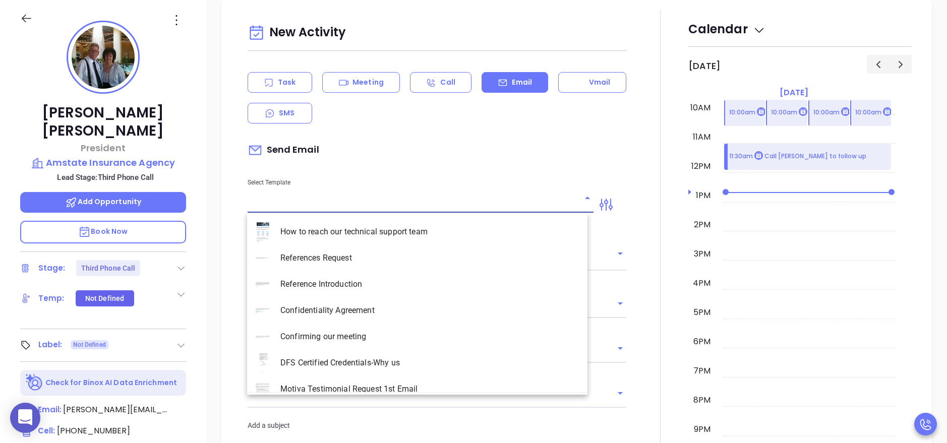
click at [344, 199] on input "text" at bounding box center [413, 205] width 331 height 15
type input "[PERSON_NAME]"
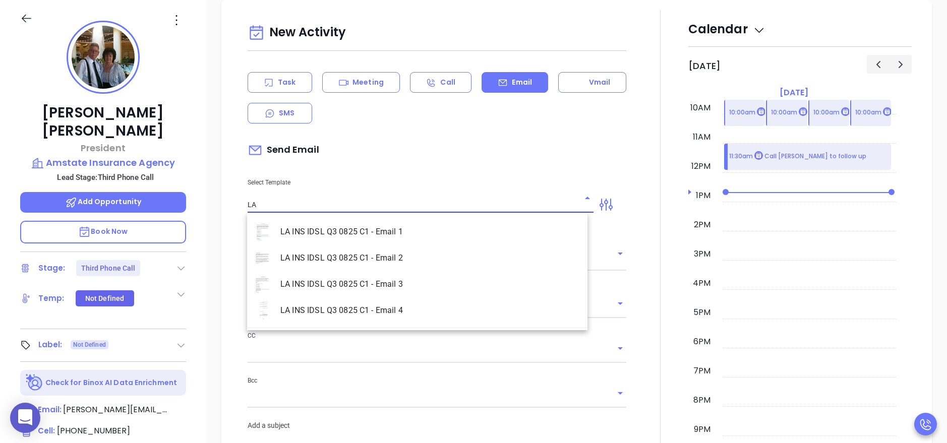
click at [365, 248] on li "LA INS IDSL Q3 0825 C1 - Email 2" at bounding box center [417, 258] width 340 height 26
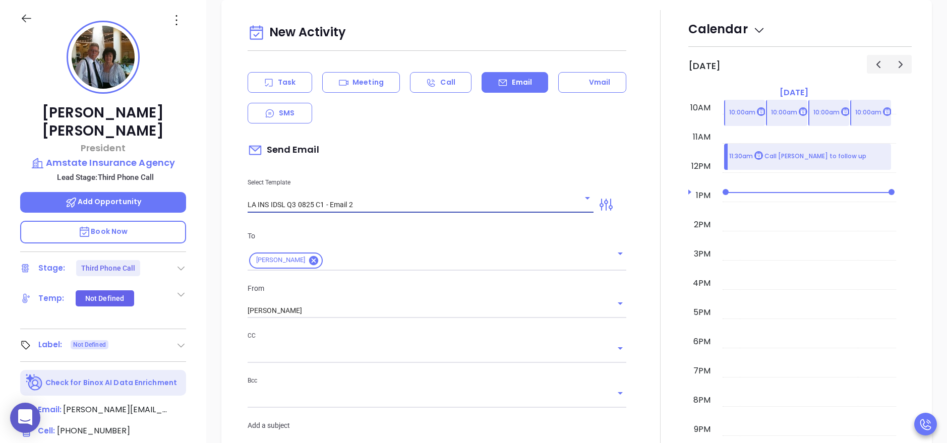
type input "LA INS IDSL Q3 0825 C1 - Email 2"
type input "February is coming fast—will Amstate Insurance Agency be compliant?"
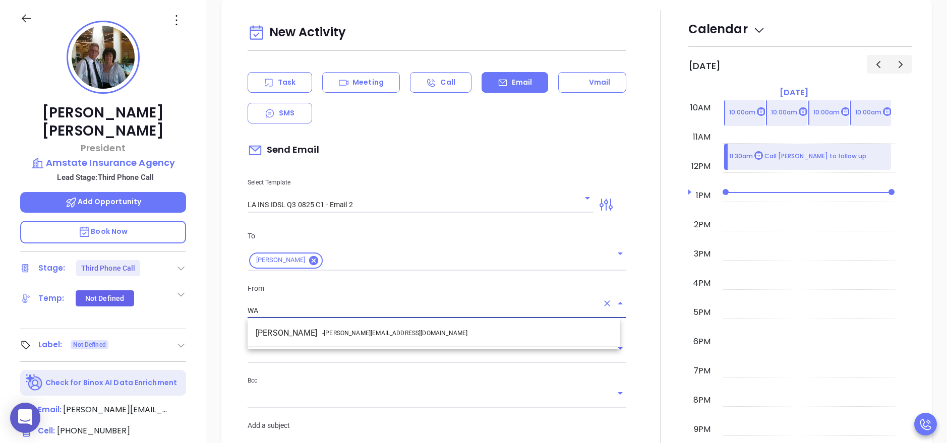
click at [372, 332] on span "- [PERSON_NAME][EMAIL_ADDRESS][DOMAIN_NAME]" at bounding box center [394, 333] width 145 height 9
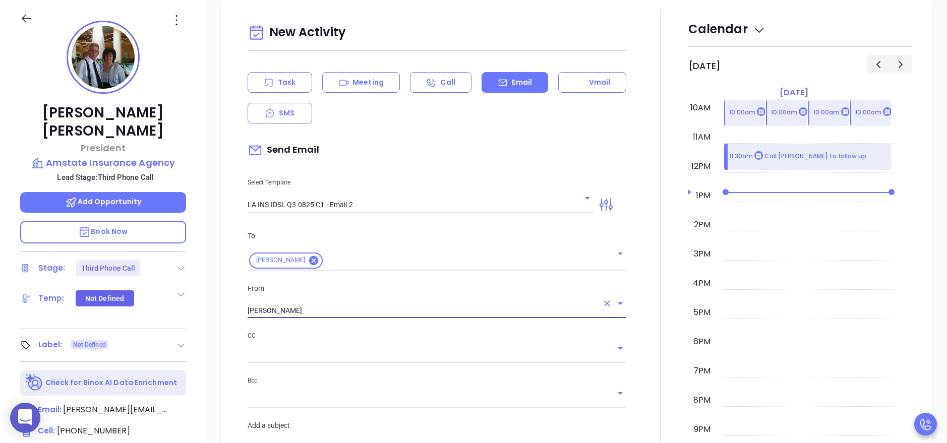
type input "[PERSON_NAME]"
click at [633, 347] on div at bounding box center [660, 397] width 56 height 774
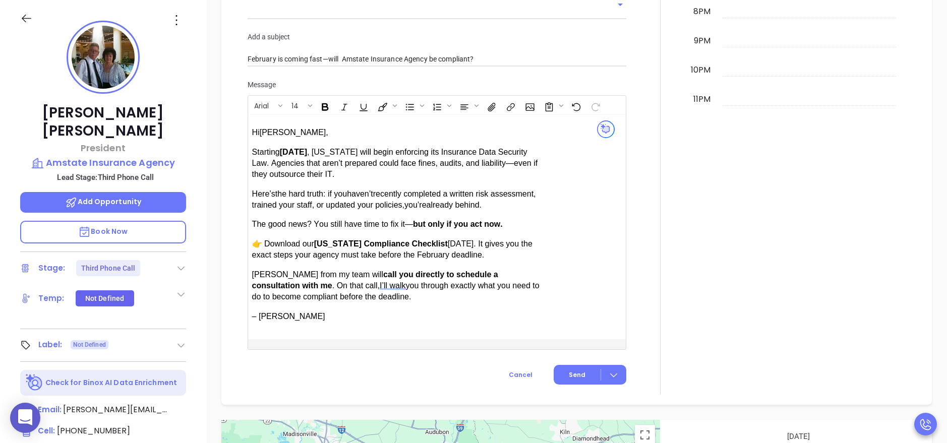
scroll to position [866, 0]
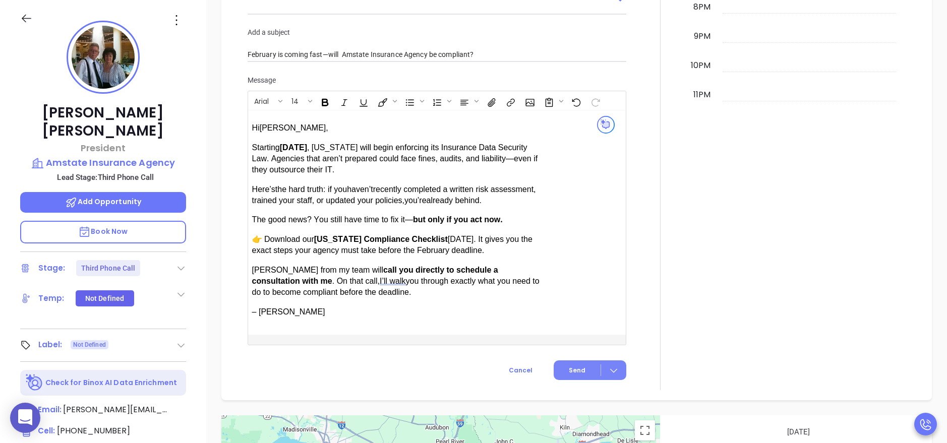
click at [579, 366] on button "Send" at bounding box center [590, 371] width 73 height 20
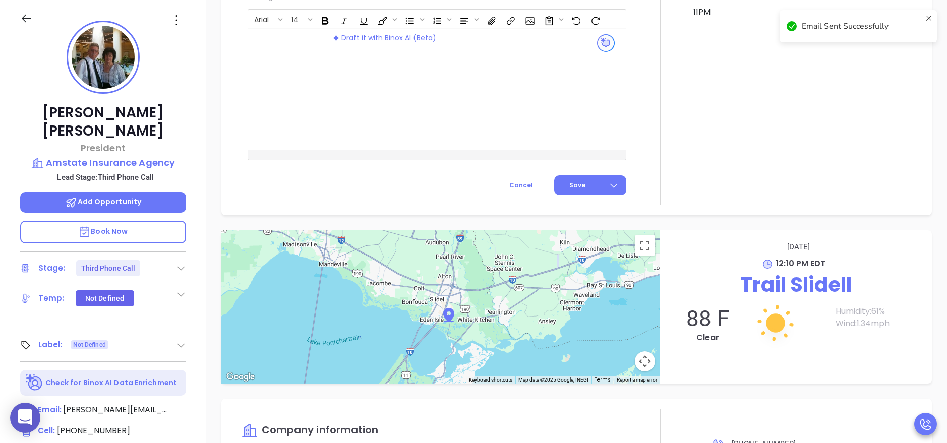
scroll to position [783, 0]
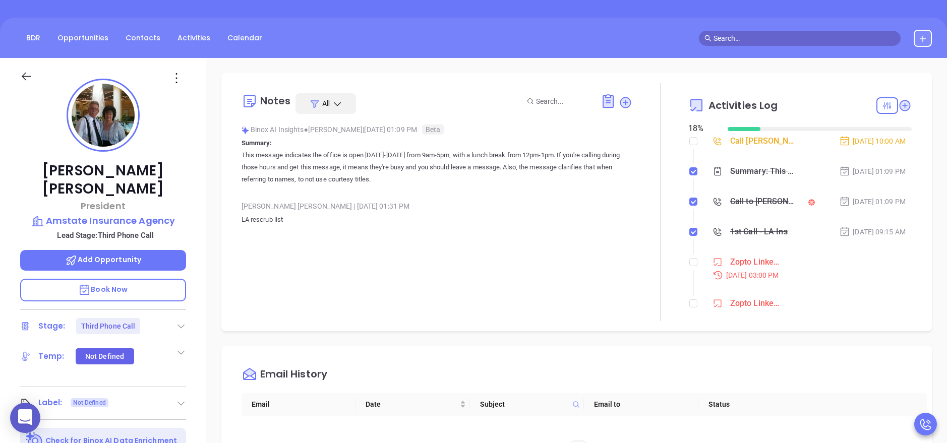
scroll to position [77, 0]
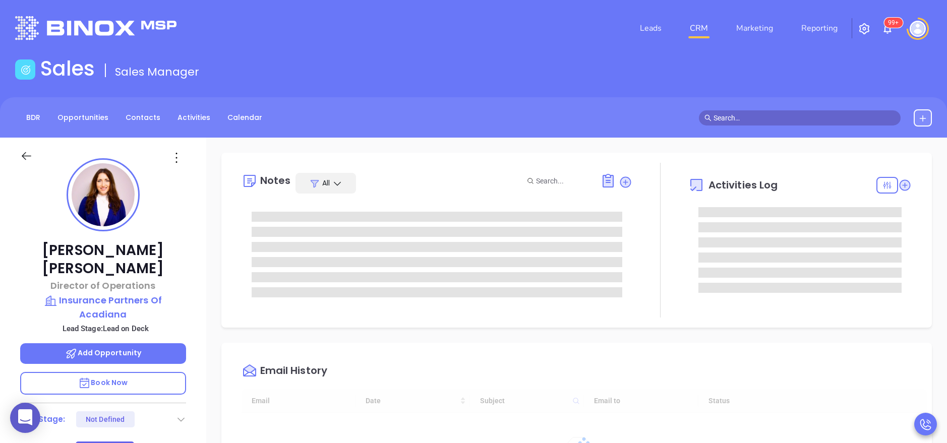
type input "[DATE]"
type input "[PERSON_NAME]"
click at [202, 263] on div "[PERSON_NAME] Director of Operations Insurance Partners Of Acadiana Lead Stage:…" at bounding box center [103, 415] width 206 height 554
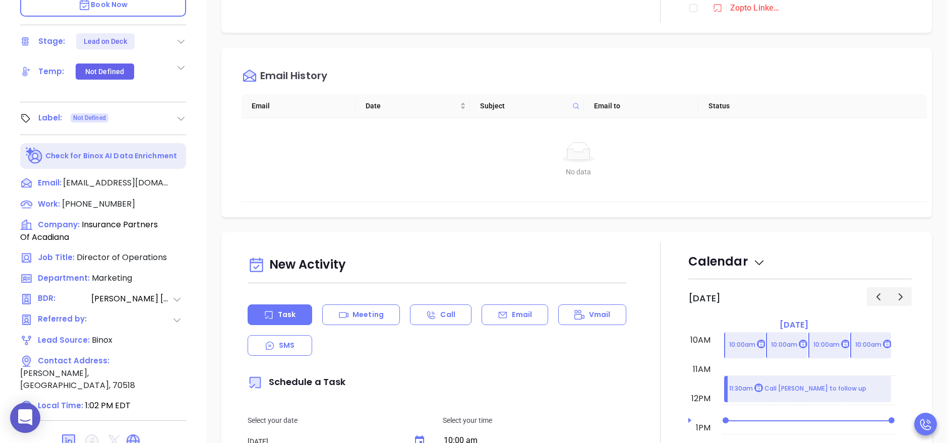
scroll to position [400, 0]
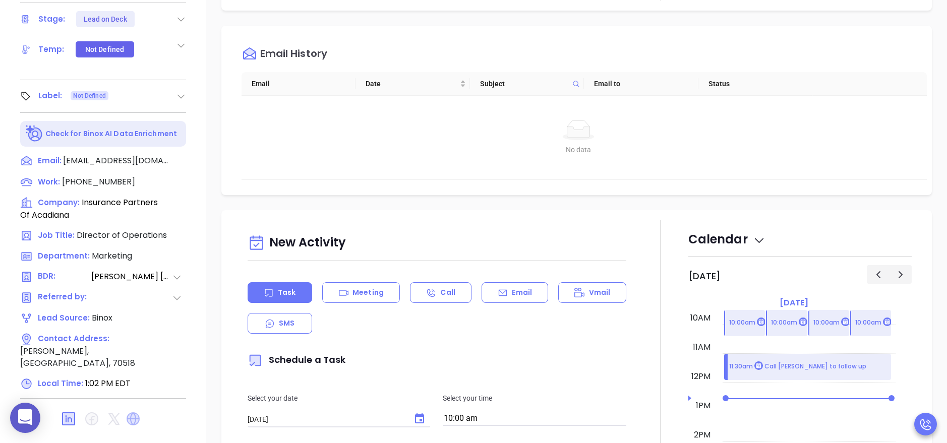
click at [131, 413] on icon at bounding box center [133, 419] width 13 height 13
click at [192, 170] on div "[PERSON_NAME] Director of Operations Insurance Partners Of Acadiana Lead Stage:…" at bounding box center [103, 14] width 206 height 554
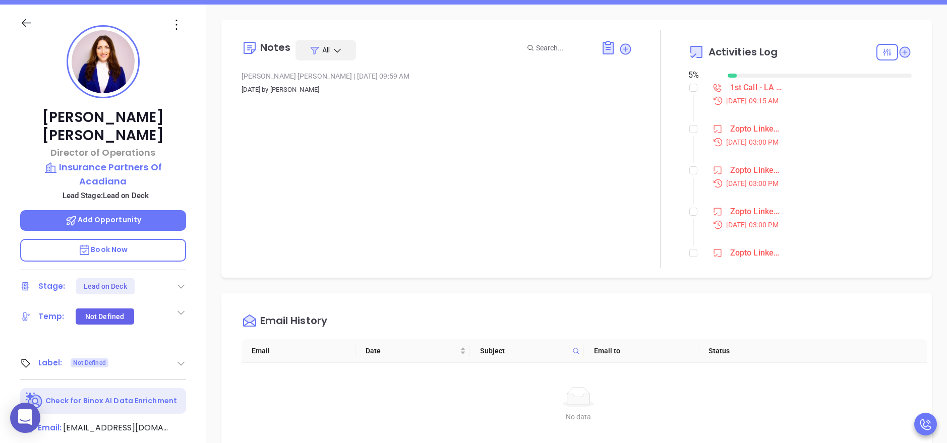
scroll to position [128, 0]
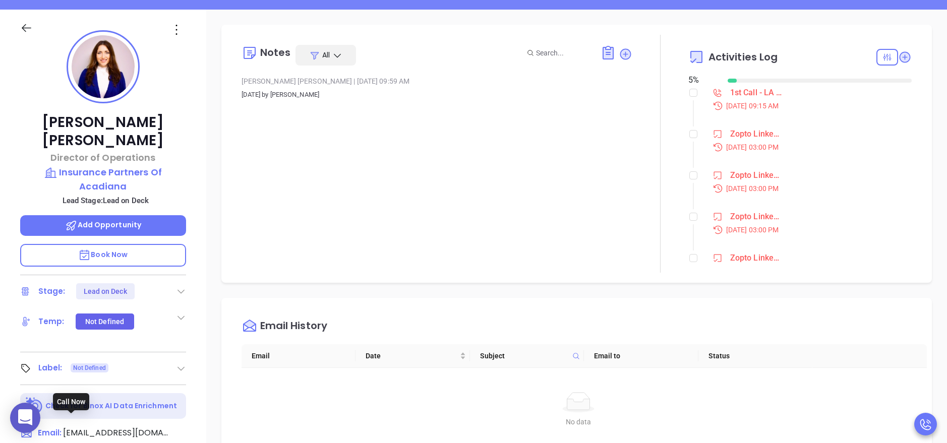
type input "[PHONE_NUMBER]"
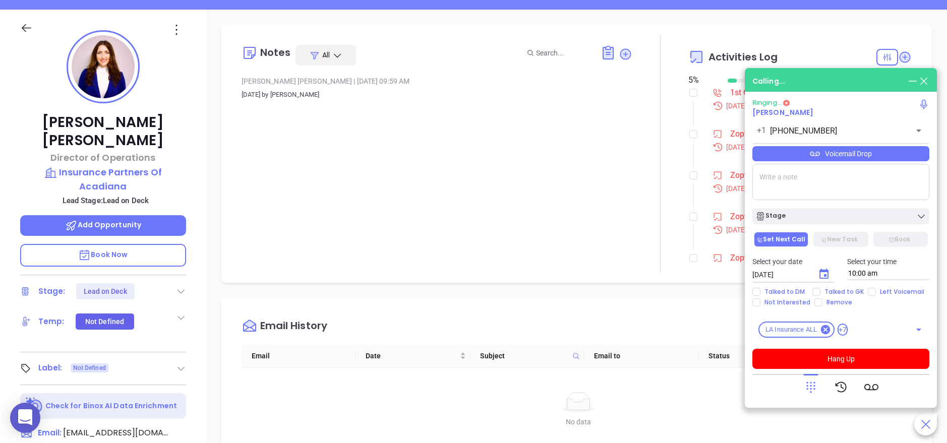
click at [733, 133] on div "Zopto LinkedIn Campaign" at bounding box center [756, 134] width 52 height 15
click at [577, 225] on div "Notes All Alejandra Lara | Mar 12, 2025 09:59 AM Mar 12, 2025 by Alejandra Lara" at bounding box center [437, 154] width 391 height 238
click at [819, 360] on button "Hang Up" at bounding box center [840, 359] width 177 height 20
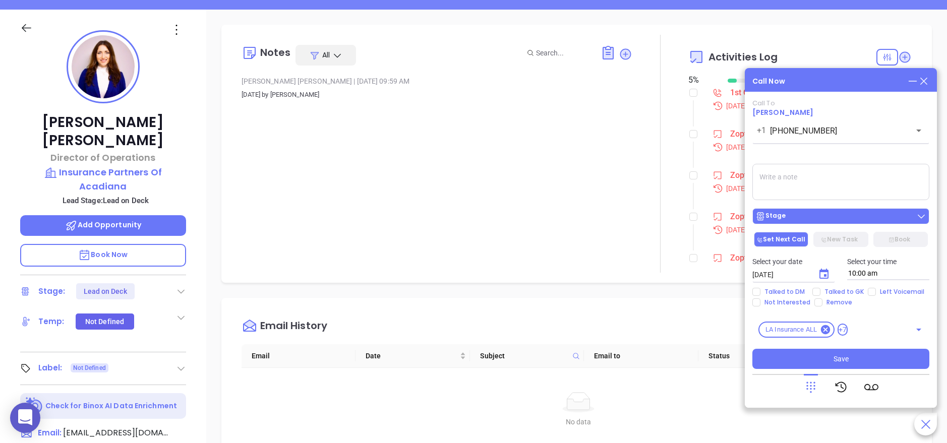
click at [848, 222] on button "Stage" at bounding box center [840, 216] width 177 height 16
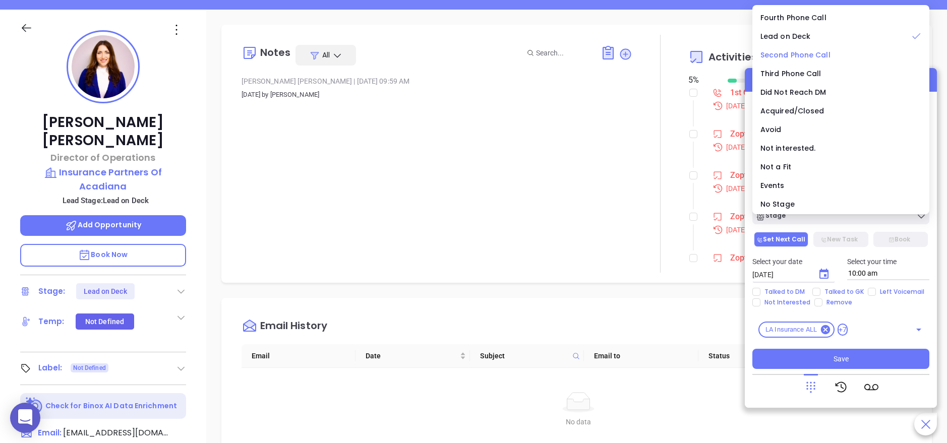
click at [814, 52] on span "Second Phone Call" at bounding box center [796, 55] width 70 height 10
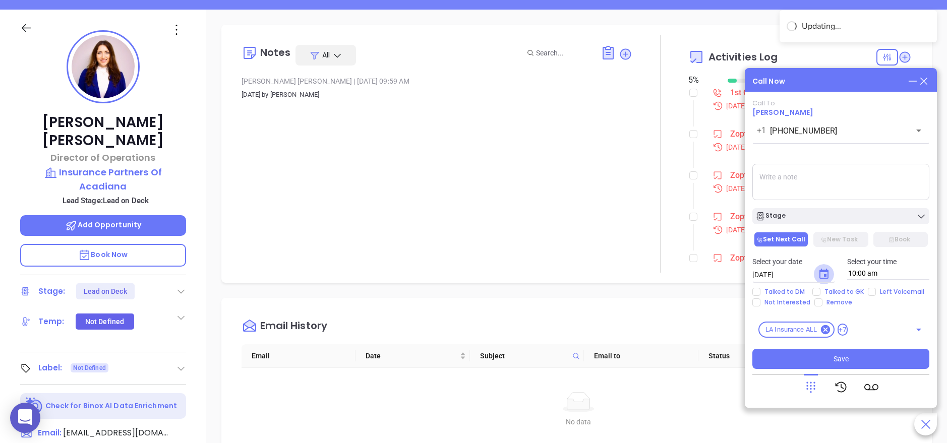
click at [824, 273] on icon "Choose date, selected date is Sep 11, 2025" at bounding box center [824, 274] width 12 height 12
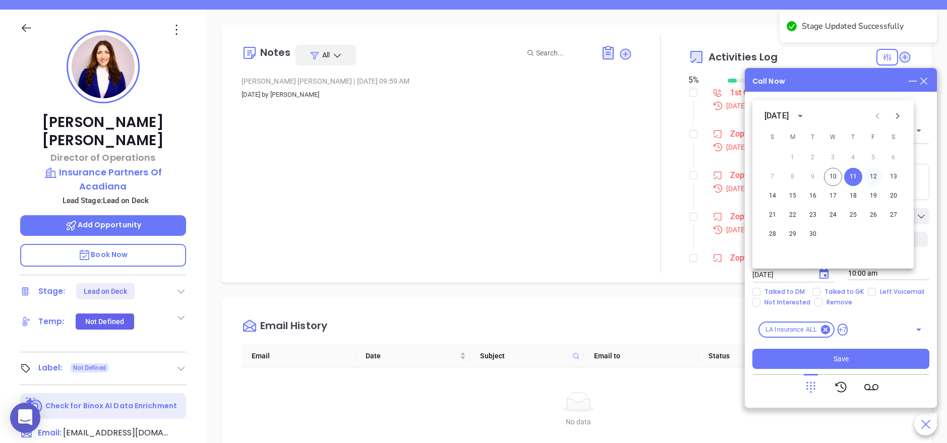
click at [876, 172] on button "12" at bounding box center [873, 177] width 18 height 18
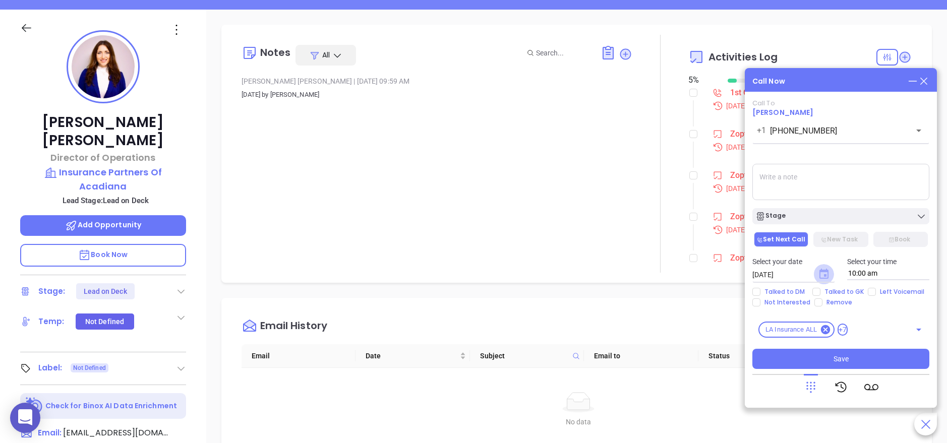
click at [828, 274] on icon "Choose date, selected date is Sep 12, 2025" at bounding box center [824, 274] width 9 height 10
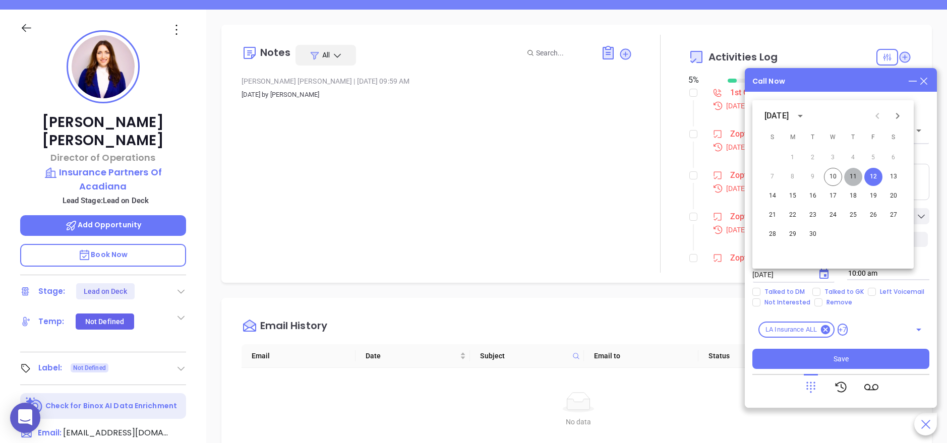
click at [859, 174] on button "11" at bounding box center [853, 177] width 18 height 18
type input "09/11/2025"
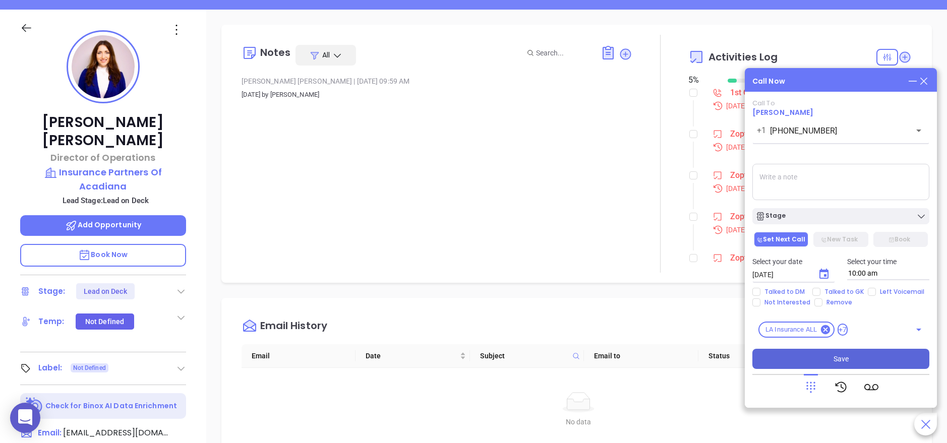
click at [836, 362] on span "Save" at bounding box center [841, 359] width 15 height 11
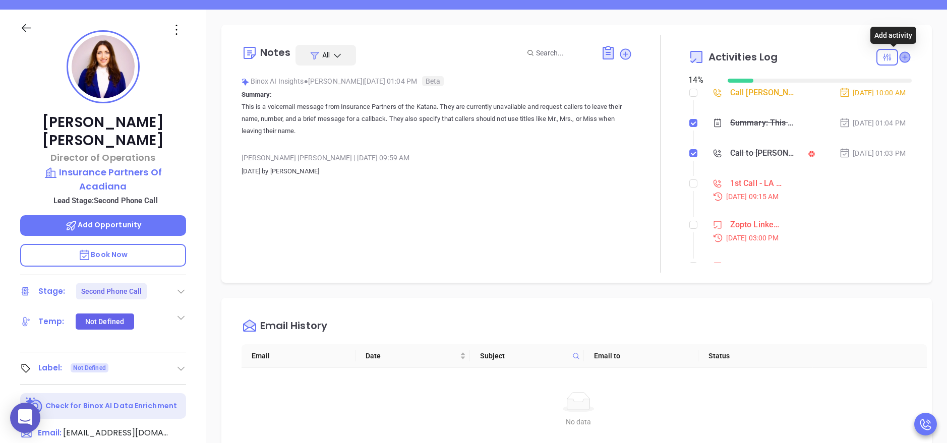
click at [900, 55] on icon at bounding box center [905, 57] width 10 height 10
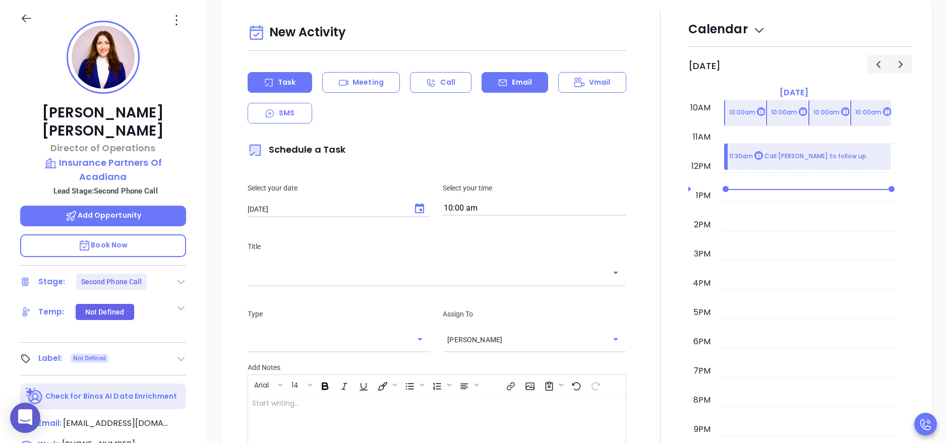
click at [512, 82] on p "Email" at bounding box center [522, 82] width 20 height 11
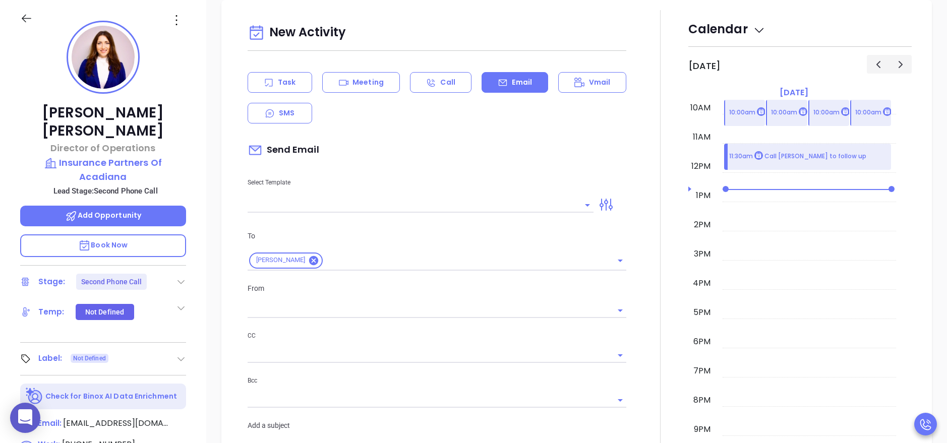
type input "[PERSON_NAME]"
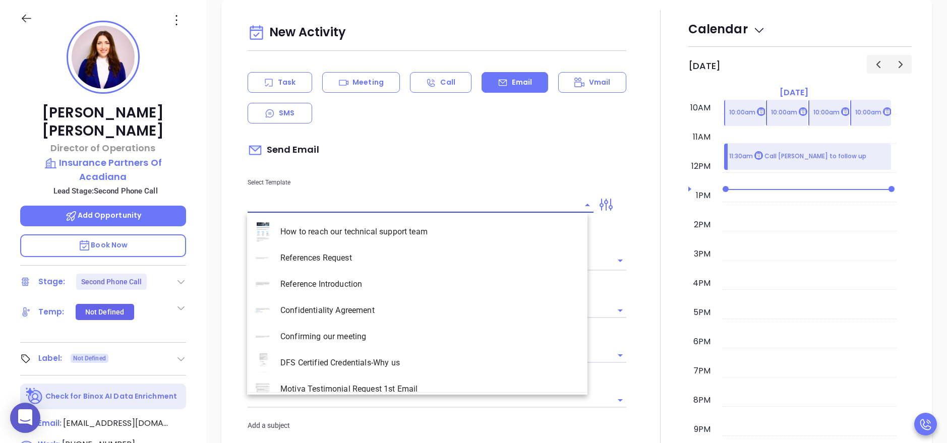
click at [307, 198] on input "text" at bounding box center [413, 205] width 331 height 15
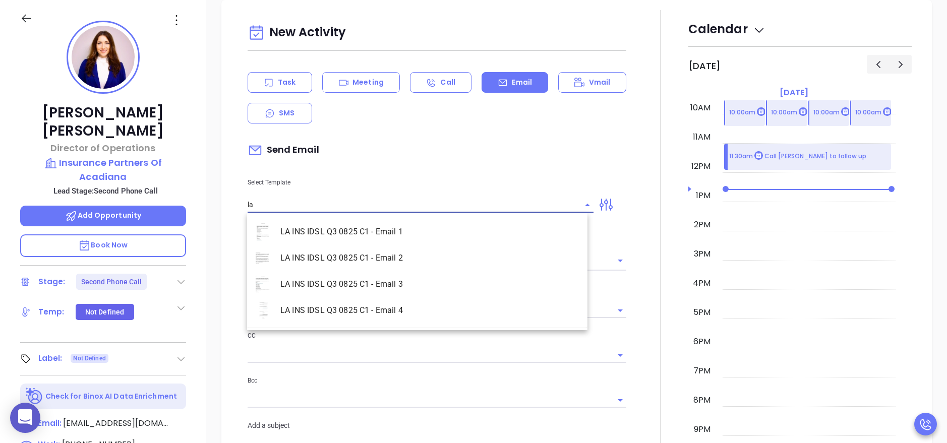
click at [376, 262] on li "LA INS IDSL Q3 0825 C1 - Email 2" at bounding box center [417, 258] width 340 height 26
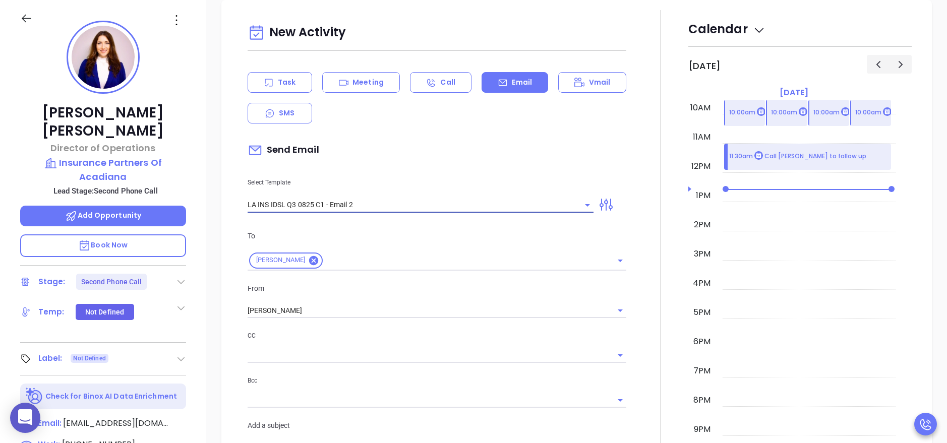
type input "LA INS IDSL Q3 0825 C1 - Email 2"
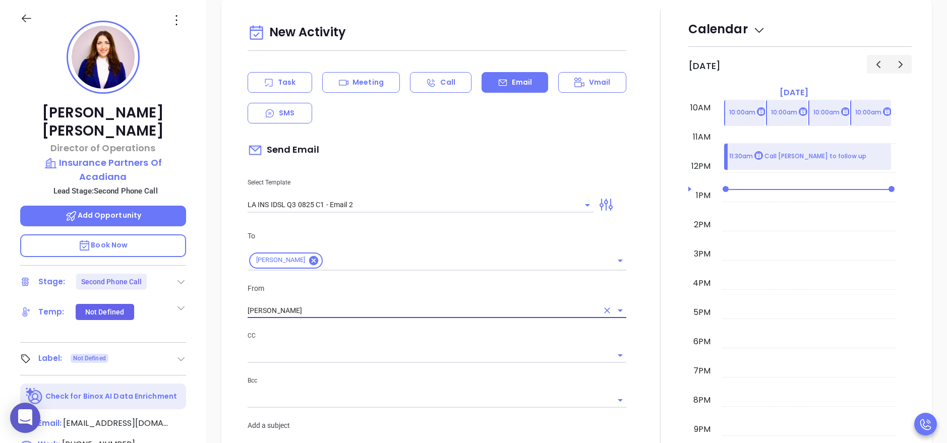
type input "February is coming fast—will Insurance Partners Of Acadiana be compliant?"
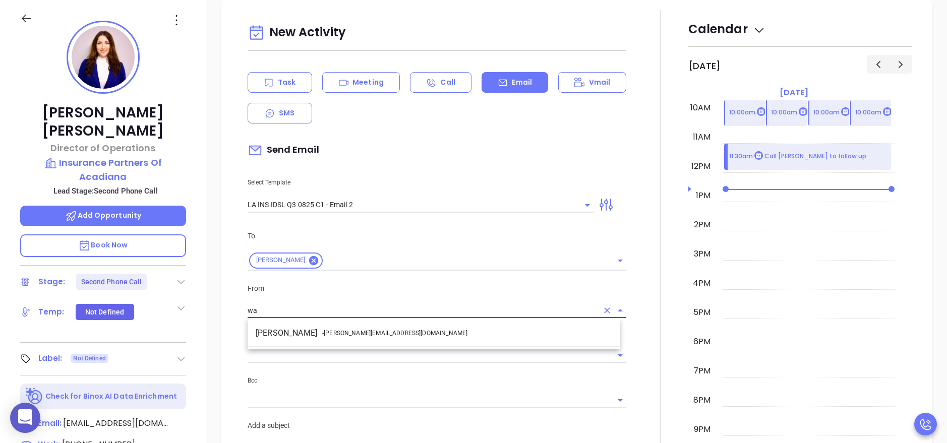
click at [377, 327] on li "Walter Contreras - walter@motiva.net" at bounding box center [434, 333] width 372 height 18
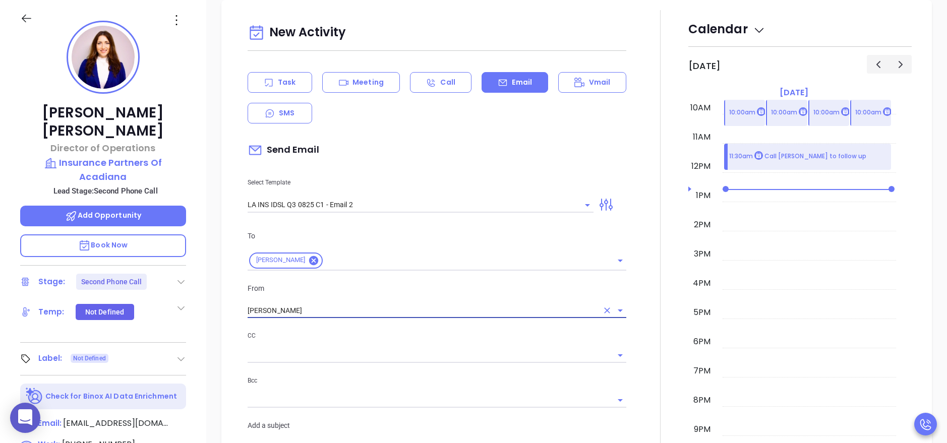
type input "Walter Contreras"
click at [633, 339] on div at bounding box center [660, 397] width 56 height 774
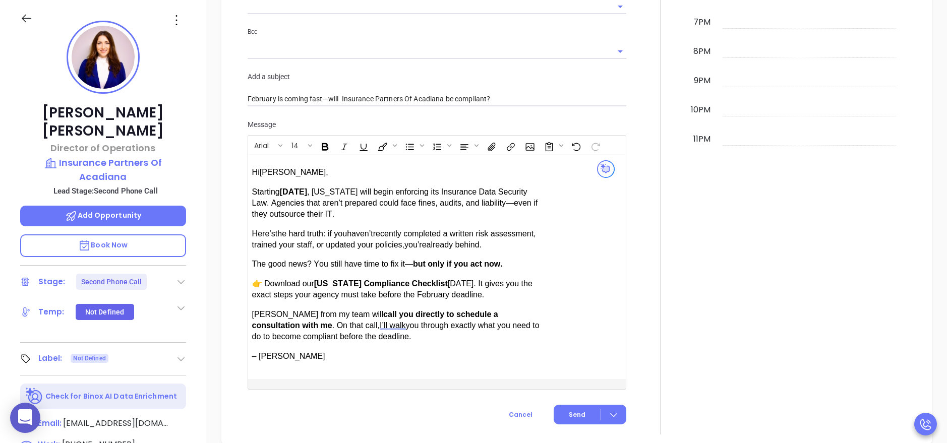
scroll to position [866, 0]
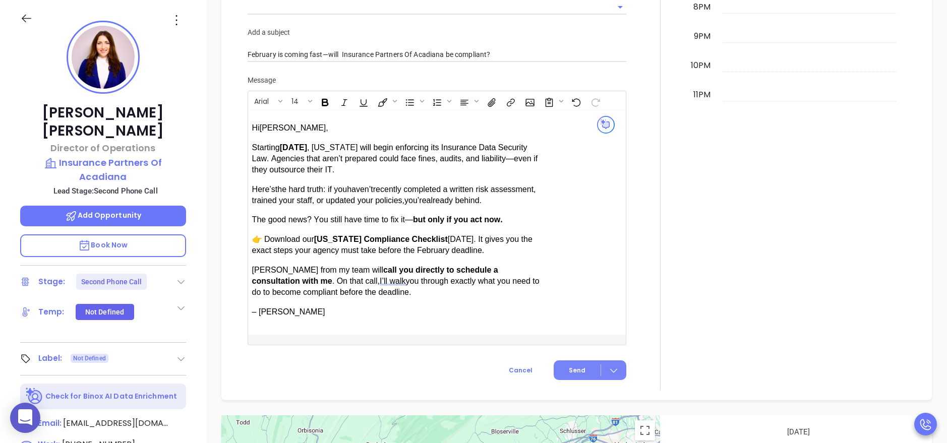
click at [576, 366] on span "Send" at bounding box center [577, 370] width 17 height 9
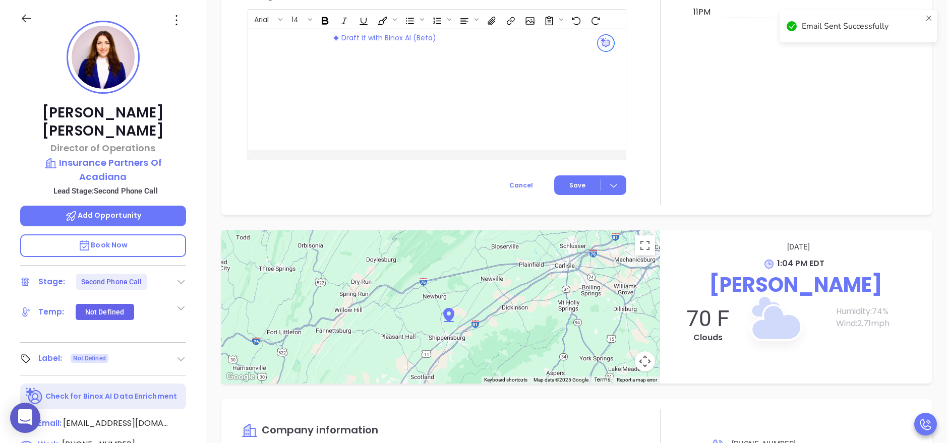
scroll to position [783, 0]
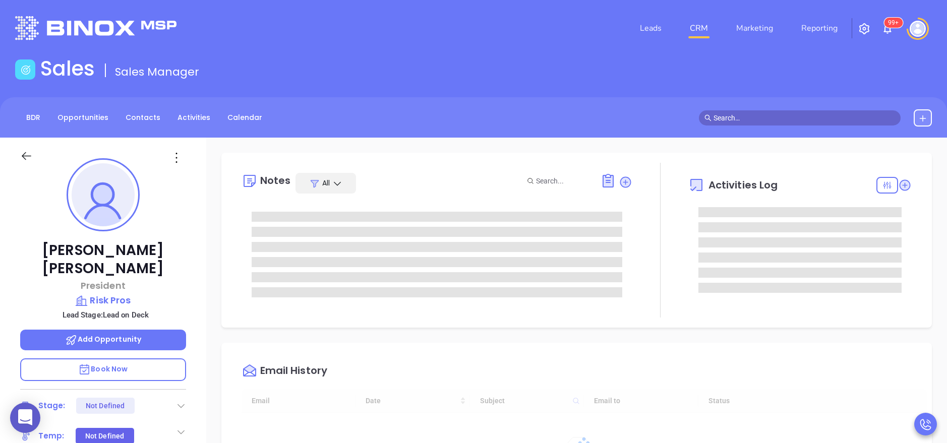
type input "[DATE]"
type input "Anabell Dominguez"
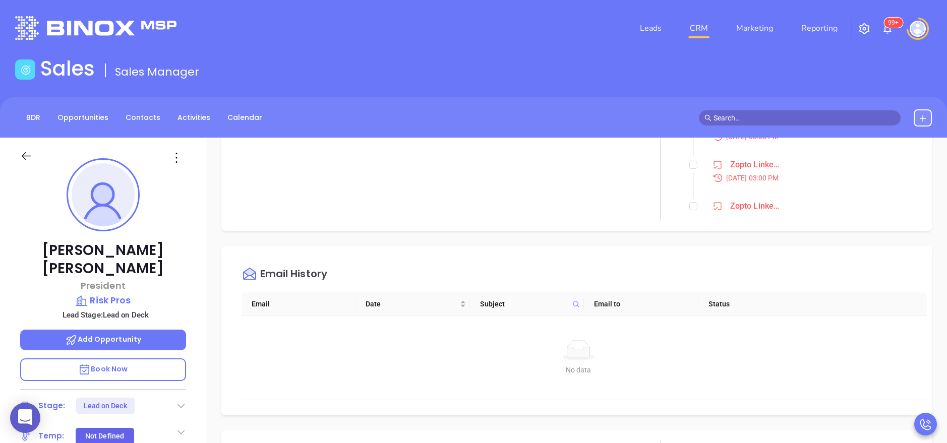
scroll to position [242, 0]
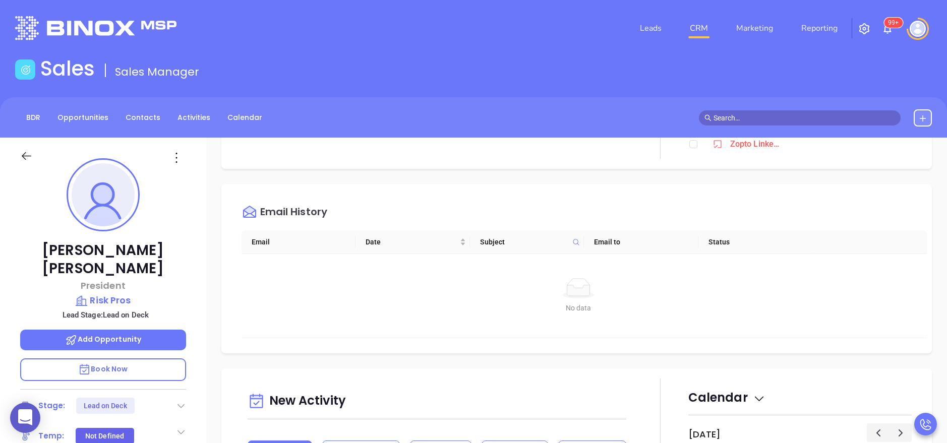
click at [194, 312] on div "Doug Rogers President Risk Pros Lead Stage: Lead on Deck Add Opportunity Book N…" at bounding box center [103, 415] width 206 height 554
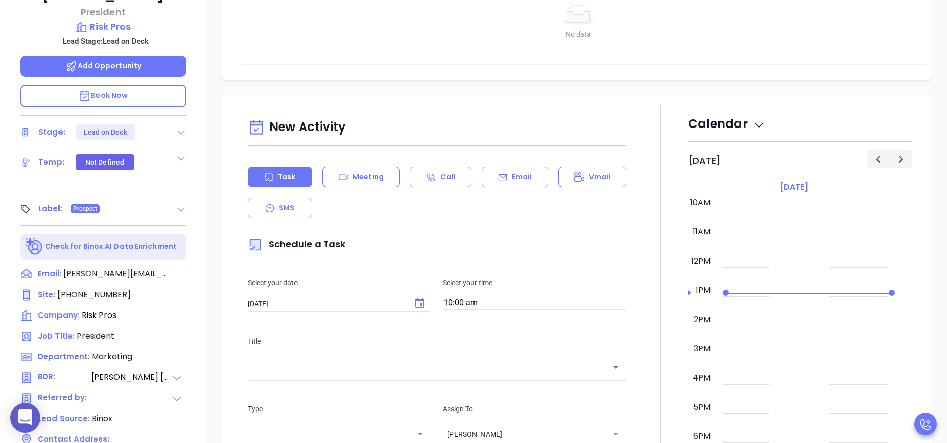
scroll to position [303, 0]
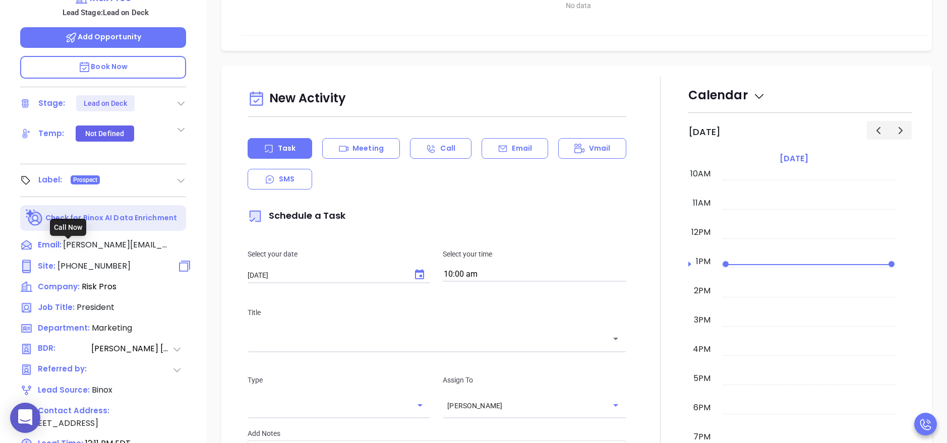
click at [101, 260] on span "(318) 742-4303" at bounding box center [93, 266] width 73 height 12
type input "(318) 742-4303"
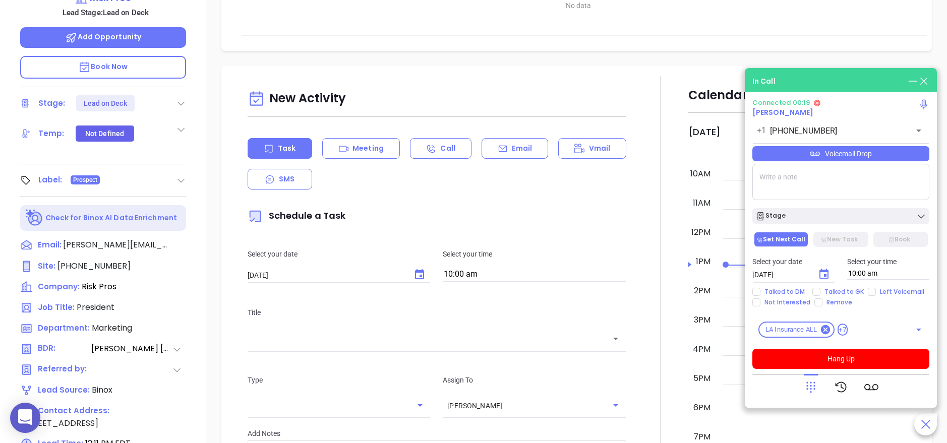
click at [198, 204] on div "Doug Rogers President Risk Pros Lead Stage: Lead on Deck Add Opportunity Book N…" at bounding box center [103, 112] width 206 height 554
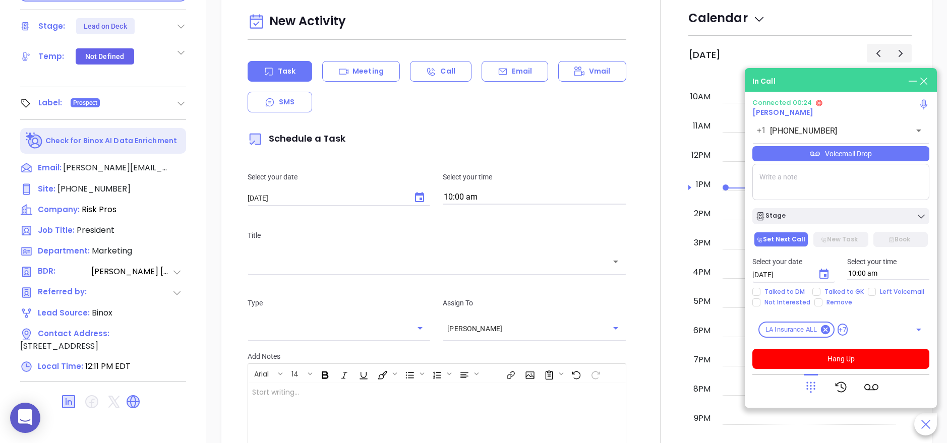
scroll to position [400, 0]
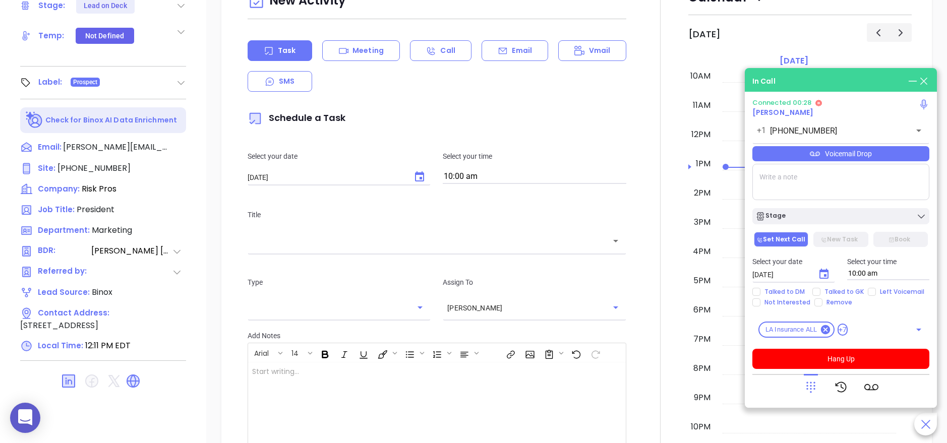
click at [198, 204] on div "Doug Rogers President Risk Pros Lead Stage: Lead on Deck Add Opportunity Book N…" at bounding box center [103, 14] width 206 height 554
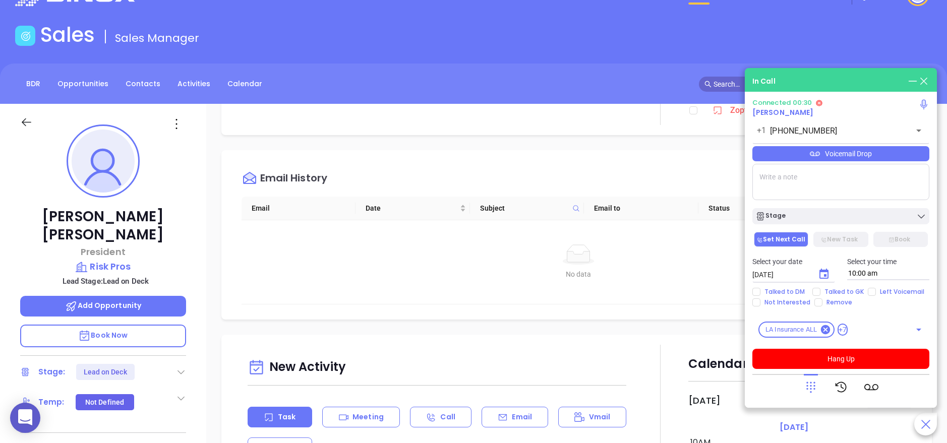
scroll to position [7, 0]
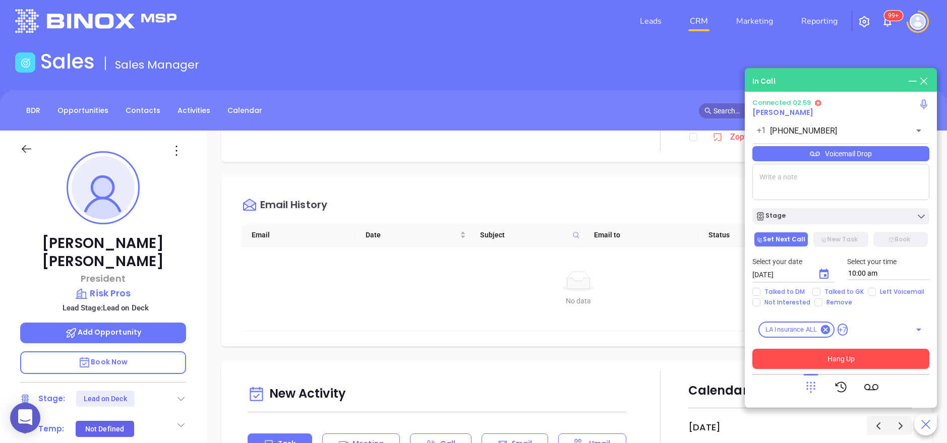
click at [888, 358] on button "Hang Up" at bounding box center [840, 359] width 177 height 20
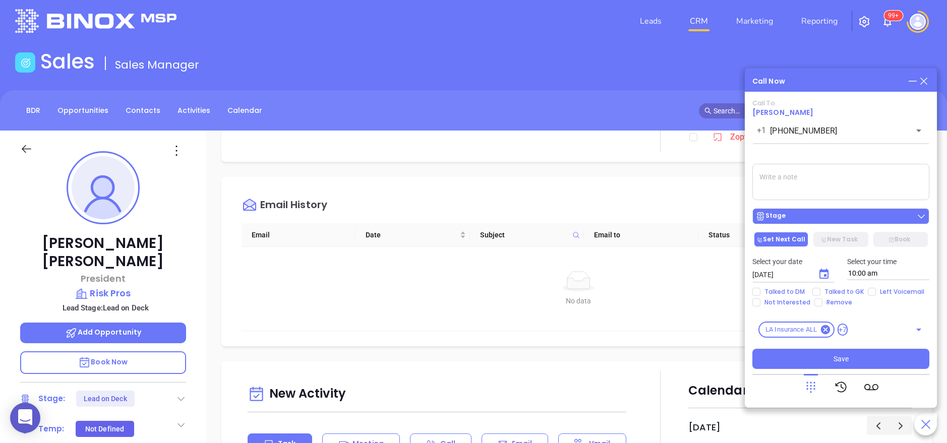
click at [827, 216] on div "Stage" at bounding box center [840, 216] width 171 height 10
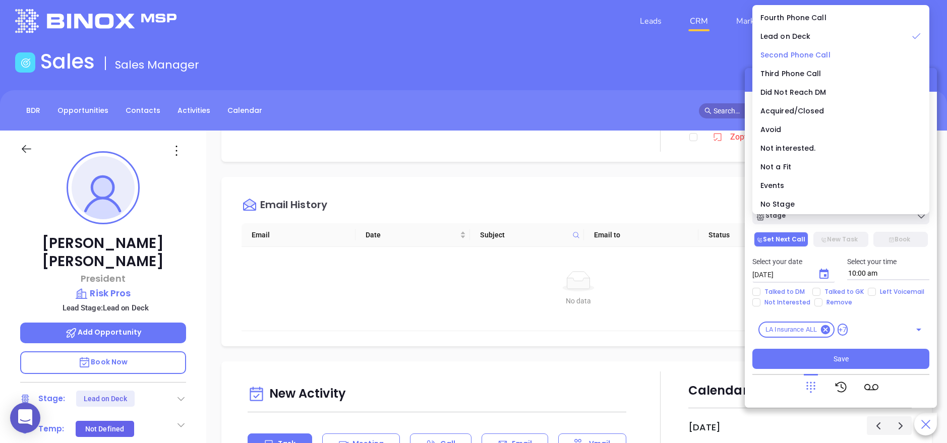
click at [812, 55] on span "Second Phone Call" at bounding box center [796, 55] width 70 height 10
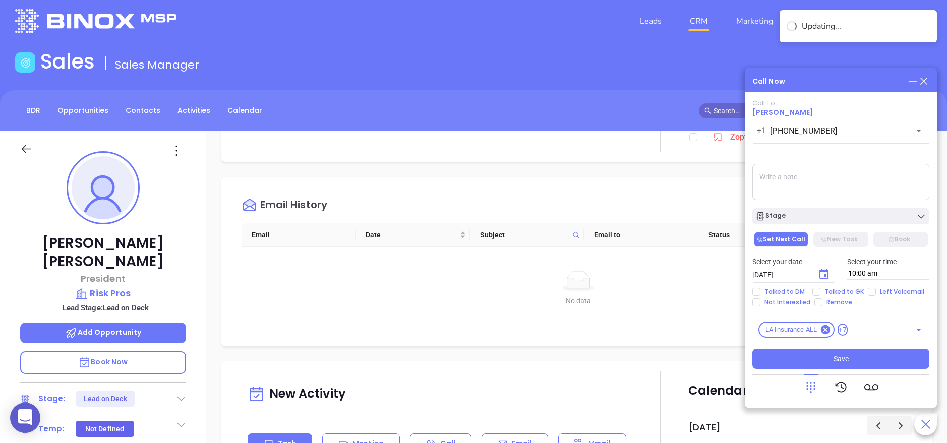
click at [807, 173] on textarea at bounding box center [840, 182] width 177 height 36
type textarea "L"
type textarea "left mesg with gk"
click at [818, 86] on div "Call Now" at bounding box center [840, 81] width 177 height 11
click at [813, 216] on div "Stage" at bounding box center [840, 216] width 171 height 10
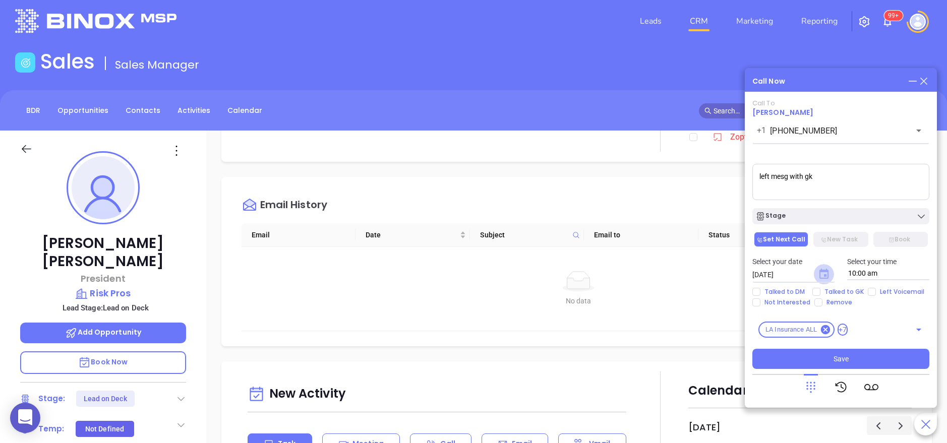
click at [825, 275] on icon "Choose date, selected date is Sep 11, 2025" at bounding box center [824, 274] width 9 height 10
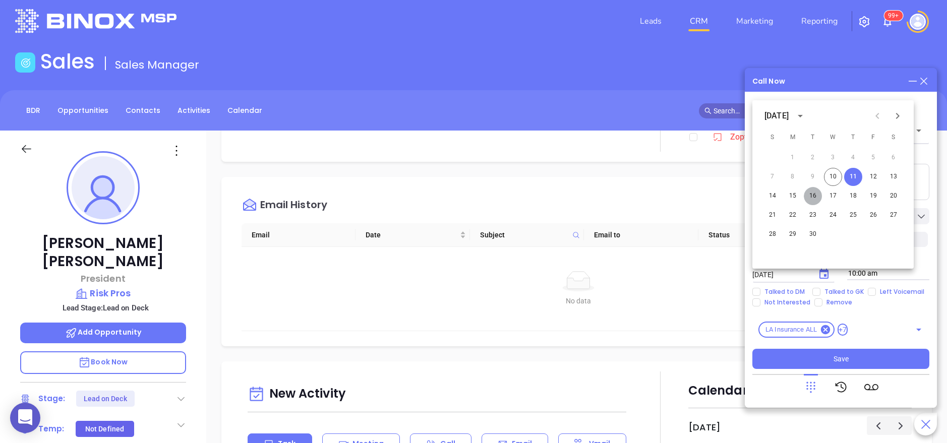
click at [814, 196] on button "16" at bounding box center [813, 196] width 18 height 18
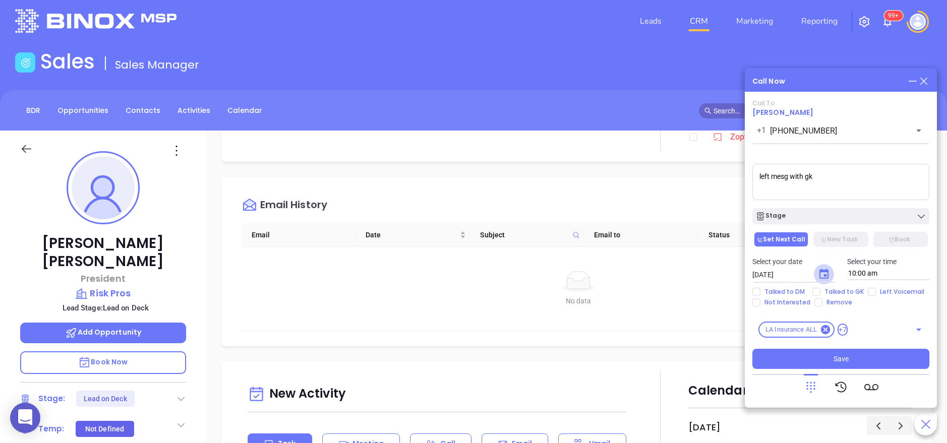
click at [825, 269] on icon "Choose date, selected date is Sep 16, 2025" at bounding box center [824, 274] width 12 height 12
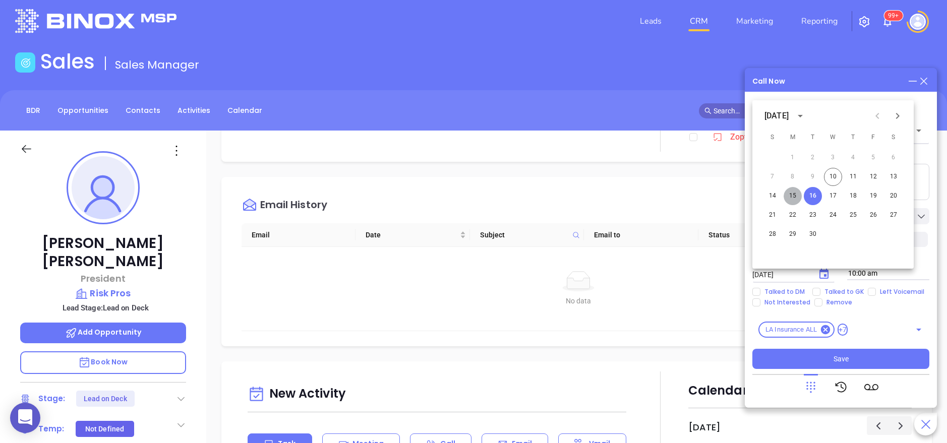
click at [794, 195] on button "15" at bounding box center [793, 196] width 18 height 18
type input "09/15/2025"
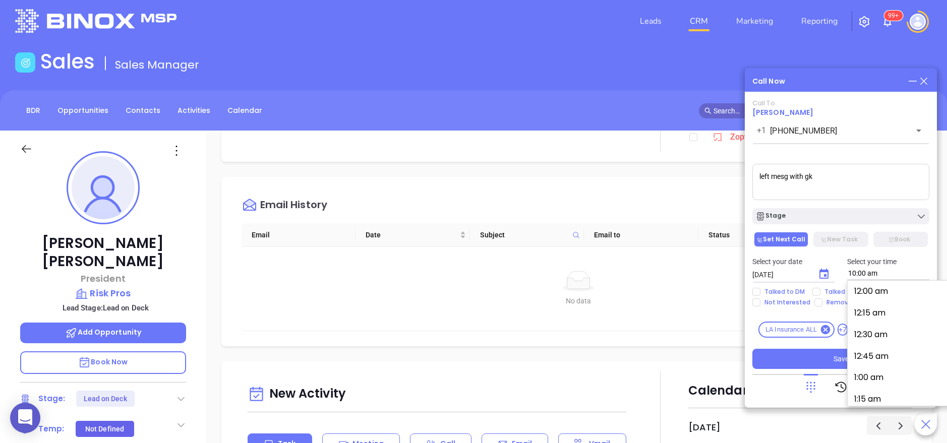
scroll to position [846, 0]
click at [893, 270] on input "10:00 am" at bounding box center [888, 273] width 83 height 13
click at [888, 292] on button "9:45 am" at bounding box center [930, 289] width 156 height 22
type input "9:45 am"
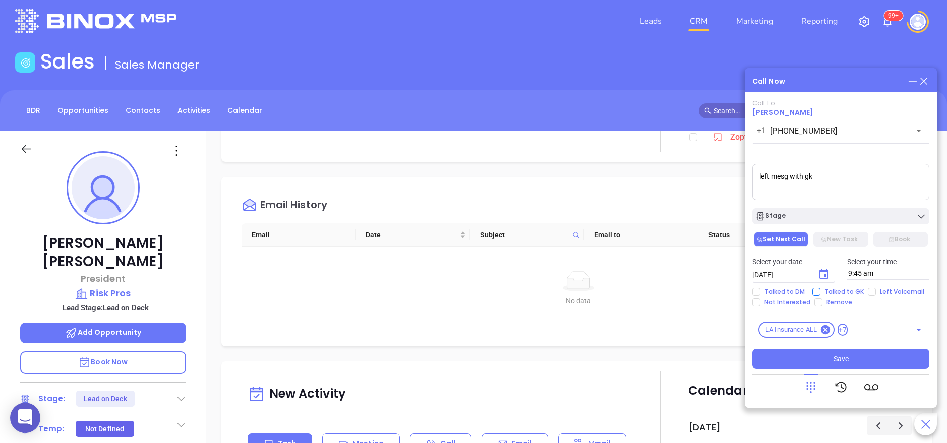
click at [831, 293] on span "Talked to GK" at bounding box center [844, 292] width 47 height 8
click at [821, 293] on input "Talked to GK" at bounding box center [816, 292] width 8 height 8
checkbox input "true"
click at [850, 349] on button "Save" at bounding box center [840, 359] width 177 height 20
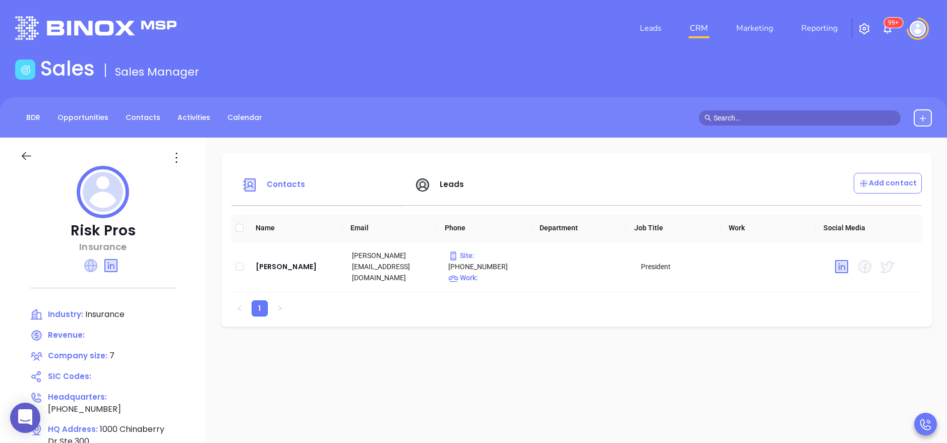
click at [87, 270] on icon at bounding box center [90, 265] width 13 height 13
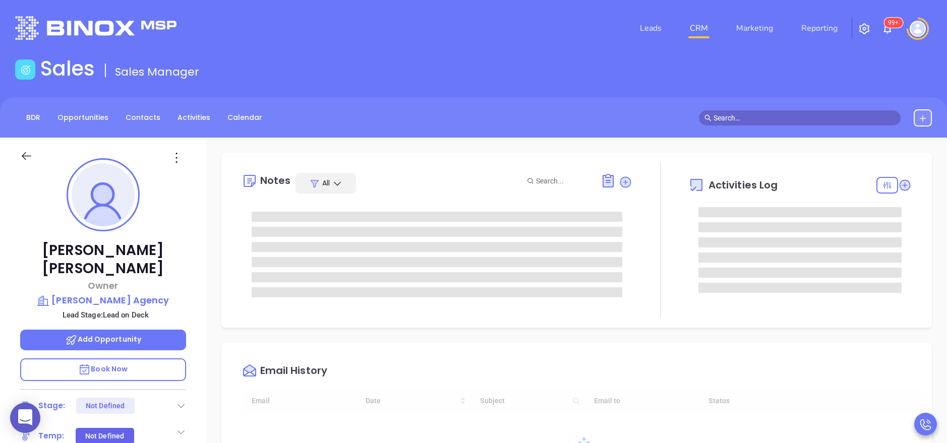
type input "[DATE]"
type input "[PERSON_NAME]"
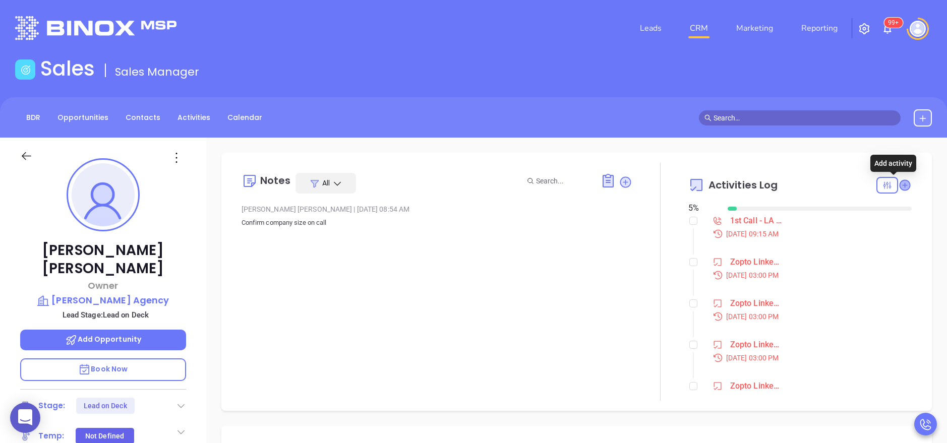
click at [900, 187] on icon at bounding box center [905, 185] width 10 height 10
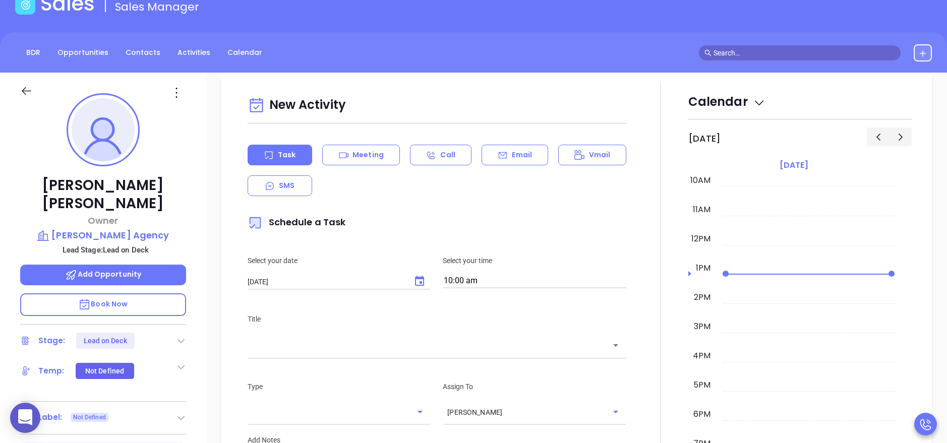
scroll to position [138, 0]
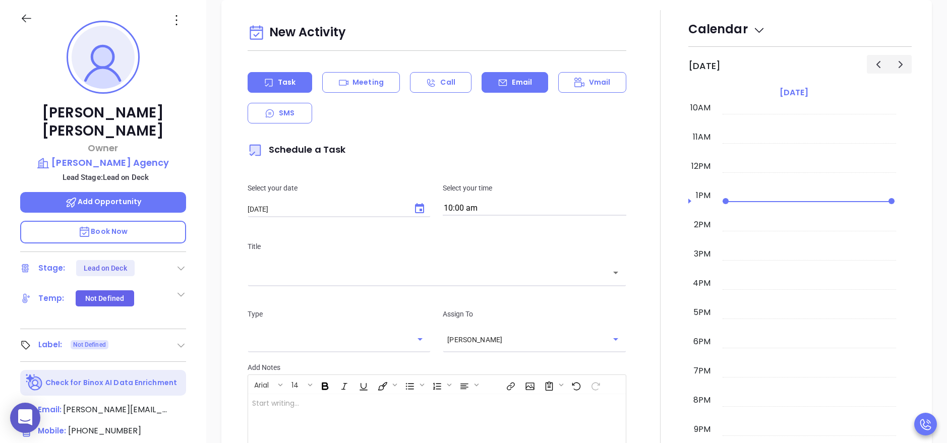
click at [519, 82] on p "Email" at bounding box center [522, 82] width 20 height 11
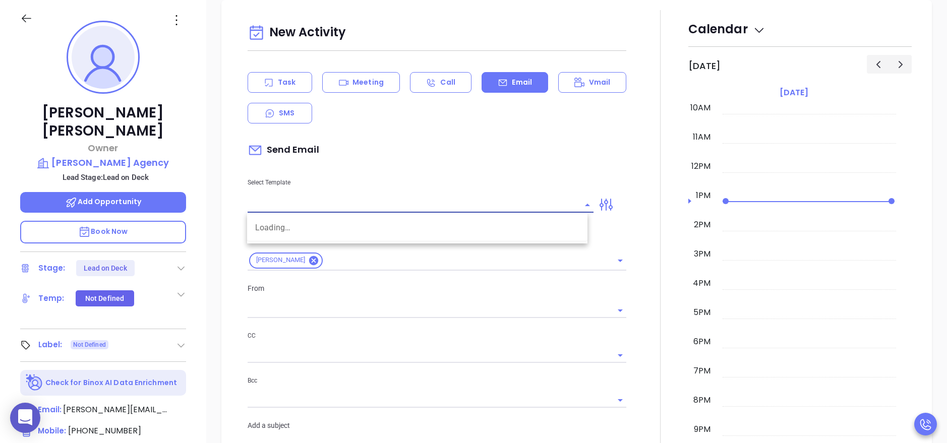
click at [352, 203] on input "text" at bounding box center [413, 205] width 331 height 15
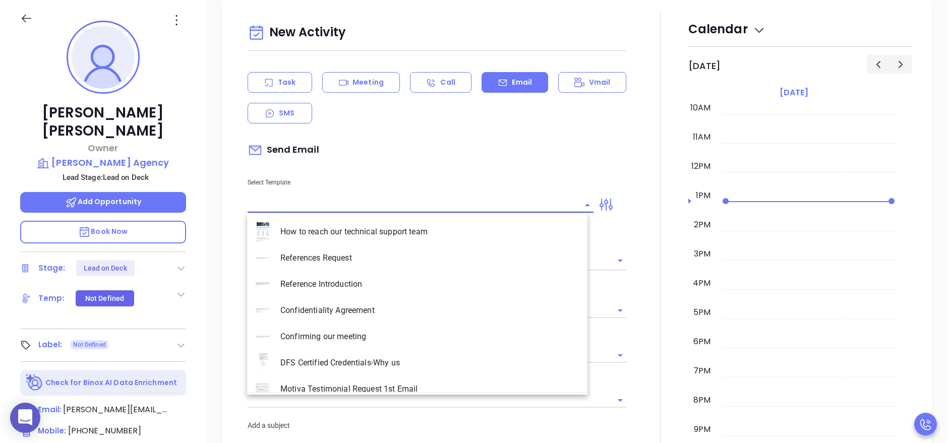
type input "[PERSON_NAME]"
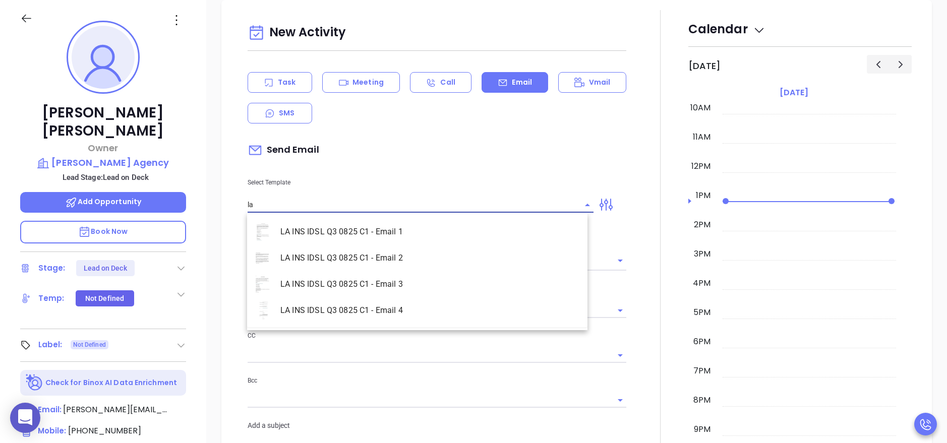
click at [384, 256] on li "LA INS IDSL Q3 0825 C1 - Email 2" at bounding box center [417, 258] width 340 height 26
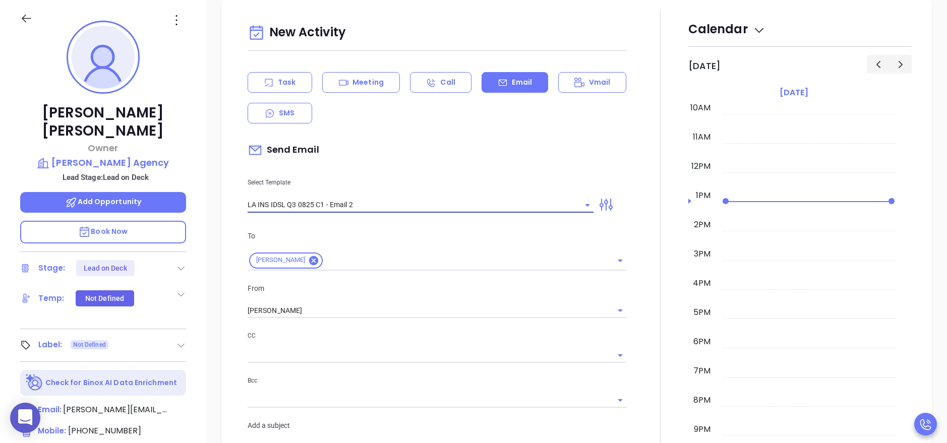
type input "LA INS IDSL Q3 0825 C1 - Email 2"
type input "February is coming fast—[PERSON_NAME] Agency be compliant?"
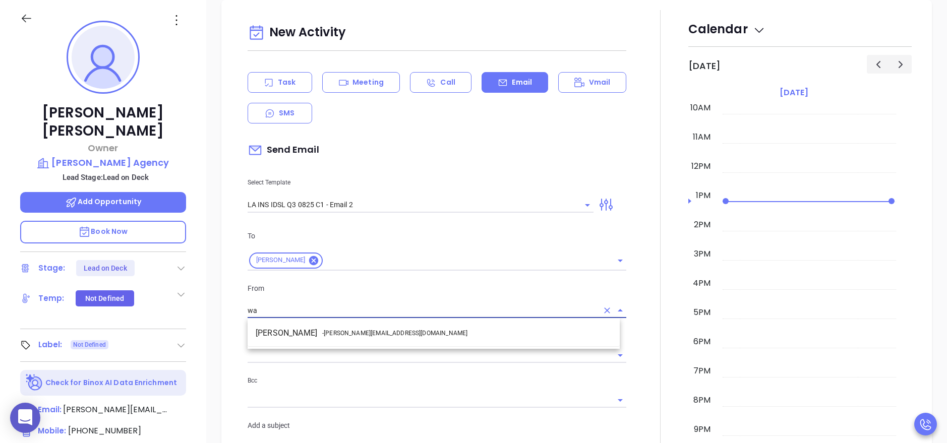
click at [427, 330] on li "Walter Contreras - [EMAIL_ADDRESS][DOMAIN_NAME]" at bounding box center [434, 333] width 372 height 18
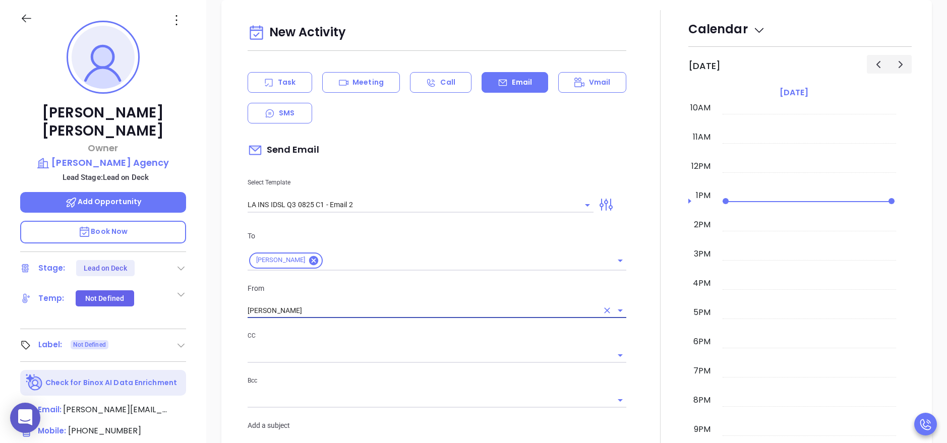
type input "[PERSON_NAME]"
click at [619, 383] on p "Bcc" at bounding box center [437, 380] width 379 height 11
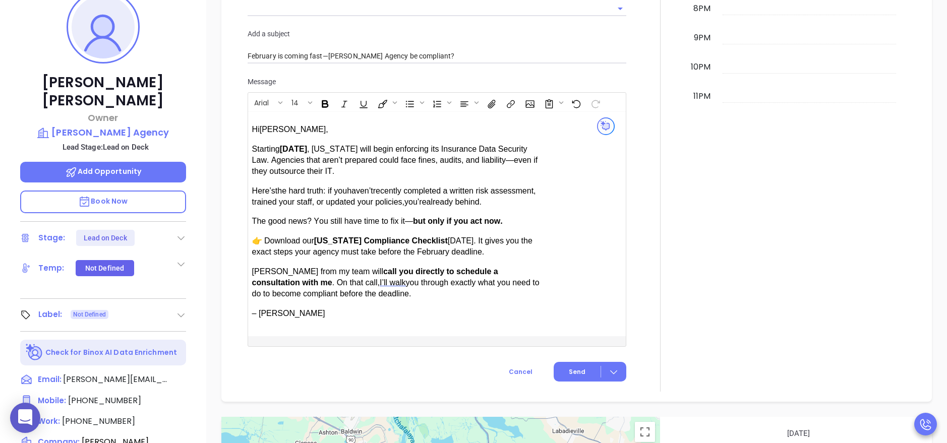
scroll to position [836, 0]
click at [563, 373] on button "Send" at bounding box center [590, 371] width 73 height 20
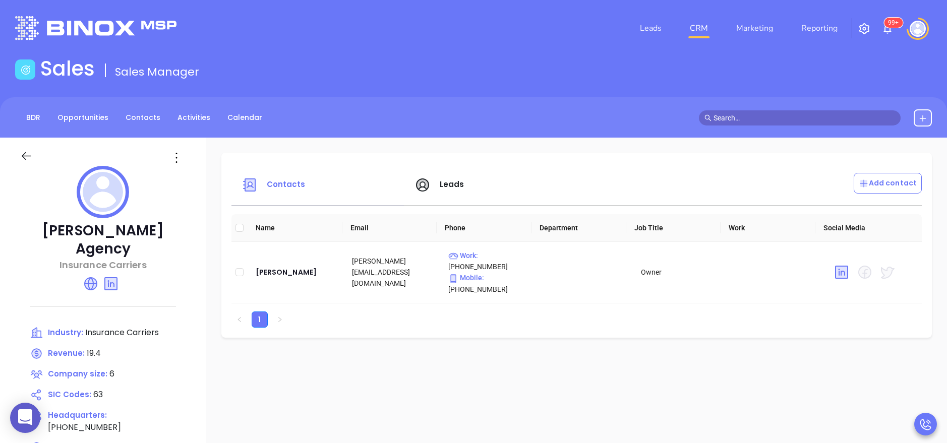
click at [98, 276] on icon at bounding box center [91, 284] width 16 height 16
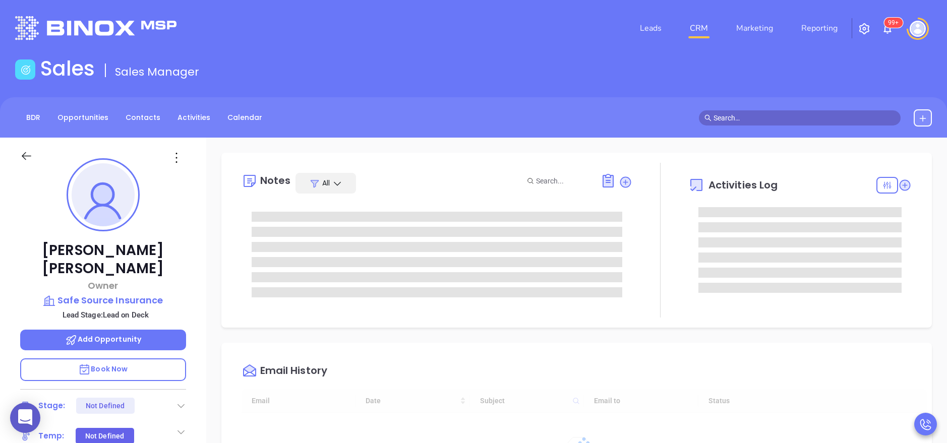
type input "[DATE]"
type input "[PERSON_NAME]"
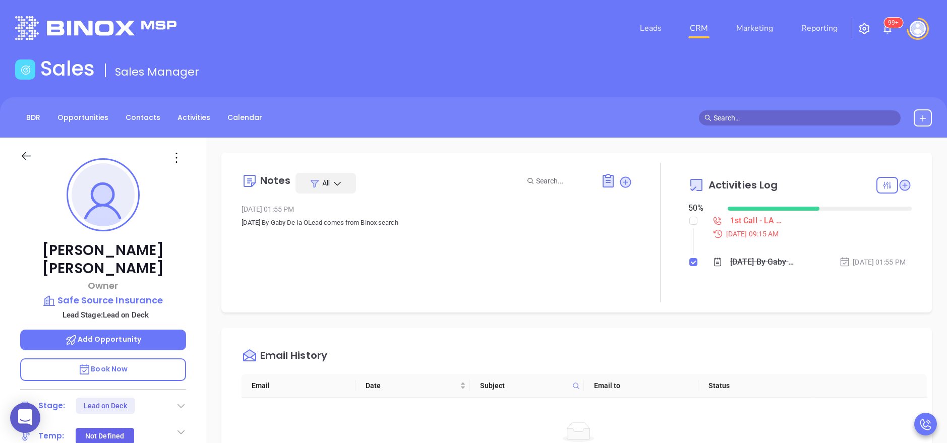
click at [188, 296] on div "[PERSON_NAME] Owner Safe Source Insurance Lead Stage: Lead on Deck Add Opportun…" at bounding box center [103, 415] width 206 height 554
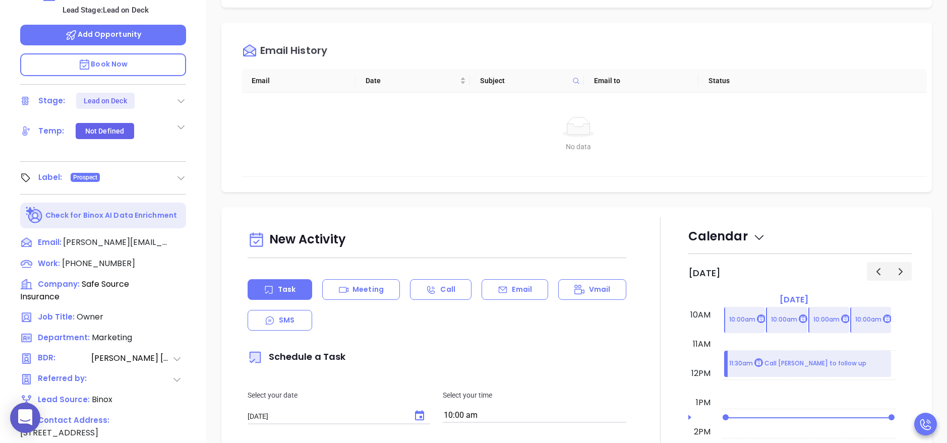
scroll to position [333, 0]
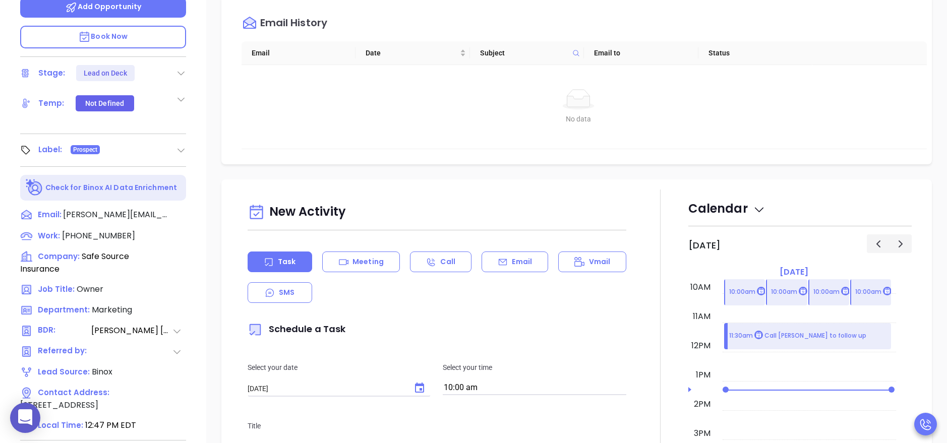
click at [120, 31] on span "Book Now" at bounding box center [102, 36] width 49 height 10
click at [205, 173] on div "[PERSON_NAME] Owner Safe Source Insurance Lead Stage: Lead on Deck Add Opportun…" at bounding box center [103, 82] width 206 height 554
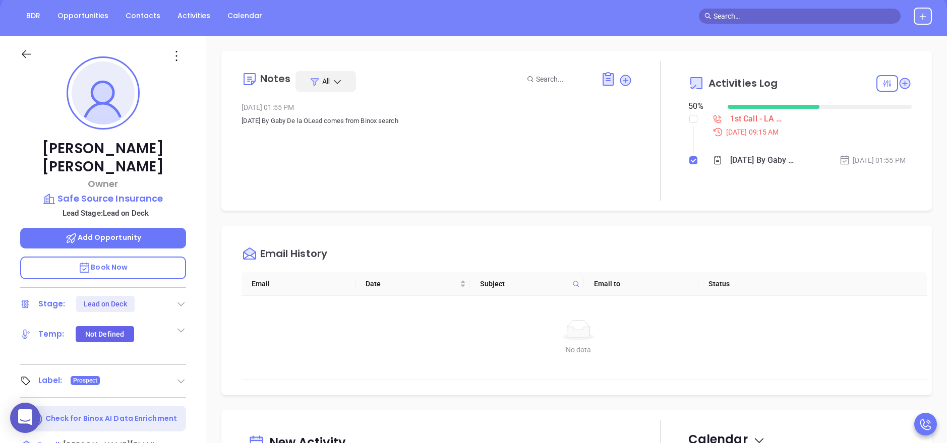
scroll to position [0, 0]
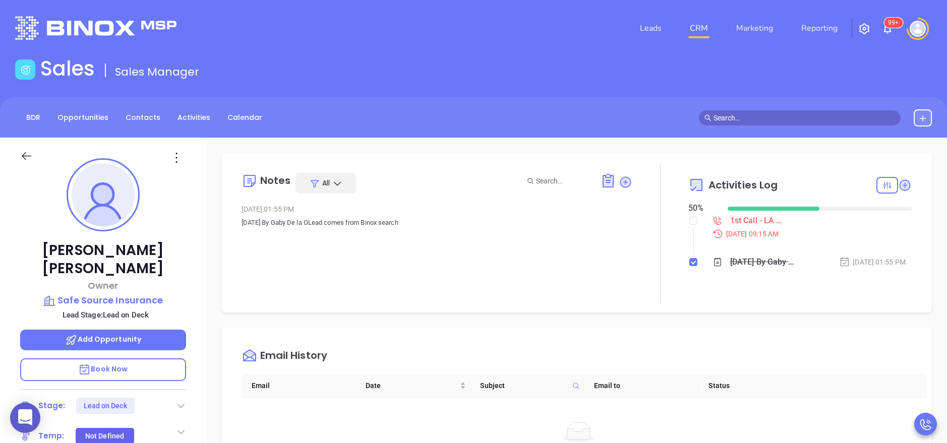
click at [192, 283] on div "[PERSON_NAME] Owner Safe Source Insurance Lead Stage: Lead on Deck Add Opportun…" at bounding box center [103, 415] width 206 height 554
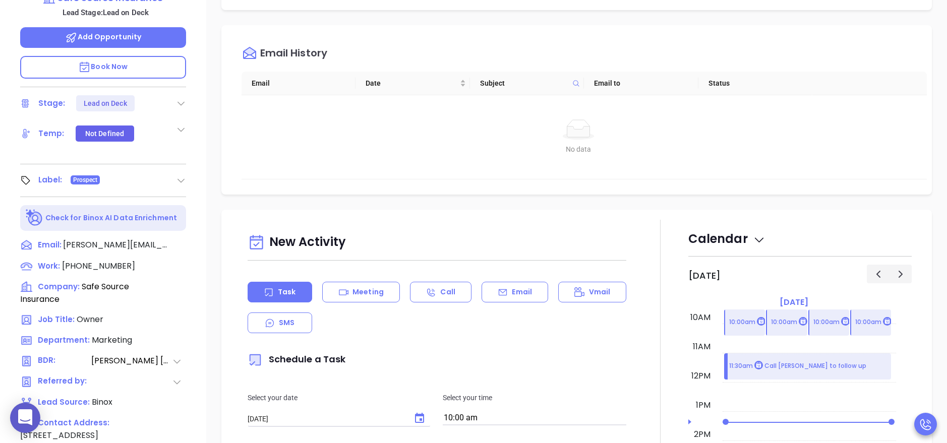
scroll to position [333, 0]
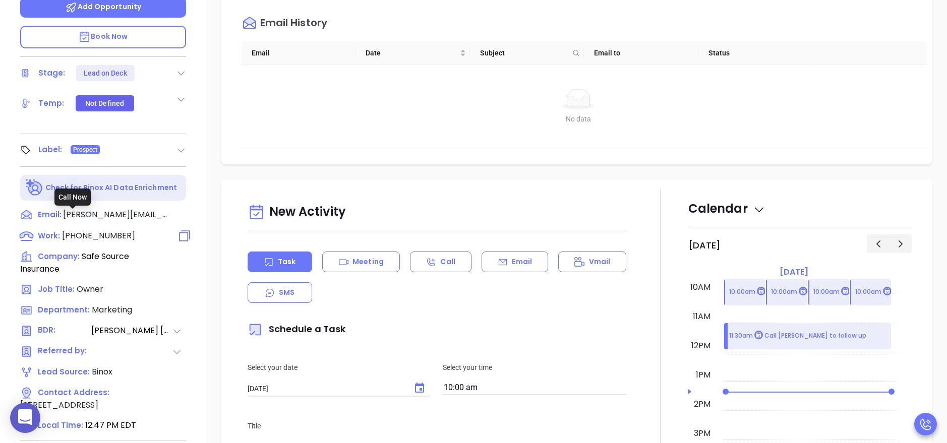
click at [118, 230] on span "[PHONE_NUMBER]" at bounding box center [98, 236] width 73 height 12
type input "[PHONE_NUMBER]"
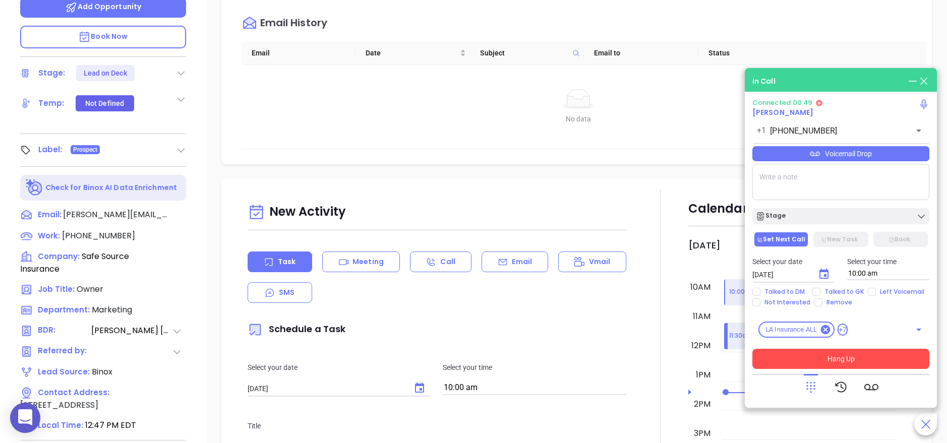
click at [855, 358] on button "Hang Up" at bounding box center [840, 359] width 177 height 20
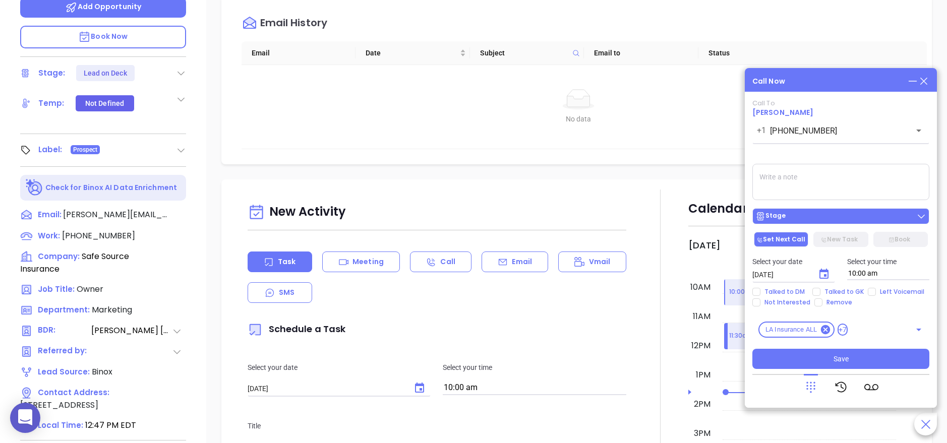
click at [820, 217] on div "Stage" at bounding box center [840, 216] width 171 height 10
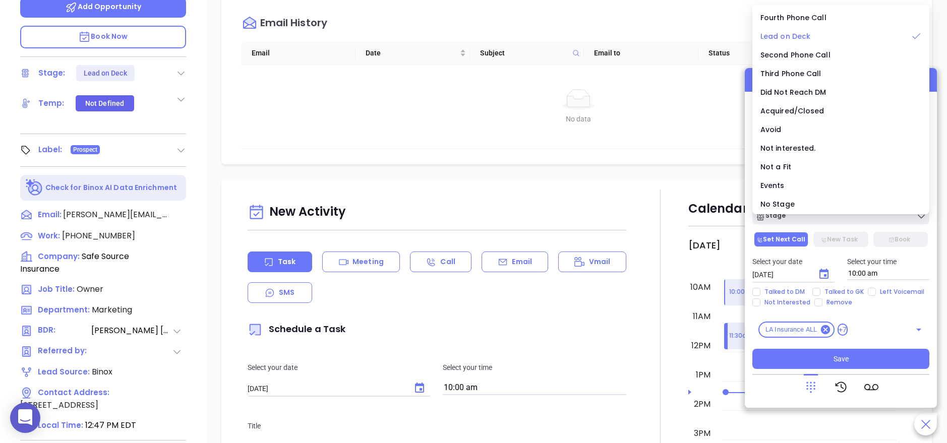
click at [814, 43] on li "Lead on Deck" at bounding box center [840, 36] width 173 height 21
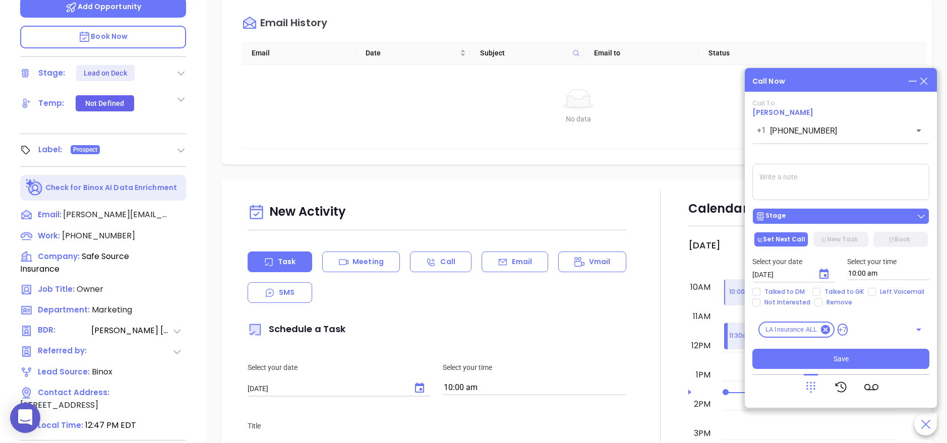
click at [807, 213] on div "Stage" at bounding box center [840, 216] width 171 height 10
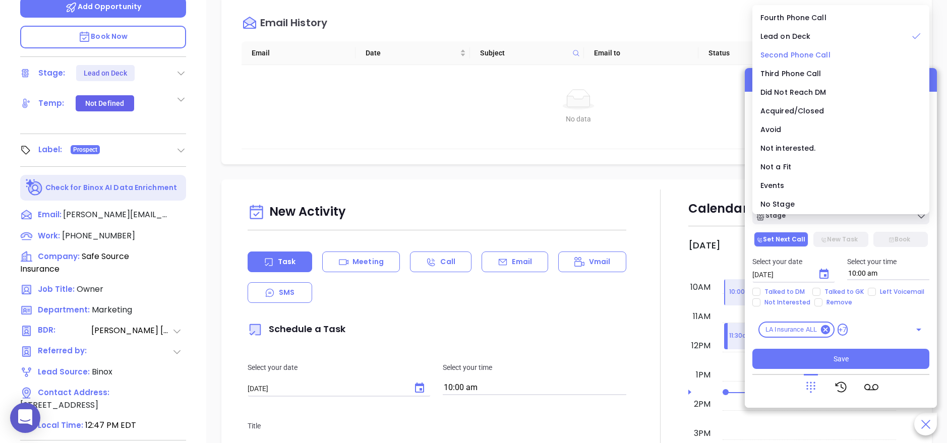
click at [819, 56] on span "Second Phone Call" at bounding box center [796, 55] width 70 height 10
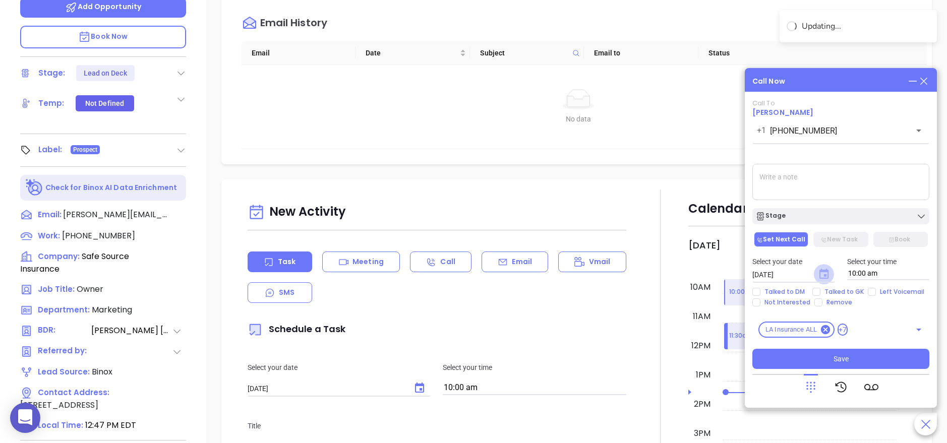
click at [827, 270] on icon "Choose date, selected date is Sep 11, 2025" at bounding box center [824, 274] width 9 height 10
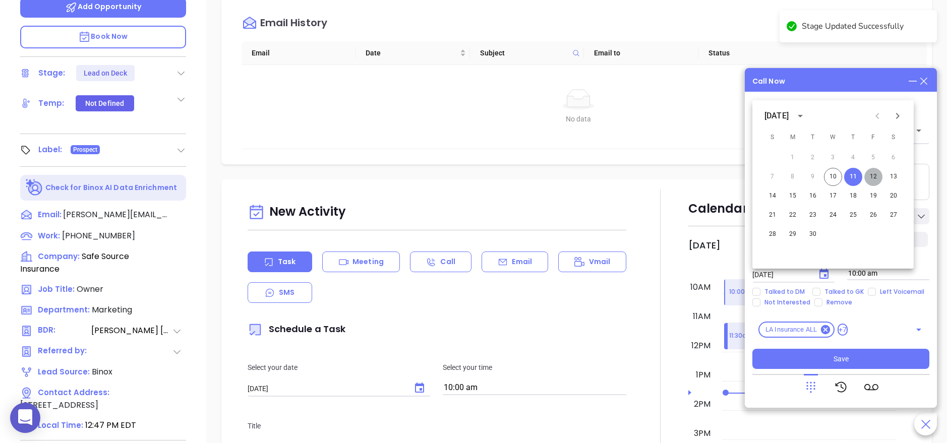
click at [873, 177] on button "12" at bounding box center [873, 177] width 18 height 18
type input "[DATE]"
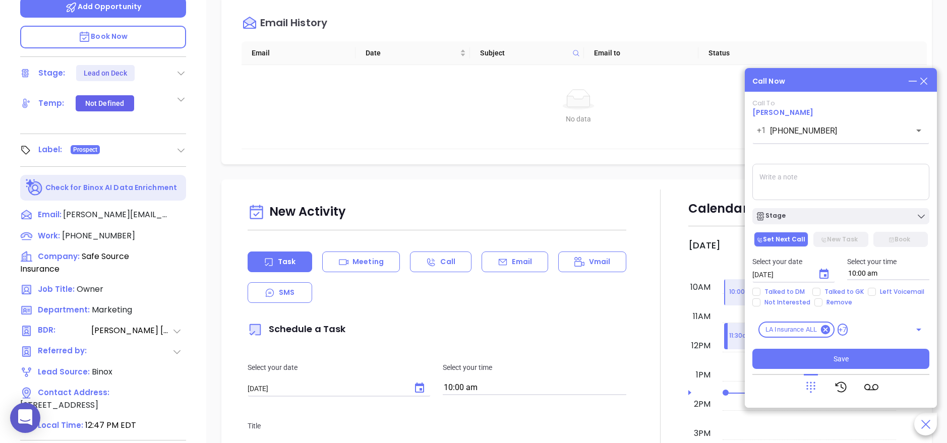
click at [829, 208] on button "Stage" at bounding box center [840, 216] width 177 height 16
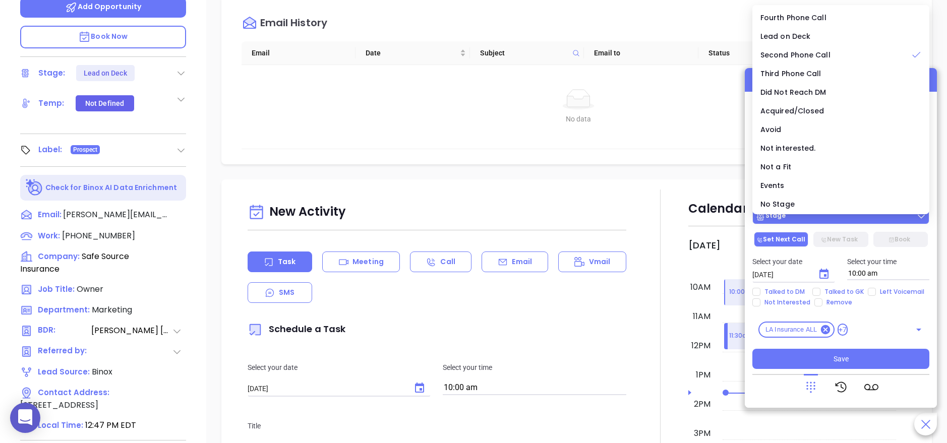
click at [789, 221] on div "Stage" at bounding box center [840, 216] width 171 height 10
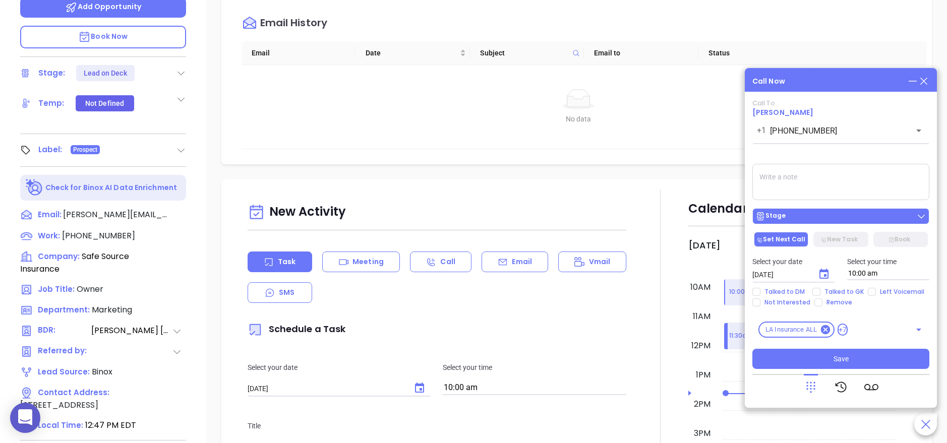
click at [839, 222] on button "Stage" at bounding box center [840, 216] width 177 height 16
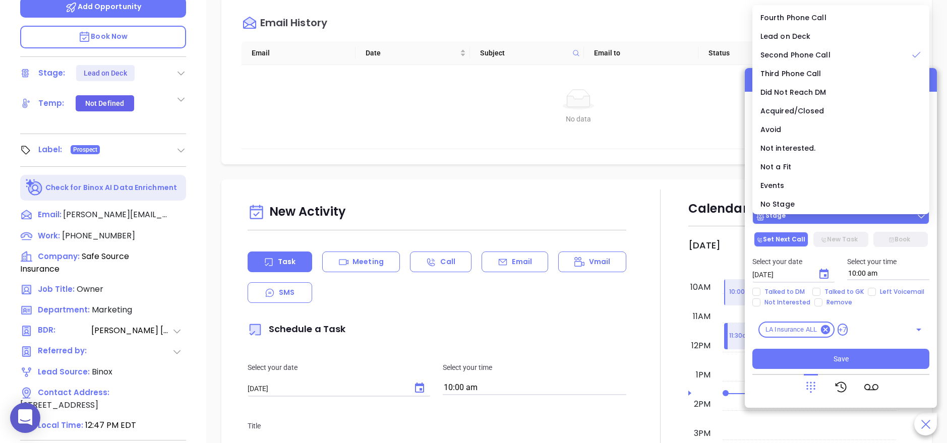
click at [839, 222] on button "Stage" at bounding box center [840, 216] width 177 height 16
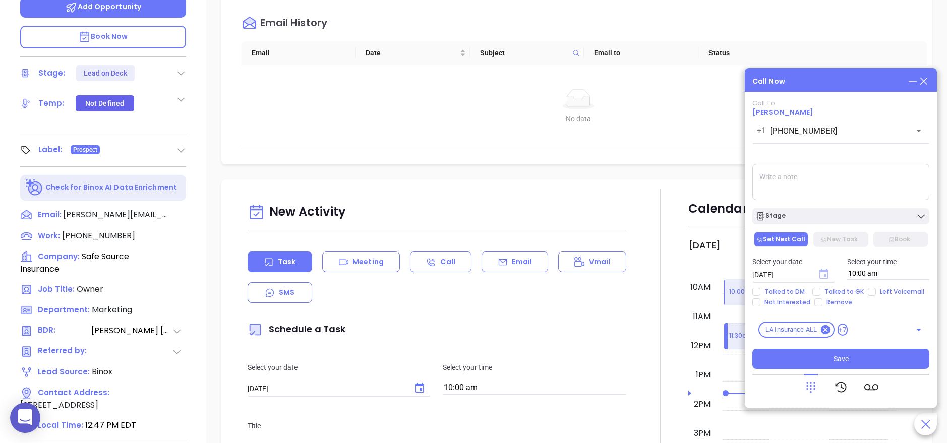
click at [823, 278] on icon "Choose date, selected date is Sep 12, 2025" at bounding box center [824, 274] width 9 height 10
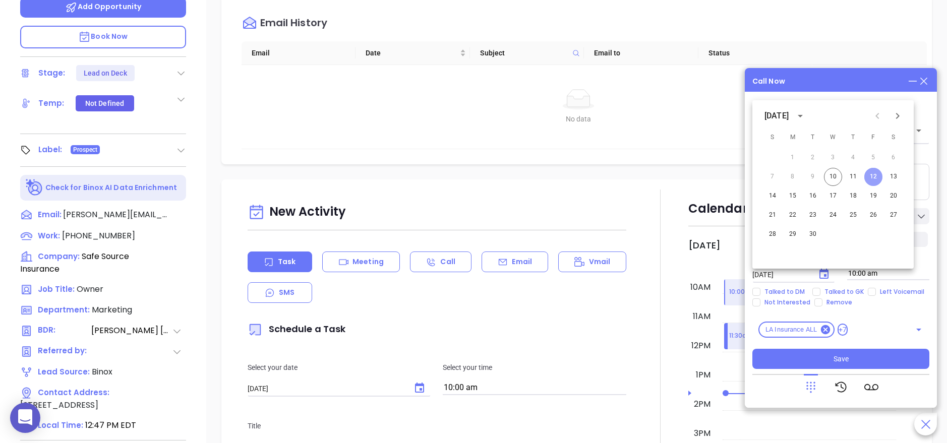
click at [875, 176] on button "12" at bounding box center [873, 177] width 18 height 18
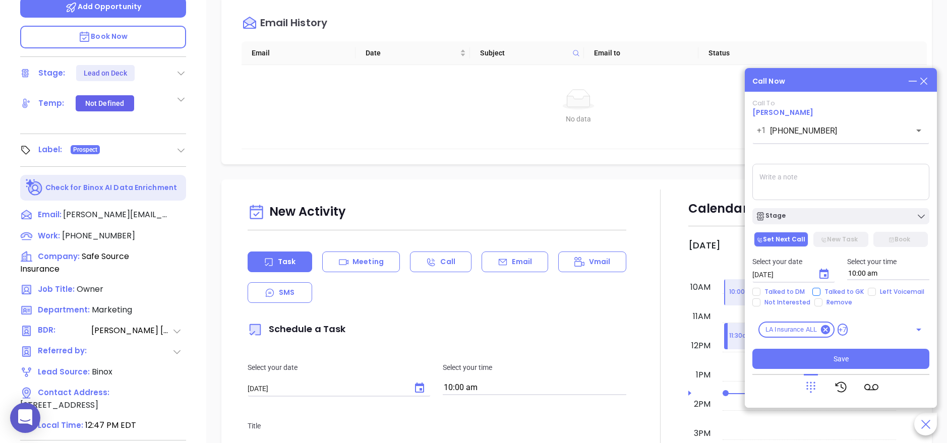
click at [855, 292] on span "Talked to GK" at bounding box center [844, 292] width 47 height 8
click at [821, 292] on input "Talked to GK" at bounding box center [816, 292] width 8 height 8
checkbox input "true"
click at [840, 355] on span "Save" at bounding box center [841, 359] width 15 height 11
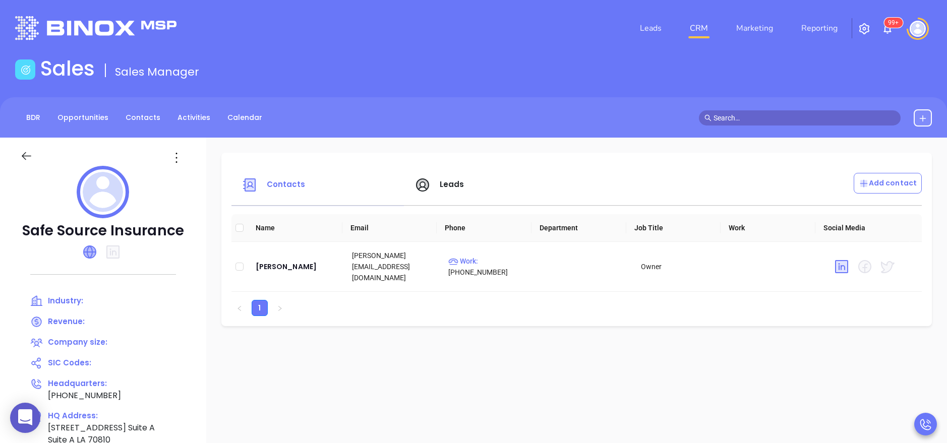
click at [92, 248] on icon at bounding box center [90, 252] width 12 height 12
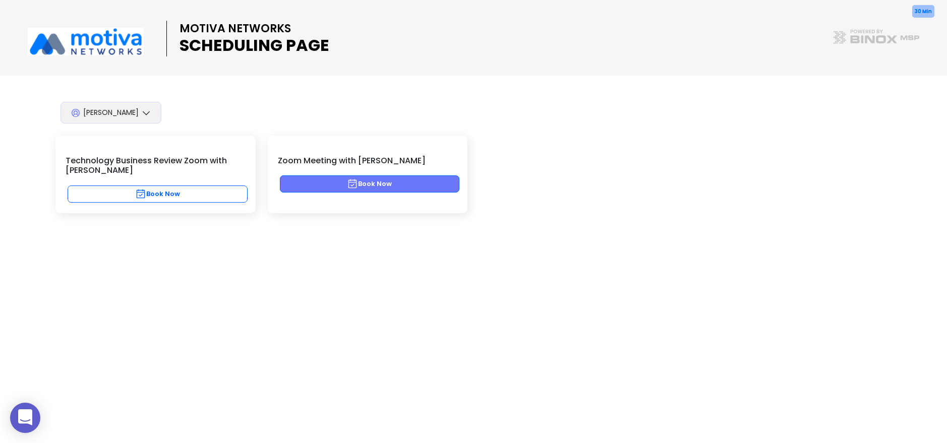
click at [388, 180] on button "Book Now" at bounding box center [370, 184] width 180 height 17
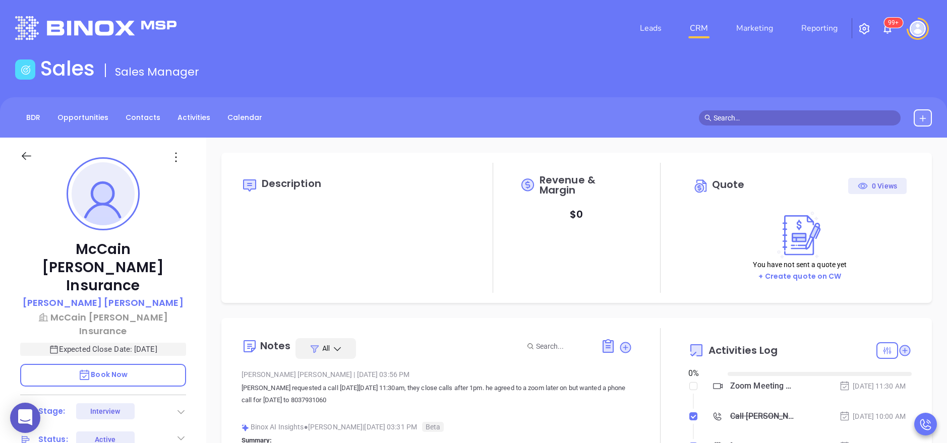
type input "09/11/2025"
click at [201, 359] on div "McCain Atkinson Insurance David Atkinson McCain Atkinson Insurance Expected Clo…" at bounding box center [103, 415] width 206 height 554
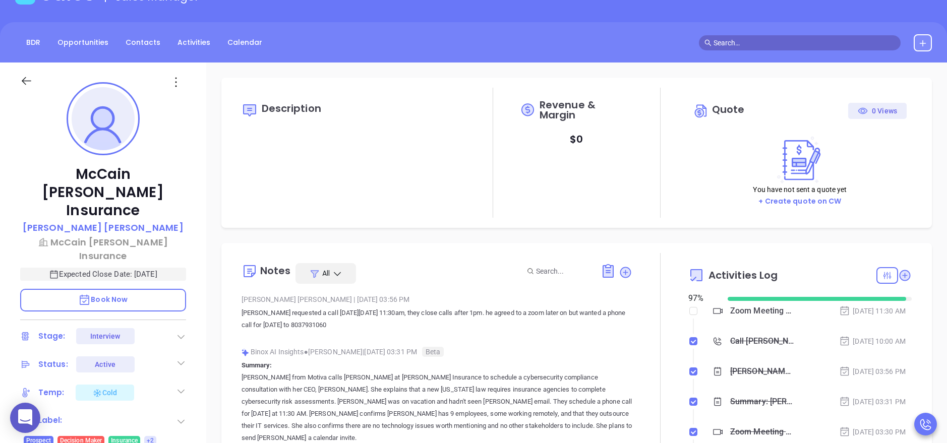
type input "Anabell Dominguez"
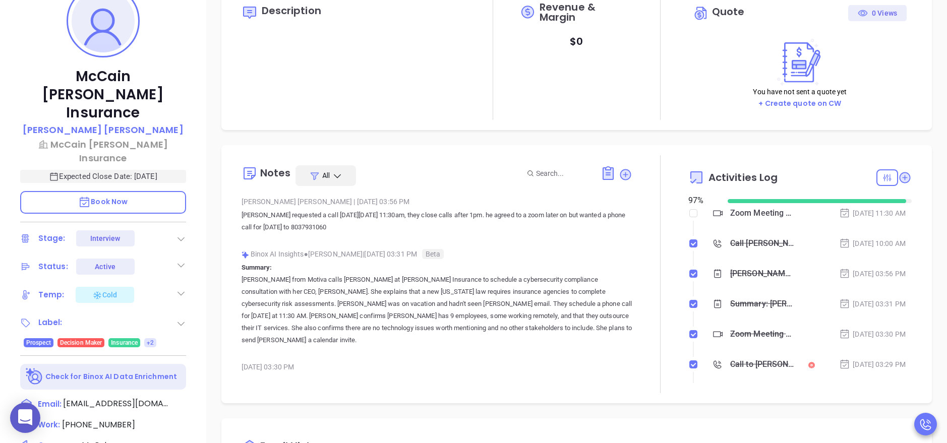
scroll to position [182, 0]
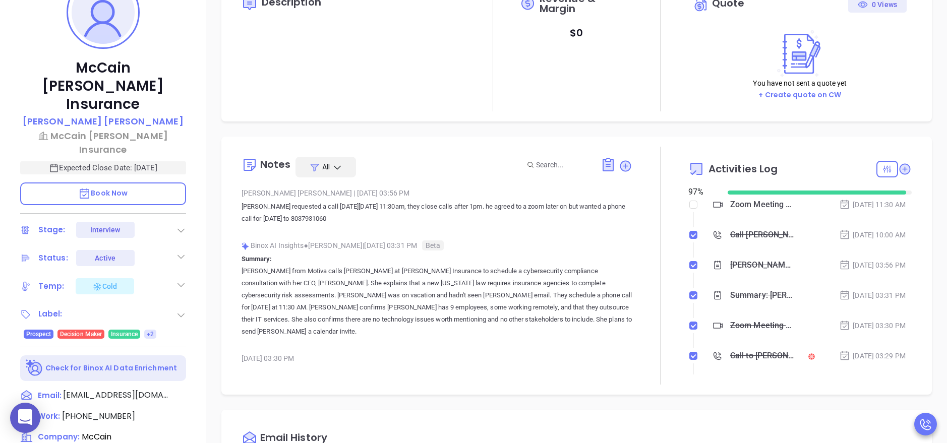
click at [197, 325] on div "McCain Atkinson Insurance David Atkinson McCain Atkinson Insurance Expected Clo…" at bounding box center [103, 233] width 206 height 554
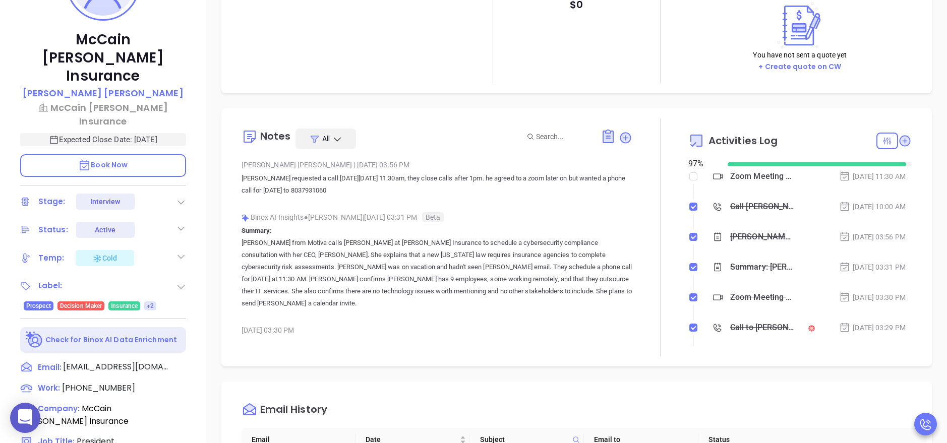
scroll to position [212, 0]
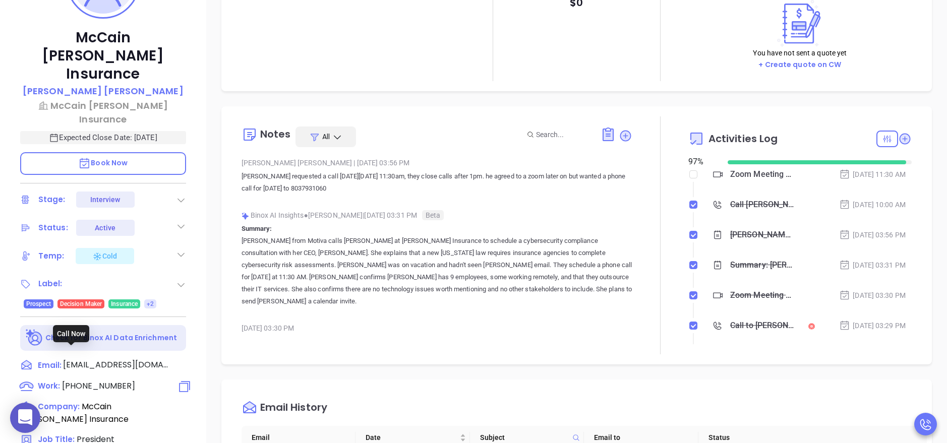
click at [106, 380] on span "(803) 793-1060" at bounding box center [98, 386] width 73 height 12
type input "(803) 793-1060"
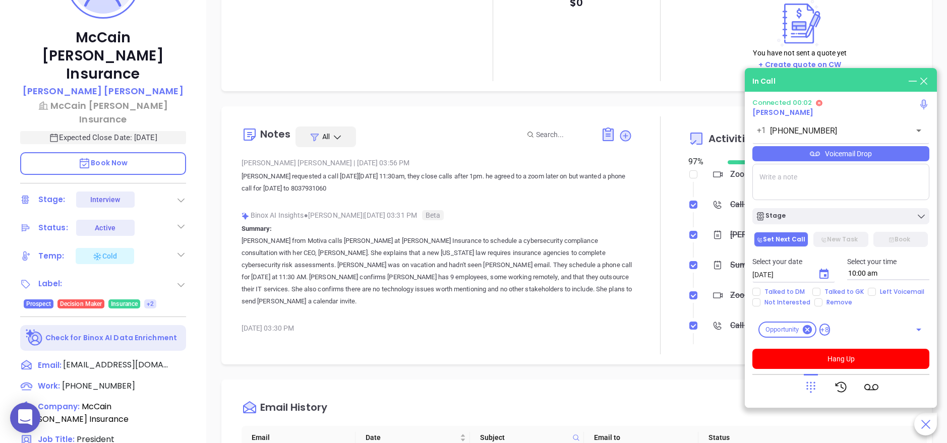
click at [100, 158] on span "Book Now" at bounding box center [102, 163] width 49 height 10
click at [808, 386] on icon at bounding box center [811, 387] width 14 height 14
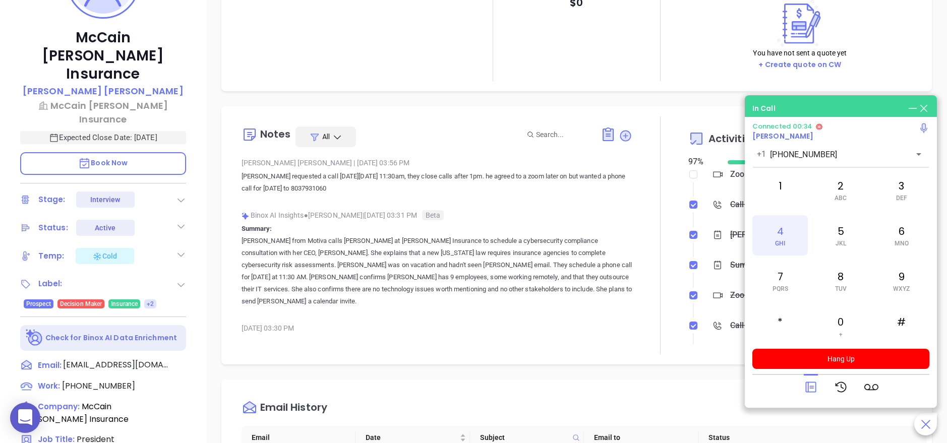
click at [777, 239] on div "4 GHI" at bounding box center [779, 235] width 55 height 40
click at [644, 246] on div at bounding box center [660, 236] width 56 height 238
click at [907, 106] on icon at bounding box center [912, 108] width 11 height 11
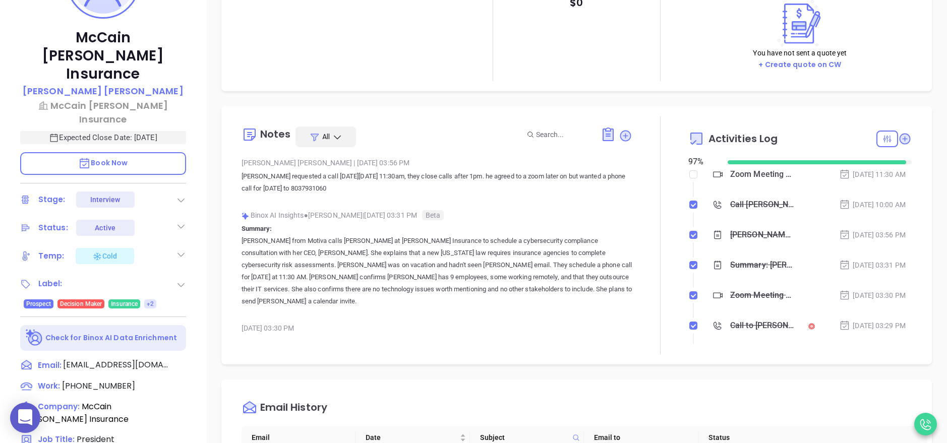
click at [603, 241] on p "Annabelle from Motiva calls David at Atkinson Insurance to schedule a cybersecu…" at bounding box center [437, 271] width 391 height 73
click at [923, 420] on icon at bounding box center [925, 424] width 11 height 11
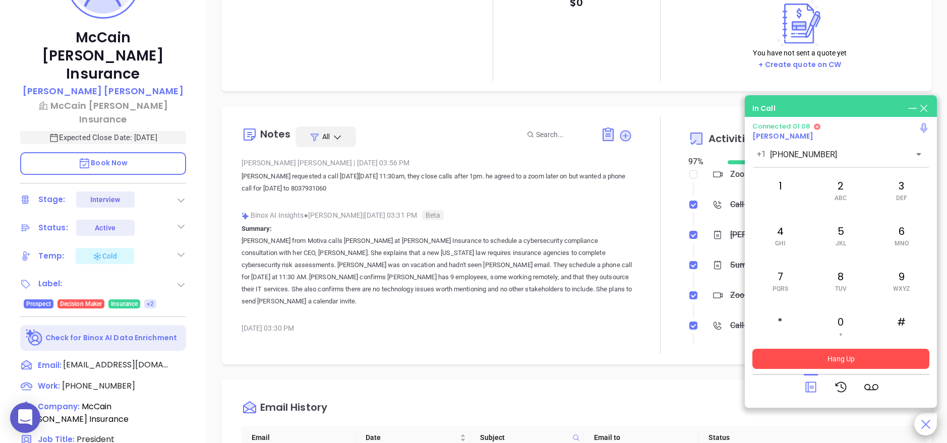
click at [887, 366] on button "Hang Up" at bounding box center [840, 359] width 177 height 20
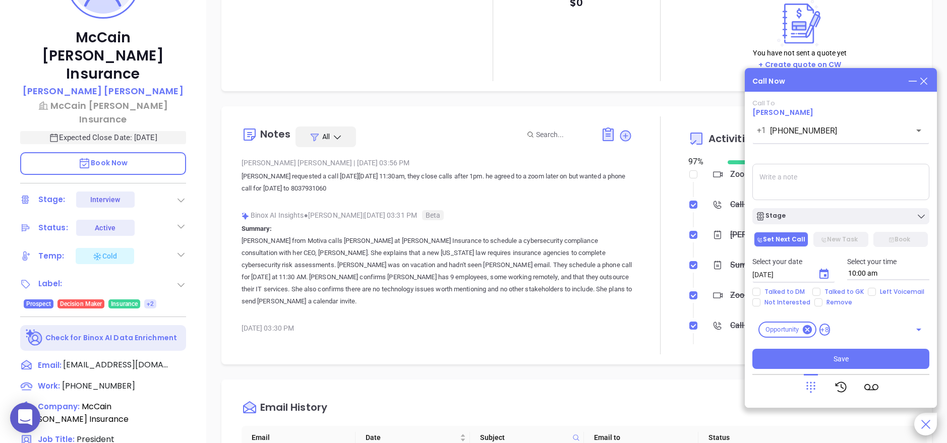
click at [632, 323] on div at bounding box center [660, 236] width 56 height 238
click at [806, 221] on div "Stage" at bounding box center [840, 216] width 171 height 10
click at [923, 79] on icon at bounding box center [923, 81] width 11 height 11
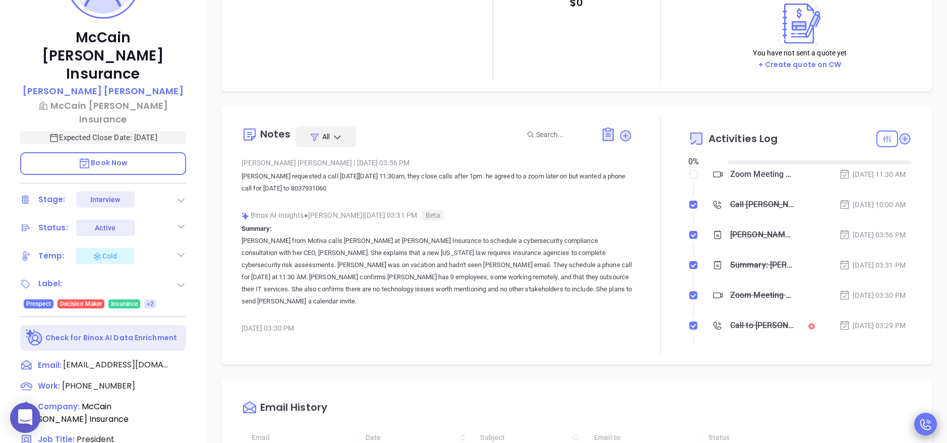
type input "09/11/2025"
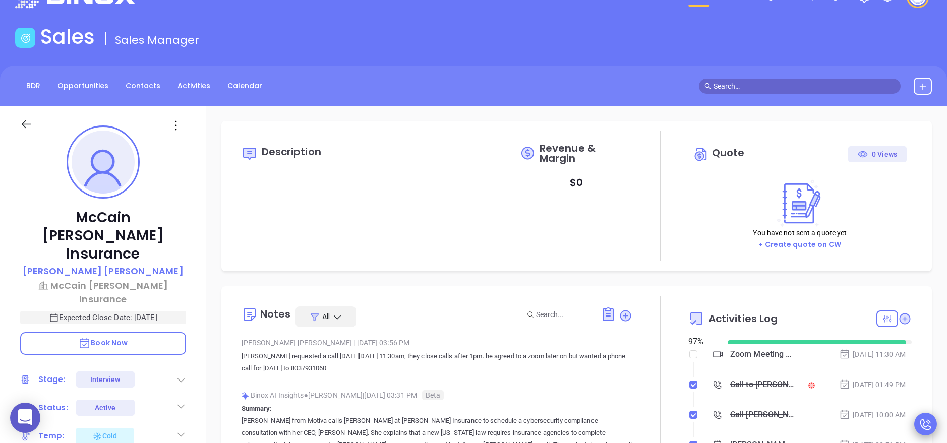
scroll to position [0, 0]
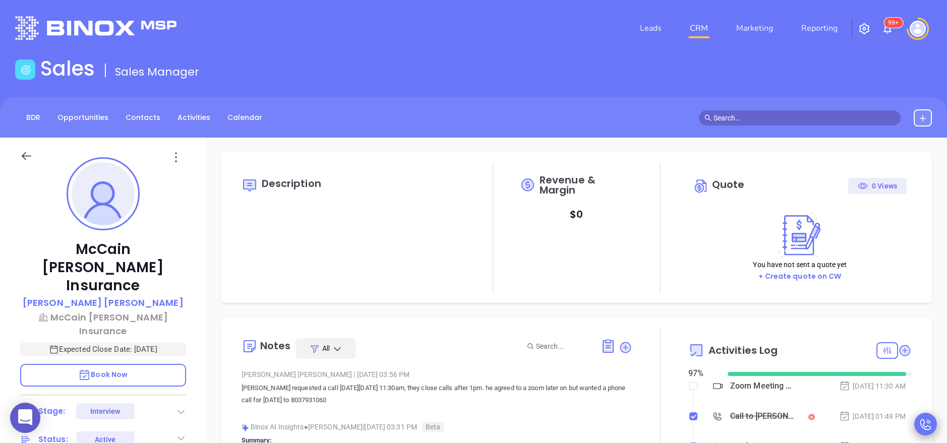
type input "Anabell Dominguez"
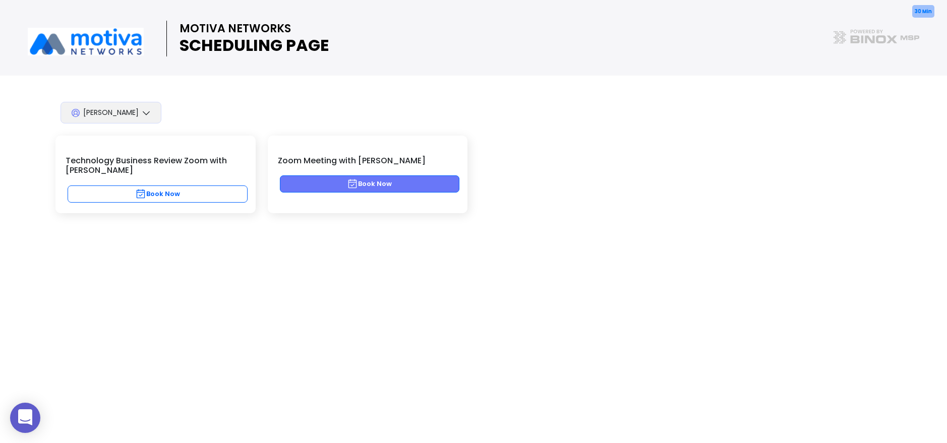
click button "Book Now"
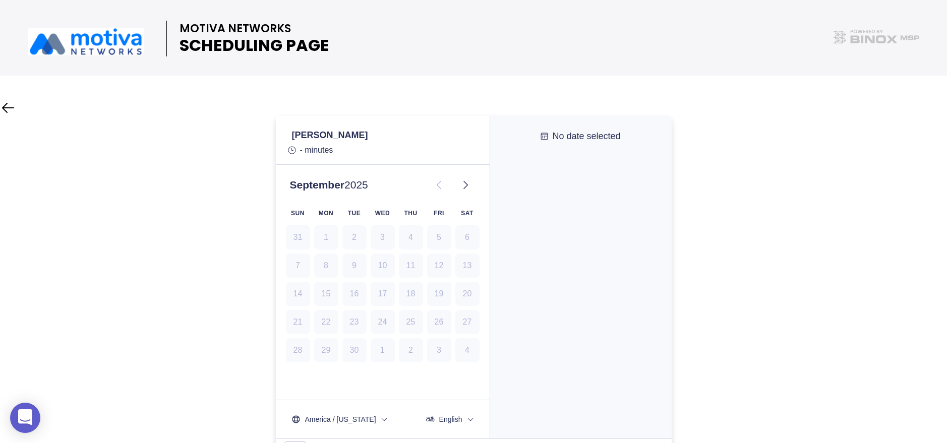
drag, startPoint x: 422, startPoint y: 182, endPoint x: 229, endPoint y: 305, distance: 228.5
click div
drag, startPoint x: 229, startPoint y: 305, endPoint x: 113, endPoint y: 275, distance: 120.4
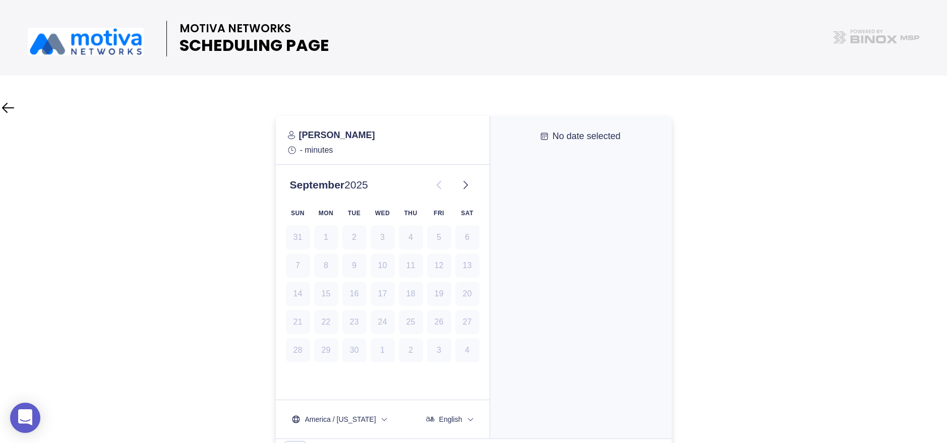
click div
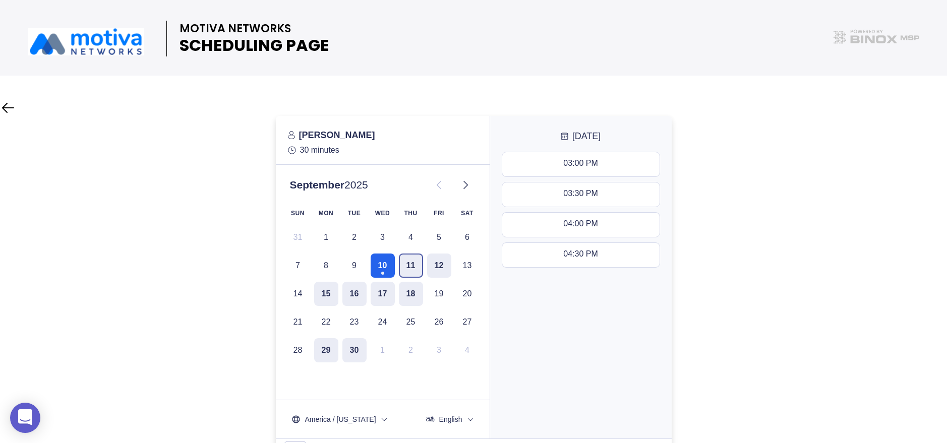
click button "11"
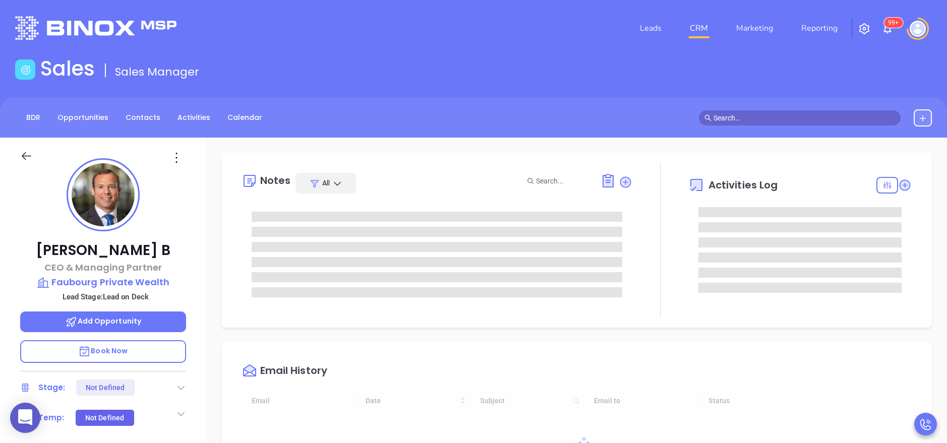
type input "[DATE]"
type input "[PERSON_NAME]"
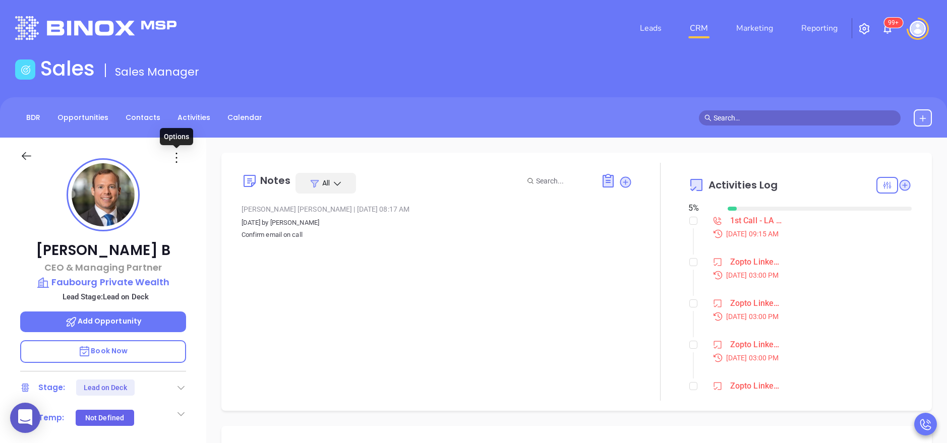
click at [176, 159] on icon at bounding box center [176, 158] width 16 height 16
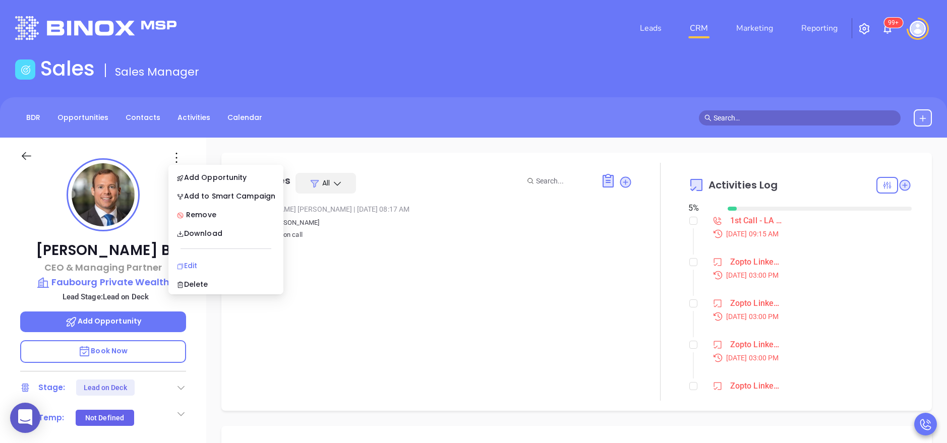
click at [214, 261] on div "Edit" at bounding box center [226, 265] width 99 height 11
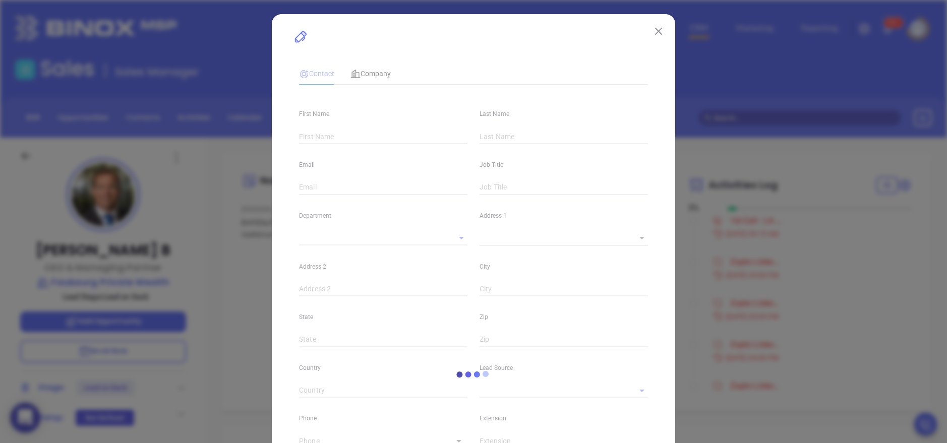
type input "[PERSON_NAME]"
type input "B"
type input "[PERSON_NAME][EMAIL_ADDRESS][DOMAIN_NAME]"
type input "CEO & Managing Partner"
type input "1"
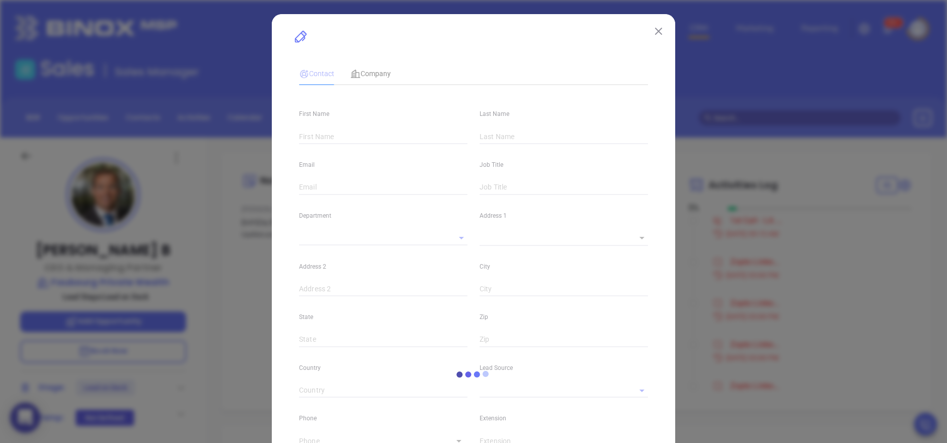
type input "[DOMAIN_NAME][URL]"
type input "[DOMAIN_NAME][URL]]"
type input "Marketing"
type input "Binox"
type input "[PERSON_NAME]"
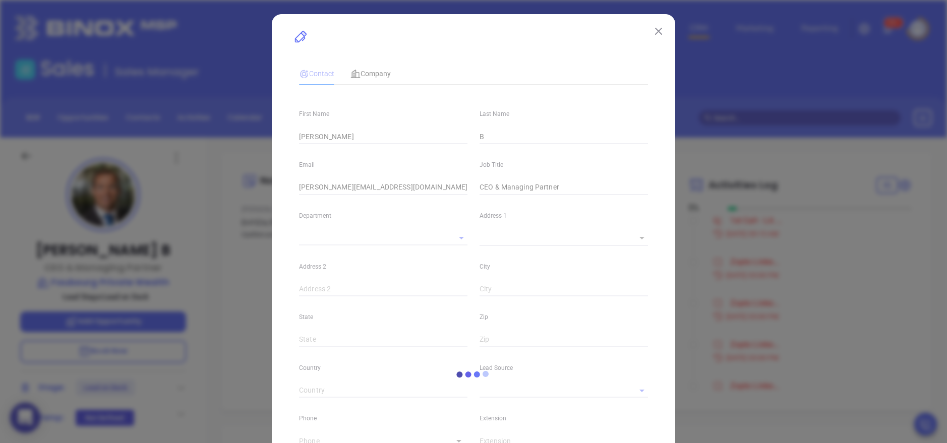
type input "Lead on Deck"
type input "1"
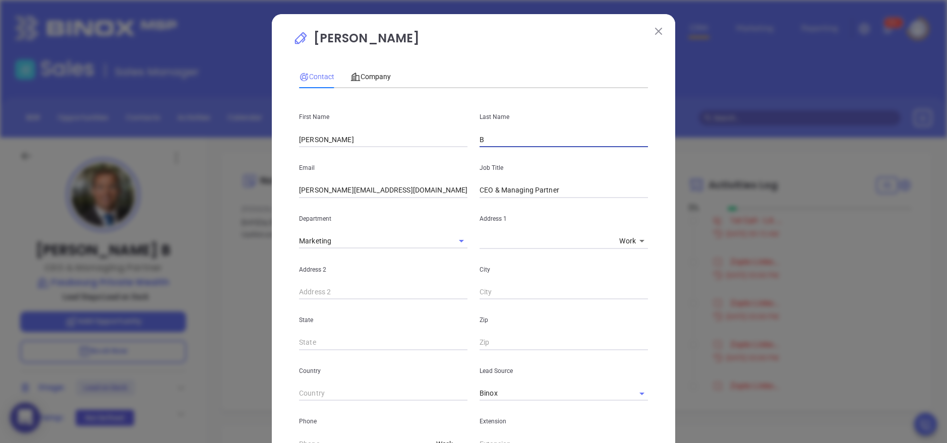
click at [501, 143] on input "B" at bounding box center [564, 139] width 168 height 15
paste input "[PERSON_NAME]"
type input "[PERSON_NAME]"
click at [661, 219] on div "[PERSON_NAME] Contact Company First Name [PERSON_NAME] Name [PERSON_NAME] Email…" at bounding box center [473, 377] width 403 height 727
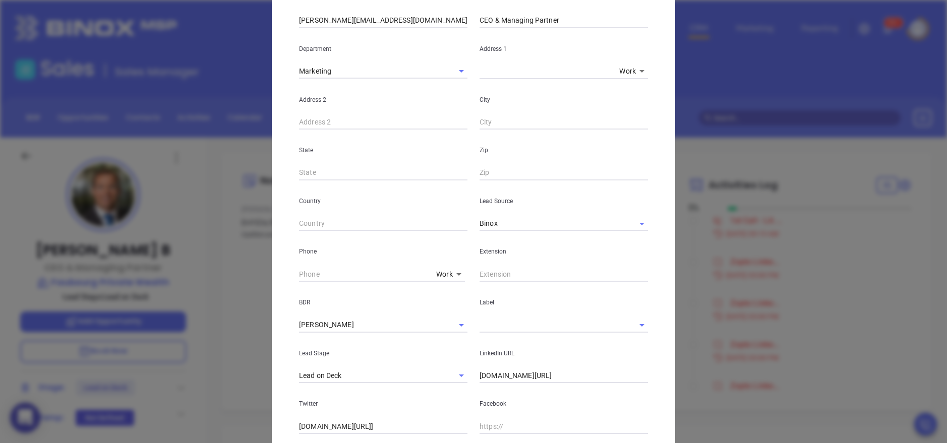
scroll to position [312, 0]
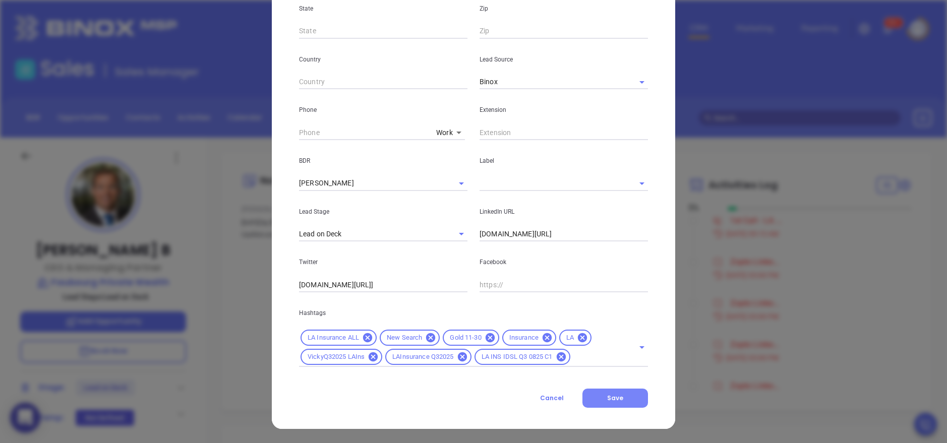
click at [607, 394] on span "Save" at bounding box center [615, 398] width 16 height 9
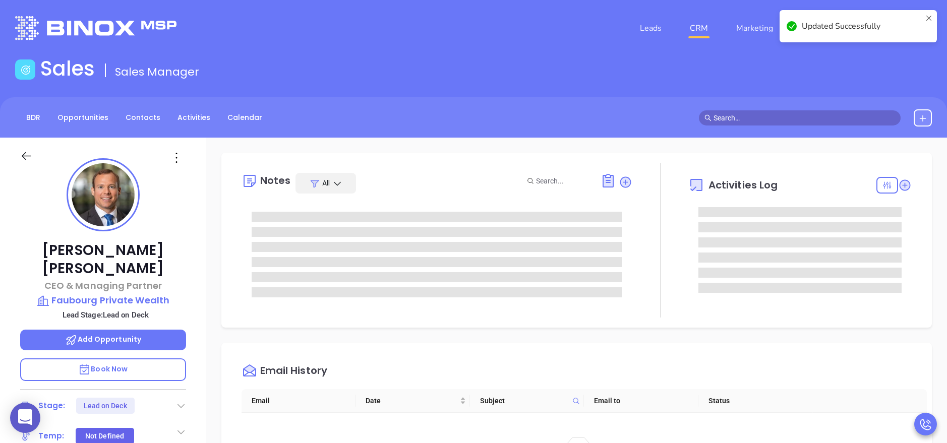
click at [186, 306] on div "[PERSON_NAME] CEO & Managing Partner Faubourg Private Wealth Lead Stage: Lead o…" at bounding box center [103, 415] width 206 height 554
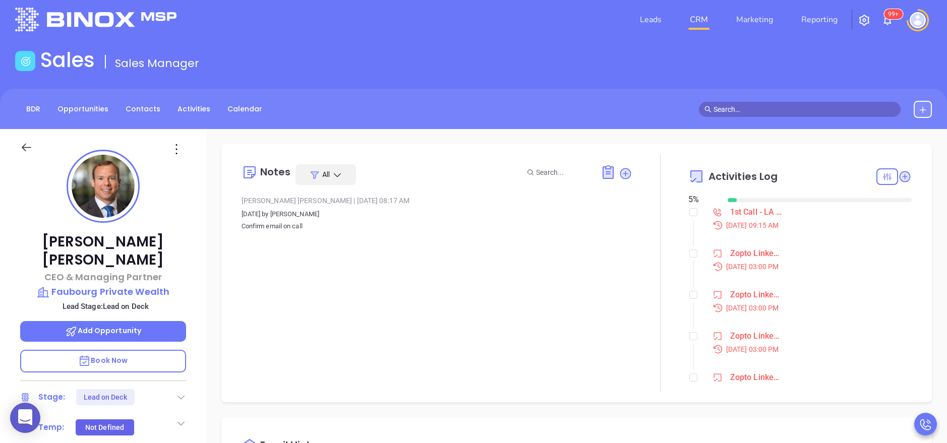
scroll to position [0, 0]
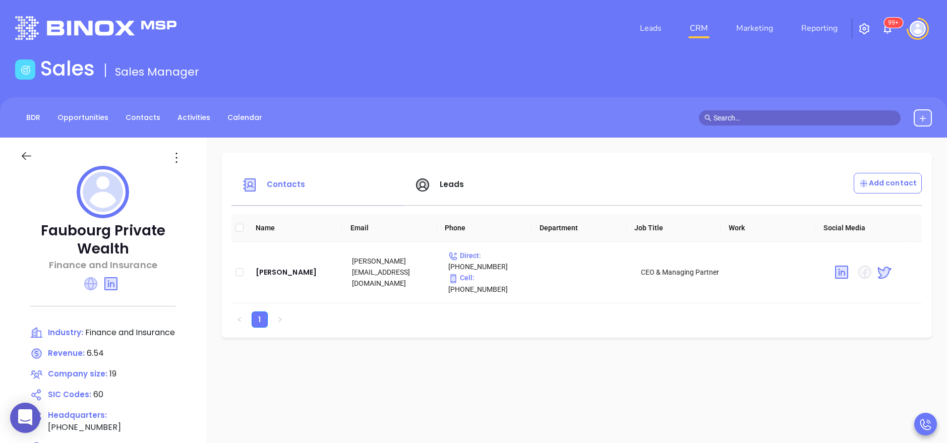
click at [96, 281] on icon at bounding box center [90, 283] width 13 height 13
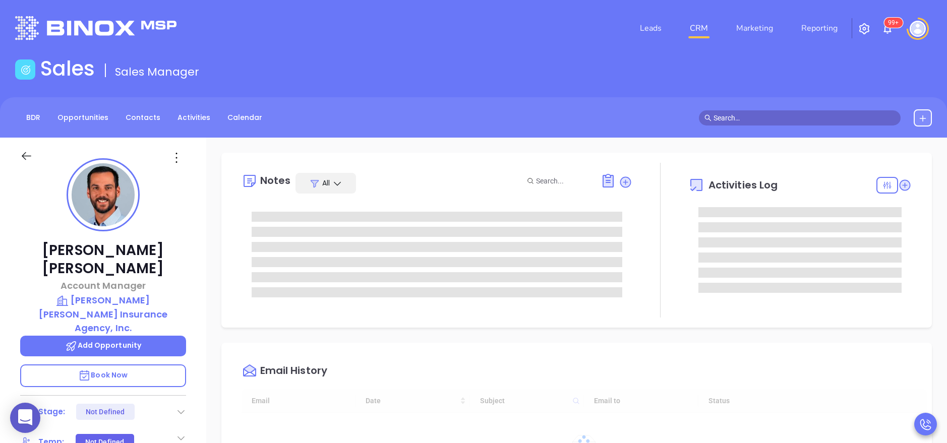
type input "[DATE]"
type input "[PERSON_NAME]"
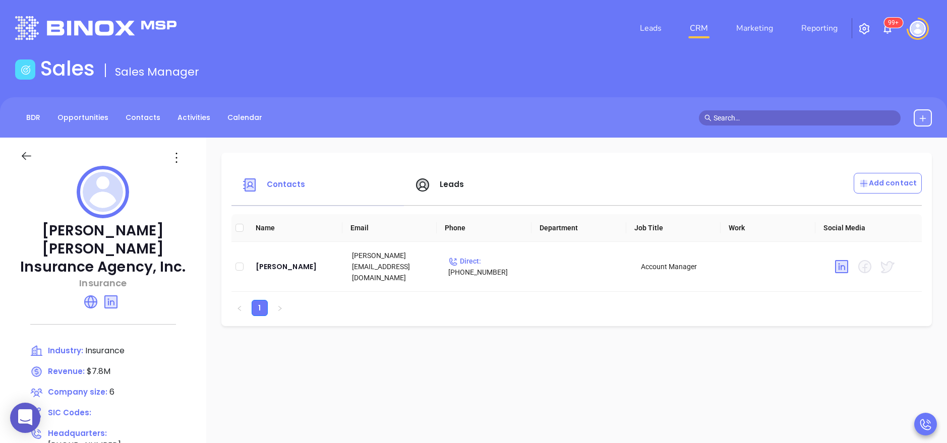
click at [452, 180] on span "Leads" at bounding box center [452, 184] width 25 height 11
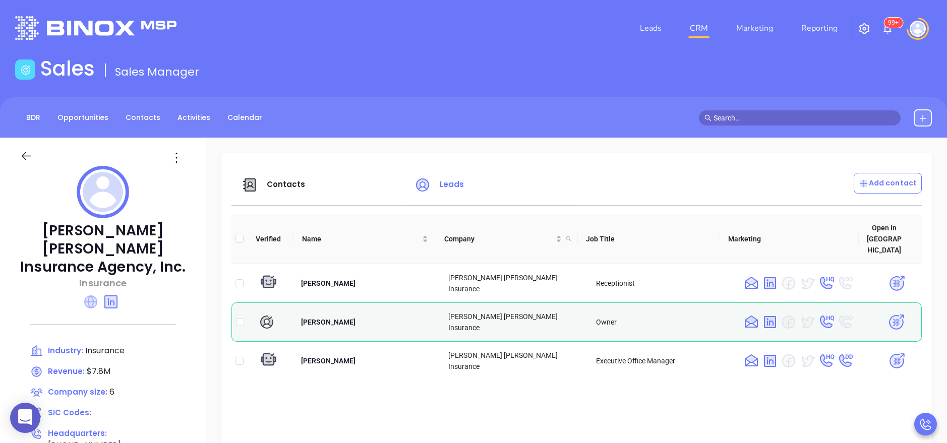
click at [91, 296] on icon at bounding box center [90, 302] width 13 height 13
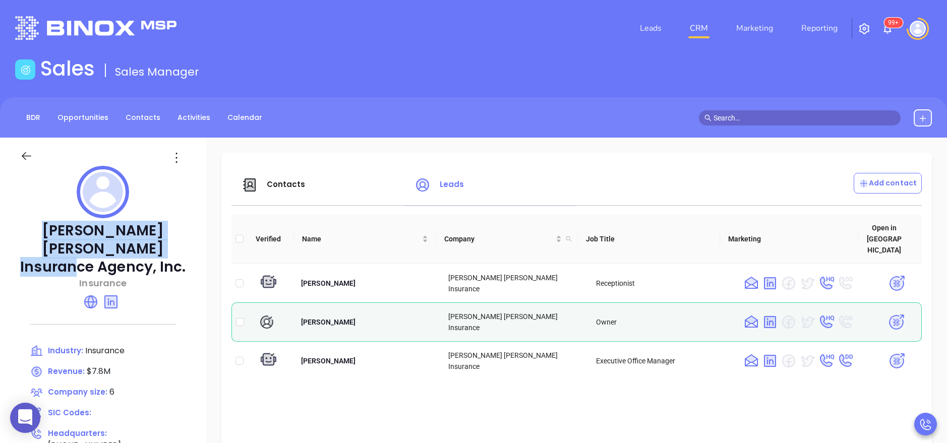
drag, startPoint x: 198, startPoint y: 248, endPoint x: 47, endPoint y: 232, distance: 151.2
click at [47, 232] on div "Harry Robert Insurance Agency, Inc. Insurance Industry: Insurance Revenue: $7.8…" at bounding box center [103, 352] width 206 height 429
copy p "Harry Robert Insurance Agency, Inc."
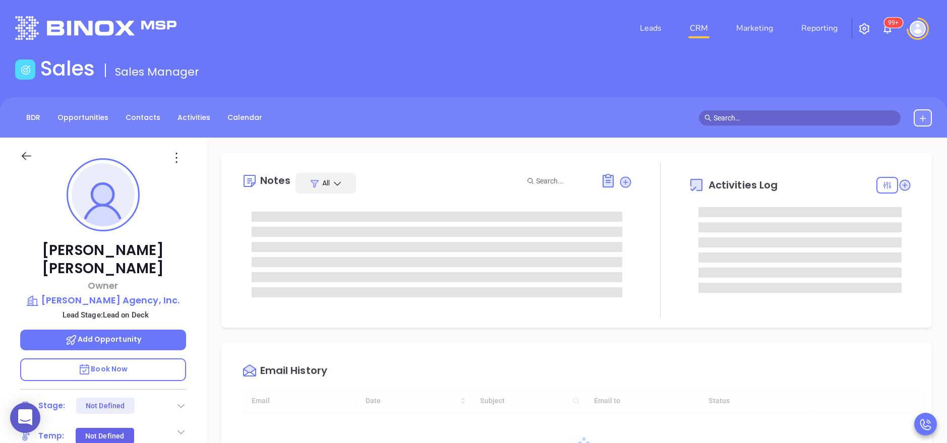
type input "[DATE]"
type input "[PERSON_NAME]"
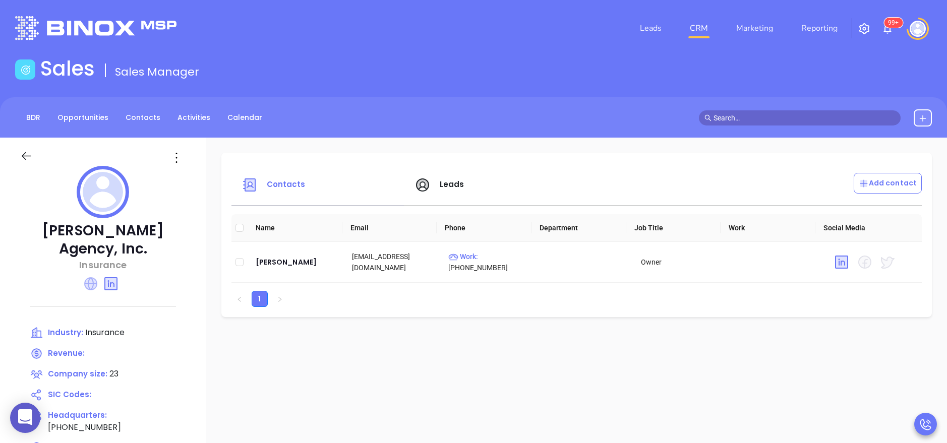
click at [94, 282] on icon at bounding box center [90, 283] width 13 height 13
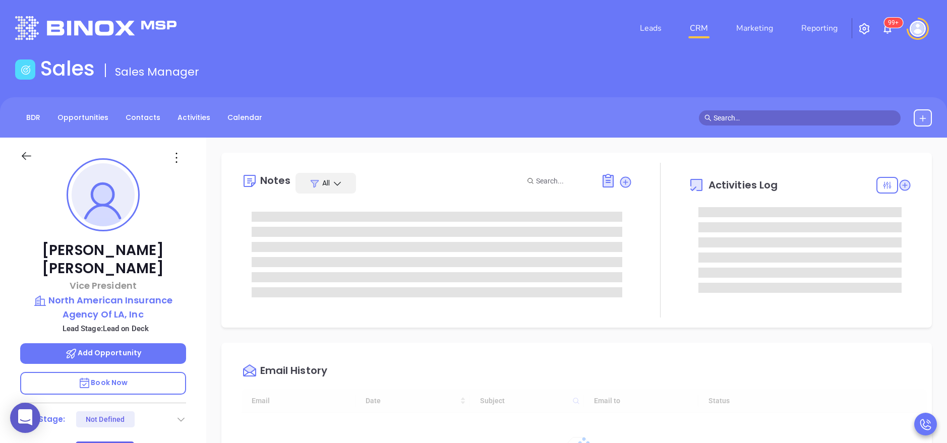
type input "[DATE]"
type input "[PERSON_NAME]"
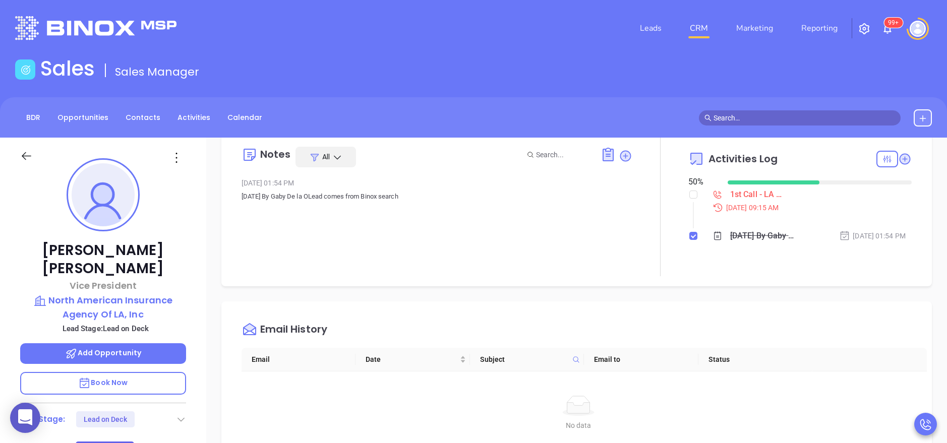
scroll to position [30, 0]
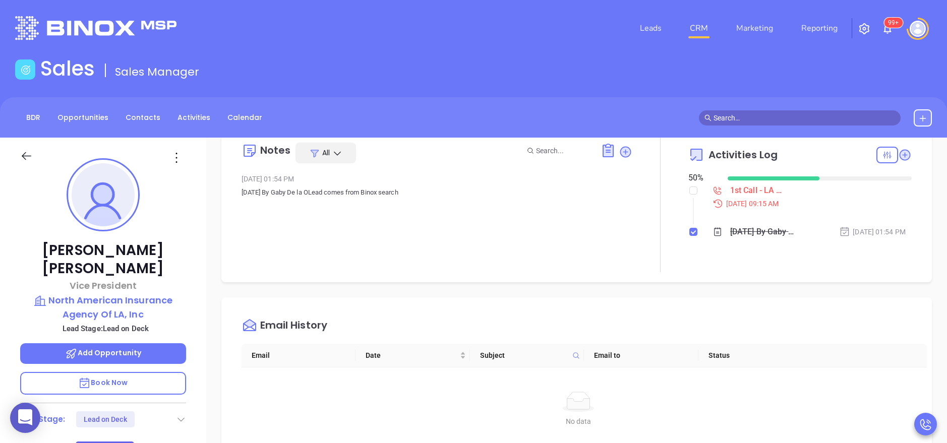
click at [195, 249] on div "Daniel Luke Vice President North American Insurance Agency Of LA, Inc Lead Stag…" at bounding box center [103, 415] width 206 height 554
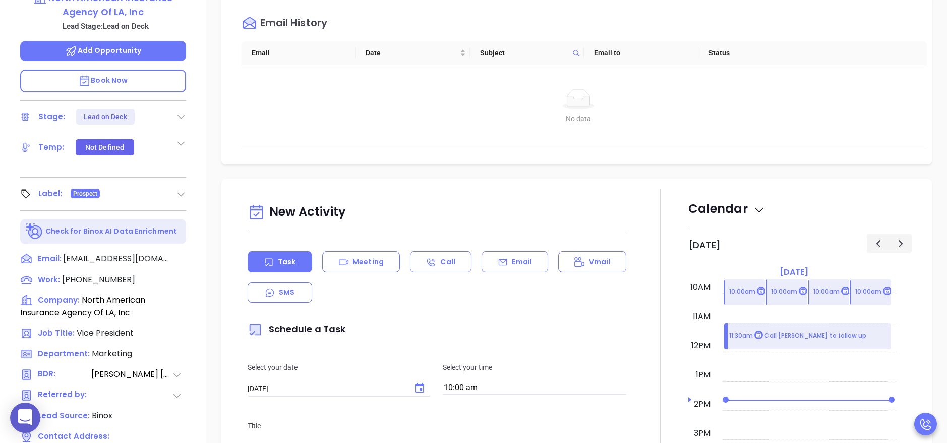
scroll to position [272, 0]
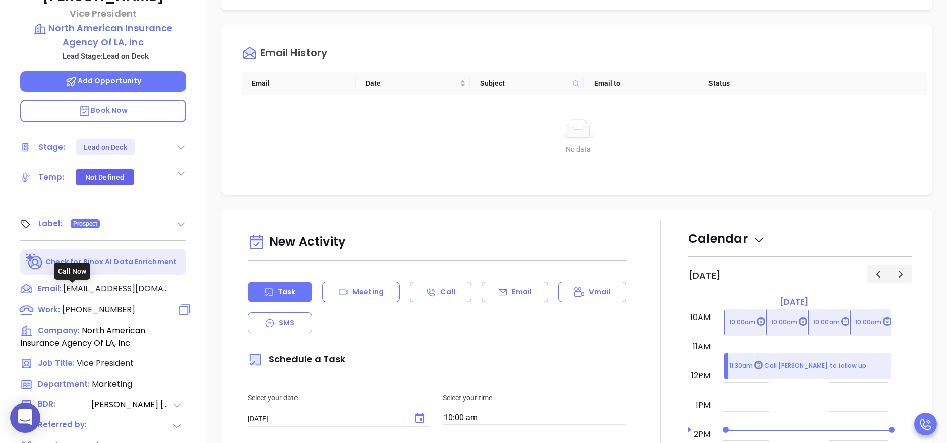
click at [101, 304] on span "(800) 229-2789" at bounding box center [98, 310] width 73 height 12
type input "(800) 229-2789"
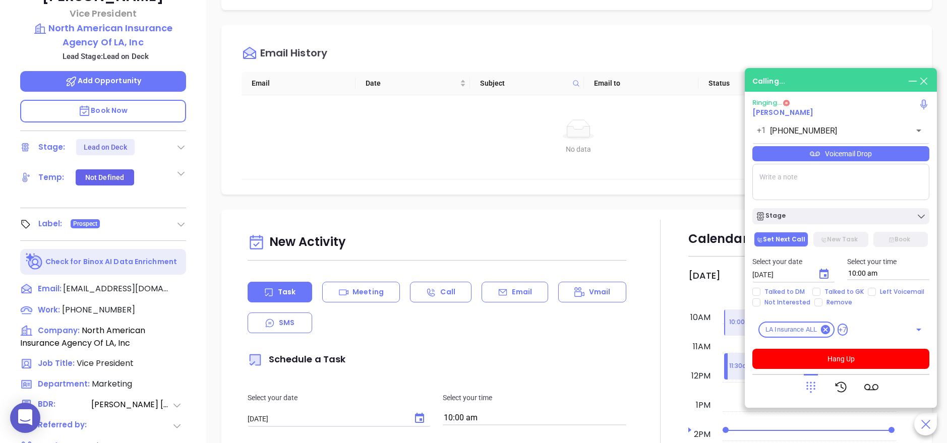
click at [205, 153] on div "Daniel Luke Vice President North American Insurance Agency Of LA, Inc Lead Stag…" at bounding box center [103, 142] width 206 height 554
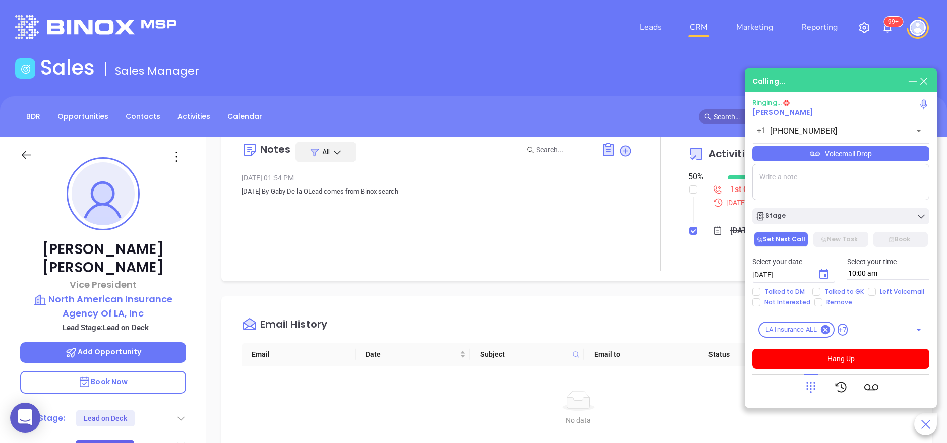
scroll to position [0, 0]
click at [805, 384] on icon at bounding box center [811, 387] width 14 height 14
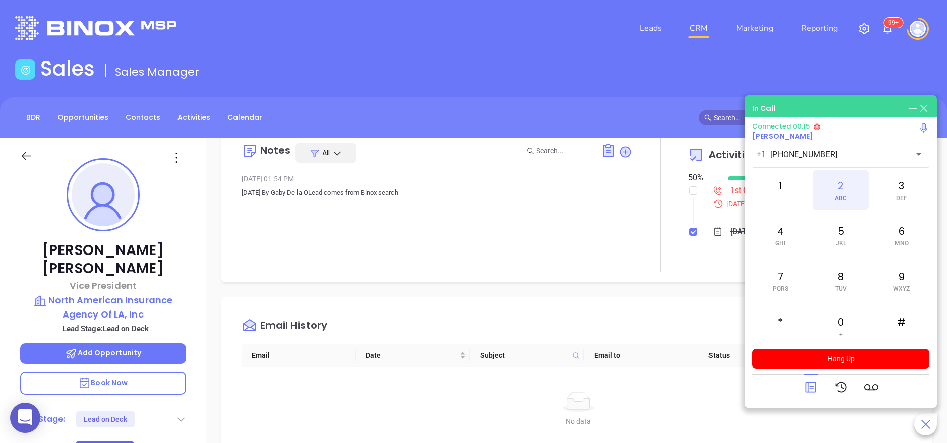
click at [848, 179] on div "2 ABC" at bounding box center [840, 190] width 55 height 40
click at [826, 251] on div "5 JKL" at bounding box center [840, 235] width 55 height 40
click at [839, 286] on span "TUV" at bounding box center [841, 288] width 12 height 7
click at [401, 228] on div "Notes All Jun 11, 2024 01:54 PM Thur 5 May 2022 By Gaby De la OLead comes from …" at bounding box center [437, 203] width 391 height 140
click at [812, 380] on icon at bounding box center [811, 387] width 14 height 14
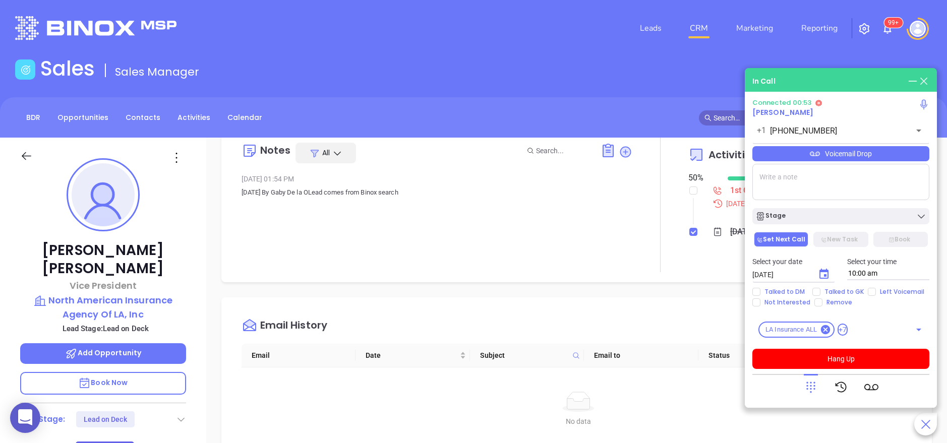
click at [857, 160] on div "Voicemail Drop" at bounding box center [840, 153] width 177 height 15
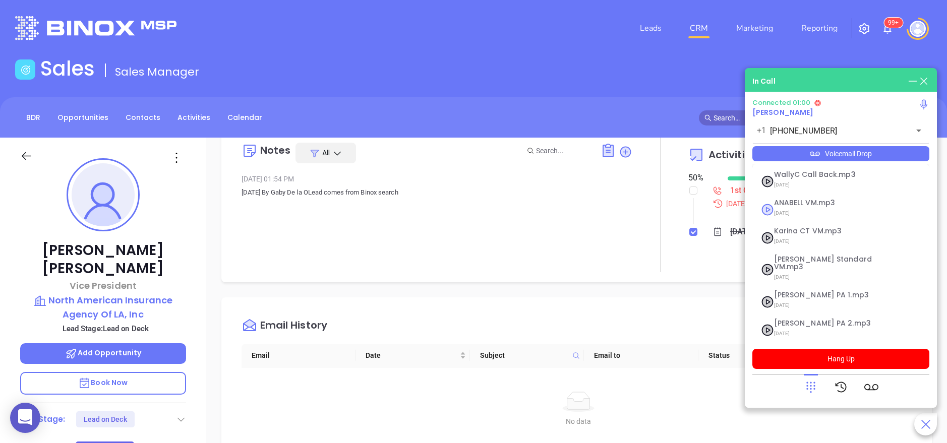
click at [771, 212] on div "ANABELL VM.mp3 04/30/2025" at bounding box center [828, 209] width 121 height 21
checkbox input "true"
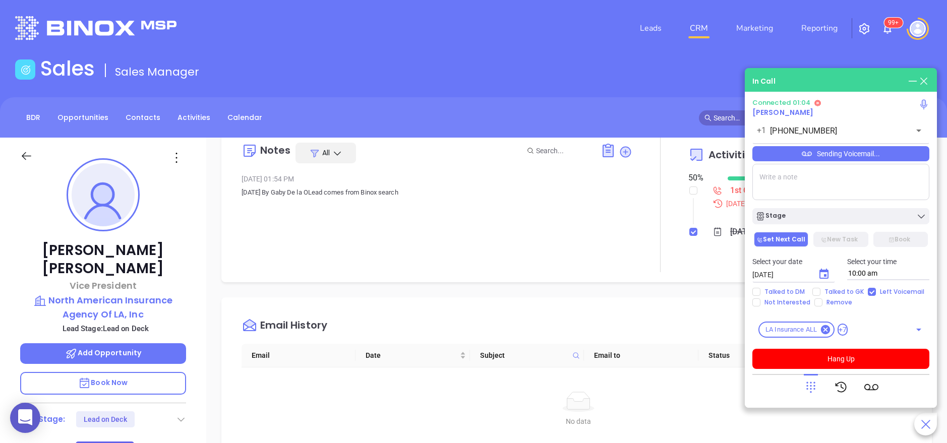
click at [810, 385] on icon at bounding box center [811, 387] width 14 height 14
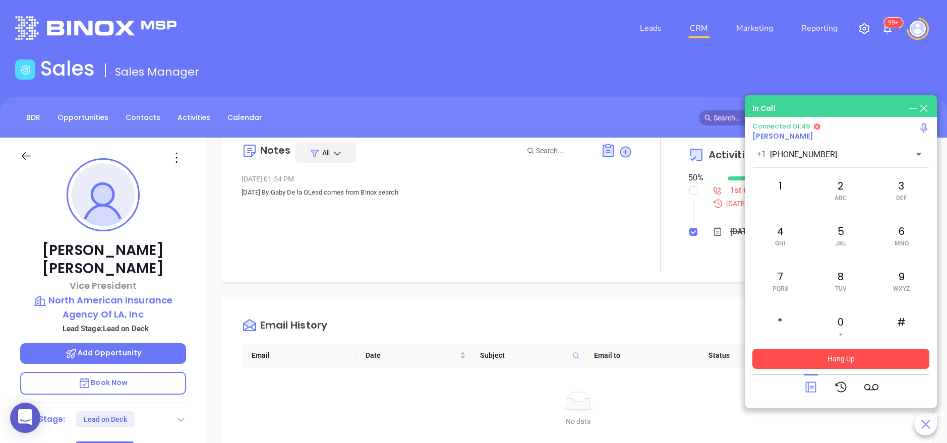
click at [857, 354] on button "Hang Up" at bounding box center [840, 359] width 177 height 20
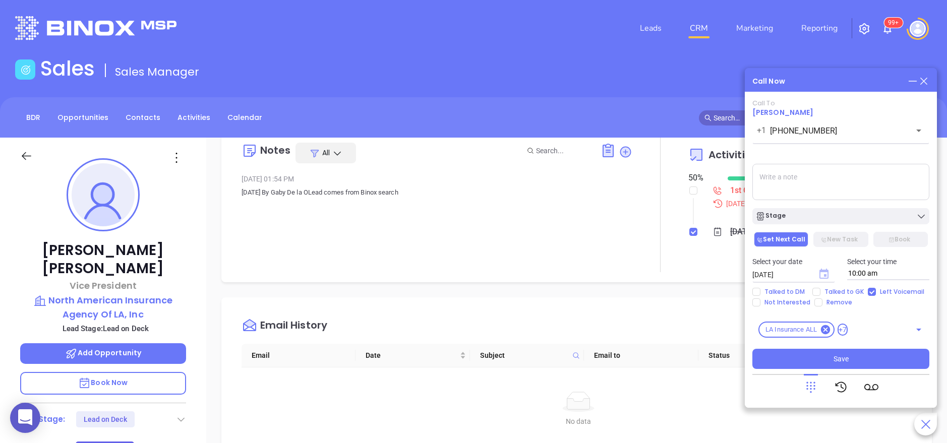
click at [824, 271] on icon "Choose date, selected date is Sep 11, 2025" at bounding box center [824, 274] width 9 height 10
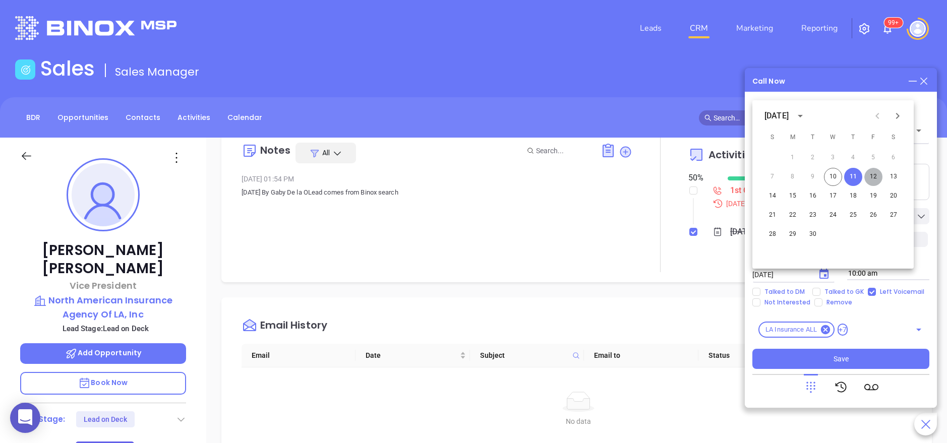
click at [872, 178] on button "12" at bounding box center [873, 177] width 18 height 18
type input "09/12/2025"
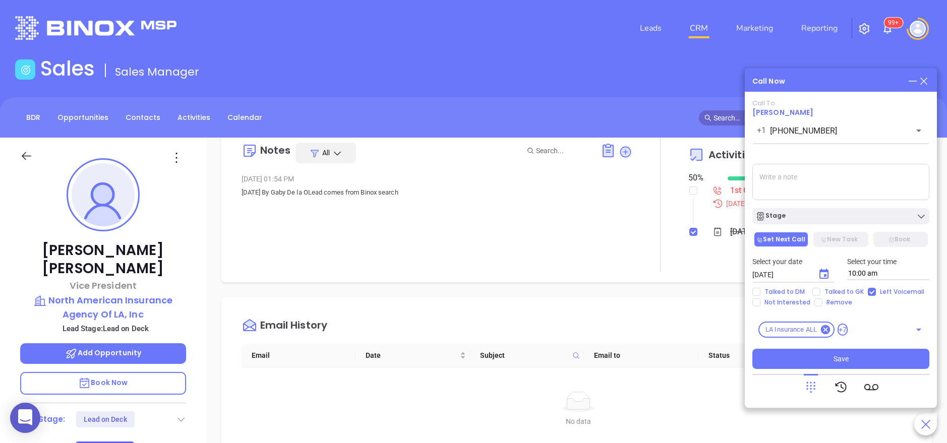
click at [798, 179] on textarea at bounding box center [840, 182] width 177 height 36
click at [807, 212] on div "Stage" at bounding box center [840, 216] width 171 height 10
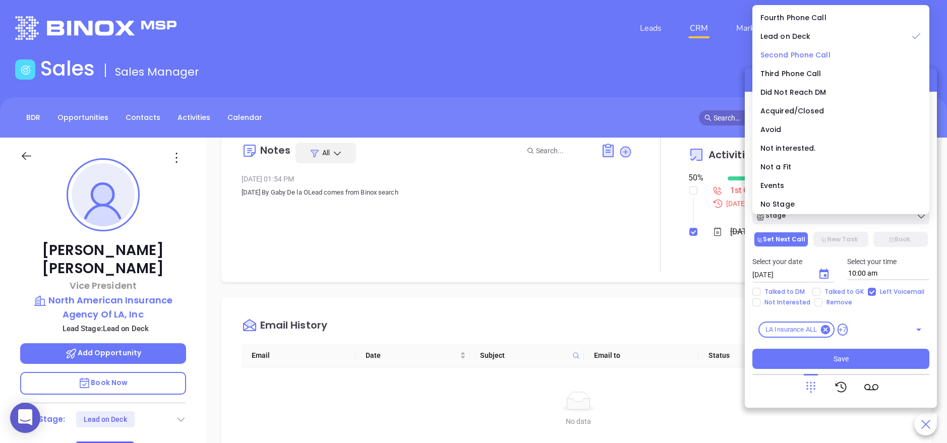
click at [824, 55] on span "Second Phone Call" at bounding box center [796, 55] width 70 height 10
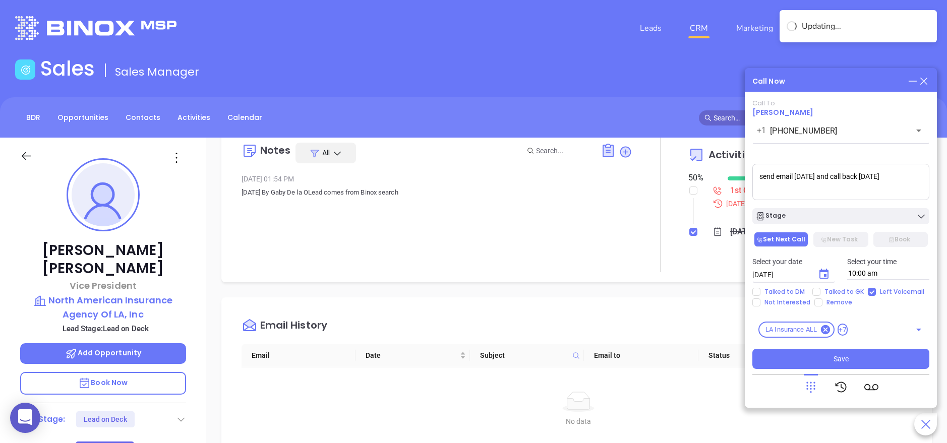
click at [801, 177] on textarea "send email on friday and call back on monday" at bounding box center [840, 182] width 177 height 36
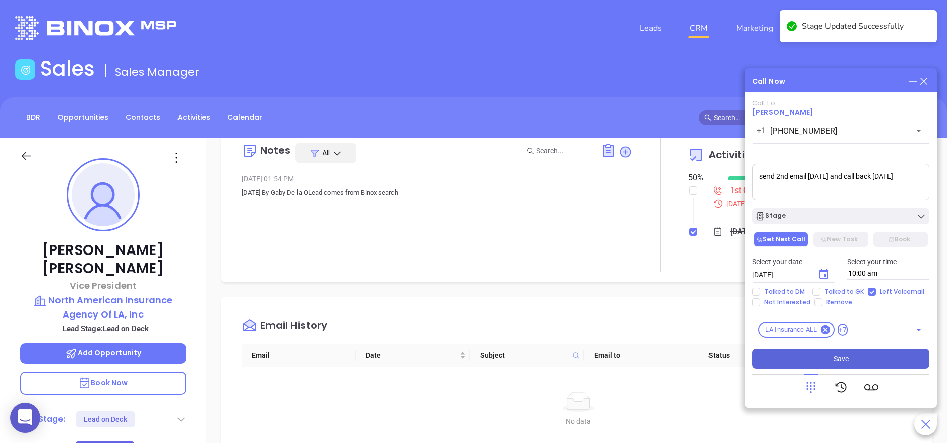
type textarea "send 2nd email on friday and call back on monday"
click at [826, 357] on button "Save" at bounding box center [840, 359] width 177 height 20
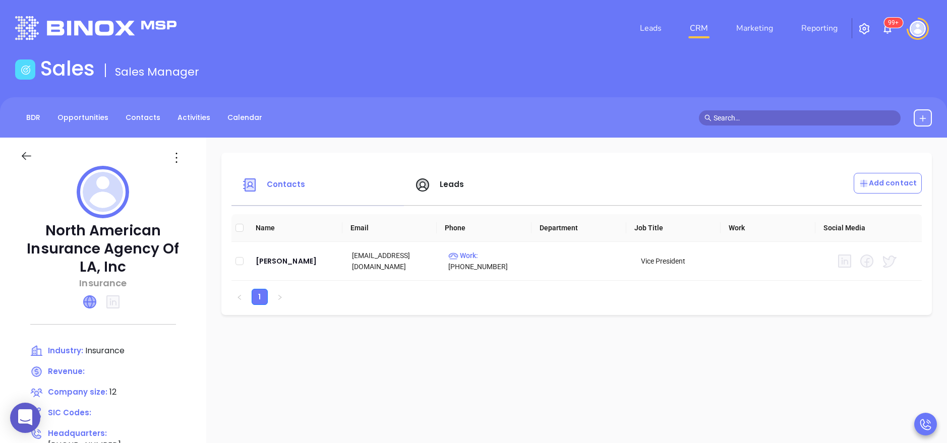
click at [90, 299] on icon at bounding box center [90, 302] width 12 height 12
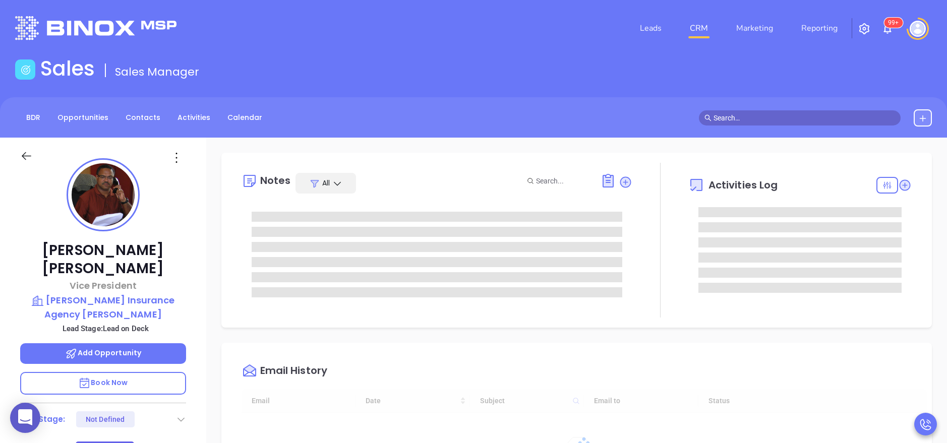
type input "[DATE]"
type input "[PERSON_NAME]"
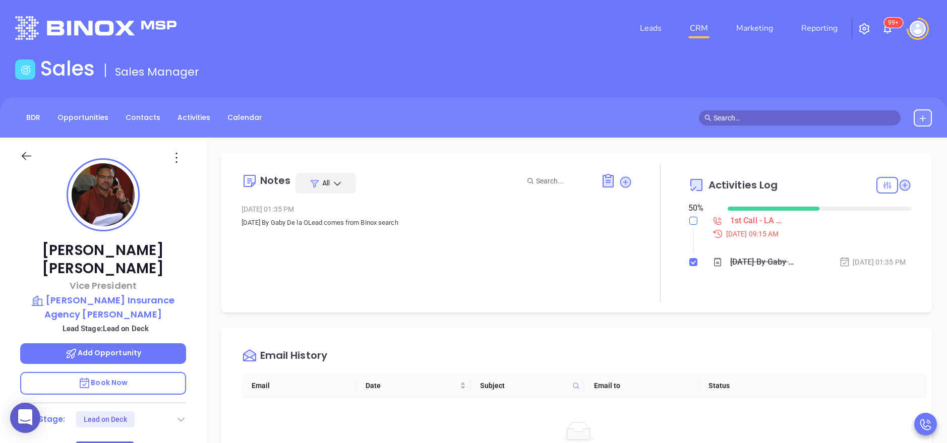
click at [689, 222] on input "checkbox" at bounding box center [693, 221] width 8 height 8
checkbox input "true"
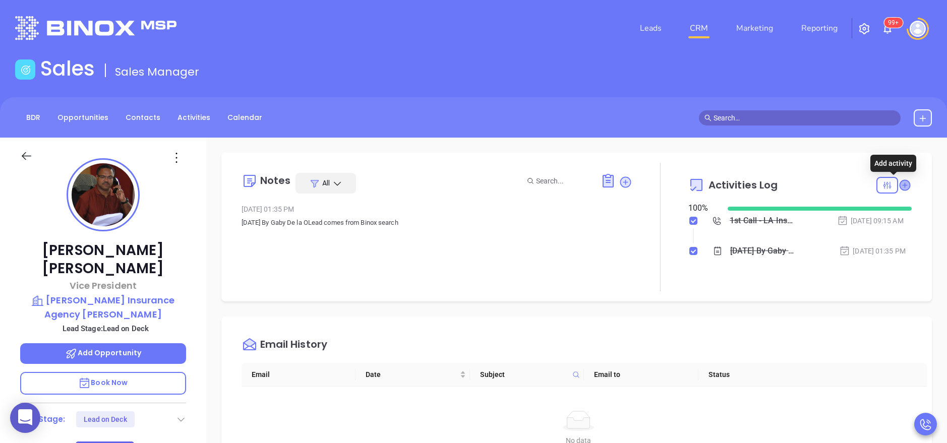
click at [900, 184] on icon at bounding box center [905, 185] width 10 height 10
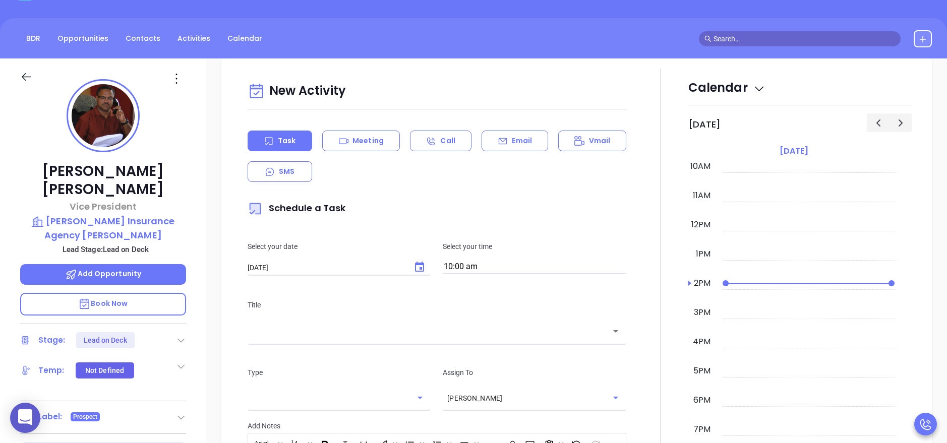
scroll to position [138, 0]
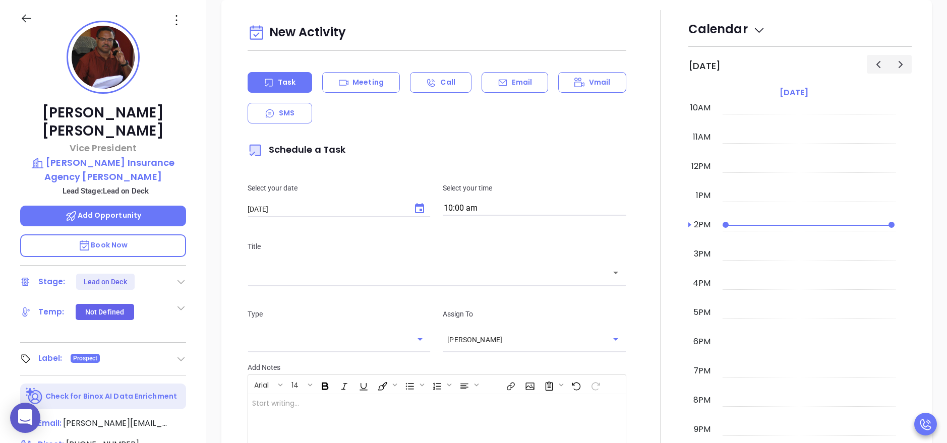
click at [665, 336] on div at bounding box center [660, 290] width 56 height 561
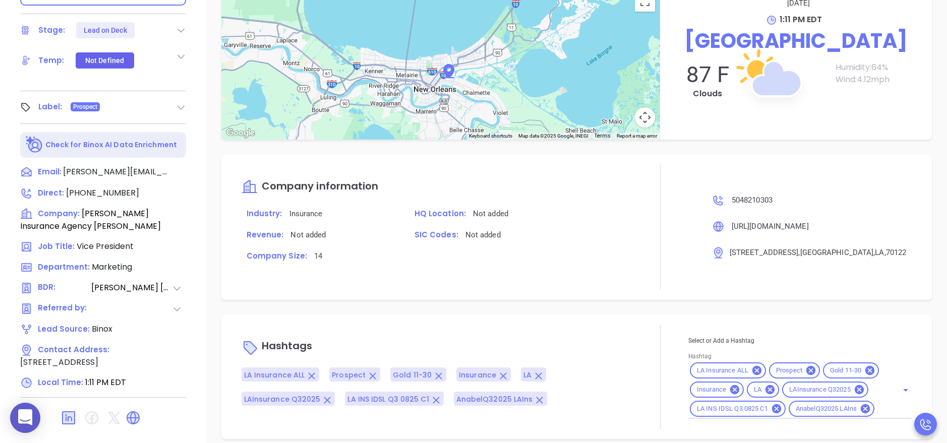
scroll to position [400, 0]
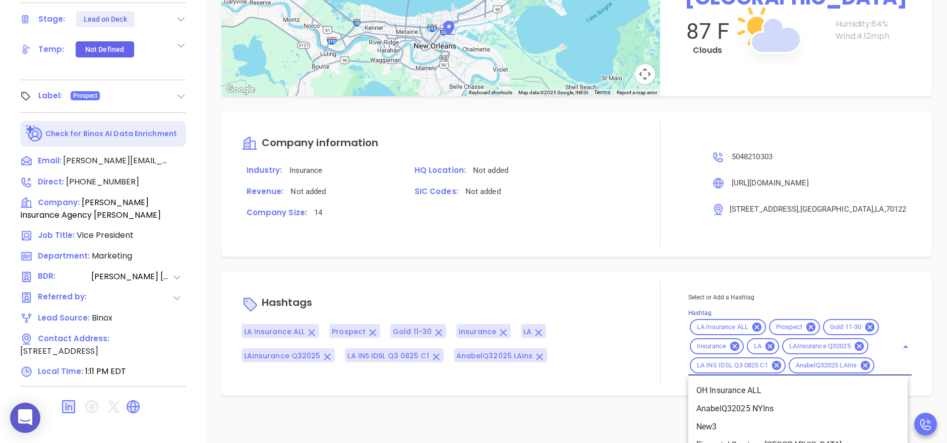
click at [876, 372] on input "Hashtag" at bounding box center [880, 366] width 8 height 13
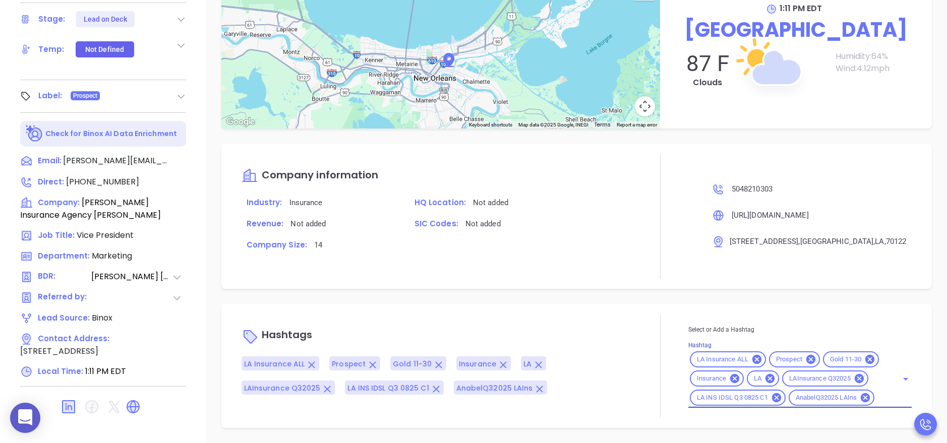
click at [876, 395] on input "Hashtag" at bounding box center [880, 398] width 8 height 13
type input "acq"
click at [753, 425] on li "Acquired" at bounding box center [797, 423] width 219 height 18
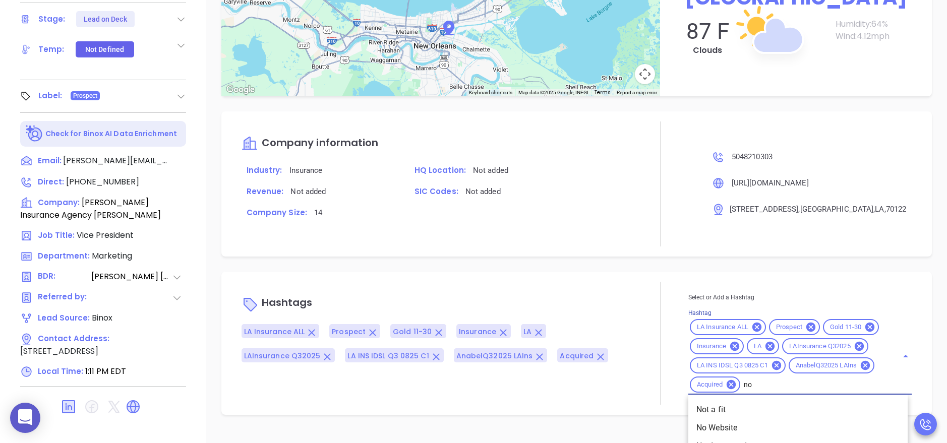
type input "not"
click at [723, 419] on li "Not a fit" at bounding box center [797, 410] width 219 height 18
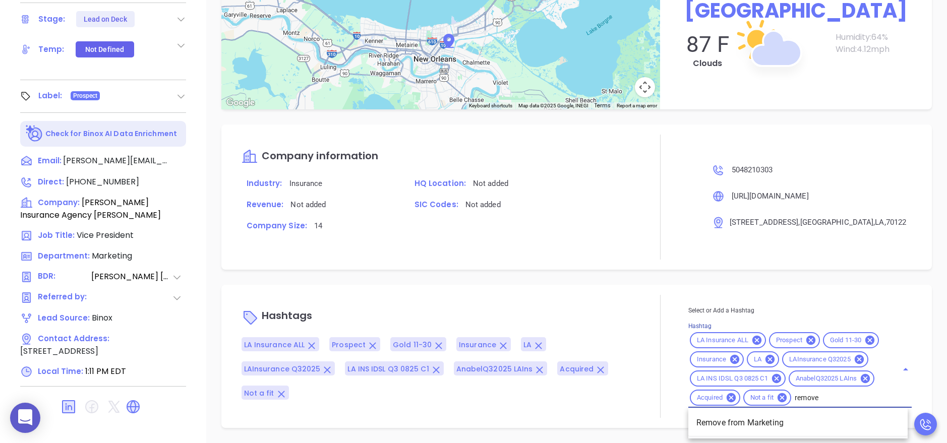
type input "remove f"
click at [738, 432] on li "Remove from Marketing" at bounding box center [797, 423] width 219 height 18
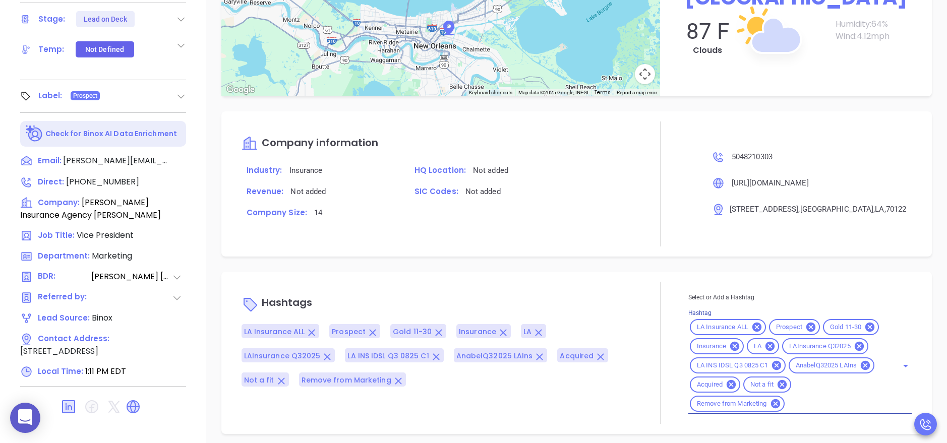
click at [204, 195] on div "Greg Swanson Vice President Swanson Insurance Agency Nola Lead Stage: Lead on D…" at bounding box center [103, 14] width 206 height 554
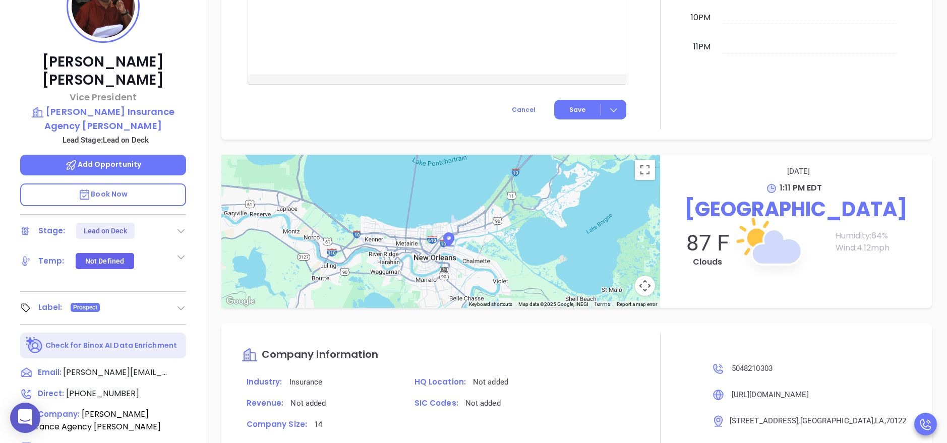
scroll to position [158, 0]
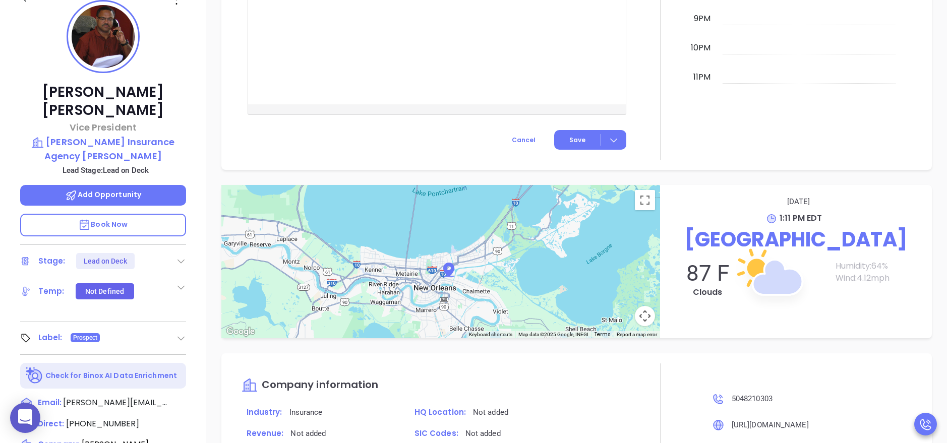
click at [176, 256] on icon at bounding box center [181, 261] width 10 height 10
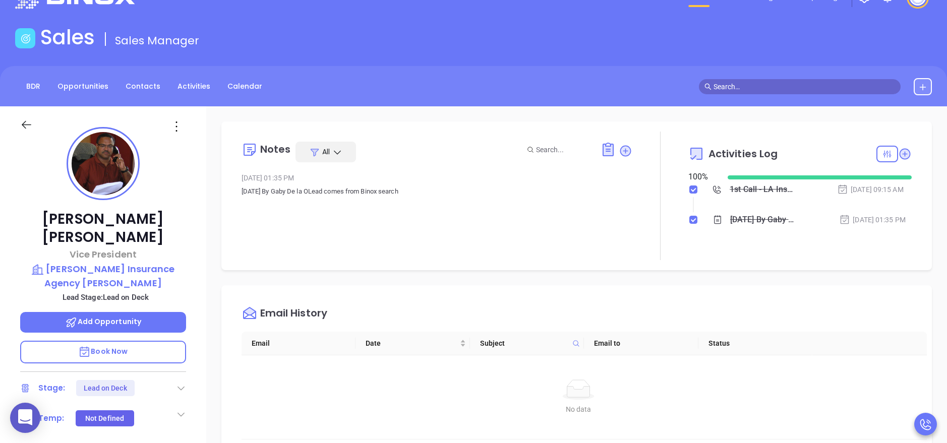
scroll to position [0, 0]
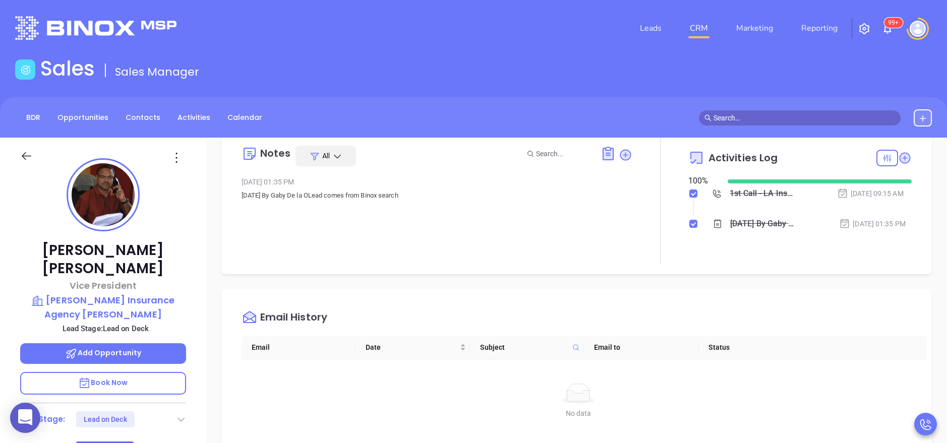
scroll to position [30, 0]
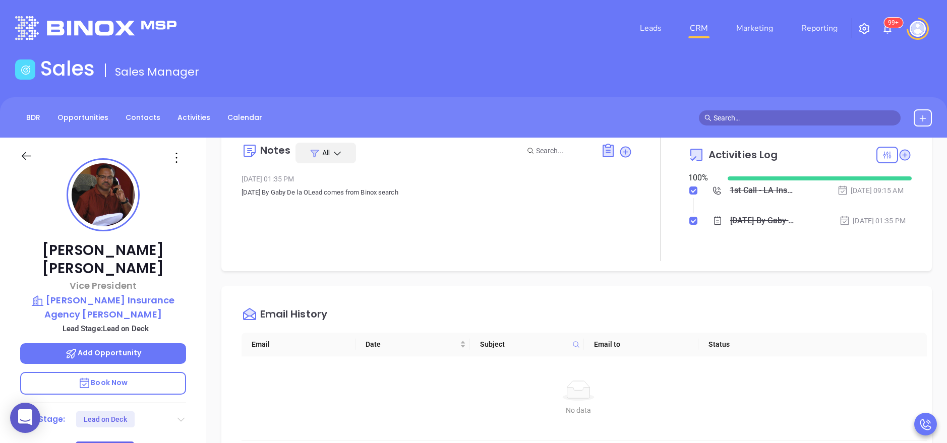
click at [180, 418] on icon at bounding box center [181, 420] width 7 height 4
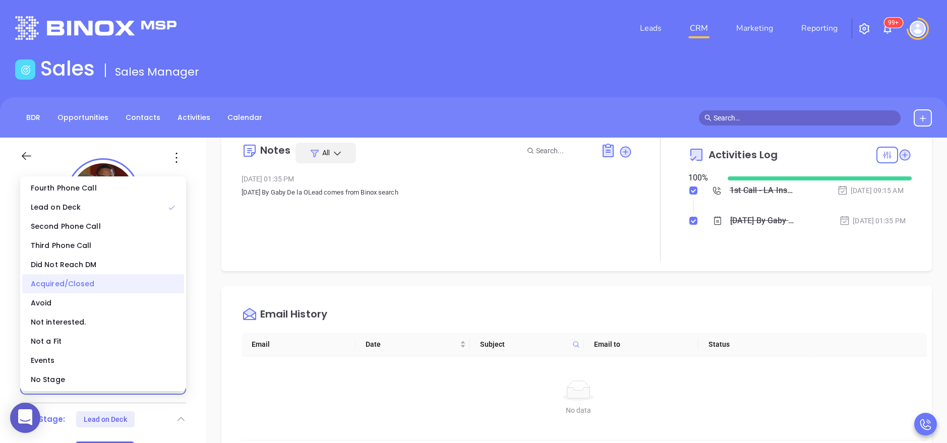
click at [107, 285] on div "Acquired/Closed" at bounding box center [103, 283] width 162 height 19
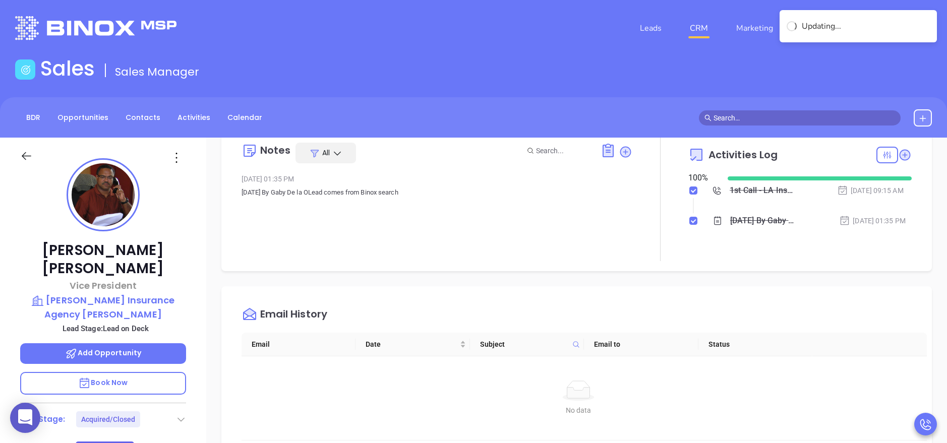
click at [291, 248] on div "Notes All Jun 11, 2024 01:35 PM Thur 12 May 2022 By Gaby De la OLead comes from…" at bounding box center [437, 197] width 391 height 129
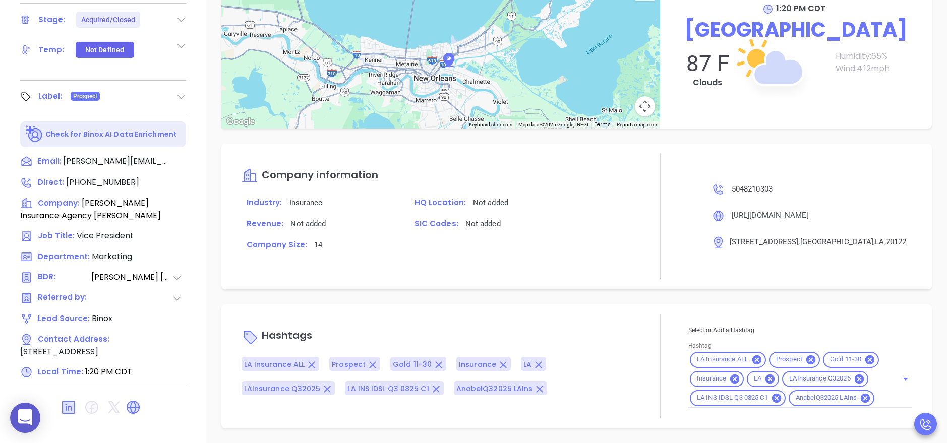
scroll to position [814, 0]
click at [876, 397] on input "Hashtag" at bounding box center [880, 398] width 8 height 13
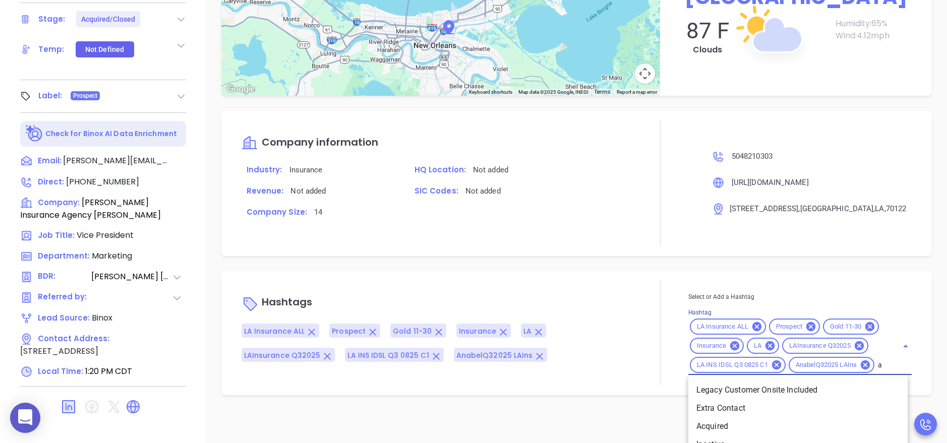
type input "acq"
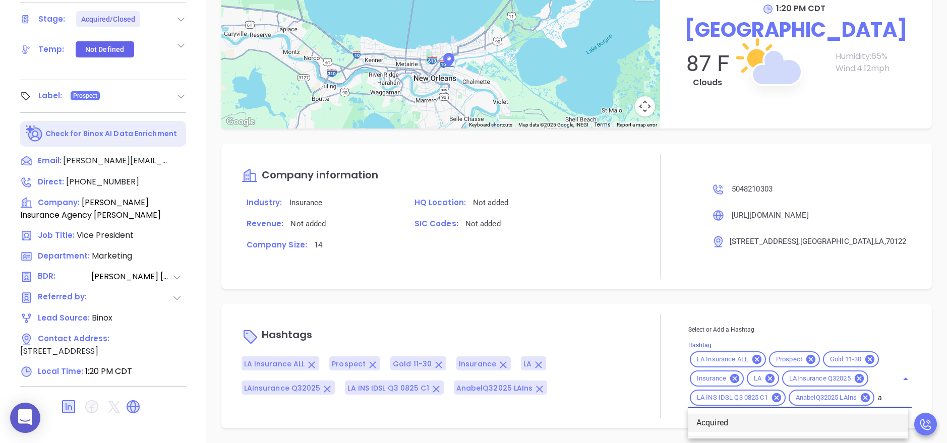
click at [778, 417] on li "Acquired" at bounding box center [797, 423] width 219 height 18
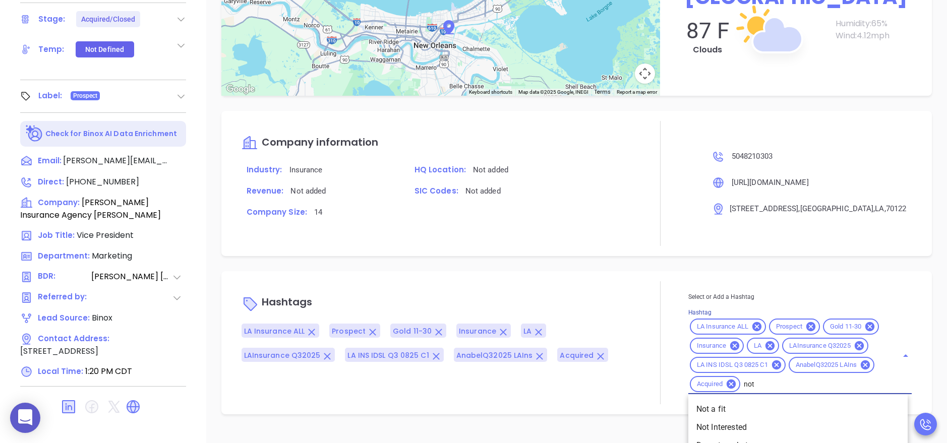
type input "not a"
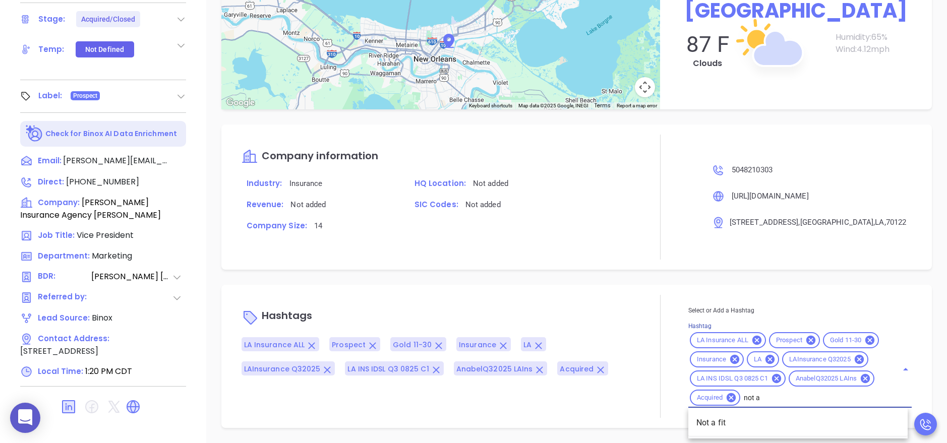
click at [768, 420] on li "Not a fit" at bounding box center [797, 423] width 219 height 18
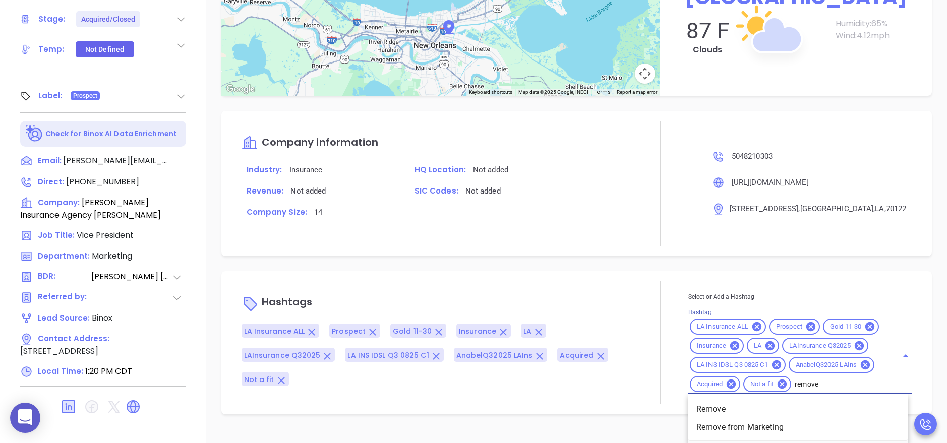
type input "remove f"
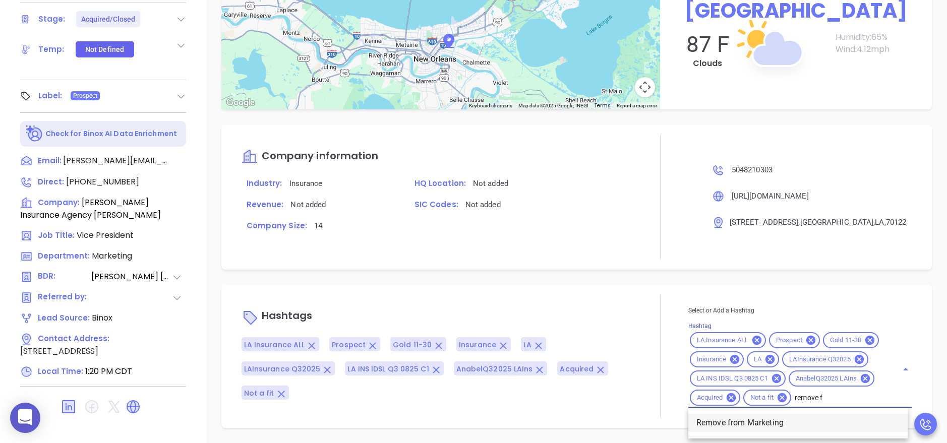
click at [723, 432] on li "Remove from Marketing" at bounding box center [797, 423] width 219 height 18
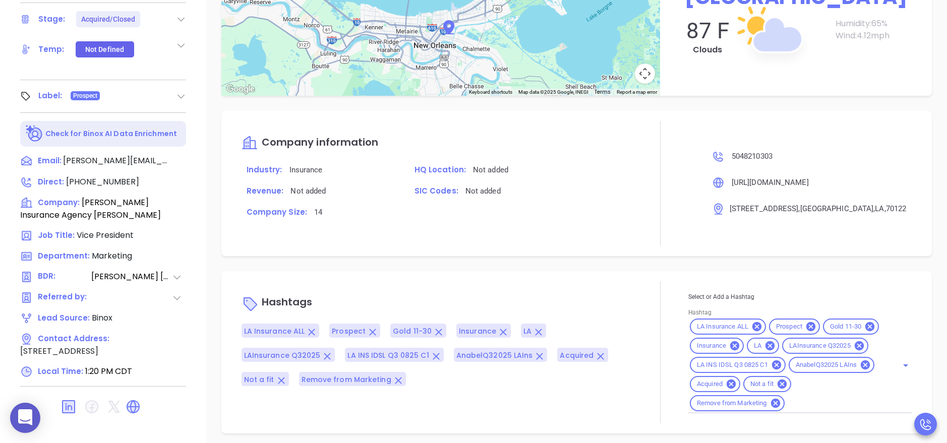
click at [196, 290] on div "Greg Swanson Vice President Swanson Insurance Agency Nola Lead Stage: Acquired/…" at bounding box center [103, 14] width 206 height 554
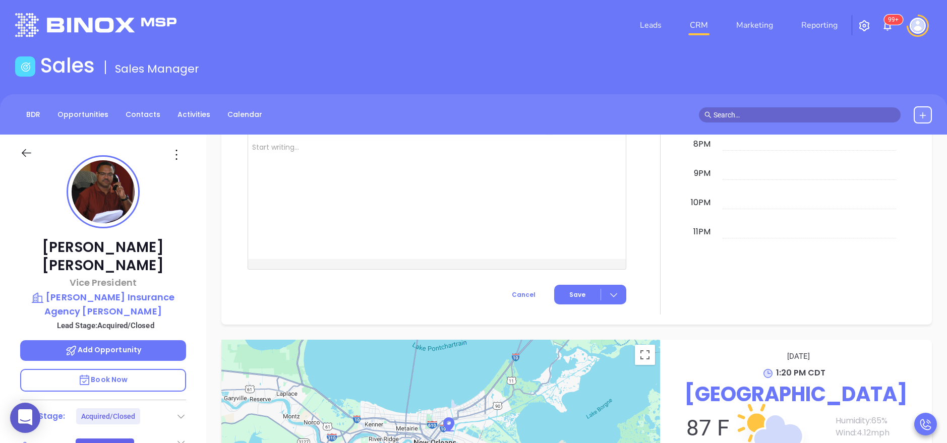
scroll to position [0, 0]
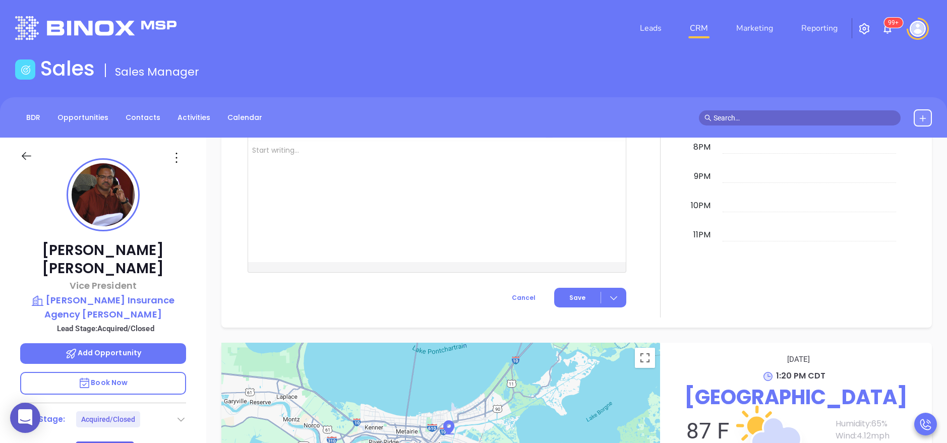
click at [311, 242] on div at bounding box center [424, 201] width 352 height 121
click at [642, 239] on div at bounding box center [660, 37] width 56 height 561
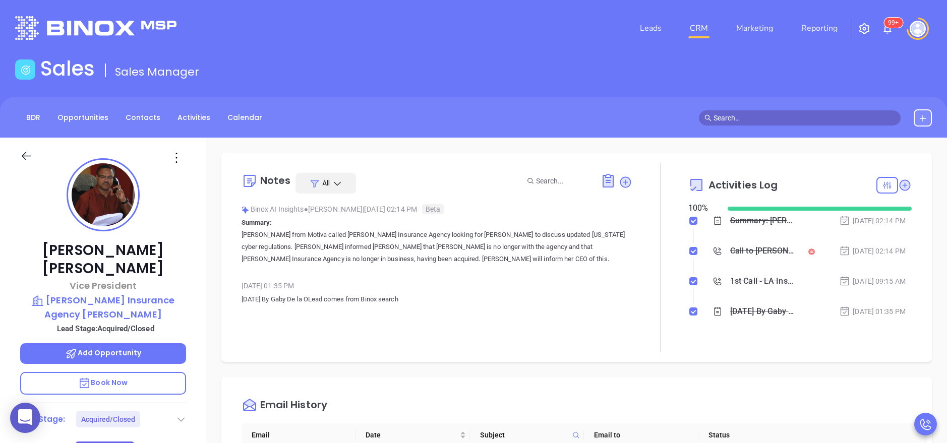
click at [201, 294] on div "Greg Swanson Vice President Swanson Insurance Agency Nola Lead Stage: Acquired/…" at bounding box center [103, 415] width 206 height 554
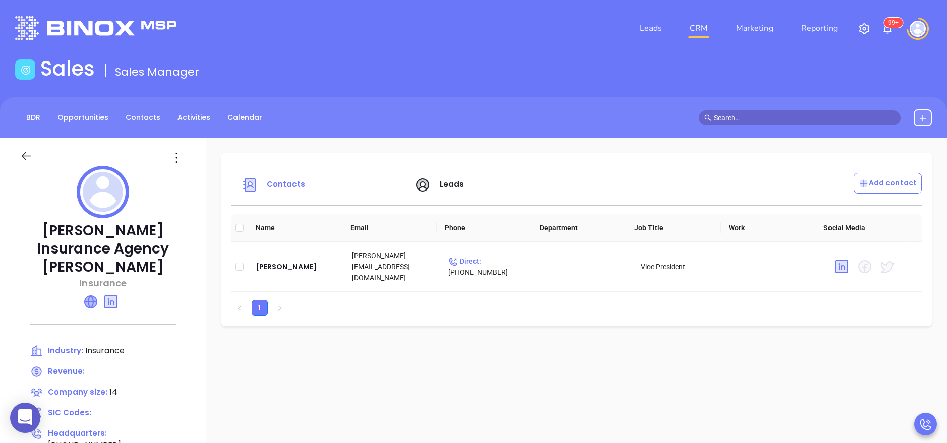
click at [91, 296] on icon at bounding box center [91, 302] width 12 height 12
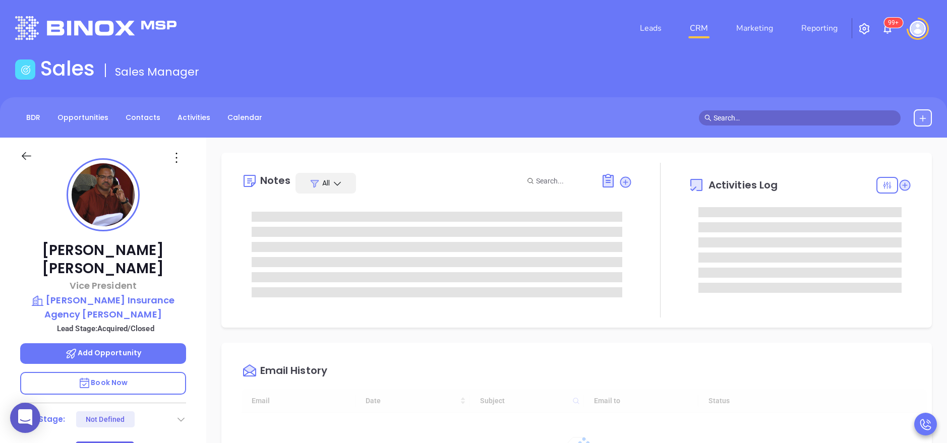
type input "[DATE]"
type input "[PERSON_NAME]"
type input "[DATE]"
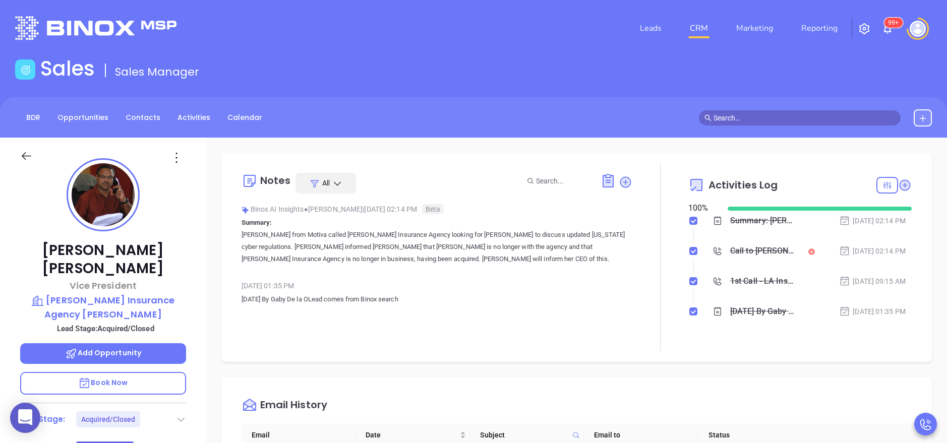
type input "[PERSON_NAME]"
click at [622, 183] on icon at bounding box center [625, 182] width 10 height 10
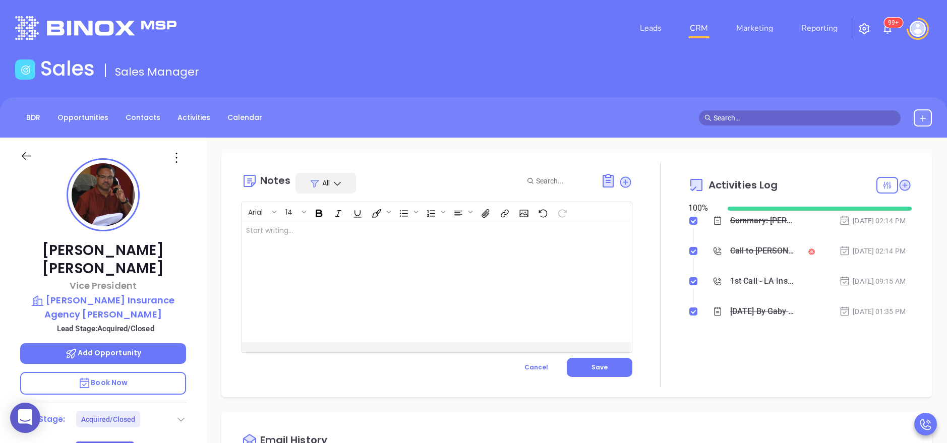
click at [362, 266] on div at bounding box center [423, 281] width 363 height 121
click at [594, 366] on span "Save" at bounding box center [600, 367] width 16 height 9
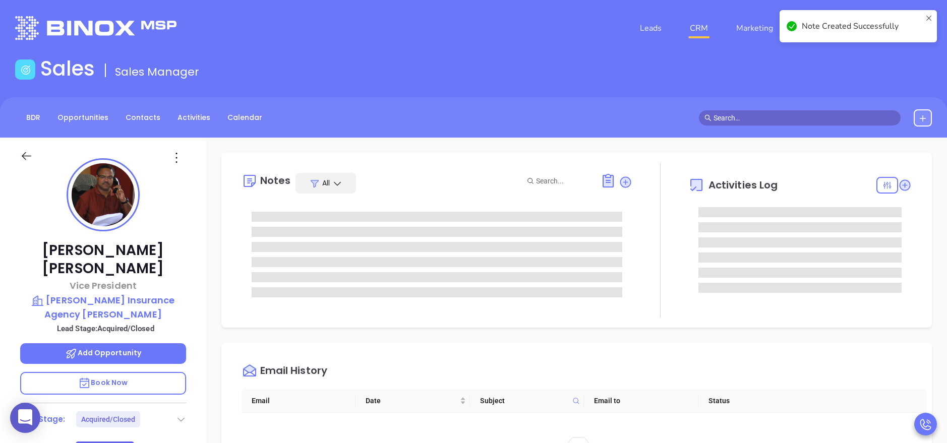
click at [701, 369] on div "Email History" at bounding box center [584, 371] width 685 height 36
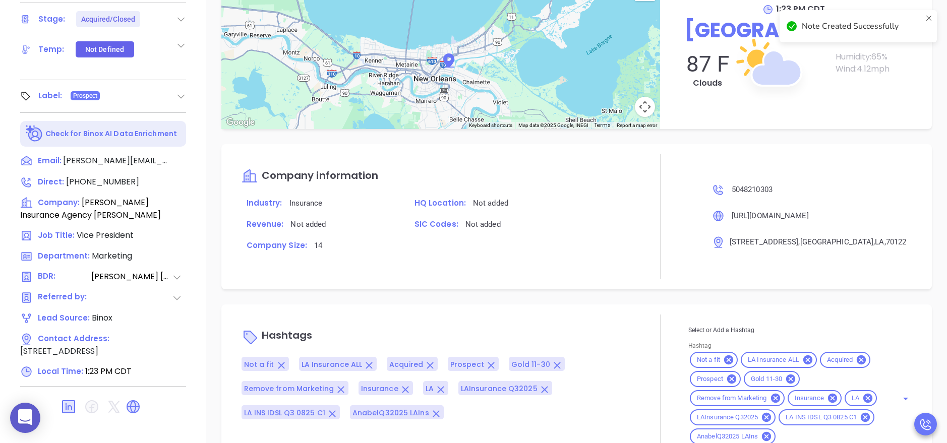
scroll to position [877, 0]
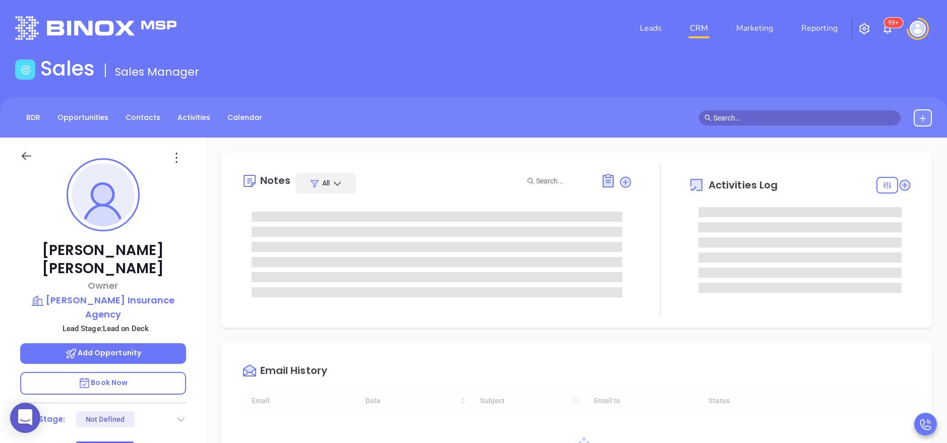
type input "[DATE]"
type input "[PERSON_NAME]"
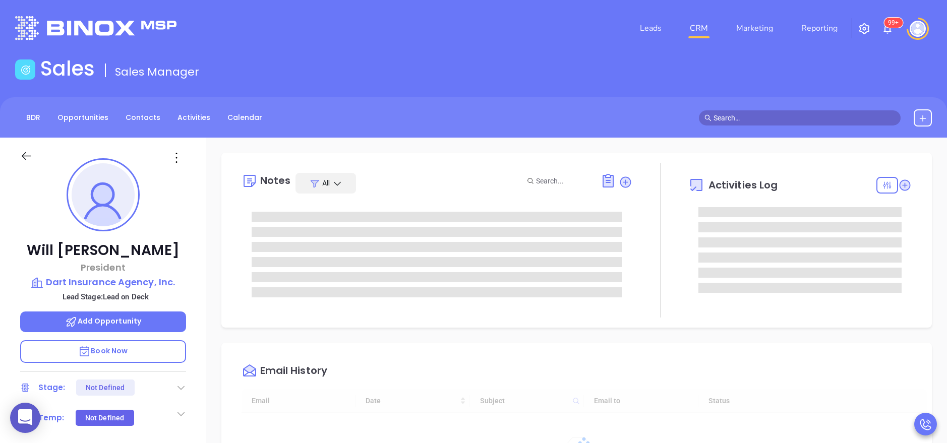
type input "[DATE]"
type input "[PERSON_NAME]"
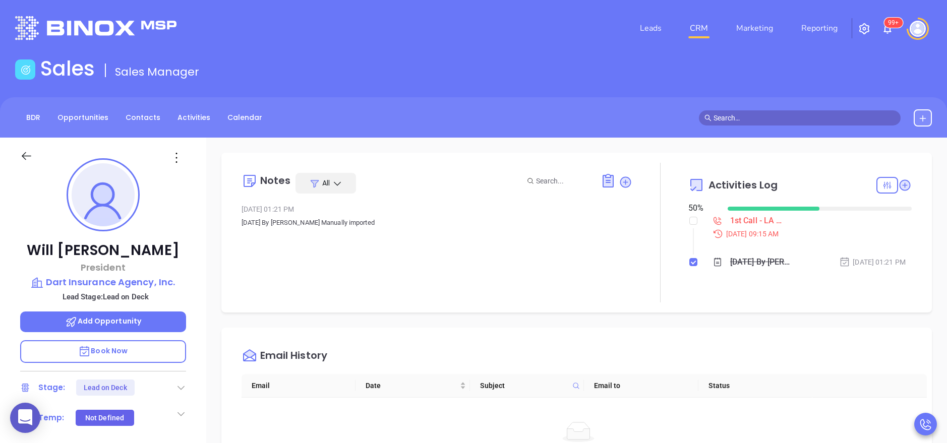
click at [197, 274] on div "[PERSON_NAME] President Dart Insurance Agency, Inc. Lead Stage: Lead on Deck Ad…" at bounding box center [103, 415] width 206 height 554
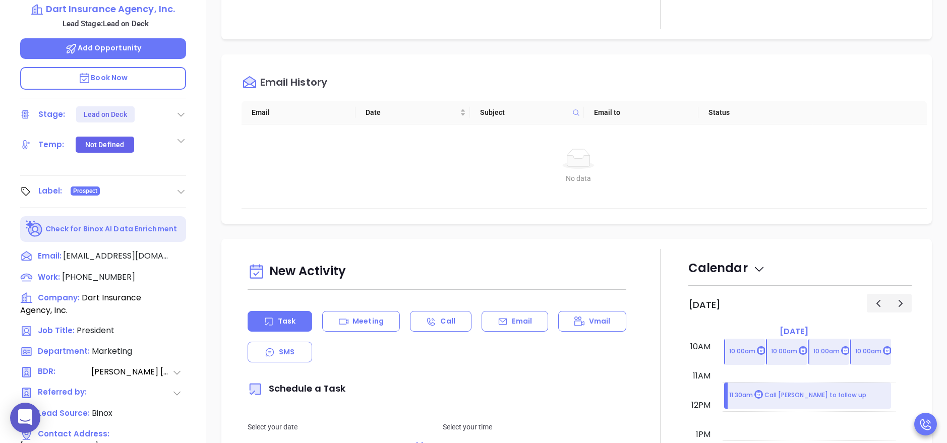
scroll to position [303, 0]
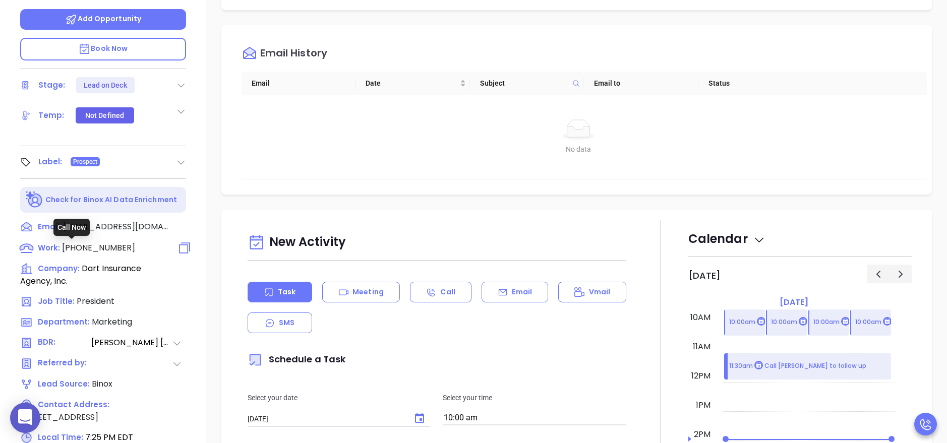
click at [96, 249] on span "[PHONE_NUMBER]" at bounding box center [98, 248] width 73 height 12
type input "[PHONE_NUMBER]"
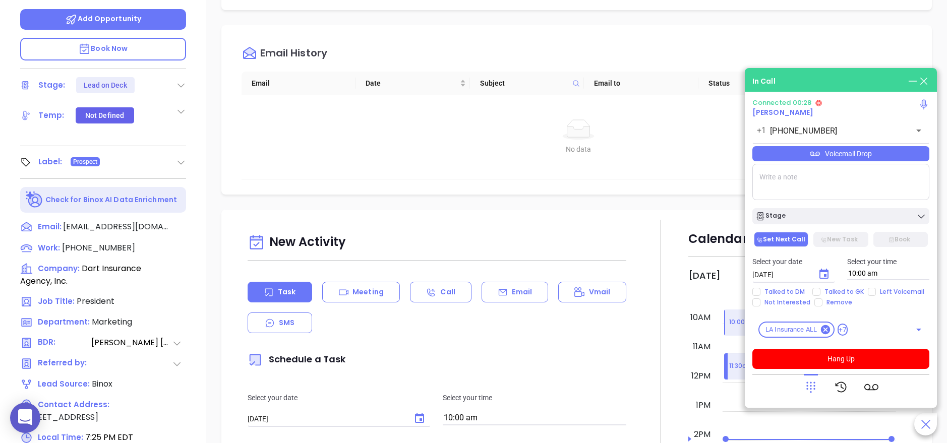
click at [835, 156] on div "Voicemail Drop" at bounding box center [840, 153] width 177 height 15
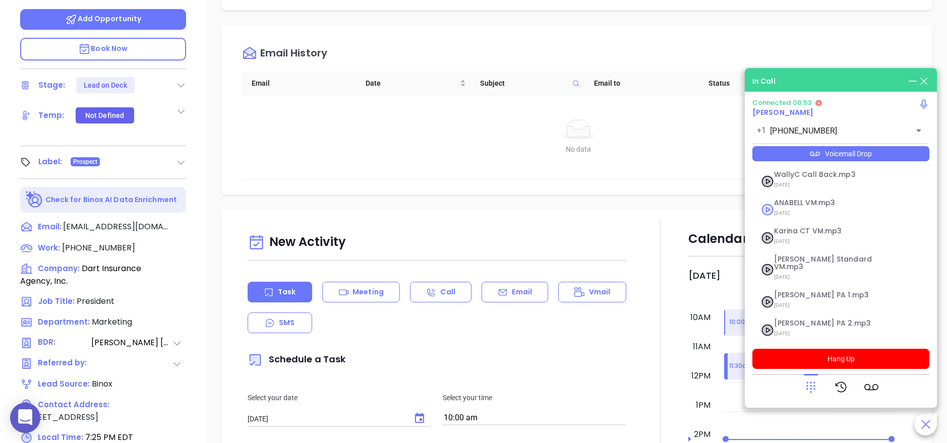
click at [767, 211] on icon at bounding box center [768, 210] width 12 height 12
checkbox input "true"
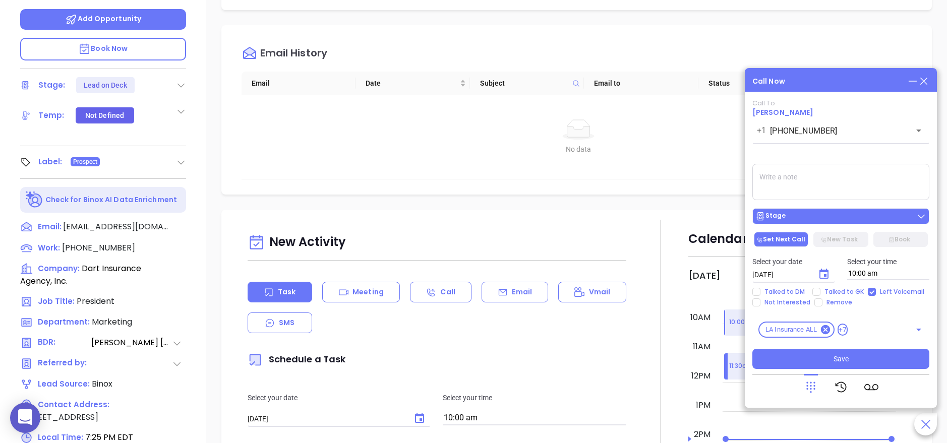
click at [829, 218] on div "Stage" at bounding box center [840, 216] width 171 height 10
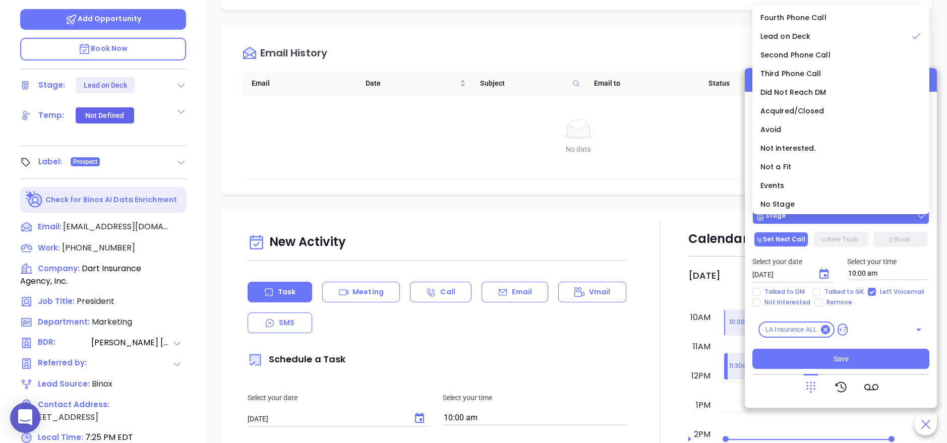
click at [829, 218] on div "Stage" at bounding box center [840, 216] width 171 height 10
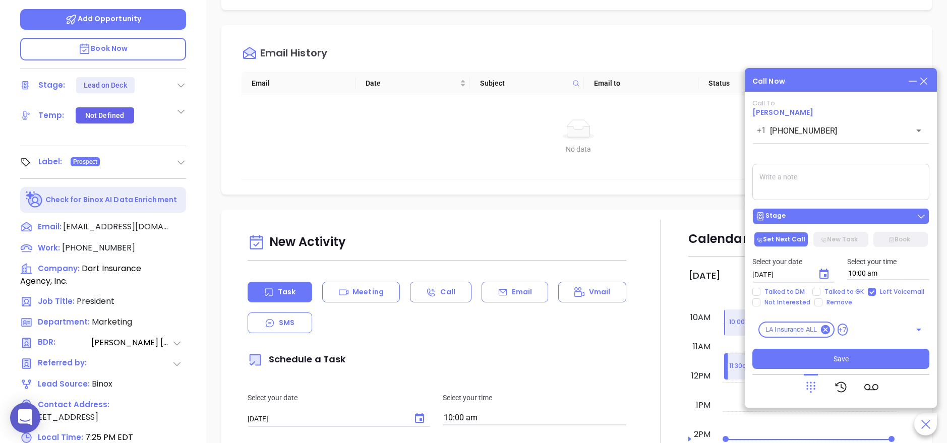
click at [829, 214] on div "Stage" at bounding box center [840, 216] width 171 height 10
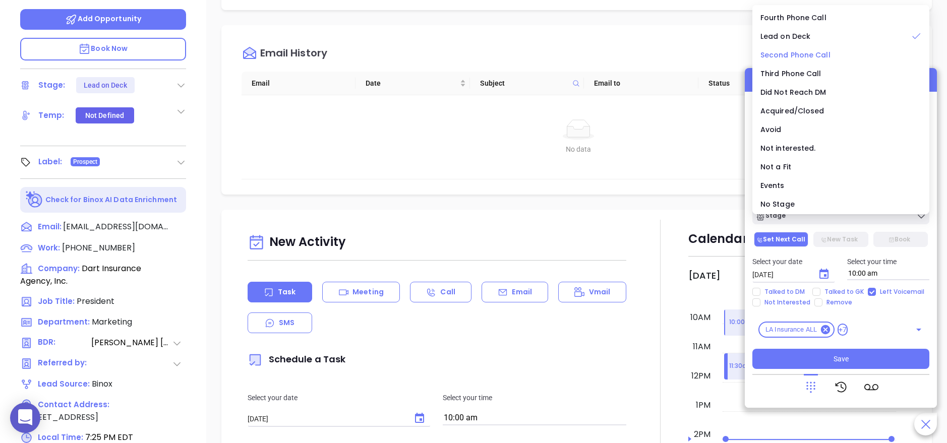
click at [822, 50] on span "Second Phone Call" at bounding box center [796, 55] width 70 height 10
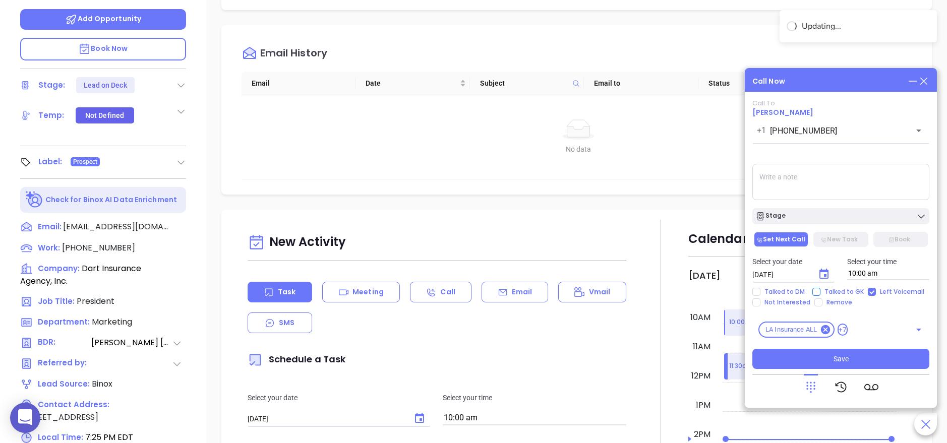
click at [830, 294] on span "Talked to GK" at bounding box center [844, 292] width 47 height 8
click at [821, 294] on input "Talked to GK" at bounding box center [816, 292] width 8 height 8
checkbox input "true"
click at [793, 174] on textarea at bounding box center [840, 182] width 177 height 36
type textarea "hes ooo today will be in tomorrow"
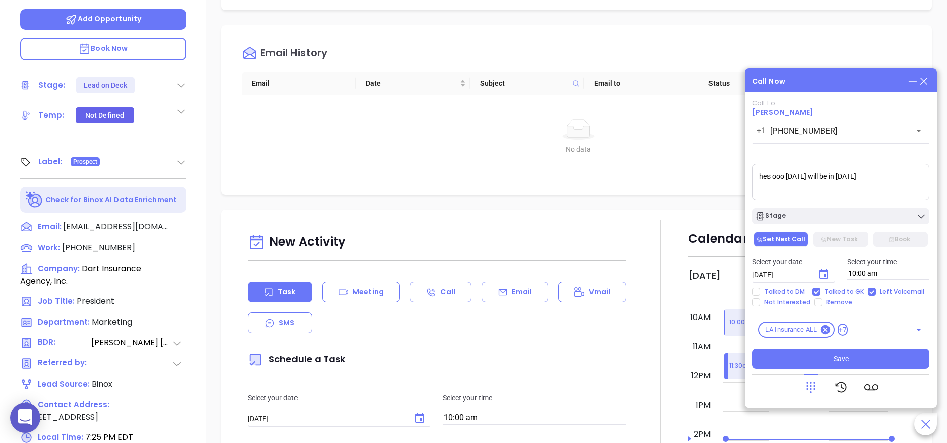
click at [808, 69] on div "Call Now Call To Will Andrews +1 (225) 683-5106 ​ Voicemail Drop hes ooo today …" at bounding box center [841, 238] width 192 height 340
click at [845, 355] on span "Save" at bounding box center [841, 359] width 15 height 11
click at [600, 245] on div "New Activity" at bounding box center [437, 243] width 379 height 26
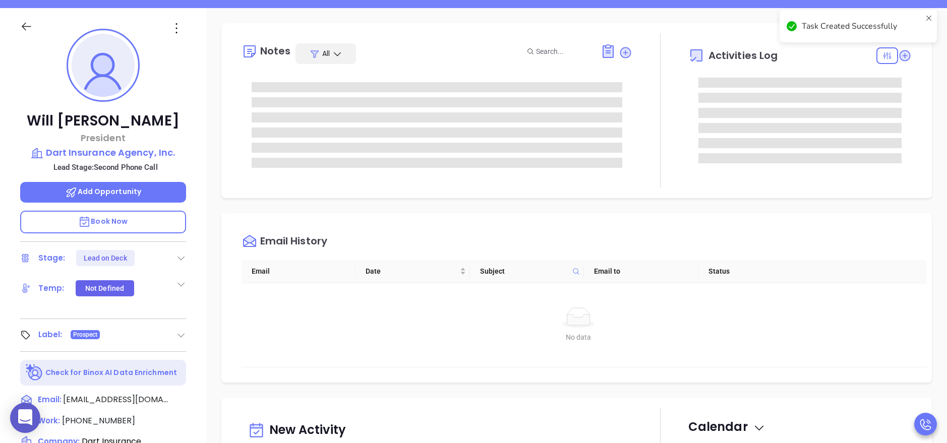
scroll to position [0, 0]
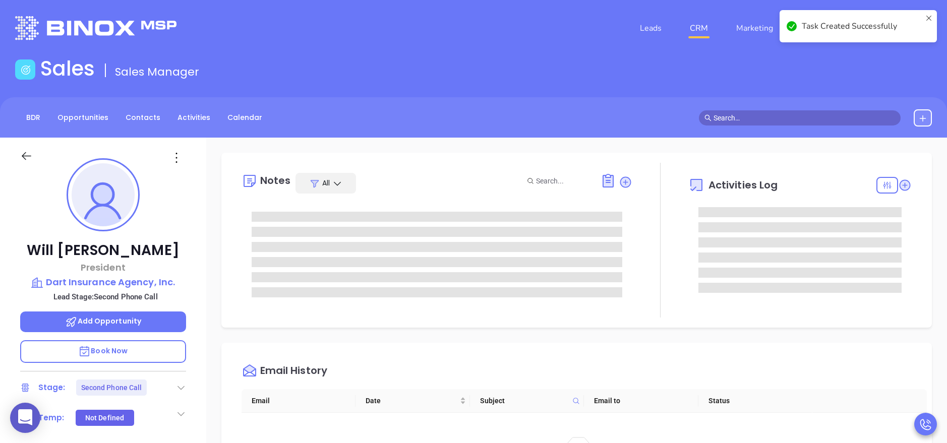
click at [197, 297] on div "Will Andrews President Dart Insurance Agency, Inc. Lead Stage: Second Phone Cal…" at bounding box center [103, 415] width 206 height 554
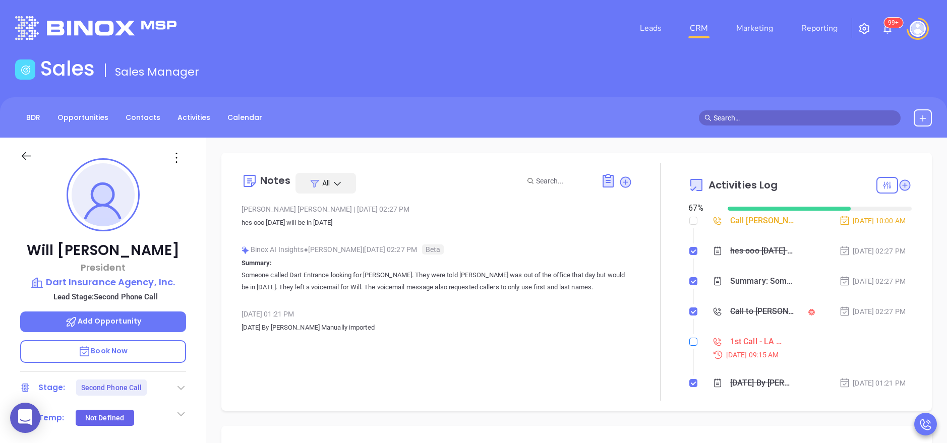
click at [689, 344] on input "checkbox" at bounding box center [693, 342] width 8 height 8
checkbox input "true"
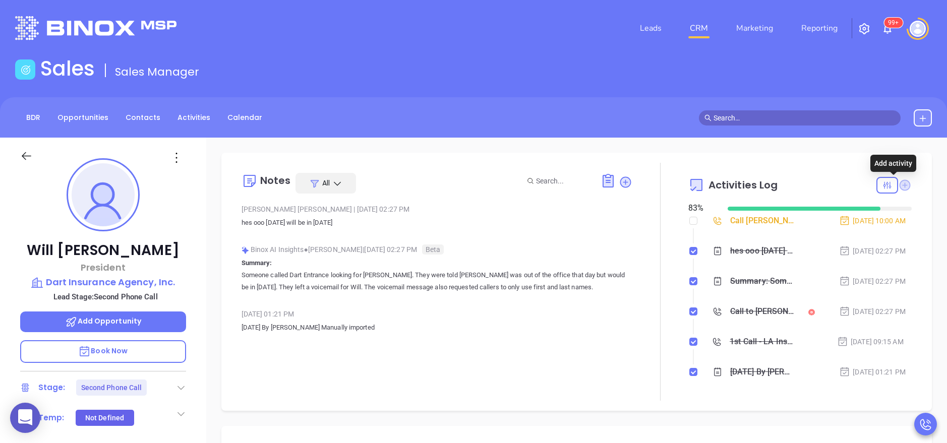
click at [900, 181] on icon at bounding box center [905, 185] width 11 height 11
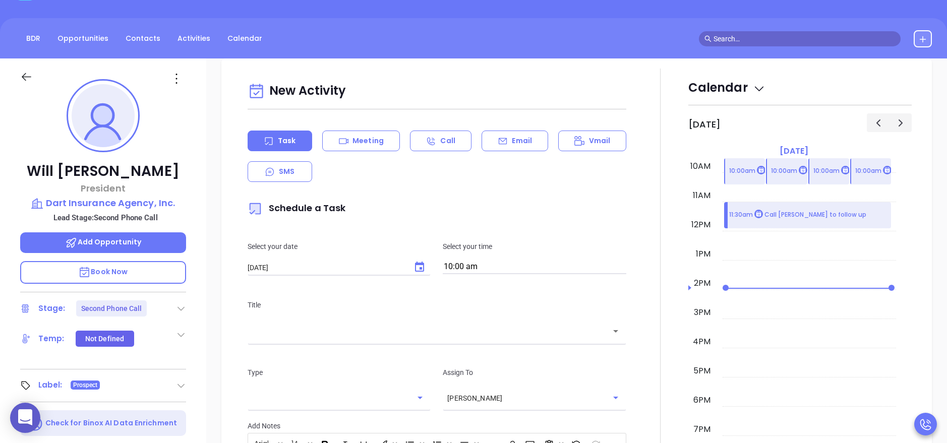
scroll to position [138, 0]
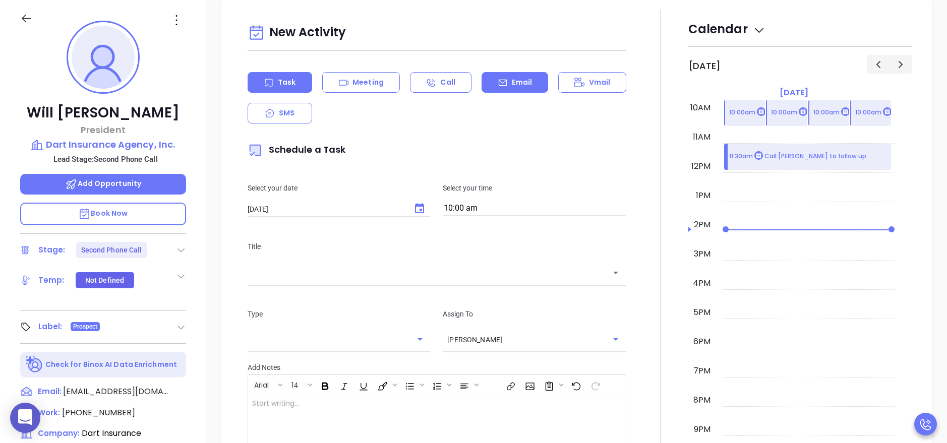
click at [505, 92] on div "Email" at bounding box center [515, 82] width 67 height 21
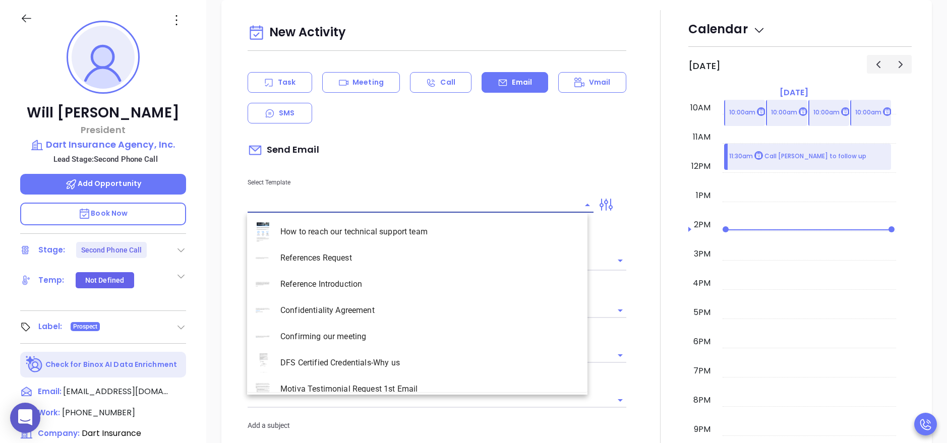
click at [350, 206] on input "text" at bounding box center [413, 205] width 331 height 15
type input "l"
type input "Anabell Dominguez"
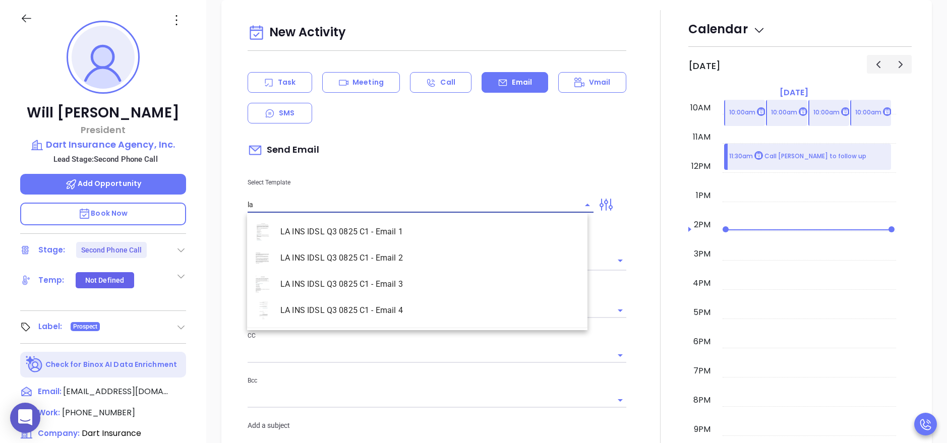
click at [362, 261] on li "LA INS IDSL Q3 0825 C1 - Email 2" at bounding box center [417, 258] width 340 height 26
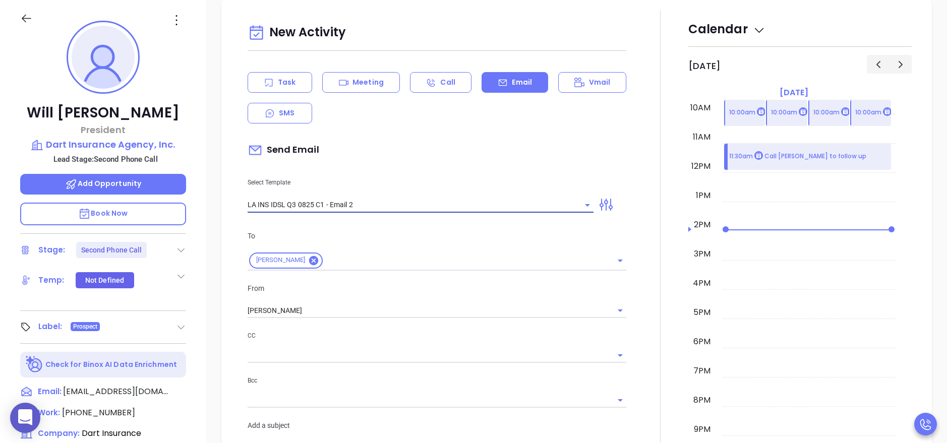
type input "LA INS IDSL Q3 0825 C1 - Email 2"
type input "February is coming fast—will Dart Insurance Agency, Inc. be compliant?"
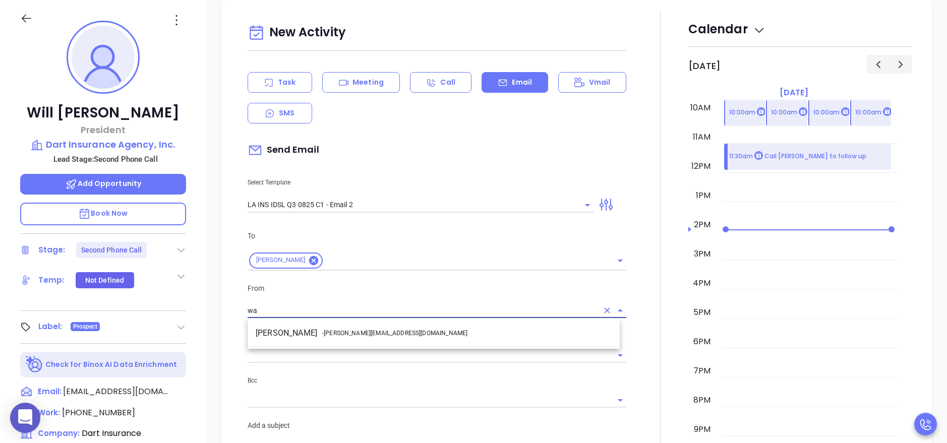
click at [388, 327] on li "Walter Contreras - walter@motiva.net" at bounding box center [434, 333] width 372 height 18
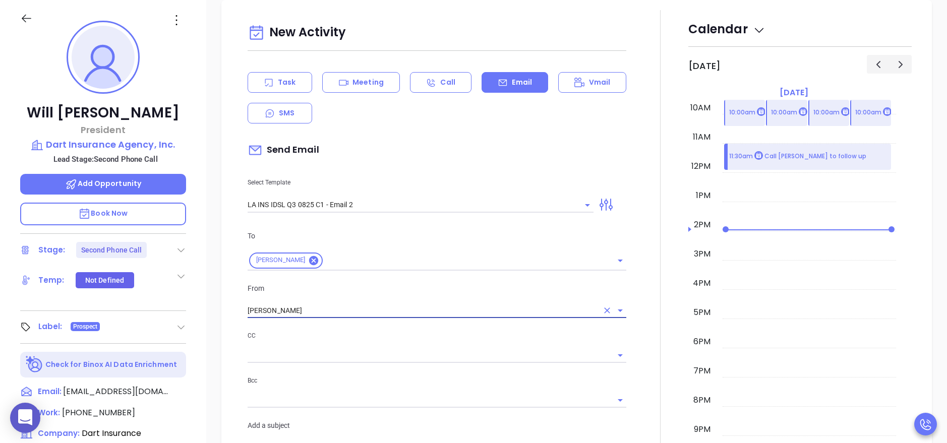
type input "Walter Contreras"
click at [648, 369] on div at bounding box center [660, 397] width 56 height 774
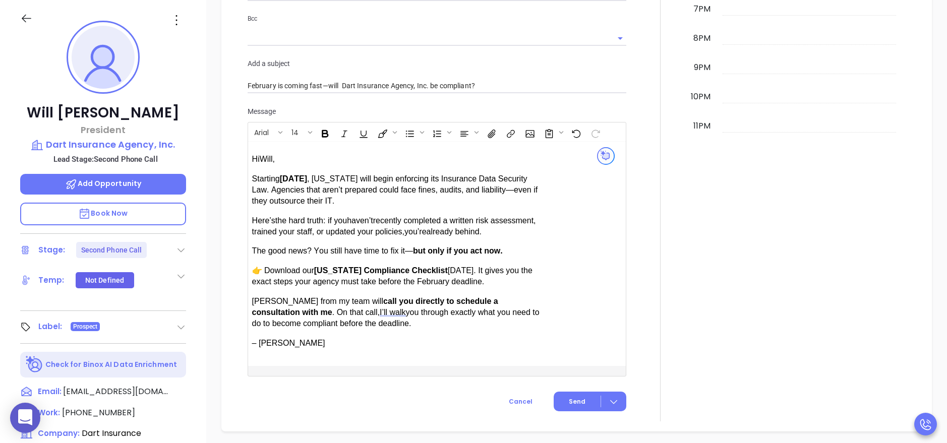
scroll to position [836, 0]
click at [581, 394] on button "Send" at bounding box center [590, 401] width 73 height 20
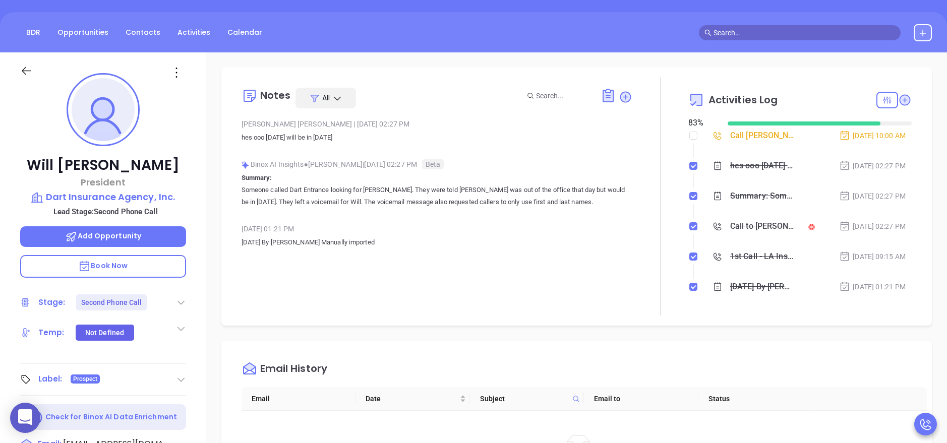
scroll to position [17, 0]
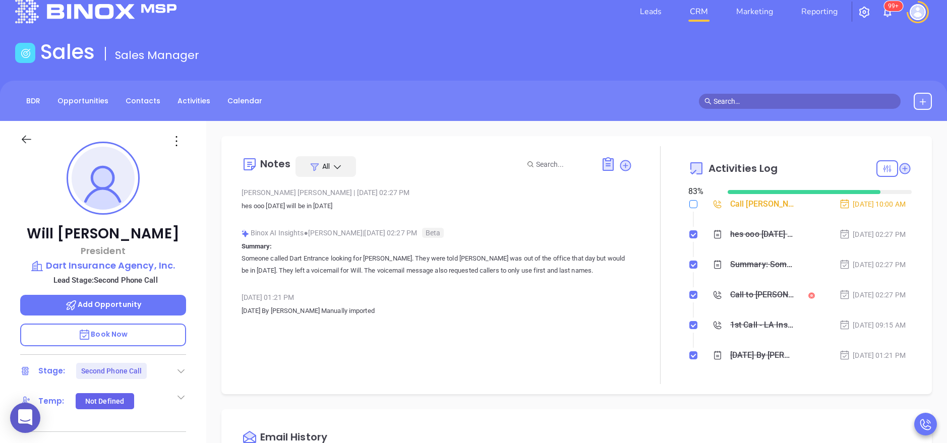
click at [689, 202] on input "checkbox" at bounding box center [693, 204] width 8 height 8
click at [688, 205] on ol "Call Will Andrews to follow up Sep 11, 2025 | 10:00 AM hes ooo today will be in…" at bounding box center [799, 293] width 223 height 186
click at [692, 203] on li "Call Will Andrews to follow up Sep 11, 2025 | 10:00 AM" at bounding box center [801, 214] width 221 height 28
click at [689, 203] on input "checkbox" at bounding box center [693, 204] width 8 height 8
checkbox input "false"
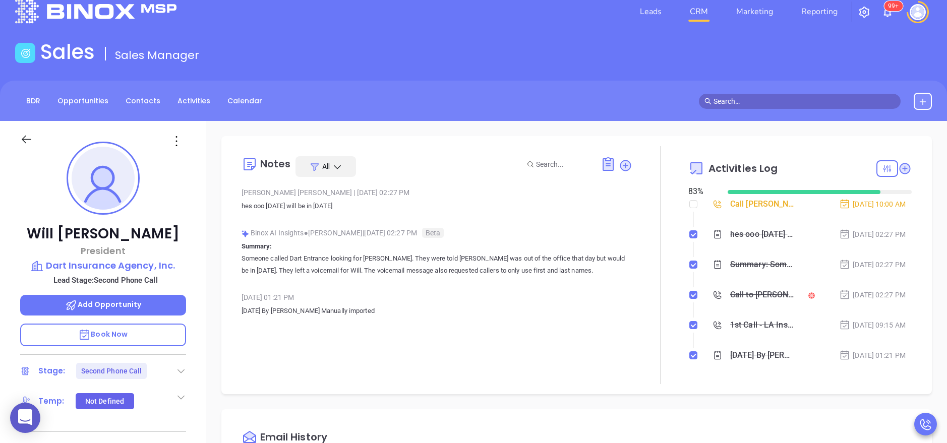
click at [632, 229] on div at bounding box center [660, 265] width 56 height 238
click at [883, 165] on icon at bounding box center [888, 169] width 10 height 10
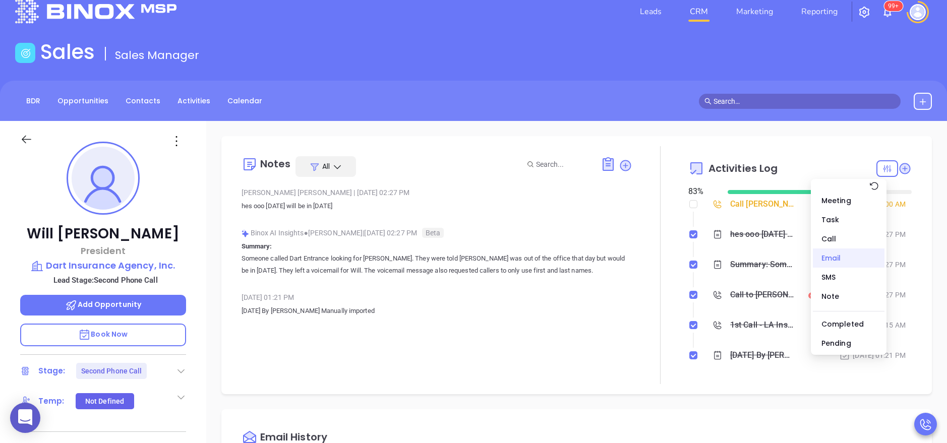
click at [849, 255] on div "Email" at bounding box center [849, 258] width 72 height 19
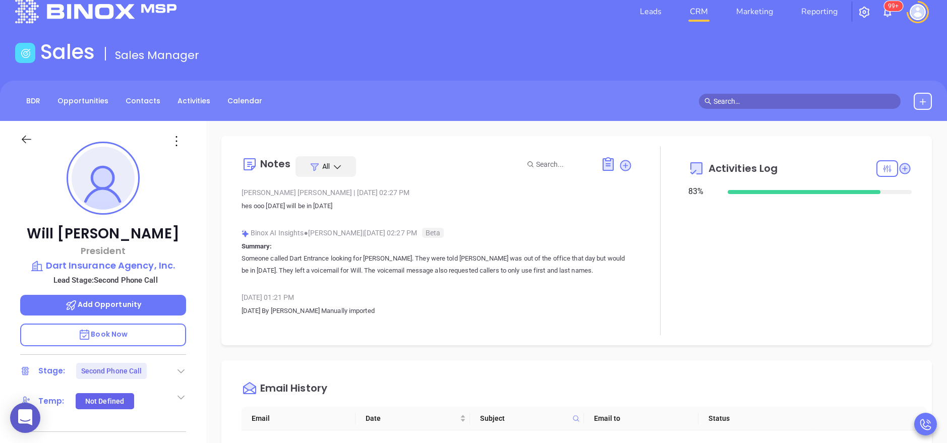
click at [719, 272] on div "Activities Log 83 %" at bounding box center [799, 240] width 223 height 189
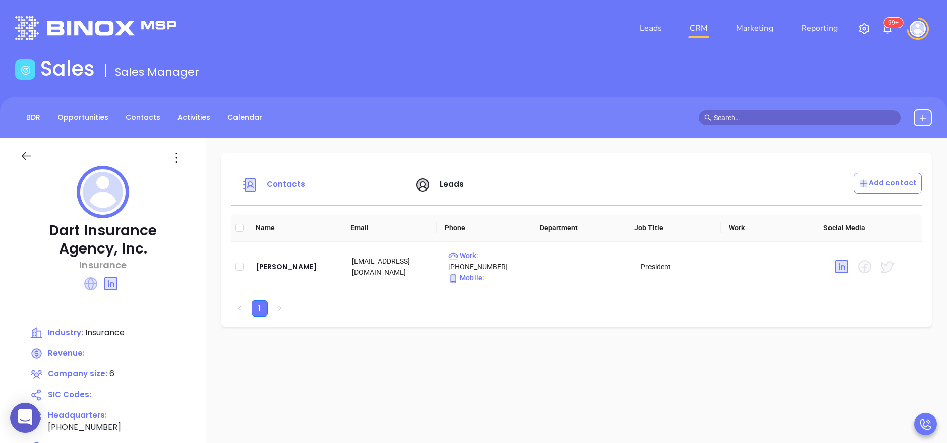
click at [91, 284] on icon at bounding box center [90, 283] width 13 height 13
click at [865, 29] on img "button" at bounding box center [864, 29] width 12 height 12
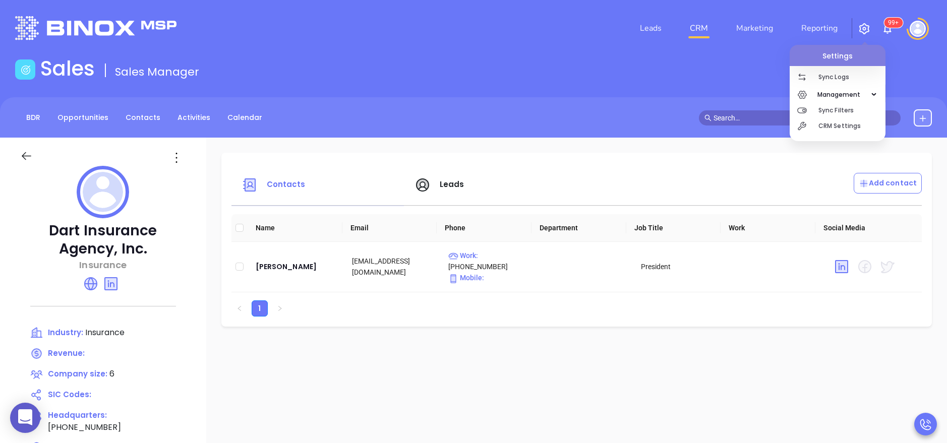
click at [849, 134] on div "button" at bounding box center [838, 138] width 96 height 8
click at [839, 128] on p "CRM Settings" at bounding box center [852, 126] width 67 height 16
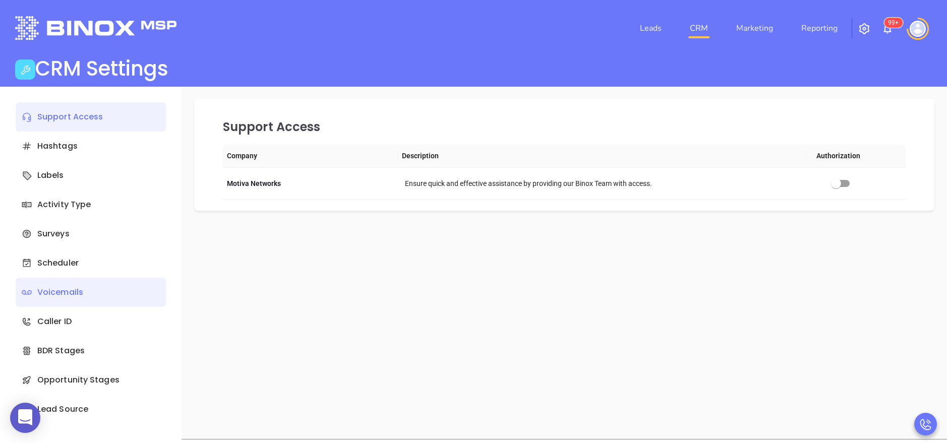
click at [89, 299] on div "Voicemails" at bounding box center [91, 292] width 150 height 29
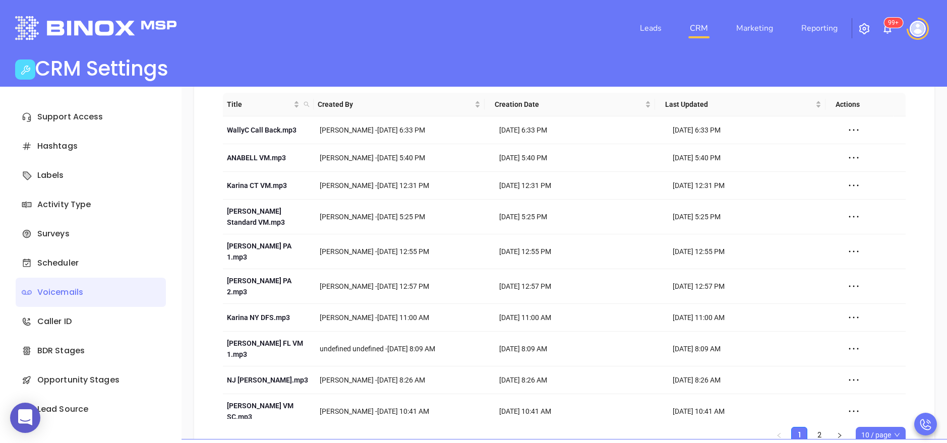
scroll to position [90, 0]
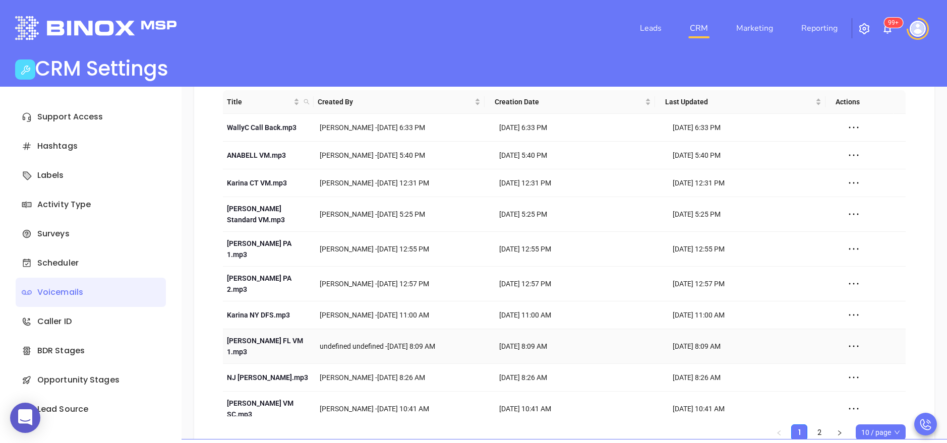
click at [846, 339] on icon at bounding box center [853, 346] width 15 height 15
click at [844, 338] on div "Delete" at bounding box center [876, 340] width 91 height 11
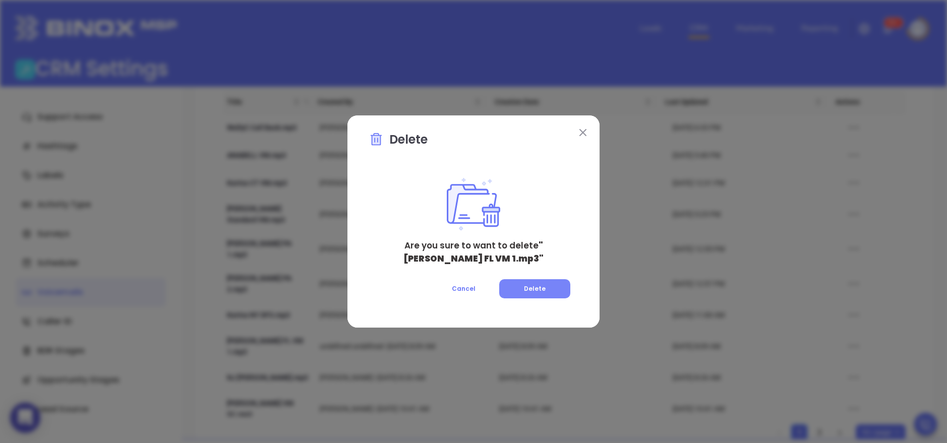
click at [528, 293] on button "Delete" at bounding box center [534, 288] width 71 height 19
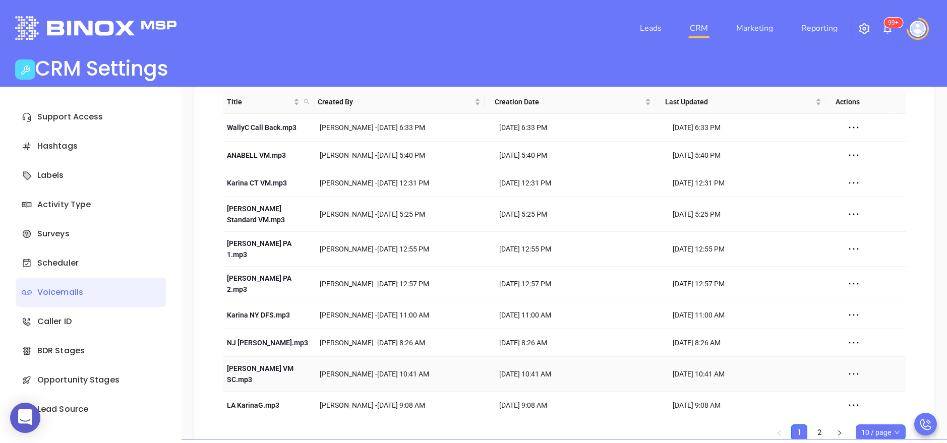
click at [846, 367] on icon at bounding box center [853, 374] width 15 height 15
click at [846, 364] on div "Delete" at bounding box center [876, 368] width 91 height 11
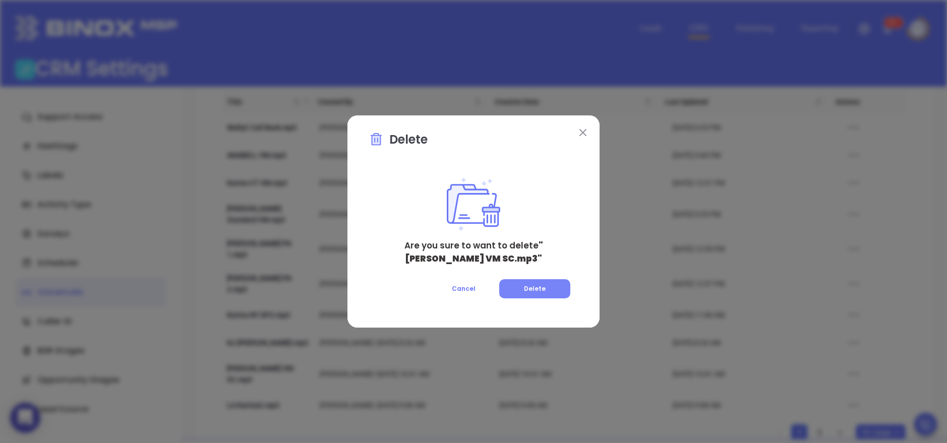
click at [554, 280] on button "Delete" at bounding box center [534, 288] width 71 height 19
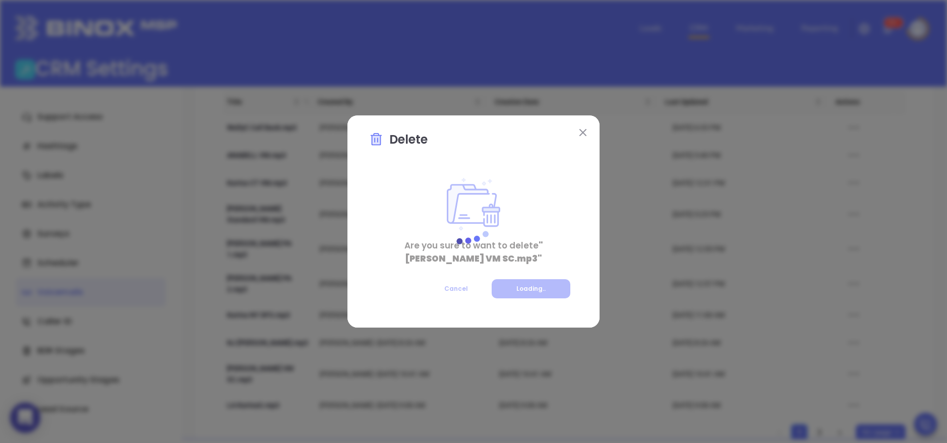
scroll to position [0, 0]
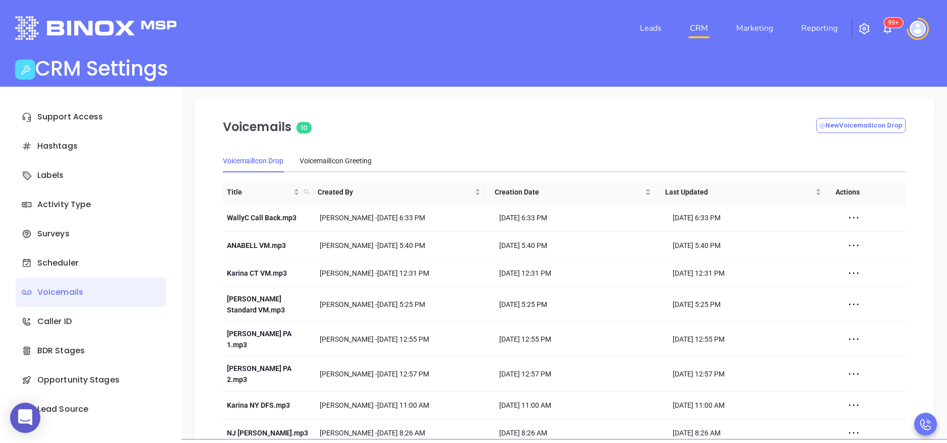
click at [894, 255] on div "VoicemailIcon Drop VoicemailIcon Greeting Title Created By Creation Date Last U…" at bounding box center [564, 335] width 695 height 383
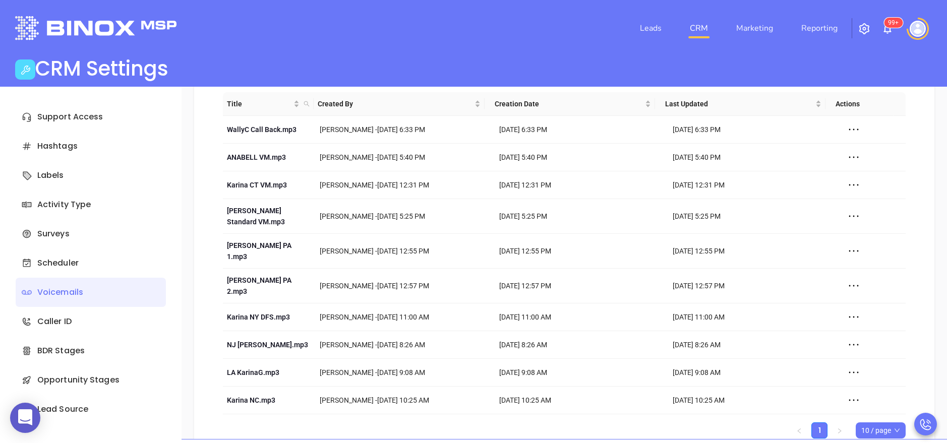
scroll to position [90, 0]
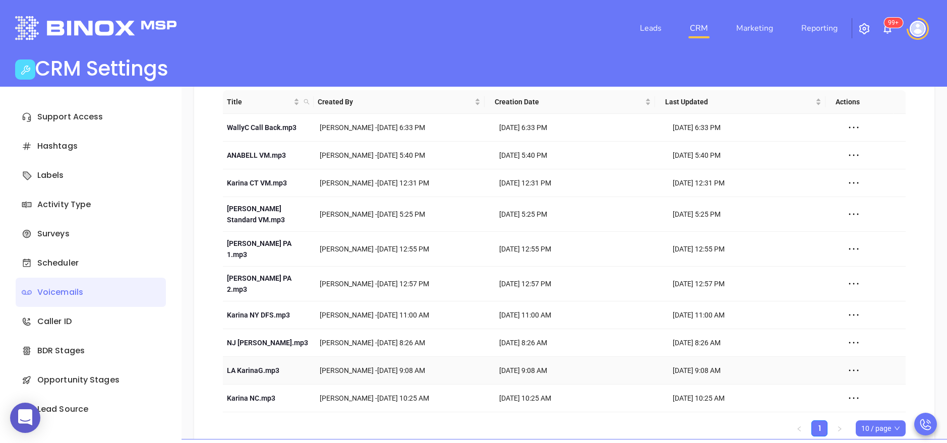
click at [846, 363] on icon at bounding box center [853, 370] width 15 height 15
click at [844, 361] on li "Delete" at bounding box center [876, 368] width 103 height 21
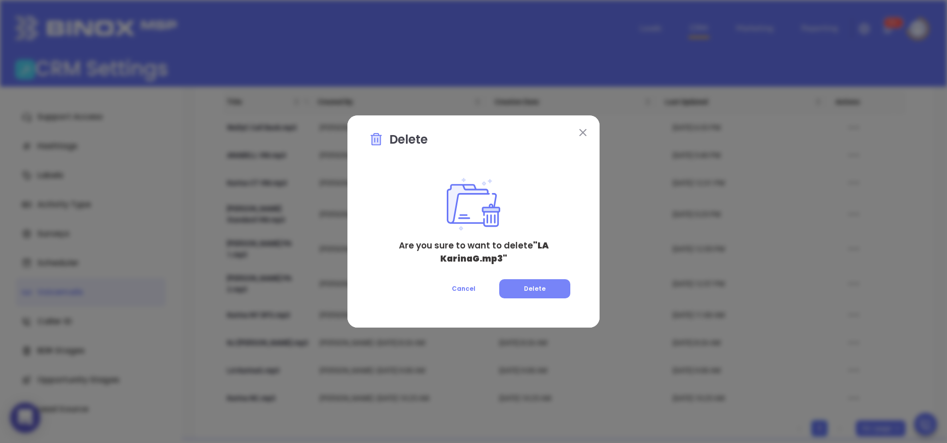
click at [532, 283] on button "Delete" at bounding box center [534, 288] width 71 height 19
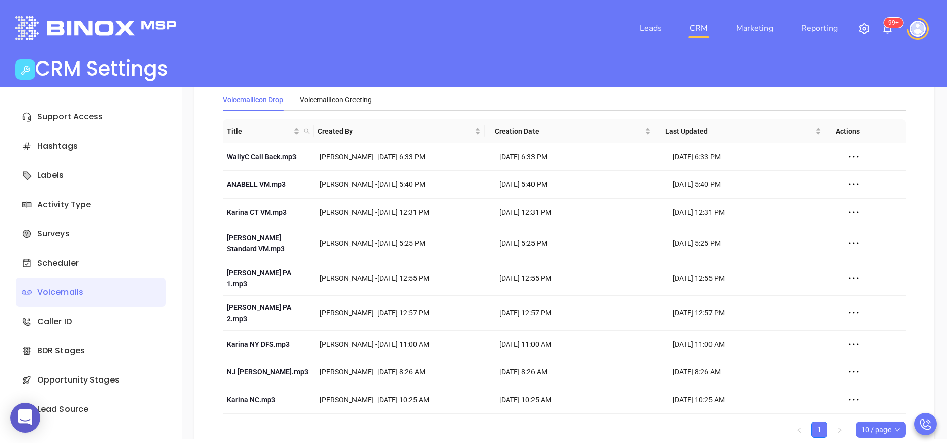
scroll to position [62, 0]
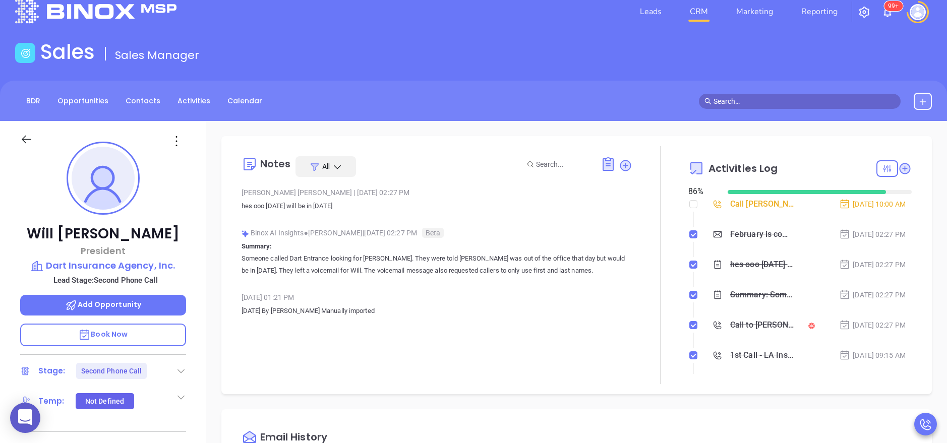
scroll to position [293, 0]
